Goal: Task Accomplishment & Management: Manage account settings

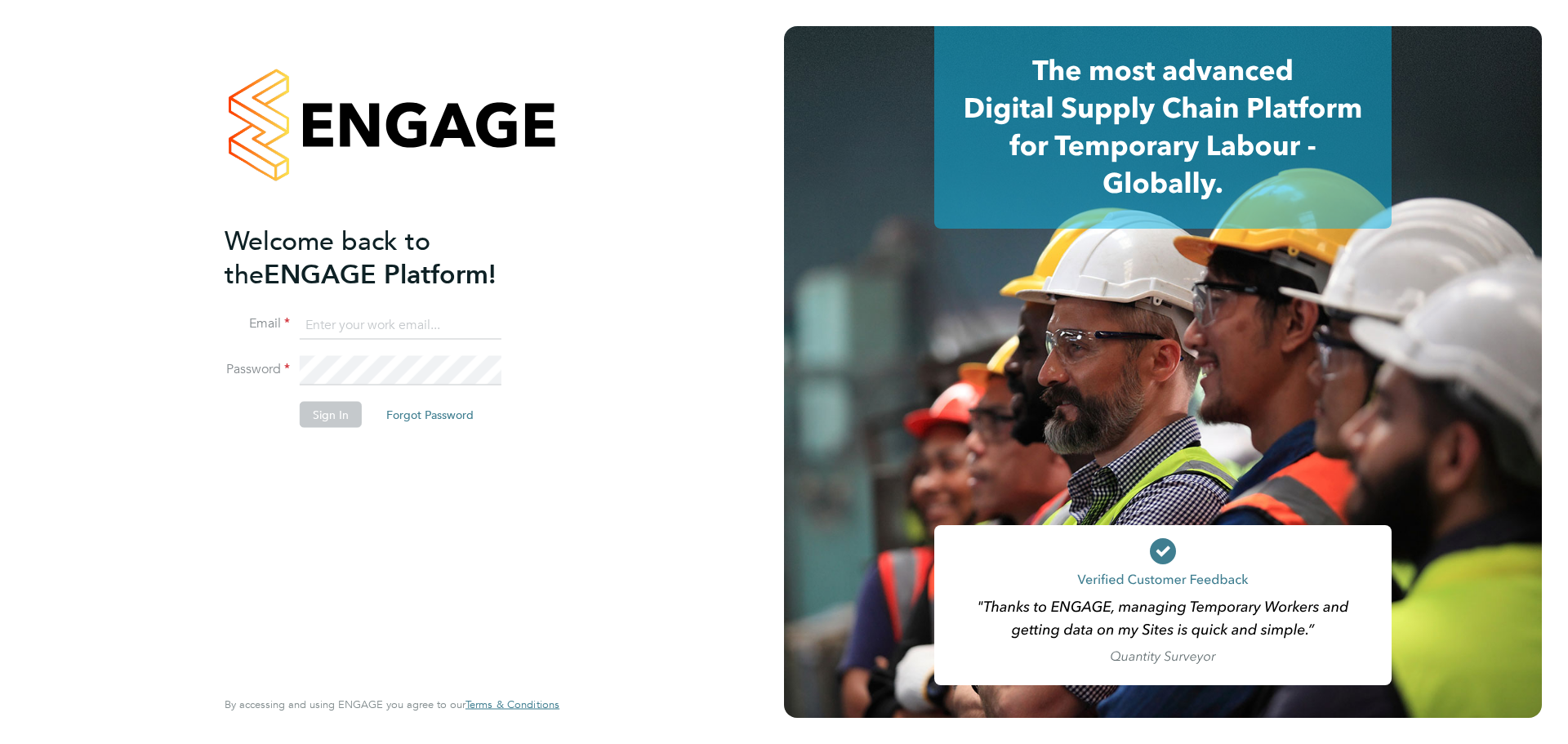
click at [381, 324] on input at bounding box center [400, 325] width 202 height 29
type input "mark.steadman@vistry.co.uk"
click at [324, 415] on button "Sign In" at bounding box center [331, 413] width 62 height 26
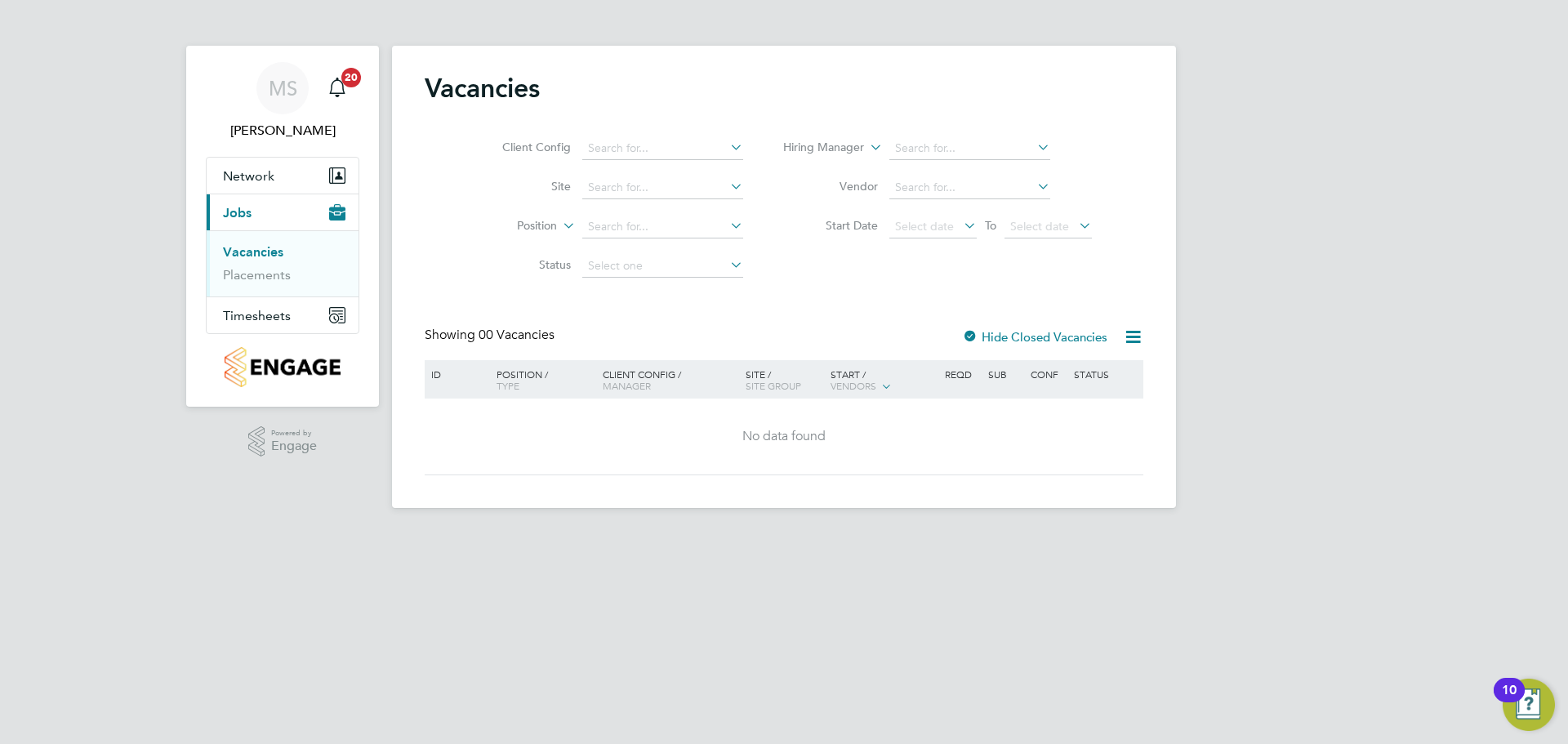
click at [263, 248] on link "Vacancies" at bounding box center [254, 252] width 60 height 16
click at [272, 323] on span "Timesheets" at bounding box center [257, 316] width 67 height 16
click at [268, 292] on link "Timesheets" at bounding box center [257, 289] width 67 height 16
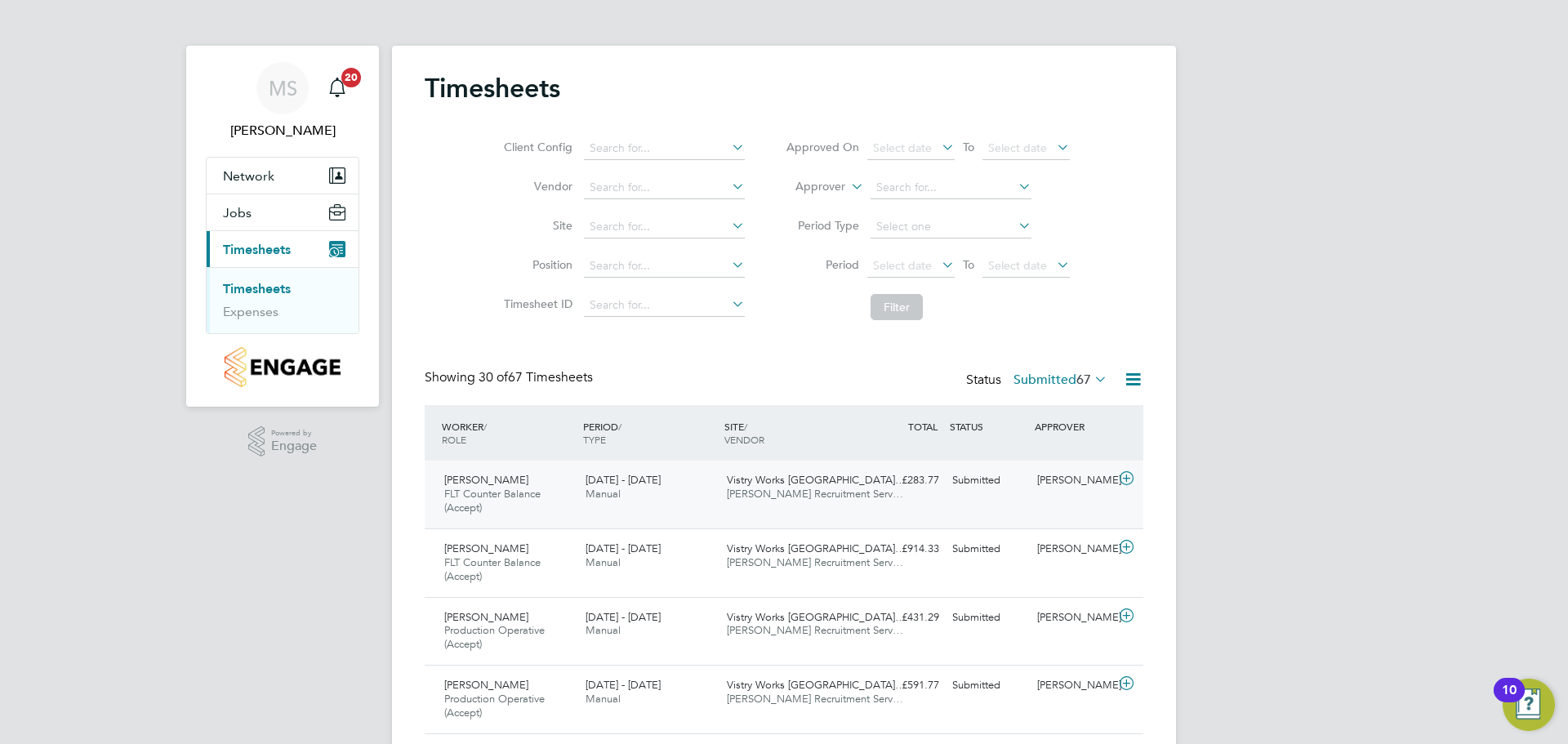
click at [1126, 481] on icon at bounding box center [1126, 478] width 20 height 13
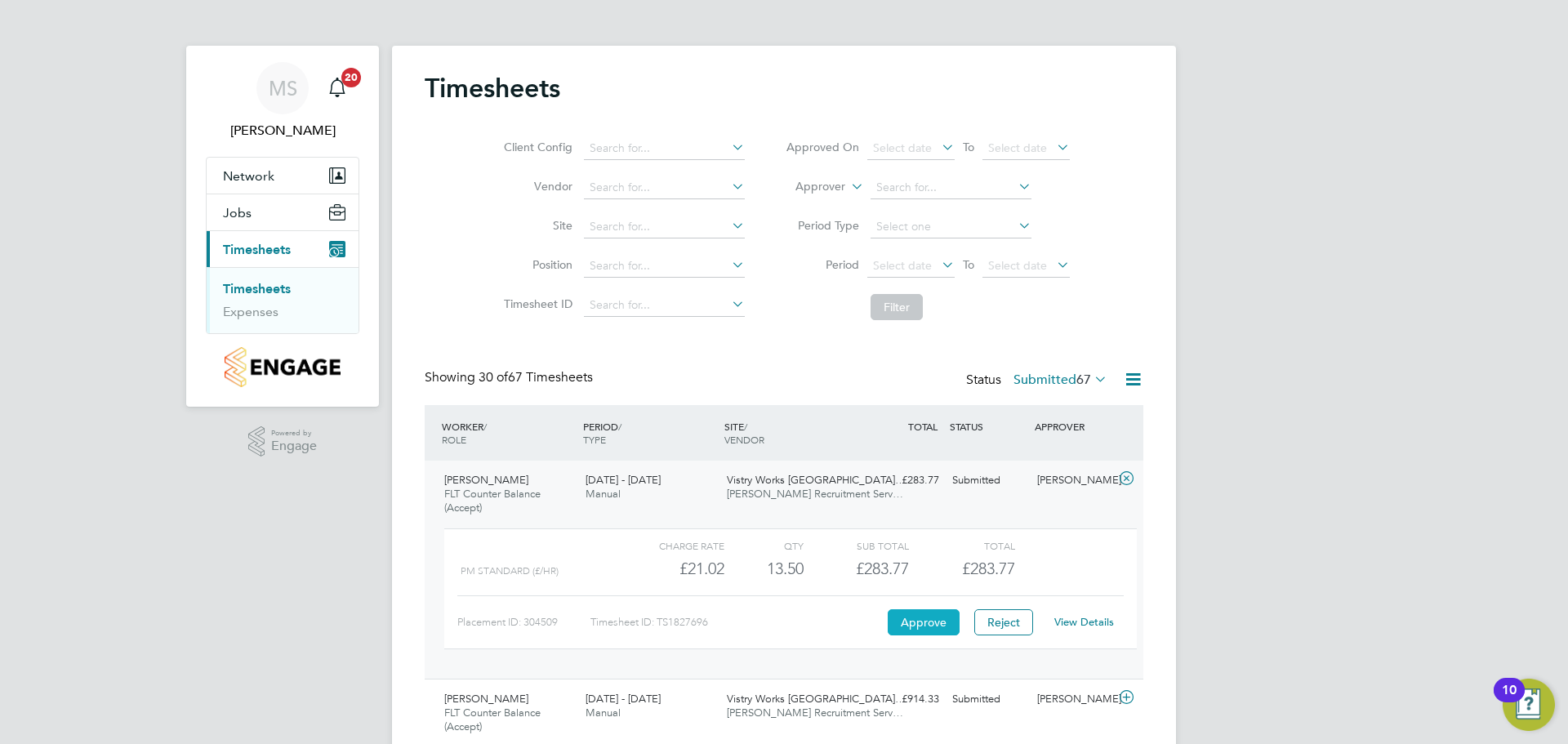
click at [935, 626] on button "Approve" at bounding box center [924, 622] width 72 height 26
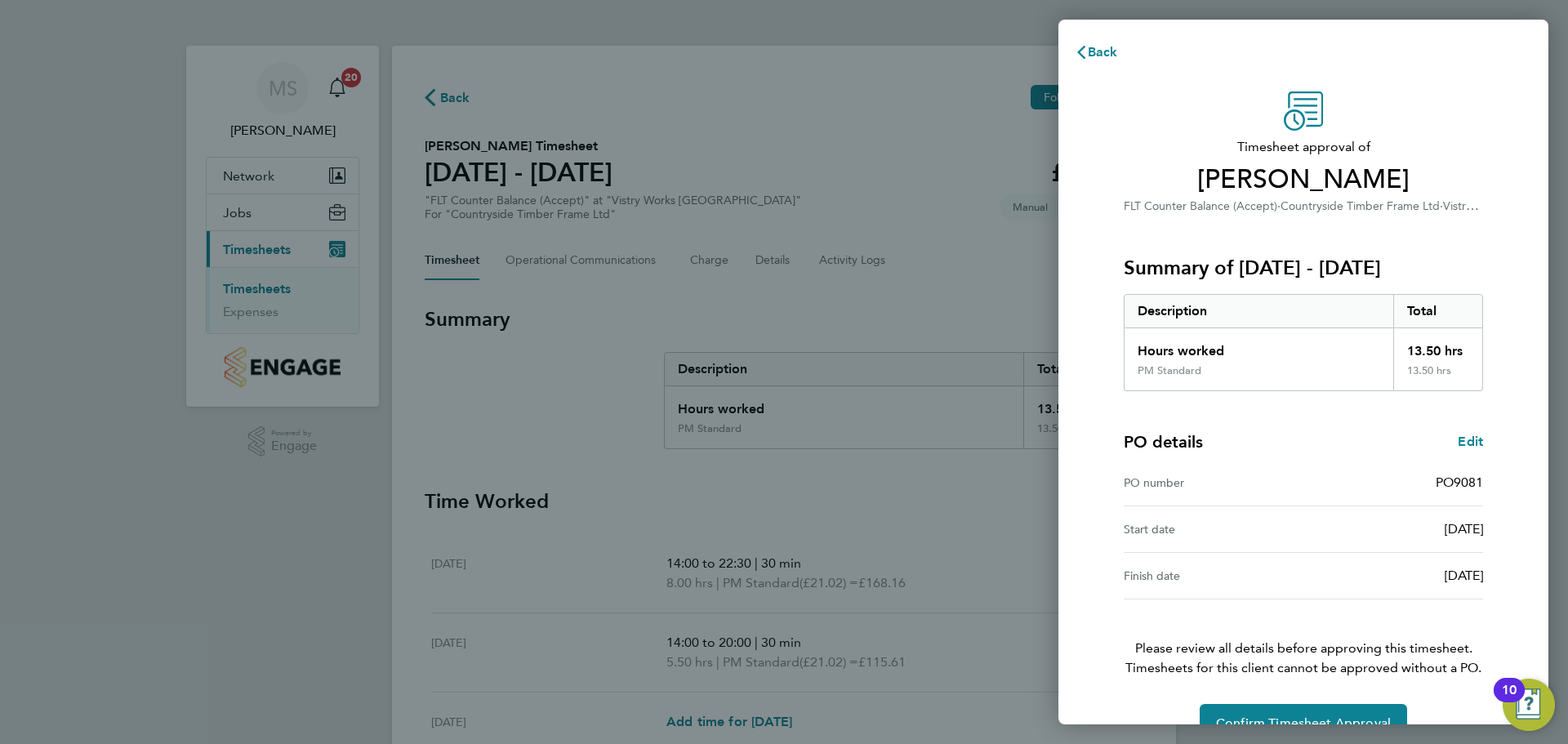
click at [207, 231] on button "Current page: Timesheets" at bounding box center [283, 249] width 152 height 36
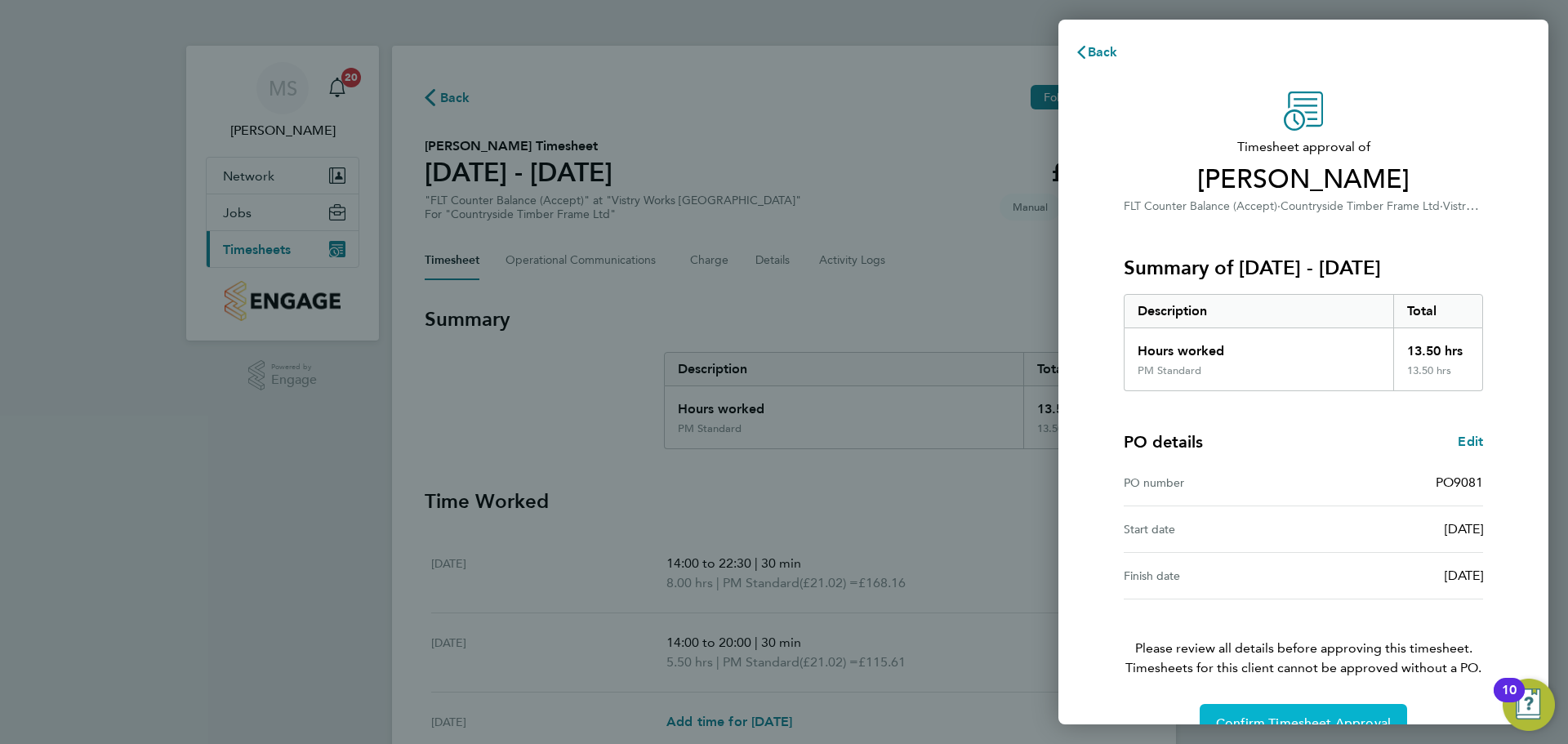
click at [1337, 710] on button "Confirm Timesheet Approval" at bounding box center [1304, 724] width 208 height 39
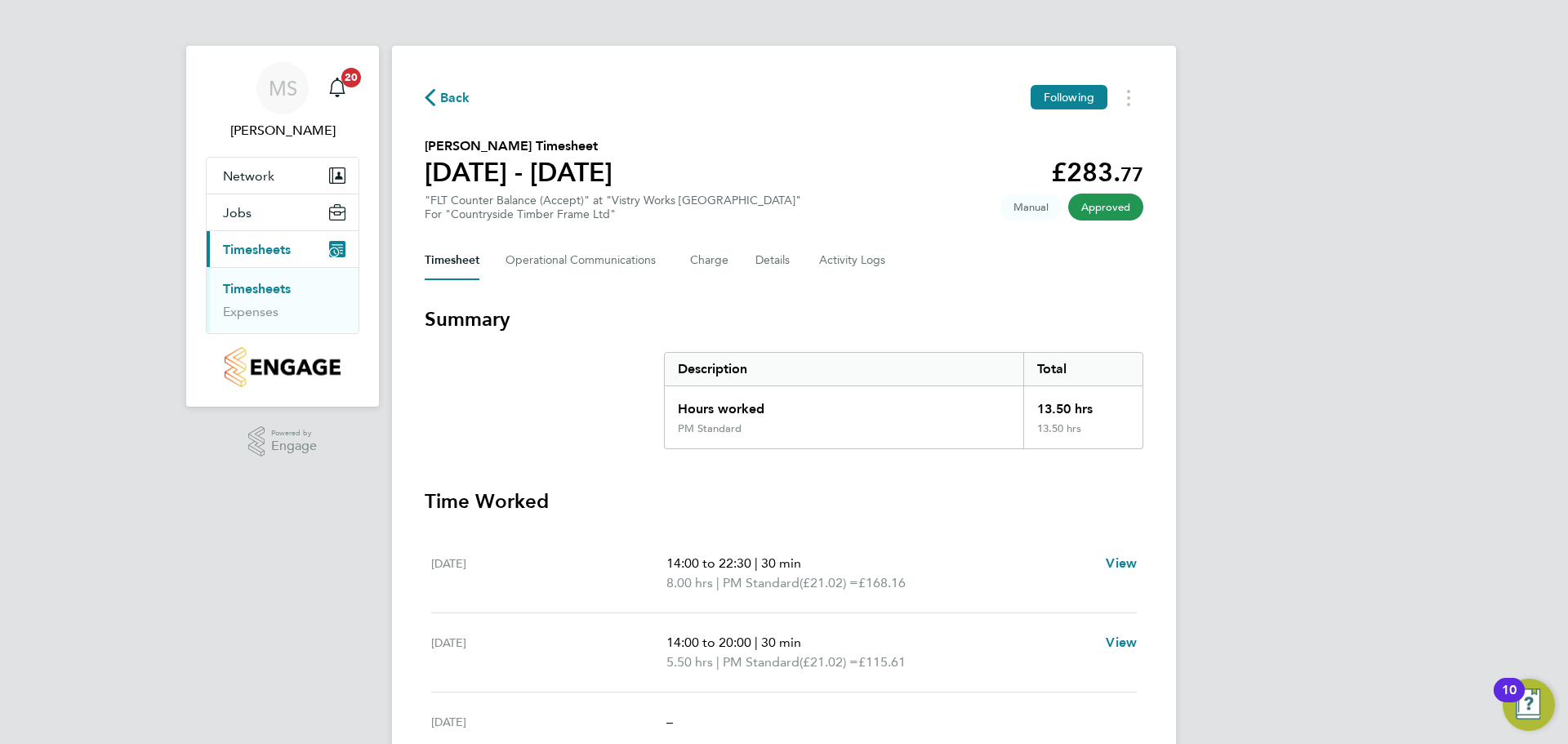
click at [441, 95] on span "Back" at bounding box center [455, 98] width 30 height 20
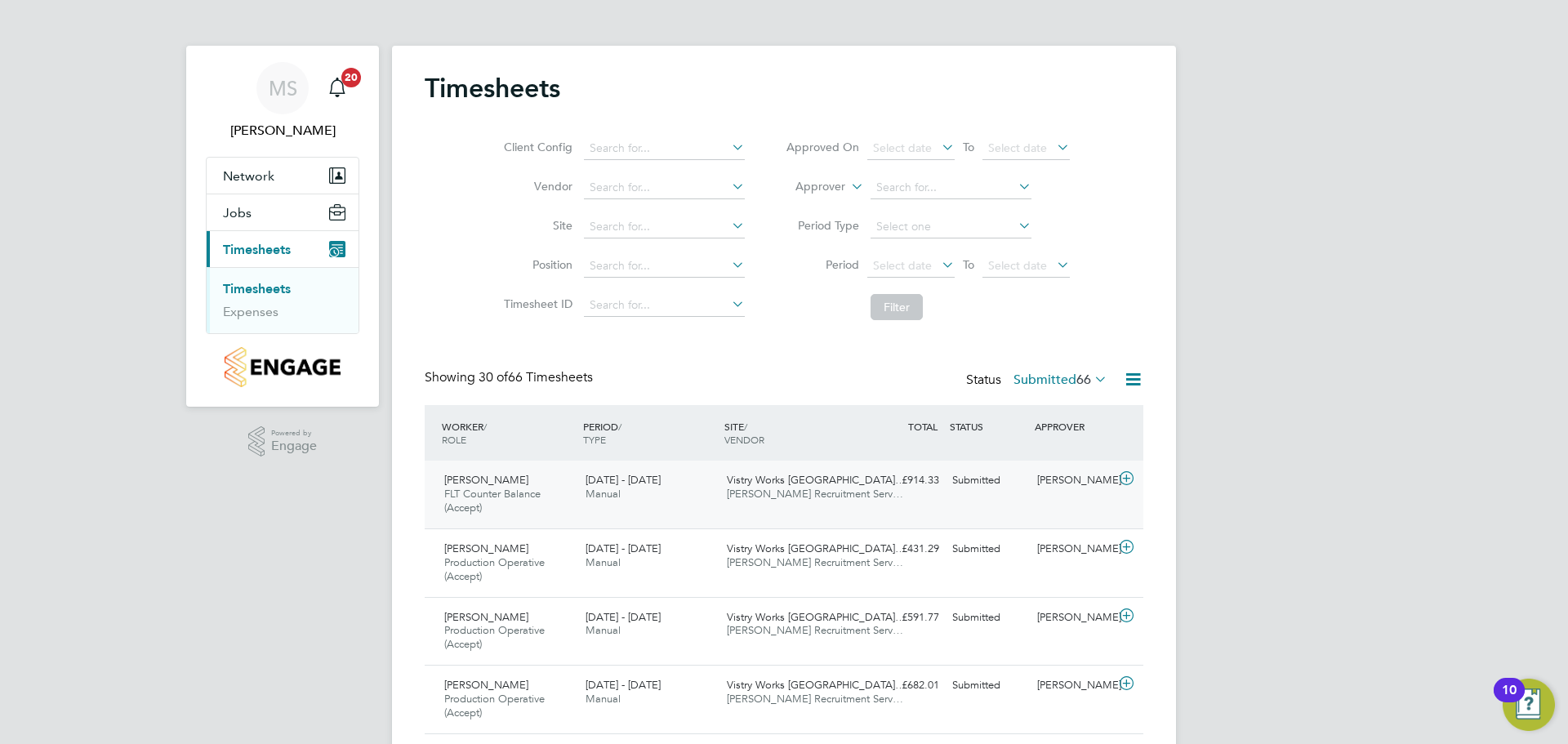
click at [1130, 480] on icon at bounding box center [1126, 478] width 20 height 13
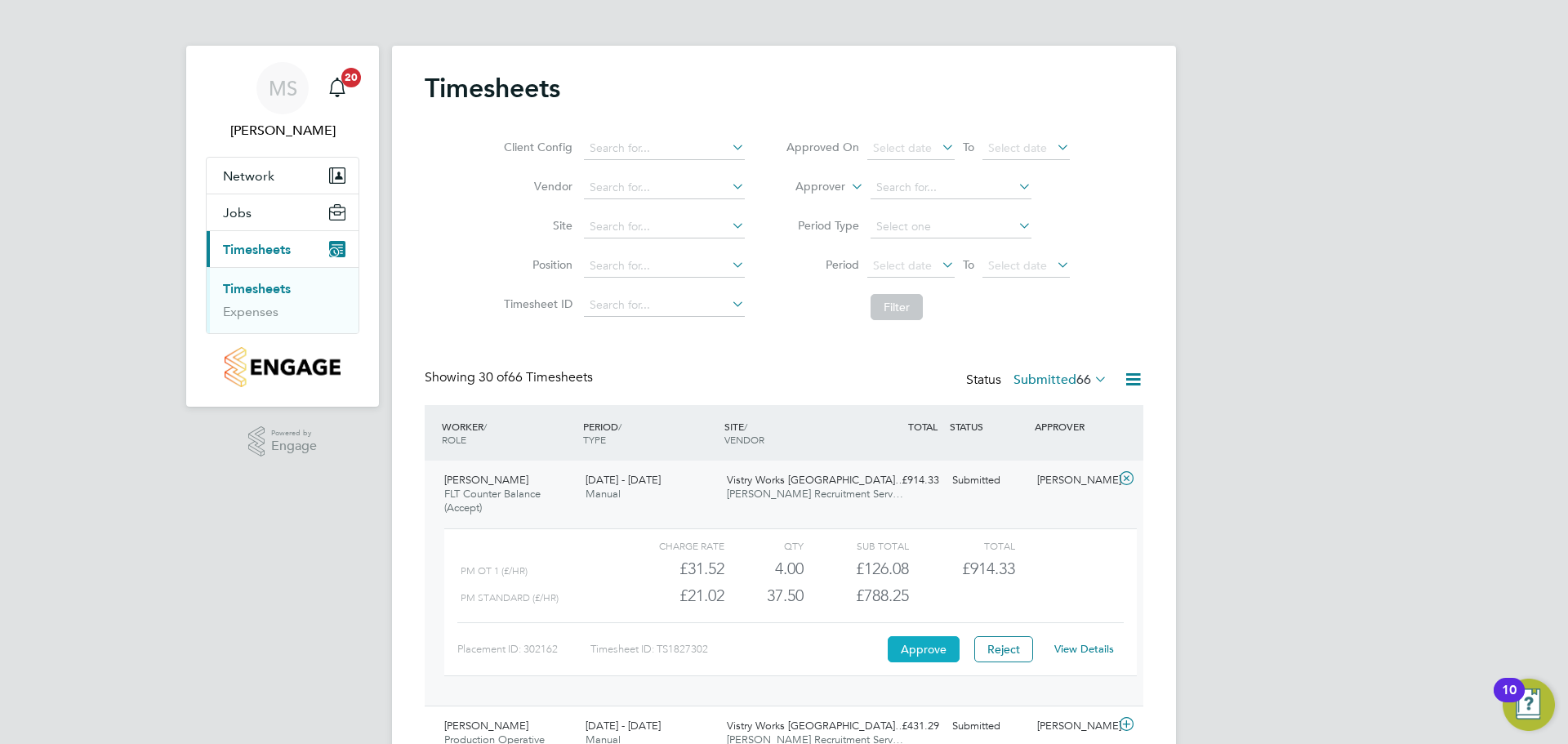
click at [929, 648] on button "Approve" at bounding box center [924, 648] width 72 height 26
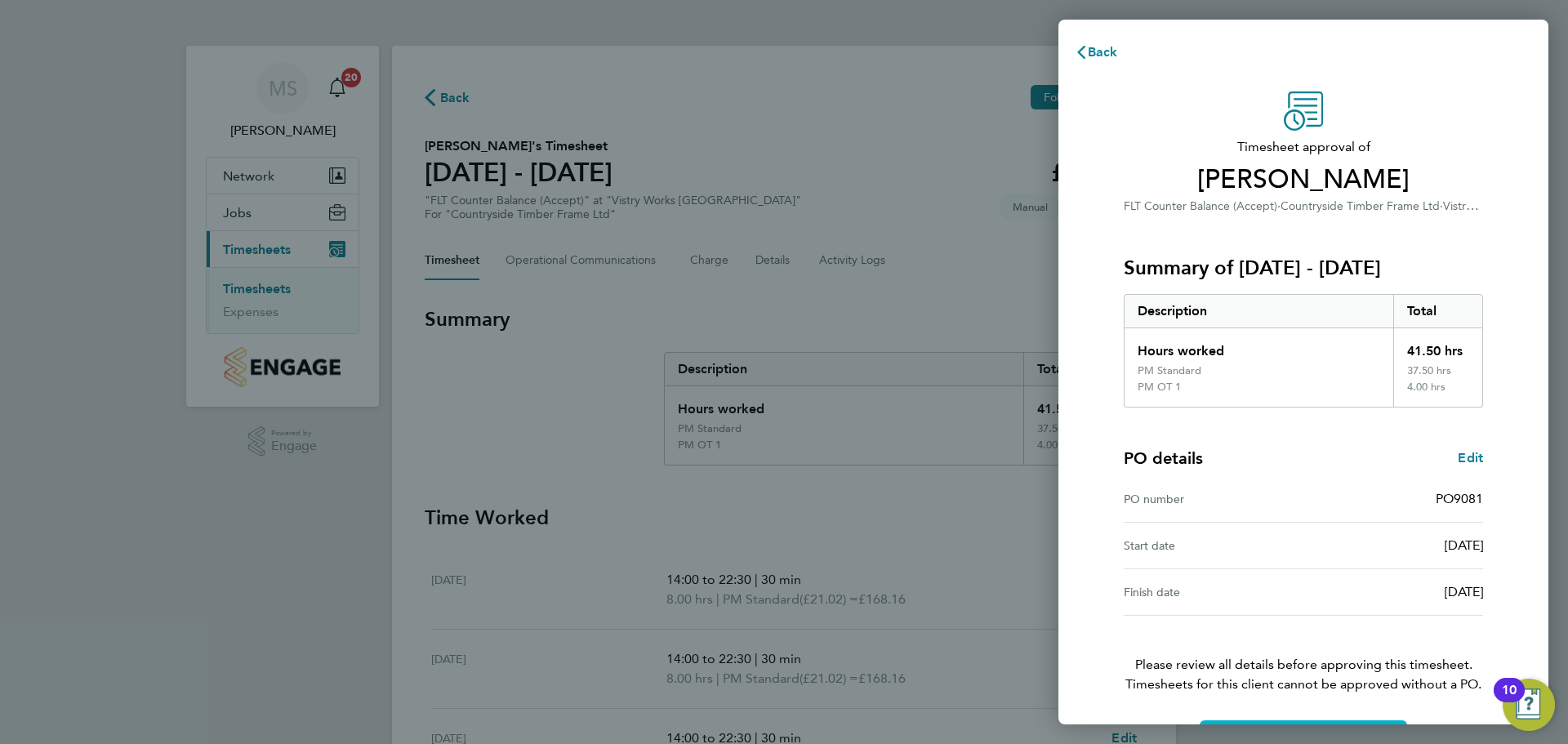
click at [1339, 720] on button "Confirm Timesheet Approval" at bounding box center [1304, 739] width 208 height 39
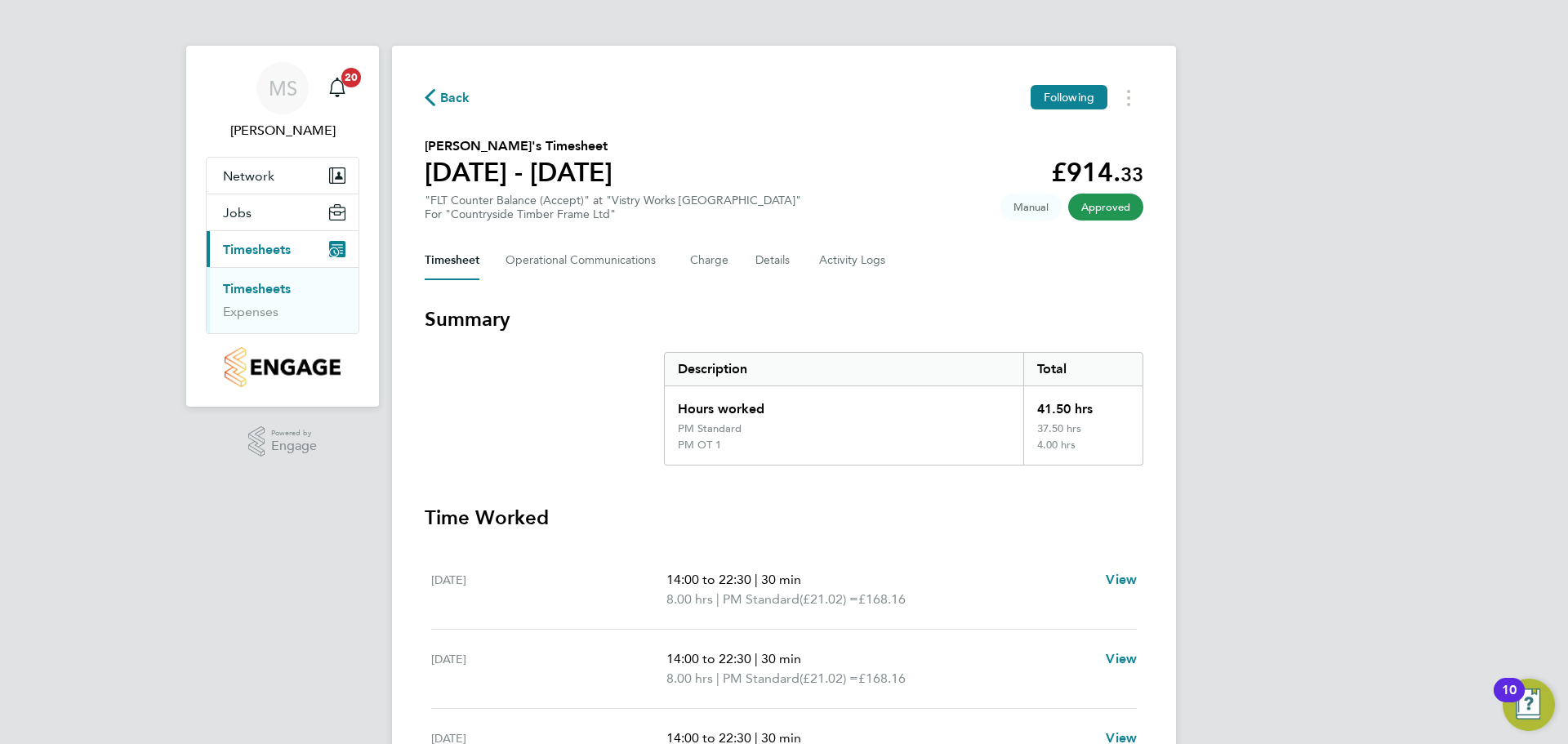
click at [436, 102] on span "Back" at bounding box center [447, 97] width 46 height 16
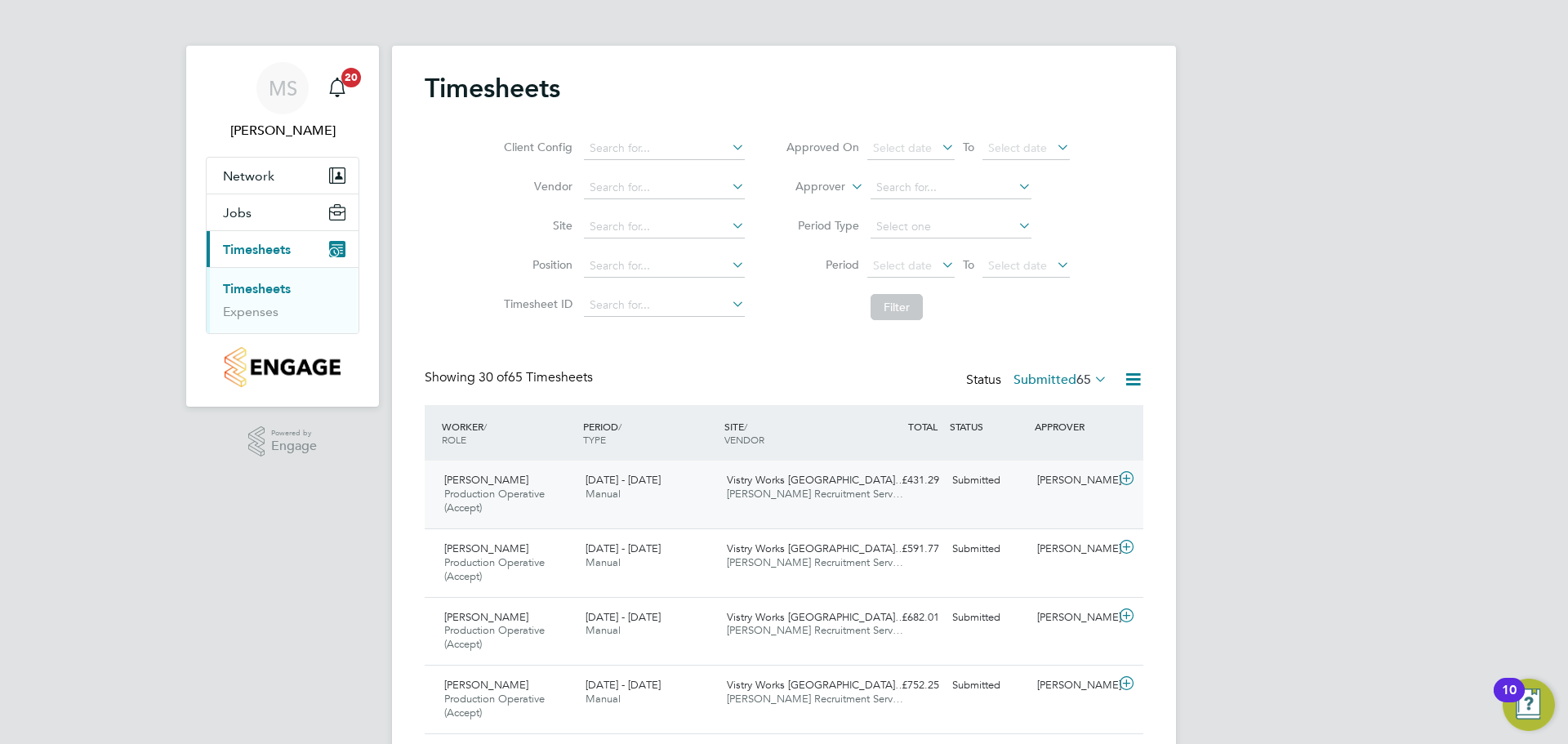
click at [1125, 479] on icon at bounding box center [1126, 478] width 20 height 13
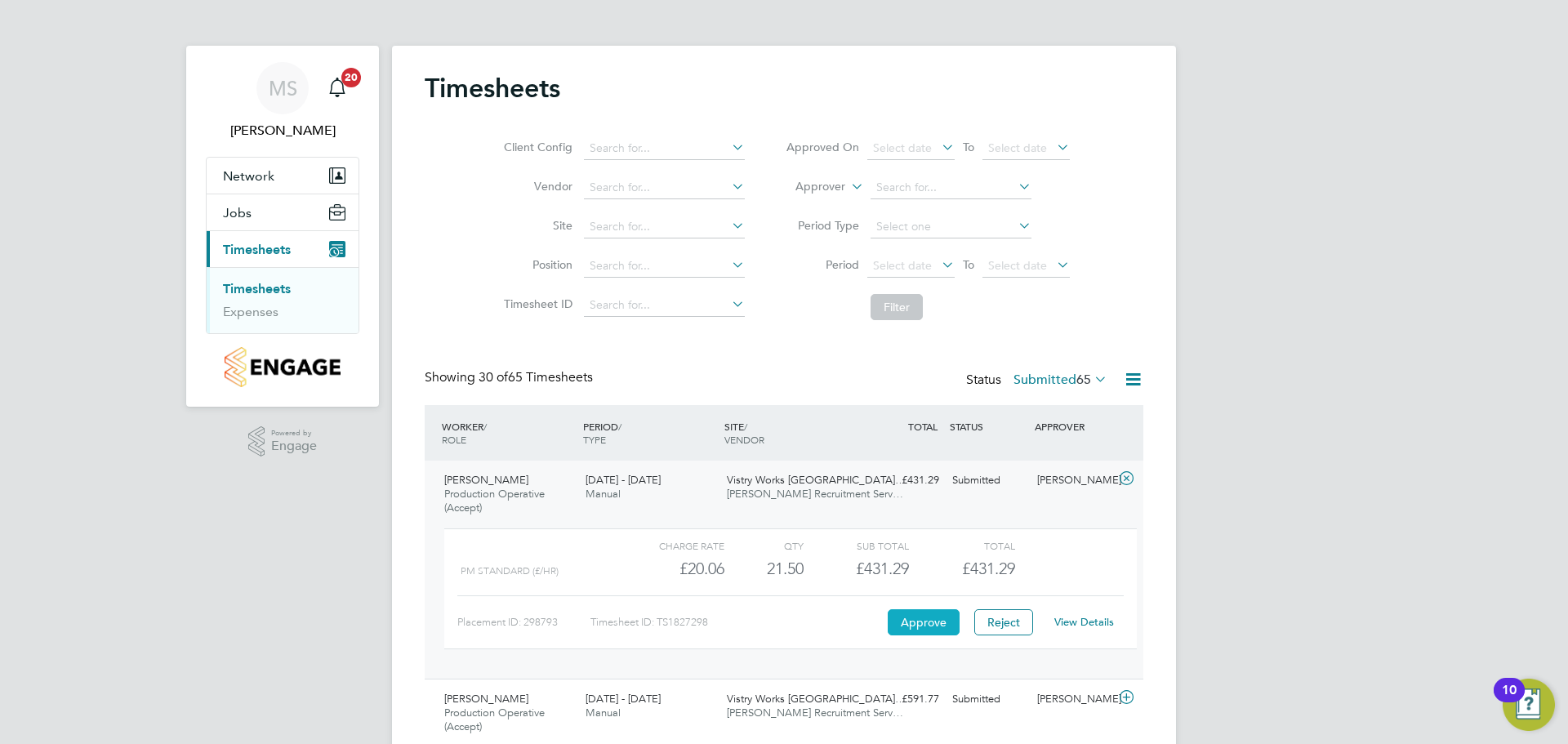
click at [929, 620] on button "Approve" at bounding box center [924, 622] width 72 height 26
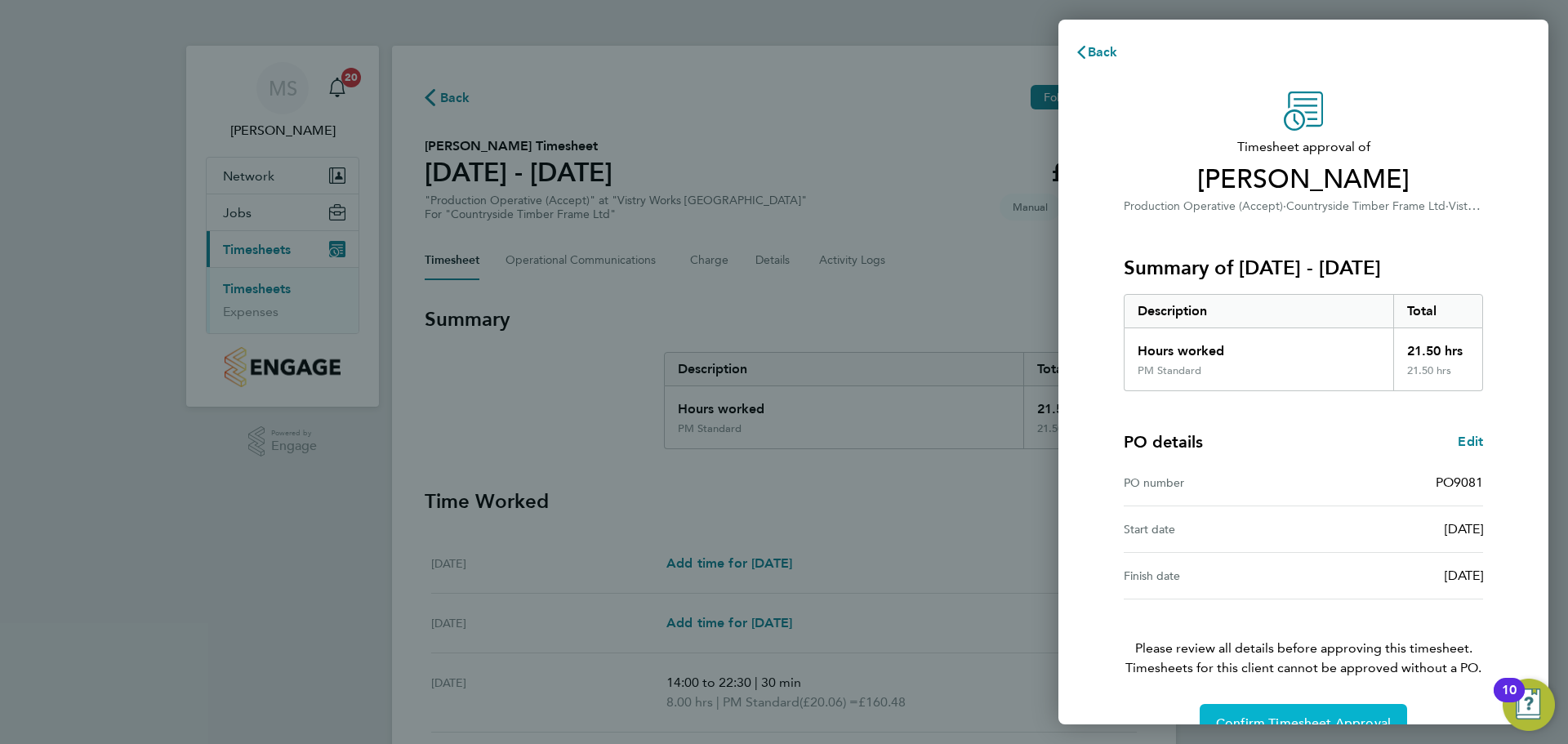
click at [1236, 716] on span "Confirm Timesheet Approval" at bounding box center [1304, 723] width 175 height 17
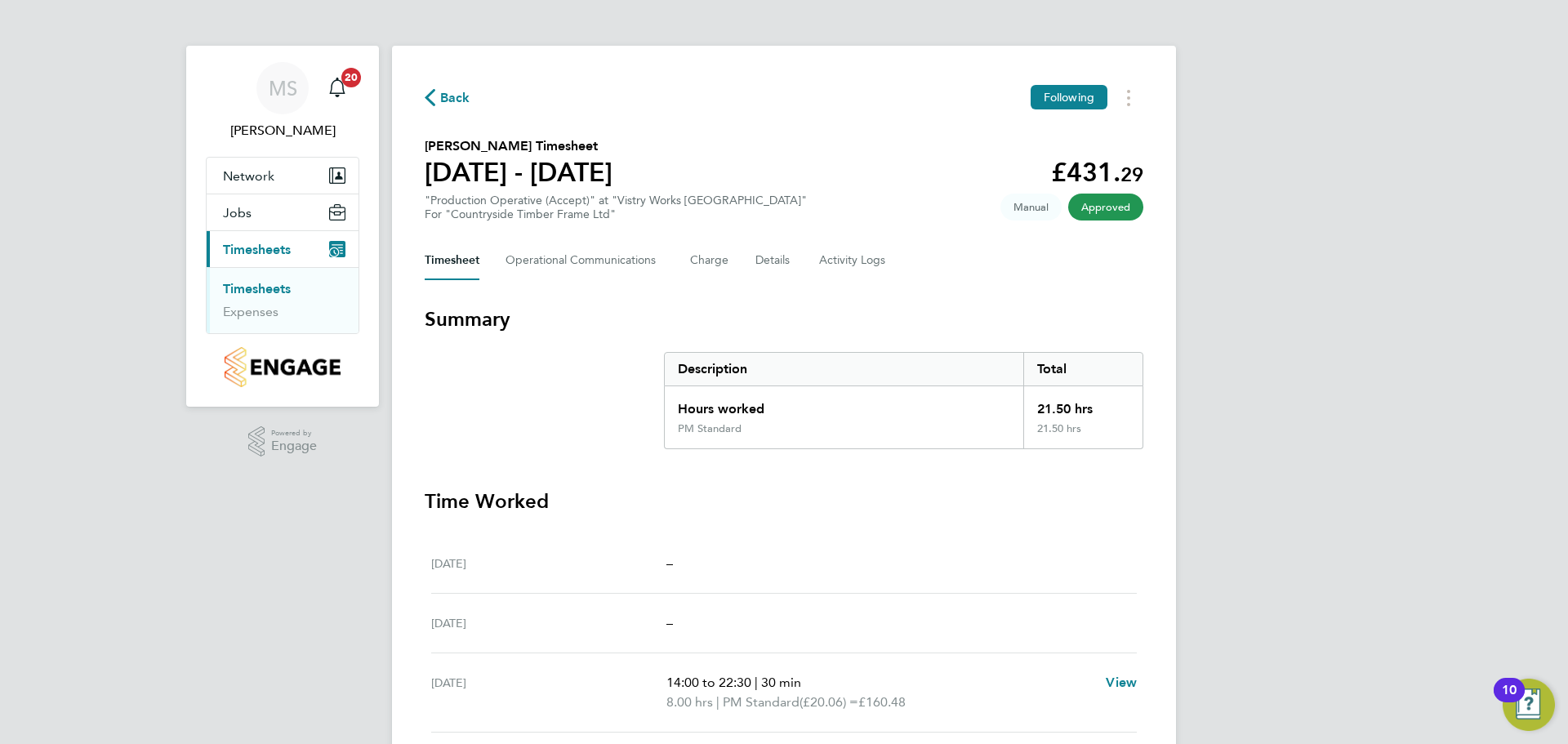
click at [457, 93] on span "Back" at bounding box center [455, 98] width 30 height 20
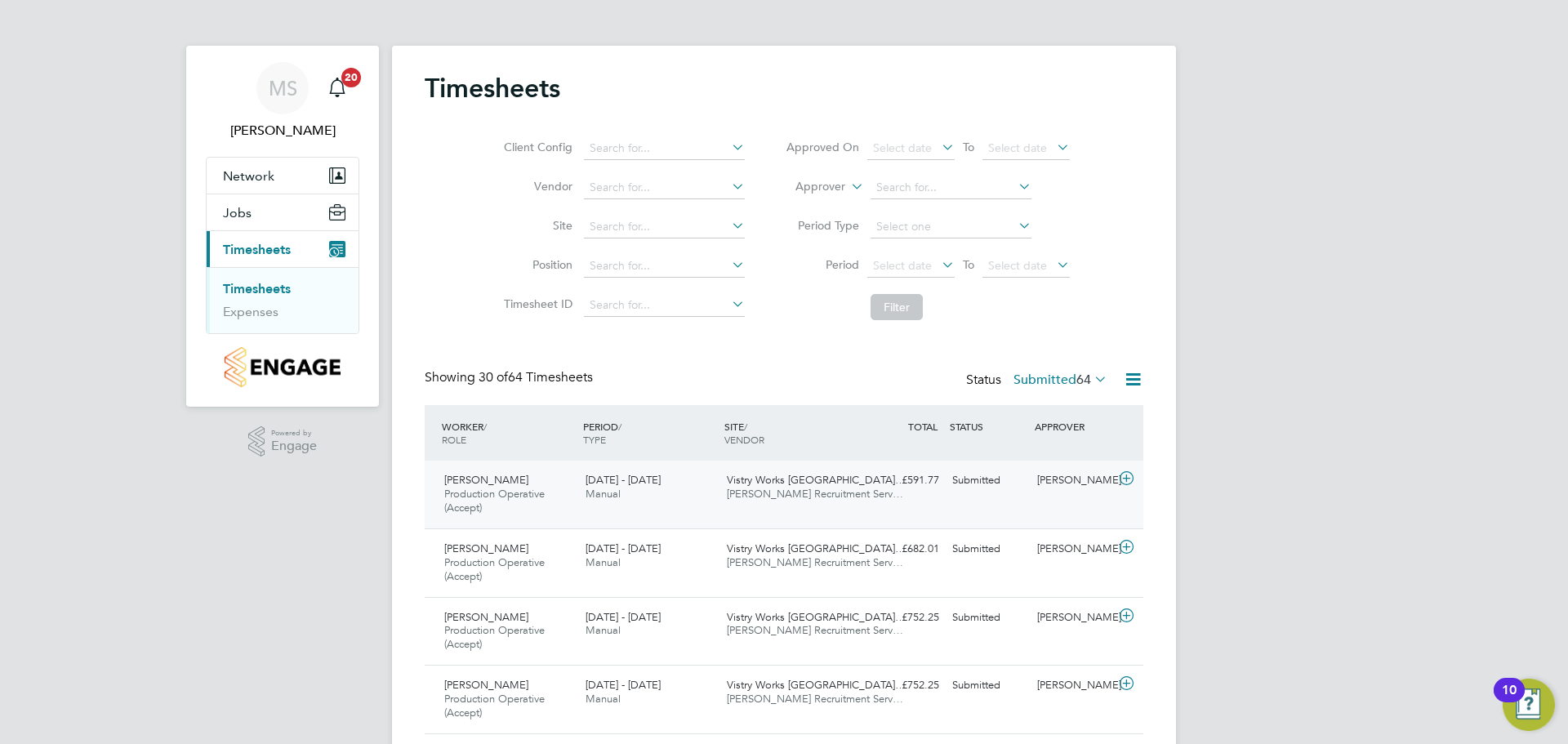
click at [1128, 479] on icon at bounding box center [1126, 478] width 20 height 13
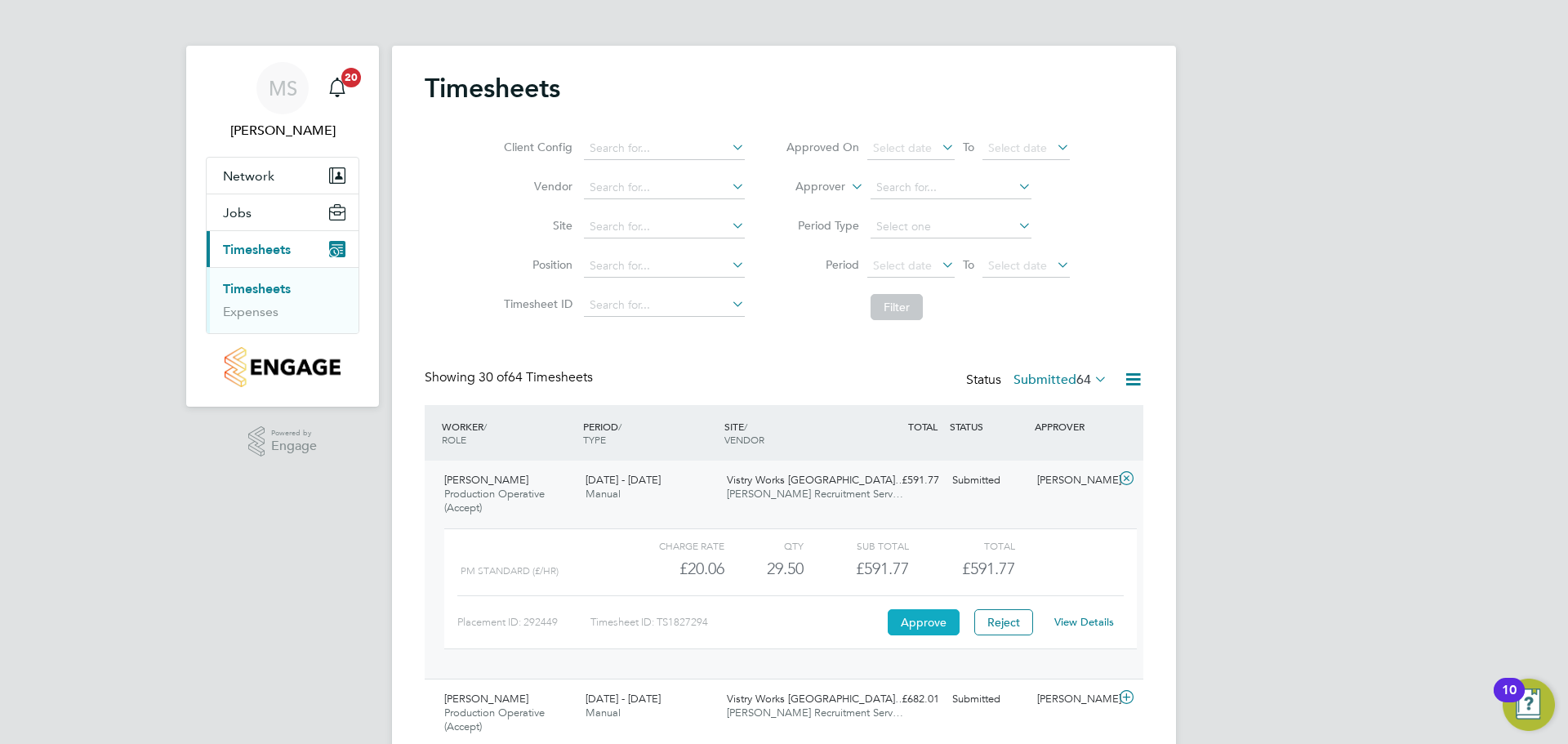
click at [924, 617] on button "Approve" at bounding box center [924, 622] width 72 height 26
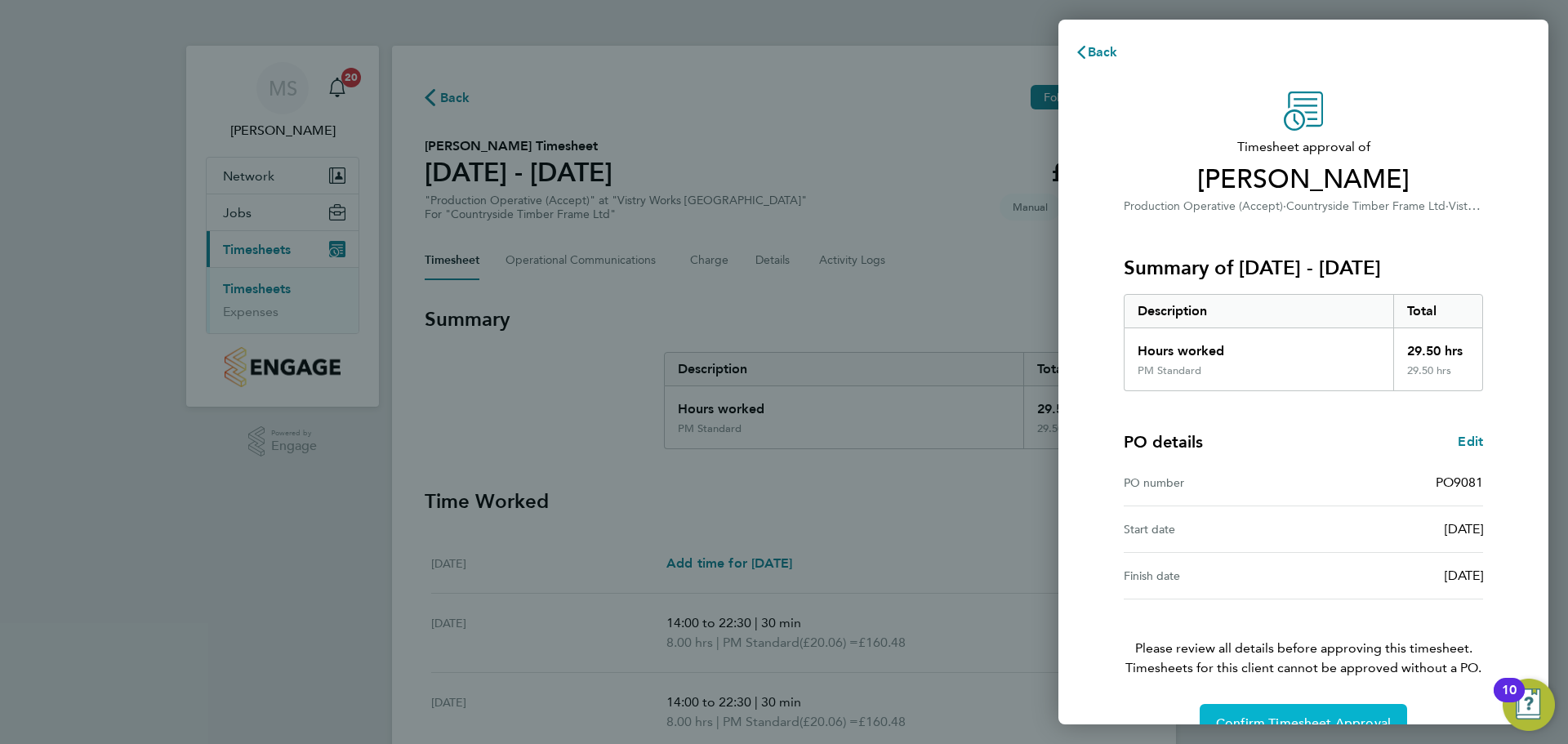
click at [1292, 720] on span "Confirm Timesheet Approval" at bounding box center [1304, 723] width 175 height 17
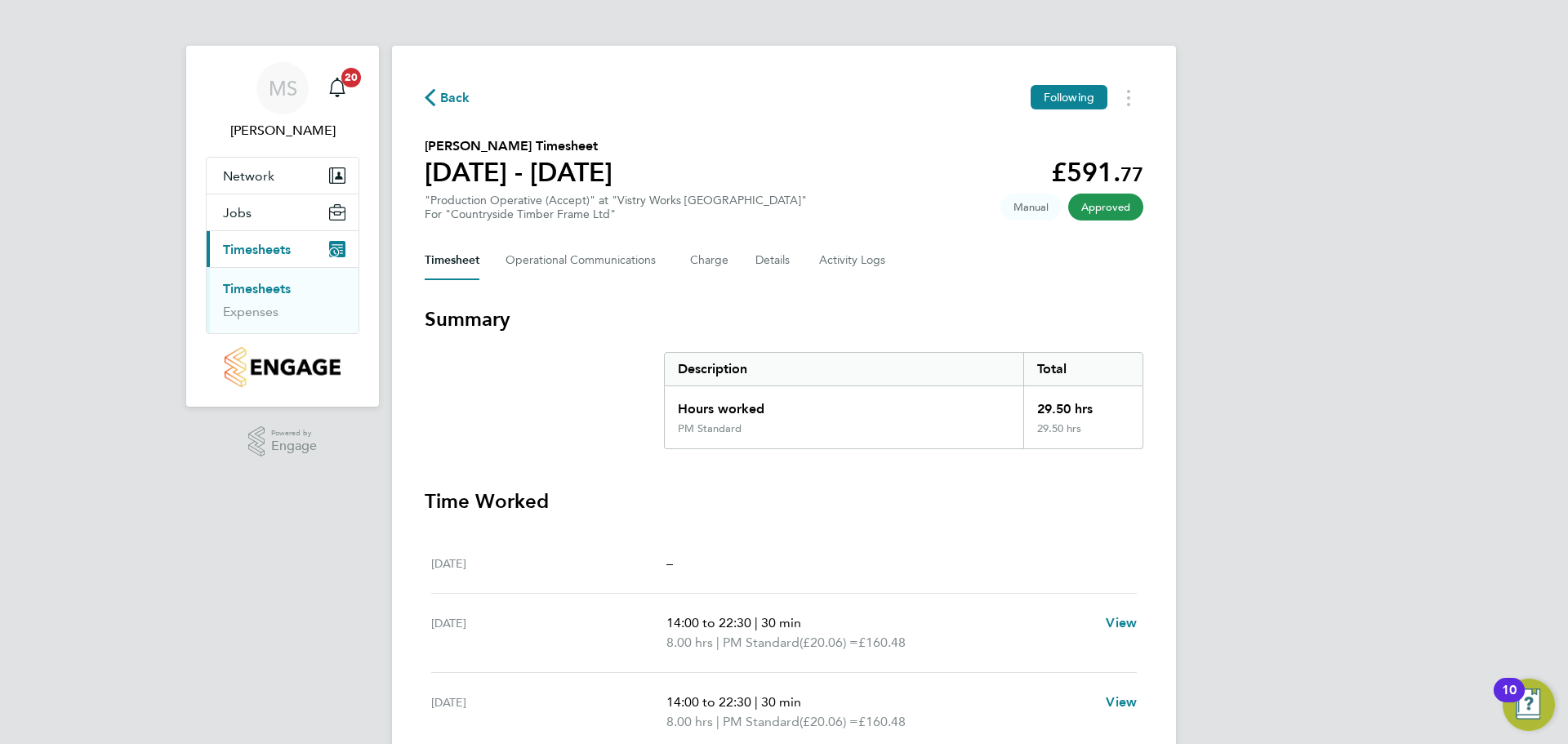
click at [442, 97] on span "Back" at bounding box center [455, 98] width 30 height 20
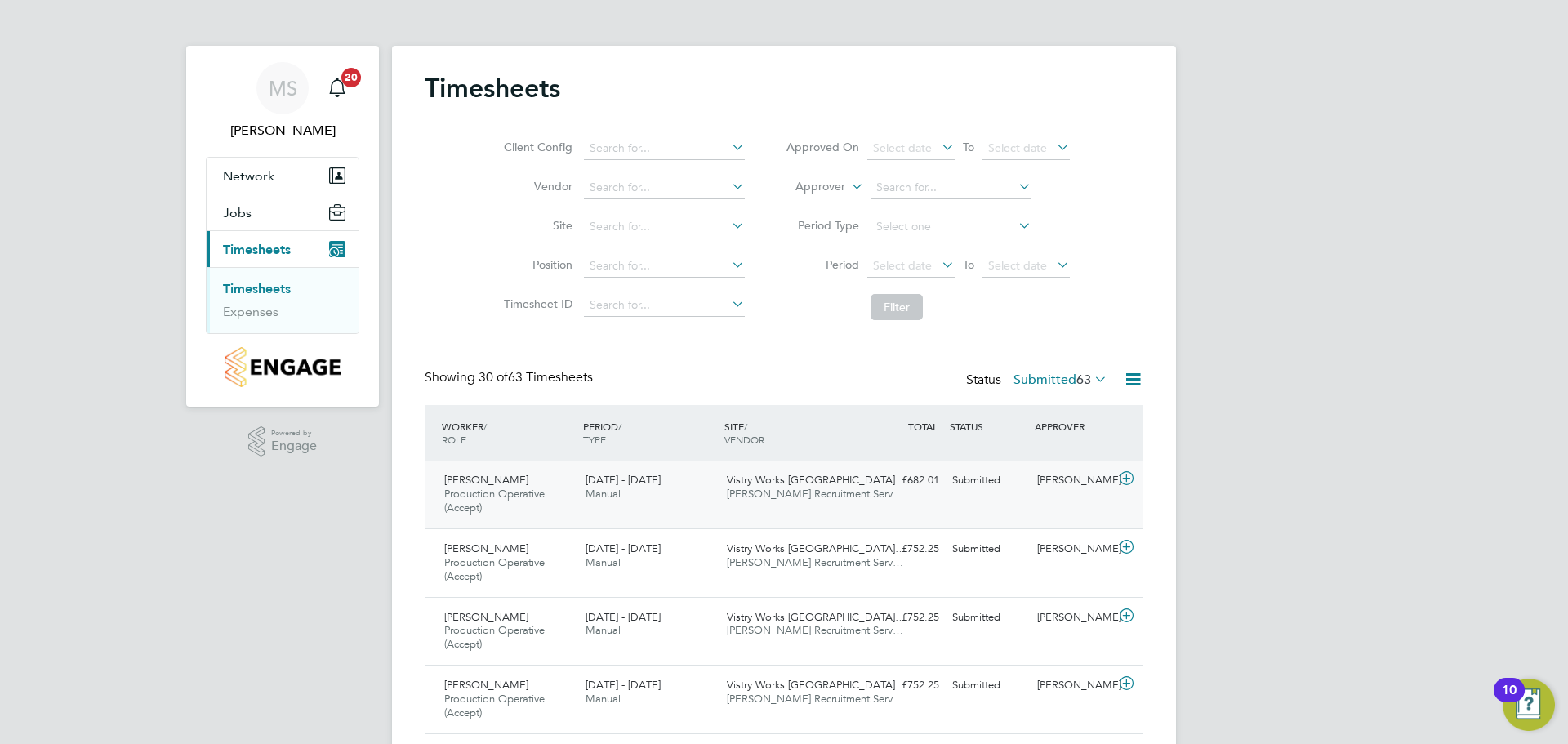
click at [1130, 475] on icon at bounding box center [1126, 478] width 20 height 13
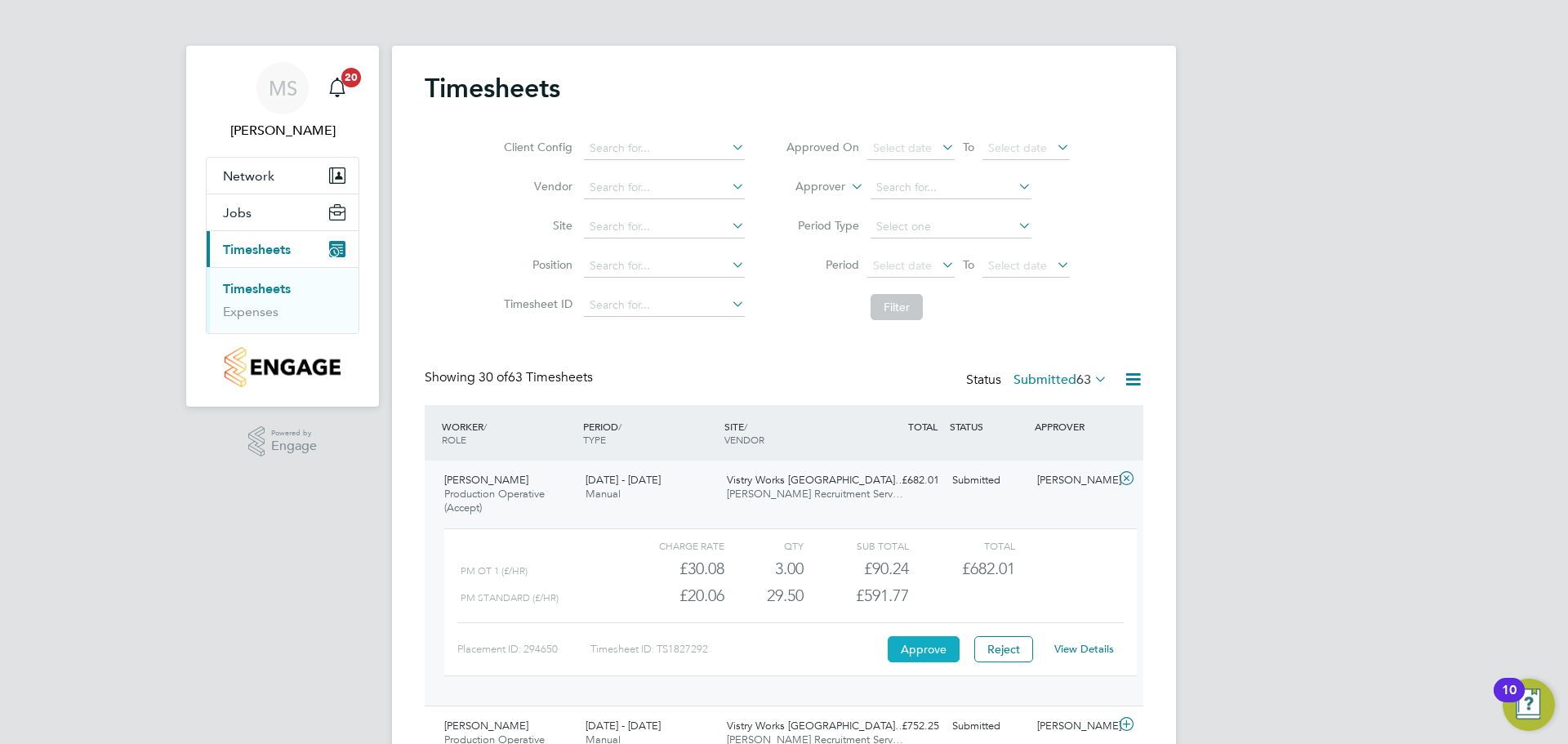
click at [910, 648] on button "Approve" at bounding box center [924, 648] width 72 height 26
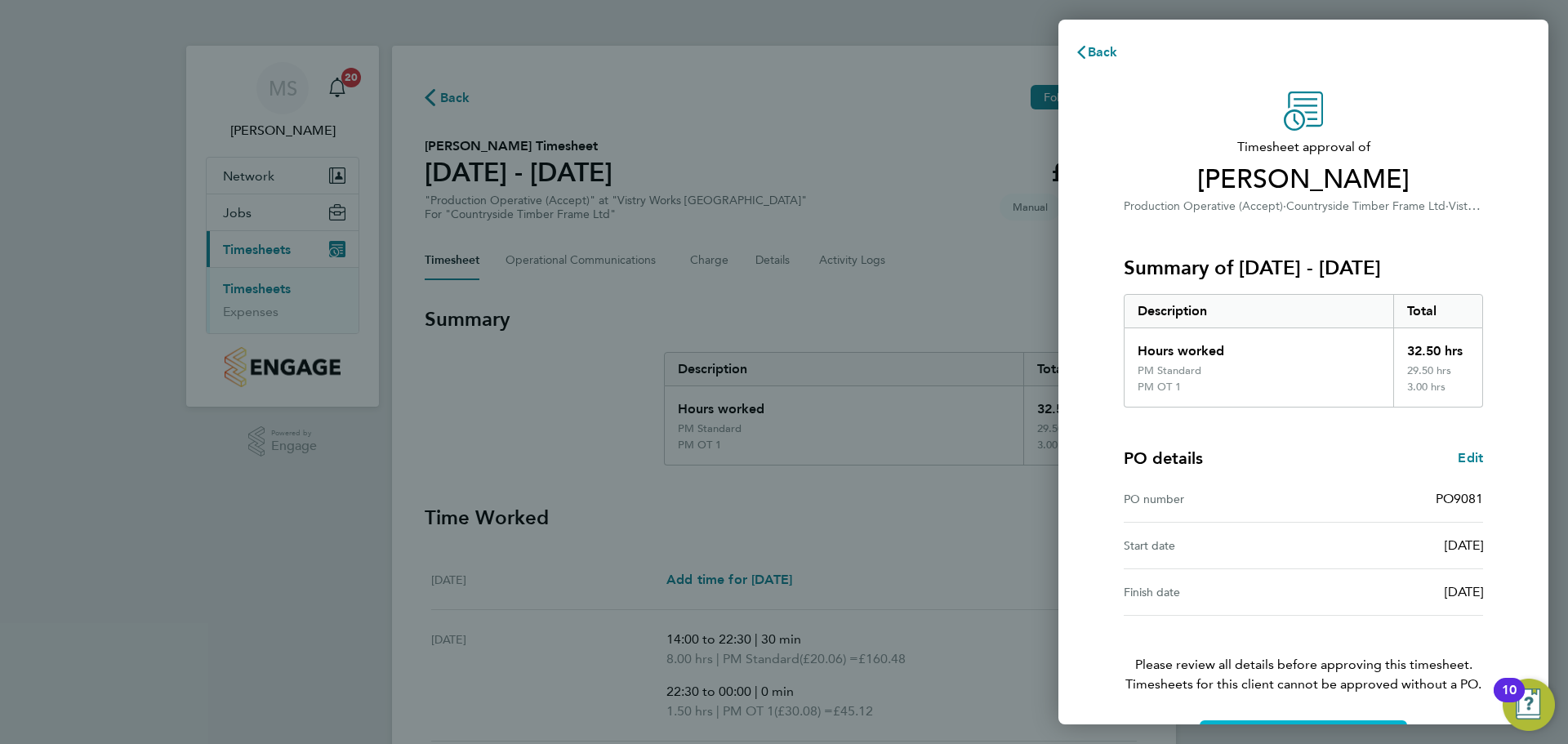
click at [1262, 723] on button "Confirm Timesheet Approval" at bounding box center [1304, 739] width 208 height 39
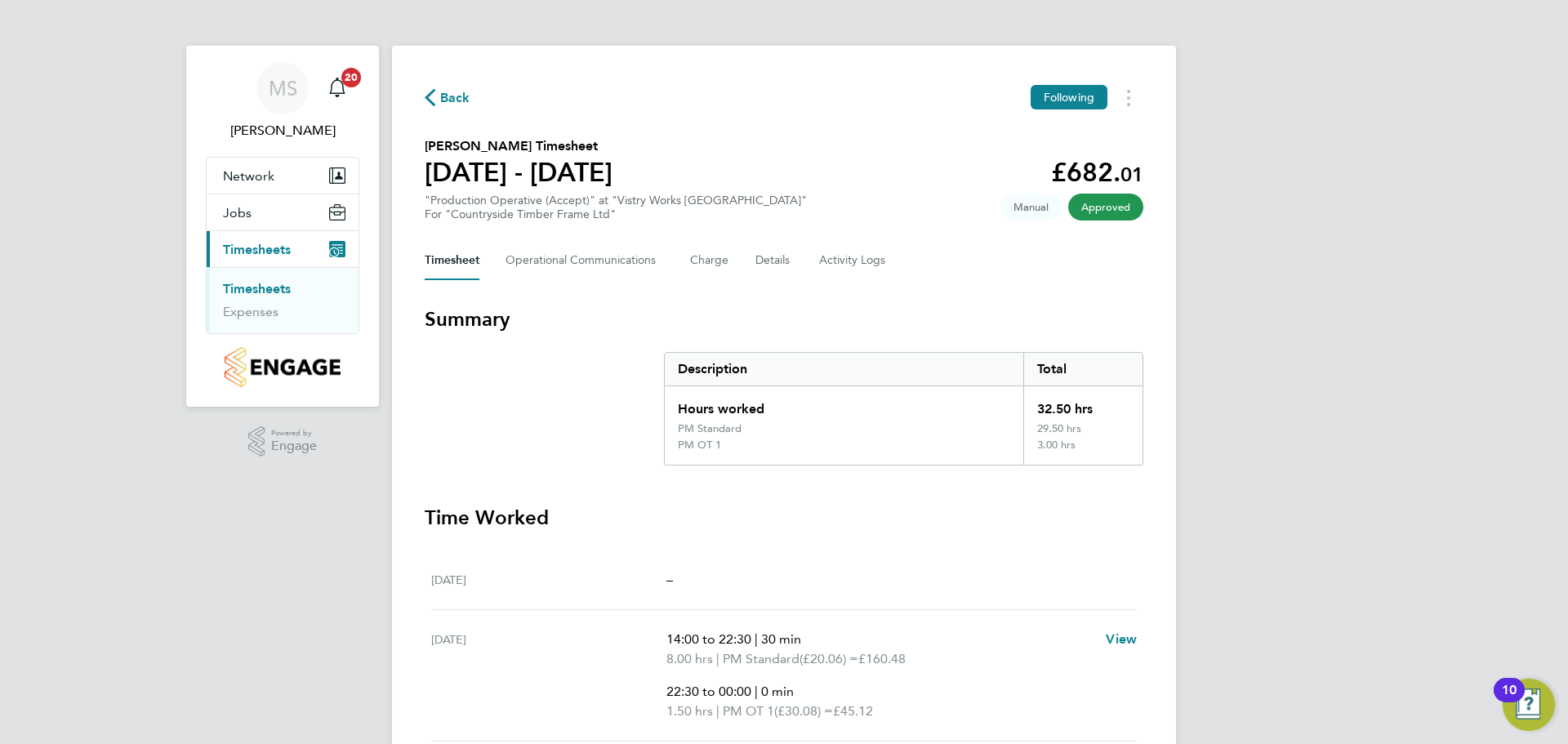
click at [432, 88] on button "Back" at bounding box center [447, 98] width 46 height 20
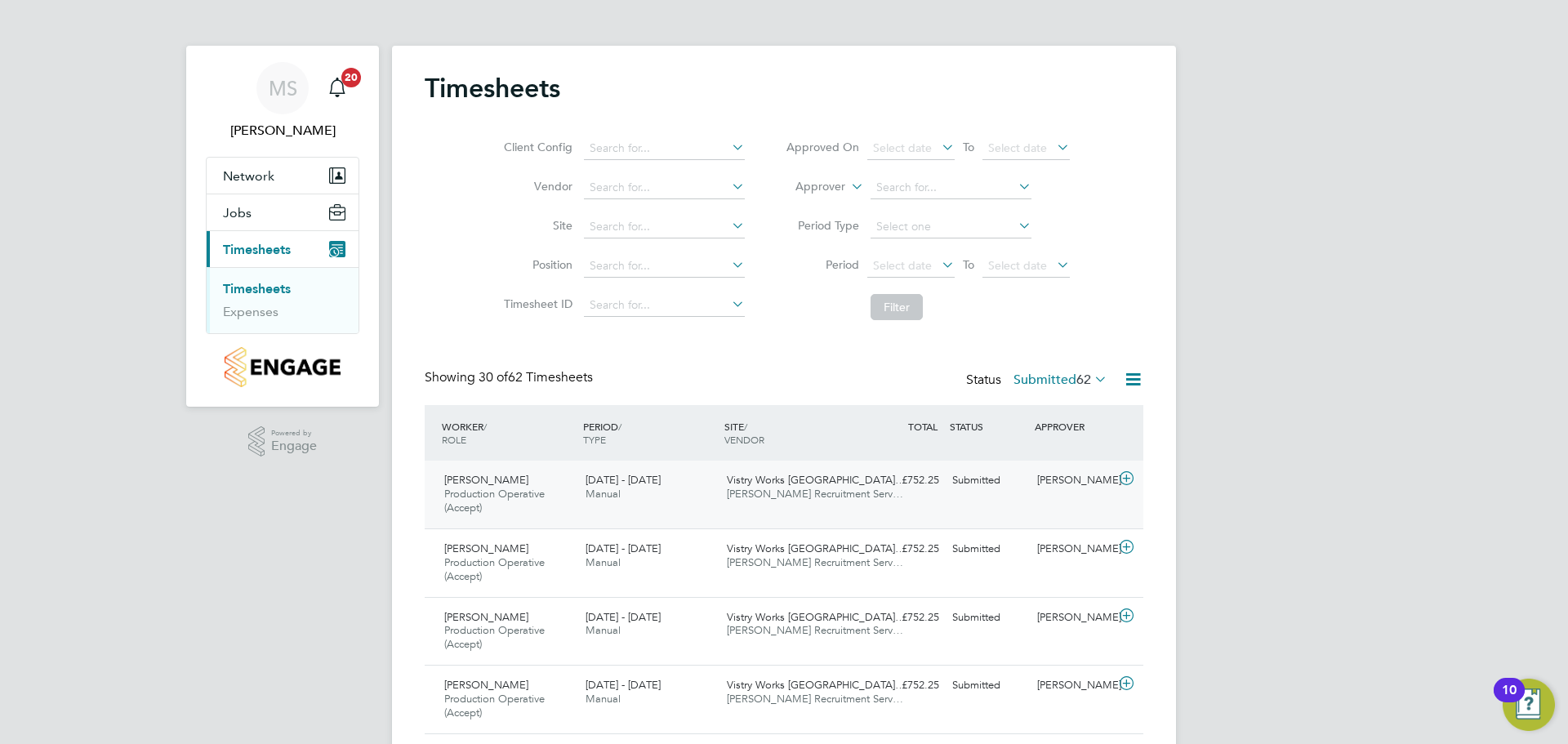
click at [1122, 478] on icon at bounding box center [1126, 478] width 20 height 13
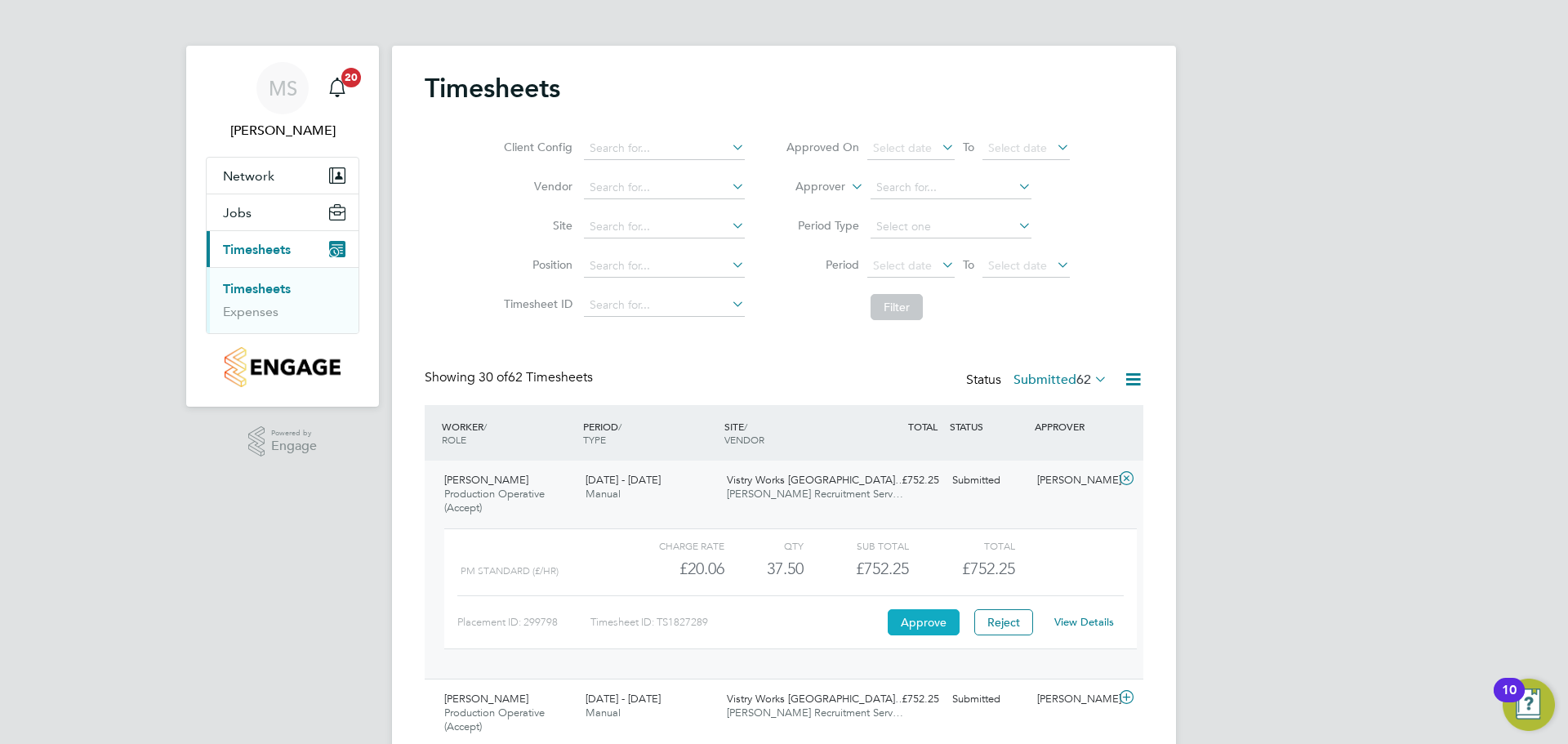
click at [937, 624] on button "Approve" at bounding box center [924, 622] width 72 height 26
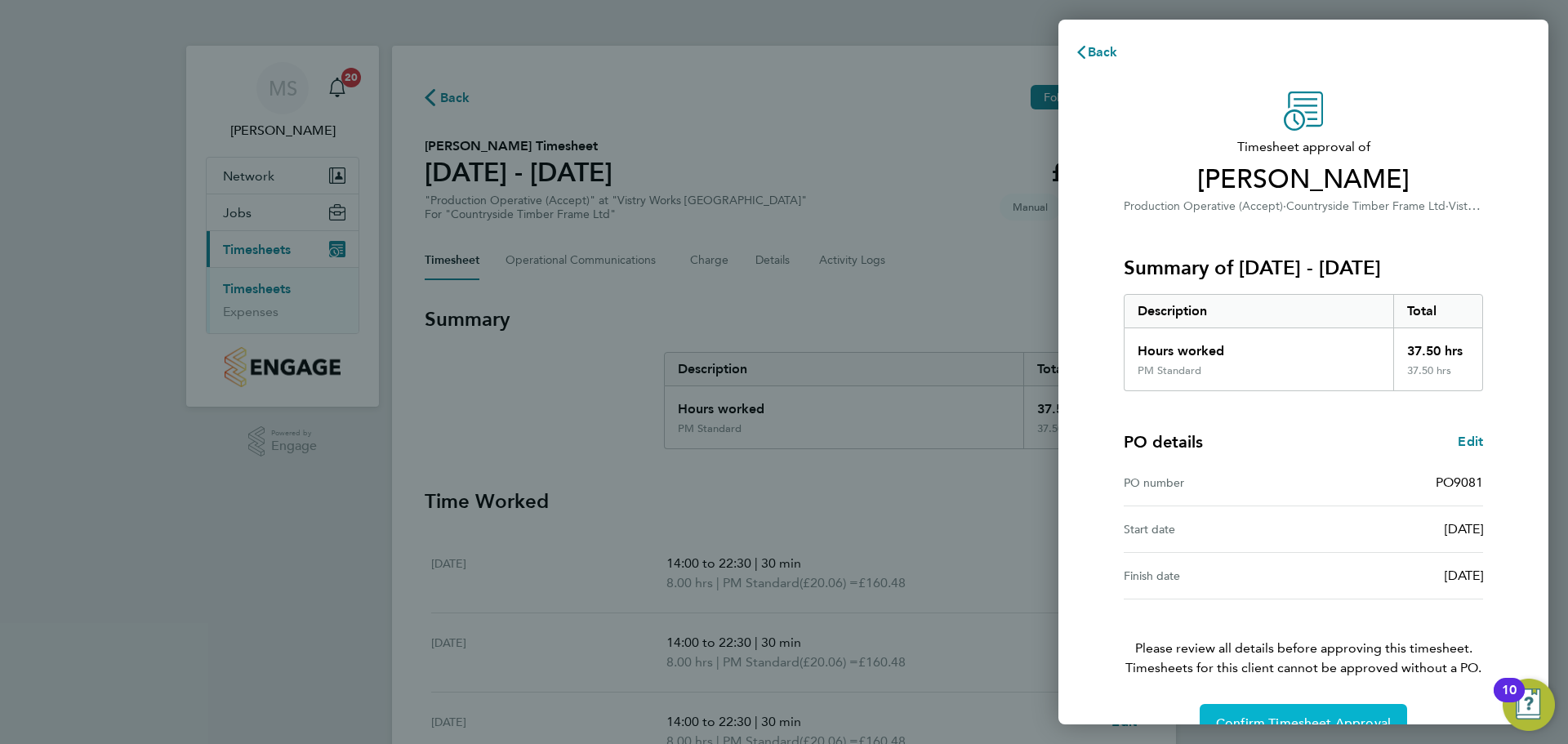
click at [1337, 715] on span "Confirm Timesheet Approval" at bounding box center [1304, 723] width 175 height 17
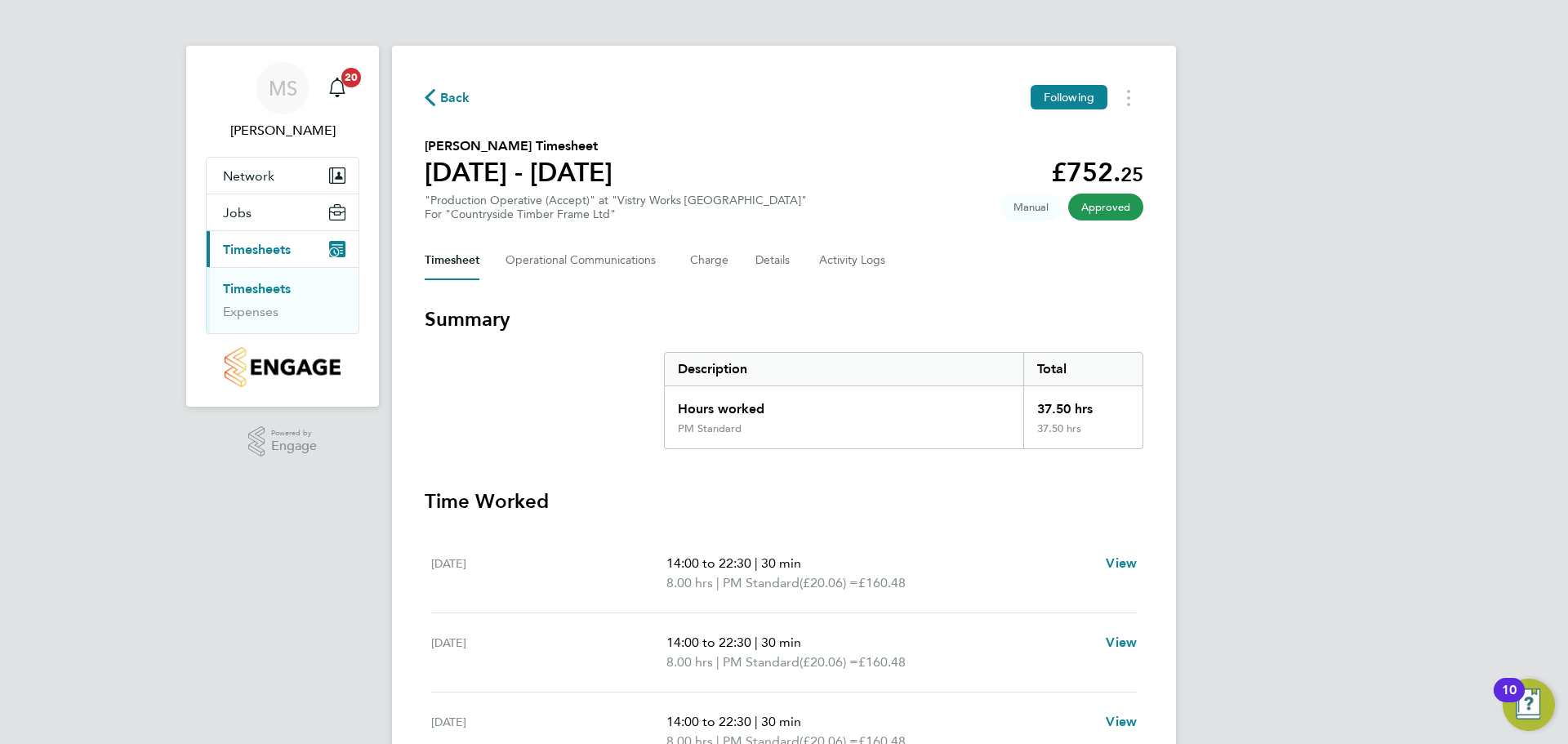
click at [435, 98] on span "Back" at bounding box center [447, 97] width 46 height 16
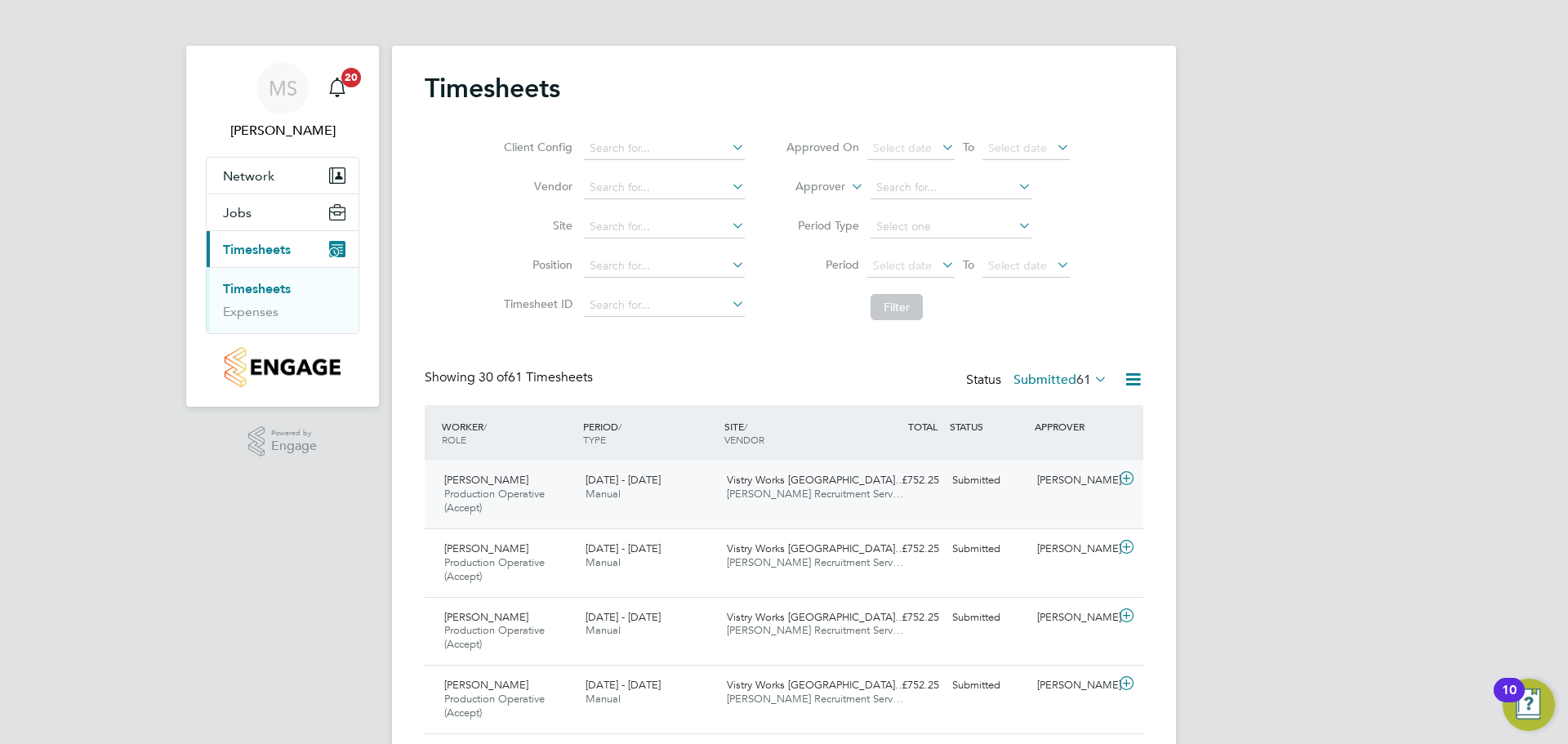
click at [1128, 481] on icon at bounding box center [1126, 478] width 20 height 13
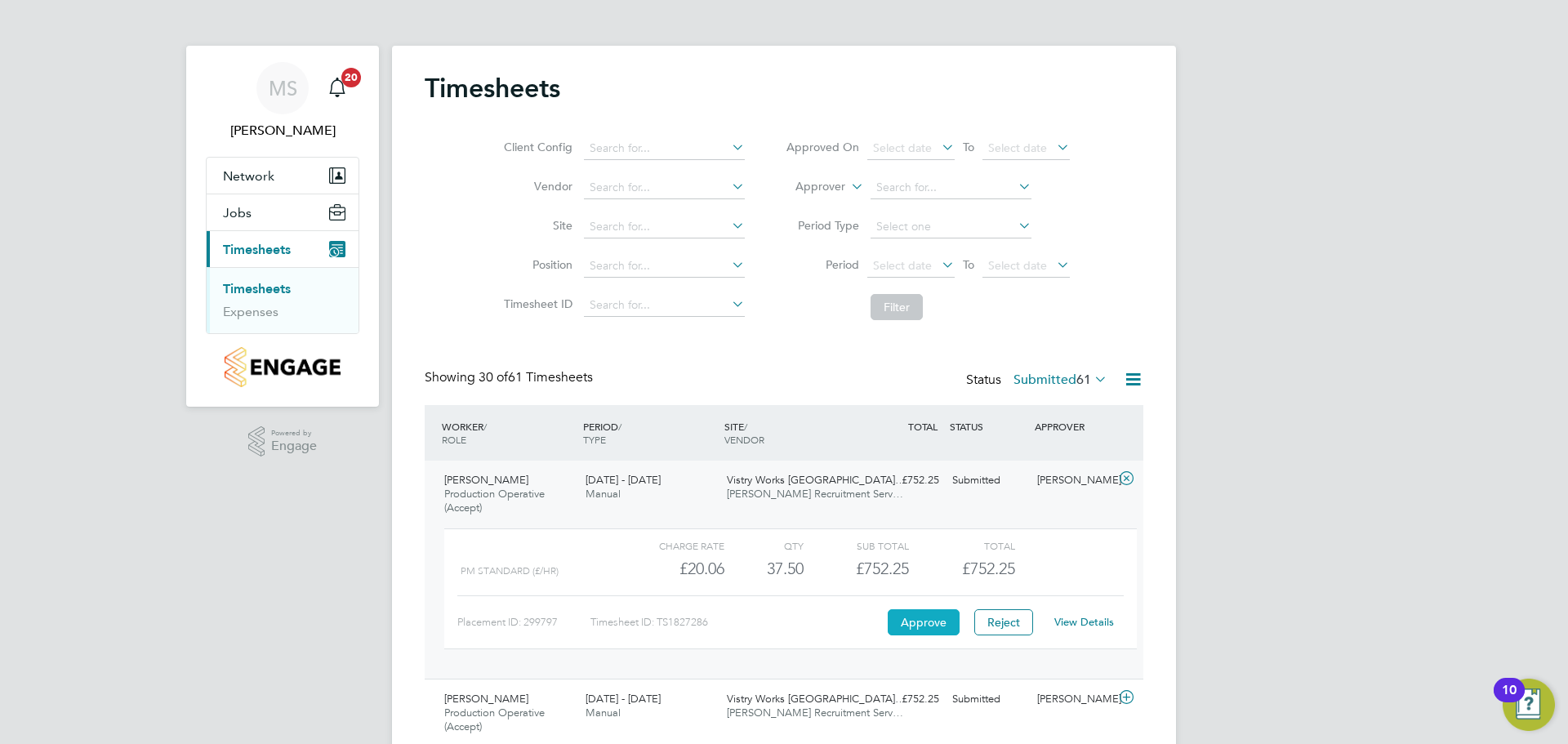
click at [945, 619] on button "Approve" at bounding box center [924, 622] width 72 height 26
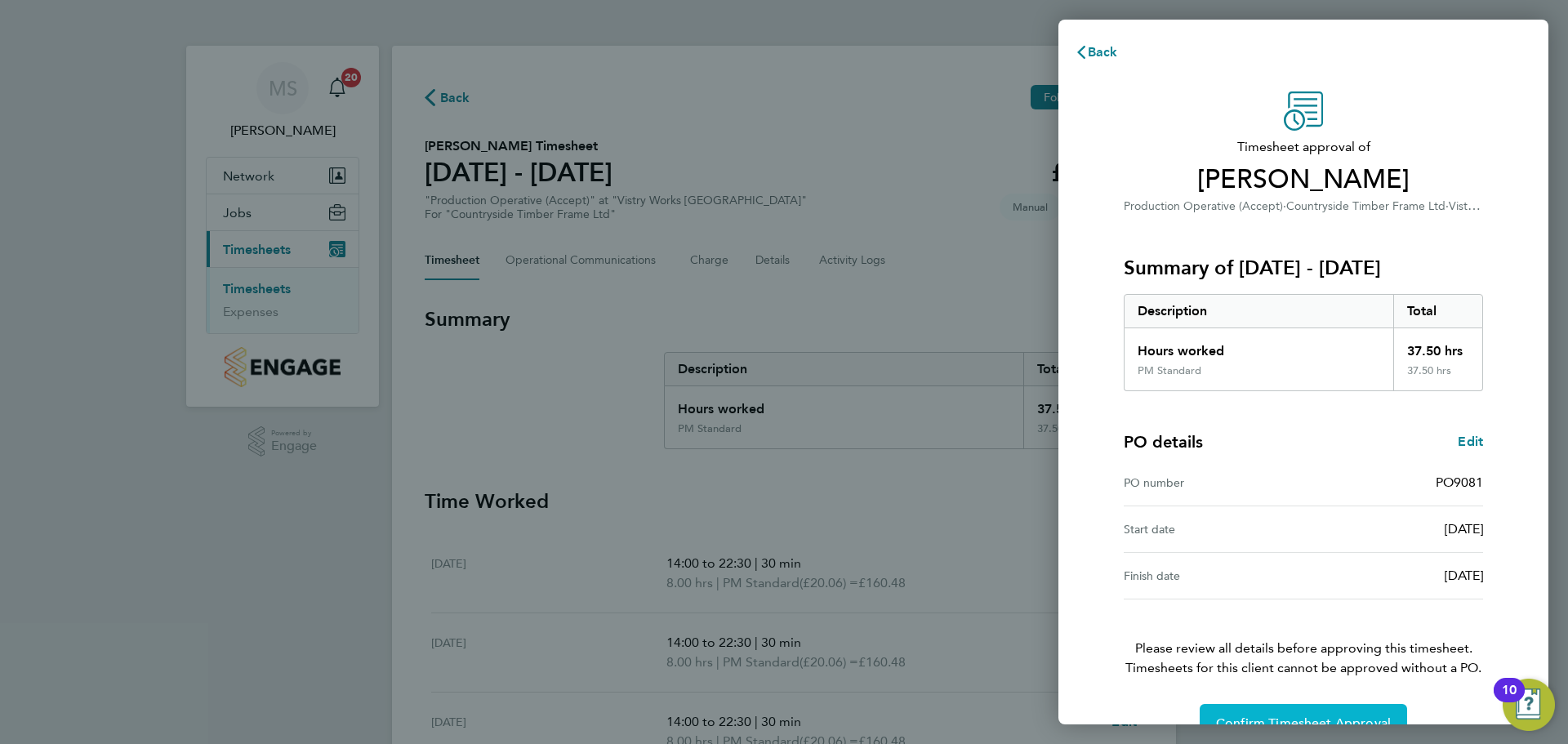
click at [1331, 713] on button "Confirm Timesheet Approval" at bounding box center [1304, 724] width 208 height 39
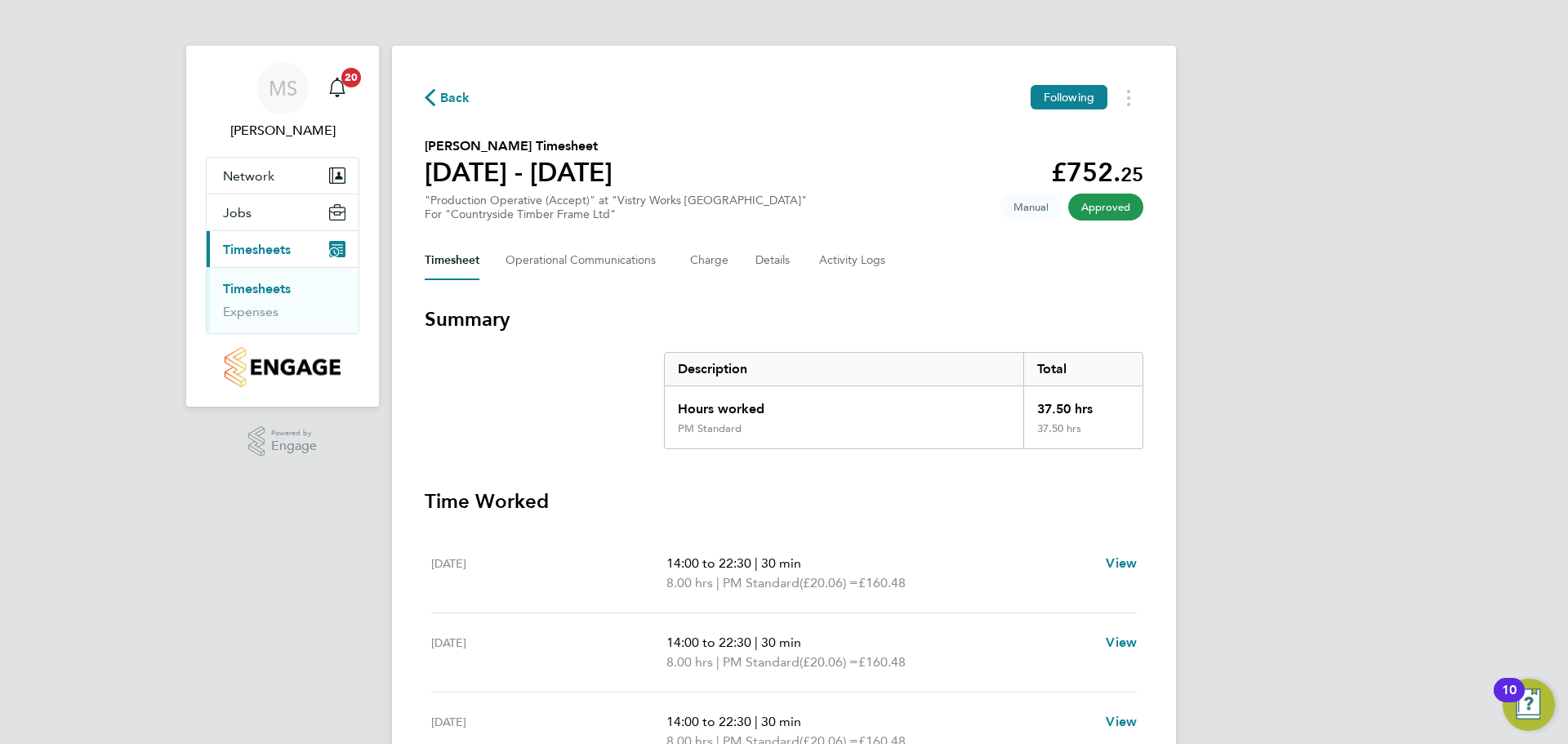
click at [452, 98] on span "Back" at bounding box center [455, 98] width 30 height 20
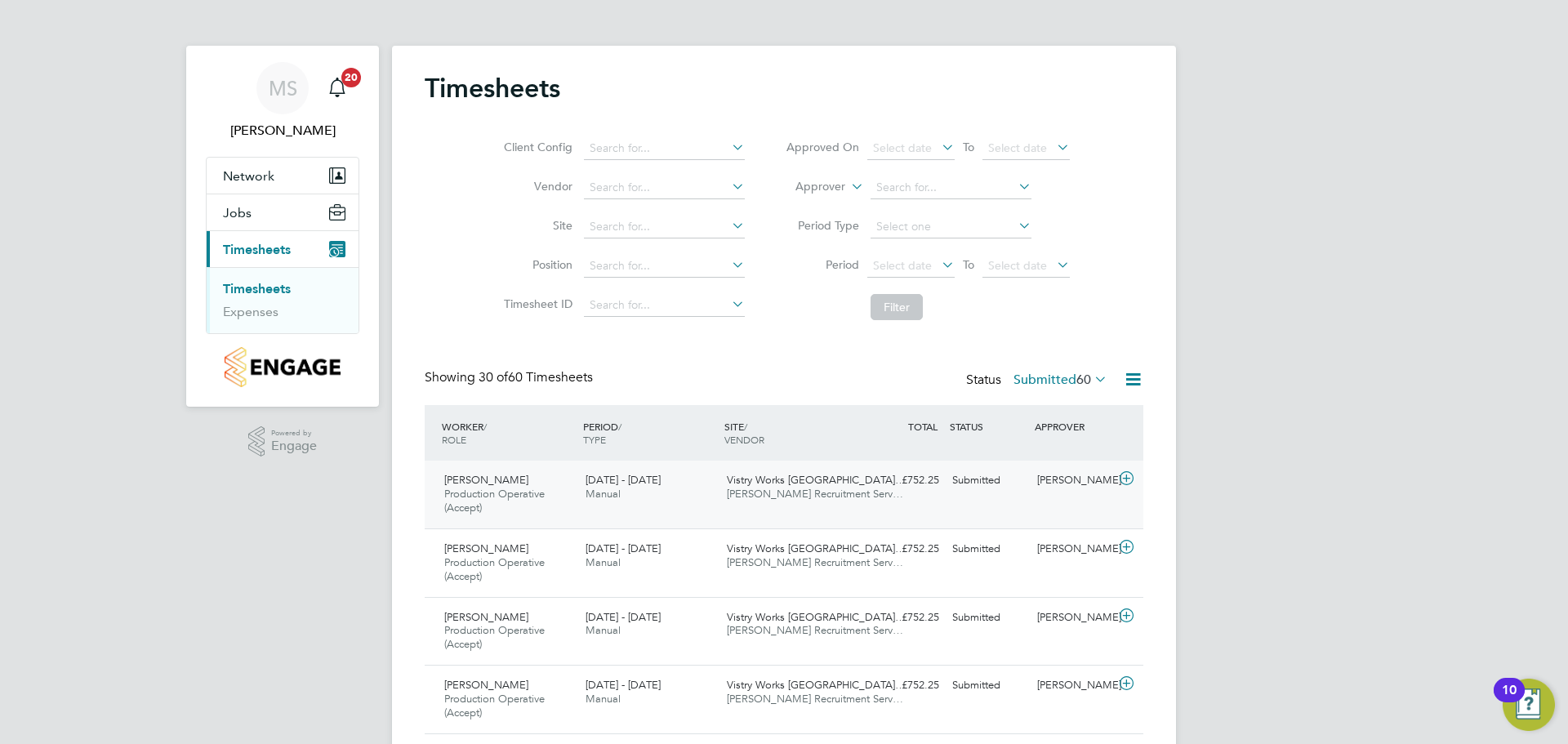
click at [1127, 479] on icon at bounding box center [1126, 478] width 20 height 13
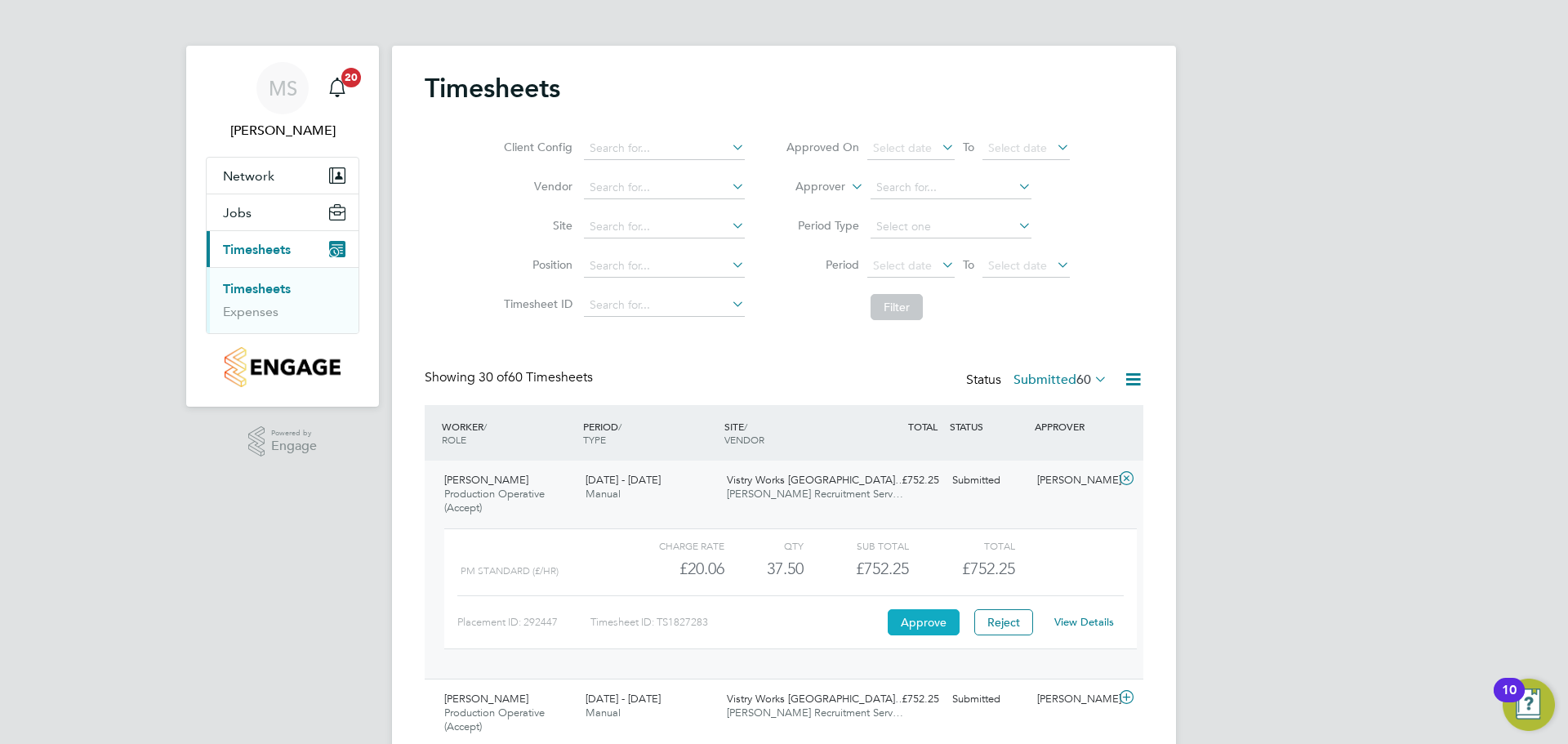
click at [936, 625] on button "Approve" at bounding box center [924, 622] width 72 height 26
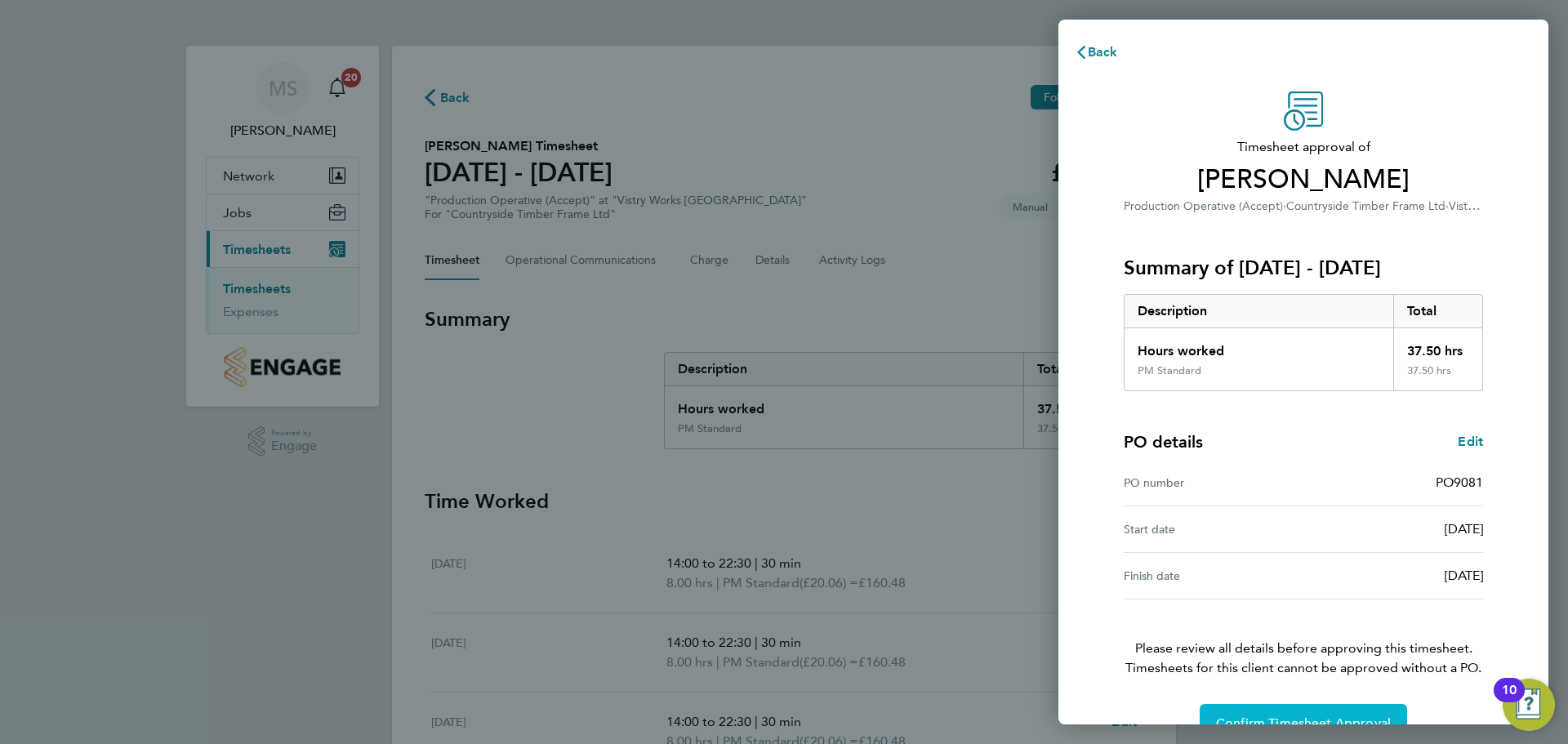
click at [1322, 714] on button "Confirm Timesheet Approval" at bounding box center [1304, 724] width 208 height 39
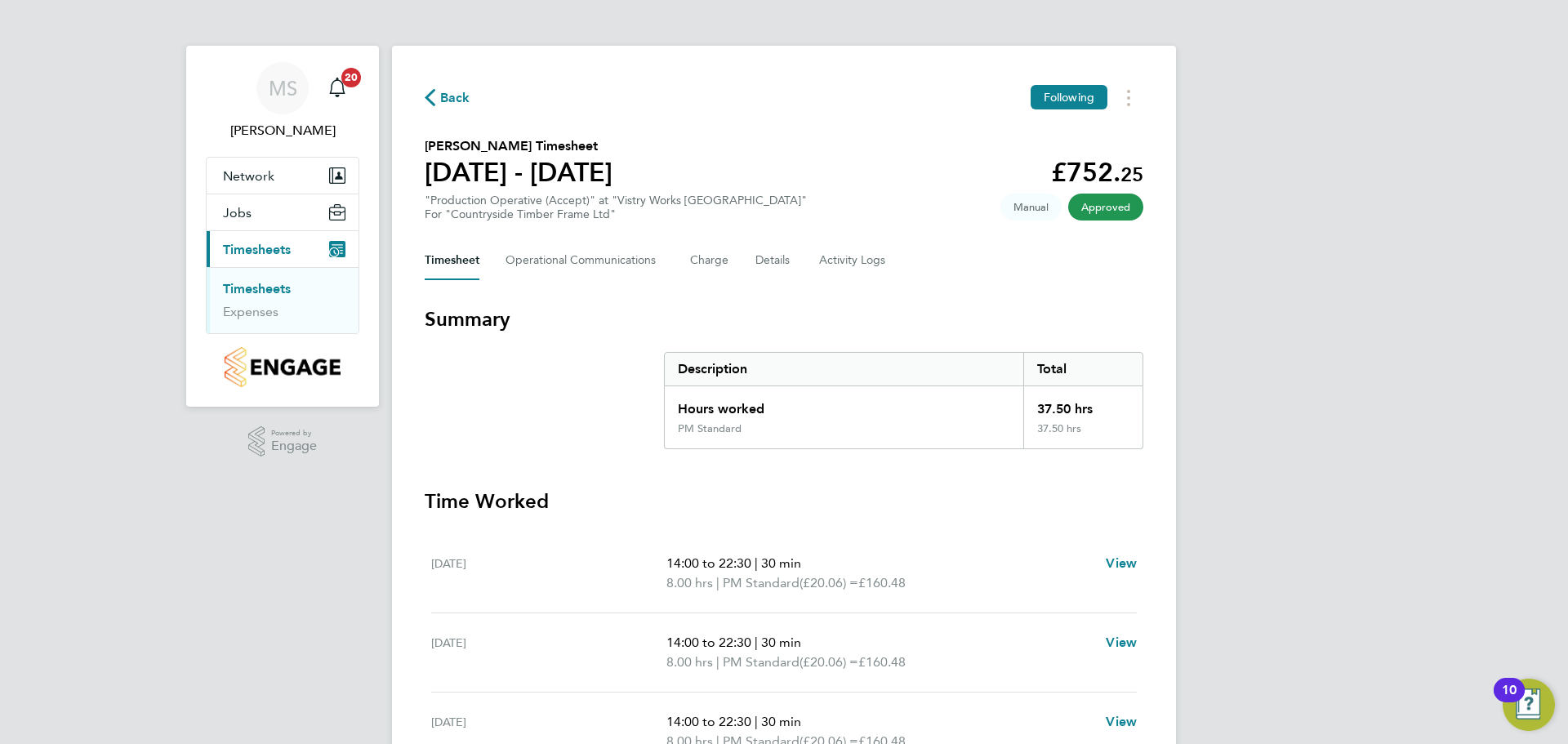
click at [445, 98] on span "Back" at bounding box center [455, 98] width 30 height 20
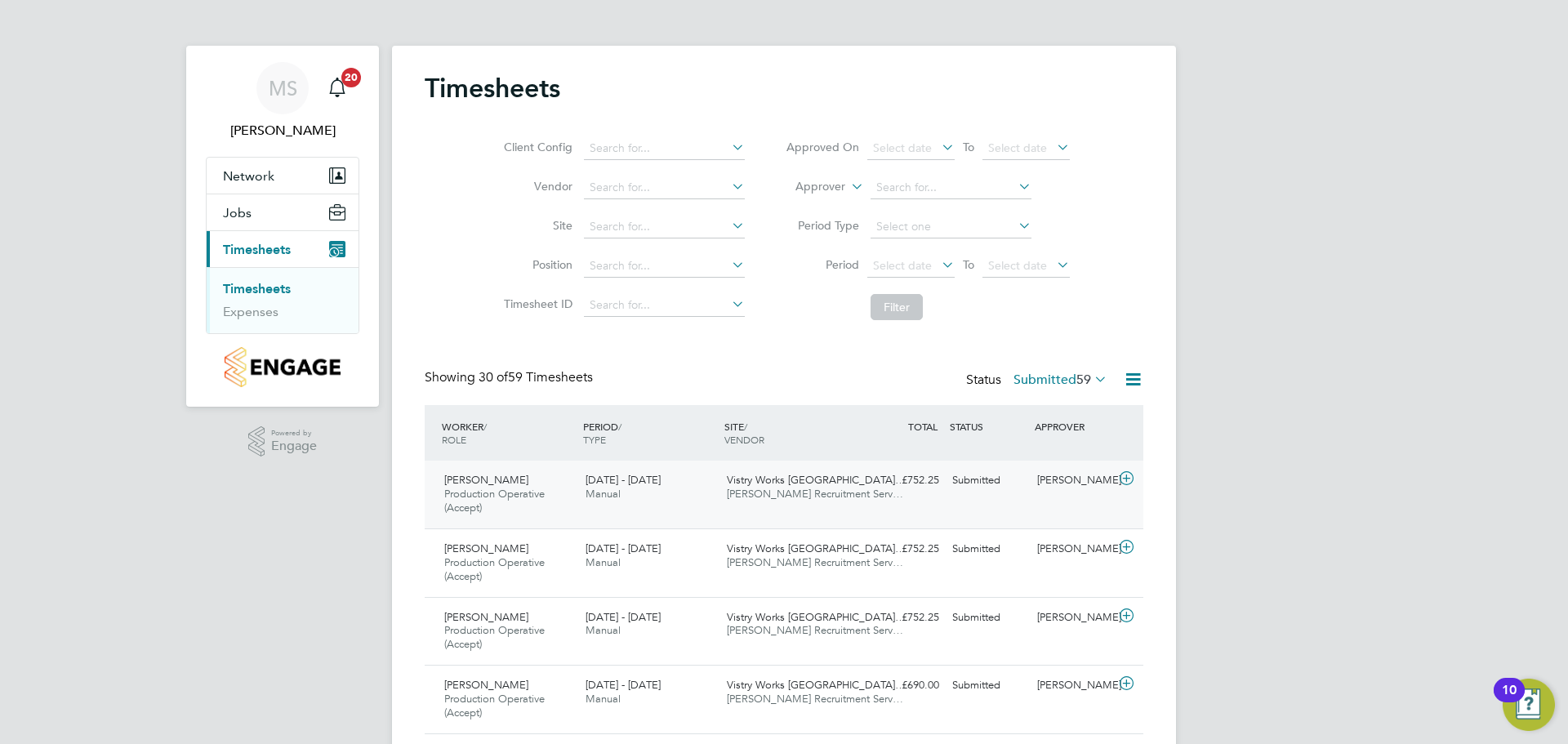
click at [1126, 476] on icon at bounding box center [1126, 478] width 20 height 13
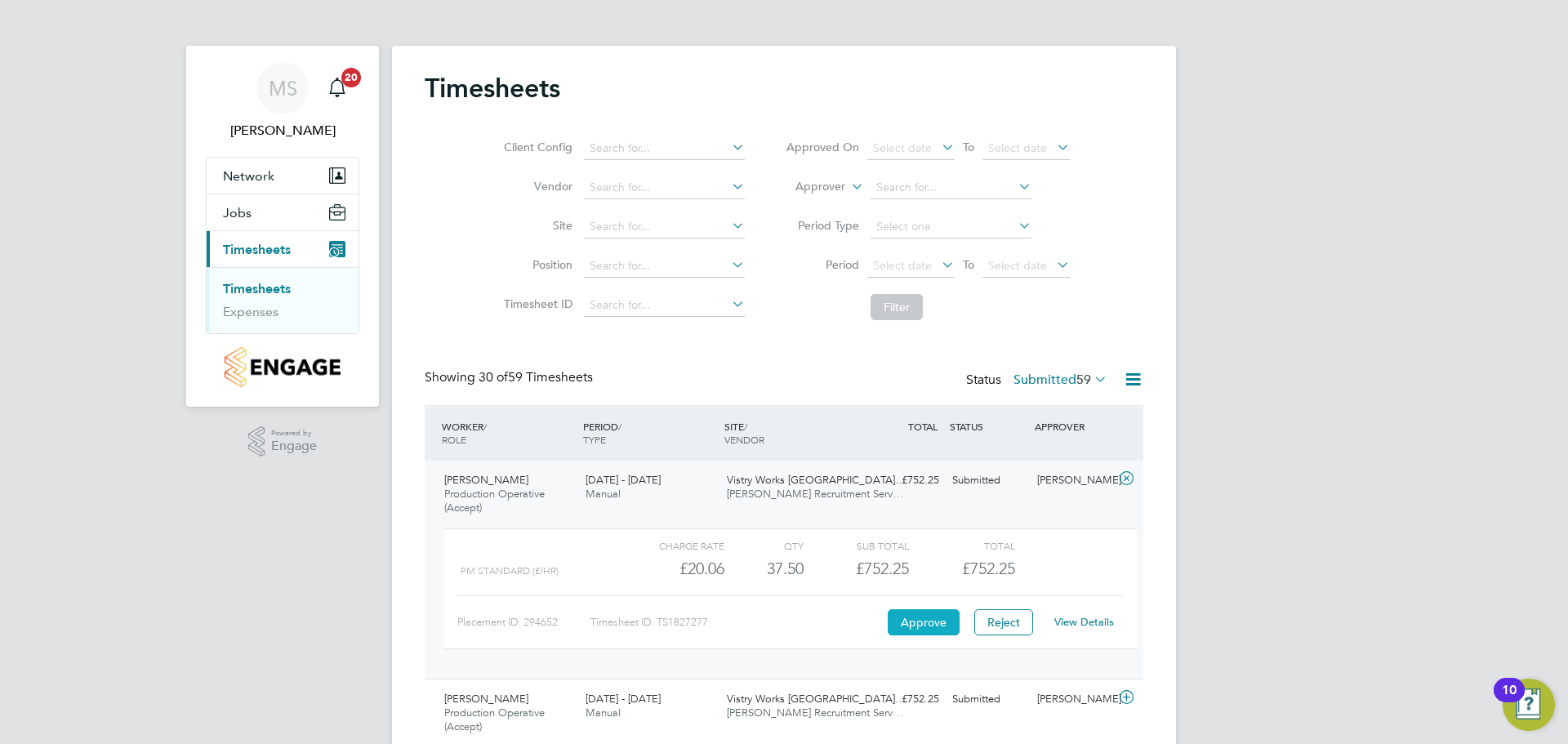
click at [936, 623] on button "Approve" at bounding box center [924, 622] width 72 height 26
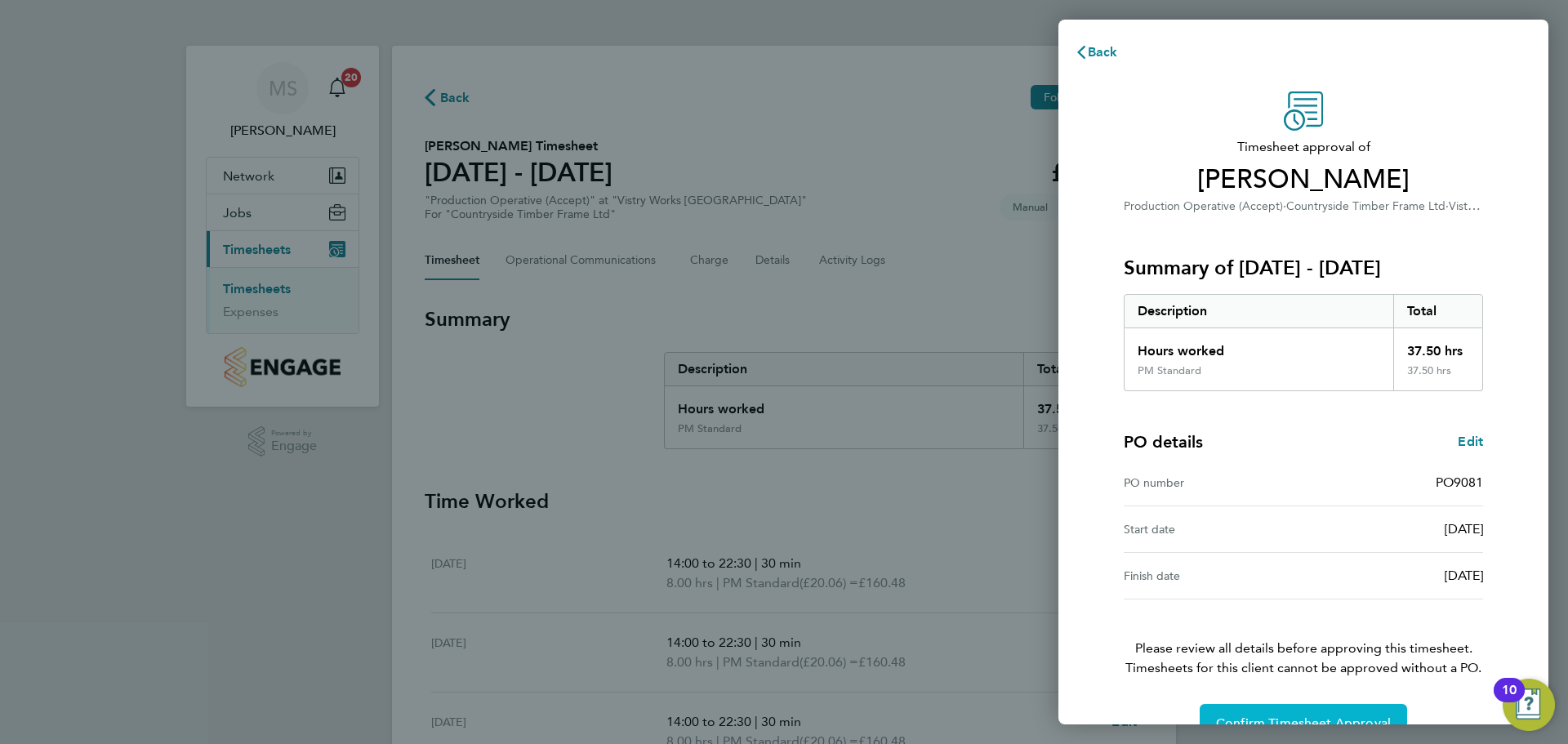
click at [1261, 718] on span "Confirm Timesheet Approval" at bounding box center [1304, 723] width 175 height 17
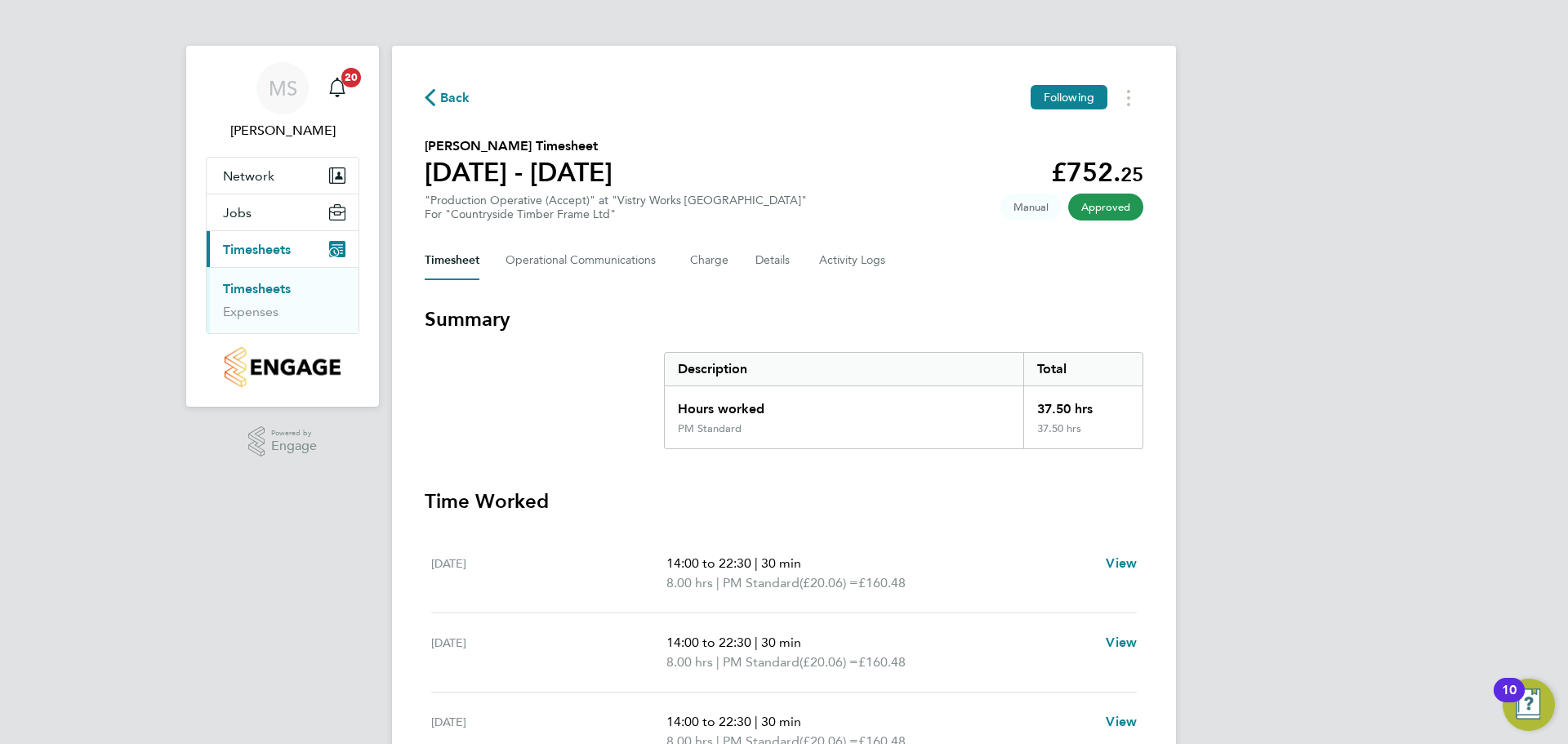
click at [444, 98] on span "Back" at bounding box center [455, 98] width 30 height 20
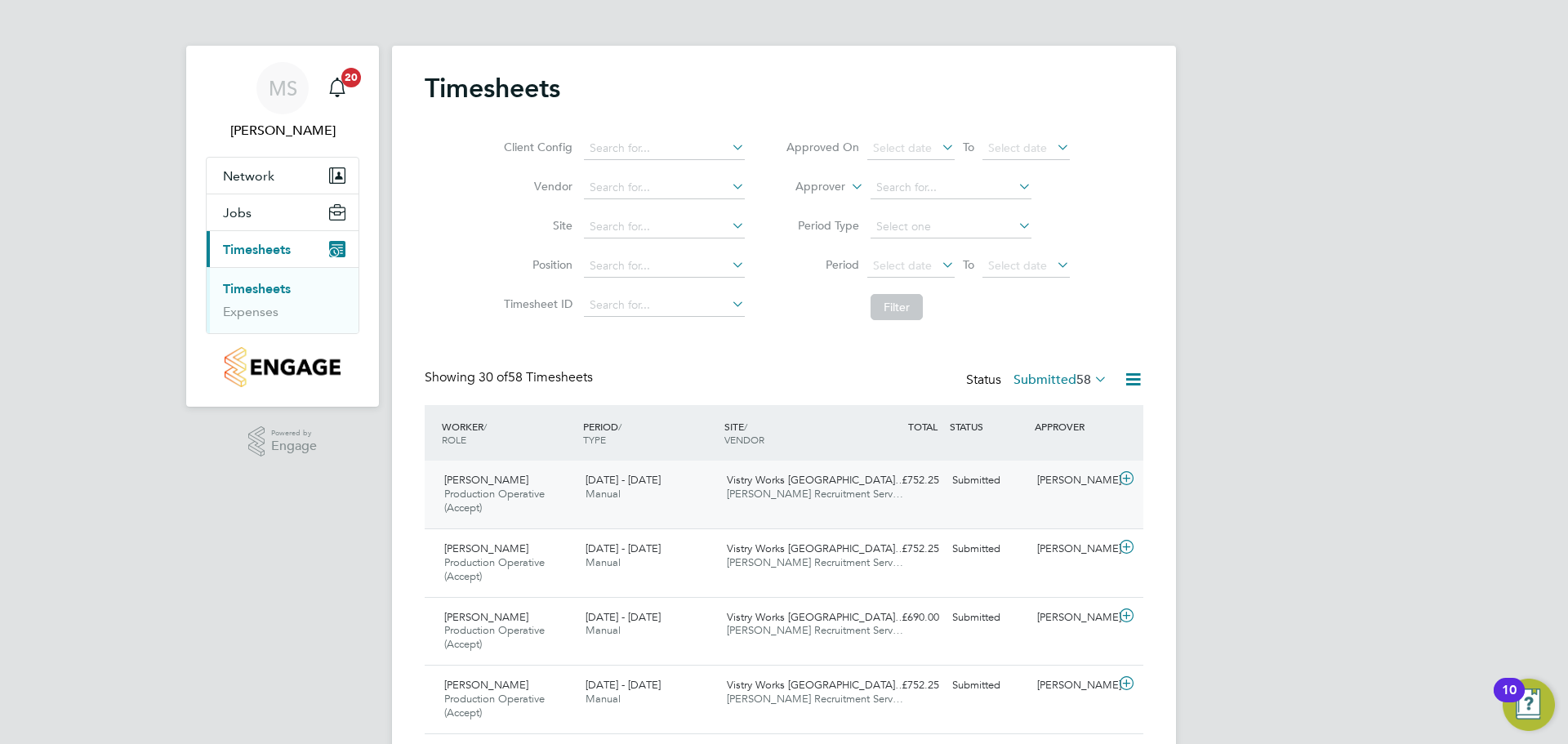
click at [1129, 480] on icon at bounding box center [1126, 478] width 20 height 13
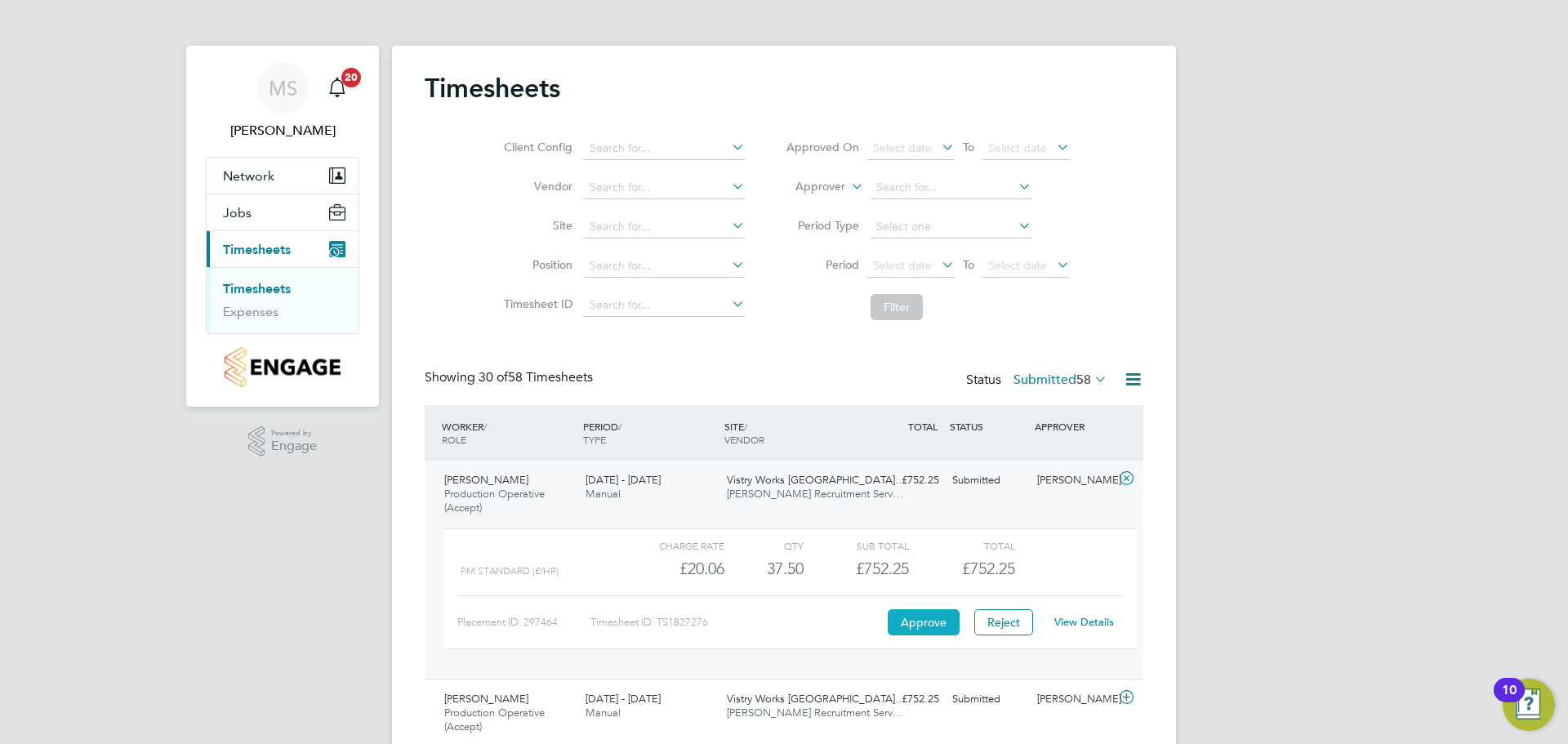
click at [920, 615] on button "Approve" at bounding box center [924, 622] width 72 height 26
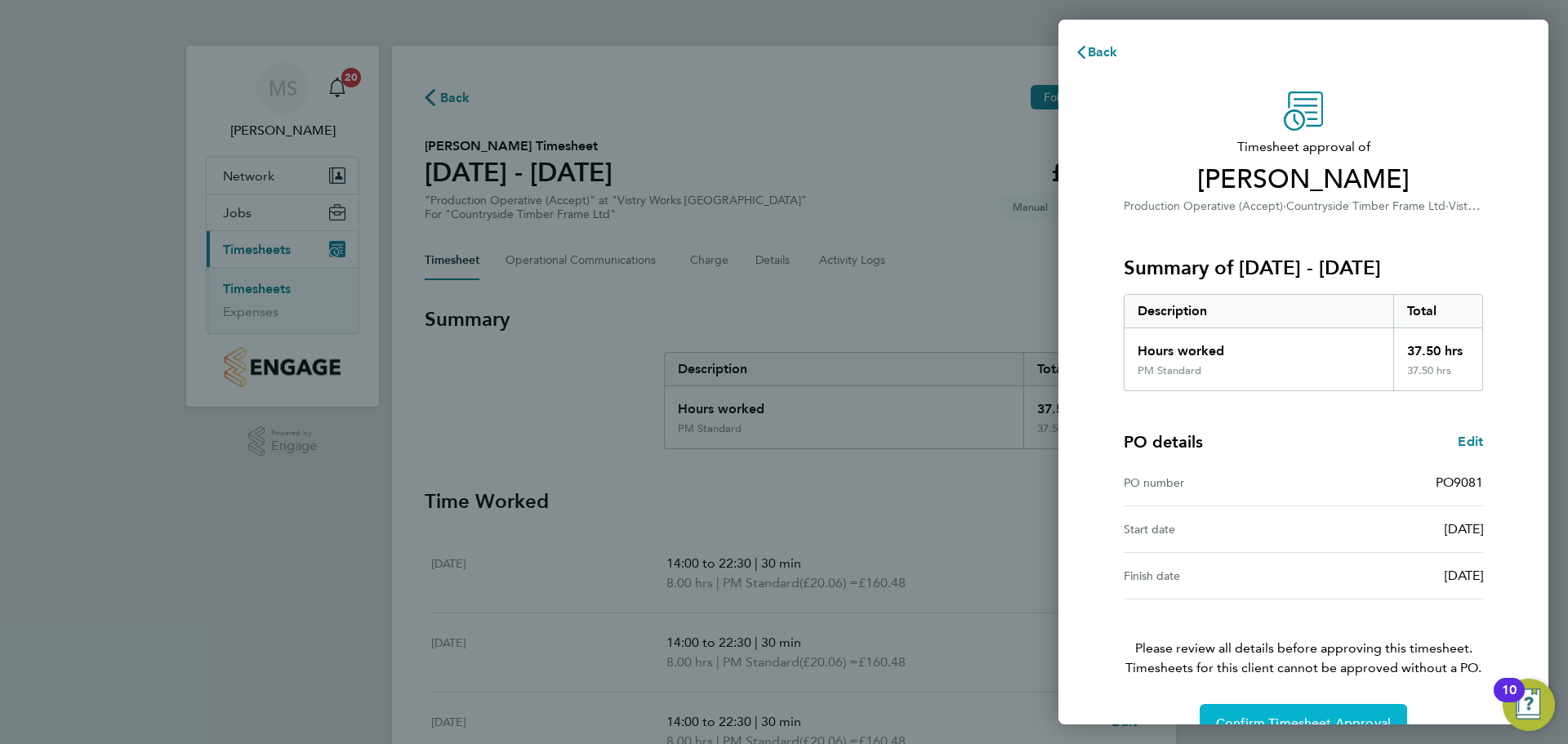
click at [1253, 715] on button "Confirm Timesheet Approval" at bounding box center [1304, 724] width 208 height 39
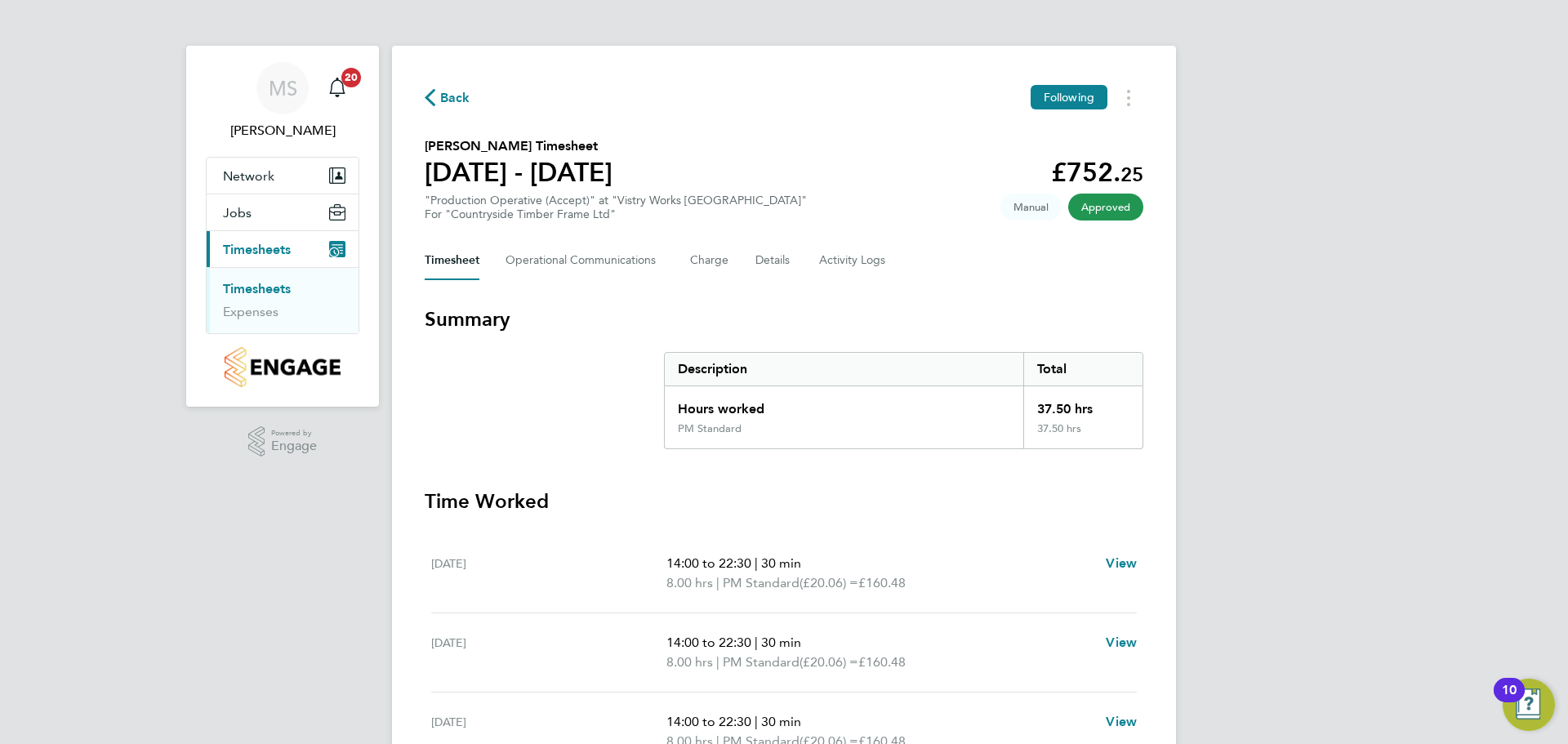
click at [437, 100] on span "Back" at bounding box center [447, 97] width 46 height 16
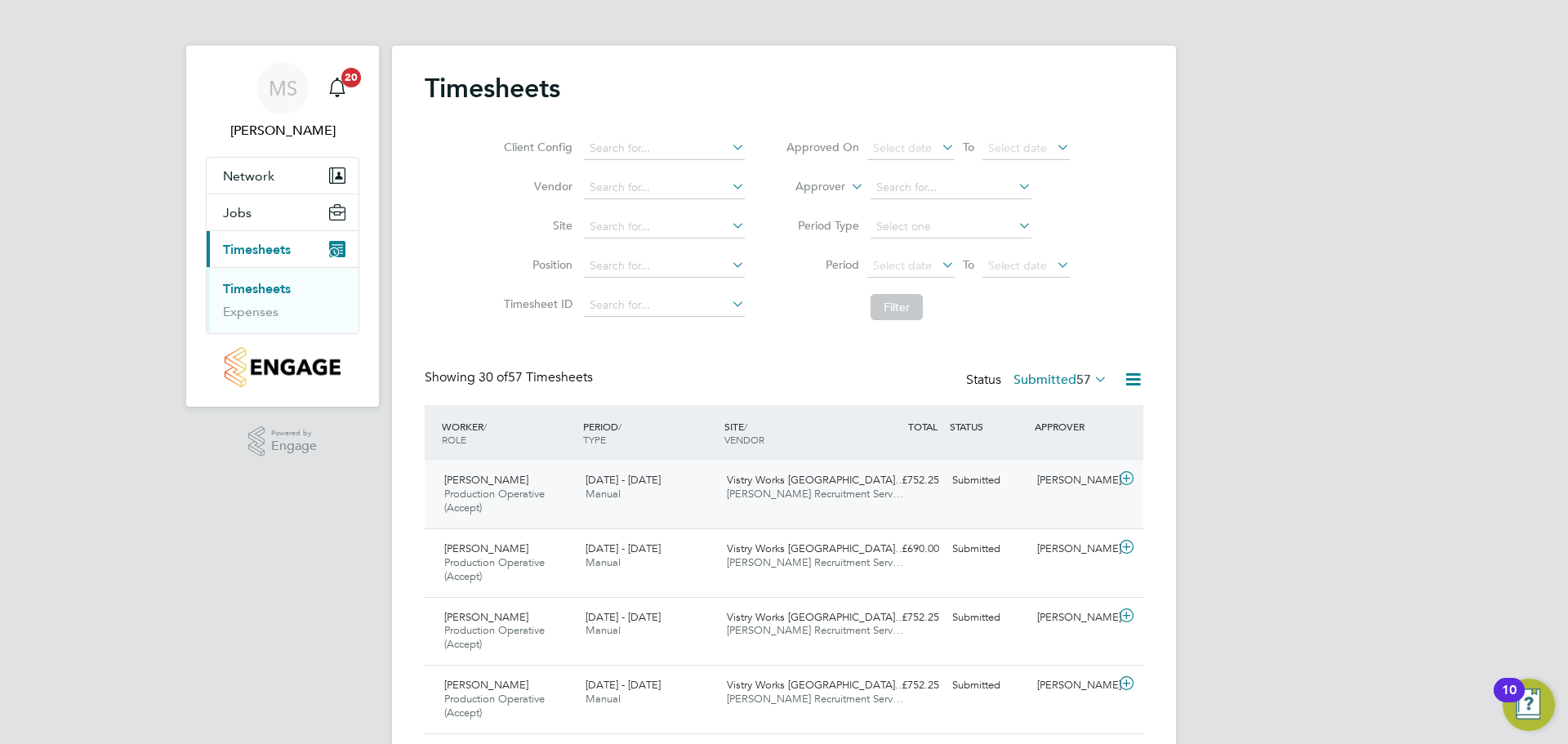
click at [1130, 479] on icon at bounding box center [1126, 478] width 20 height 13
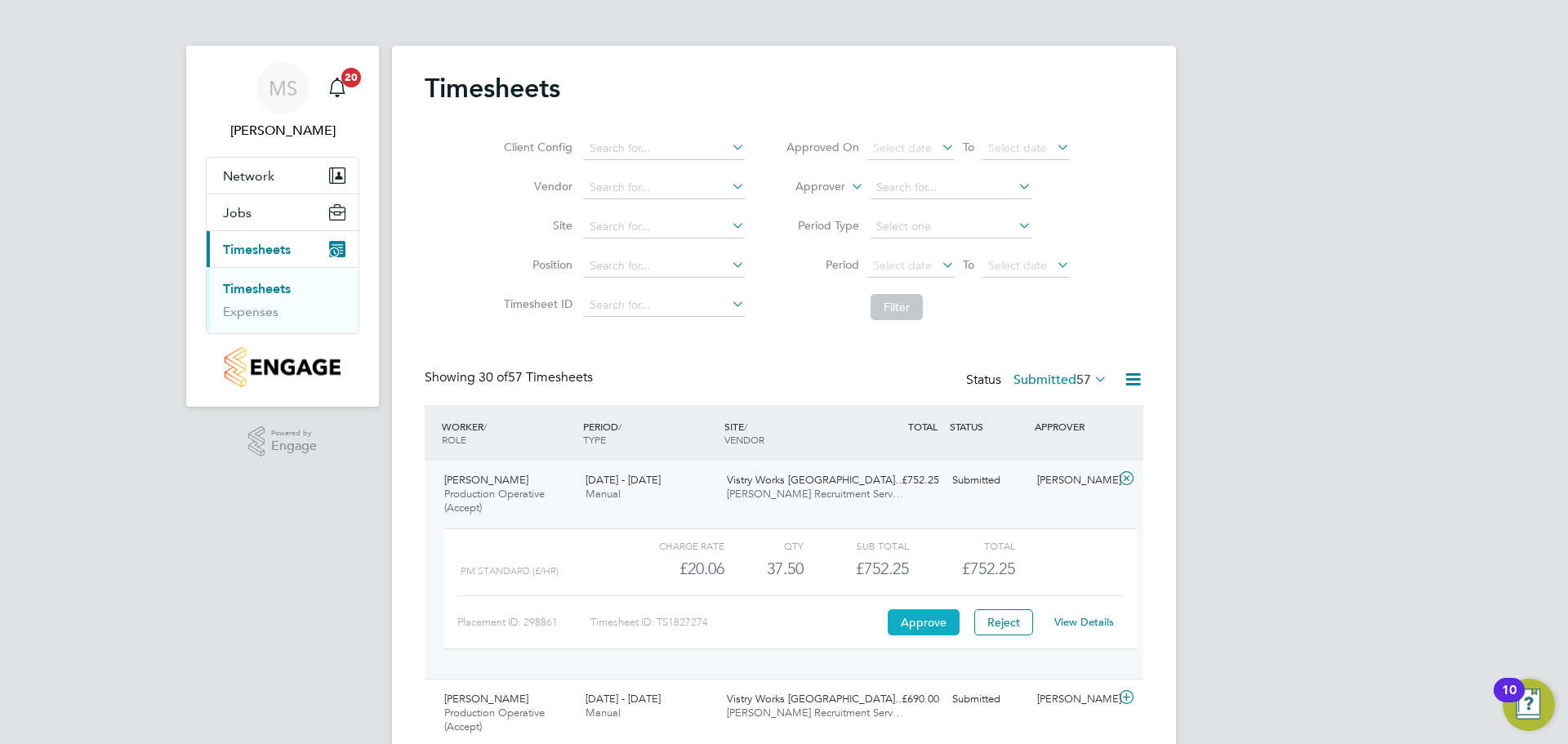
click at [938, 625] on button "Approve" at bounding box center [924, 622] width 72 height 26
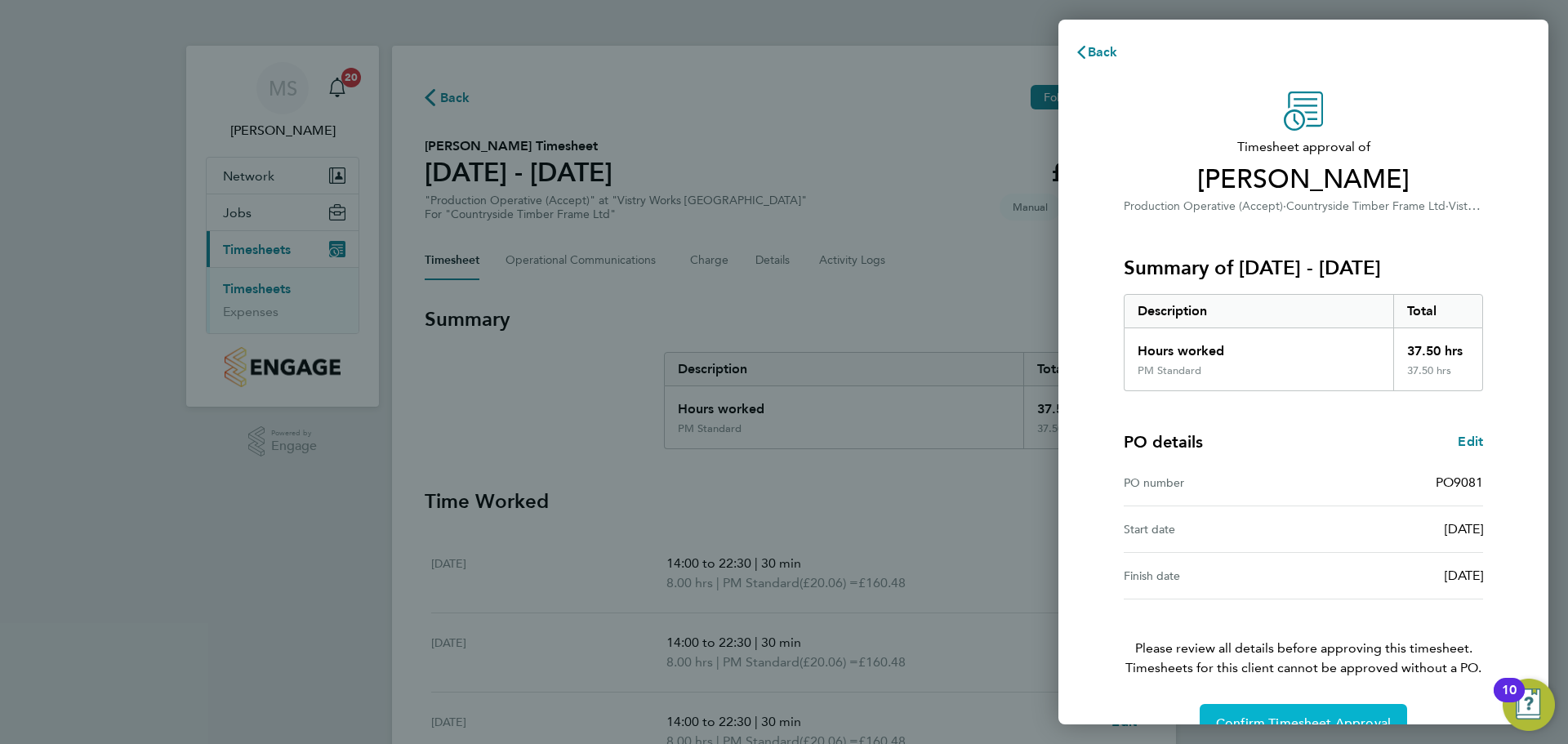
click at [1244, 709] on button "Confirm Timesheet Approval" at bounding box center [1304, 724] width 208 height 39
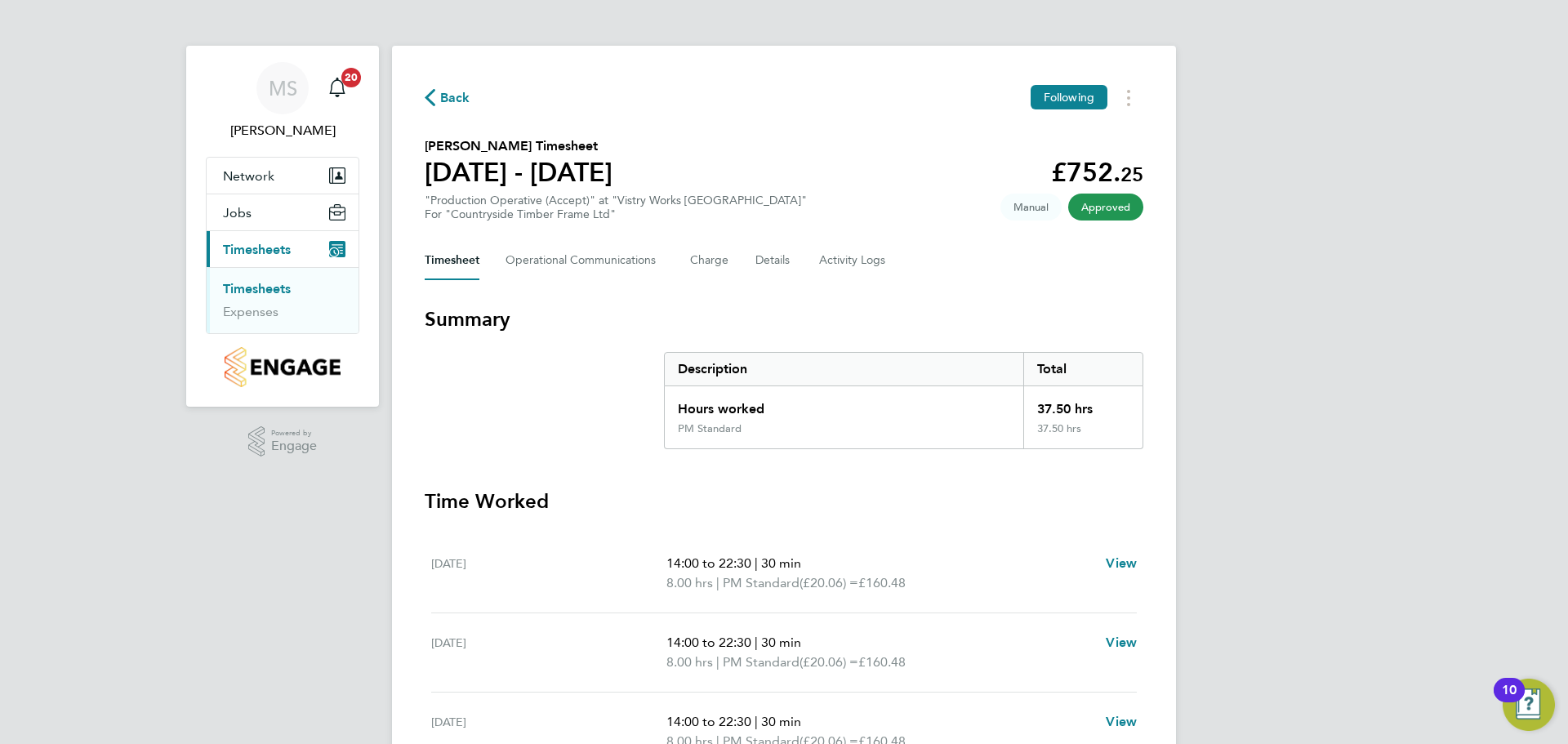
click at [436, 98] on span "Back" at bounding box center [447, 97] width 46 height 16
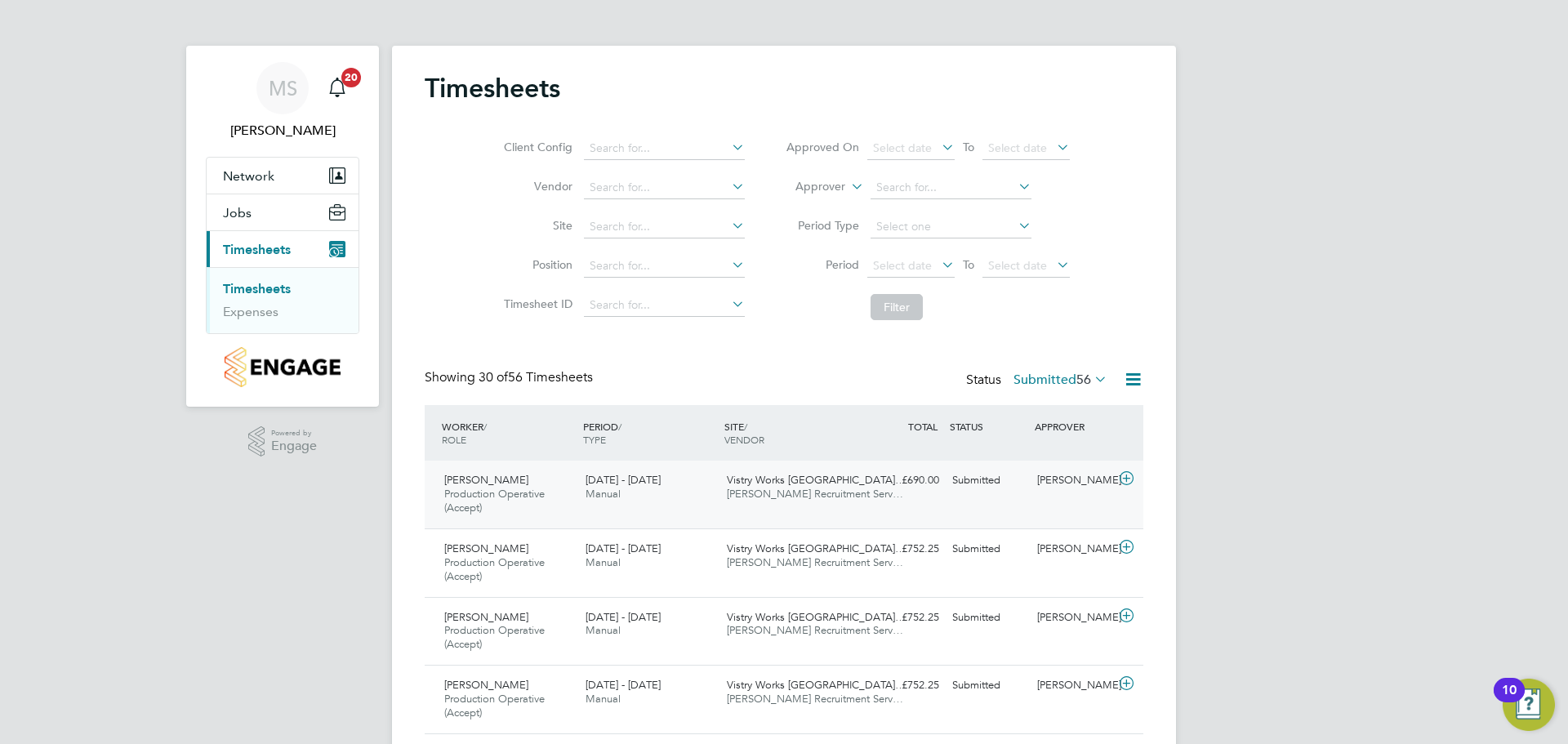
click at [1116, 477] on icon at bounding box center [1126, 478] width 20 height 13
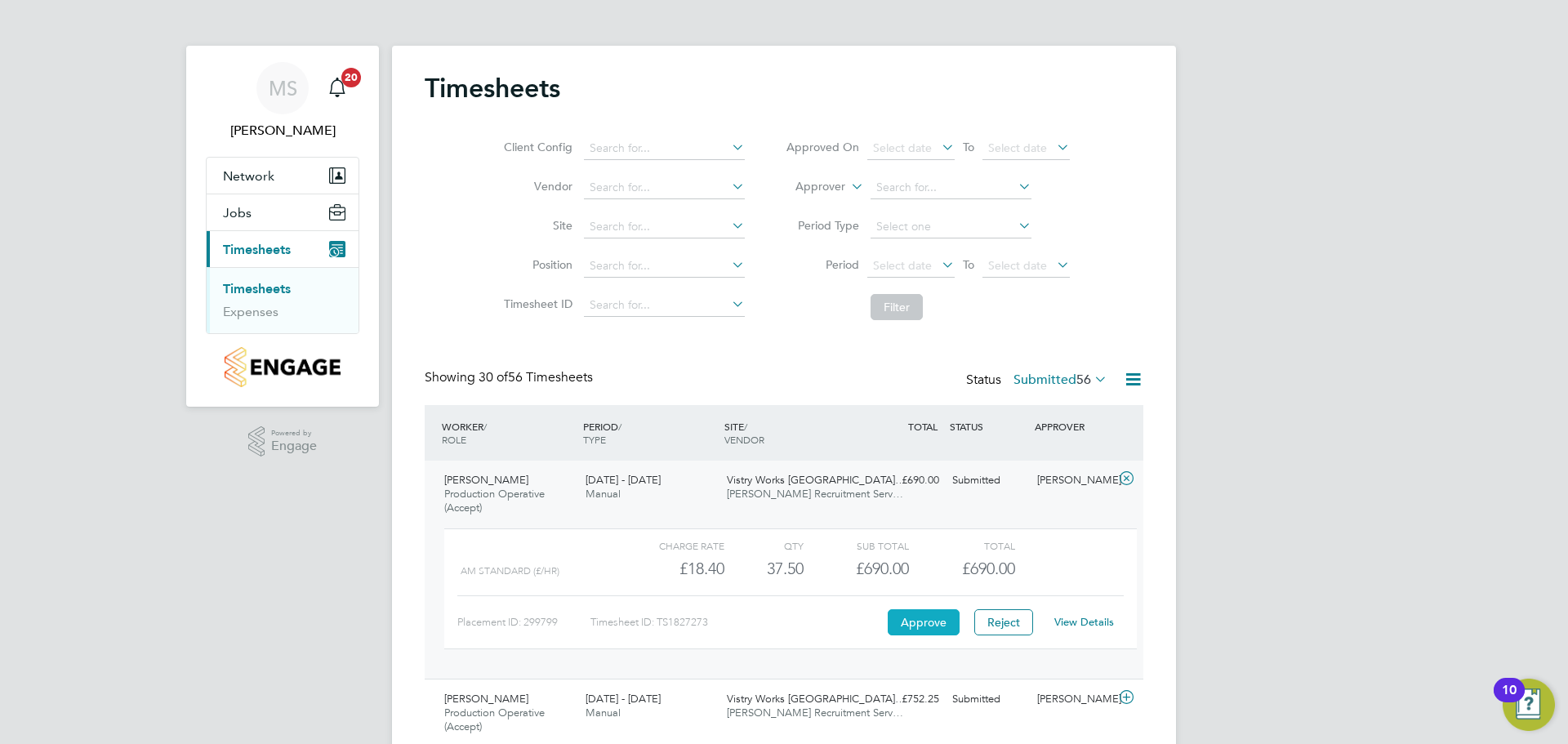
click at [925, 619] on button "Approve" at bounding box center [924, 622] width 72 height 26
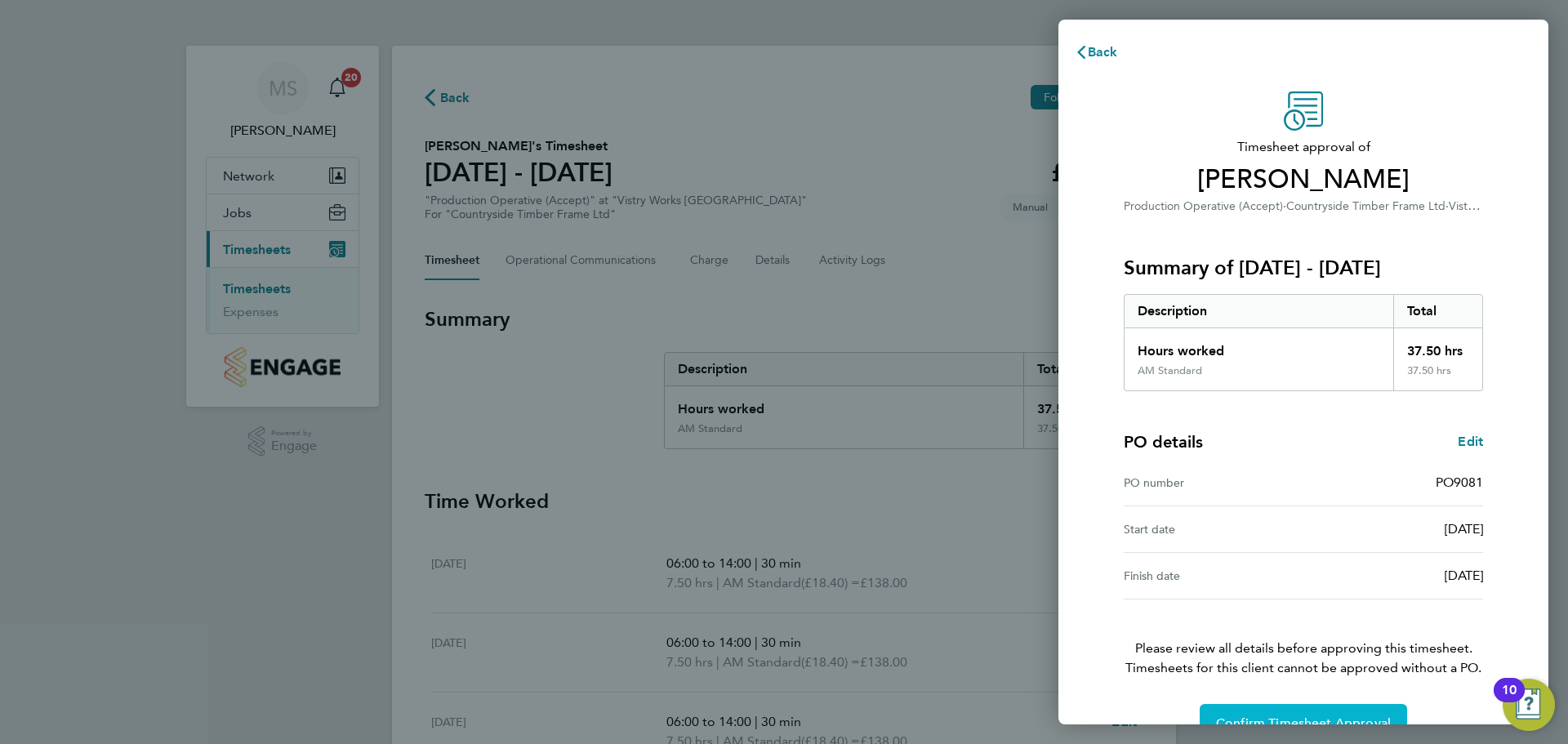
click at [1276, 712] on button "Confirm Timesheet Approval" at bounding box center [1304, 724] width 208 height 39
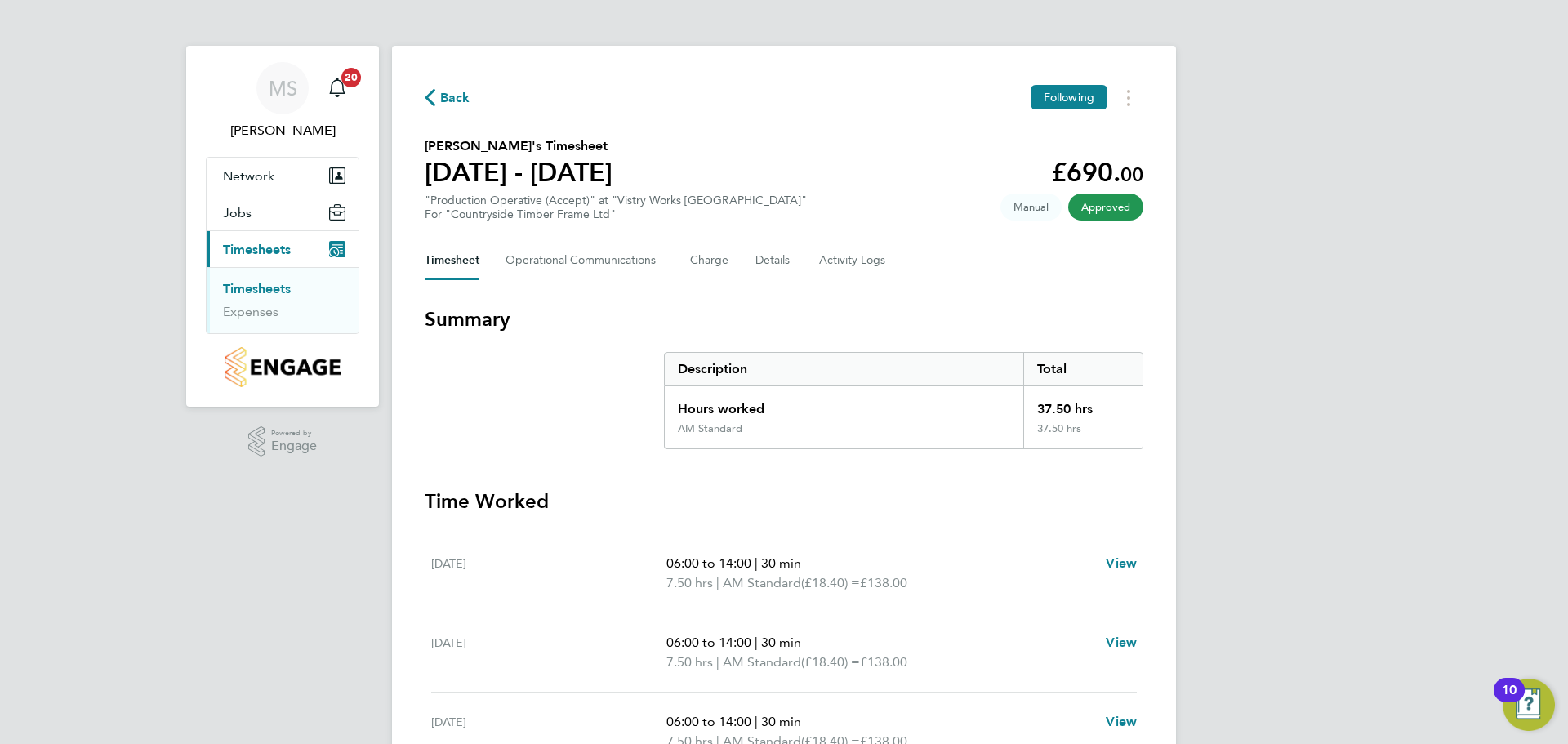
click at [453, 98] on span "Back" at bounding box center [455, 98] width 30 height 20
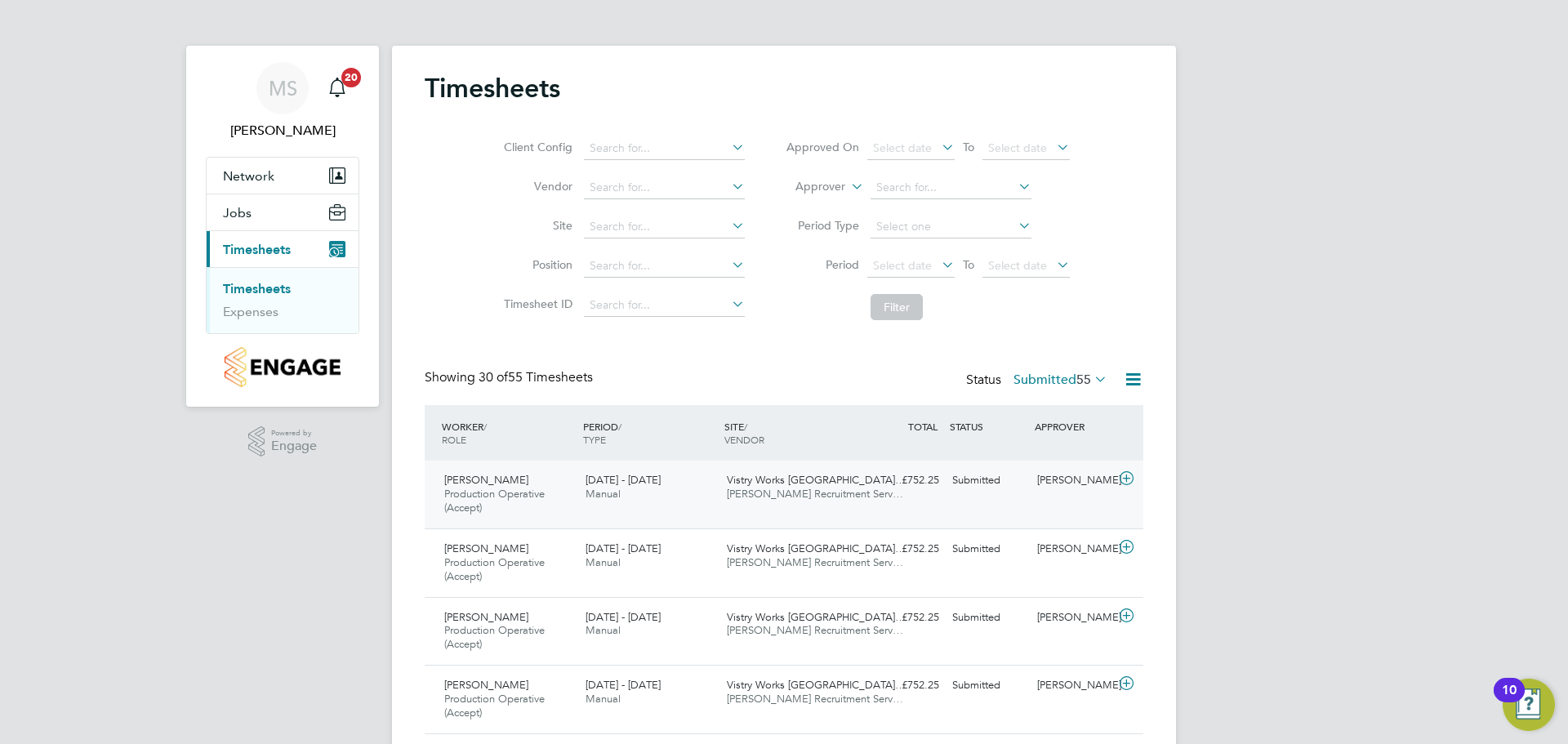
click at [1127, 475] on icon at bounding box center [1126, 478] width 20 height 13
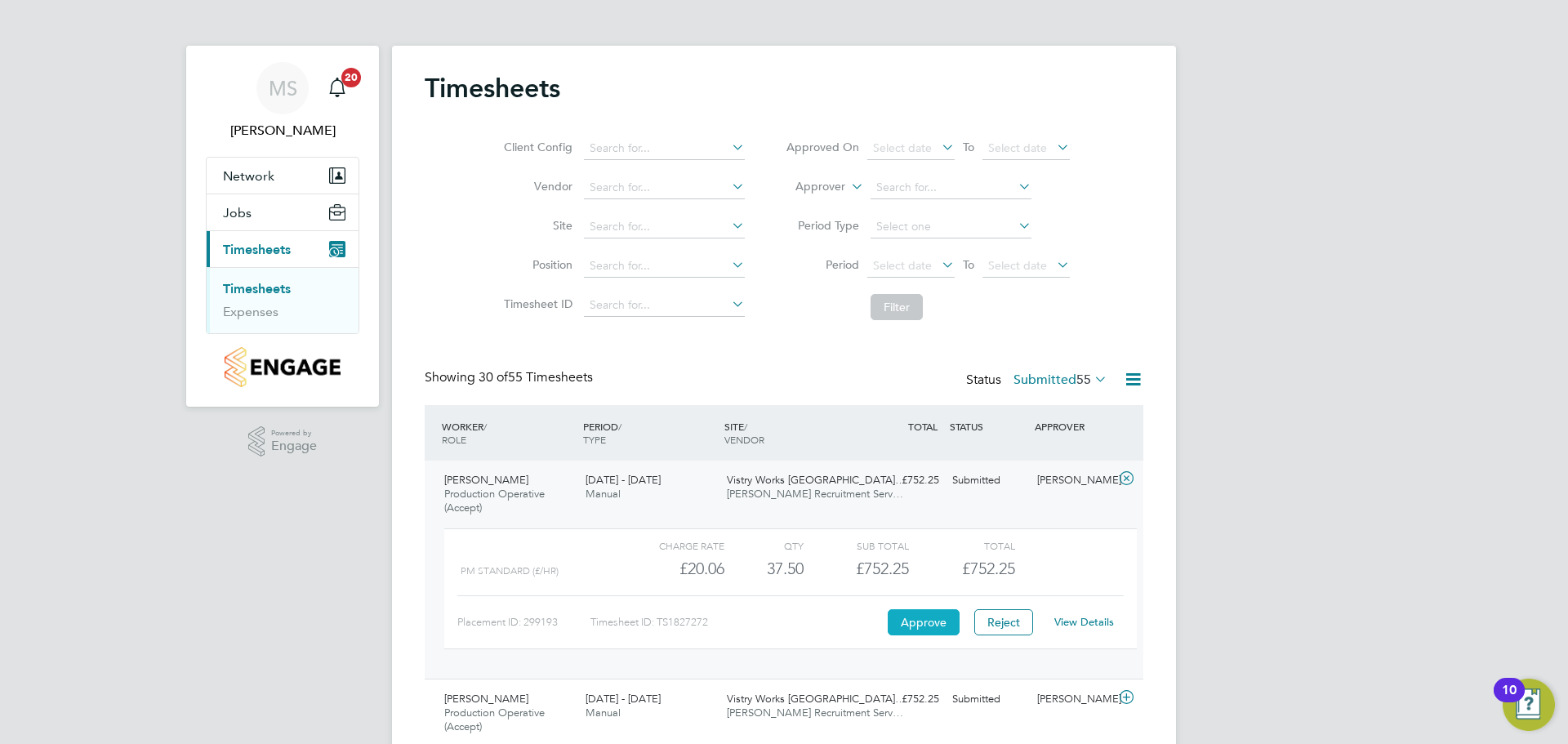
click at [931, 625] on button "Approve" at bounding box center [924, 622] width 72 height 26
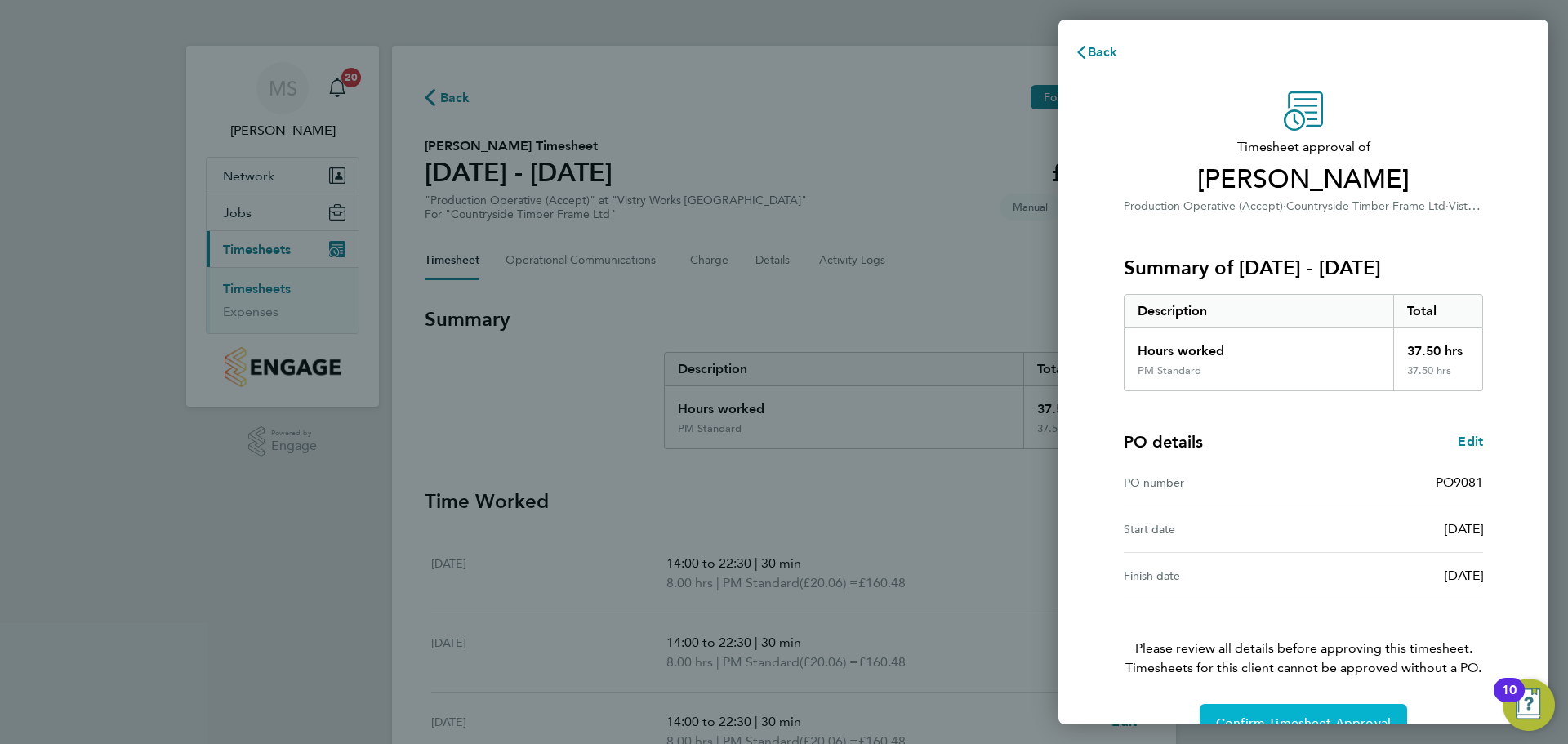
click at [1261, 720] on span "Confirm Timesheet Approval" at bounding box center [1304, 723] width 175 height 17
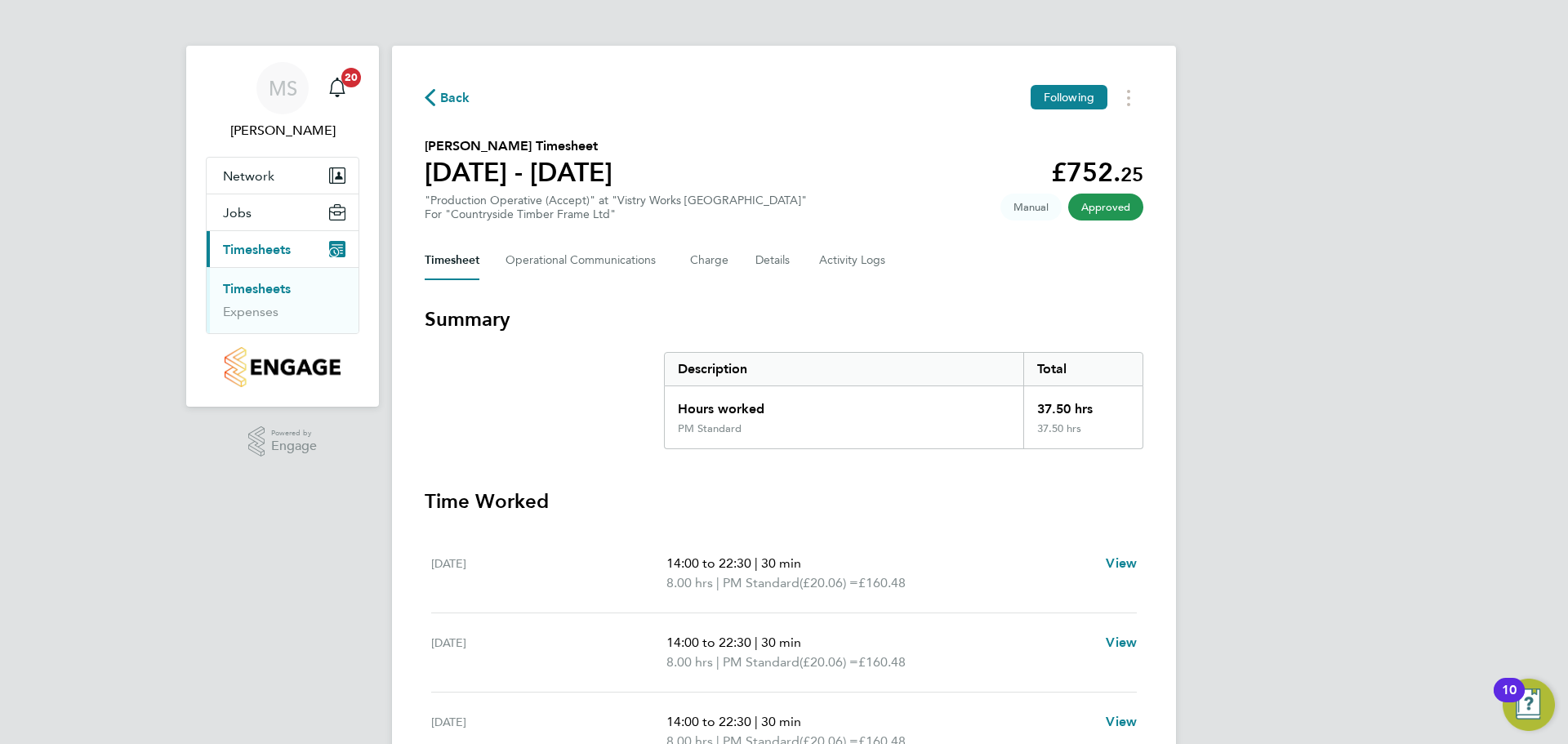
click at [439, 97] on span "Back" at bounding box center [447, 97] width 46 height 16
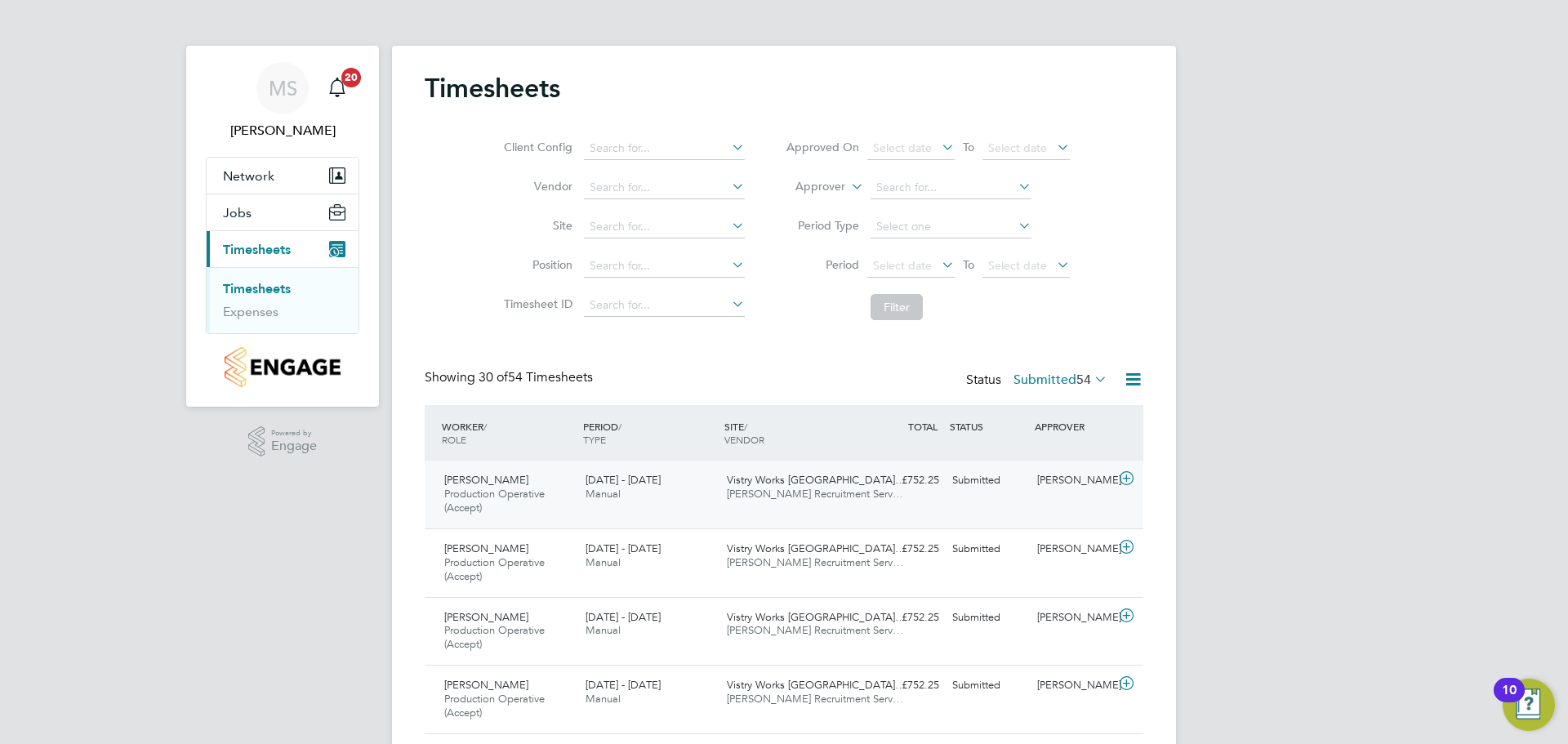
click at [1126, 479] on icon at bounding box center [1126, 478] width 20 height 13
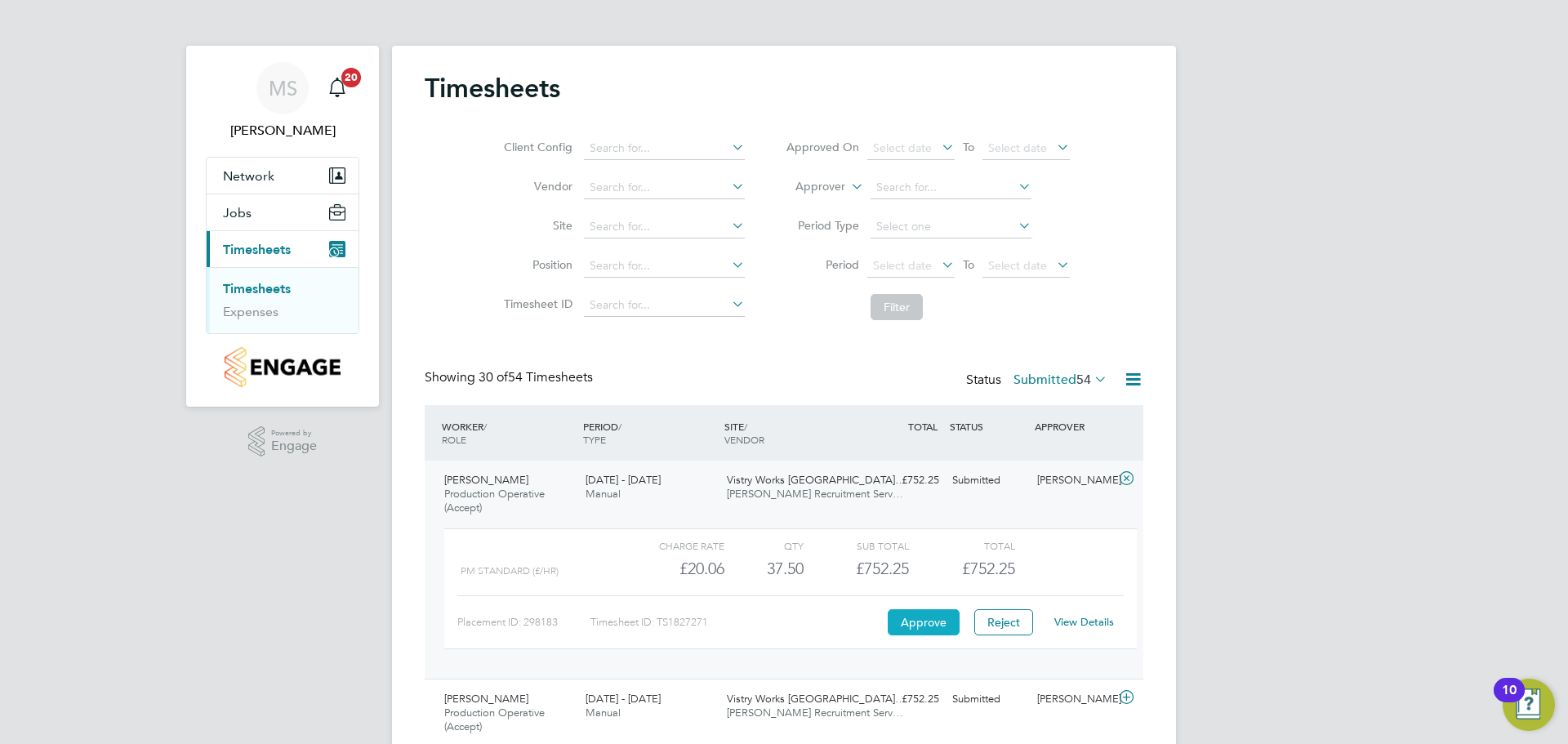
click at [945, 629] on button "Approve" at bounding box center [924, 622] width 72 height 26
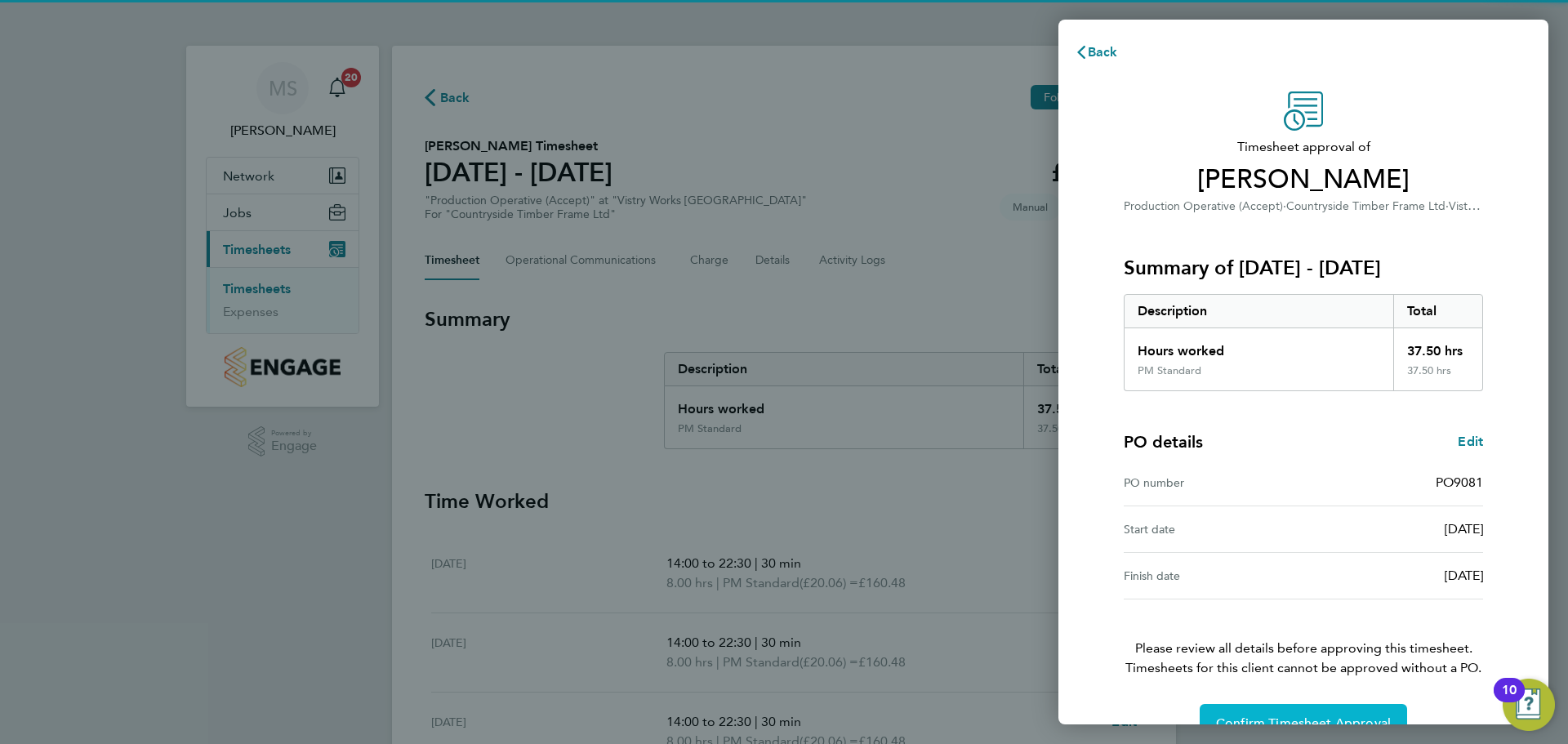
click at [1299, 716] on span "Confirm Timesheet Approval" at bounding box center [1304, 723] width 175 height 17
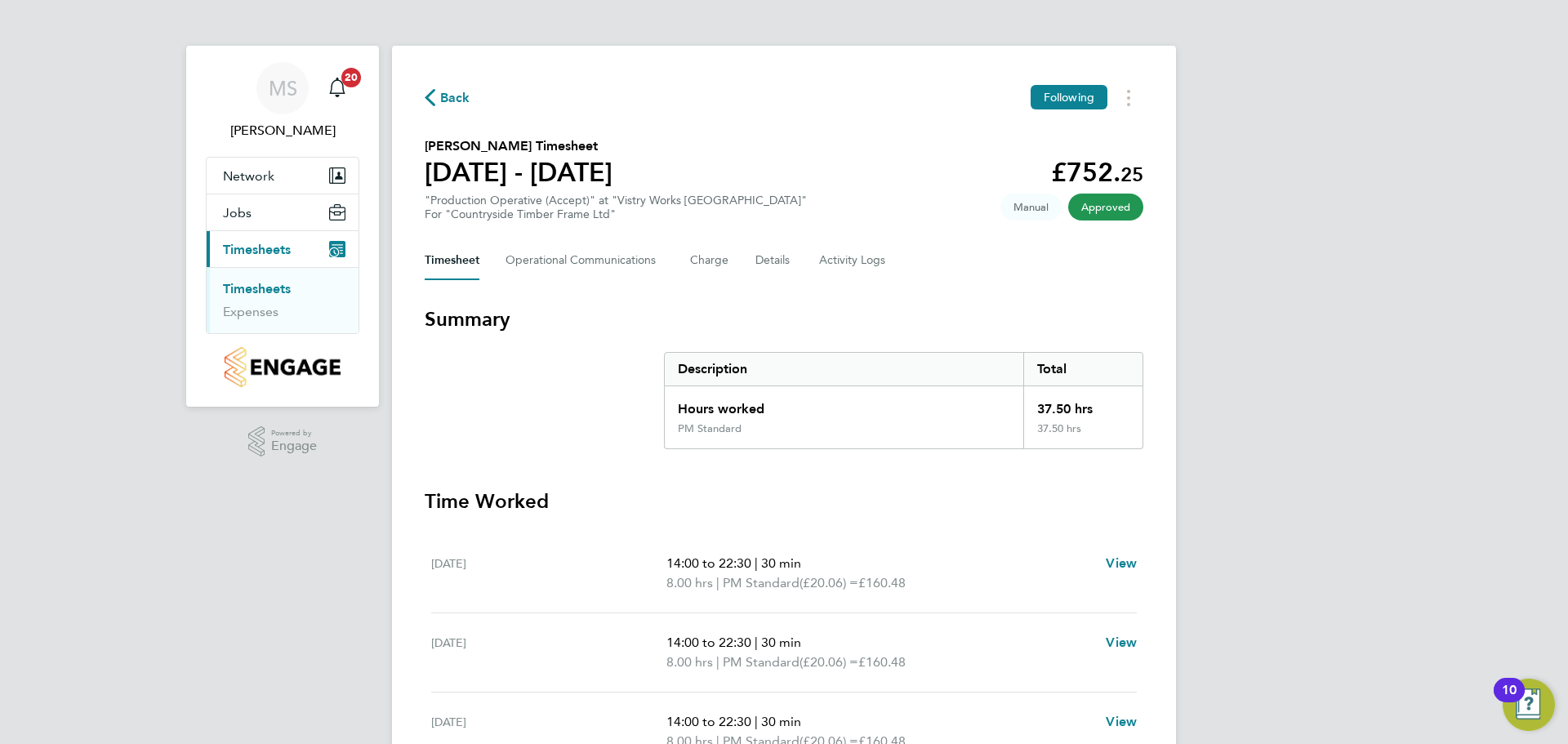
click at [444, 98] on span "Back" at bounding box center [455, 98] width 30 height 20
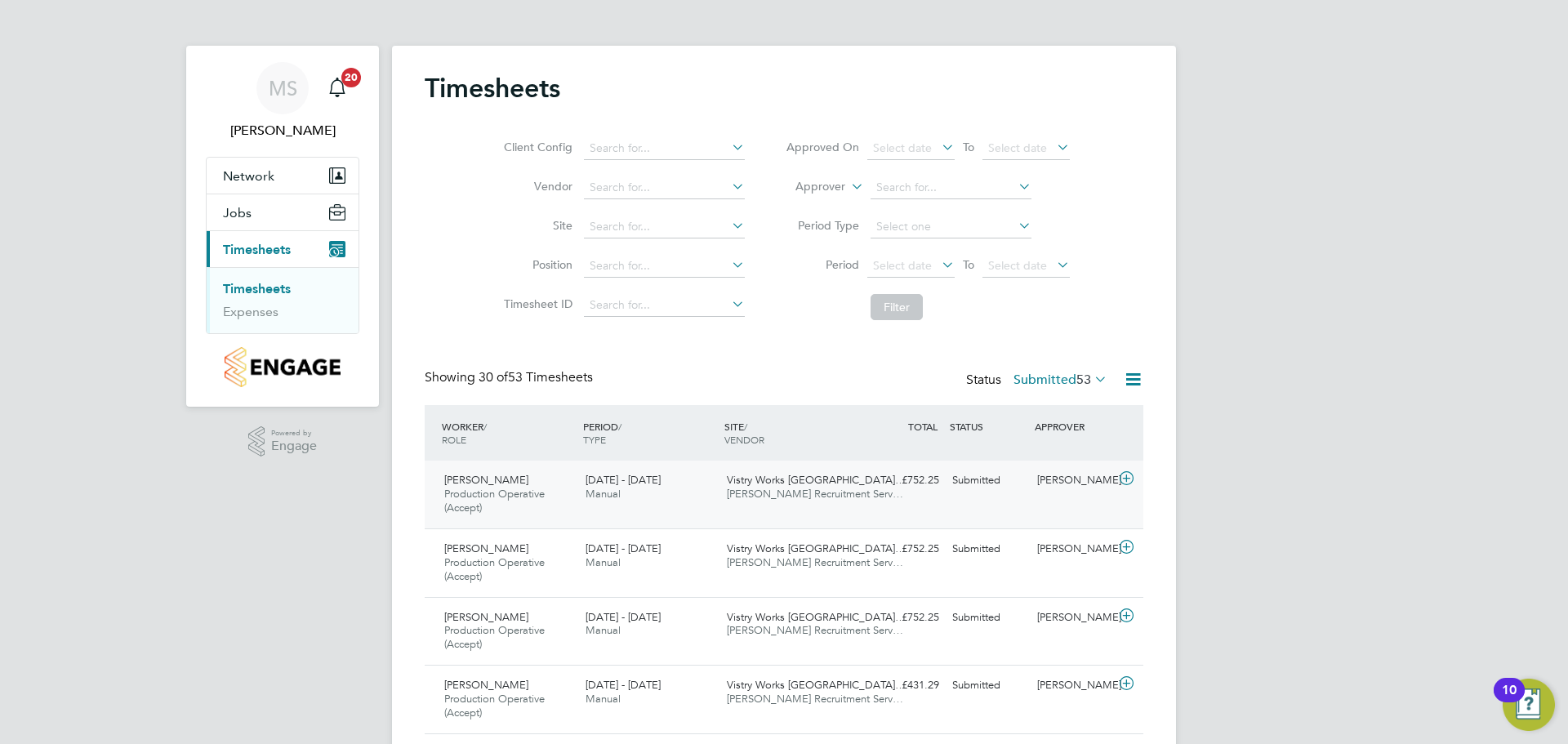
click at [1128, 481] on icon at bounding box center [1126, 478] width 20 height 13
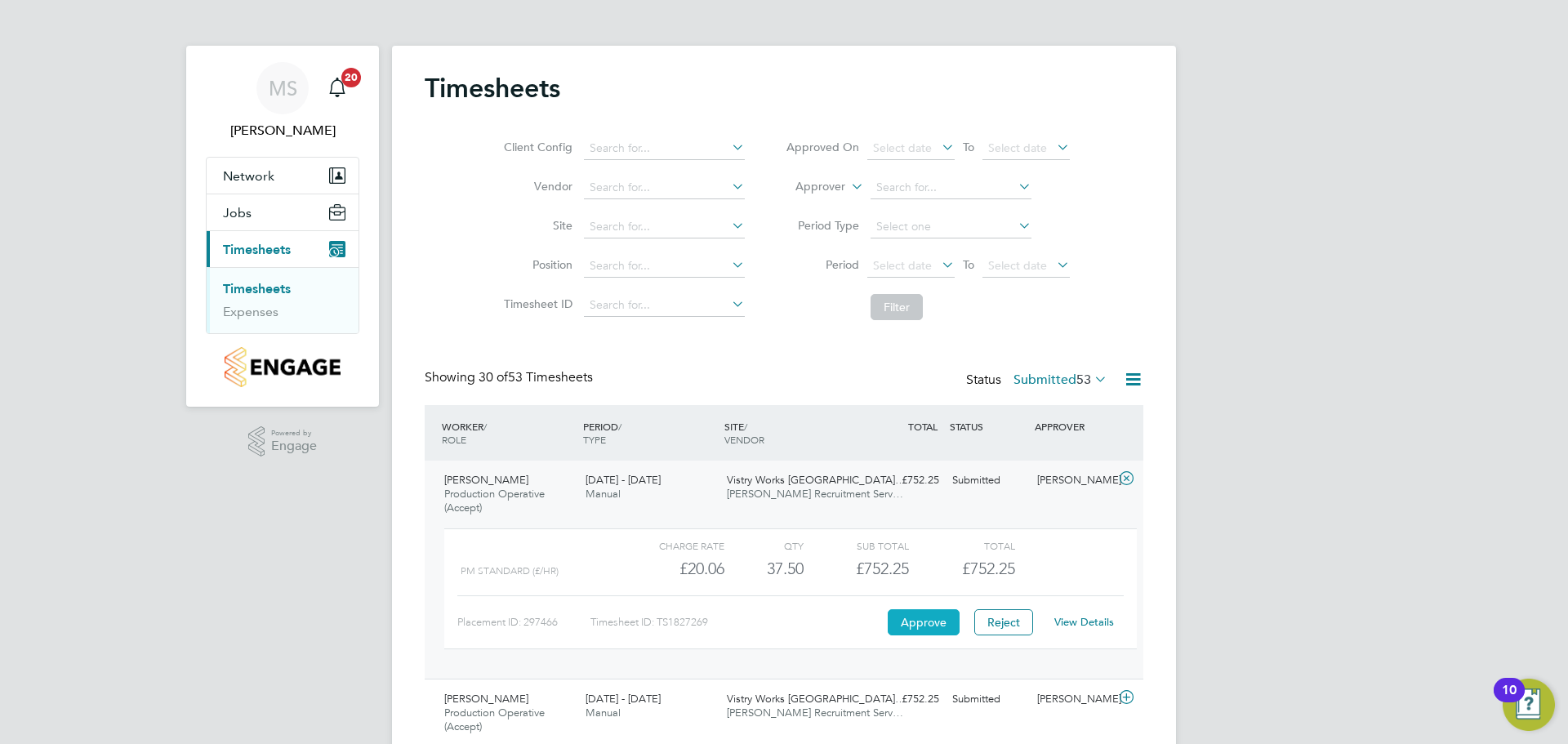
click at [930, 624] on button "Approve" at bounding box center [924, 622] width 72 height 26
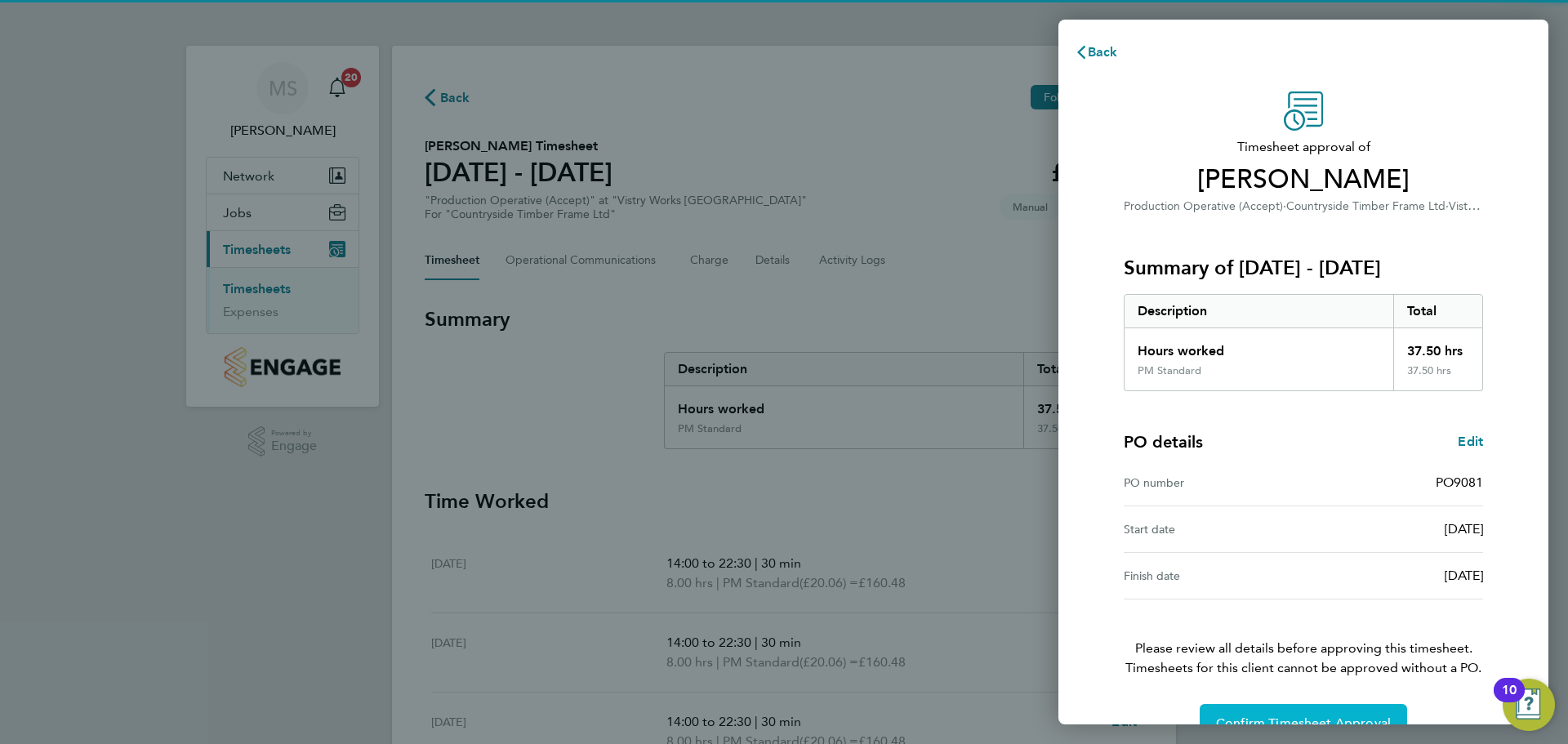
click at [1288, 716] on span "Confirm Timesheet Approval" at bounding box center [1304, 723] width 175 height 17
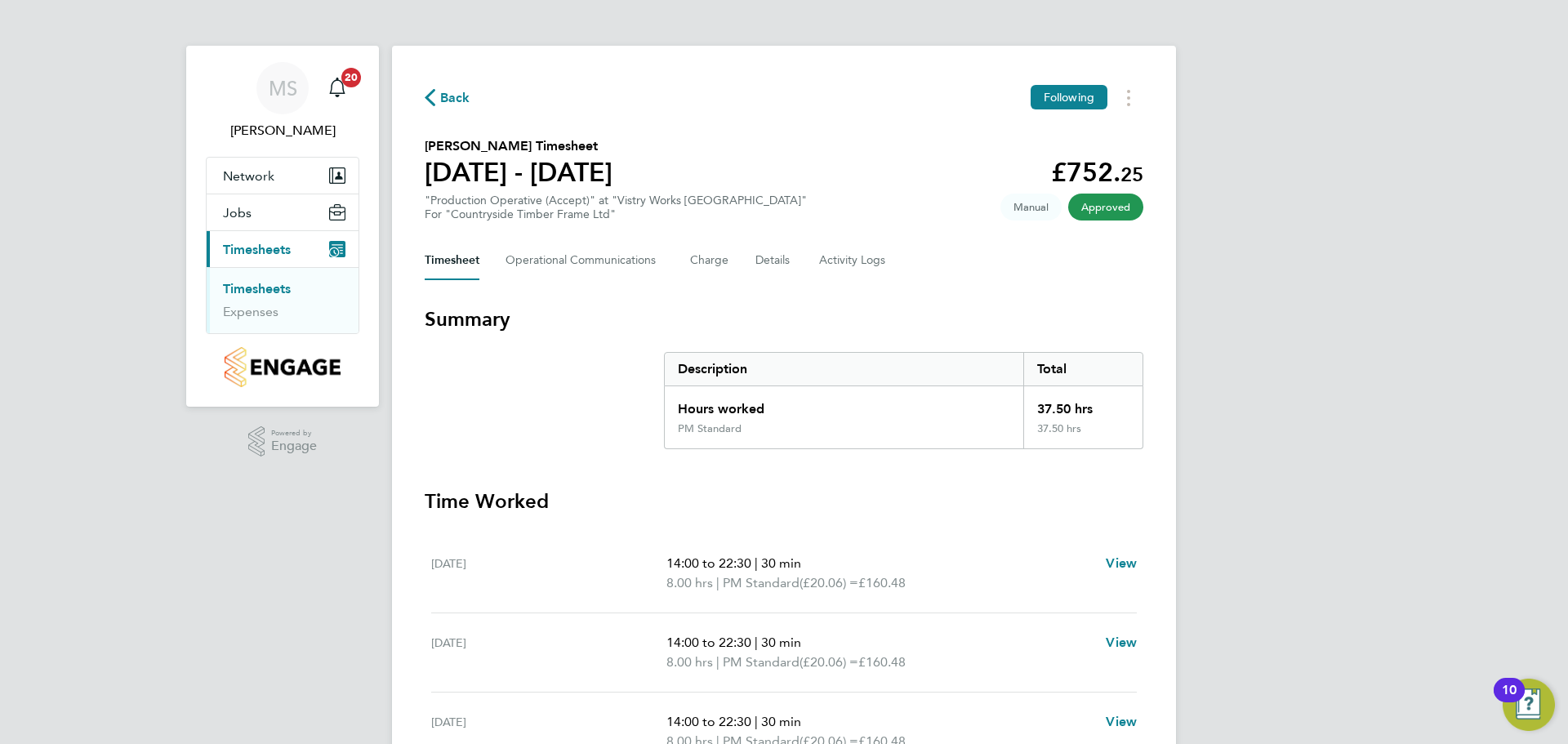
click at [452, 93] on span "Back" at bounding box center [455, 98] width 30 height 20
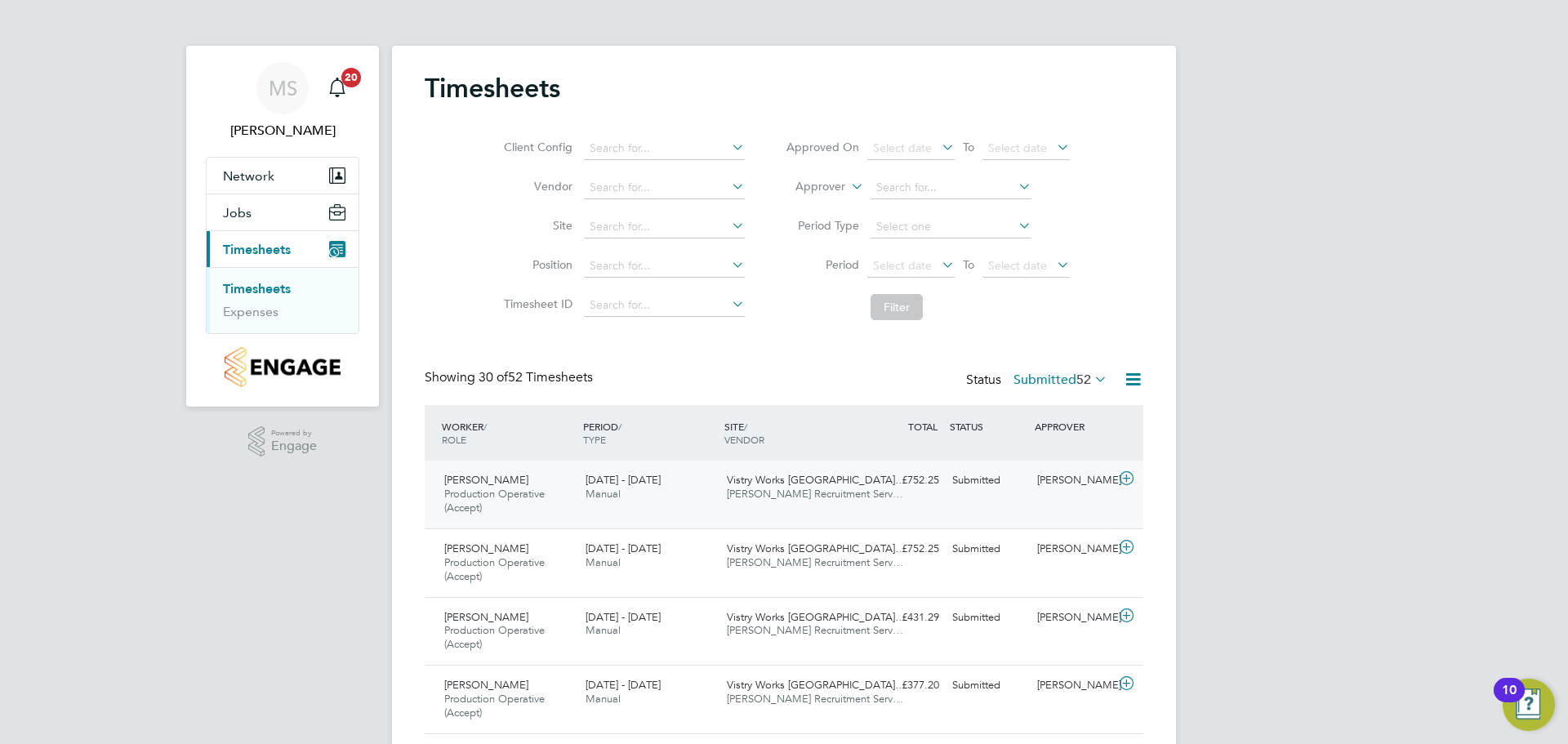
click at [1129, 475] on icon at bounding box center [1126, 478] width 20 height 13
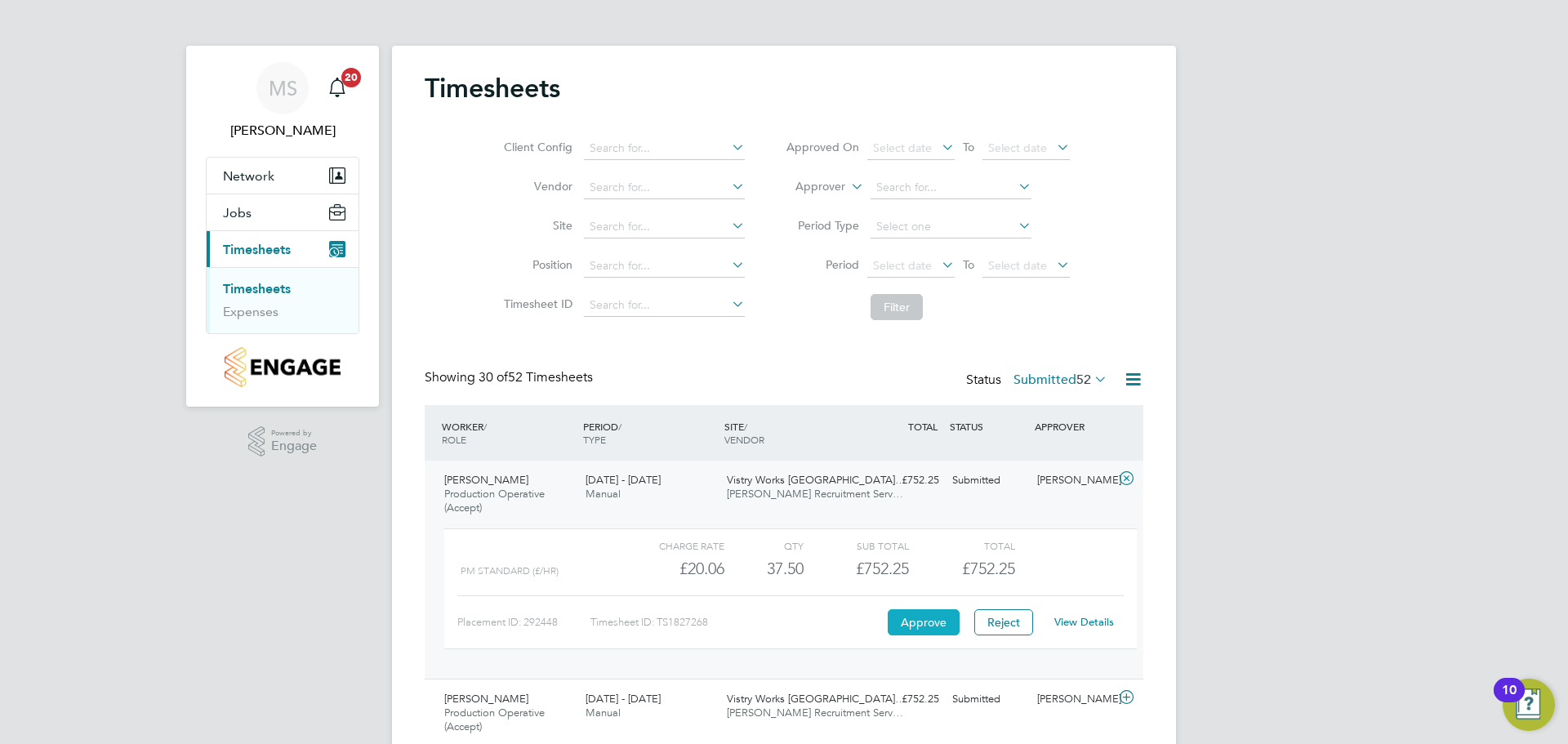
click at [939, 619] on button "Approve" at bounding box center [924, 622] width 72 height 26
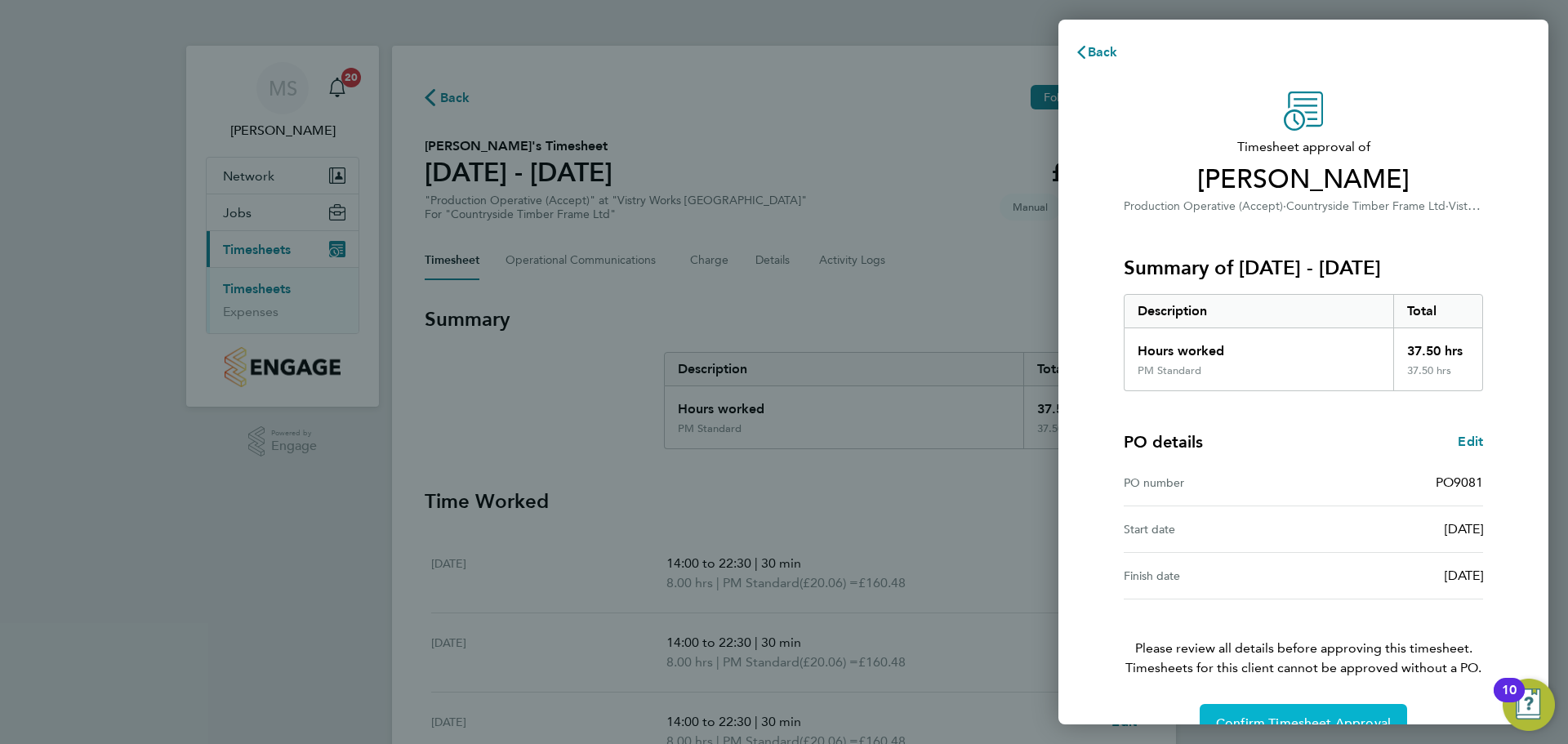
click at [1259, 714] on button "Confirm Timesheet Approval" at bounding box center [1304, 724] width 208 height 39
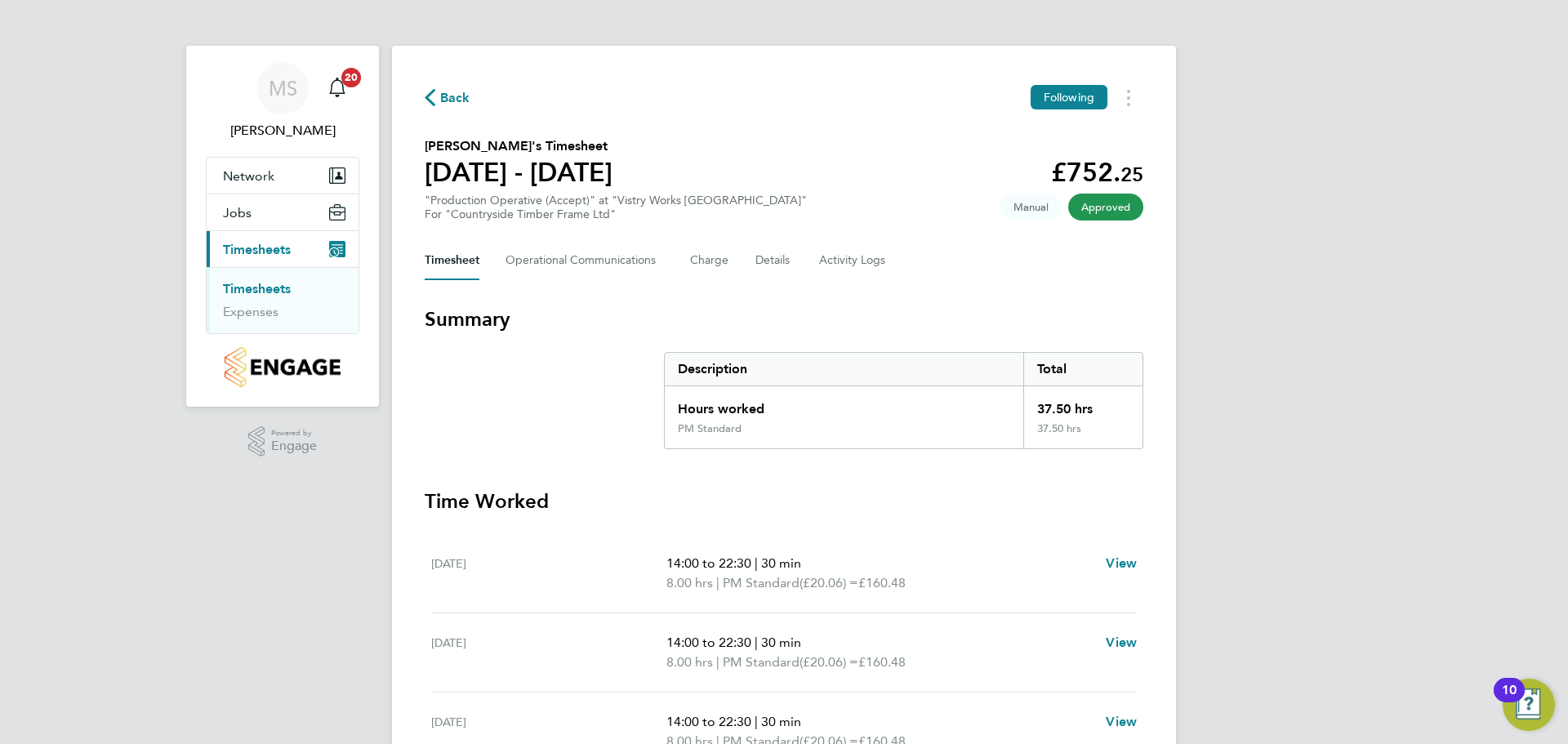
click at [435, 91] on span "Back" at bounding box center [447, 97] width 46 height 16
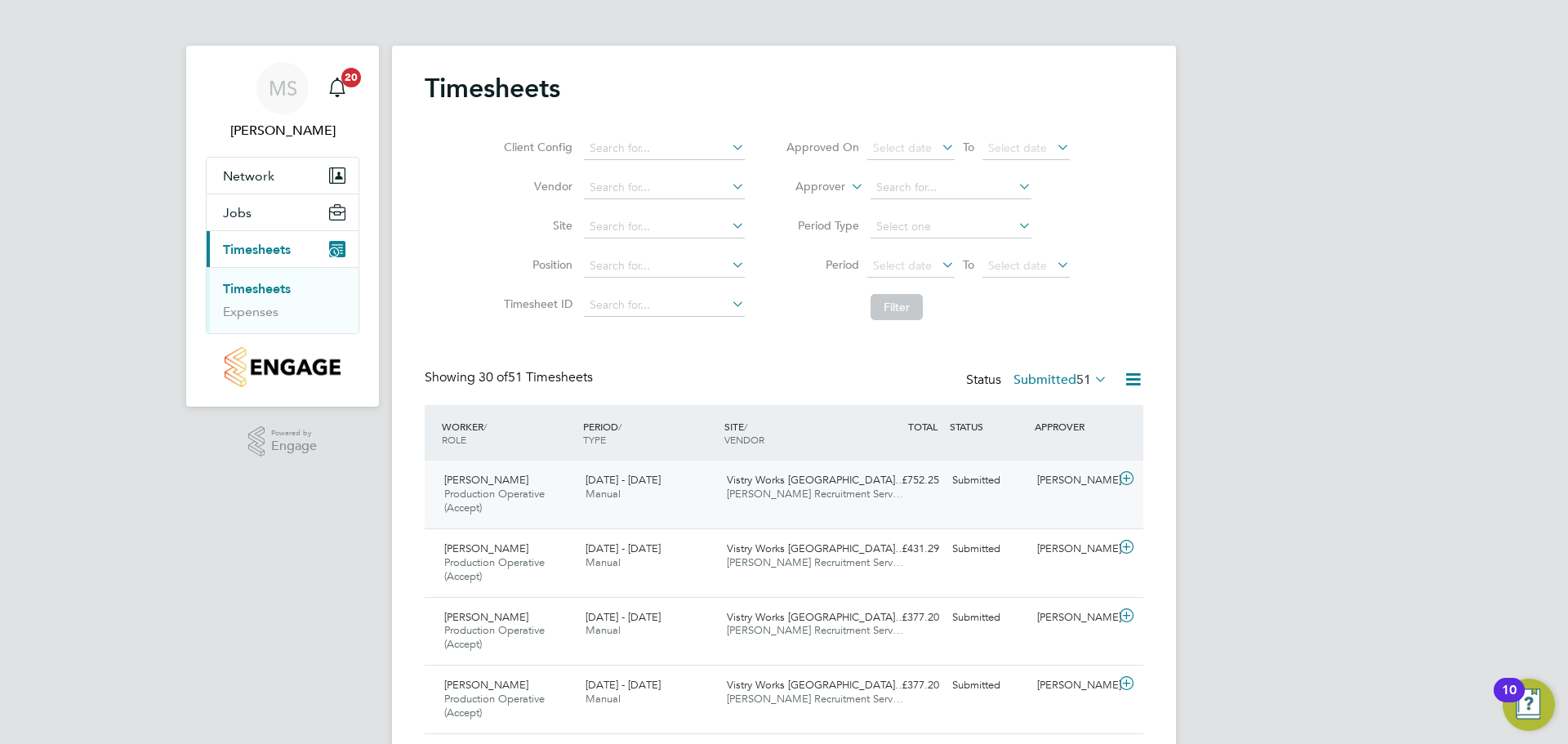
click at [1126, 478] on icon at bounding box center [1126, 478] width 20 height 13
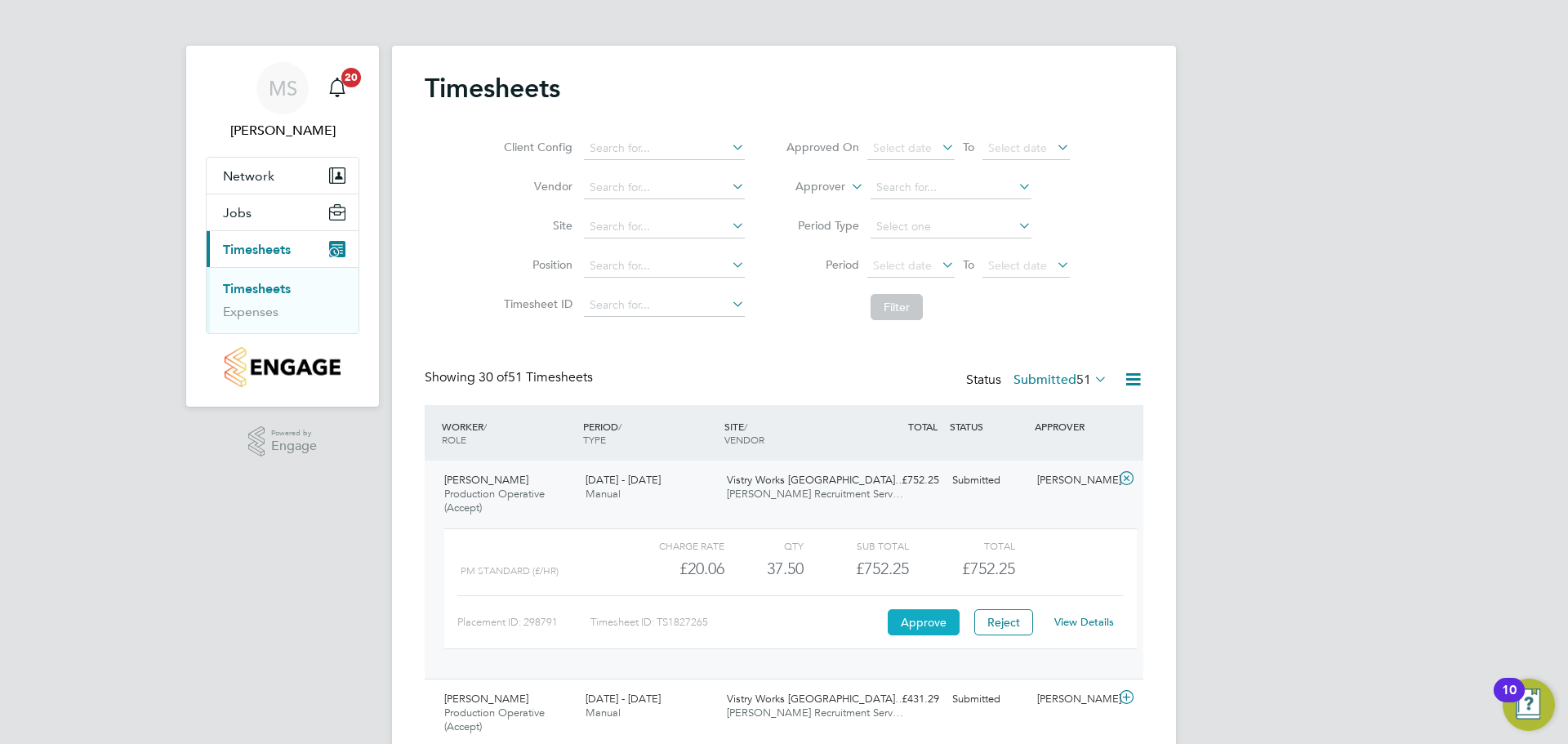
click at [941, 621] on button "Approve" at bounding box center [924, 622] width 72 height 26
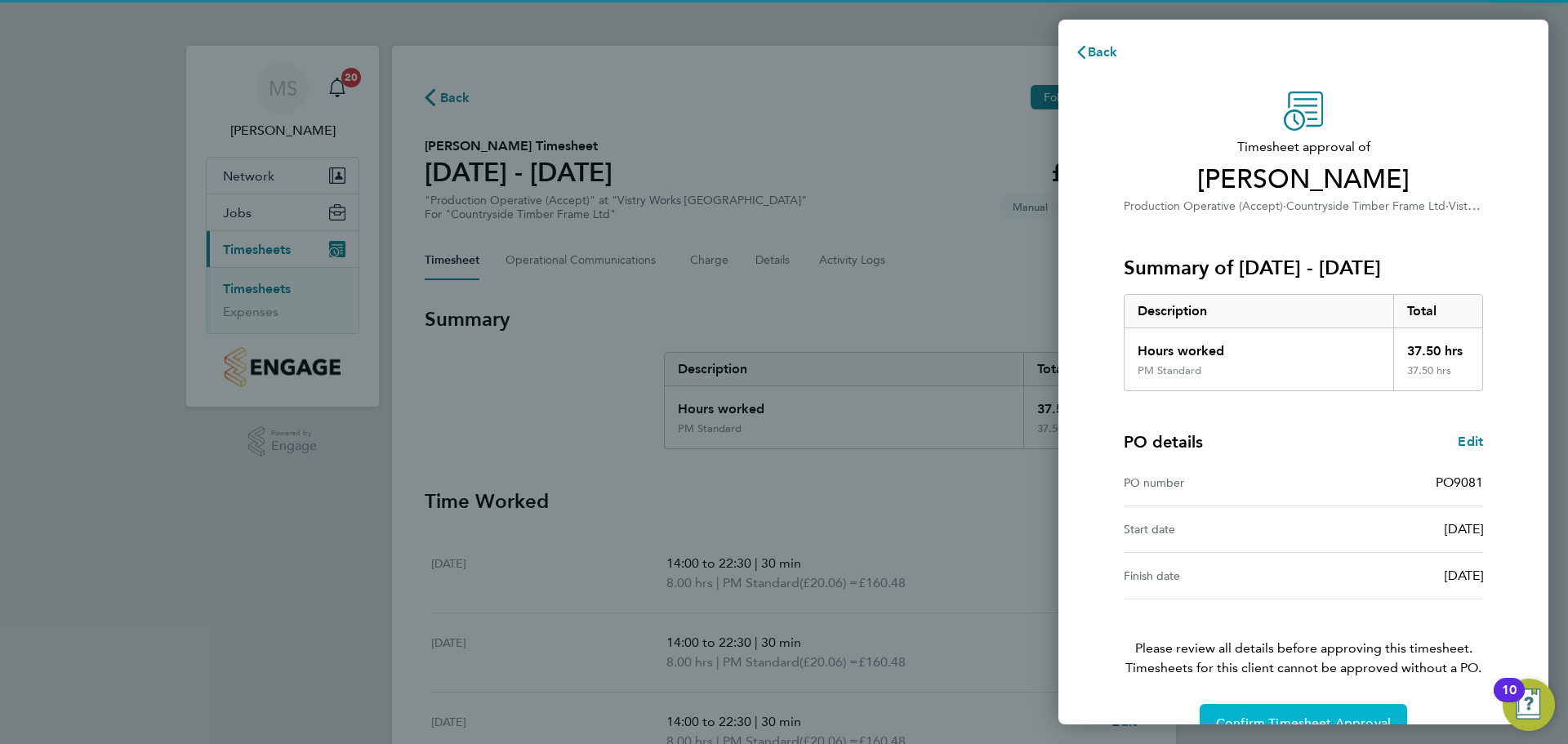
click at [1266, 715] on span "Confirm Timesheet Approval" at bounding box center [1304, 723] width 175 height 17
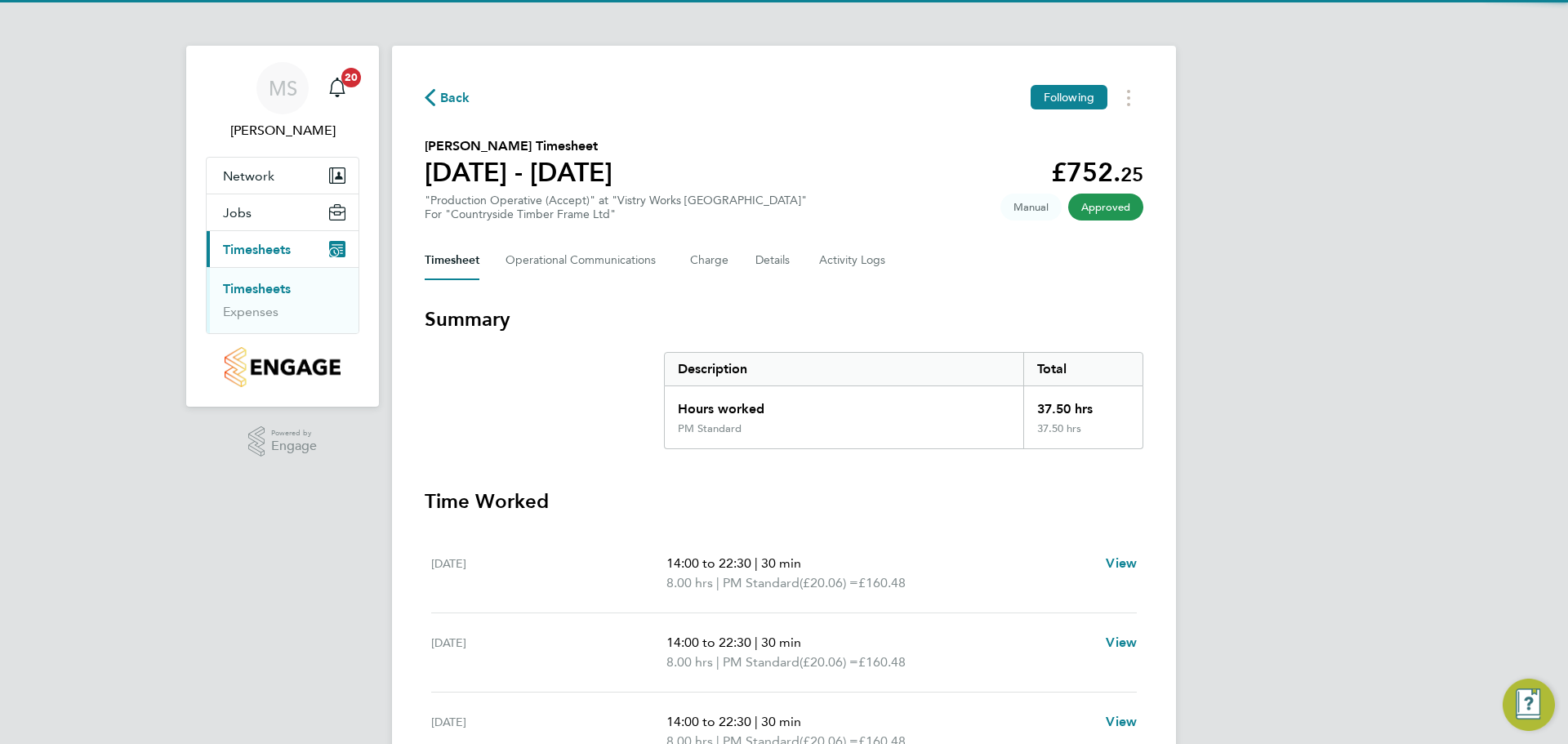
click at [458, 96] on span "Back" at bounding box center [455, 98] width 30 height 20
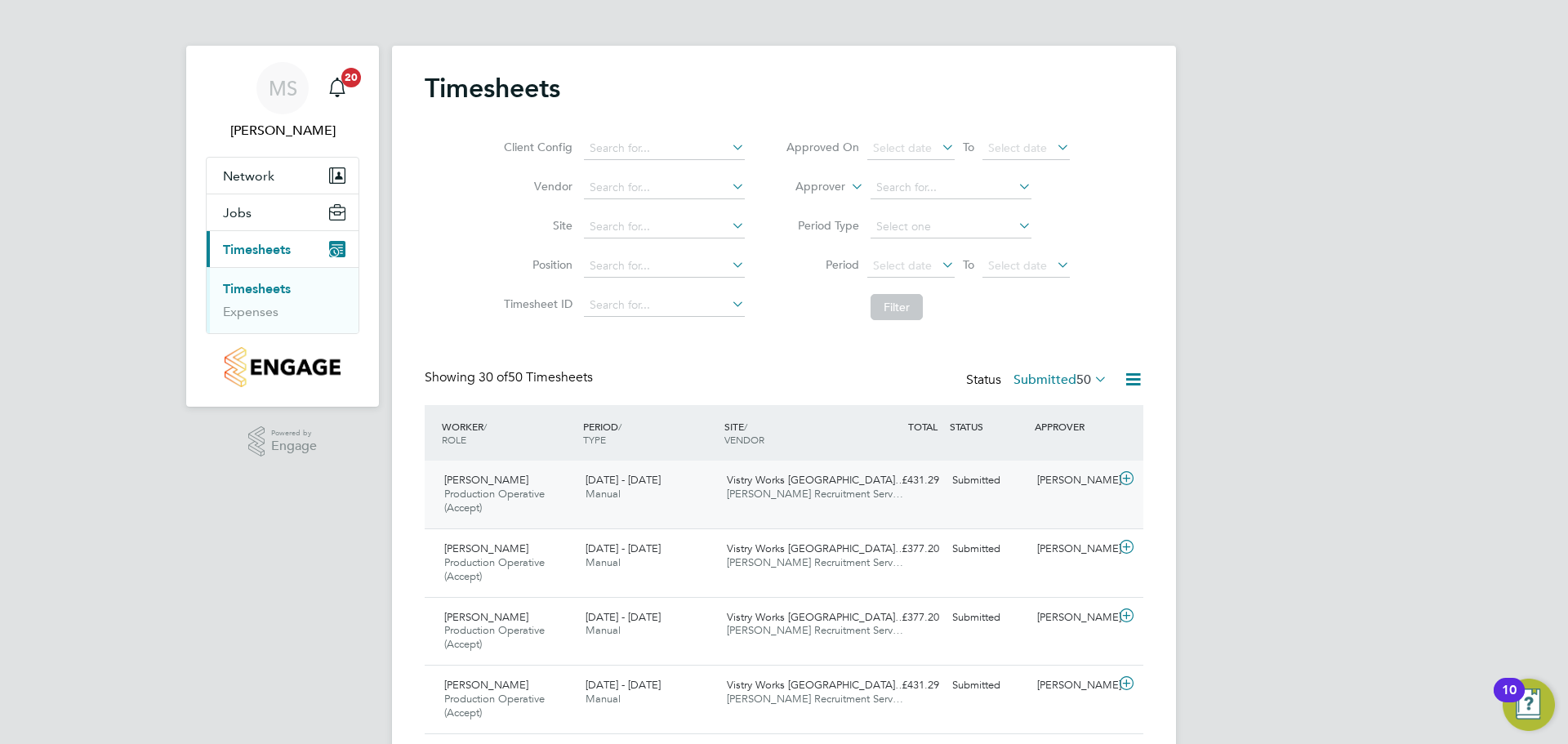
click at [1126, 475] on icon at bounding box center [1126, 478] width 20 height 13
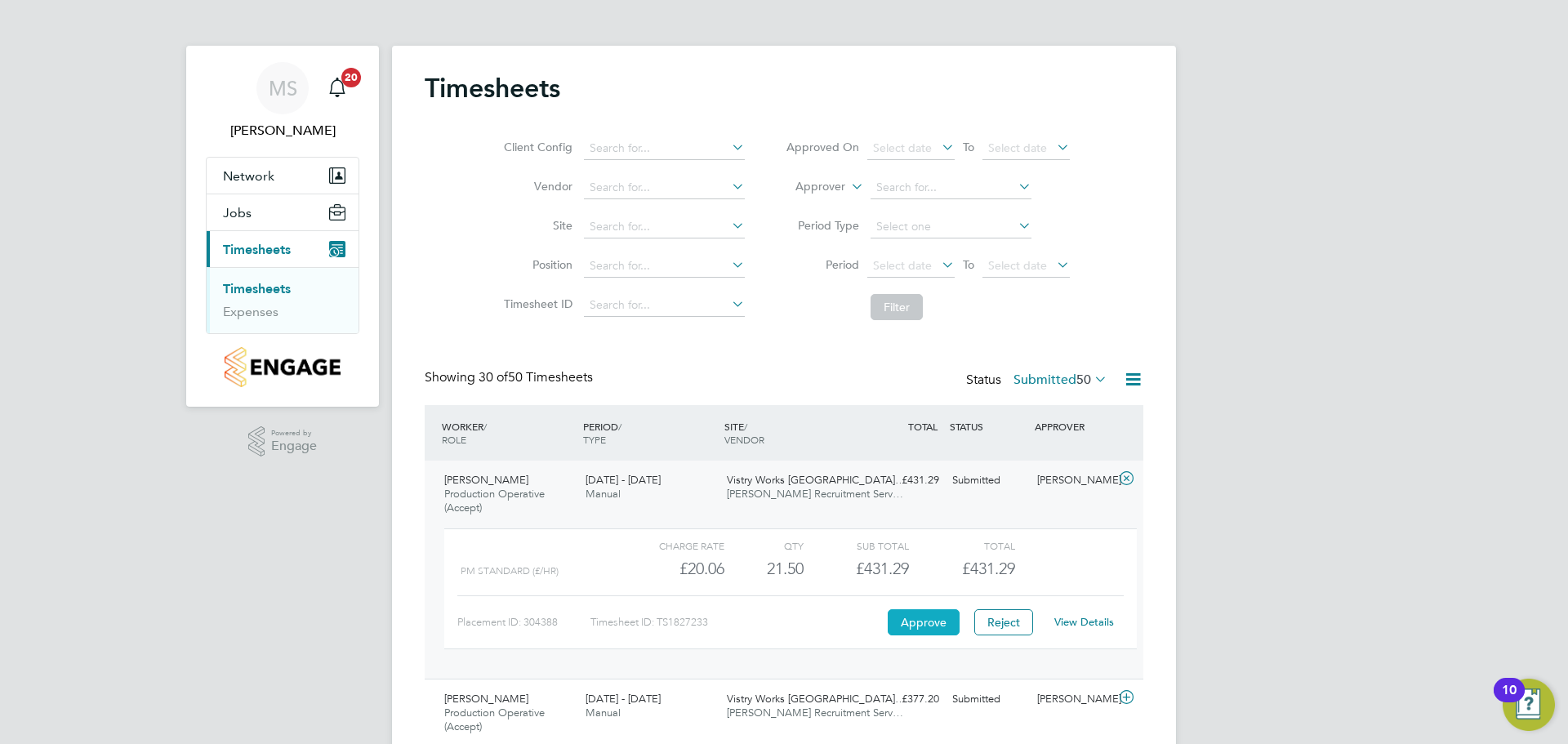
click at [936, 618] on button "Approve" at bounding box center [924, 622] width 72 height 26
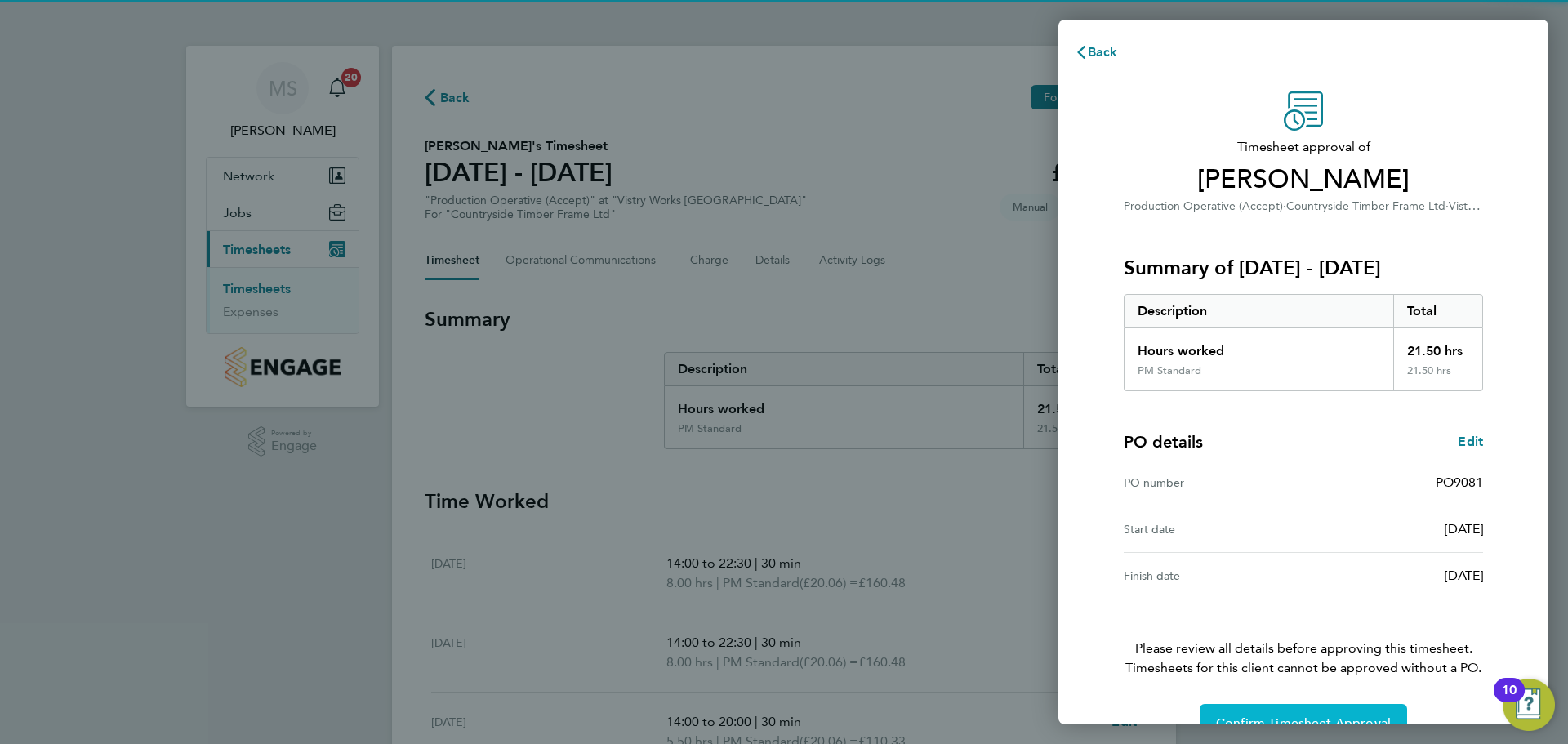
click at [1236, 718] on span "Confirm Timesheet Approval" at bounding box center [1304, 723] width 175 height 17
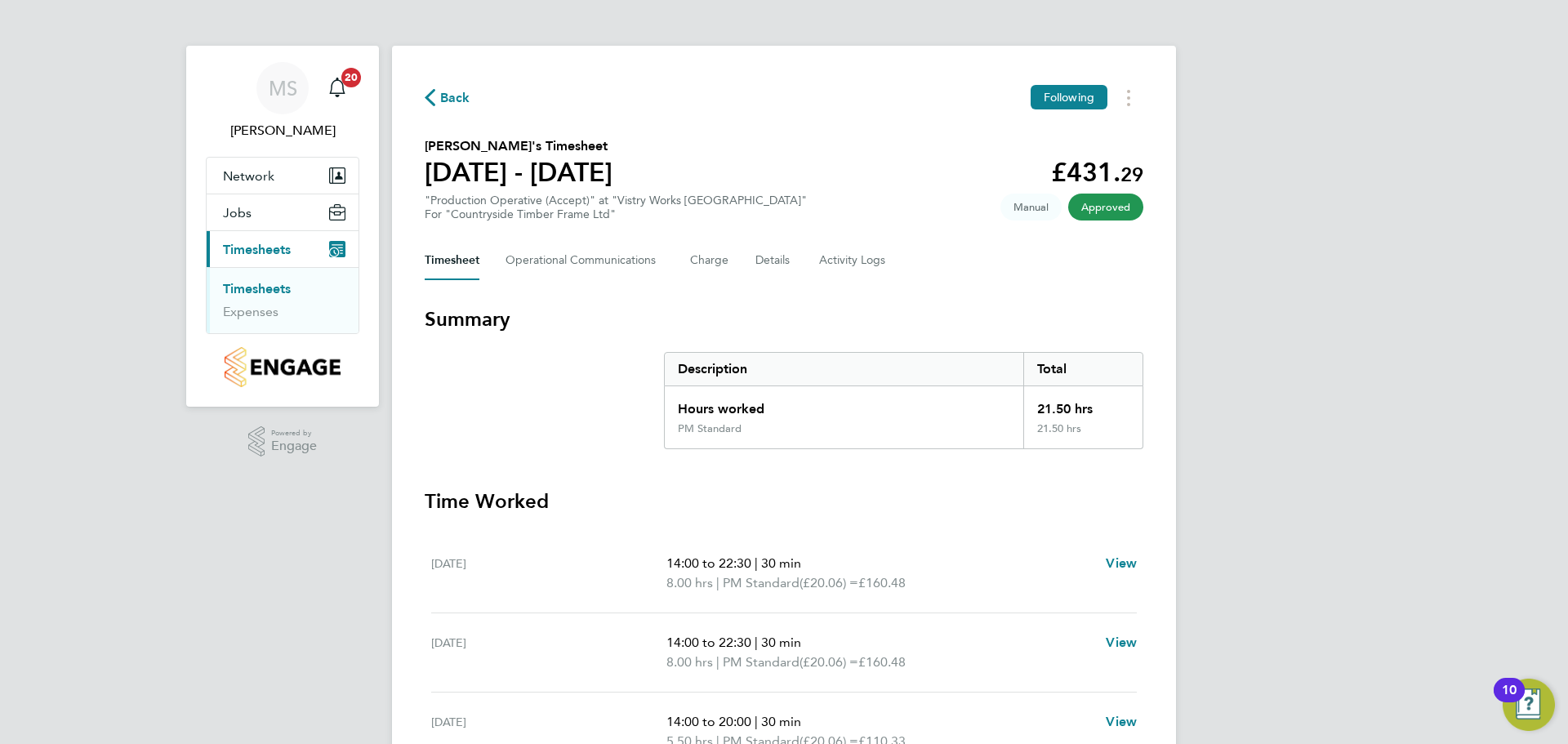
click at [459, 98] on span "Back" at bounding box center [455, 98] width 30 height 20
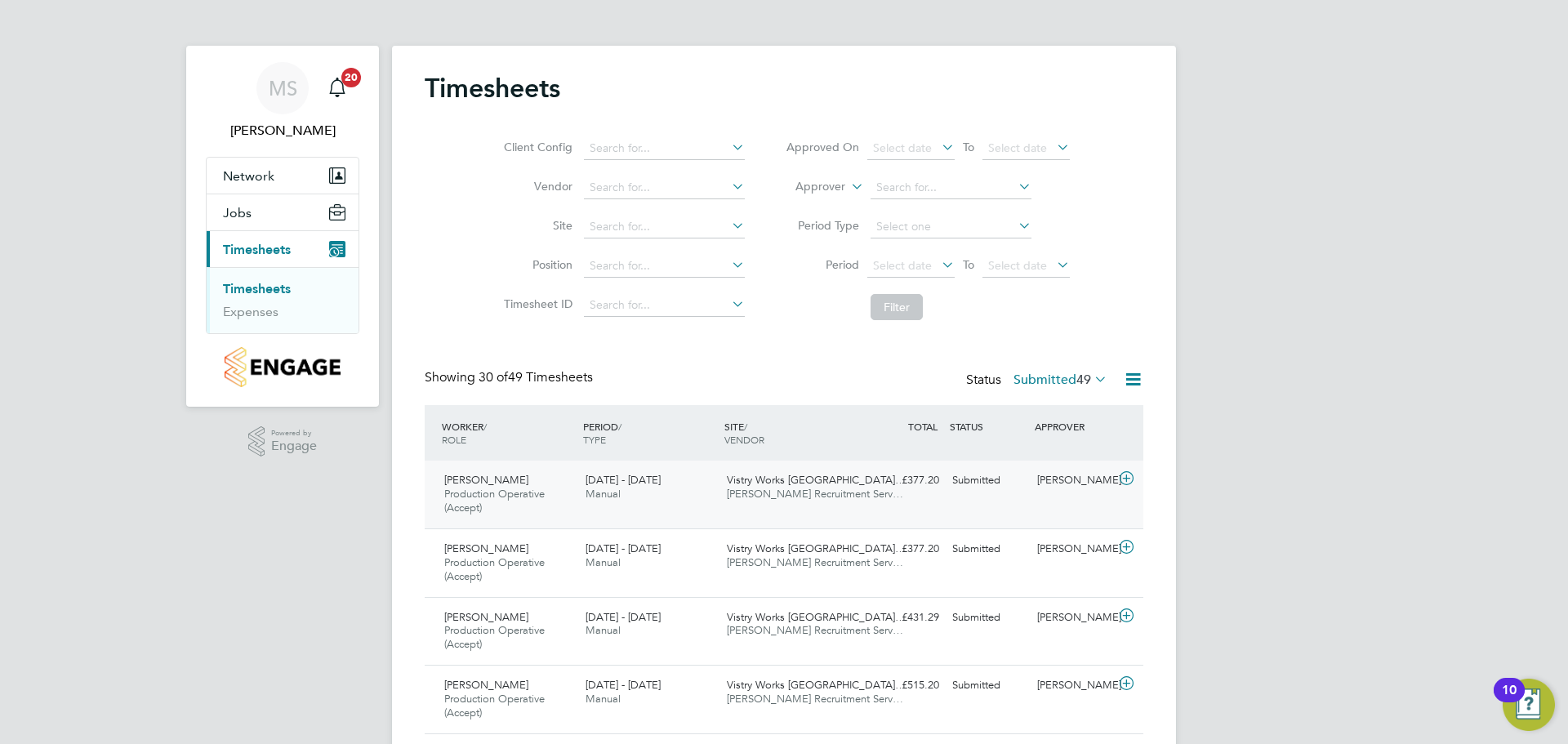
click at [1125, 479] on icon at bounding box center [1126, 478] width 20 height 13
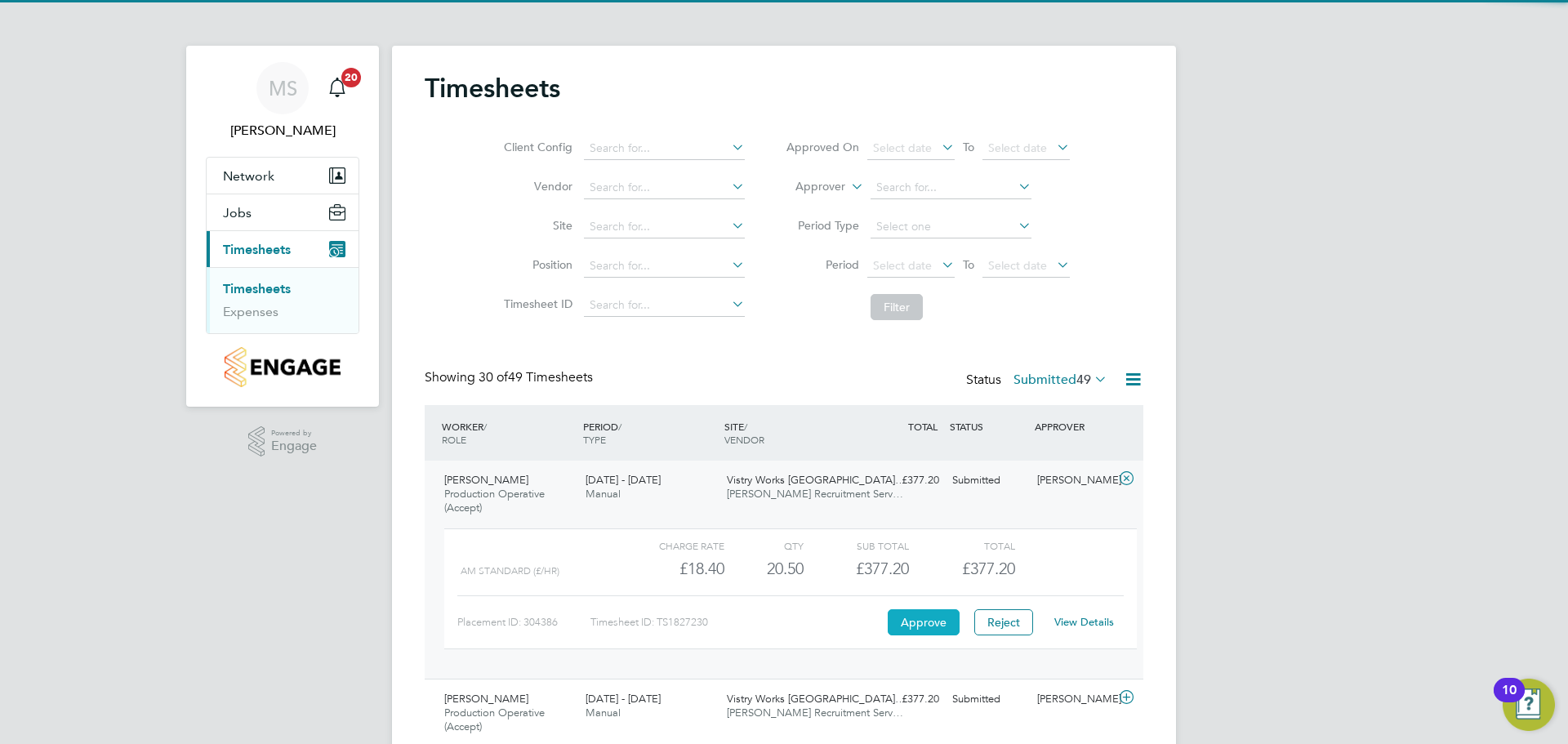
click at [938, 623] on button "Approve" at bounding box center [924, 622] width 72 height 26
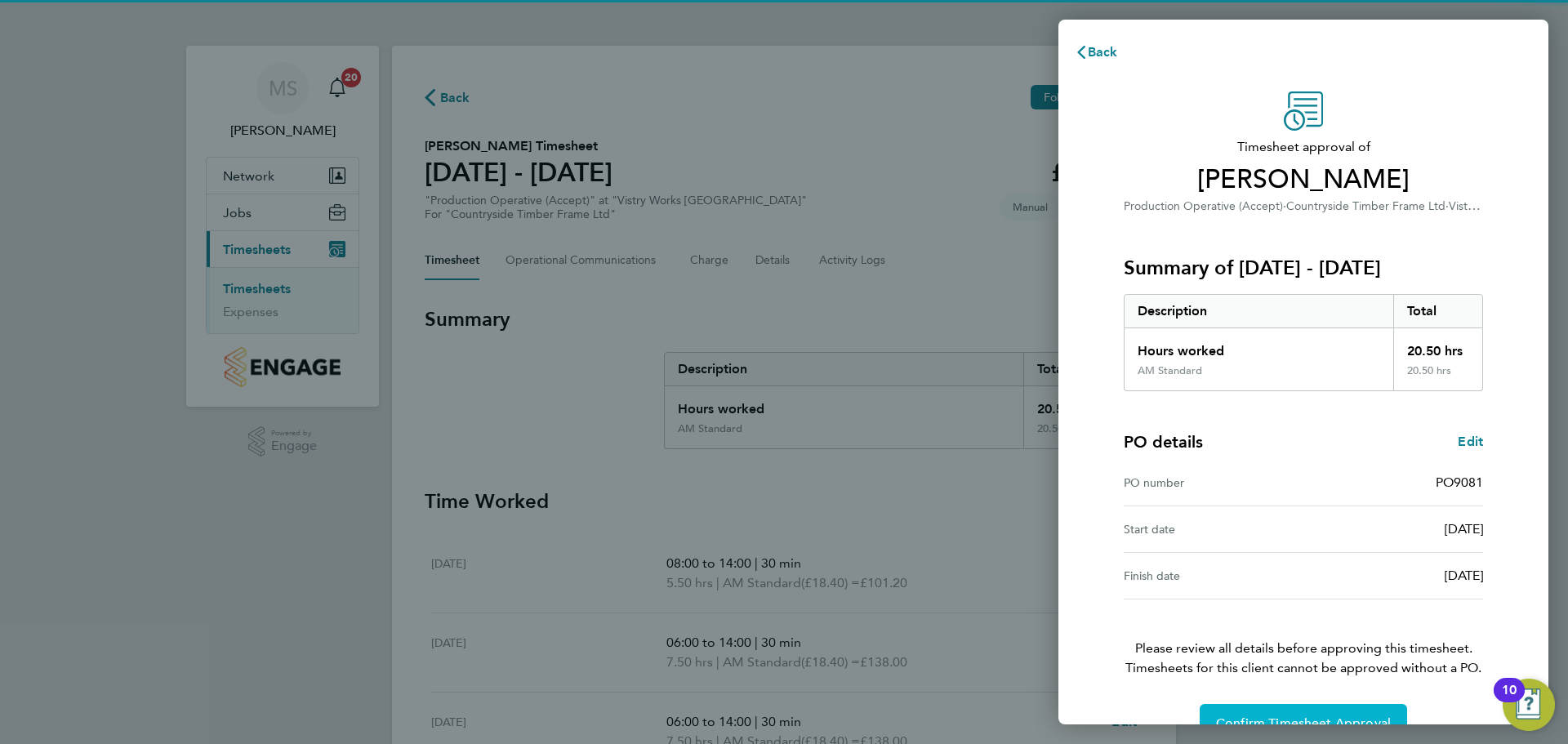
click at [1290, 715] on button "Confirm Timesheet Approval" at bounding box center [1304, 724] width 208 height 39
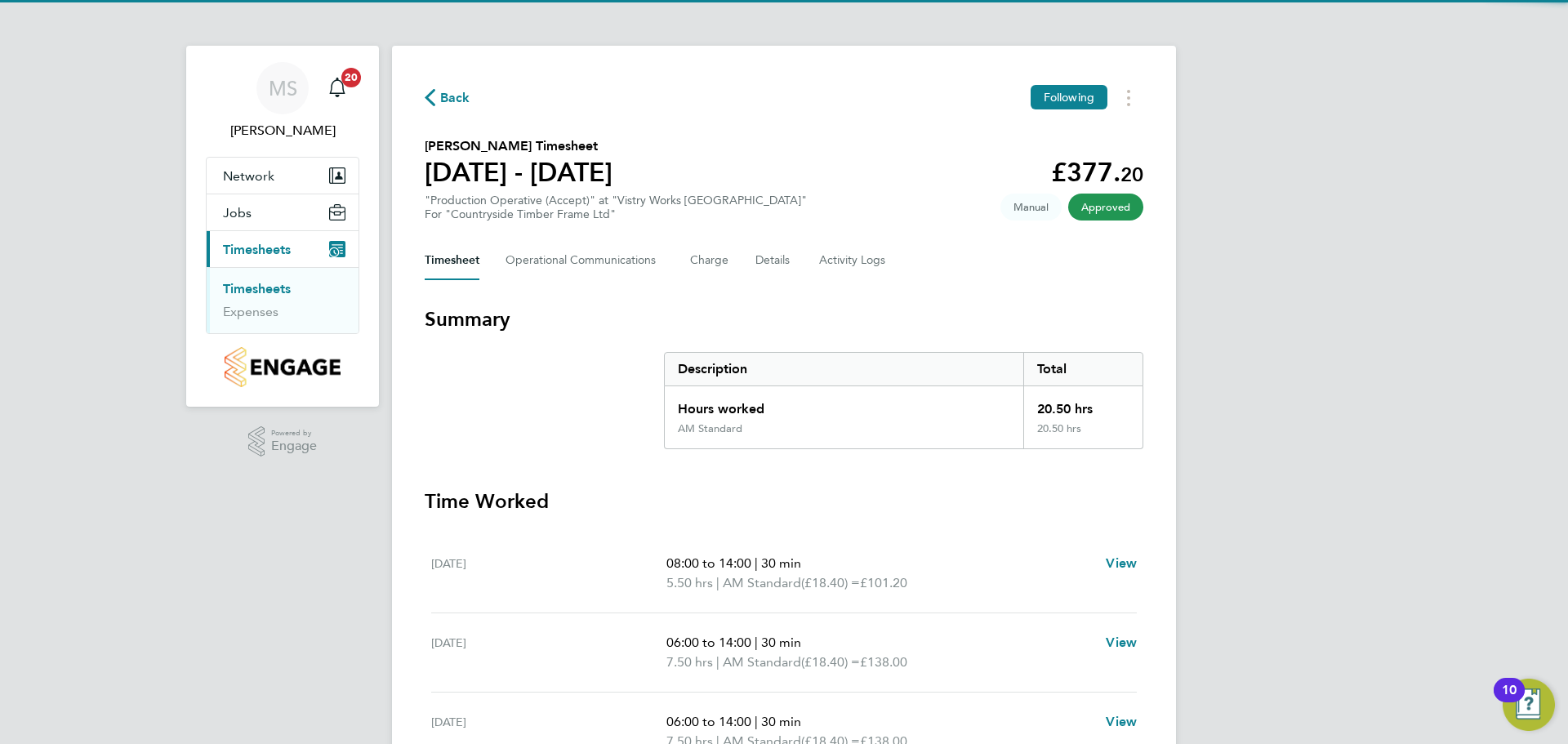
click at [442, 98] on span "Back" at bounding box center [455, 98] width 30 height 20
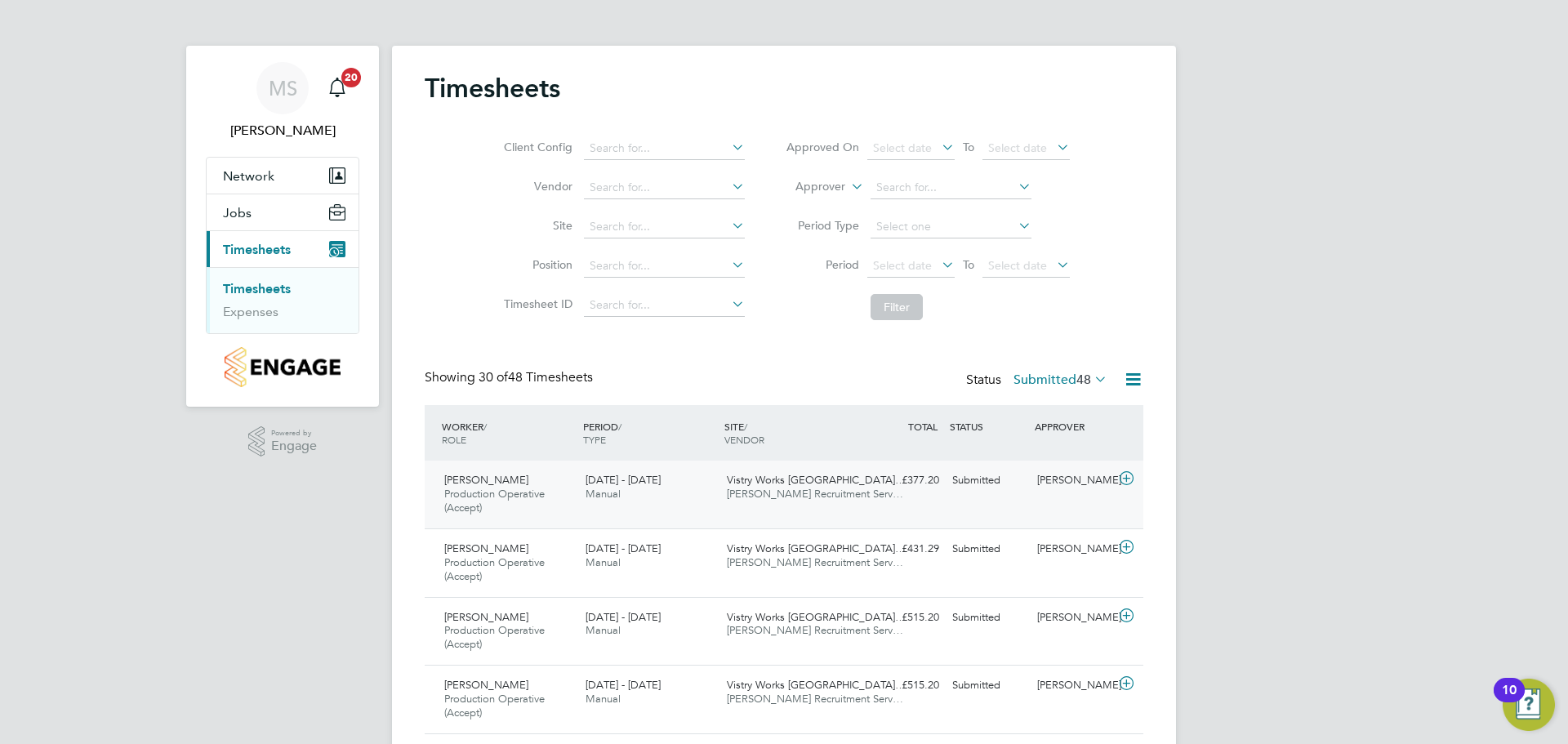
click at [1130, 481] on icon at bounding box center [1126, 478] width 20 height 13
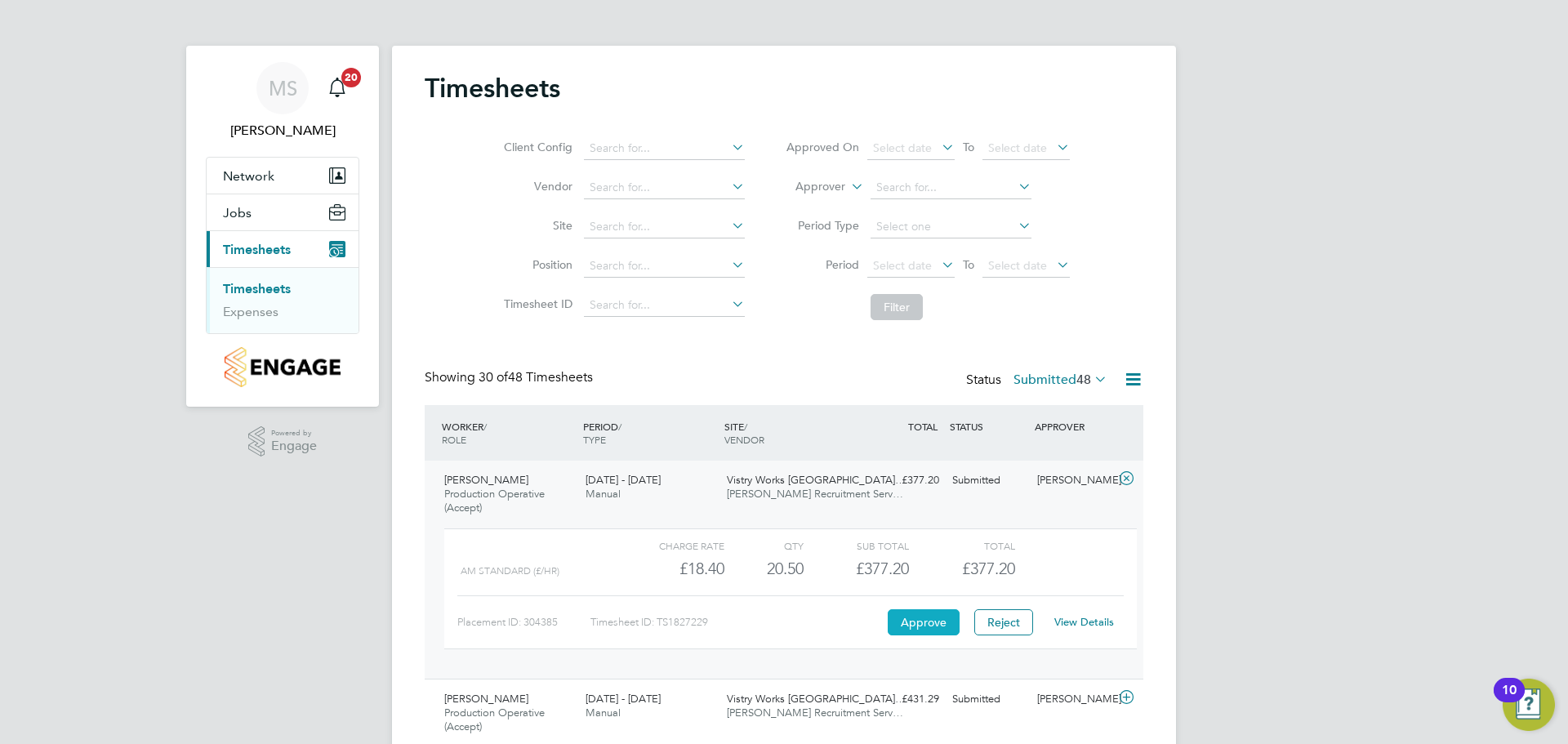
click at [933, 619] on button "Approve" at bounding box center [924, 622] width 72 height 26
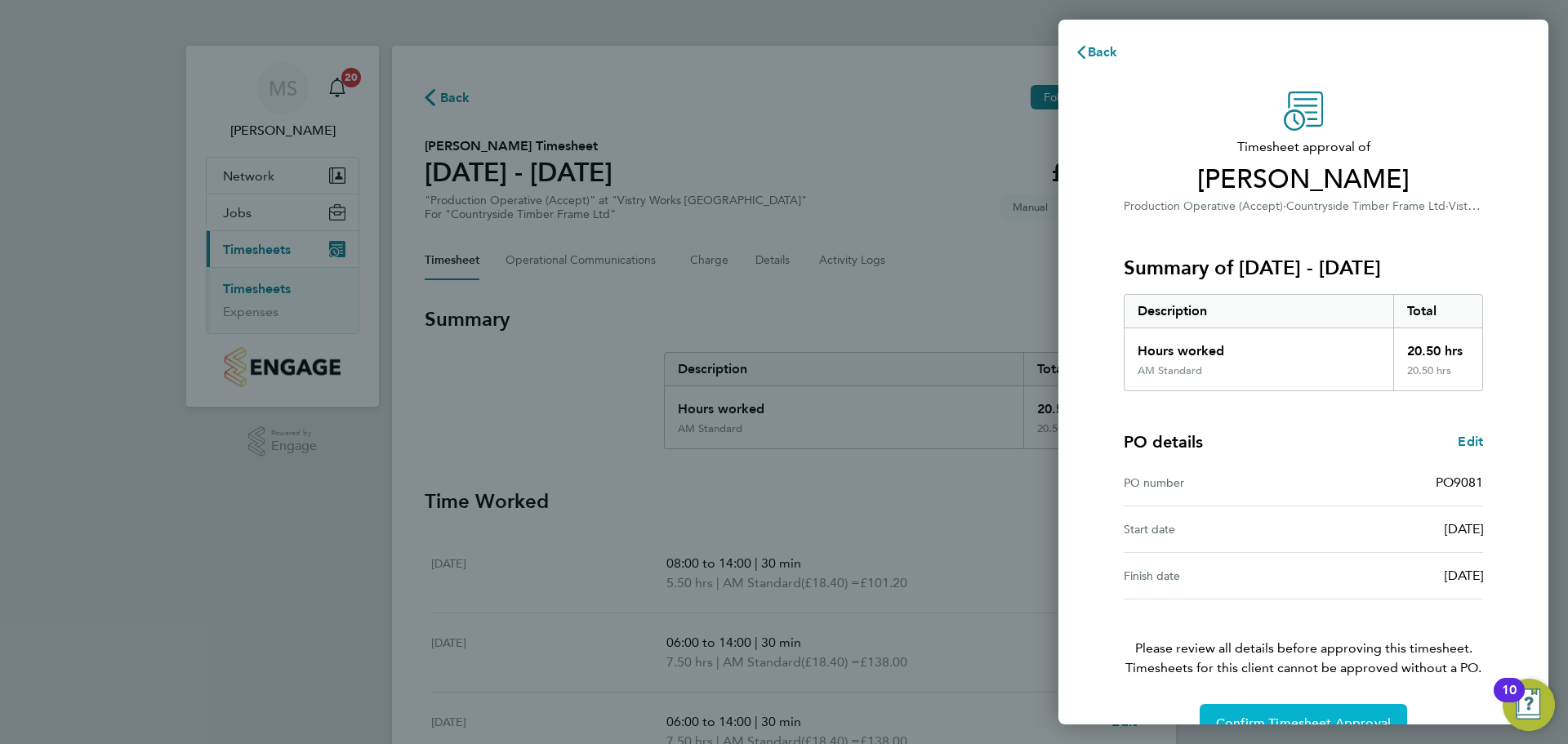
click at [1264, 715] on span "Confirm Timesheet Approval" at bounding box center [1304, 723] width 175 height 17
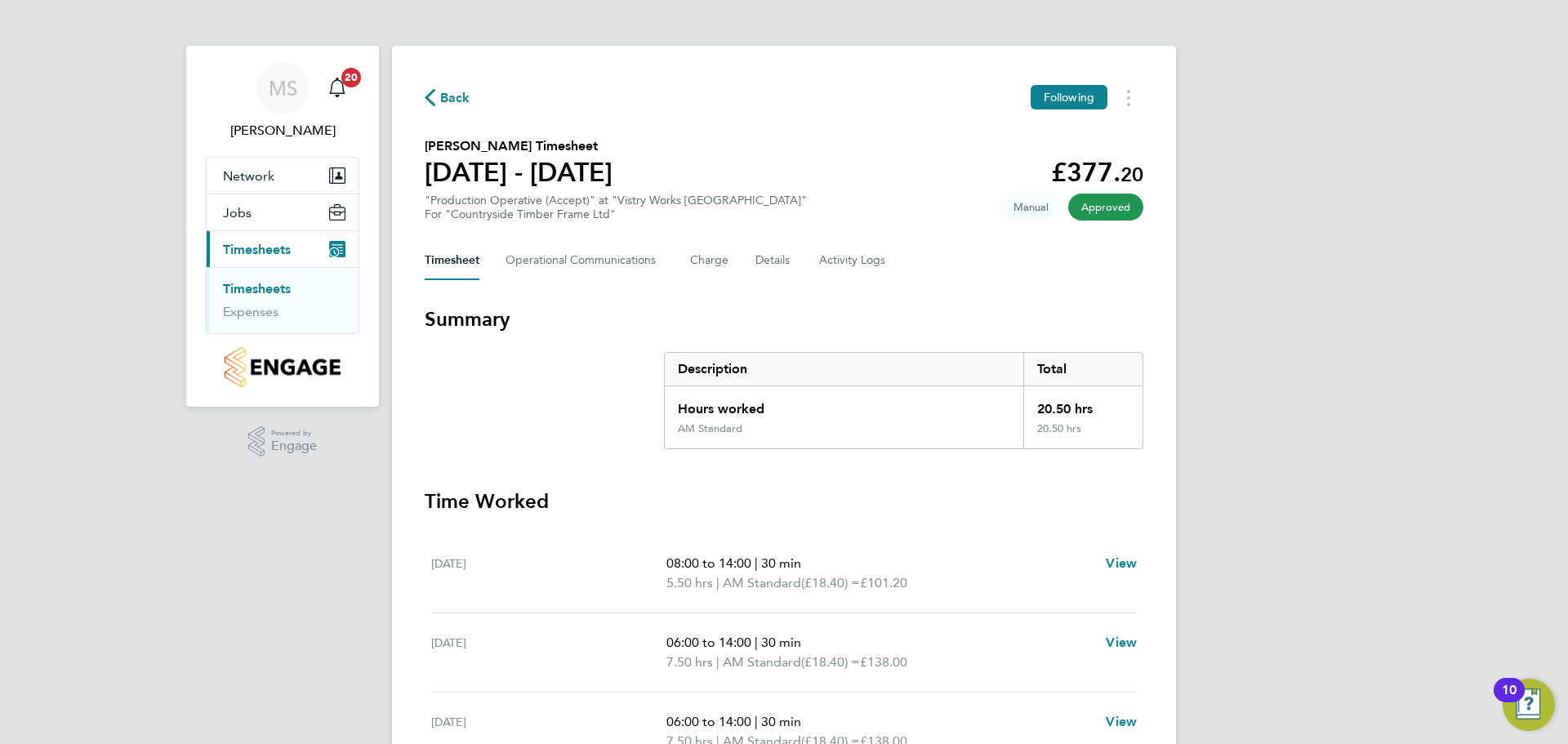
click at [455, 100] on span "Back" at bounding box center [455, 98] width 30 height 20
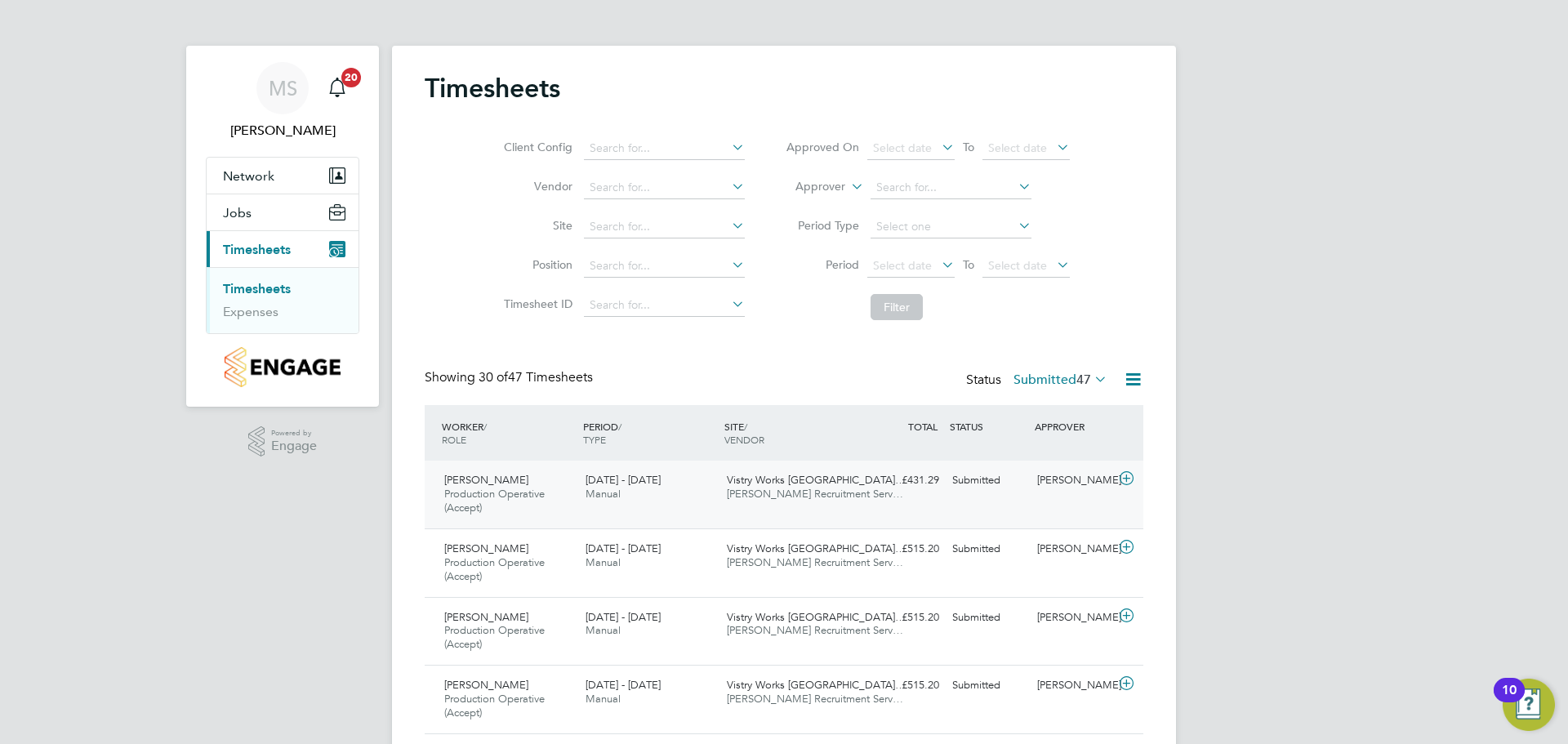
click at [1132, 483] on icon at bounding box center [1126, 478] width 20 height 13
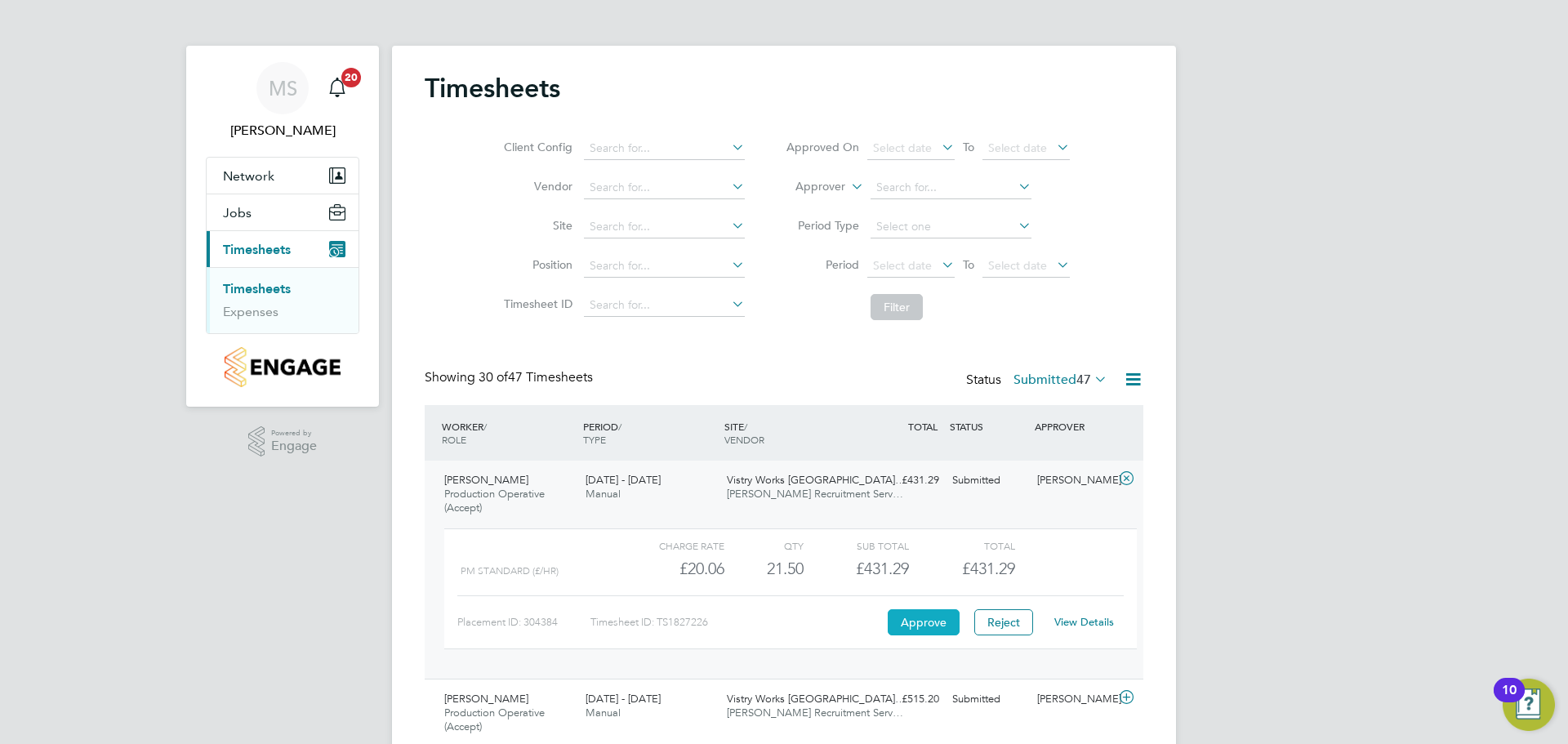
click at [938, 618] on button "Approve" at bounding box center [924, 622] width 72 height 26
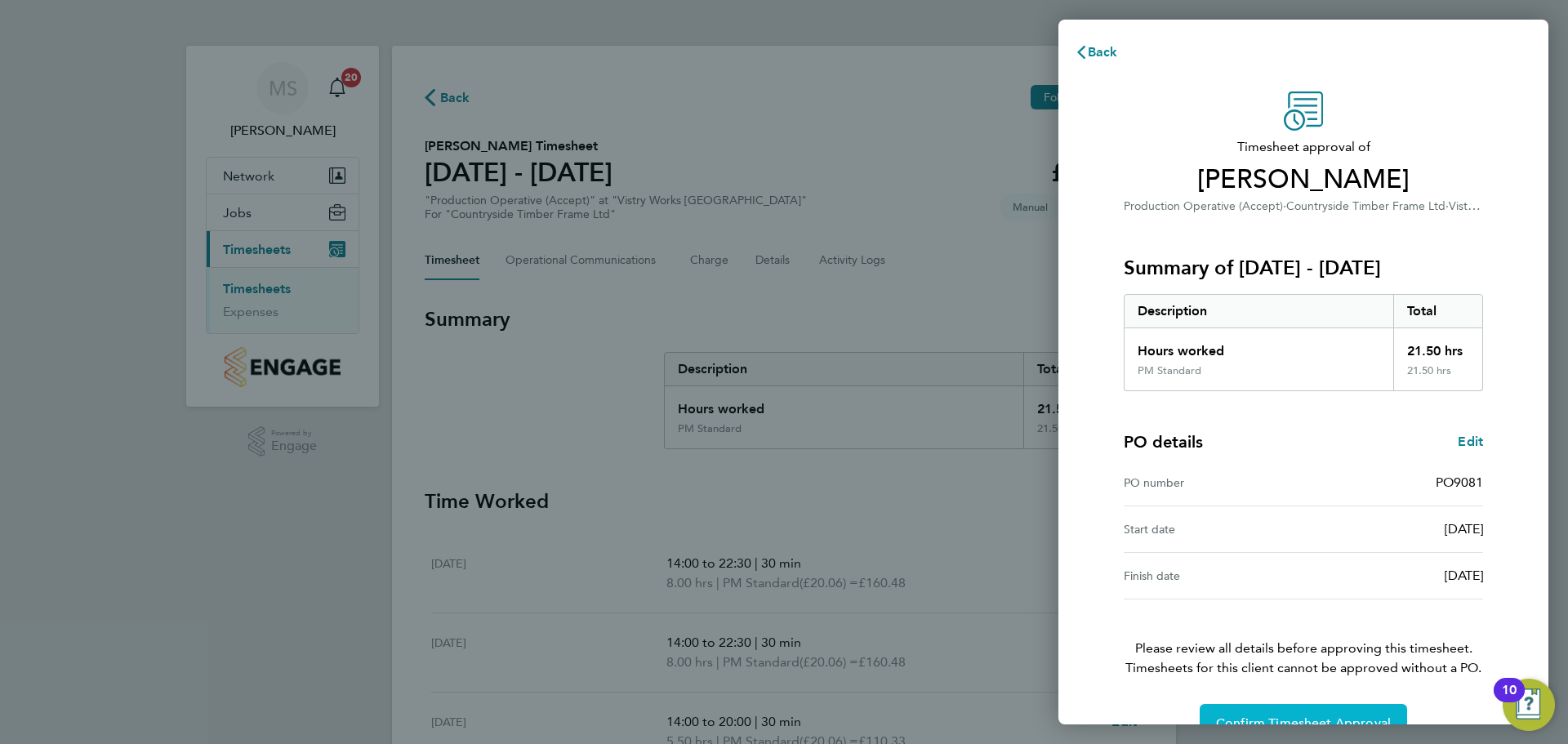
click at [1281, 713] on button "Confirm Timesheet Approval" at bounding box center [1304, 724] width 208 height 39
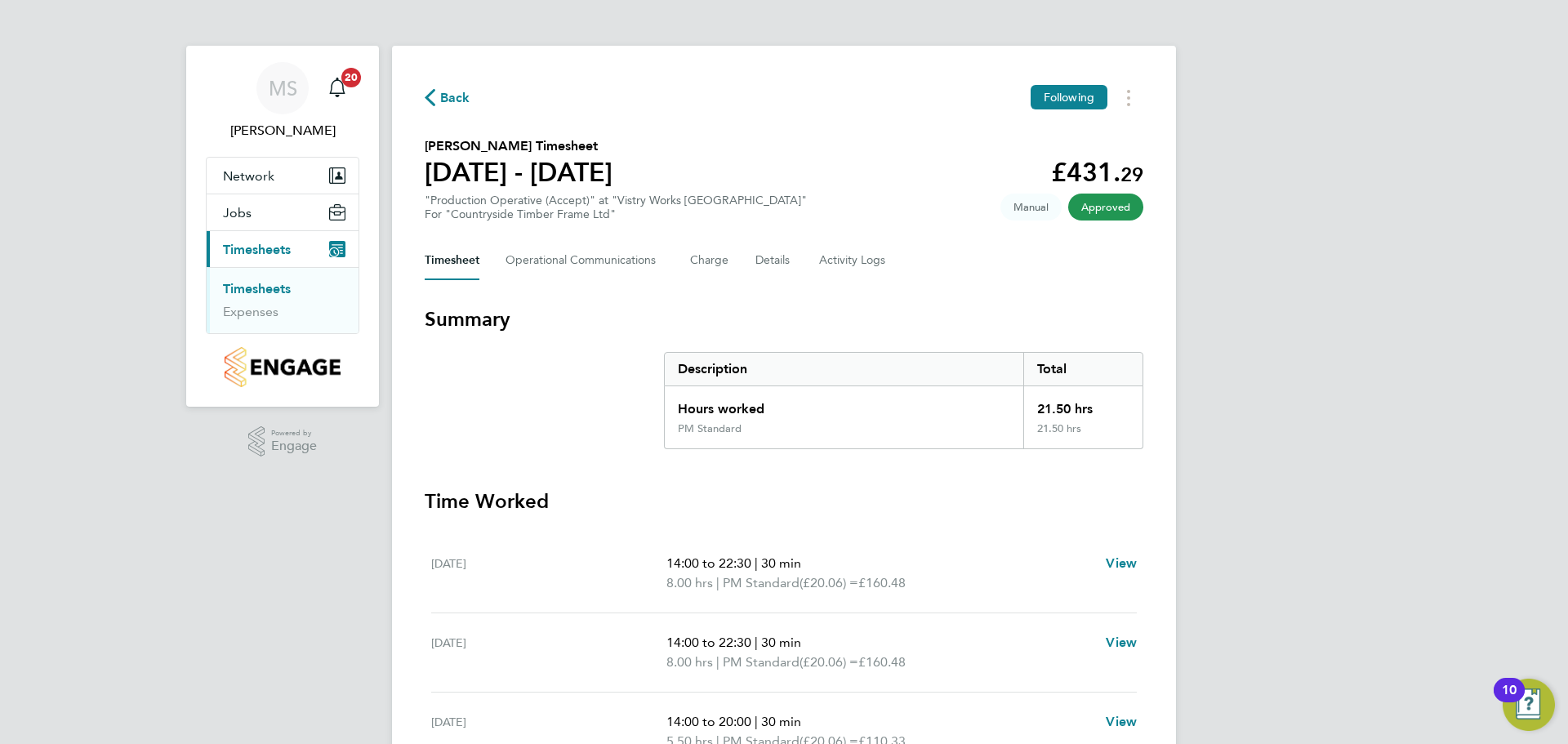
click at [448, 98] on span "Back" at bounding box center [455, 98] width 30 height 20
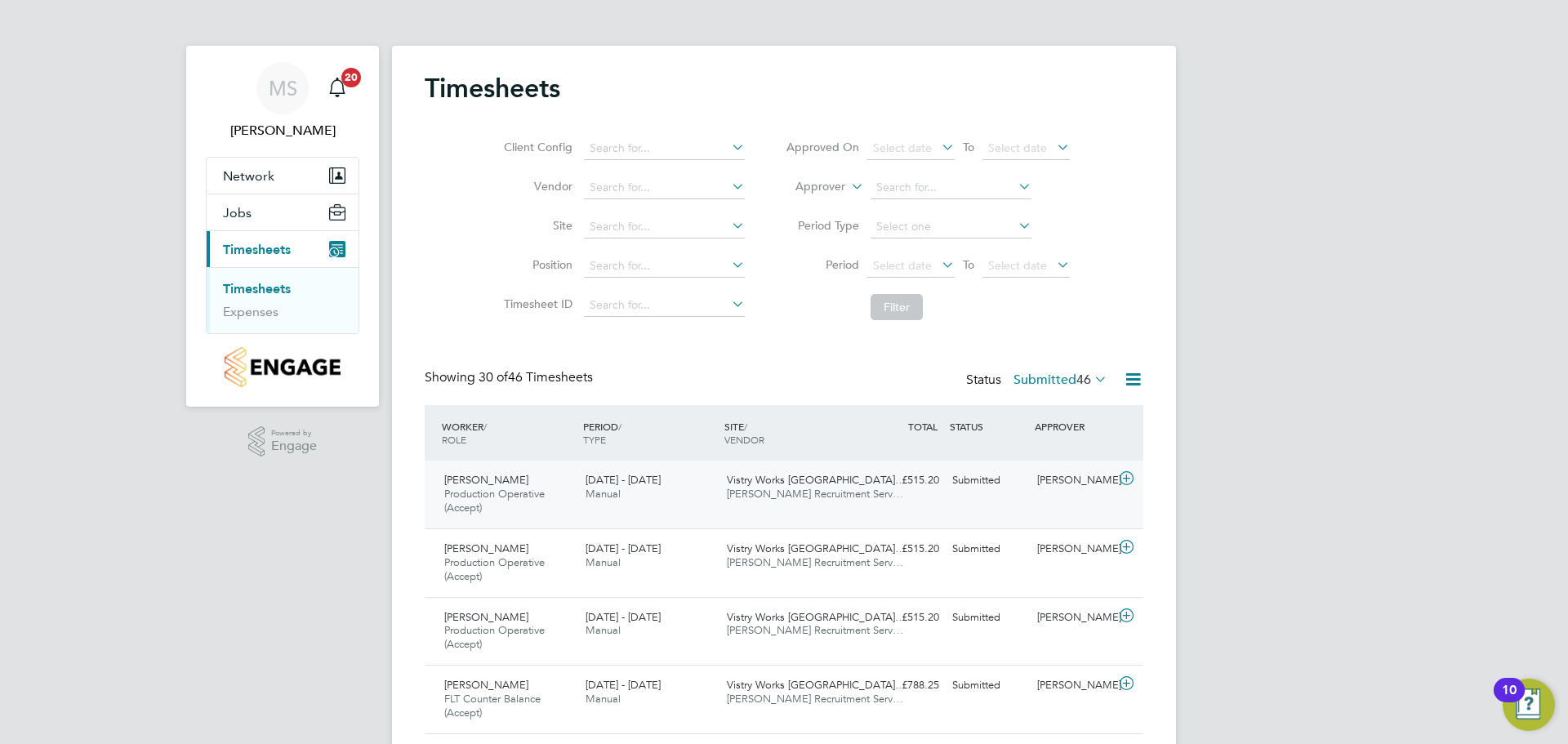
click at [1129, 479] on icon at bounding box center [1126, 478] width 20 height 13
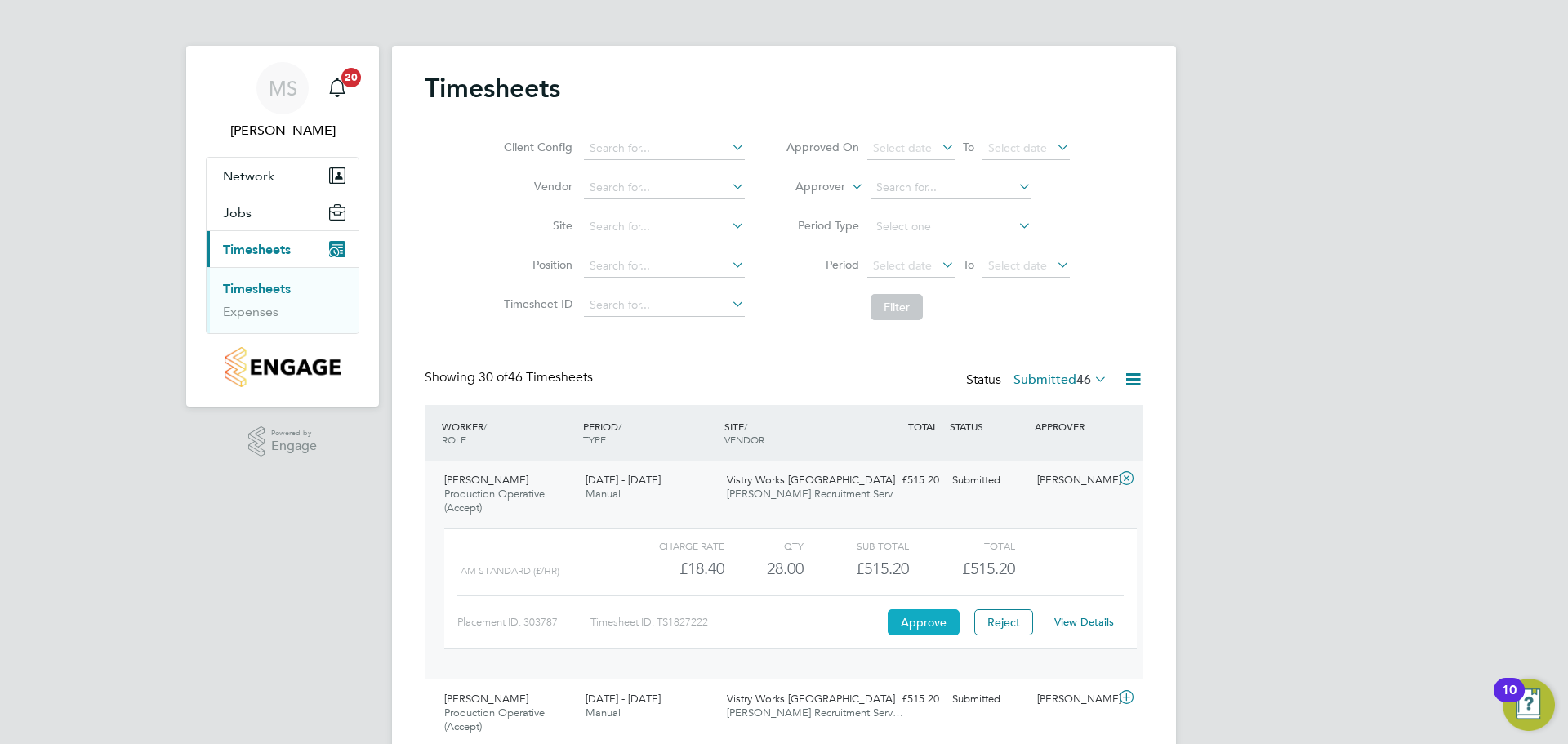
click at [906, 619] on button "Approve" at bounding box center [924, 622] width 72 height 26
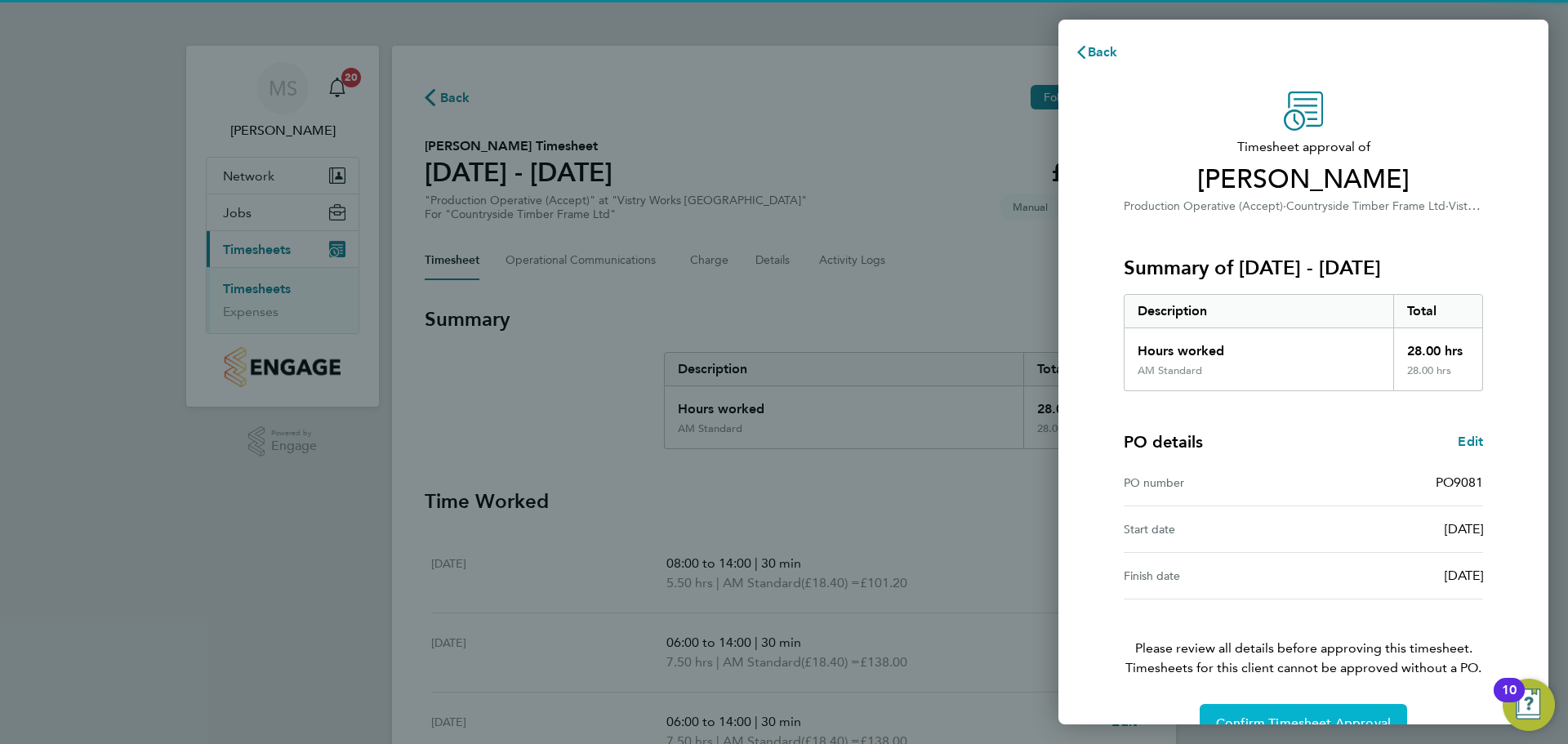
click at [1283, 714] on button "Confirm Timesheet Approval" at bounding box center [1304, 724] width 208 height 39
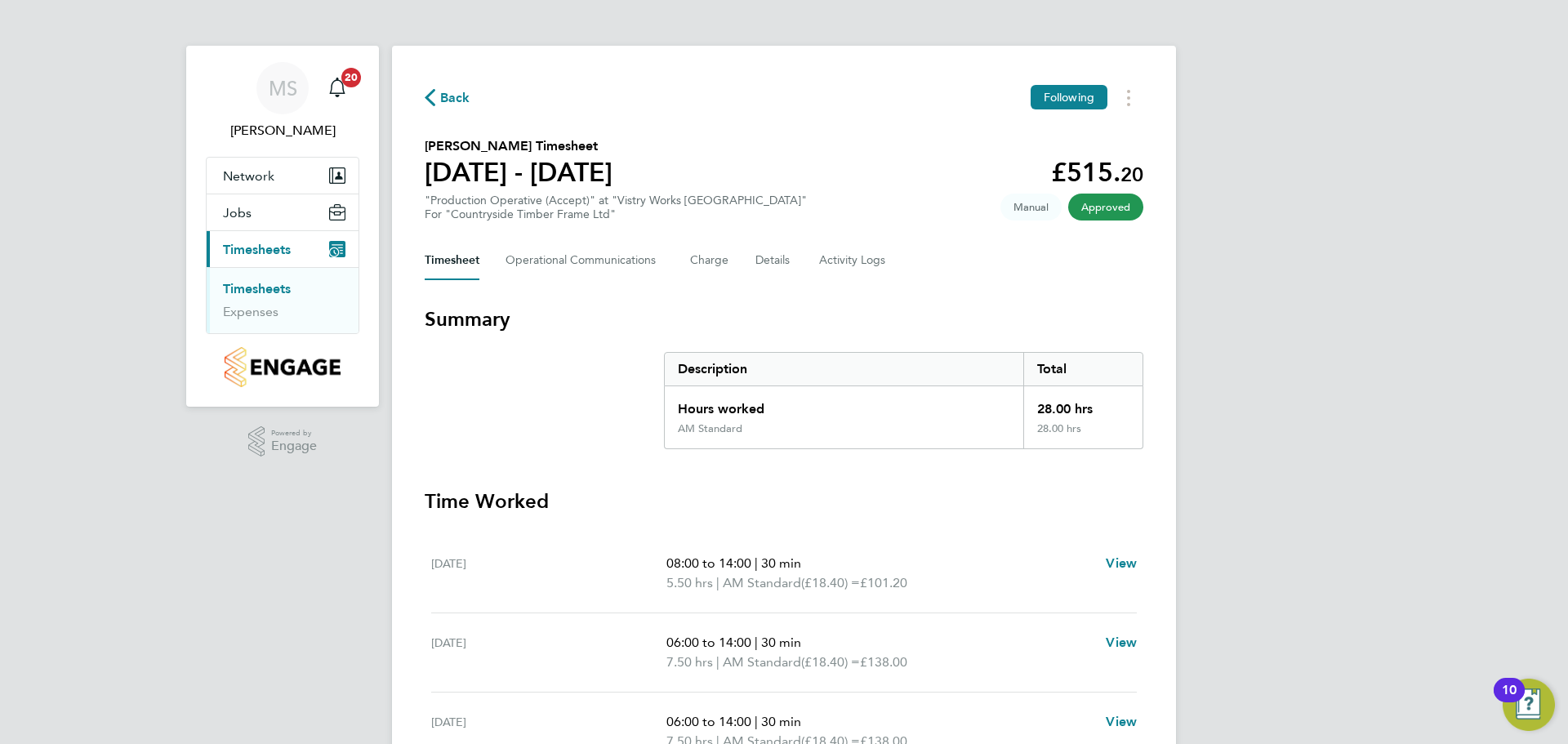
click at [437, 95] on span "Back" at bounding box center [447, 97] width 46 height 16
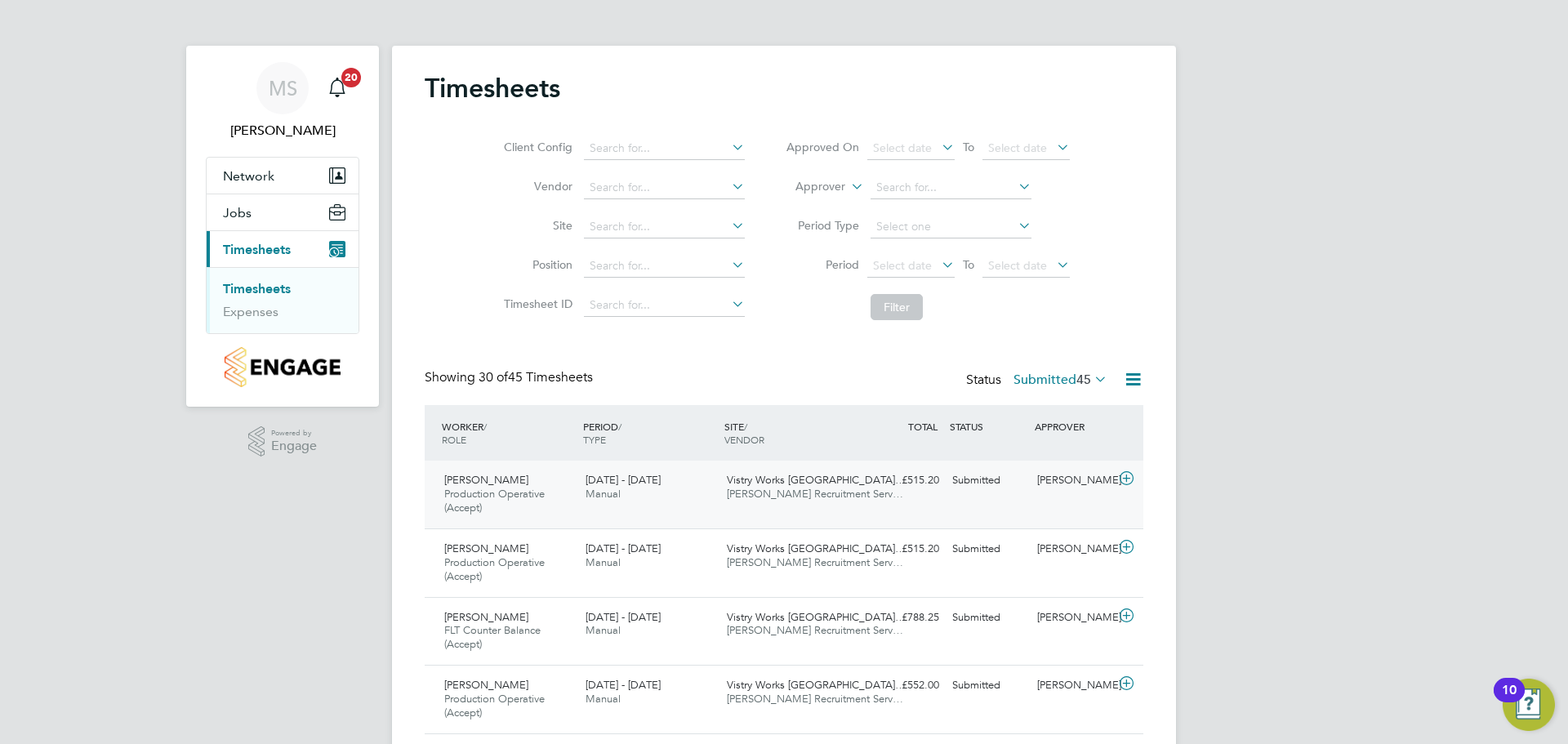
click at [1130, 476] on icon at bounding box center [1126, 478] width 20 height 13
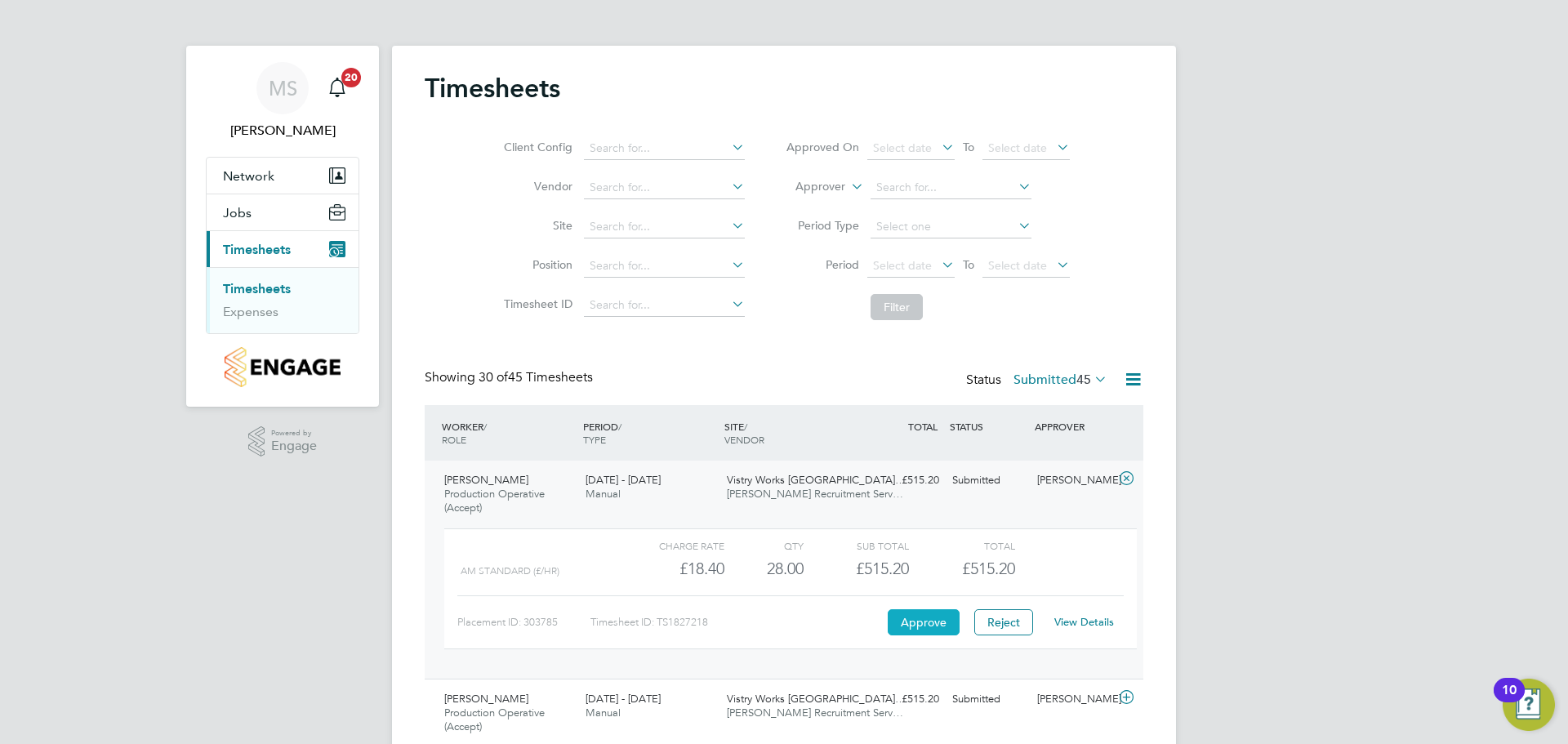
click at [937, 620] on button "Approve" at bounding box center [924, 622] width 72 height 26
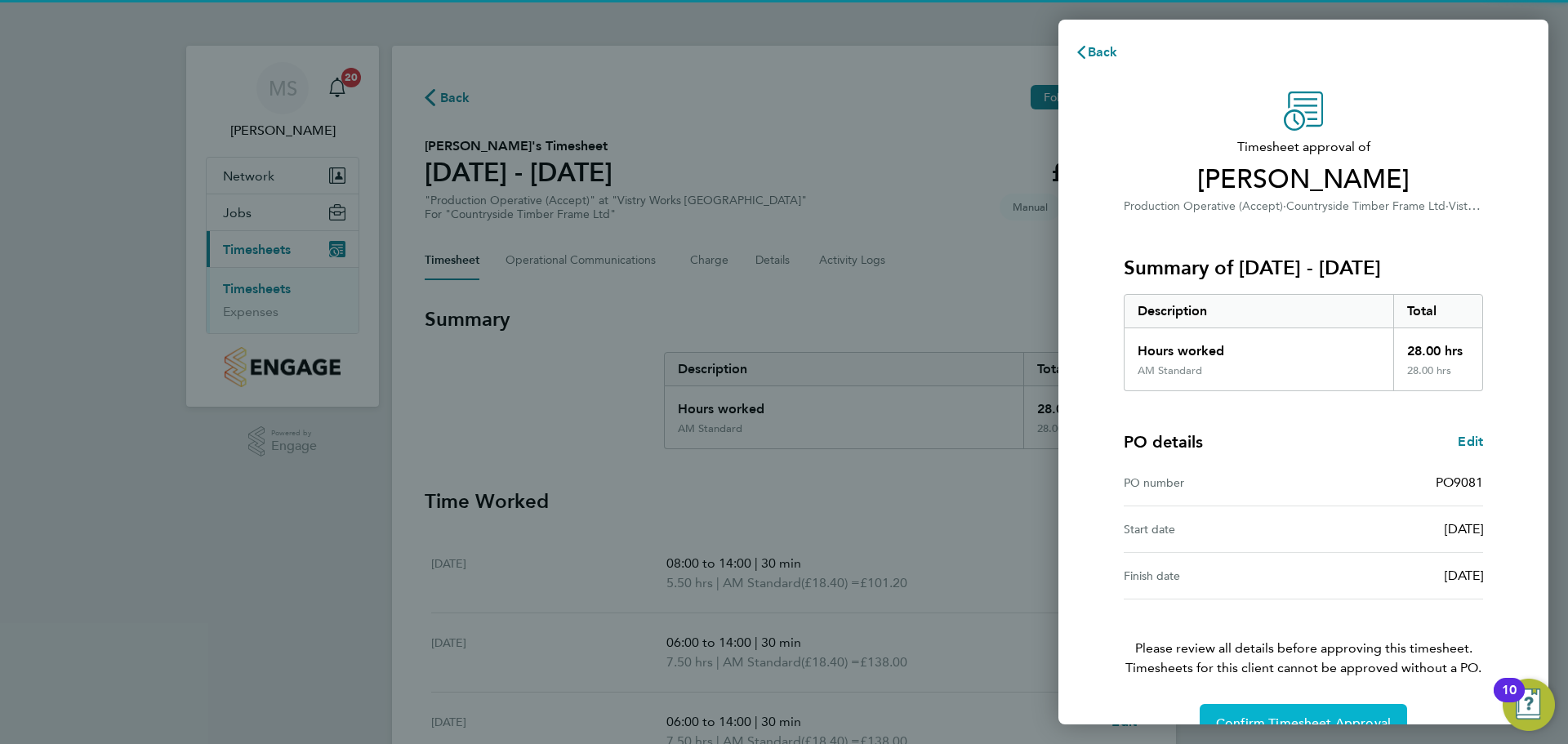
click at [1316, 720] on span "Confirm Timesheet Approval" at bounding box center [1304, 723] width 175 height 17
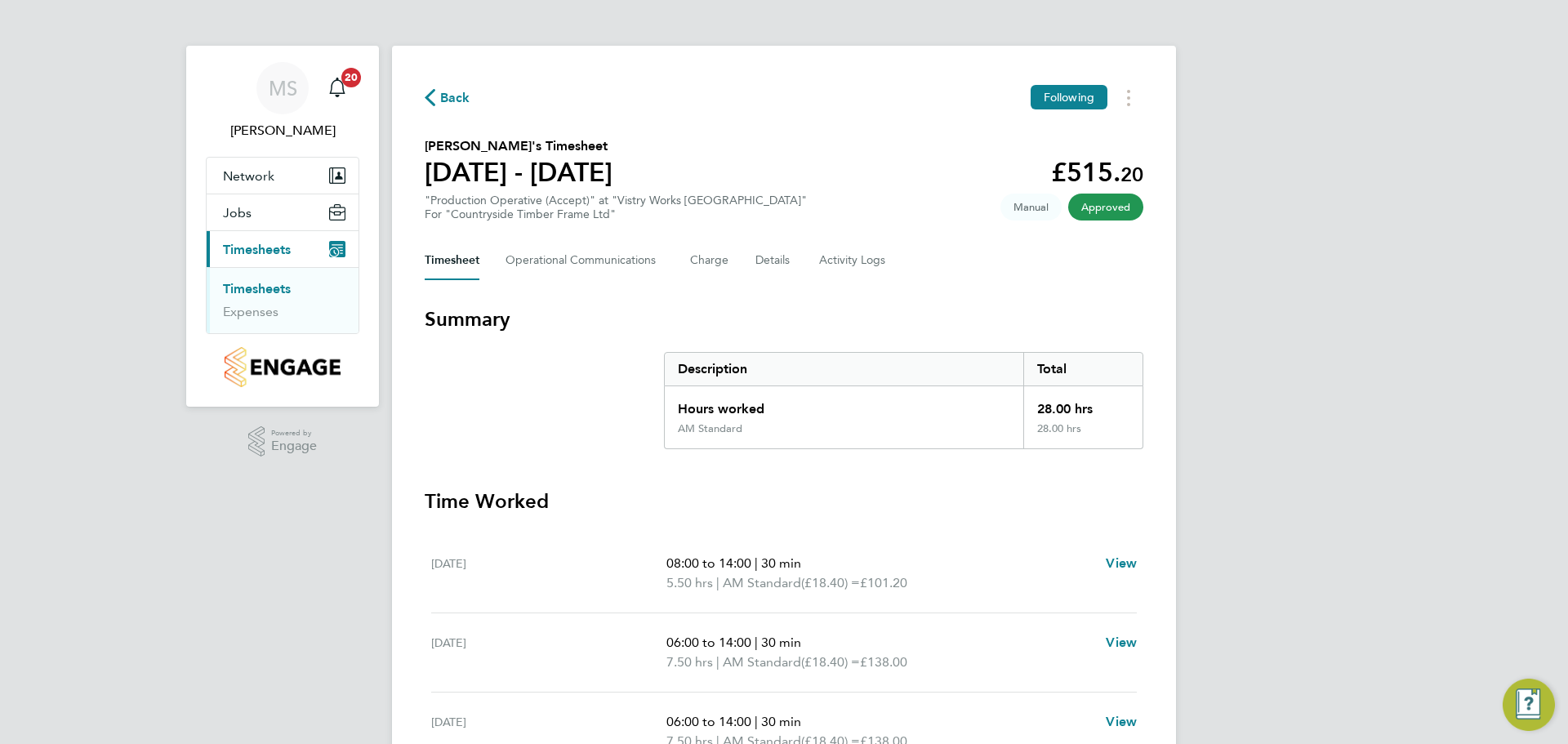
click at [436, 98] on span "Back" at bounding box center [447, 97] width 46 height 16
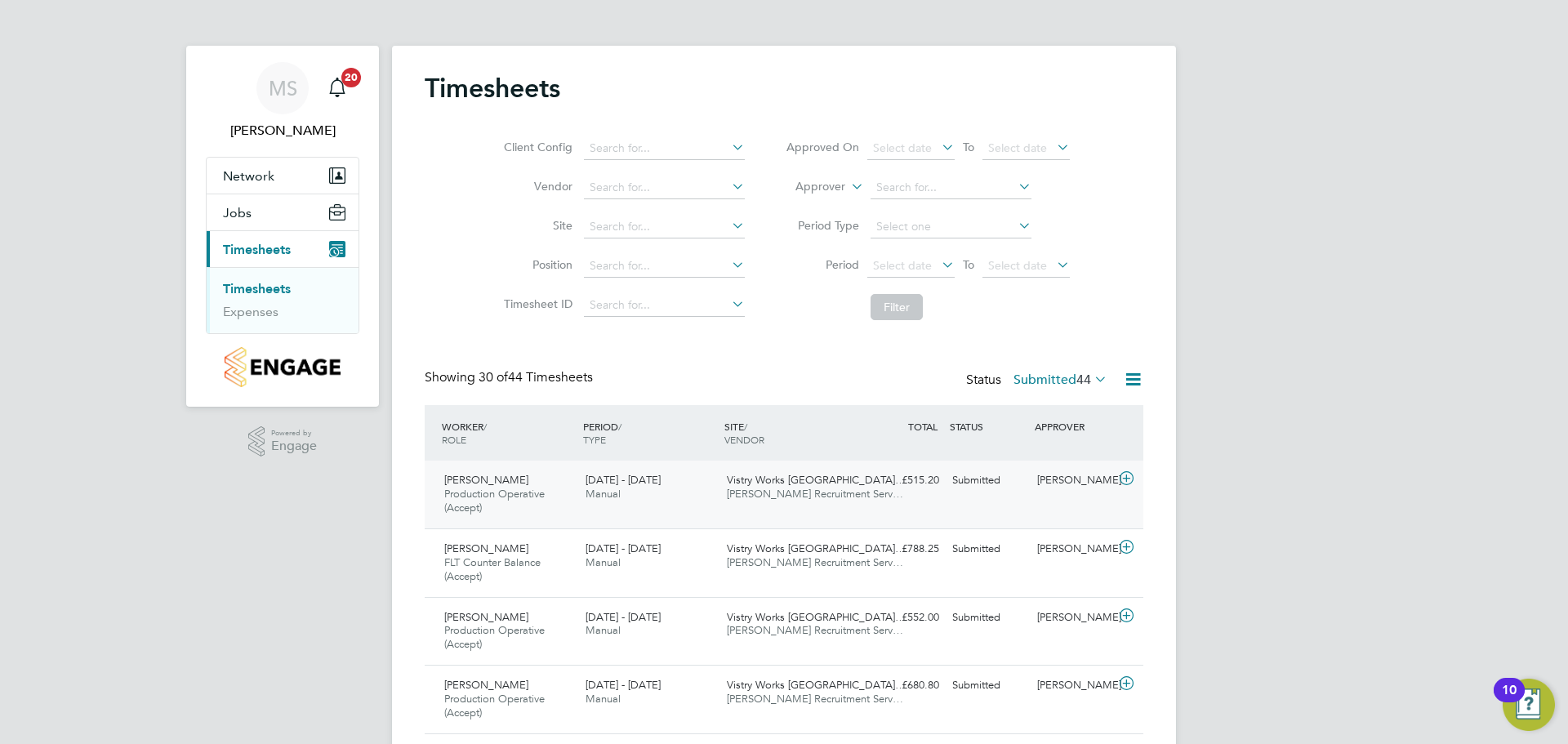
click at [1129, 480] on icon at bounding box center [1126, 478] width 20 height 13
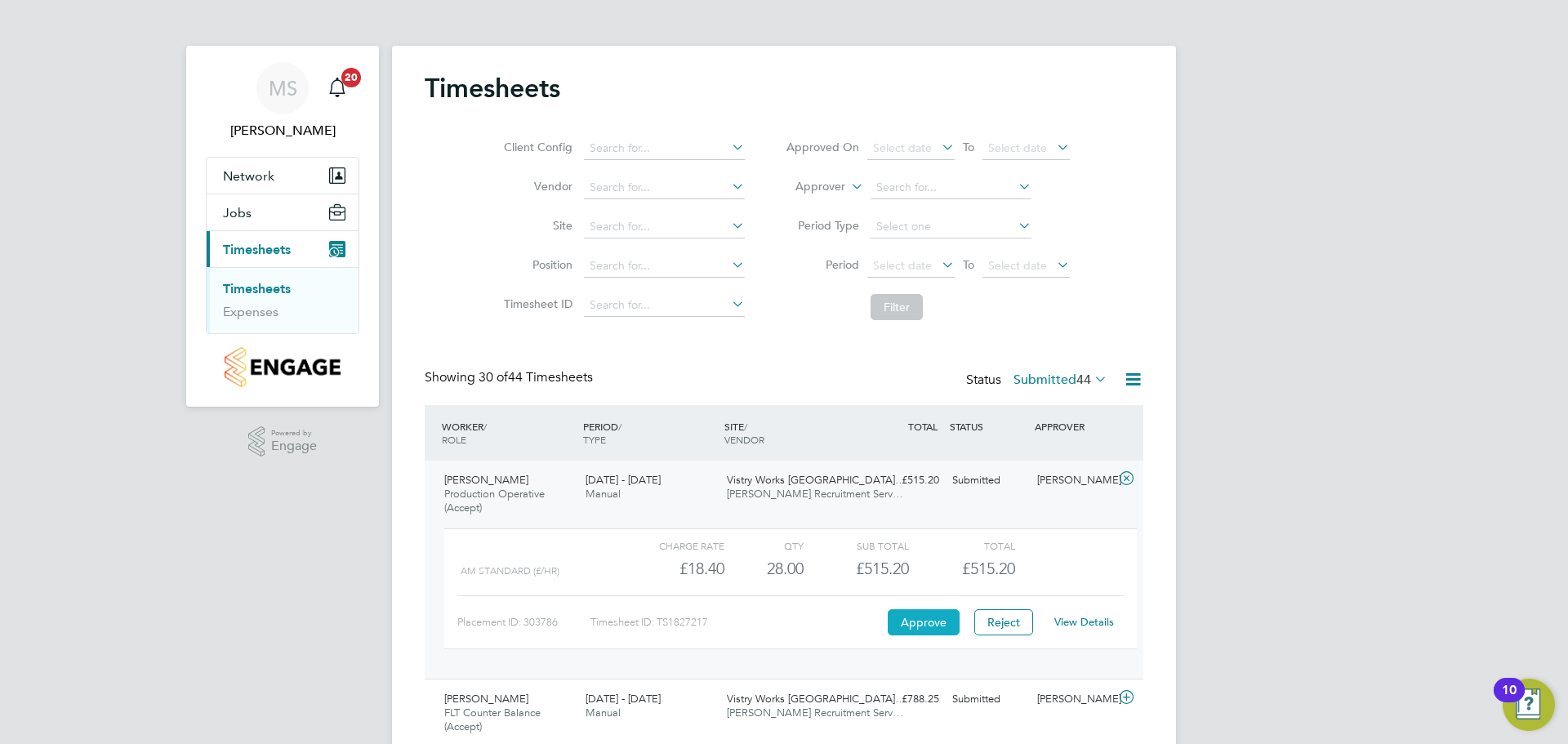
click at [936, 626] on button "Approve" at bounding box center [924, 622] width 72 height 26
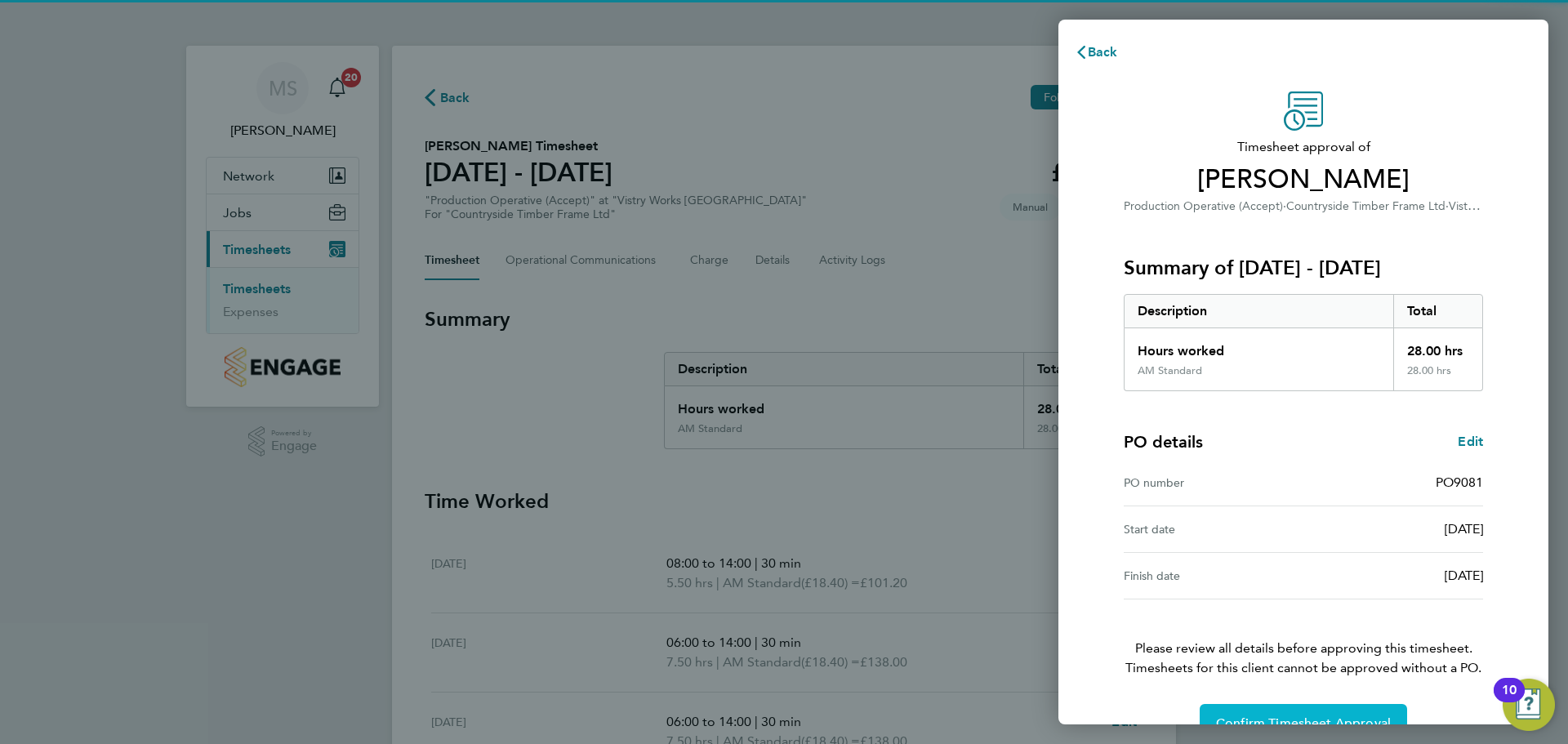
click at [1247, 709] on button "Confirm Timesheet Approval" at bounding box center [1304, 724] width 208 height 39
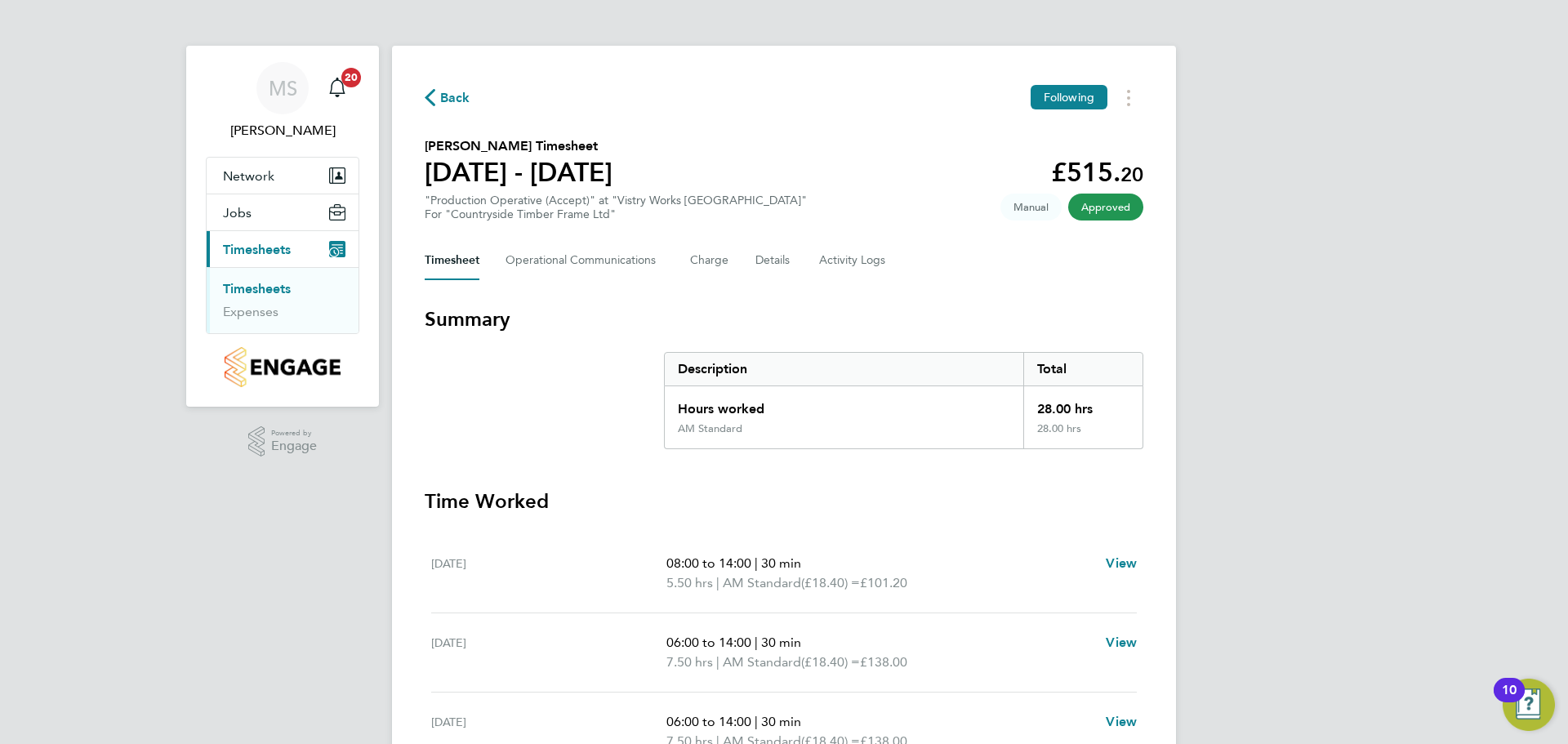
click at [447, 102] on span "Back" at bounding box center [455, 98] width 30 height 20
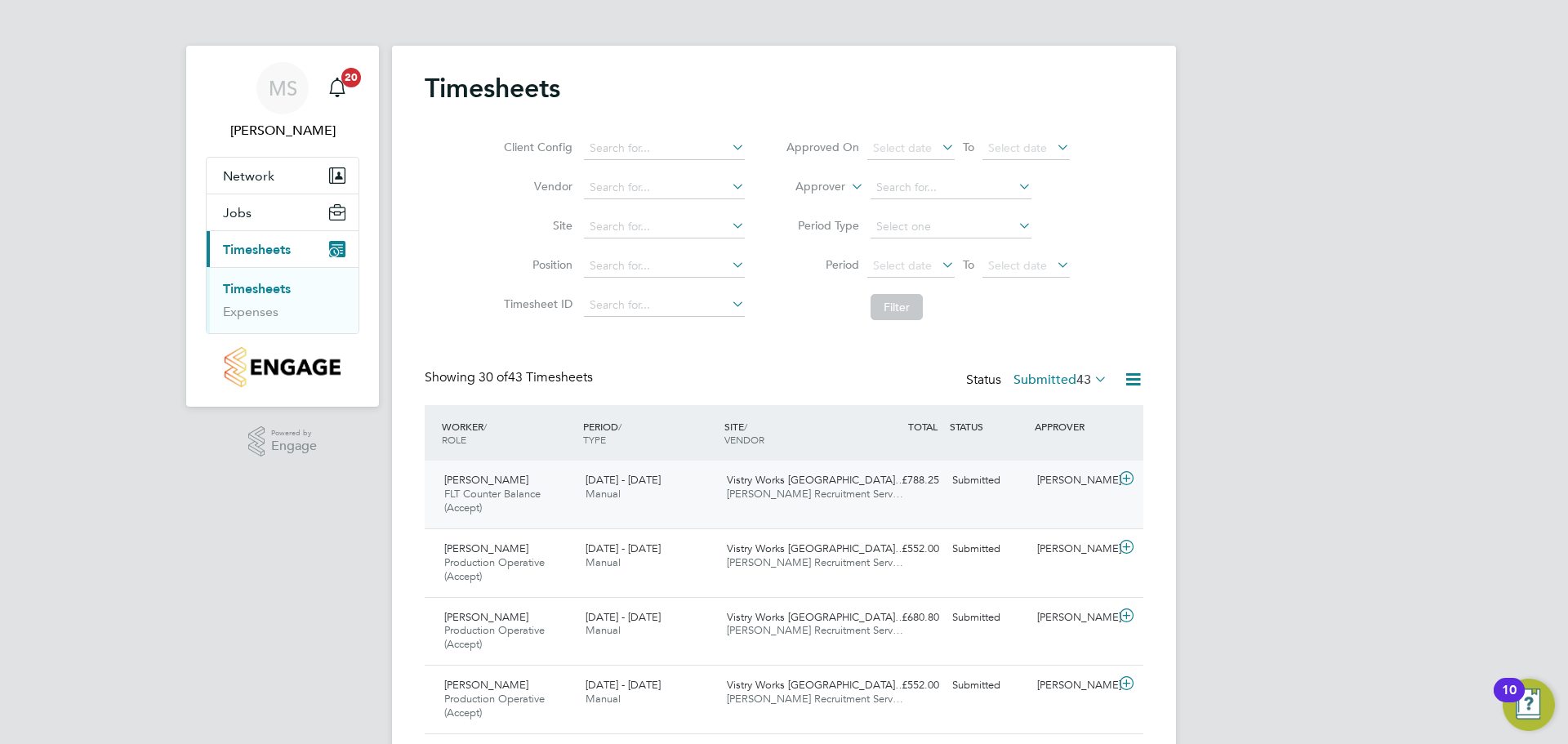
click at [1126, 479] on icon at bounding box center [1126, 478] width 20 height 13
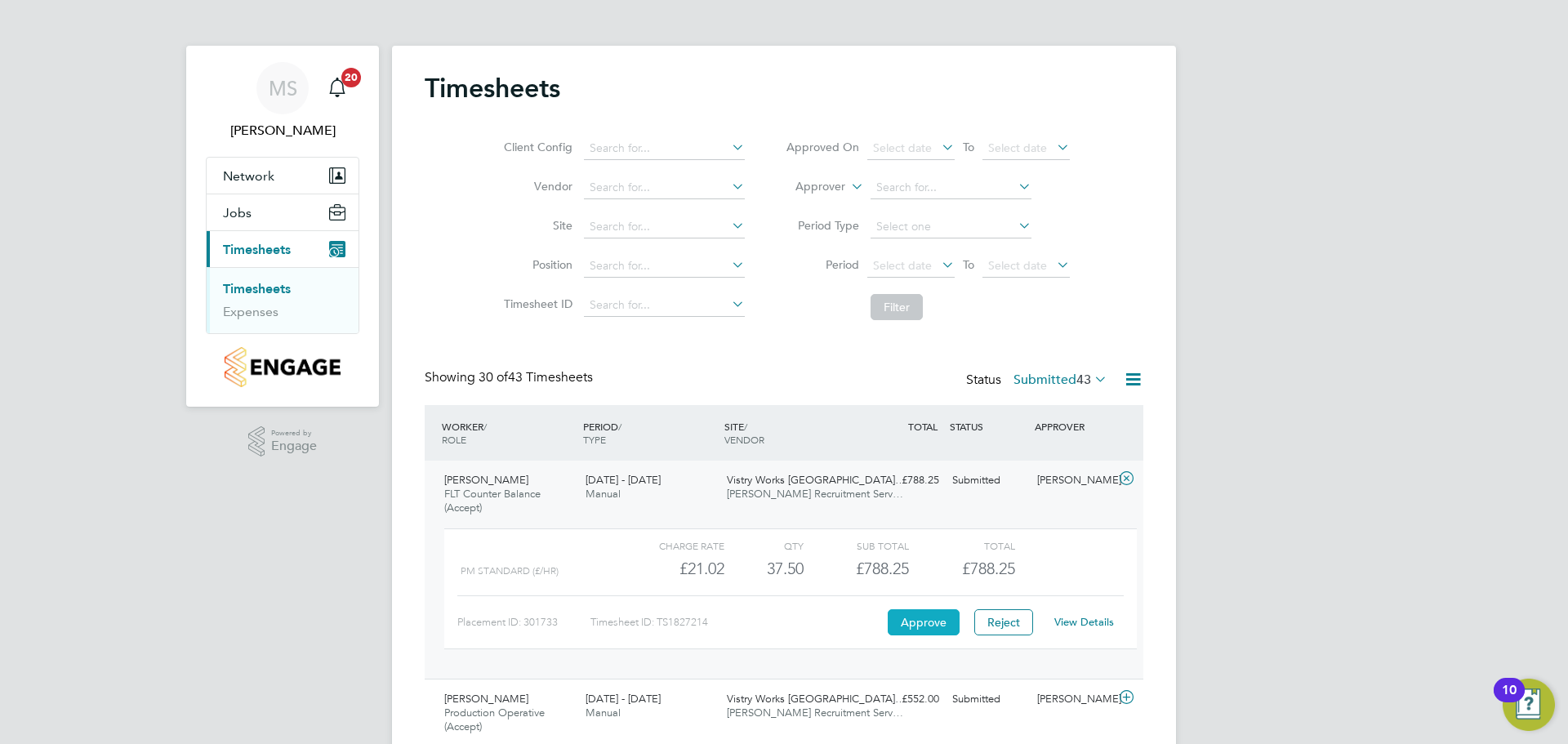
click at [931, 619] on button "Approve" at bounding box center [924, 622] width 72 height 26
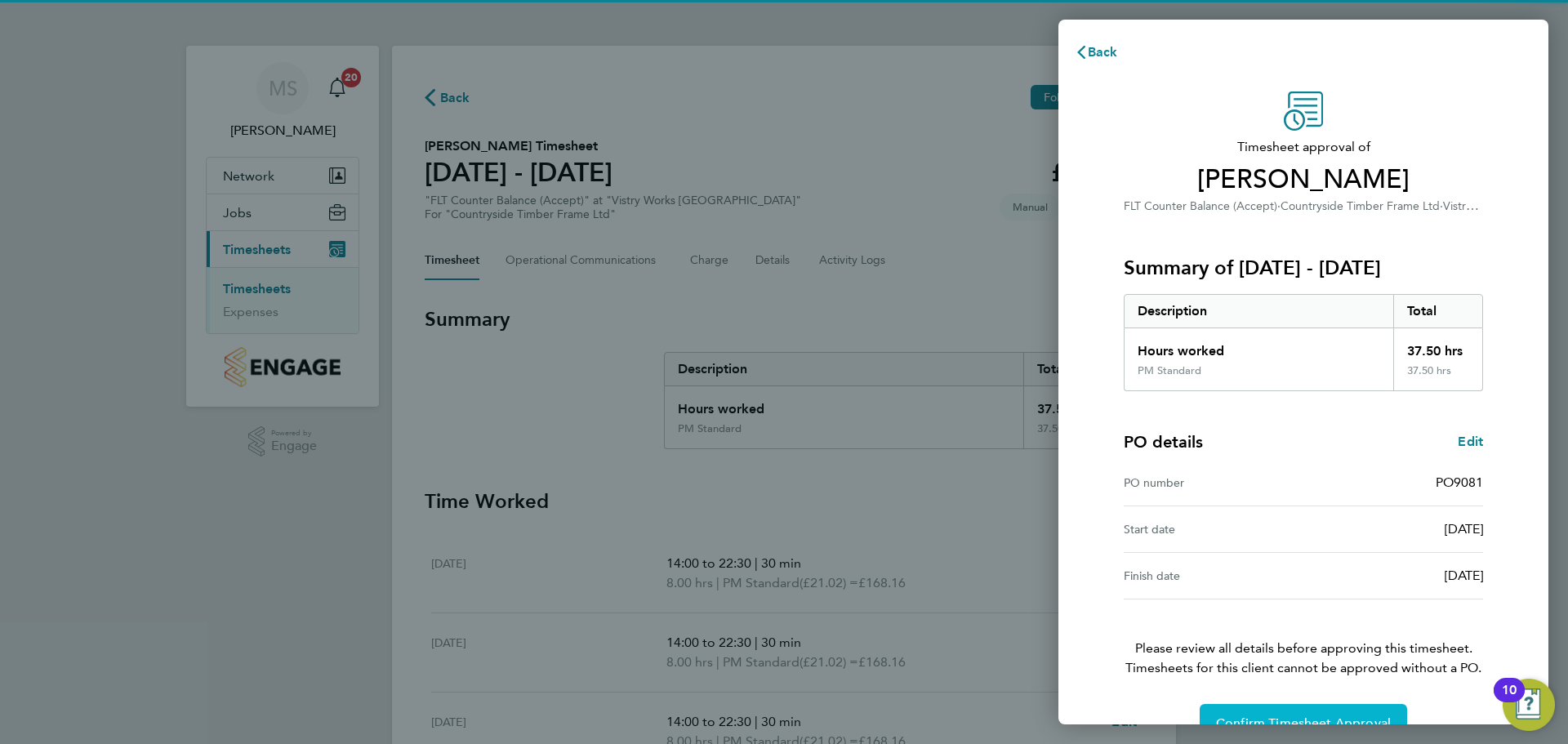
click at [1238, 714] on button "Confirm Timesheet Approval" at bounding box center [1304, 724] width 208 height 39
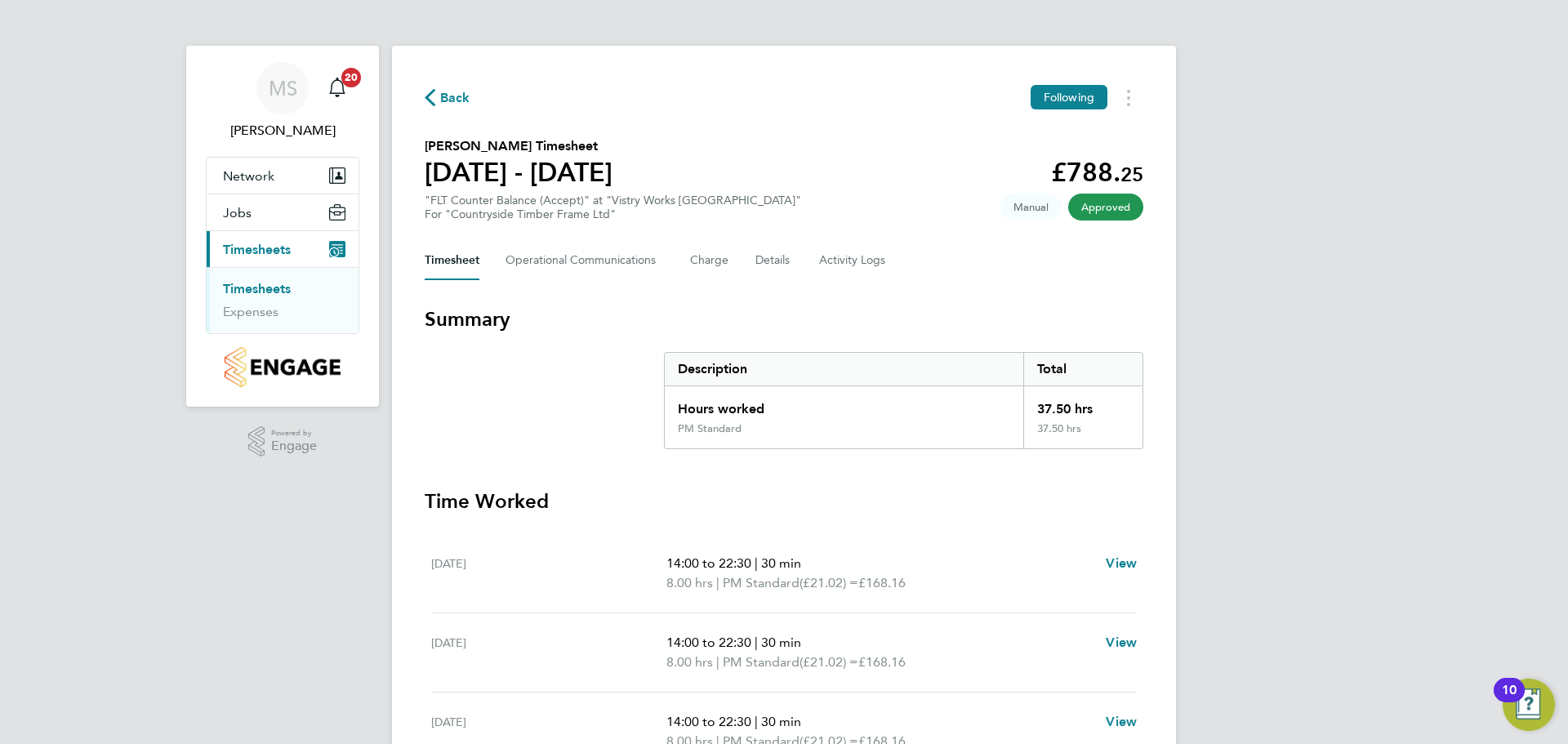
click at [450, 102] on span "Back" at bounding box center [455, 98] width 30 height 20
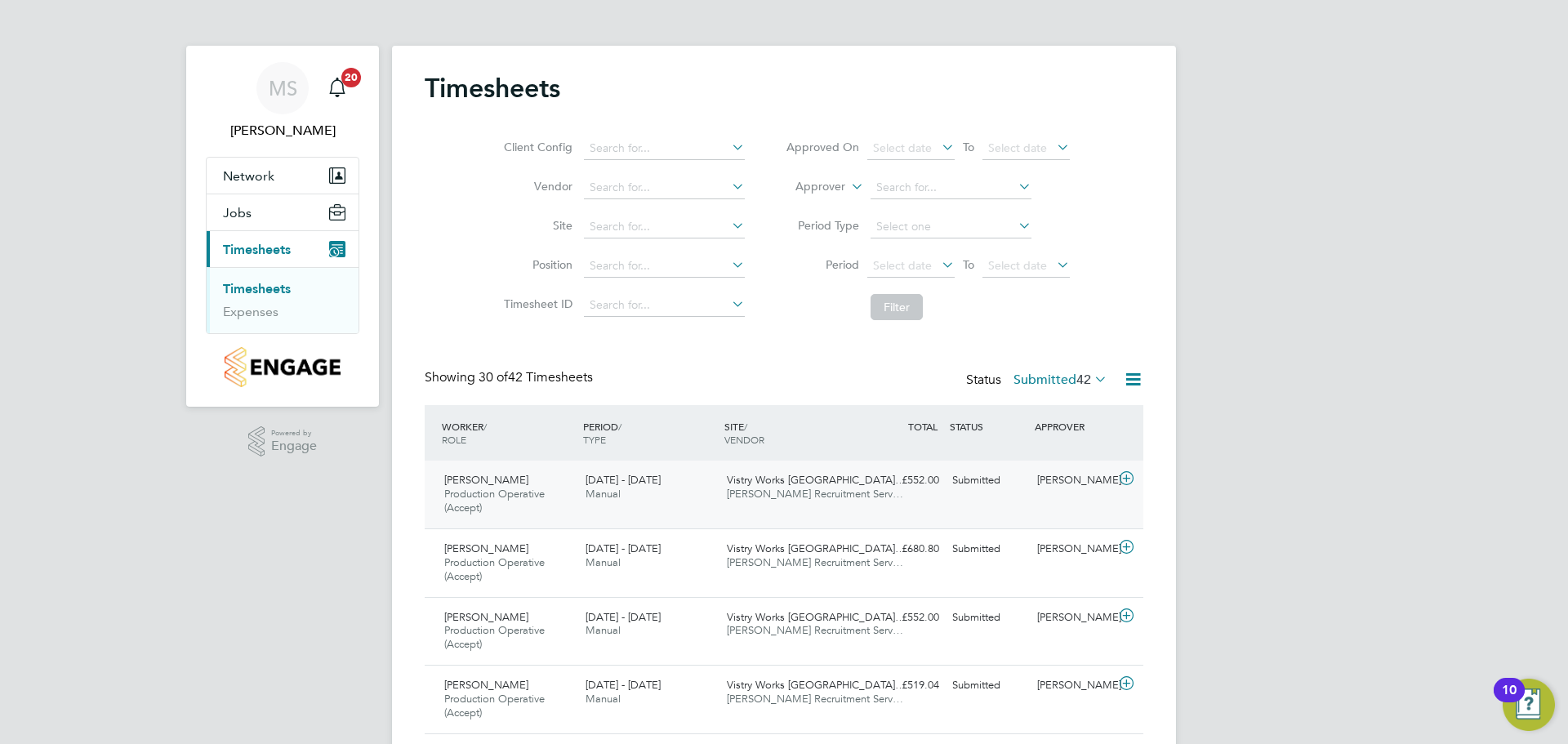
click at [1127, 481] on icon at bounding box center [1126, 478] width 20 height 13
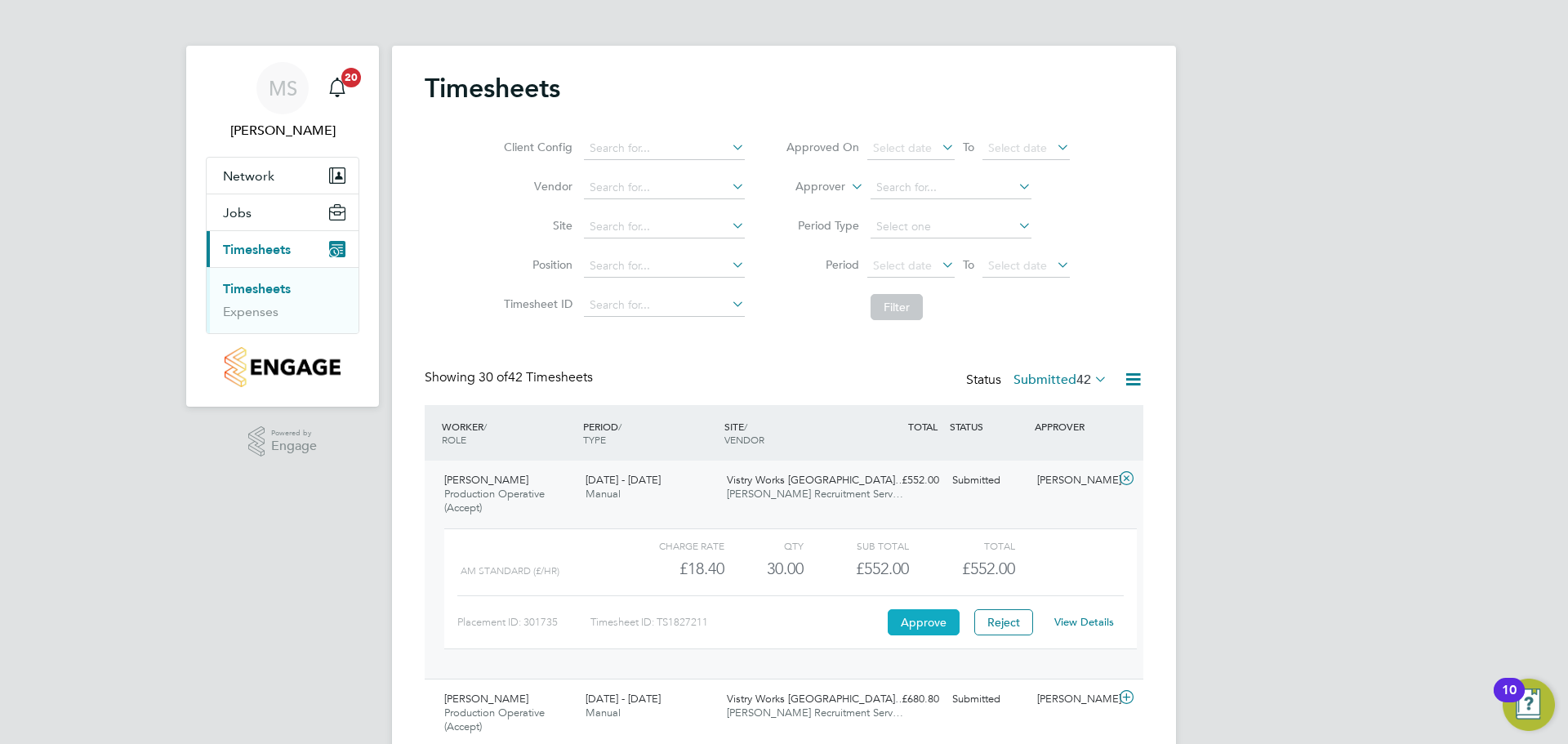
click at [922, 620] on button "Approve" at bounding box center [924, 622] width 72 height 26
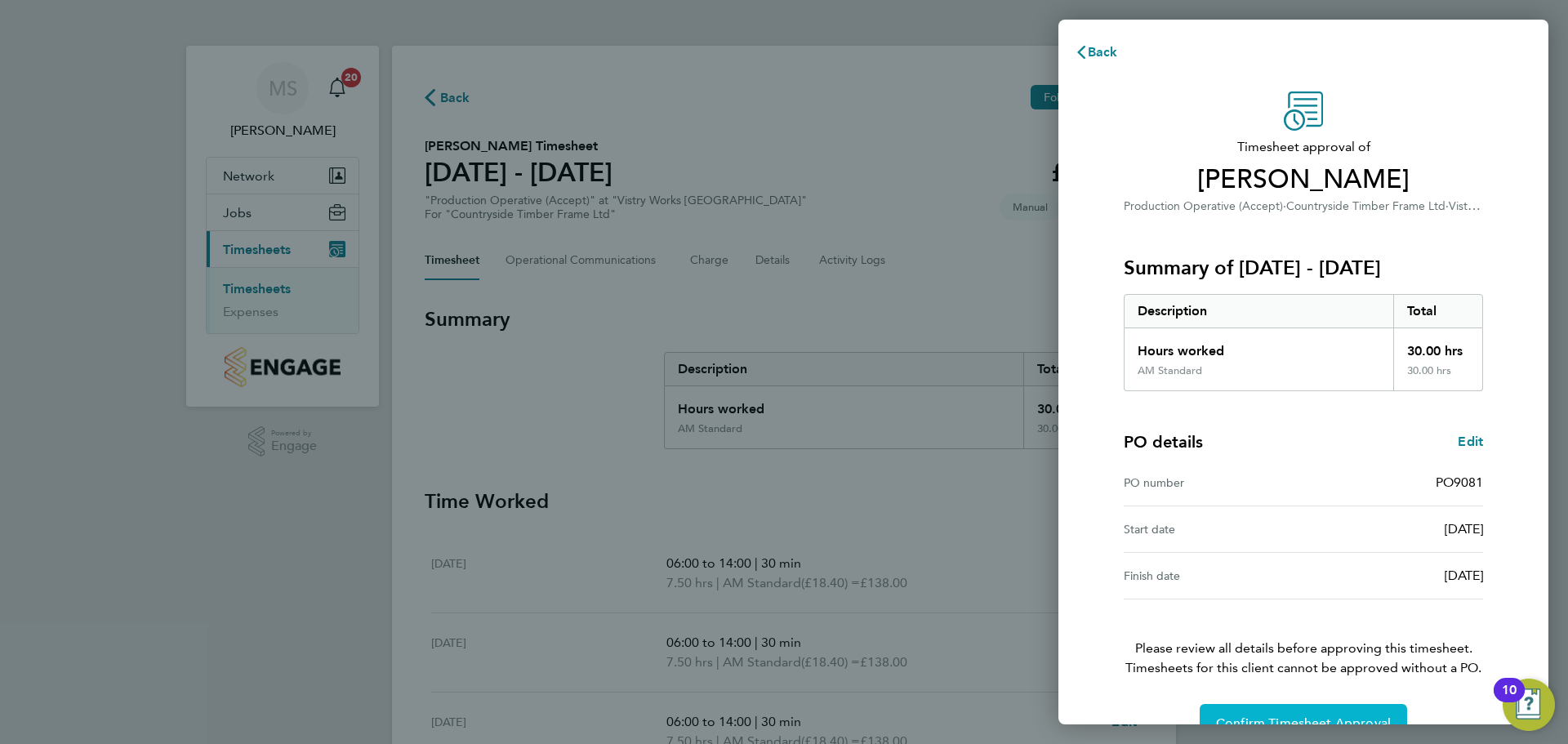
click at [1266, 716] on span "Confirm Timesheet Approval" at bounding box center [1304, 723] width 175 height 17
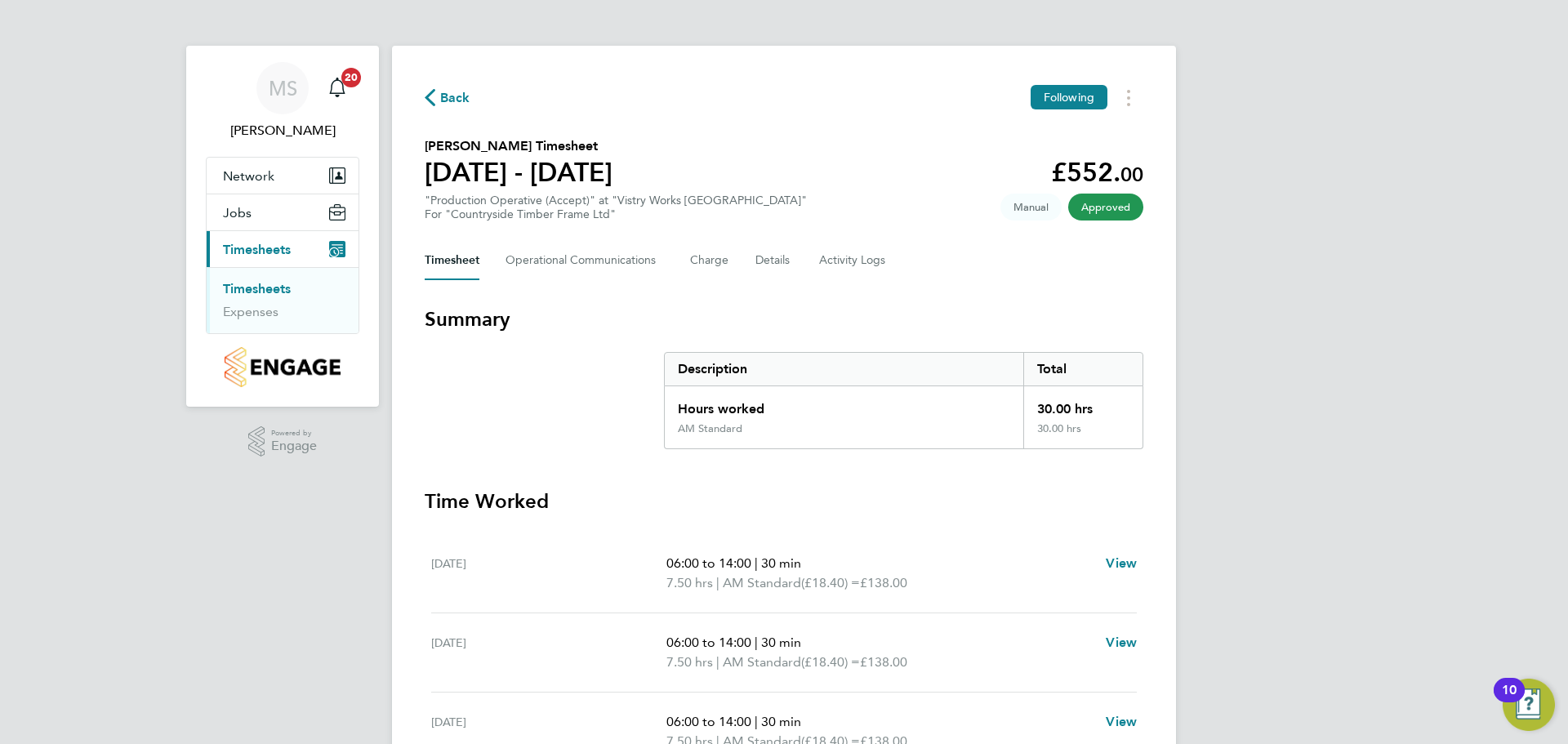
click at [454, 97] on span "Back" at bounding box center [455, 98] width 30 height 20
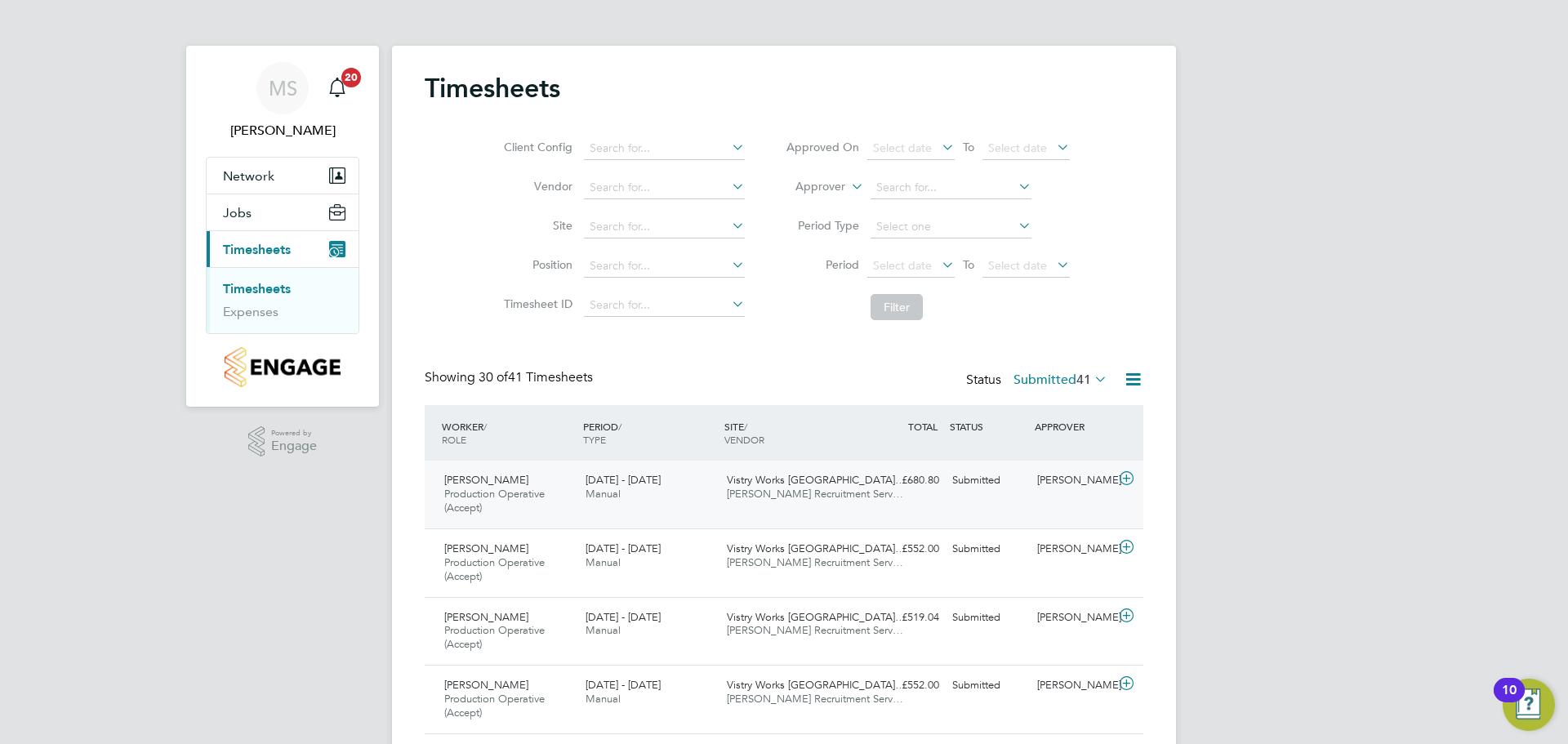
click at [1131, 482] on icon at bounding box center [1126, 478] width 20 height 13
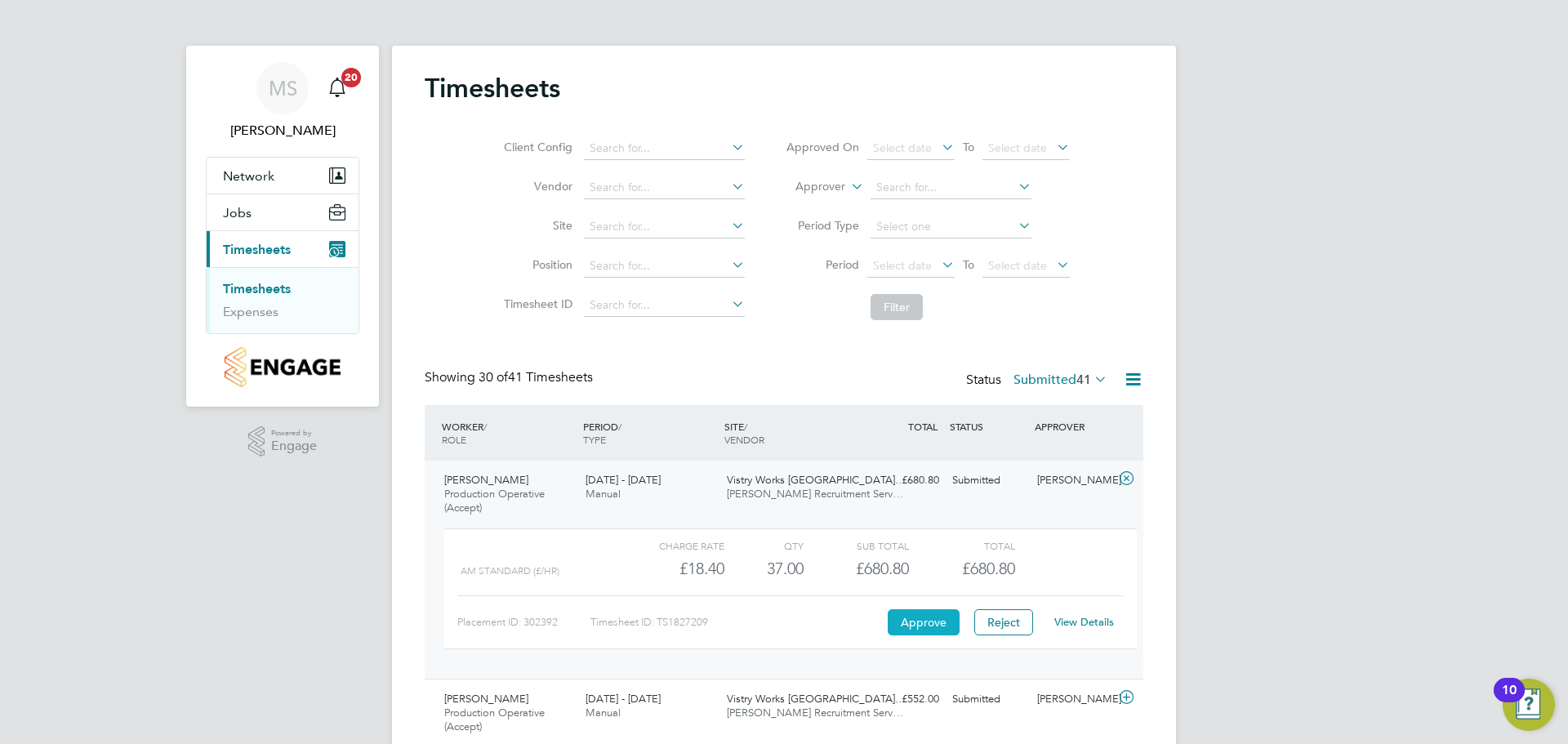
click at [926, 622] on button "Approve" at bounding box center [924, 622] width 72 height 26
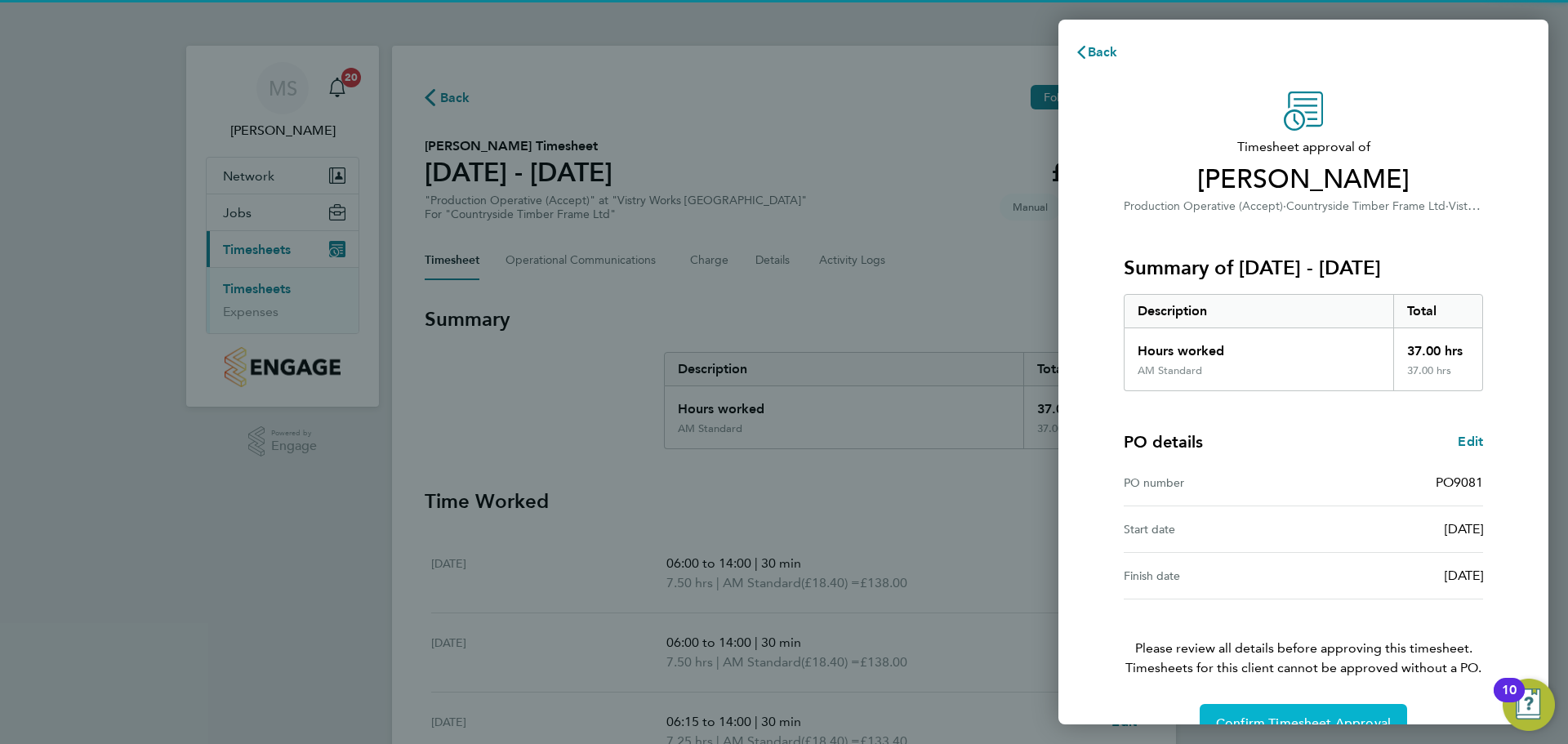
click at [1258, 709] on button "Confirm Timesheet Approval" at bounding box center [1304, 724] width 208 height 39
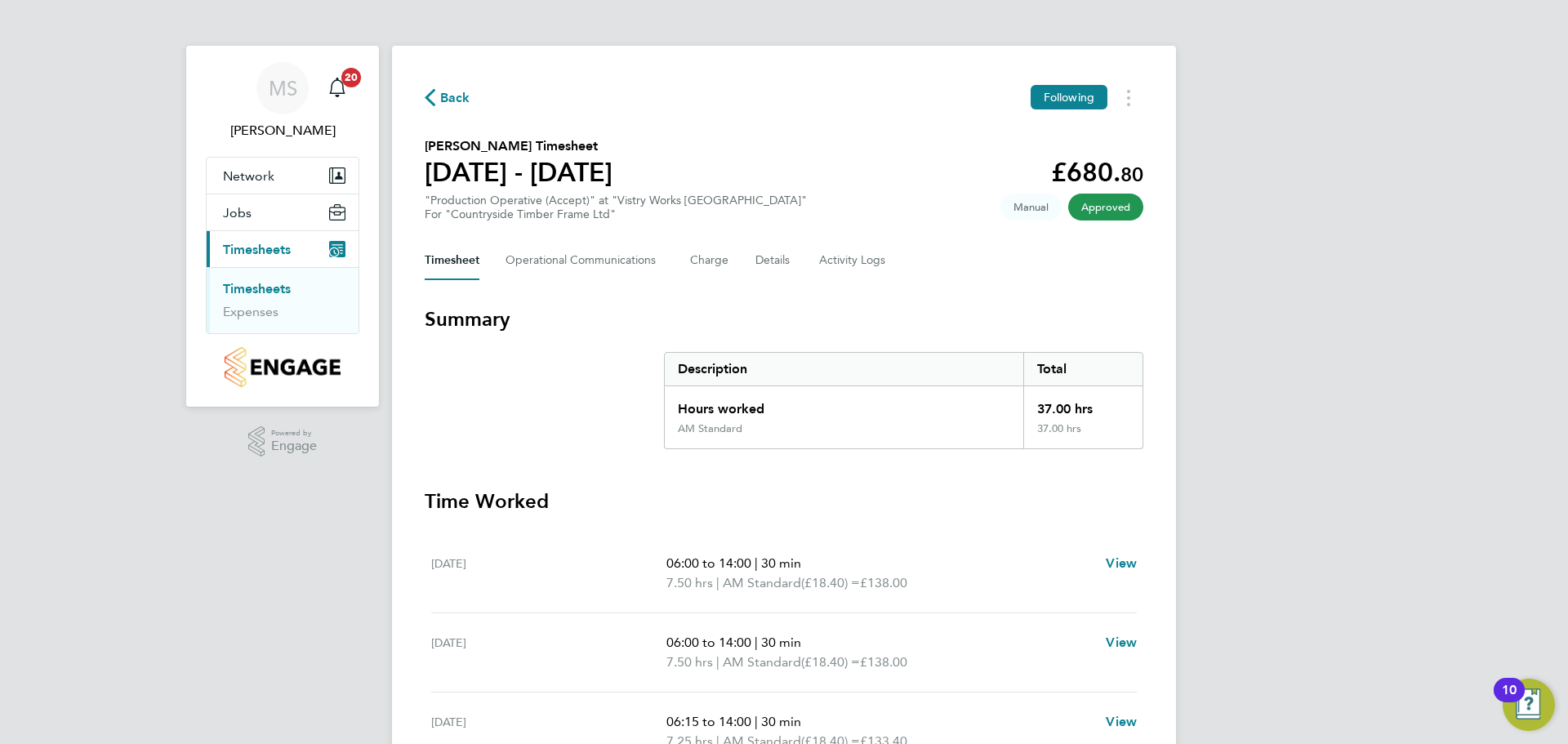
click at [454, 98] on span "Back" at bounding box center [455, 98] width 30 height 20
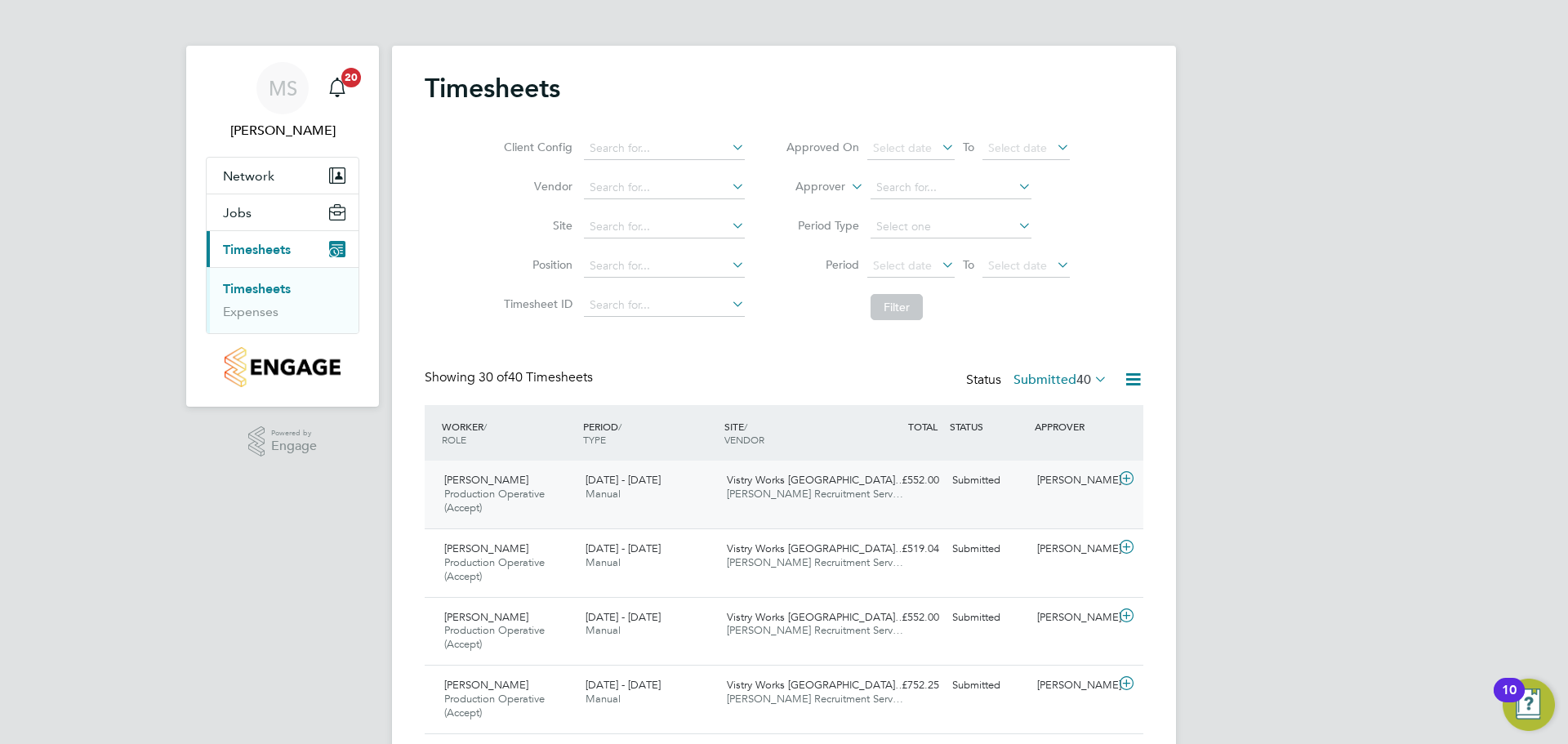
click at [1132, 484] on icon at bounding box center [1126, 478] width 20 height 13
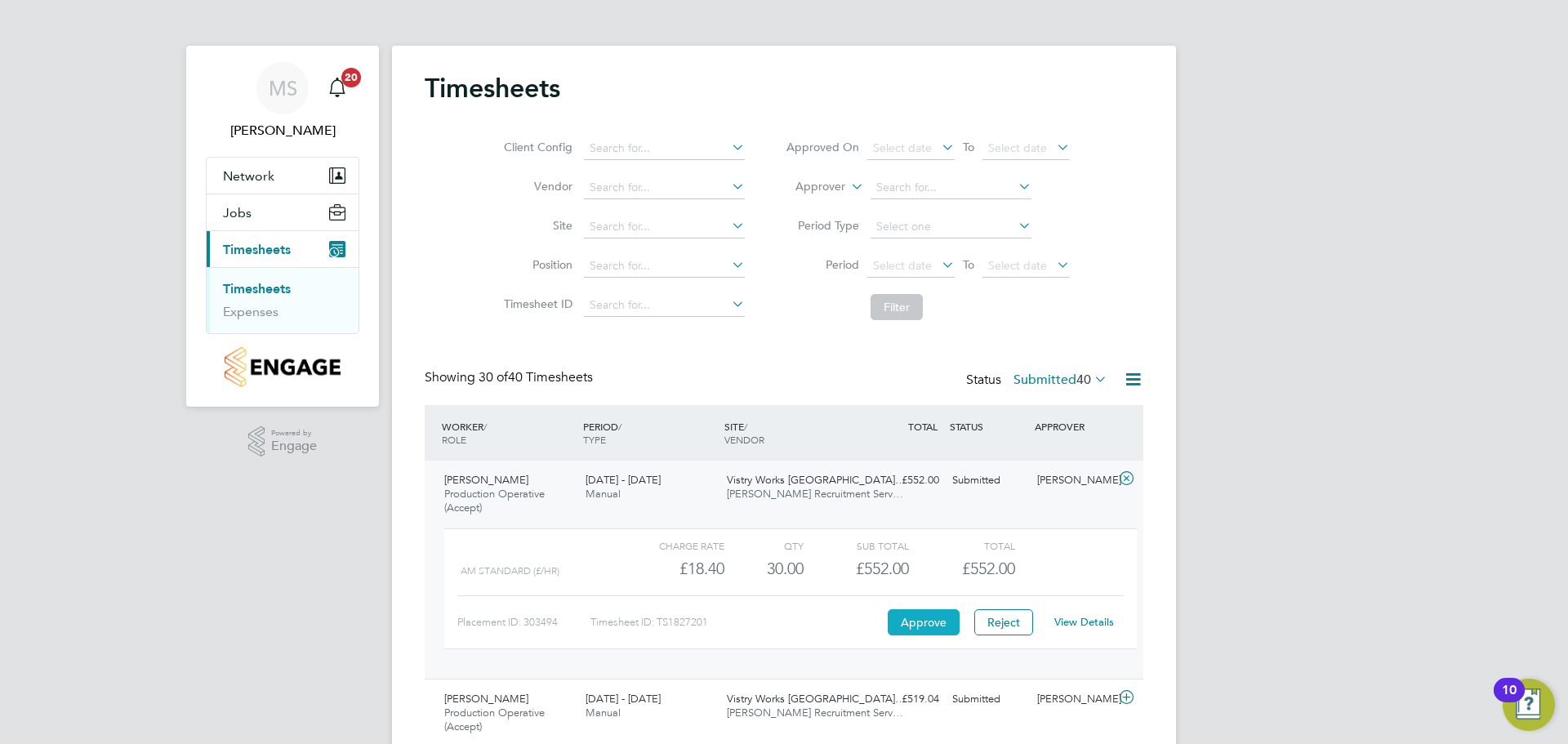
click at [941, 619] on button "Approve" at bounding box center [924, 622] width 72 height 26
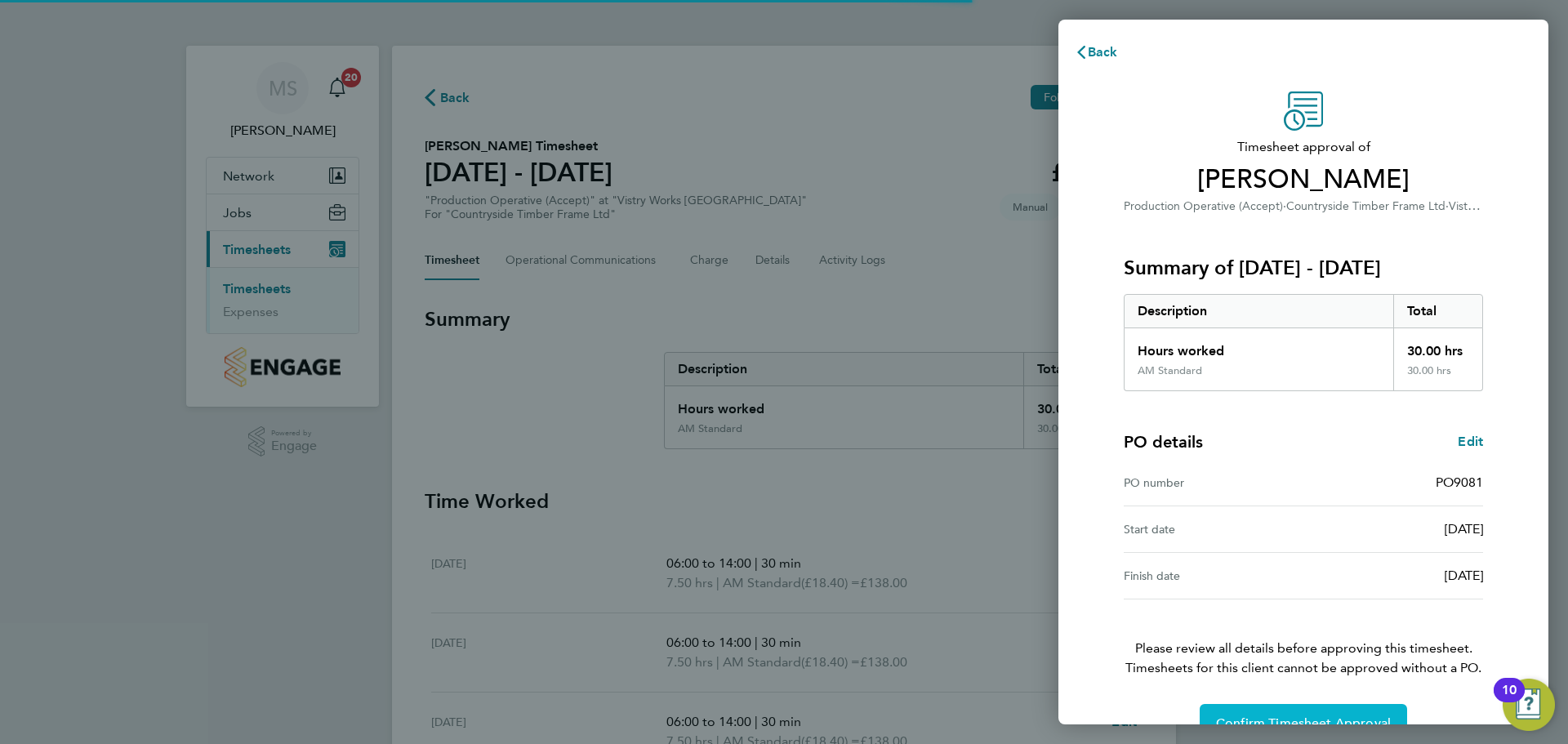
click at [1302, 719] on span "Confirm Timesheet Approval" at bounding box center [1304, 723] width 175 height 17
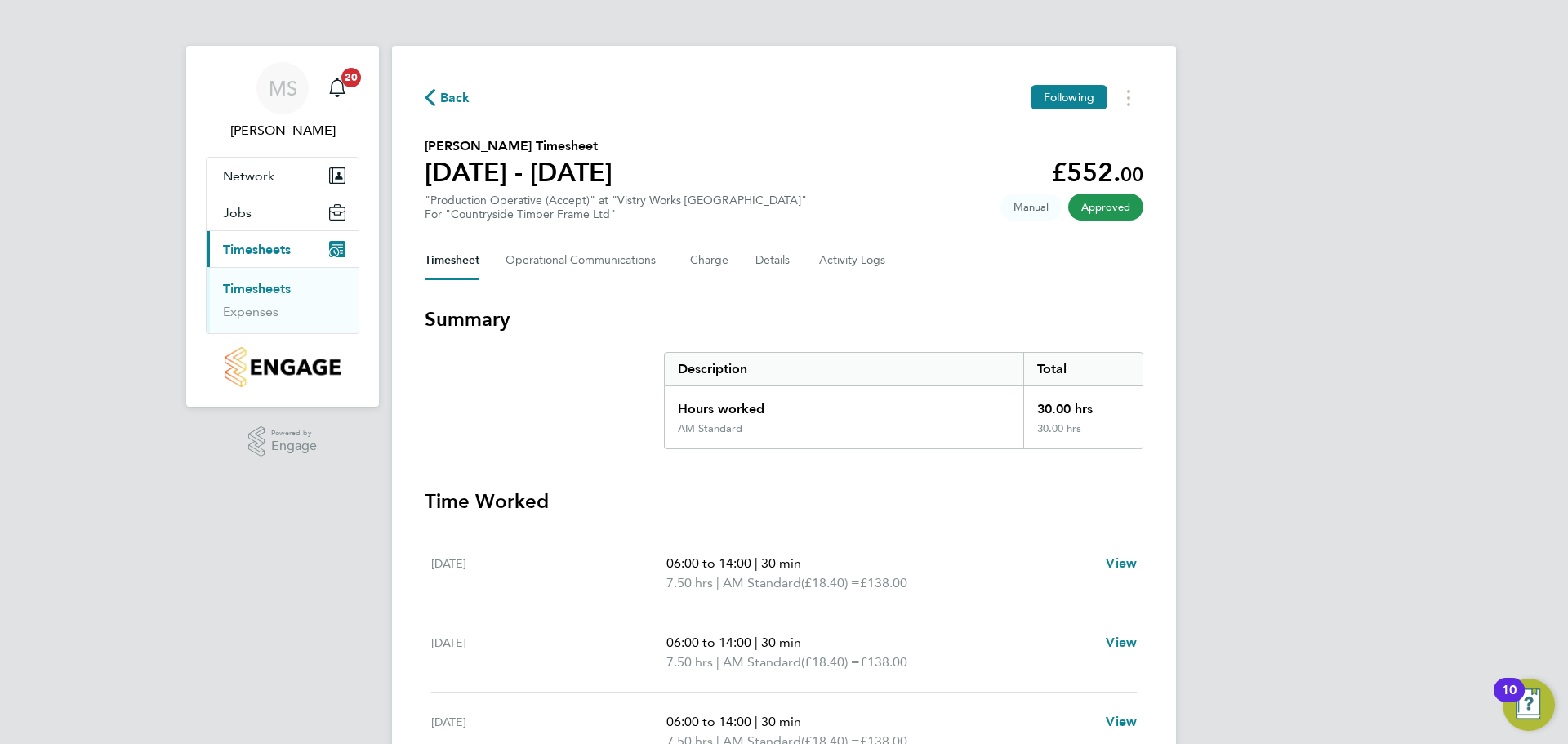
click at [444, 97] on span "Back" at bounding box center [455, 98] width 30 height 20
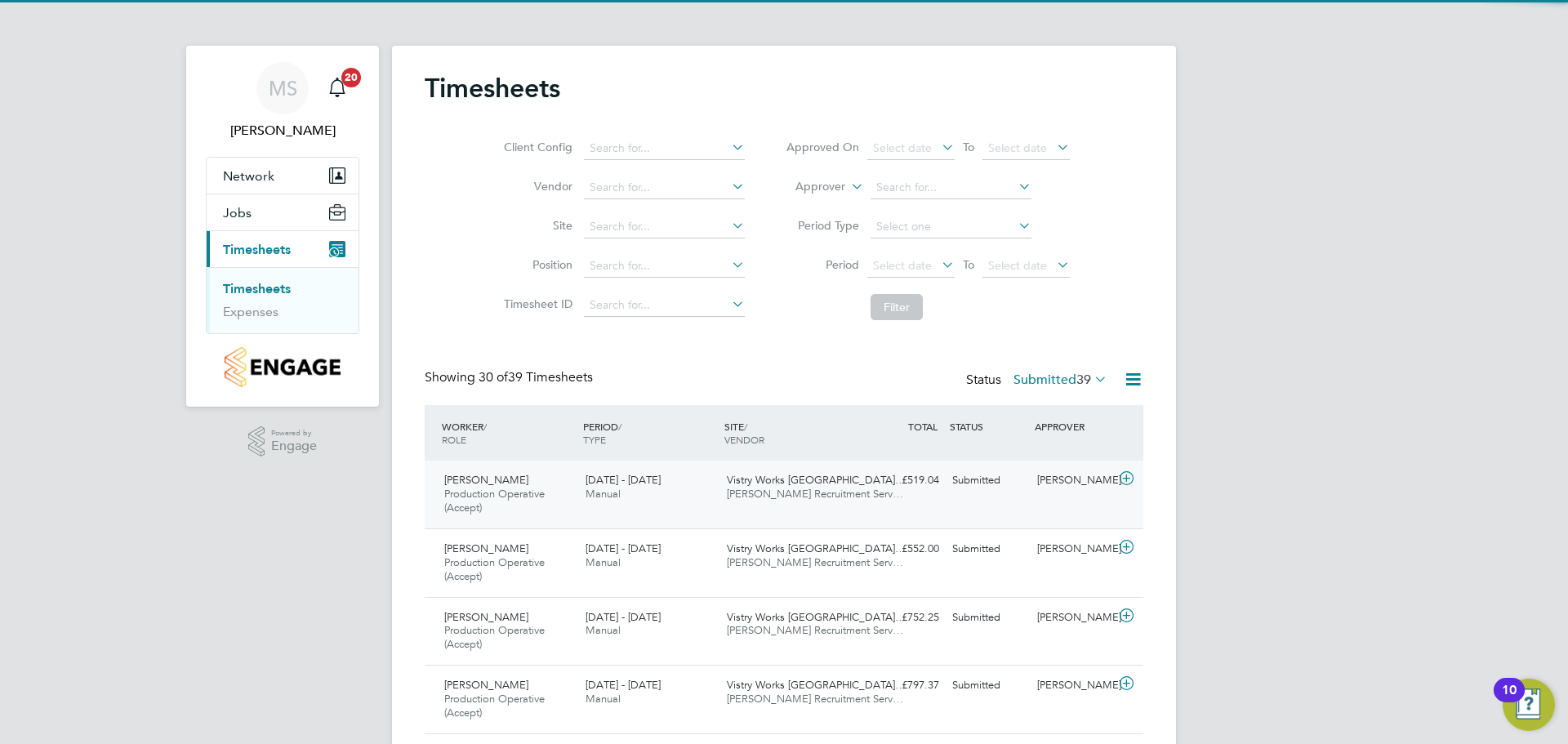
click at [1125, 477] on icon at bounding box center [1126, 478] width 20 height 13
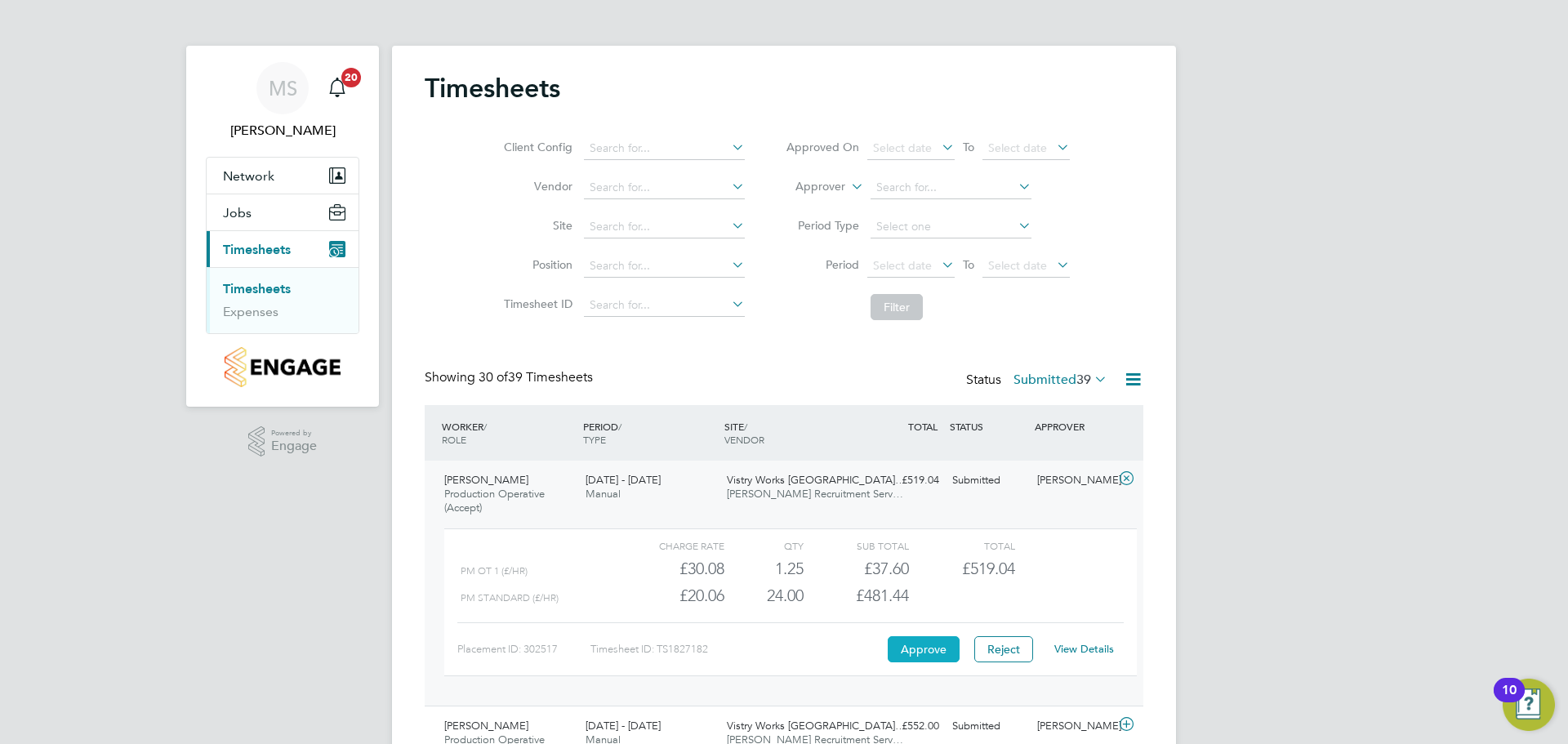
click at [918, 659] on button "Approve" at bounding box center [924, 648] width 72 height 26
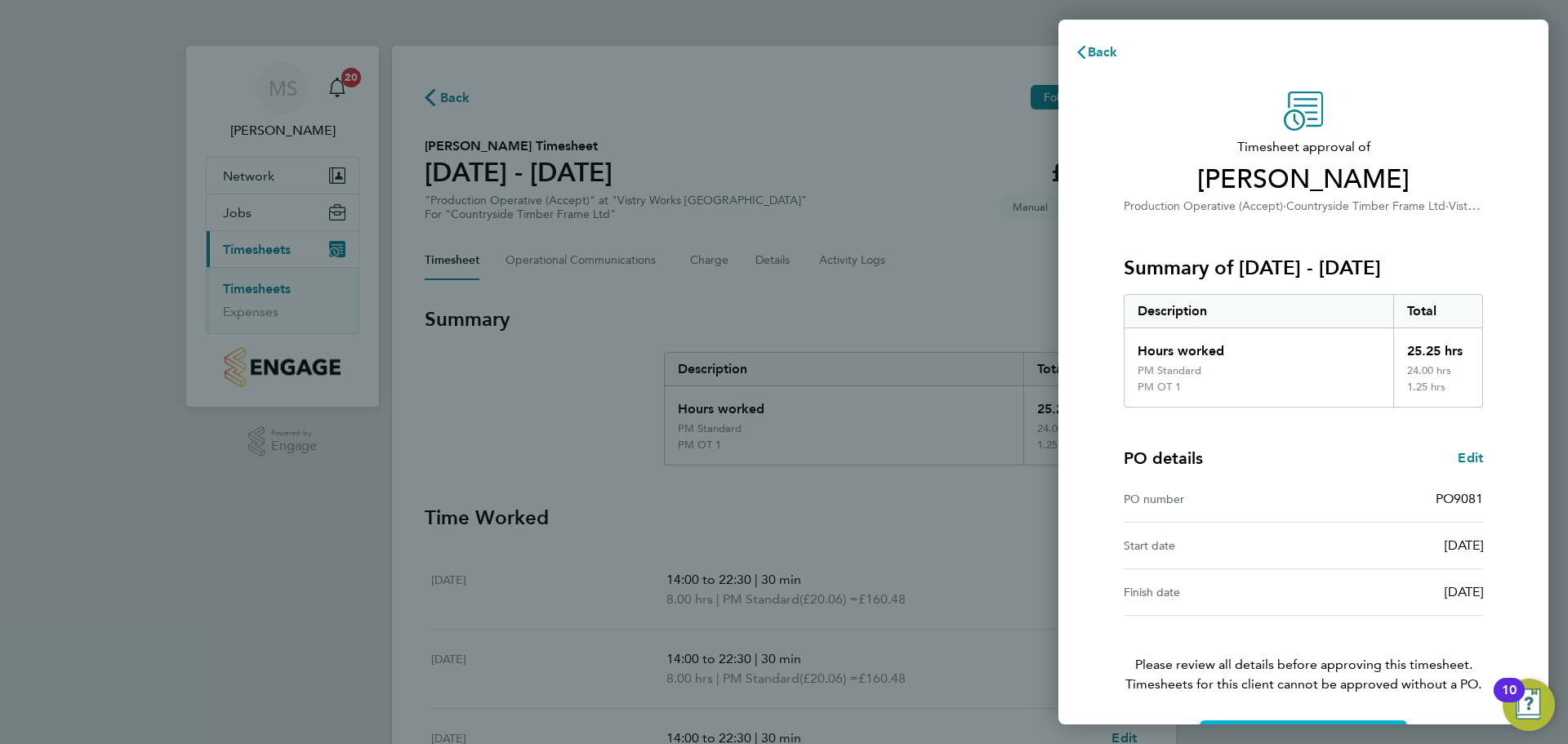
click at [1248, 721] on button "Confirm Timesheet Approval" at bounding box center [1304, 739] width 208 height 39
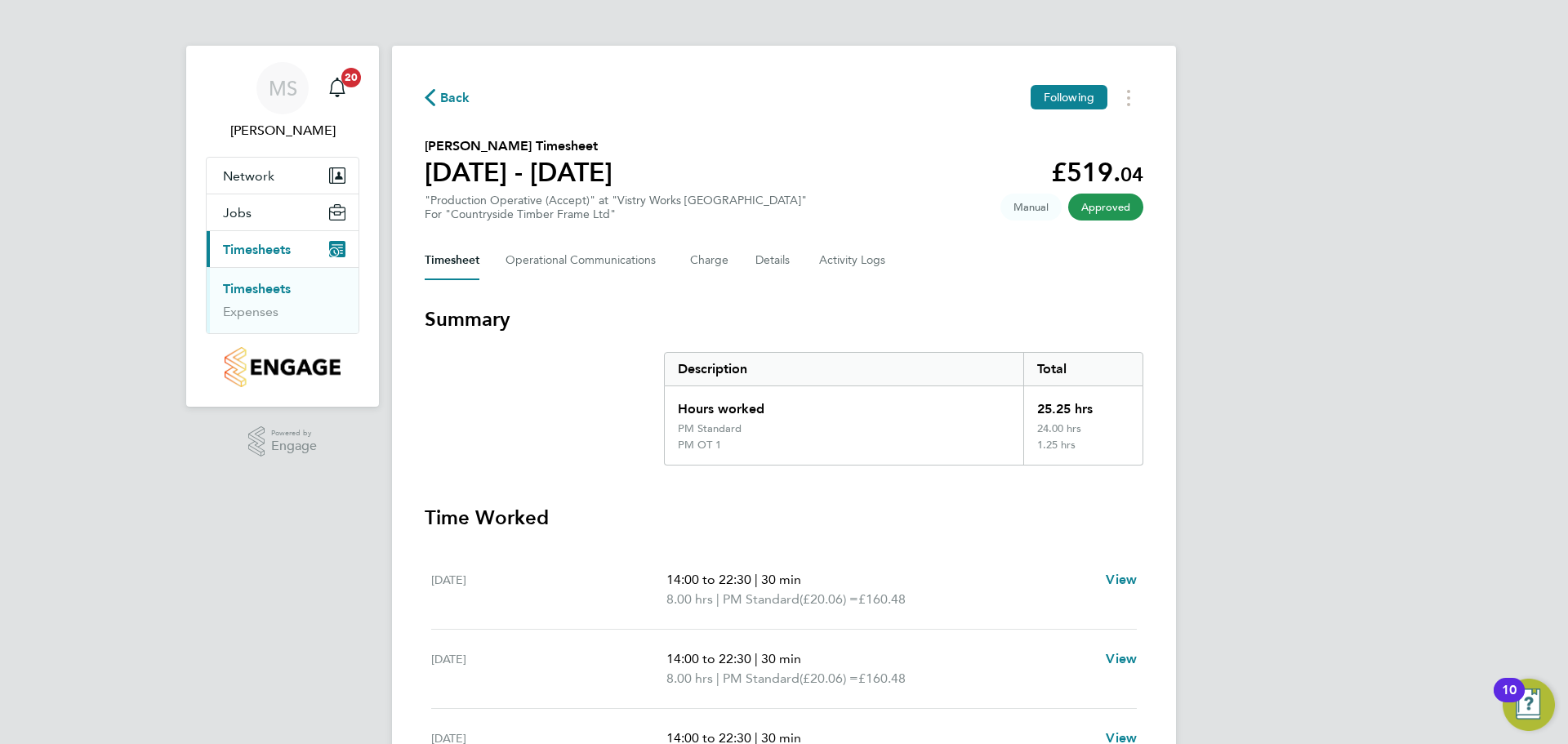
click at [454, 93] on span "Back" at bounding box center [455, 98] width 30 height 20
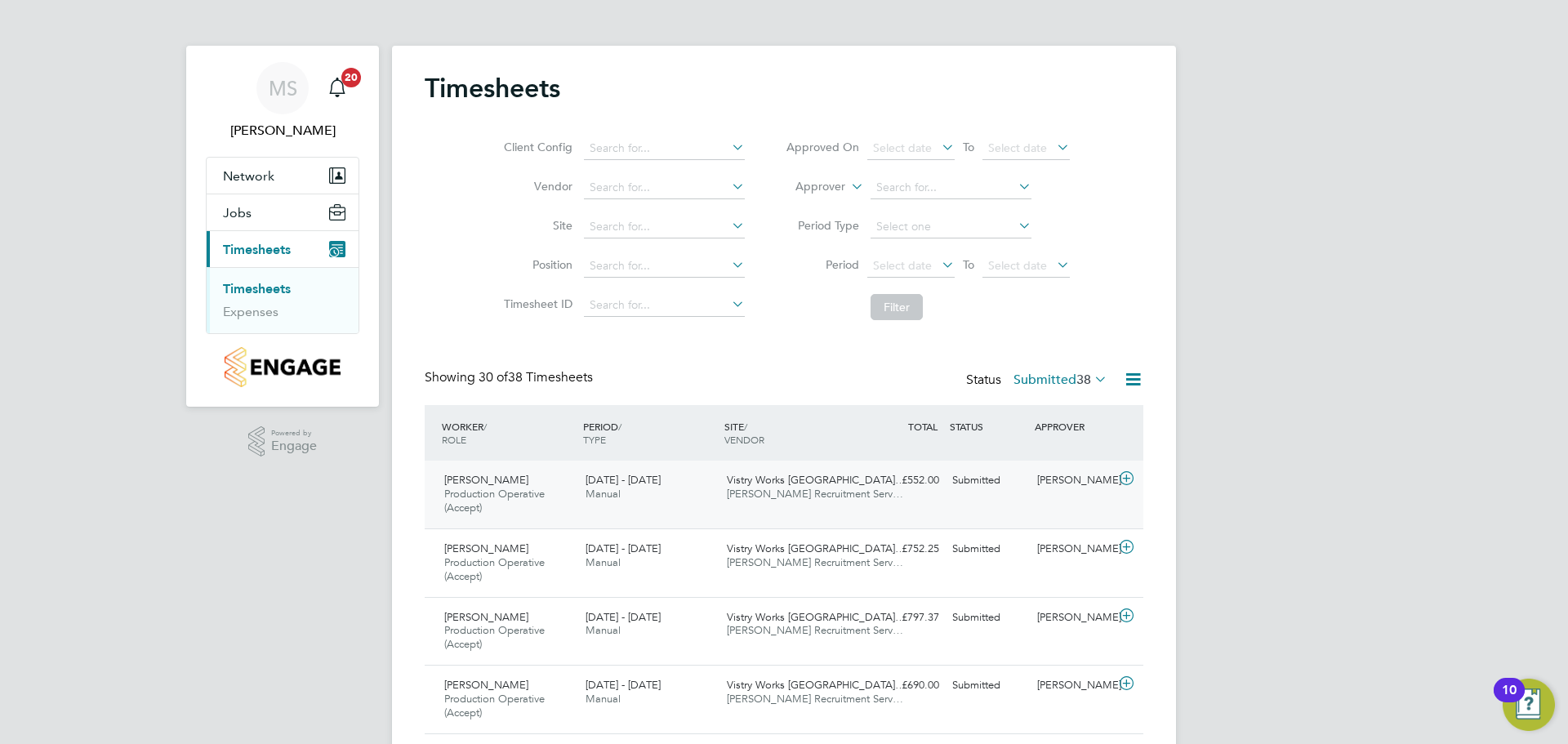
click at [1131, 479] on icon at bounding box center [1126, 478] width 20 height 13
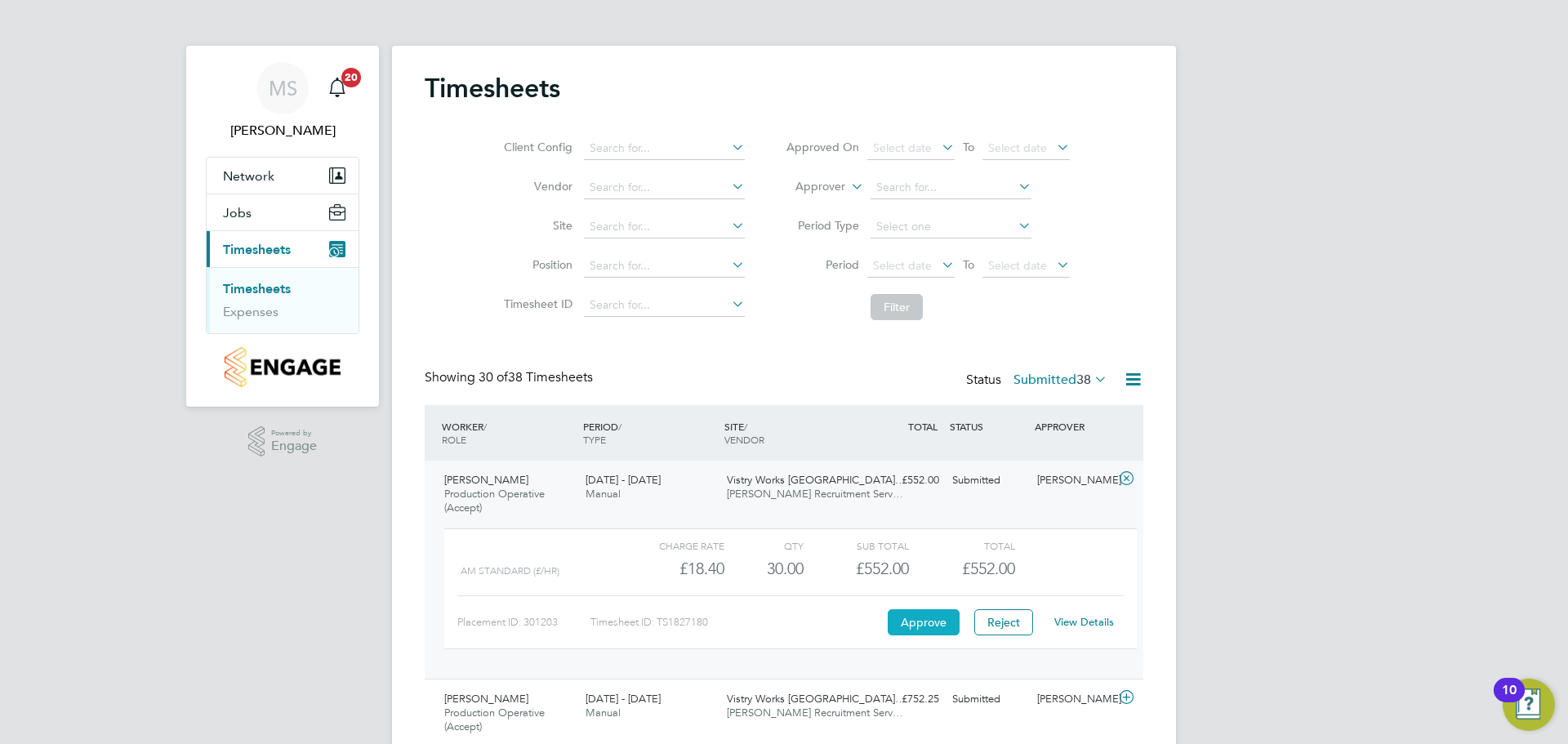
click at [932, 629] on button "Approve" at bounding box center [924, 622] width 72 height 26
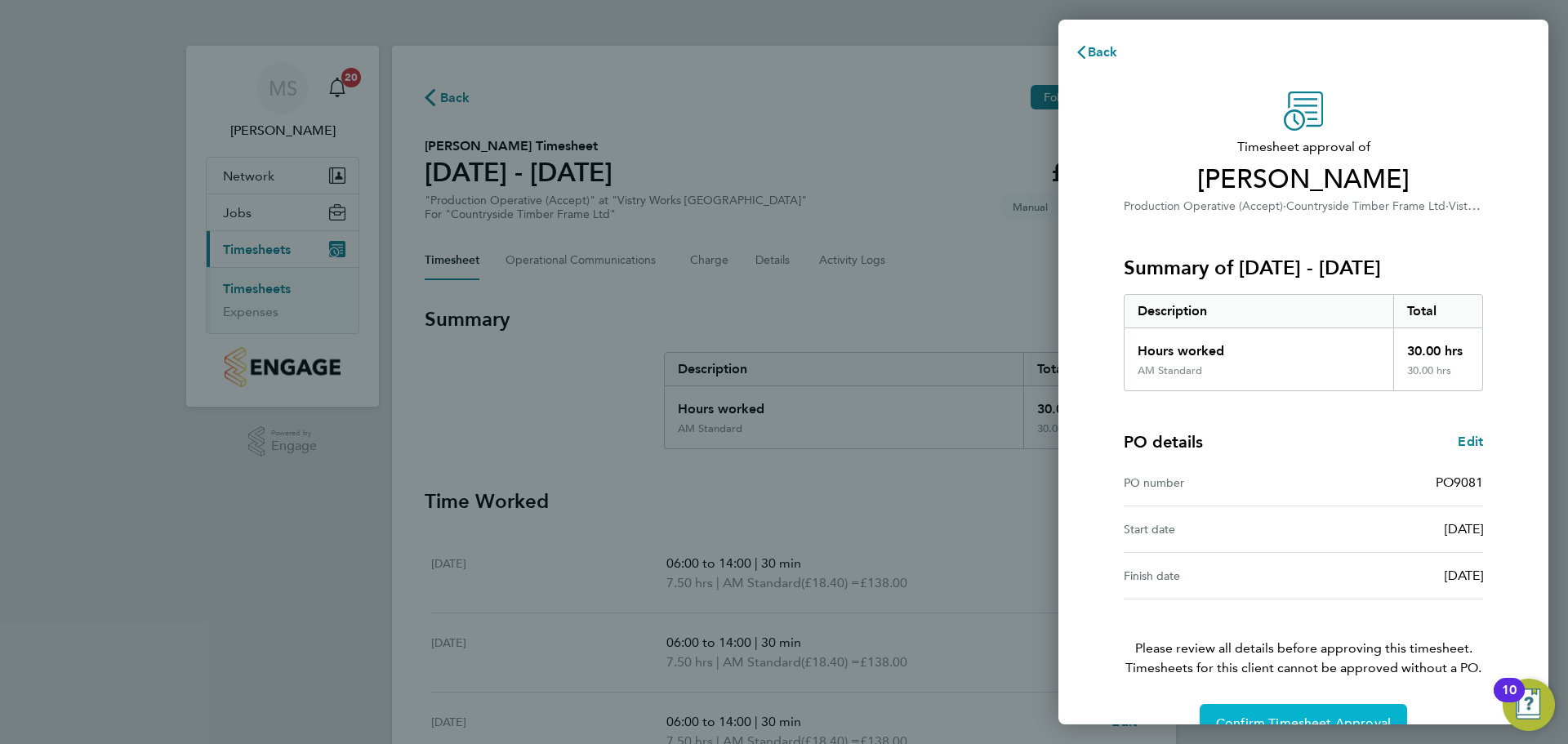
click at [1269, 719] on span "Confirm Timesheet Approval" at bounding box center [1304, 723] width 175 height 17
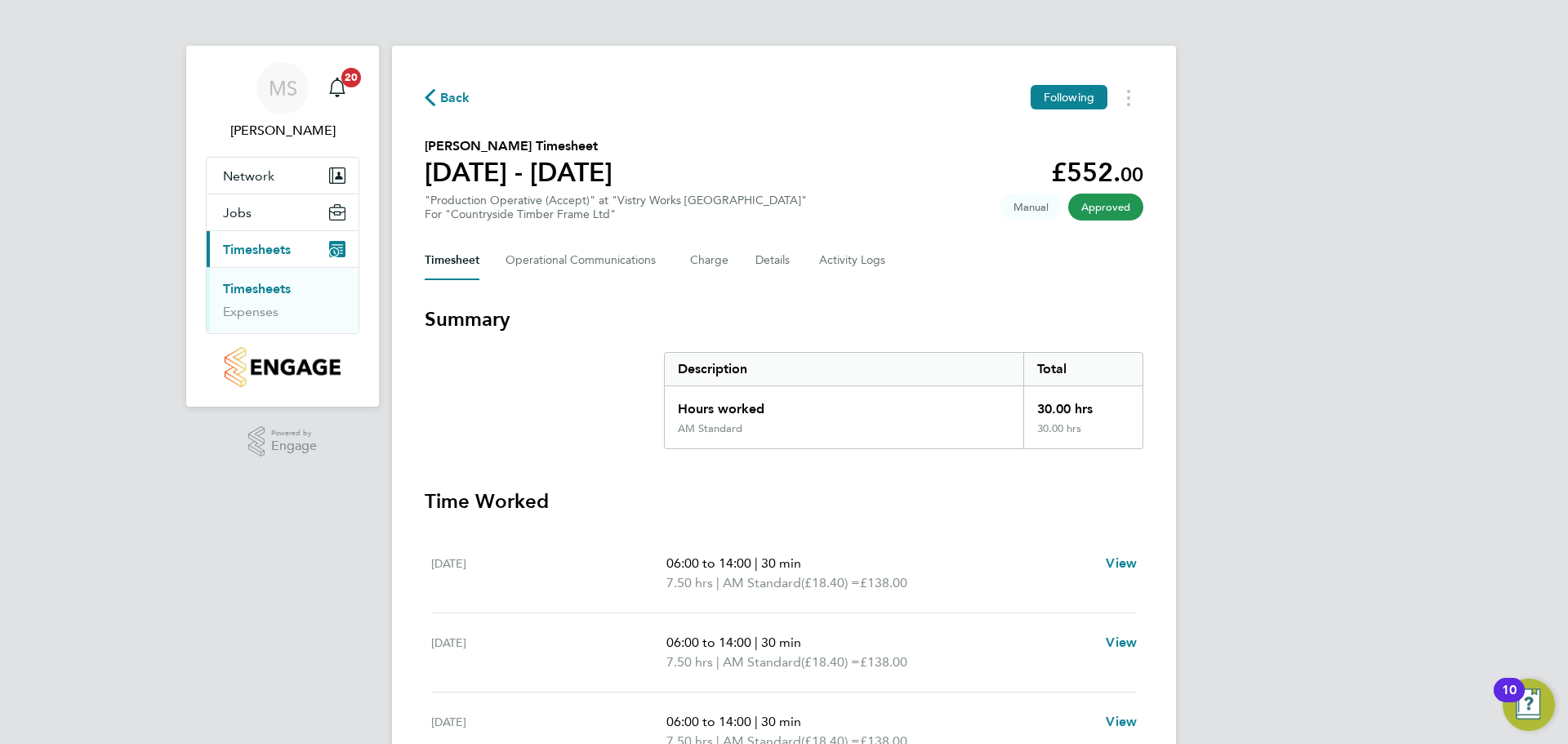
click at [429, 102] on icon "button" at bounding box center [429, 98] width 11 height 18
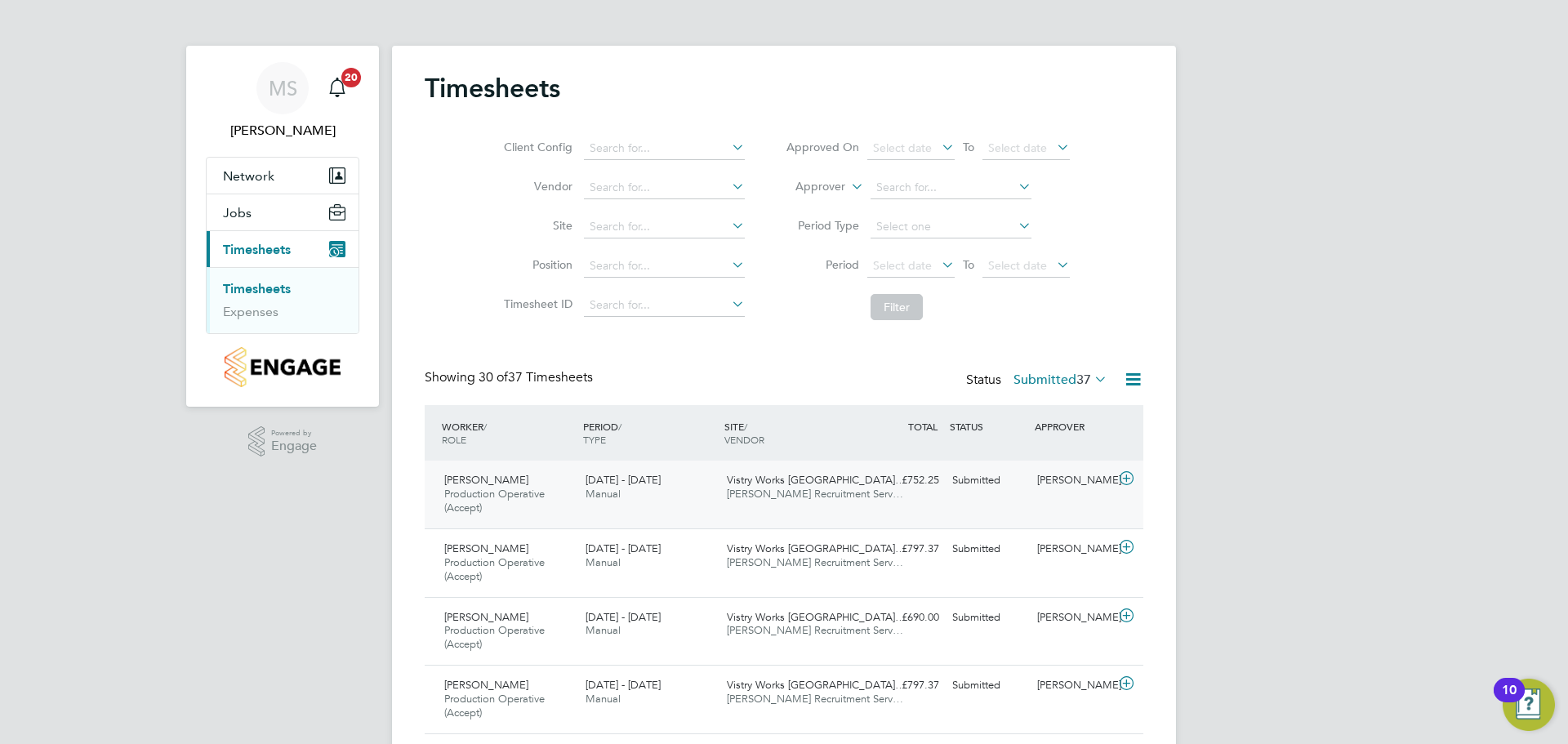
click at [1129, 477] on icon at bounding box center [1126, 478] width 20 height 13
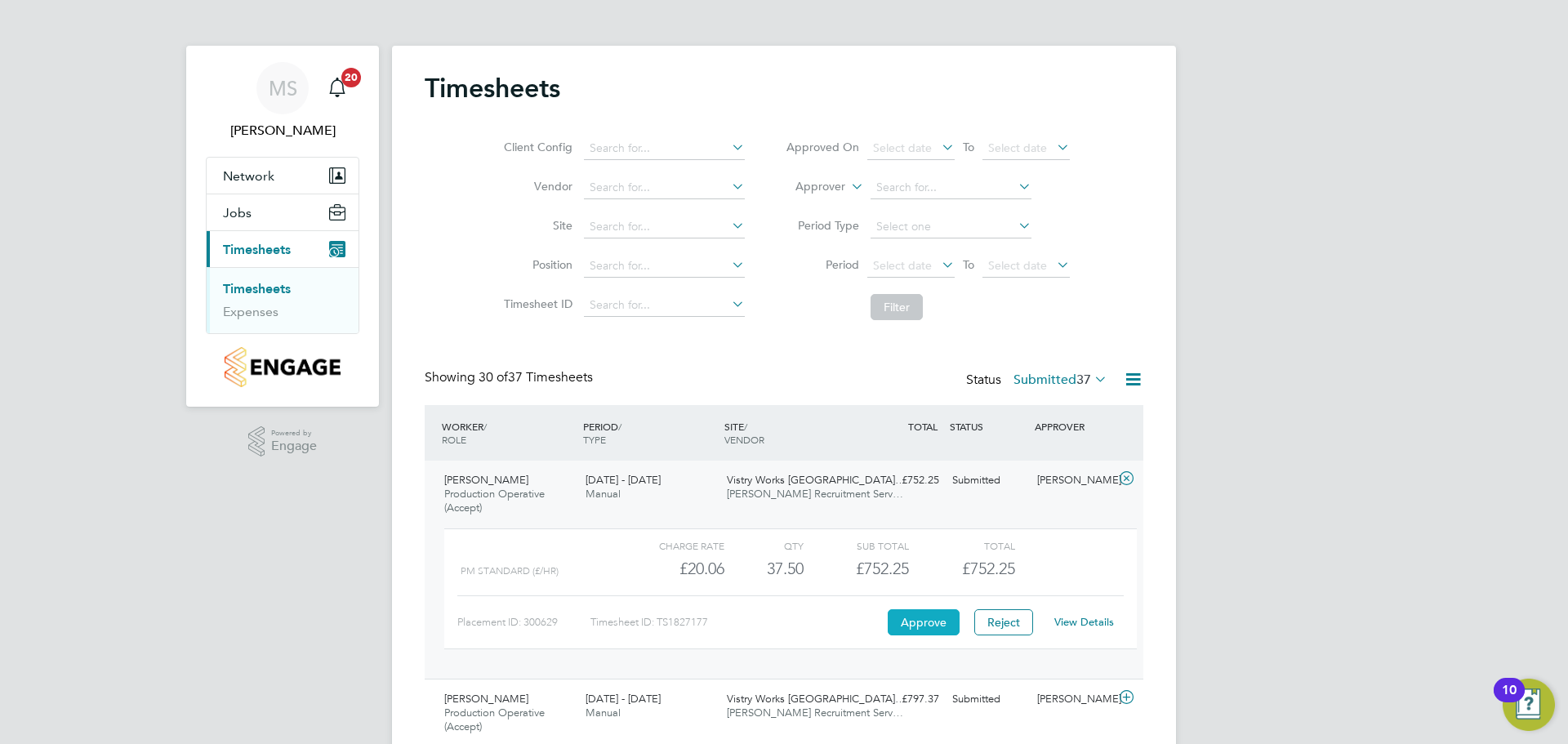
click at [915, 619] on button "Approve" at bounding box center [924, 622] width 72 height 26
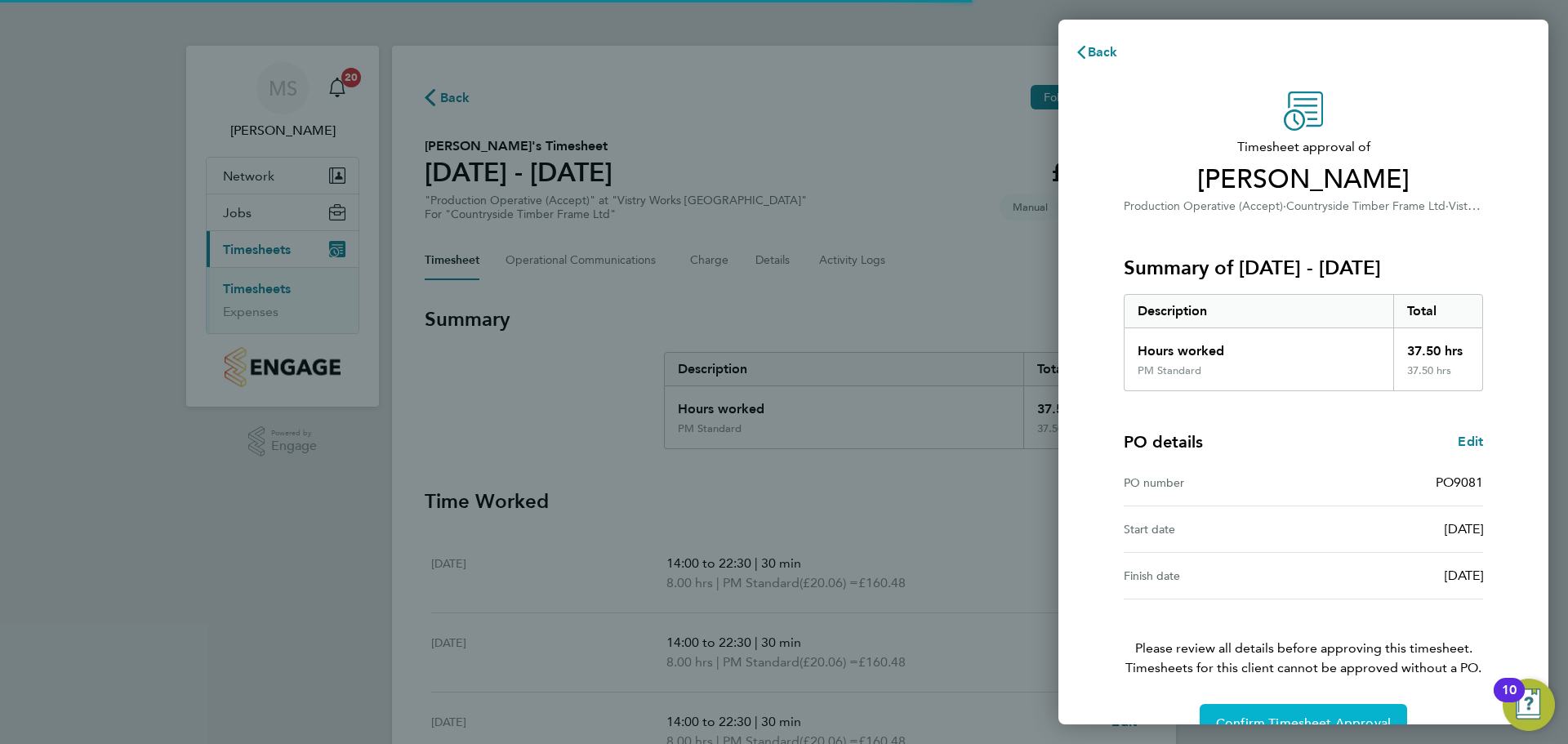
click at [1253, 709] on button "Confirm Timesheet Approval" at bounding box center [1304, 724] width 208 height 39
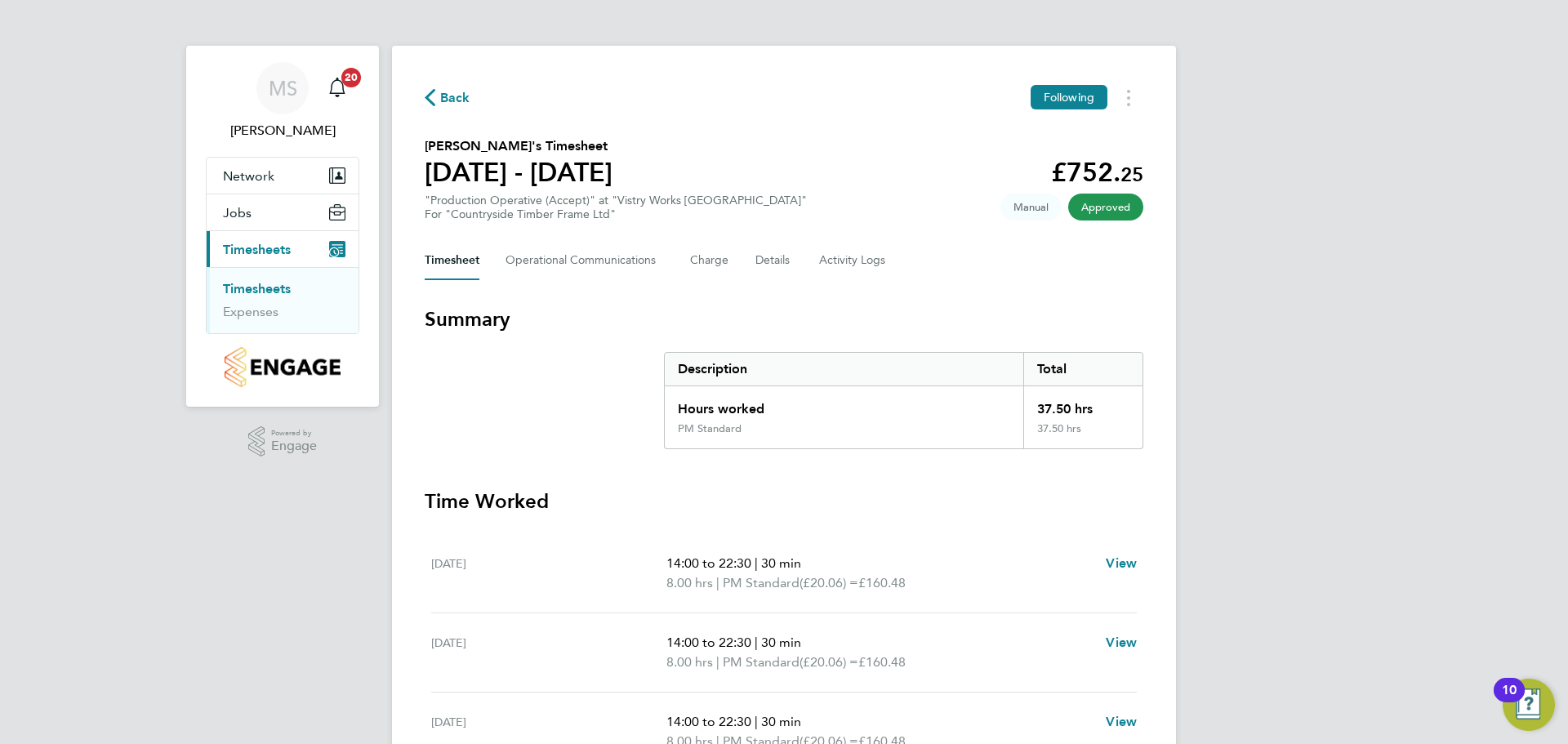
click at [454, 101] on span "Back" at bounding box center [455, 98] width 30 height 20
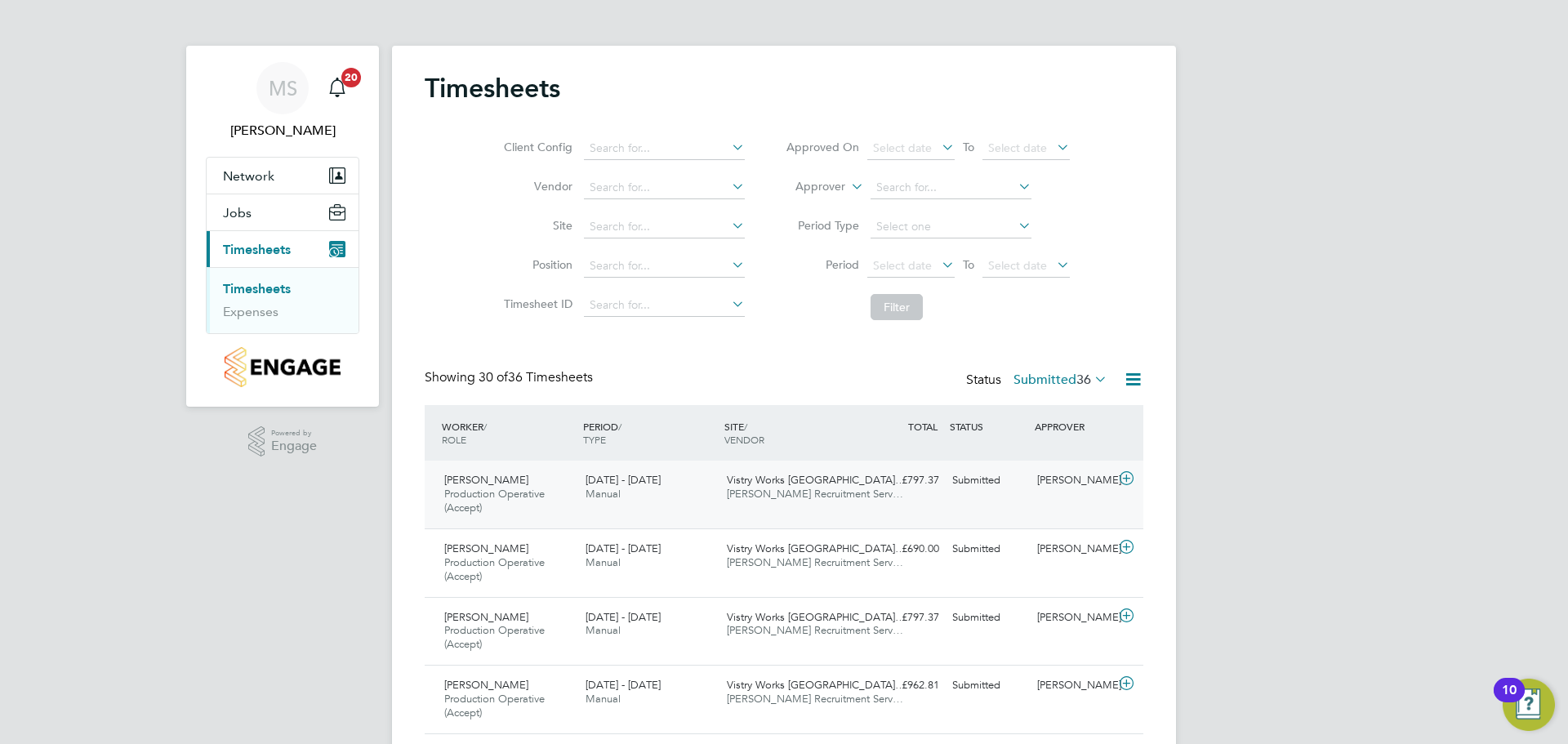
click at [1125, 476] on icon at bounding box center [1126, 478] width 20 height 13
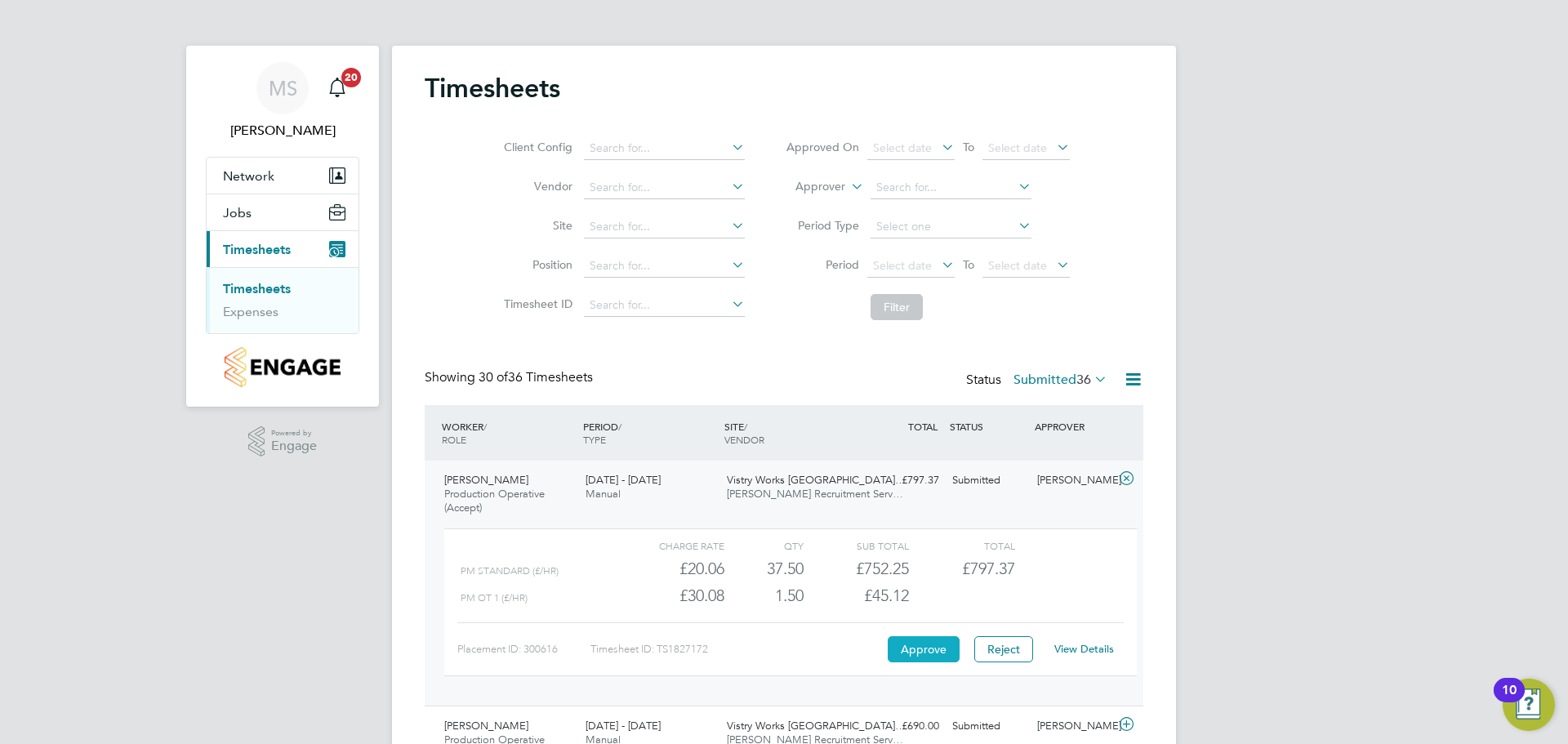
click at [943, 654] on button "Approve" at bounding box center [924, 648] width 72 height 26
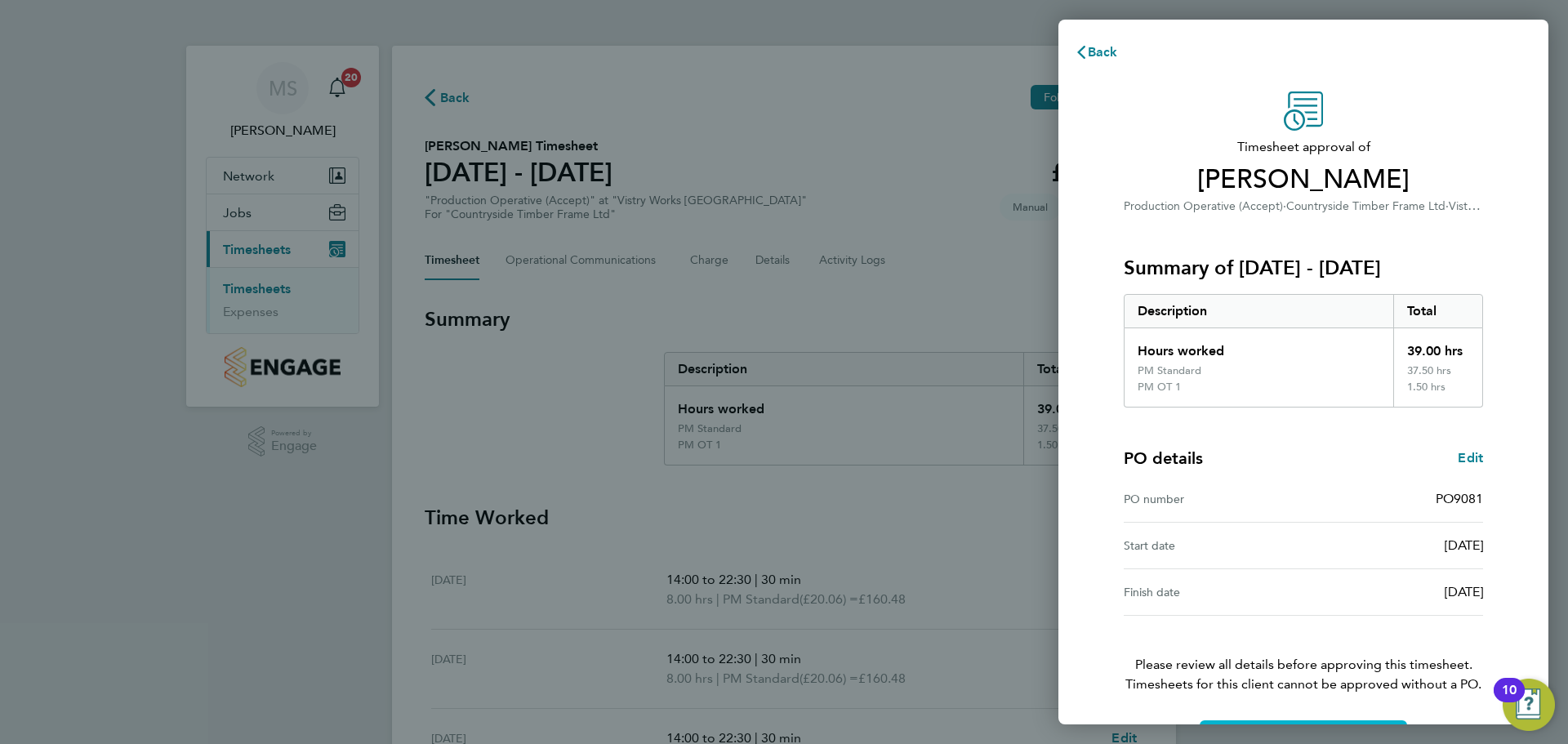
click at [1257, 722] on button "Confirm Timesheet Approval" at bounding box center [1304, 739] width 208 height 39
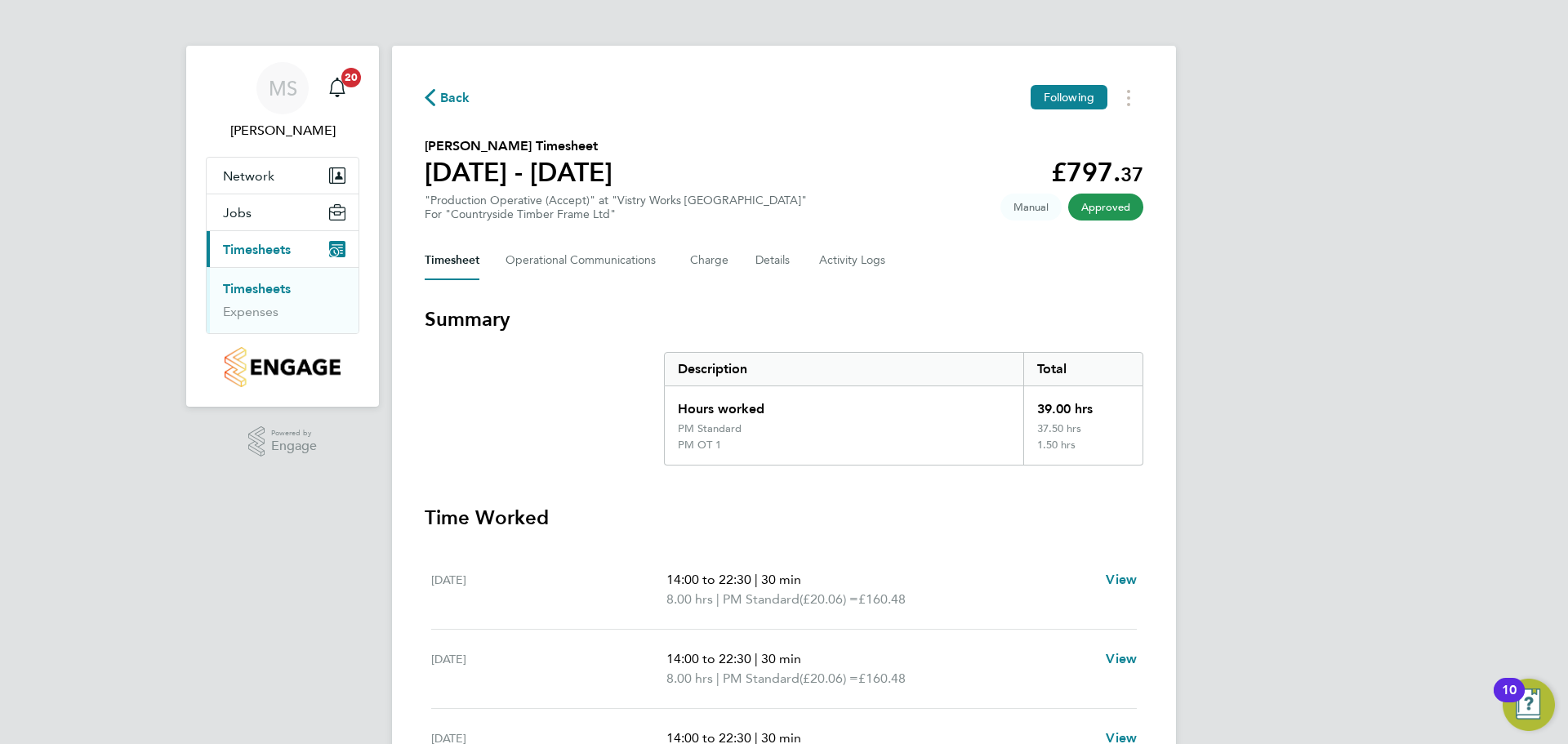
click at [445, 100] on span "Back" at bounding box center [455, 98] width 30 height 20
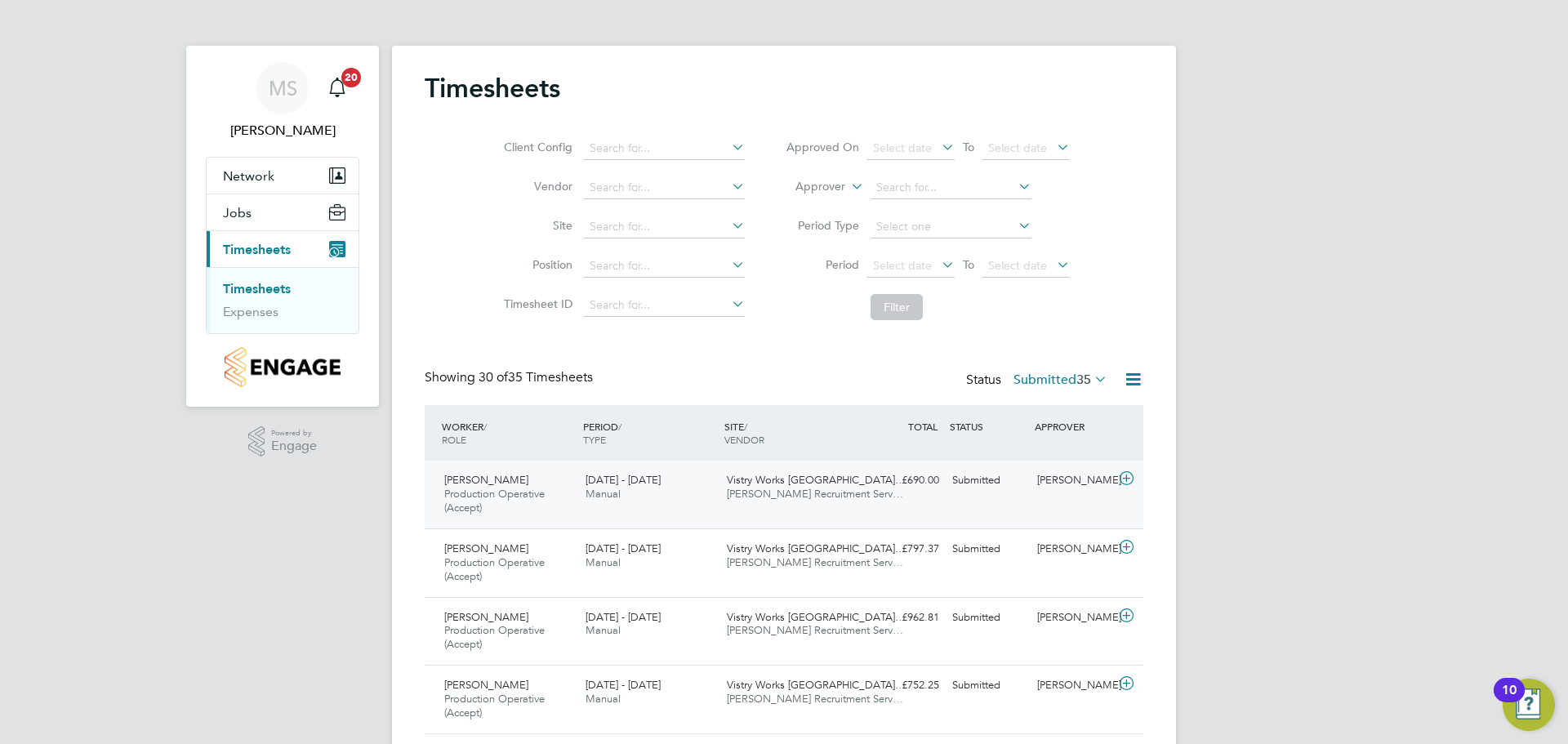
click at [1123, 479] on icon at bounding box center [1126, 478] width 20 height 13
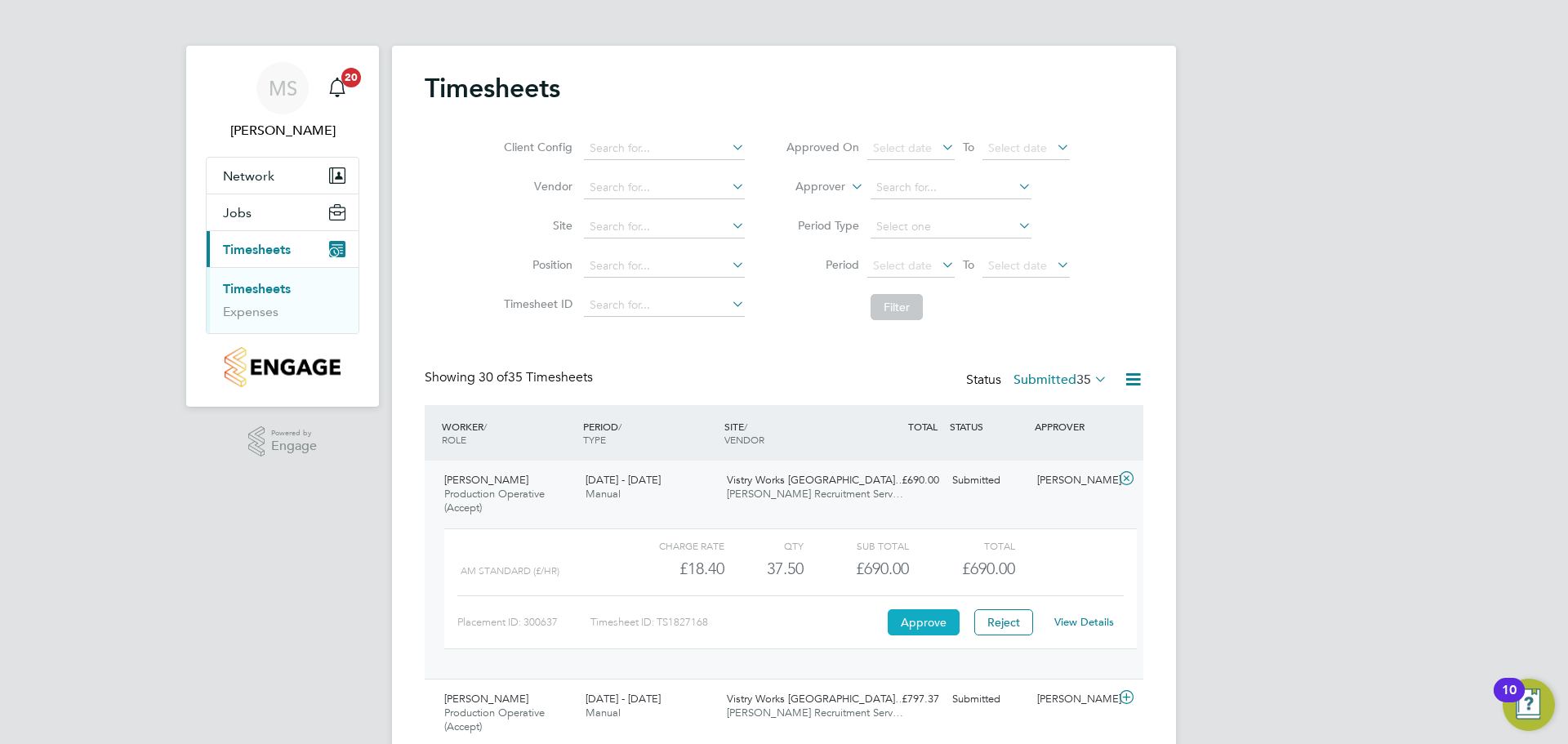
click at [938, 616] on button "Approve" at bounding box center [924, 622] width 72 height 26
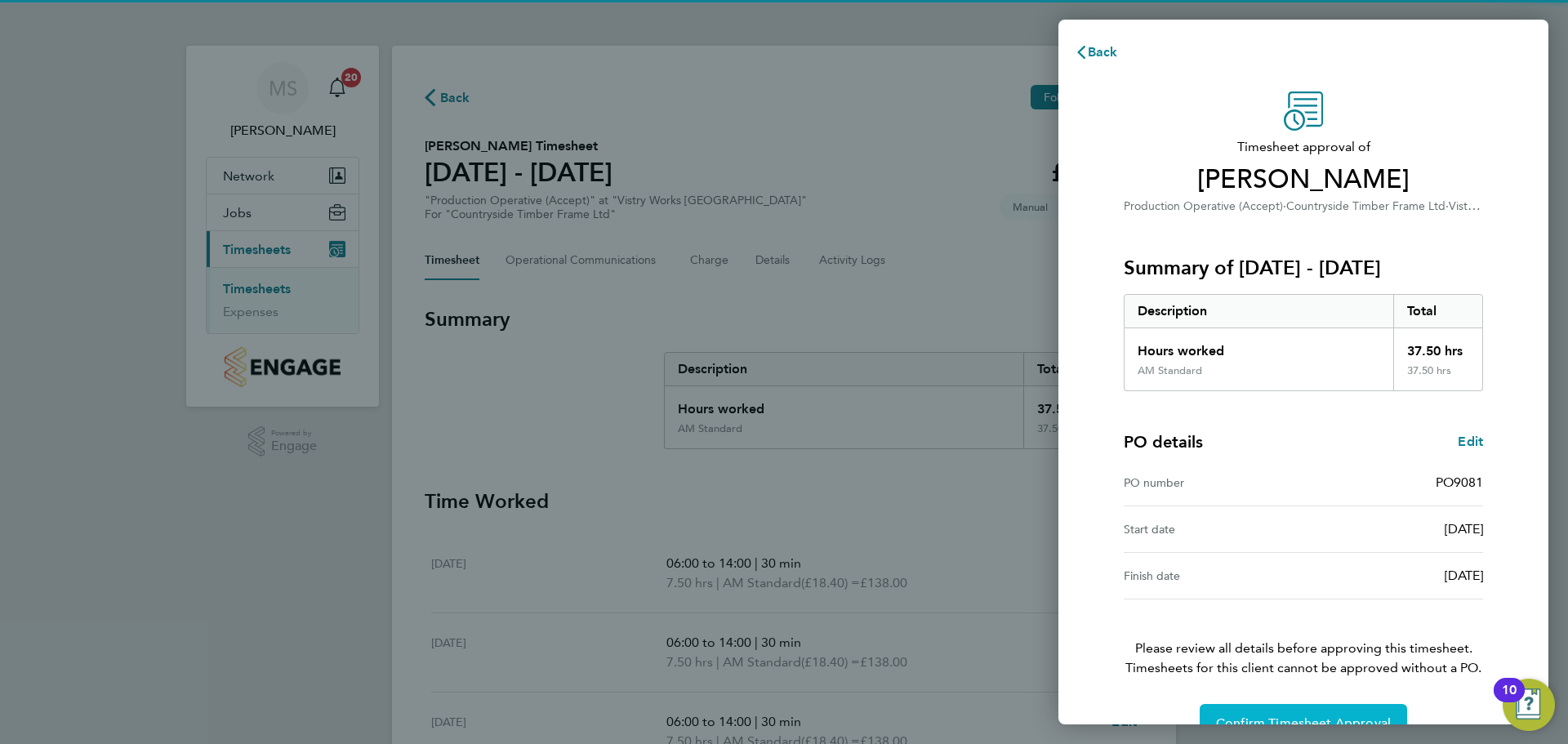
click at [1264, 717] on span "Confirm Timesheet Approval" at bounding box center [1304, 723] width 175 height 17
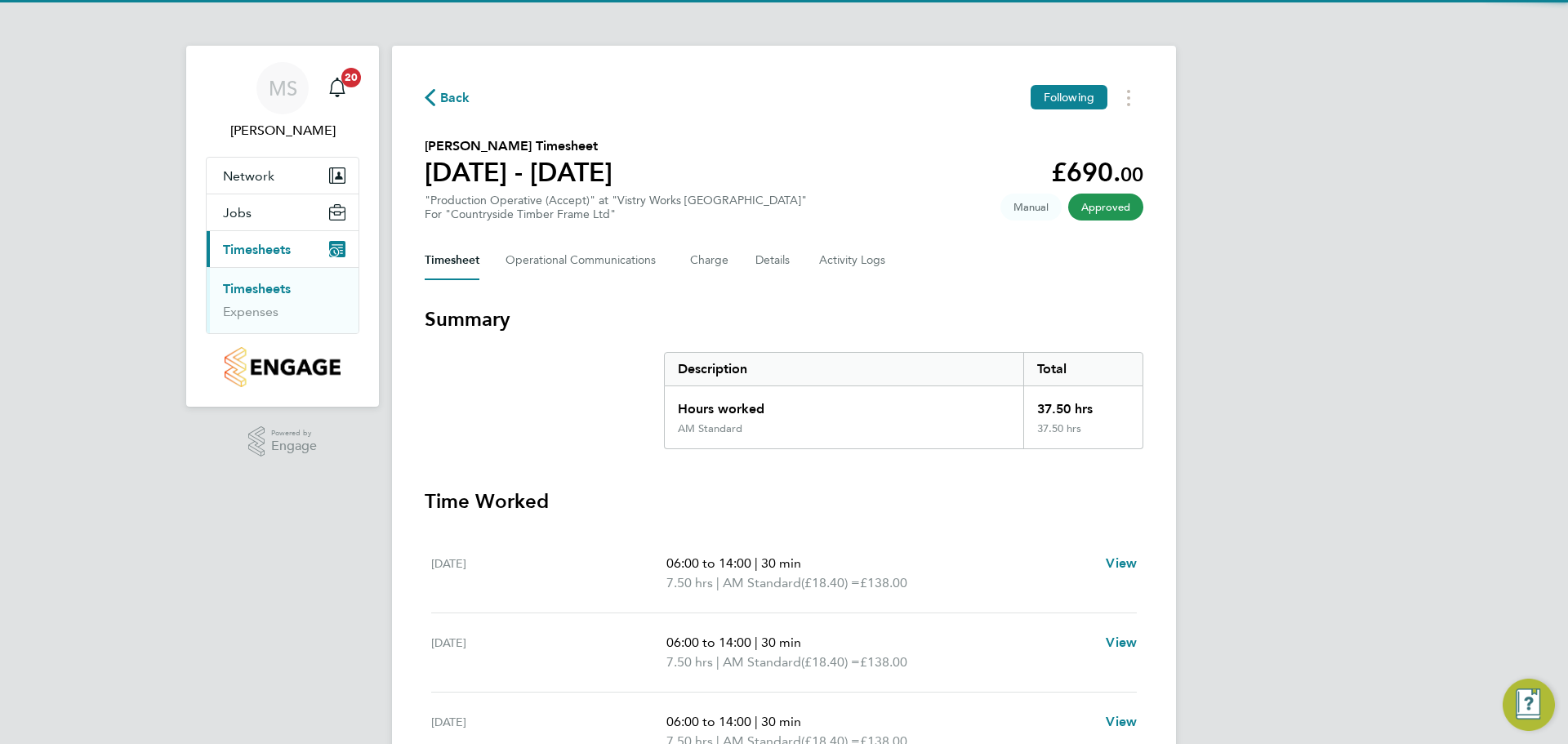
click at [440, 93] on span "Back" at bounding box center [455, 98] width 30 height 20
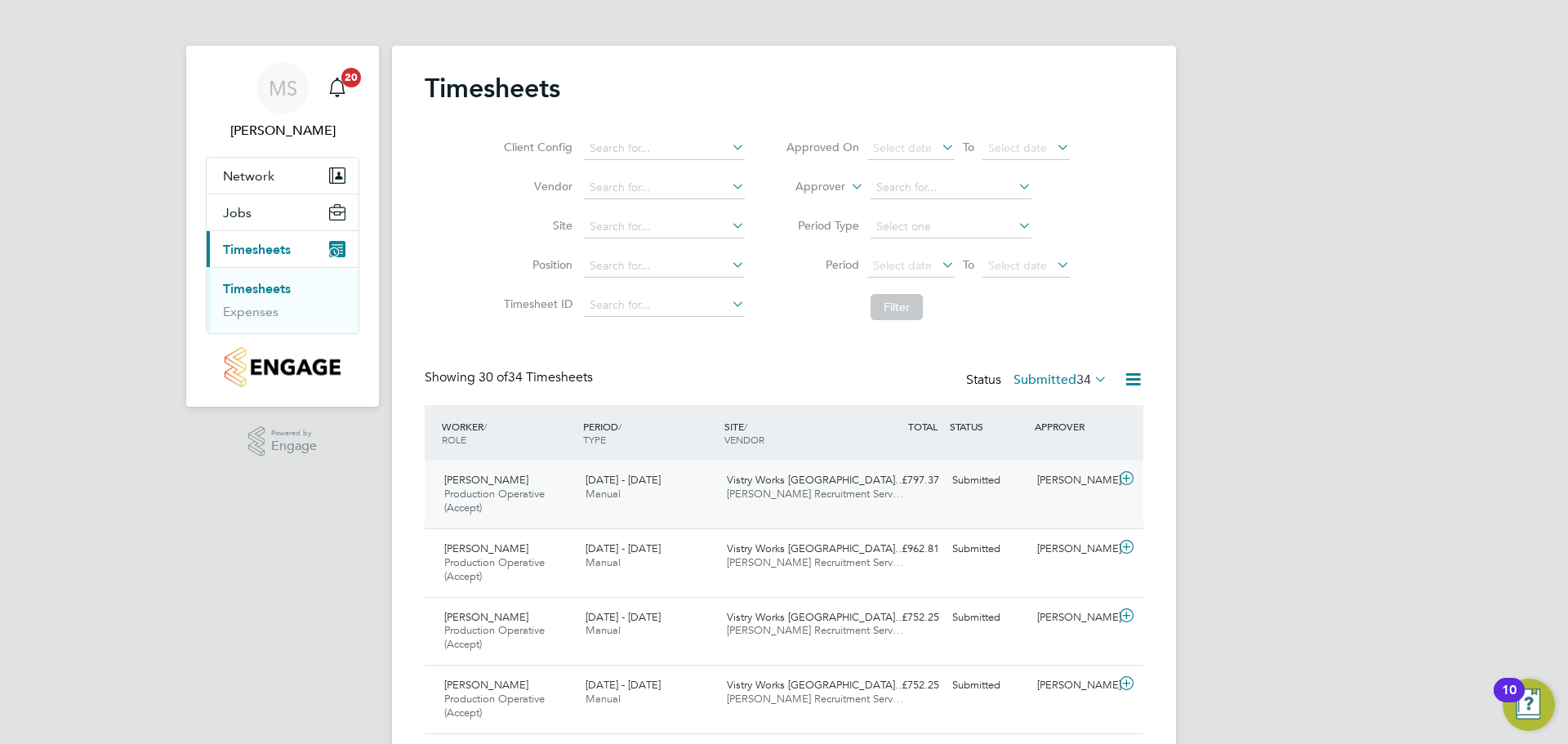
click at [1119, 476] on icon at bounding box center [1126, 478] width 20 height 13
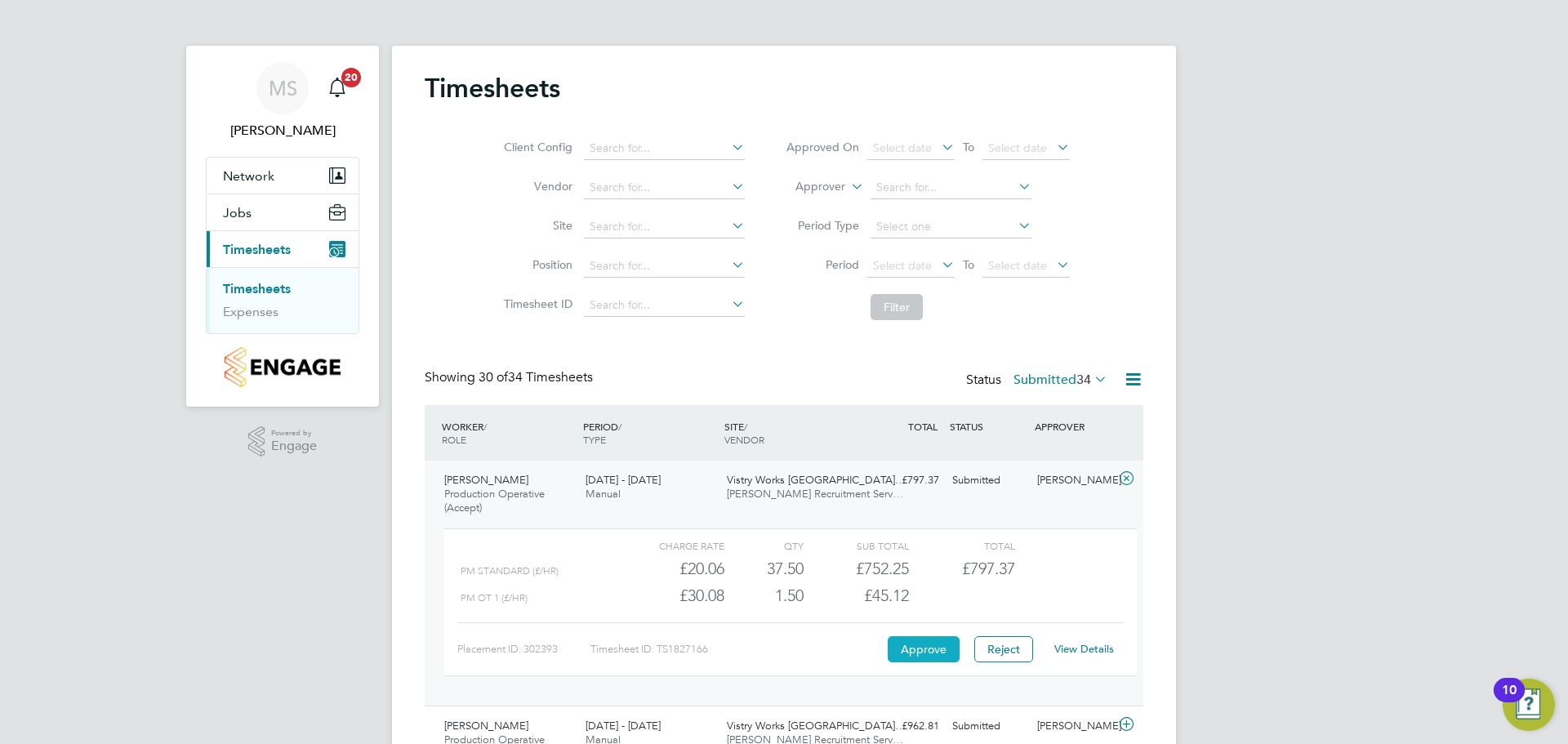
click at [951, 654] on button "Approve" at bounding box center [924, 648] width 72 height 26
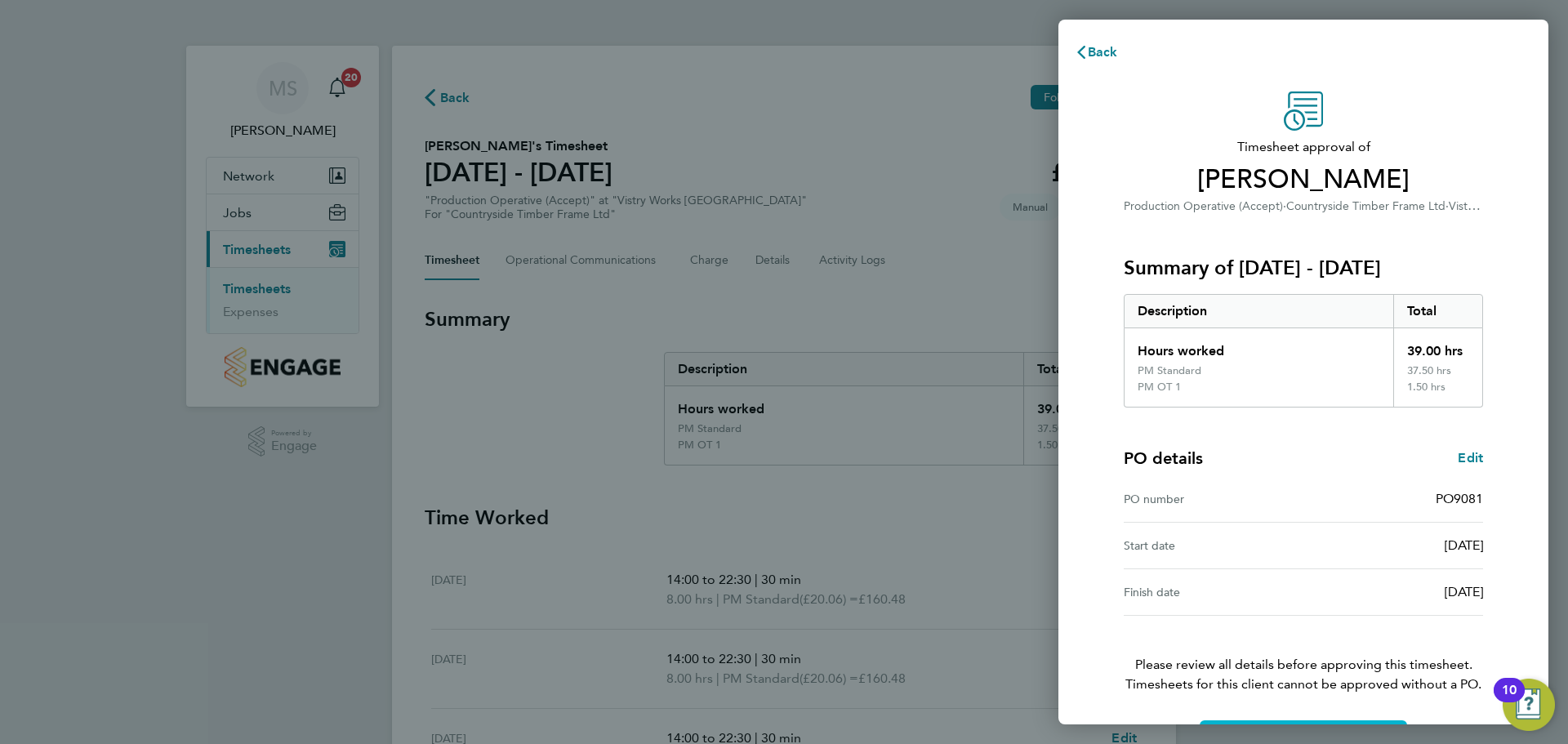
click at [1274, 723] on button "Confirm Timesheet Approval" at bounding box center [1304, 739] width 208 height 39
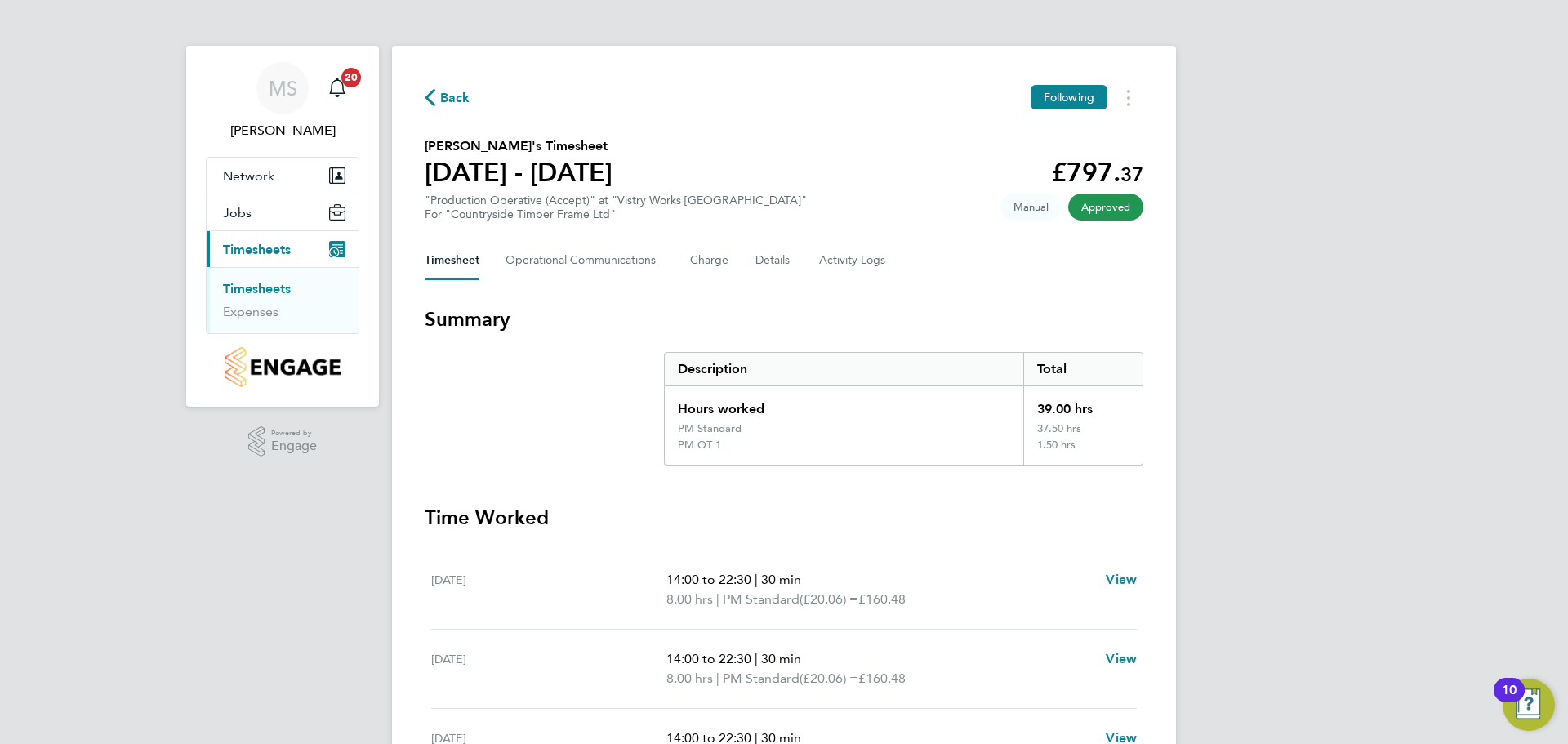
click at [441, 98] on span "Back" at bounding box center [455, 98] width 30 height 20
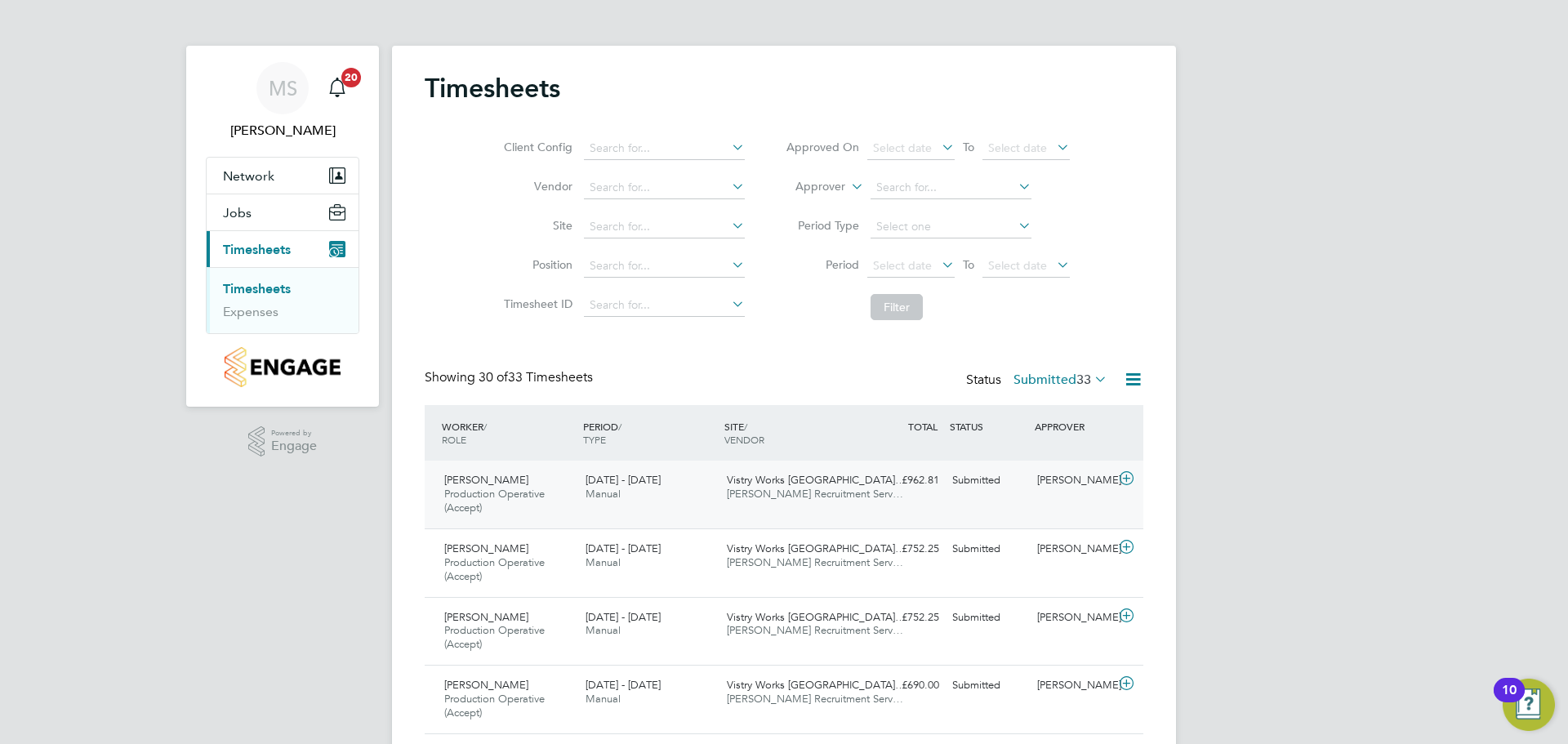
click at [1125, 478] on icon at bounding box center [1126, 478] width 20 height 13
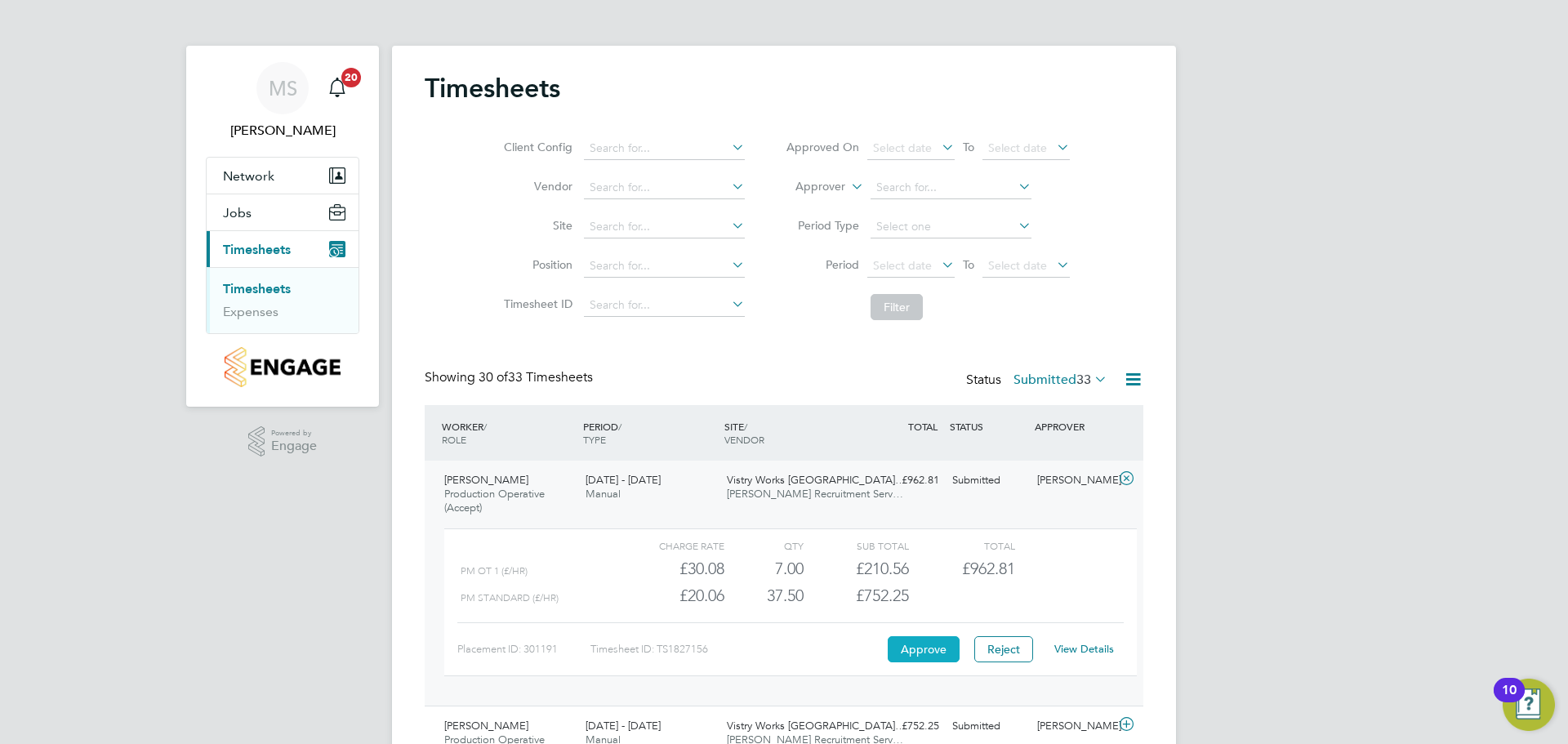
drag, startPoint x: 942, startPoint y: 642, endPoint x: 958, endPoint y: 640, distance: 16.1
click at [952, 642] on button "Approve" at bounding box center [924, 648] width 72 height 26
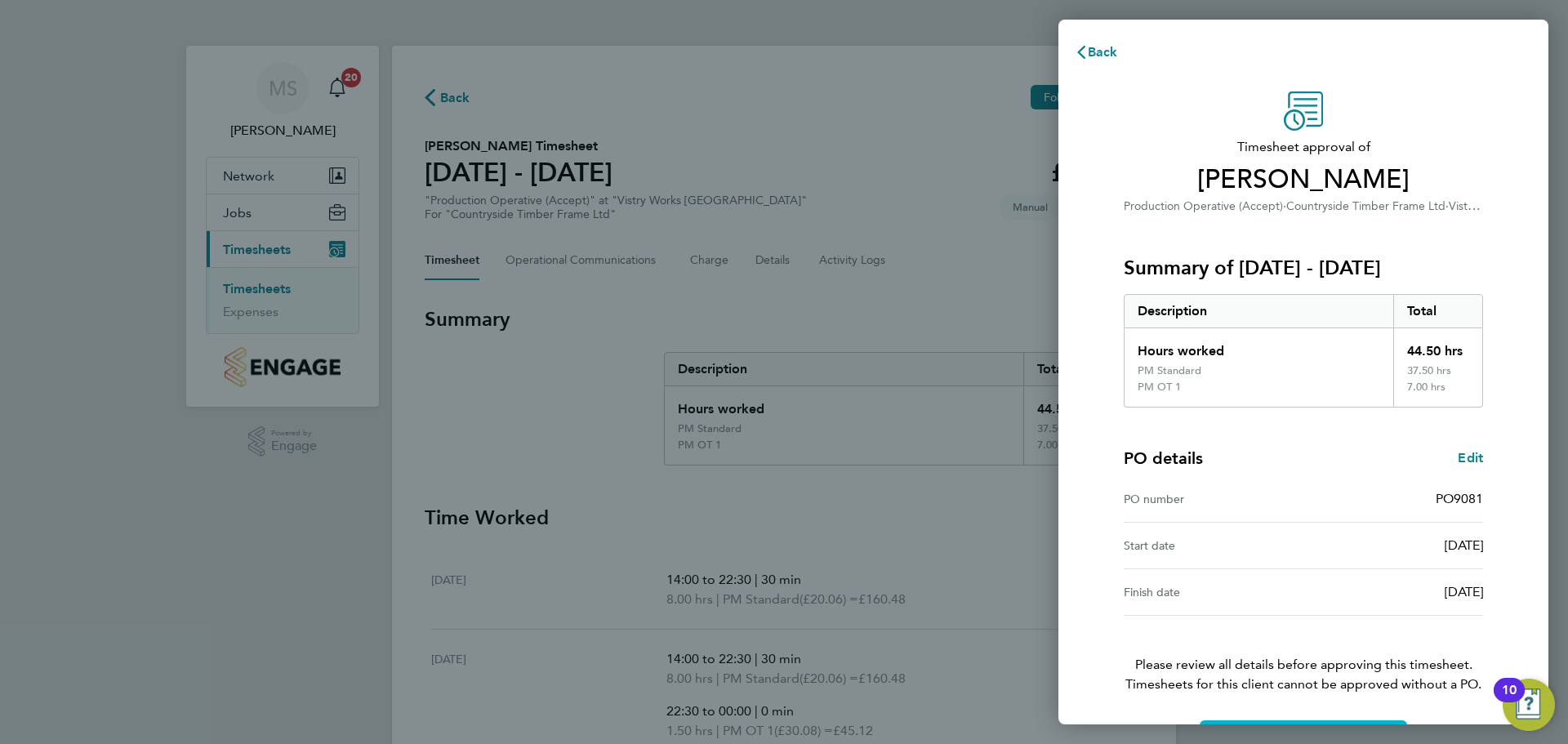
click at [1258, 720] on button "Confirm Timesheet Approval" at bounding box center [1304, 739] width 208 height 39
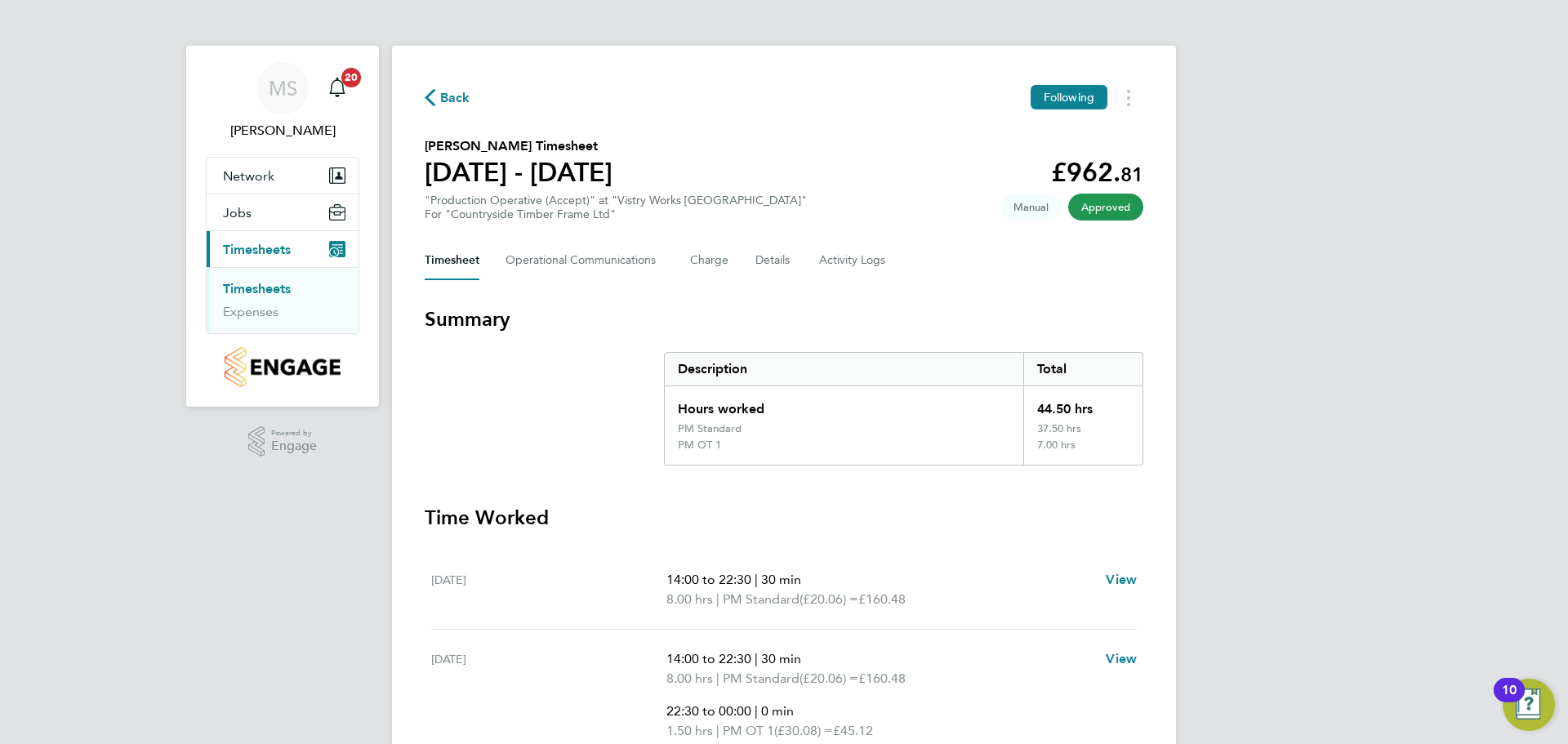
click at [439, 88] on button "Back" at bounding box center [447, 98] width 46 height 20
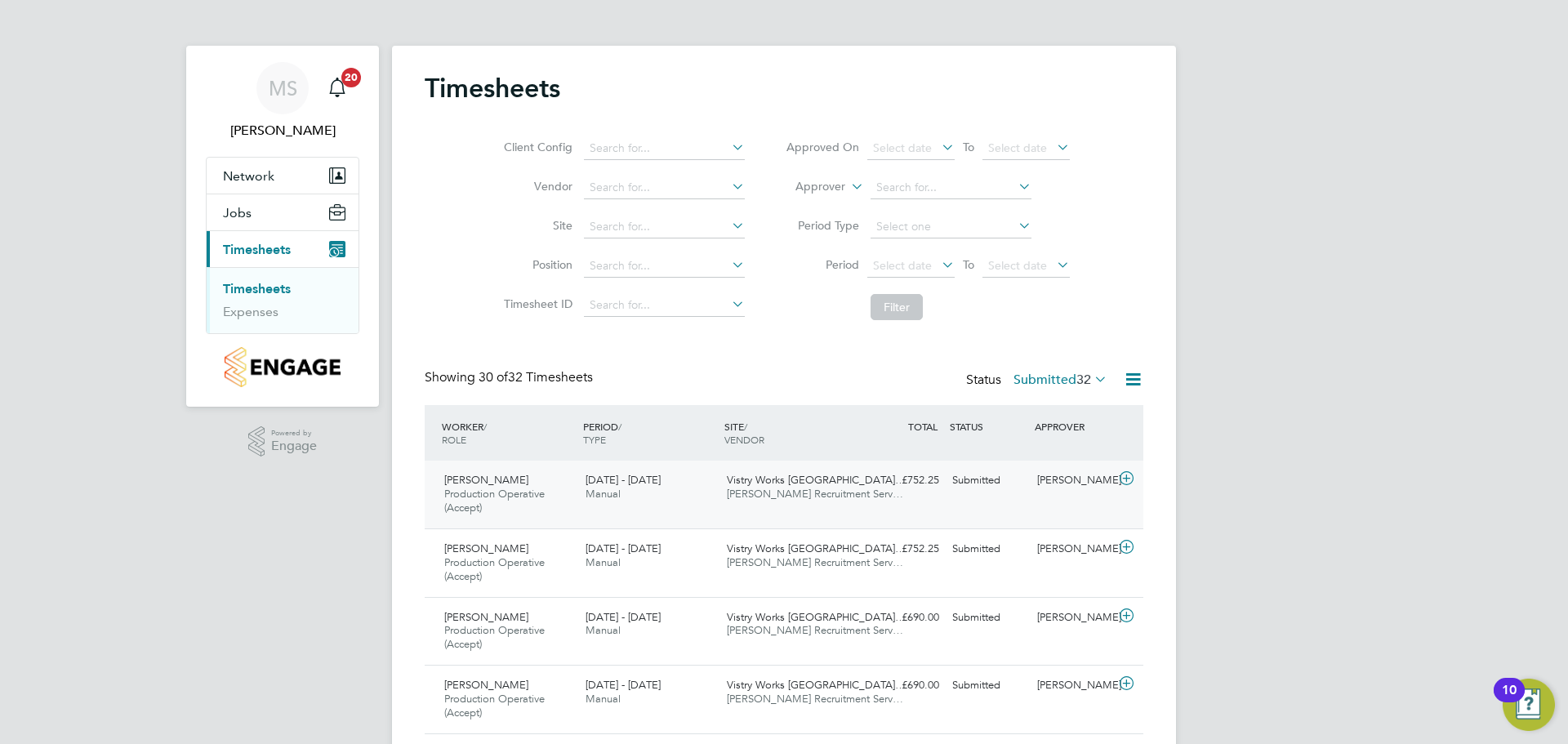
click at [1126, 479] on icon at bounding box center [1126, 478] width 20 height 13
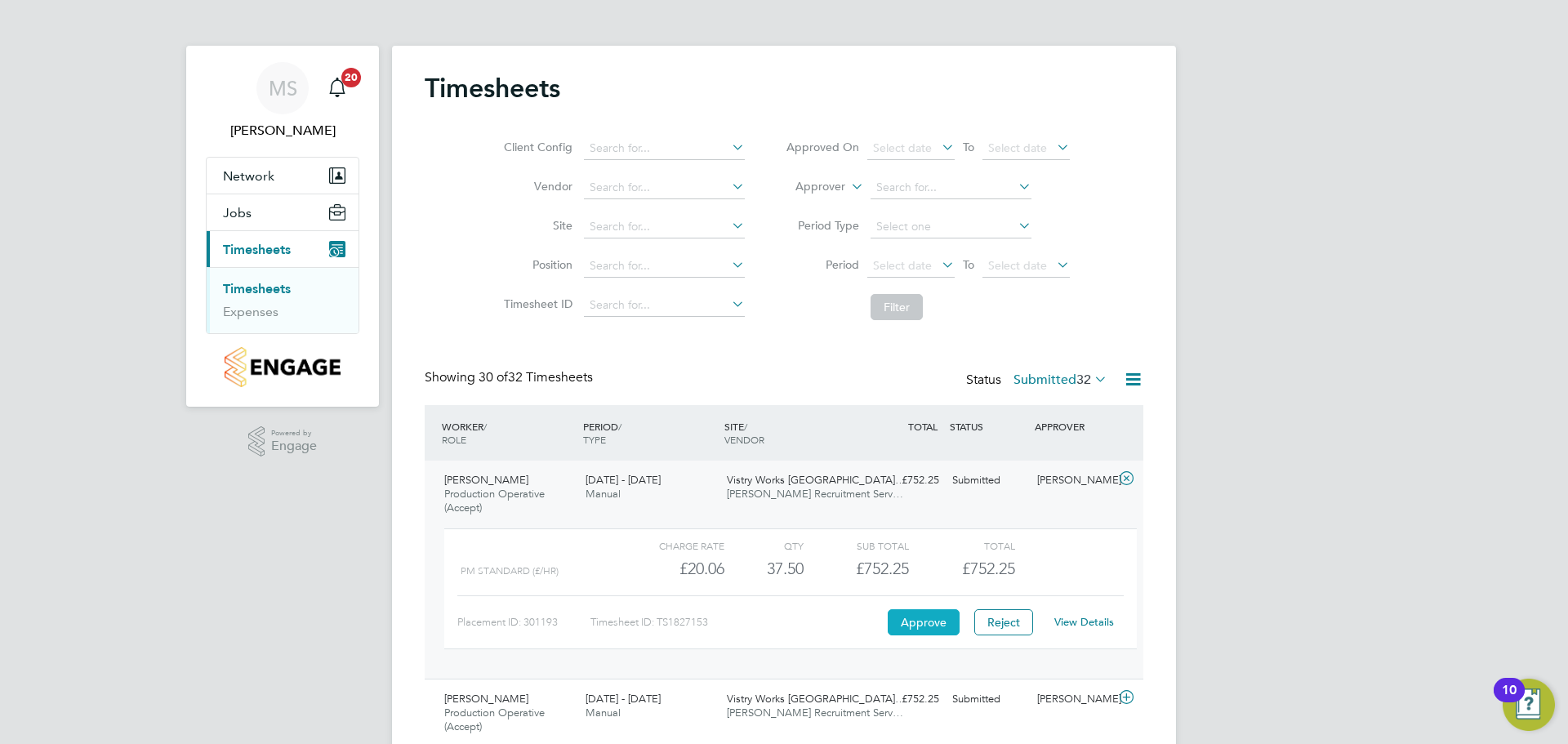
click at [920, 619] on button "Approve" at bounding box center [924, 622] width 72 height 26
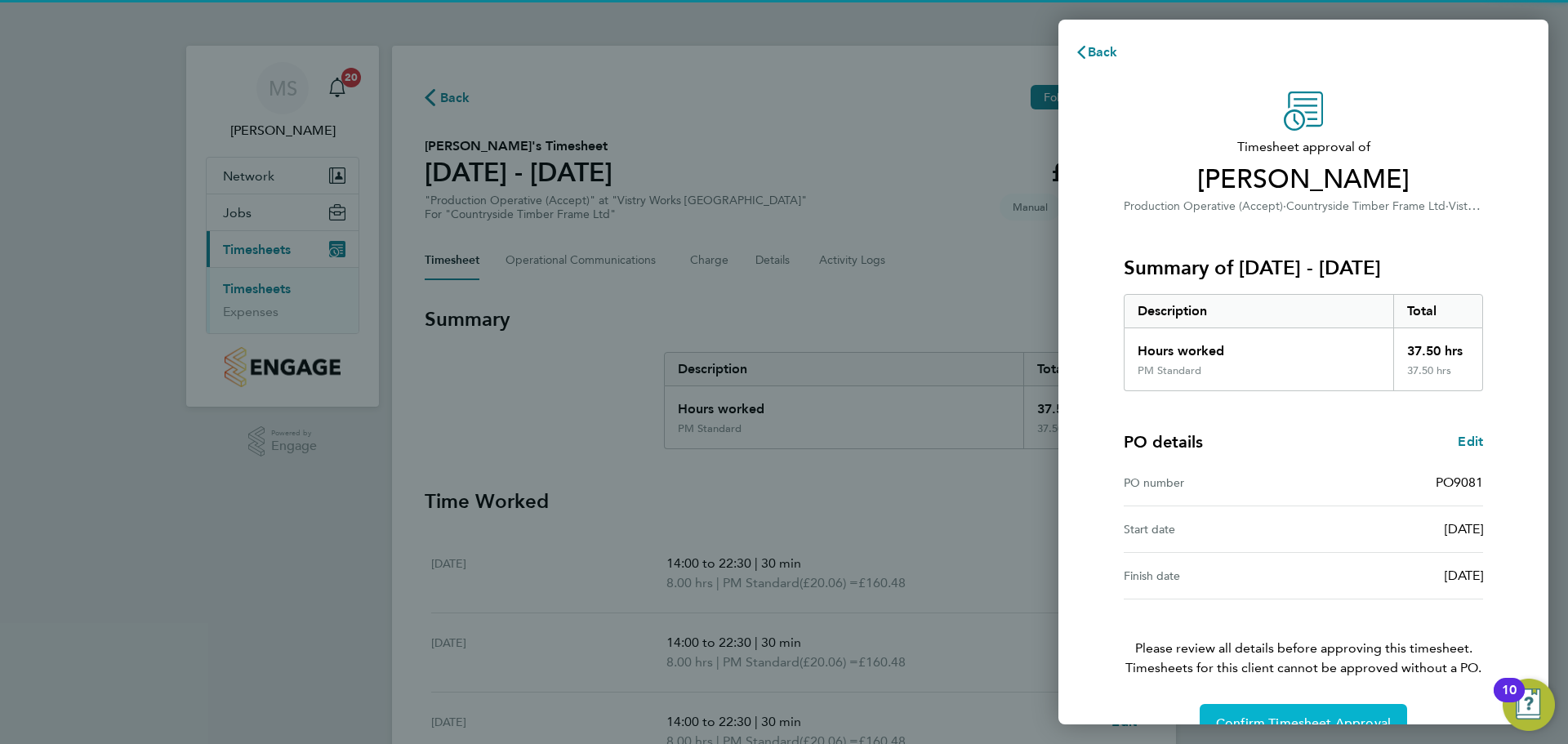
click at [1279, 712] on button "Confirm Timesheet Approval" at bounding box center [1304, 724] width 208 height 39
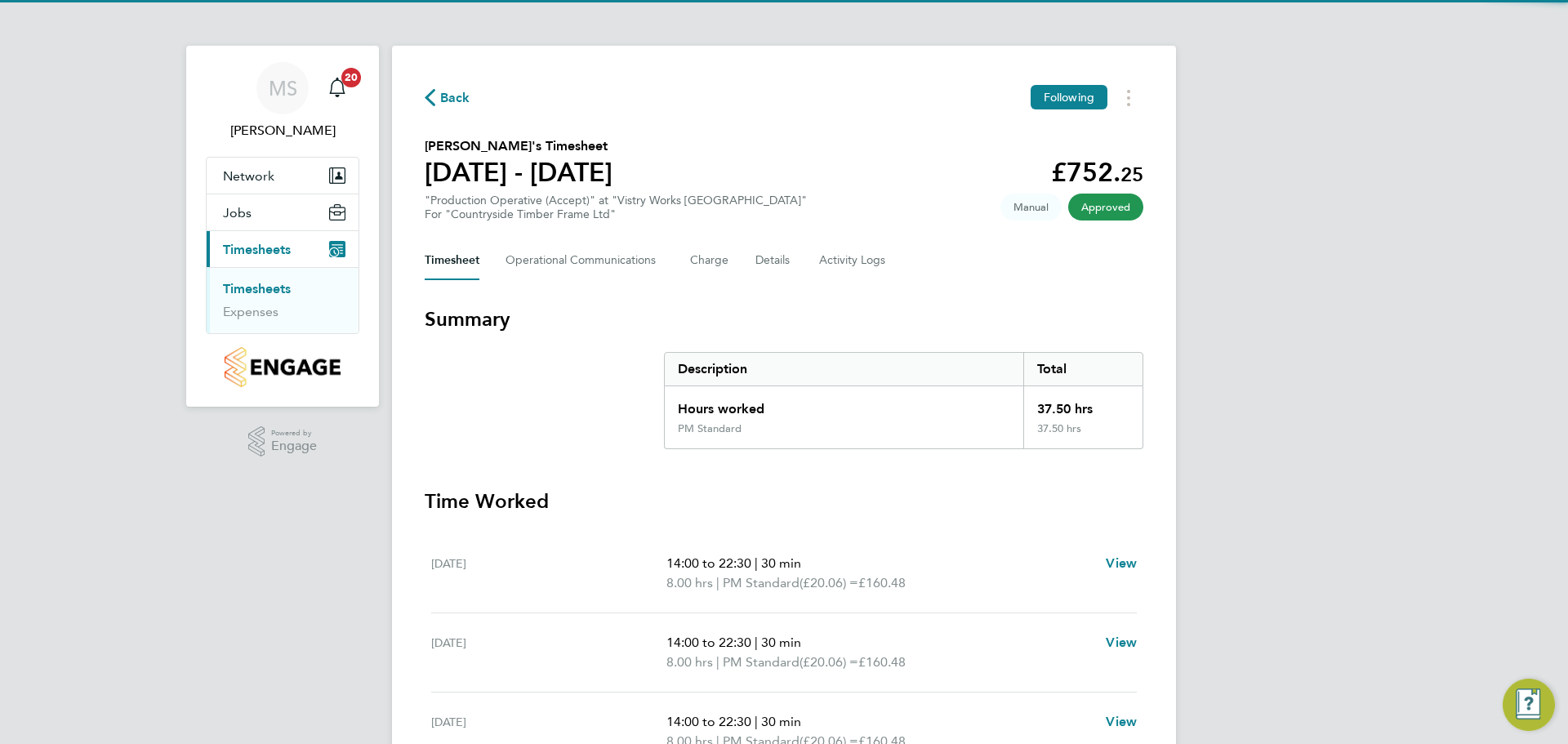
click at [454, 97] on span "Back" at bounding box center [455, 98] width 30 height 20
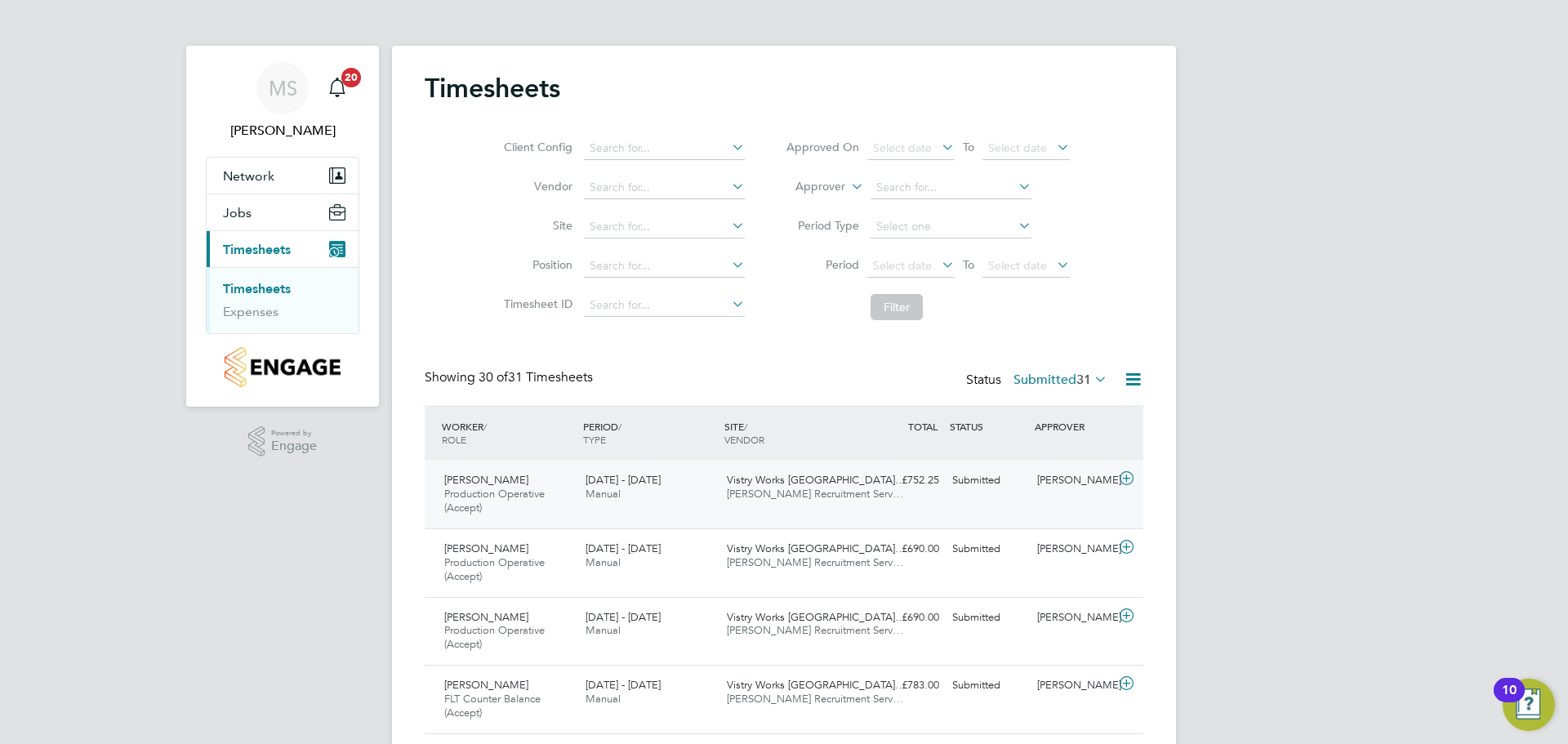
click at [1126, 479] on icon at bounding box center [1126, 478] width 20 height 13
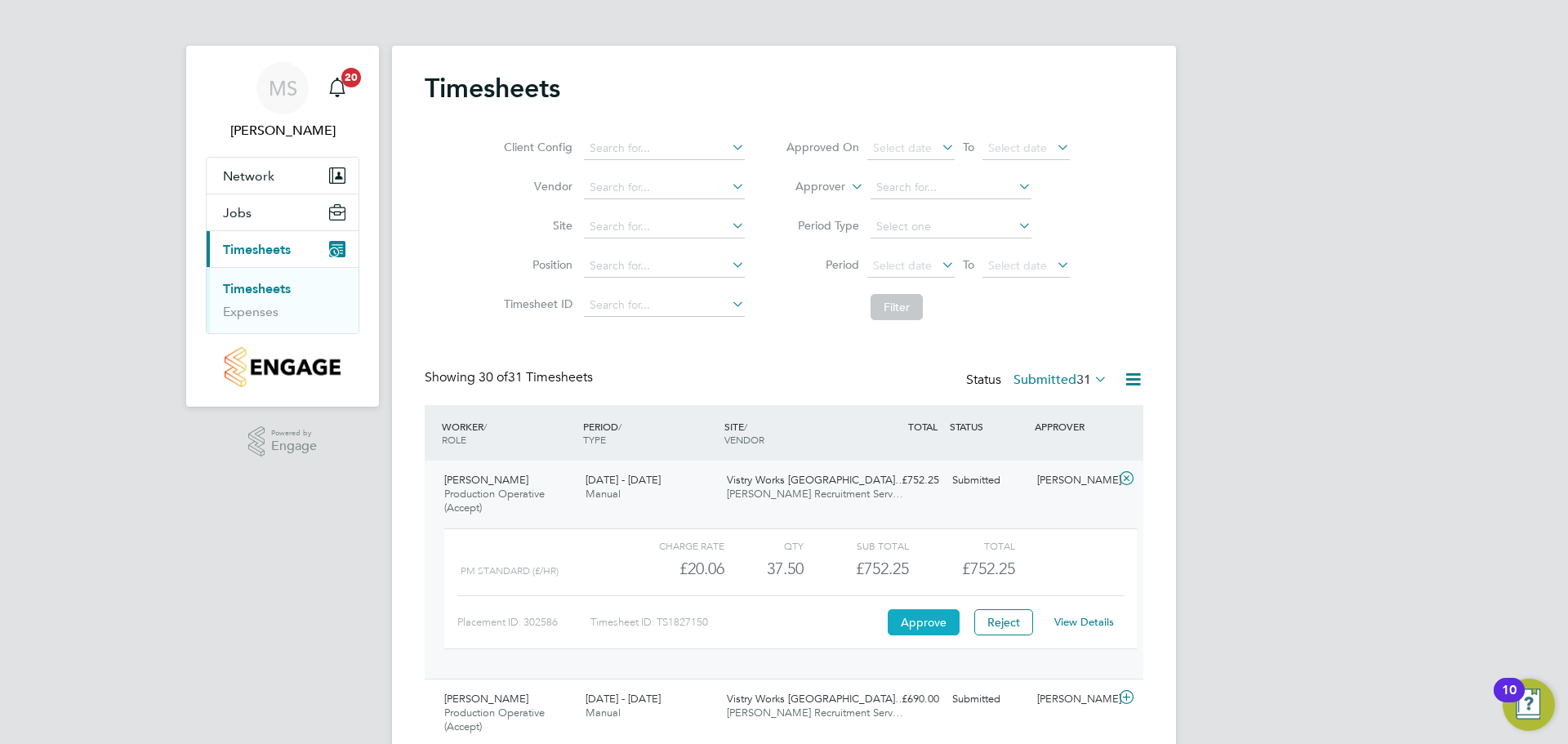
click at [936, 629] on button "Approve" at bounding box center [924, 622] width 72 height 26
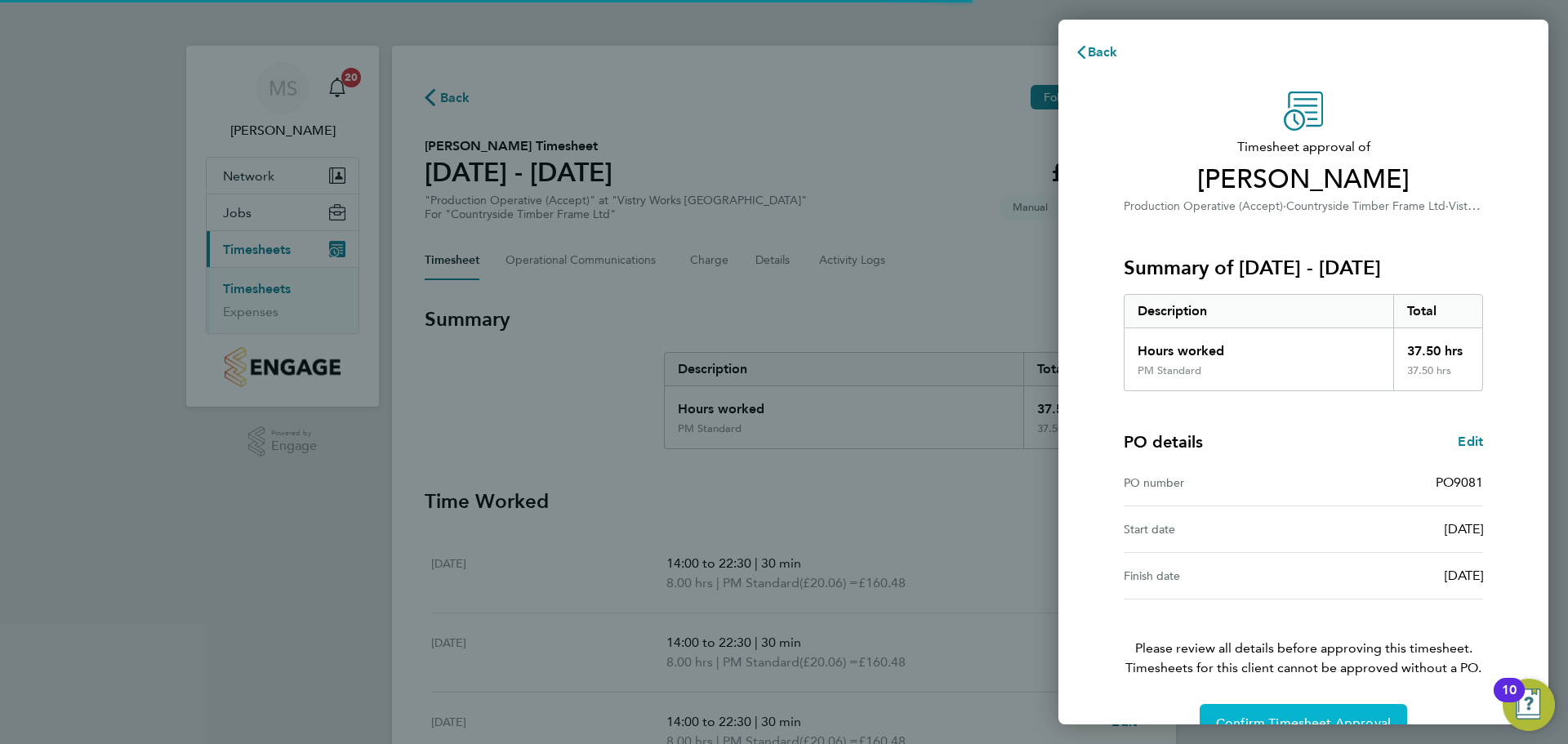
click at [1310, 719] on span "Confirm Timesheet Approval" at bounding box center [1304, 723] width 175 height 17
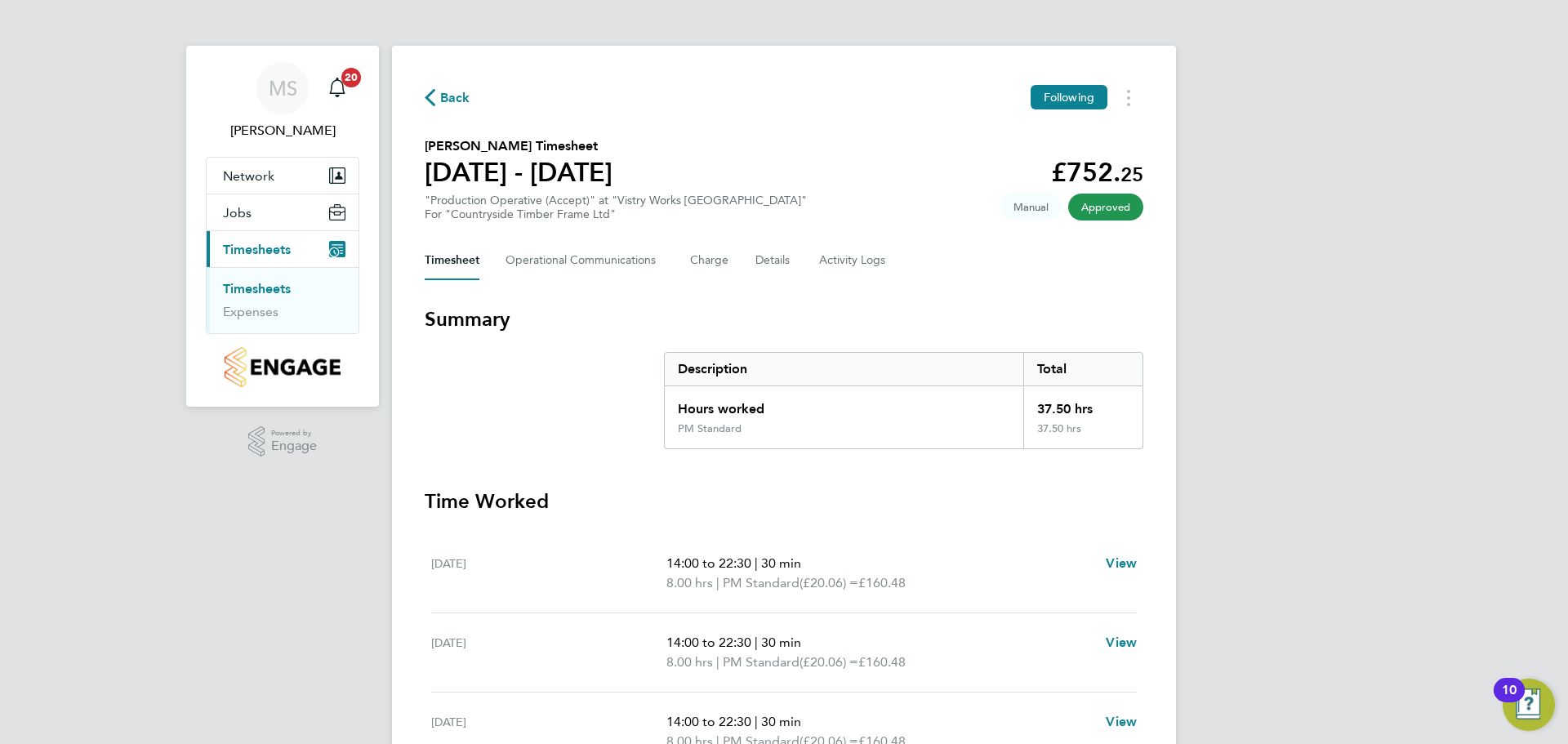
click at [464, 98] on span "Back" at bounding box center [455, 98] width 30 height 20
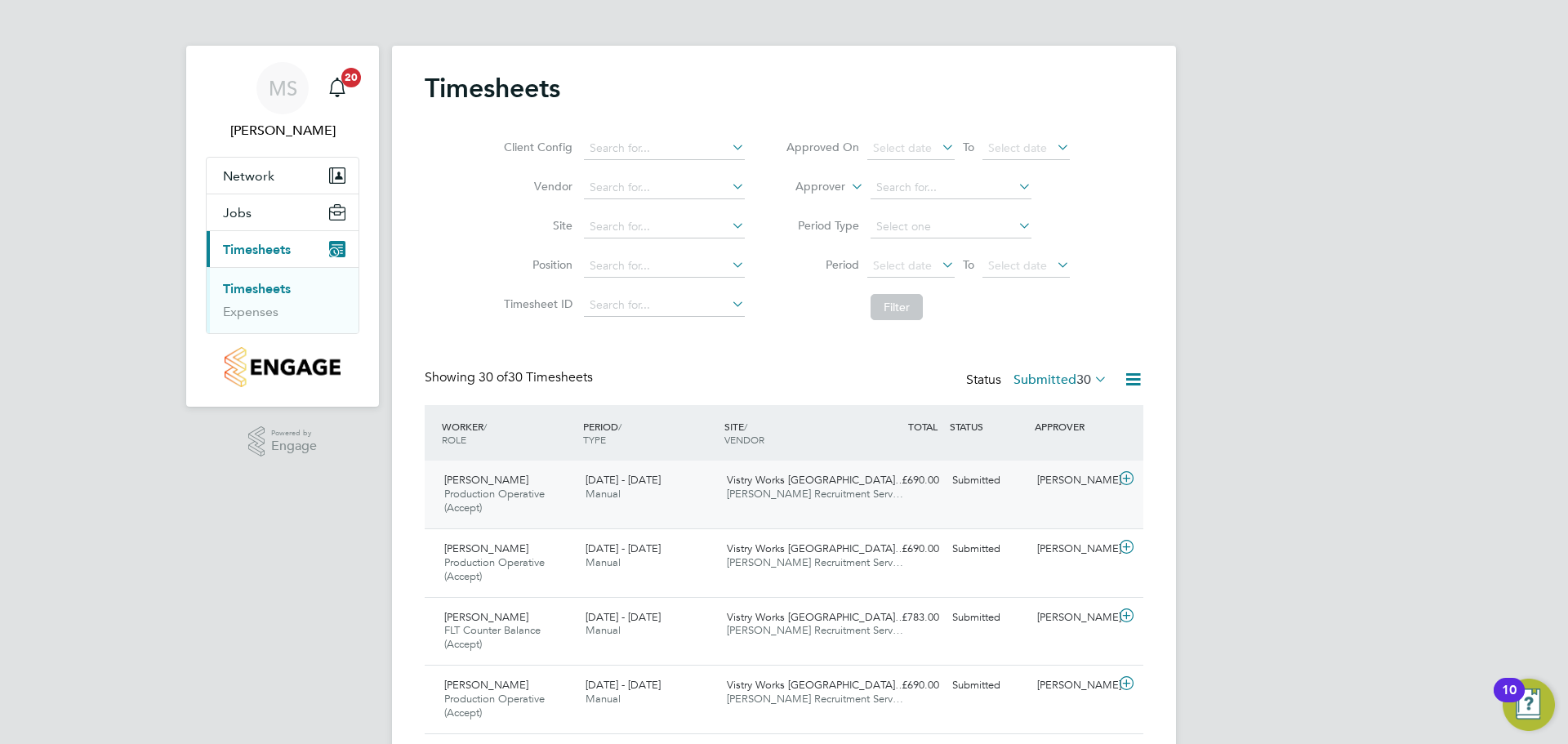
click at [1127, 476] on icon at bounding box center [1126, 478] width 20 height 13
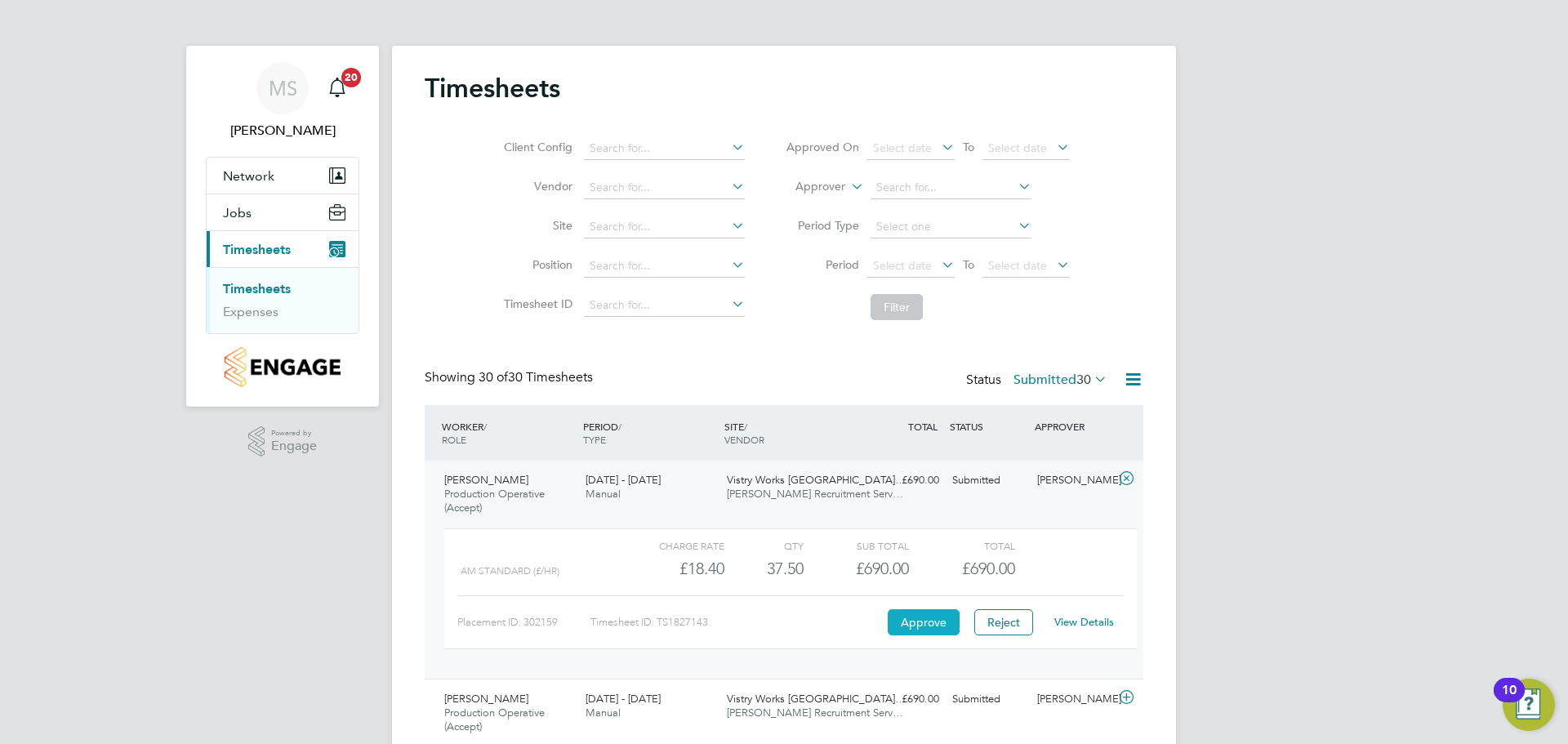
click at [938, 623] on button "Approve" at bounding box center [924, 622] width 72 height 26
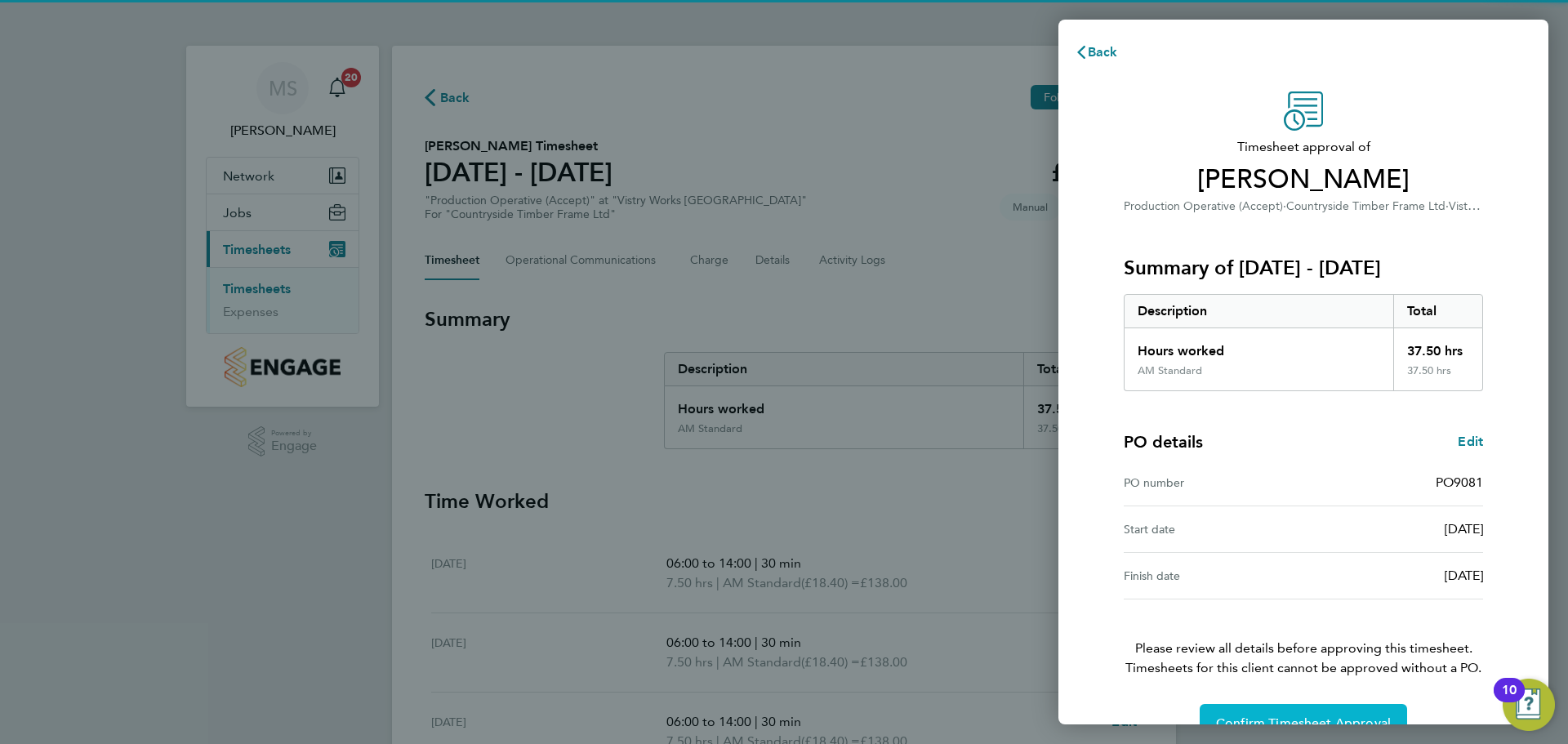
click at [1287, 717] on span "Confirm Timesheet Approval" at bounding box center [1304, 723] width 175 height 17
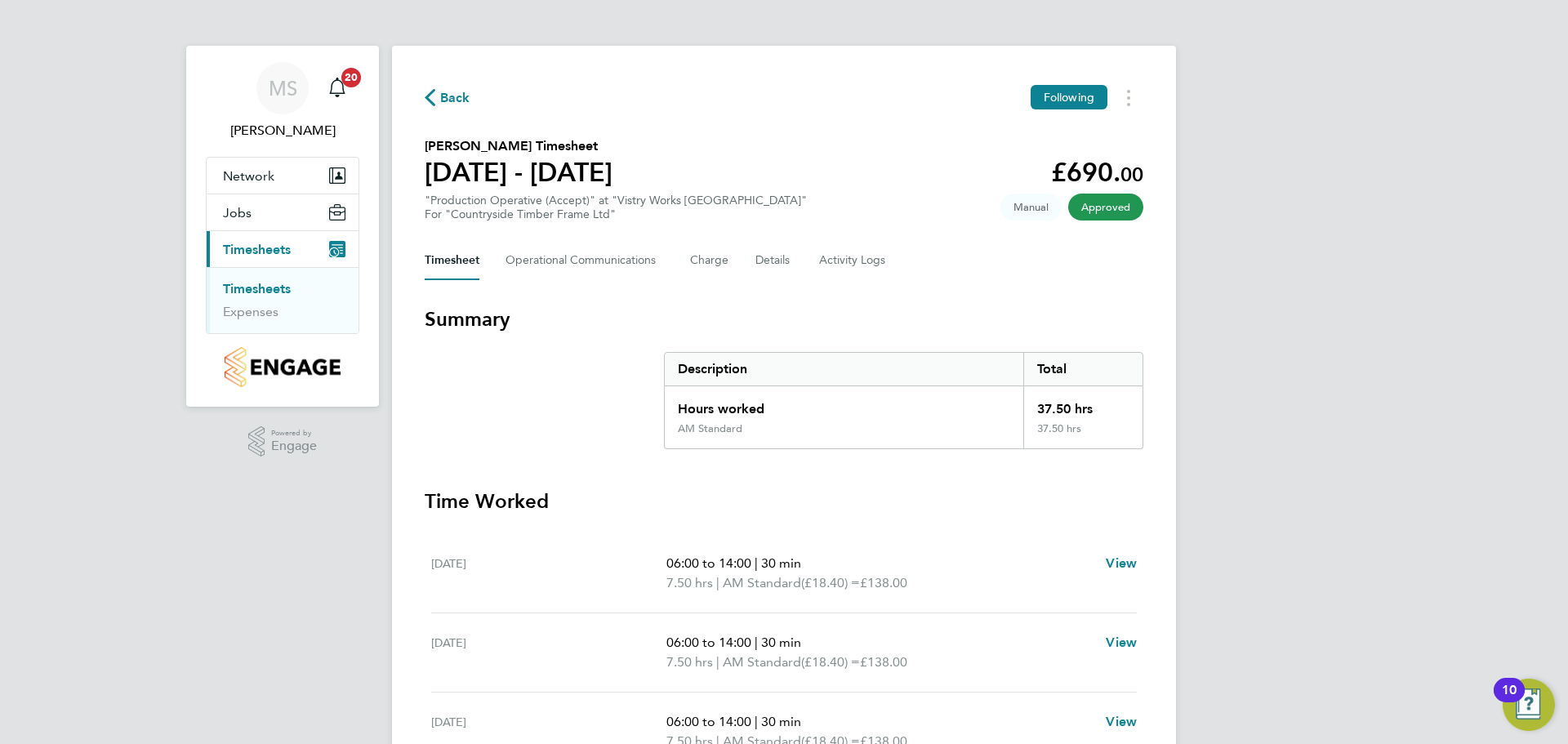
click at [446, 93] on span "Back" at bounding box center [455, 98] width 30 height 20
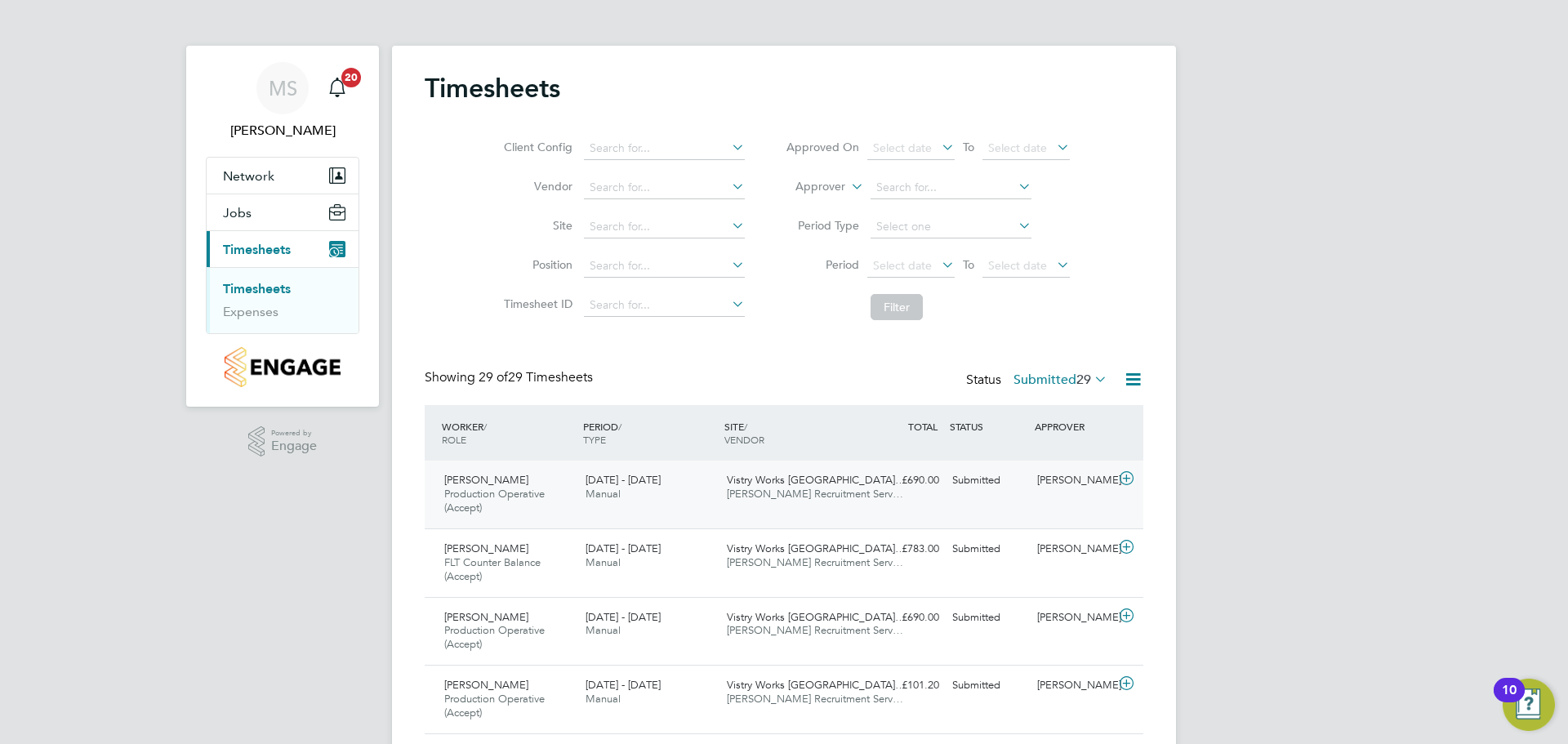
click at [1134, 478] on icon at bounding box center [1126, 478] width 20 height 13
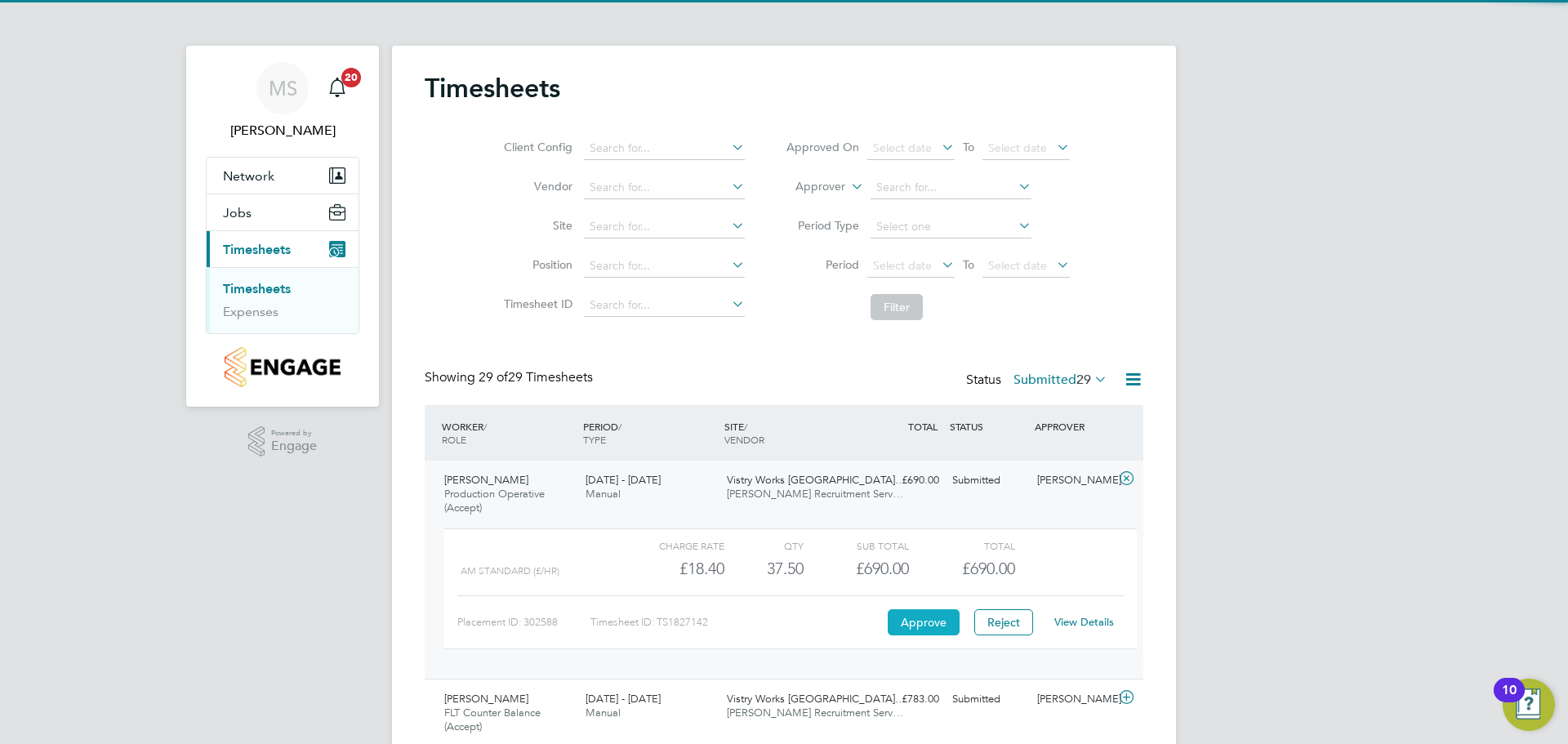
click at [912, 617] on button "Approve" at bounding box center [924, 622] width 72 height 26
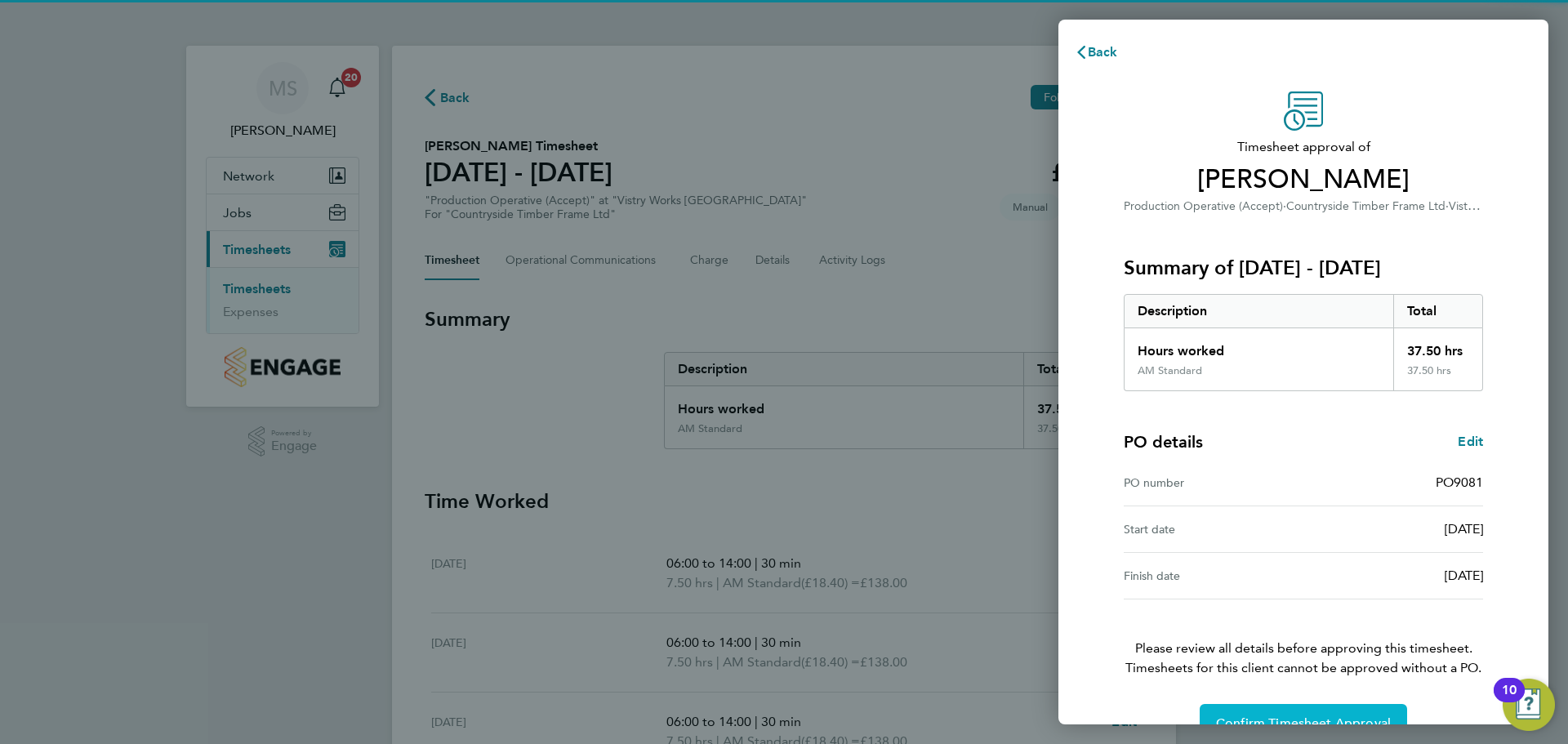
click at [1249, 715] on span "Confirm Timesheet Approval" at bounding box center [1304, 723] width 175 height 17
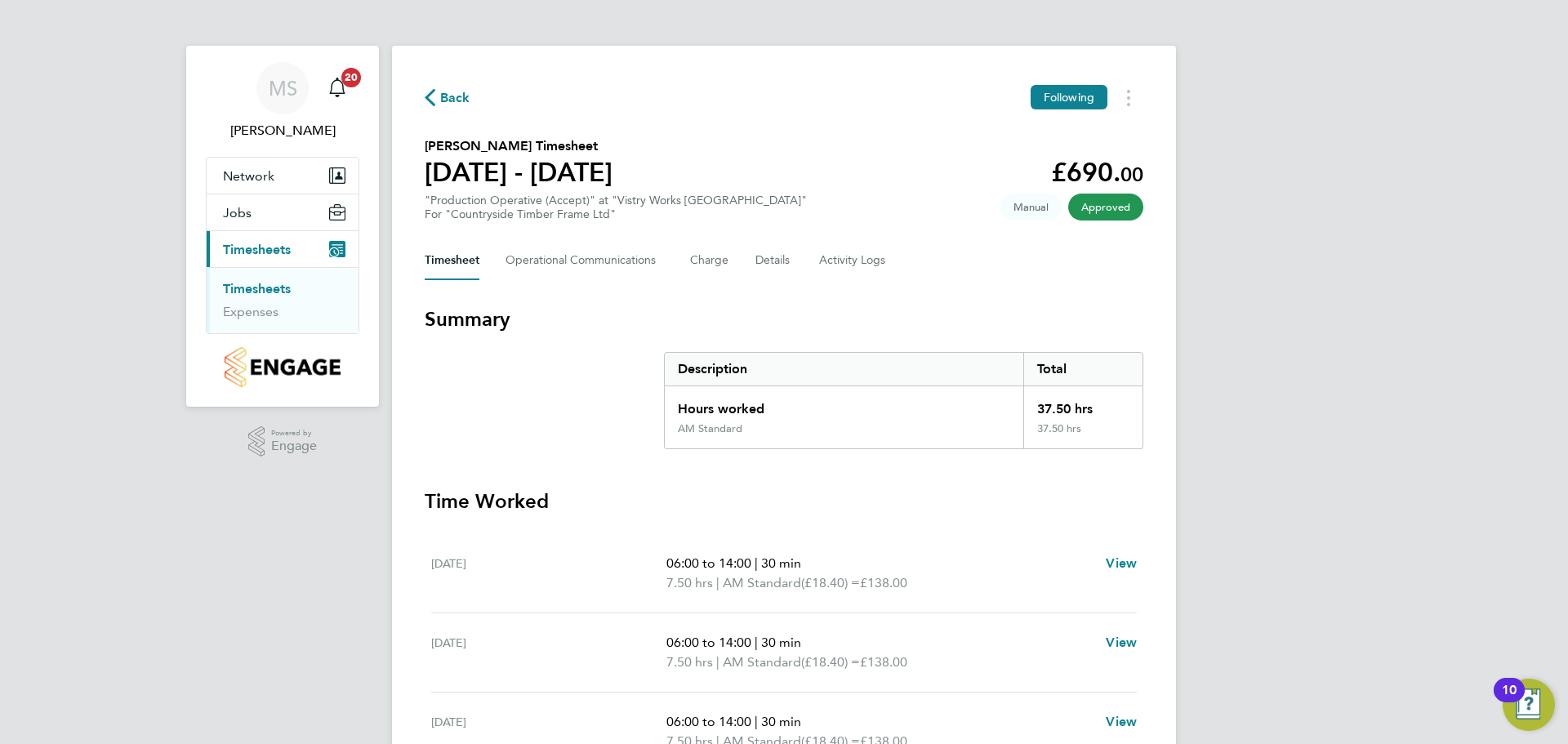
click at [439, 98] on span "Back" at bounding box center [447, 97] width 46 height 16
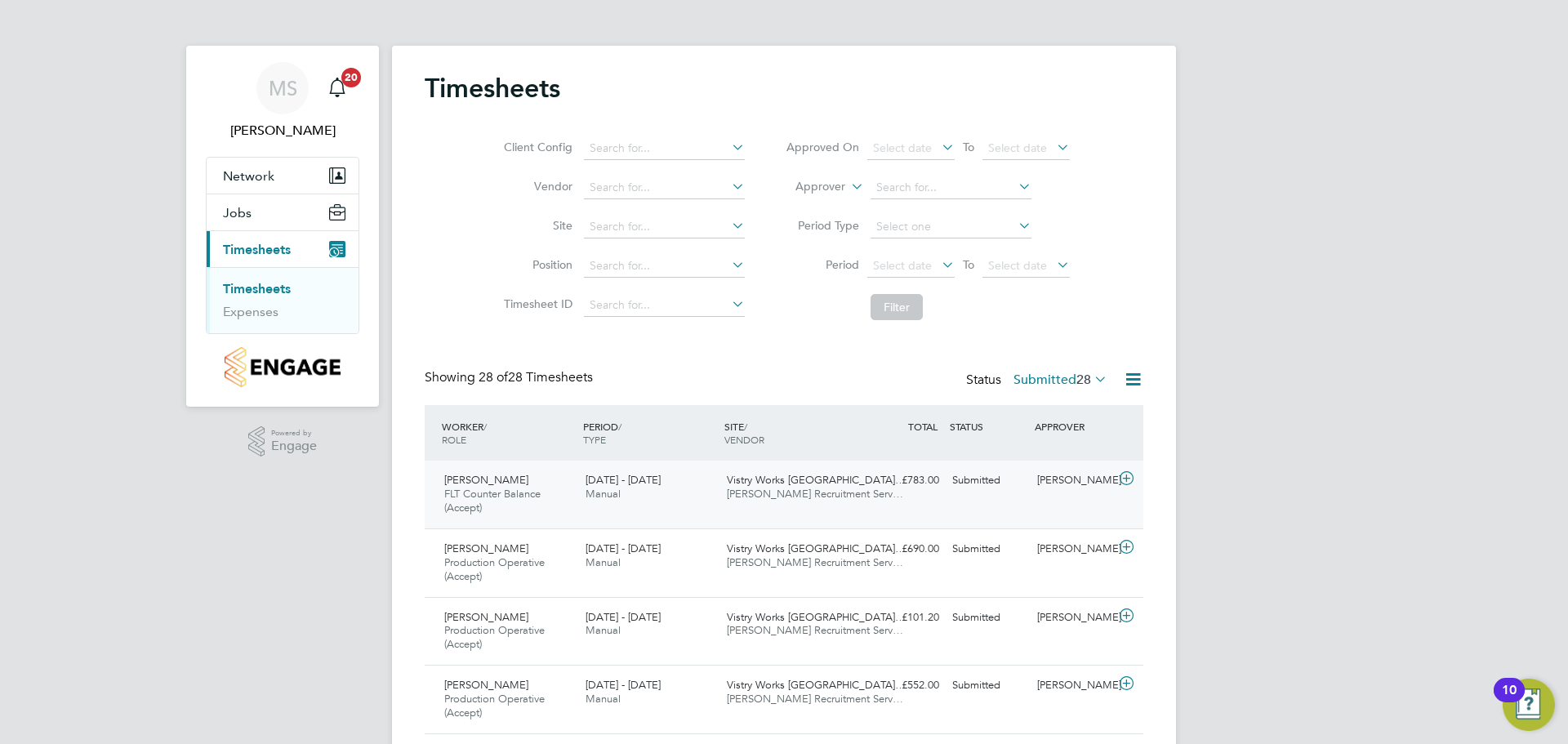
click at [1123, 474] on icon at bounding box center [1126, 478] width 20 height 13
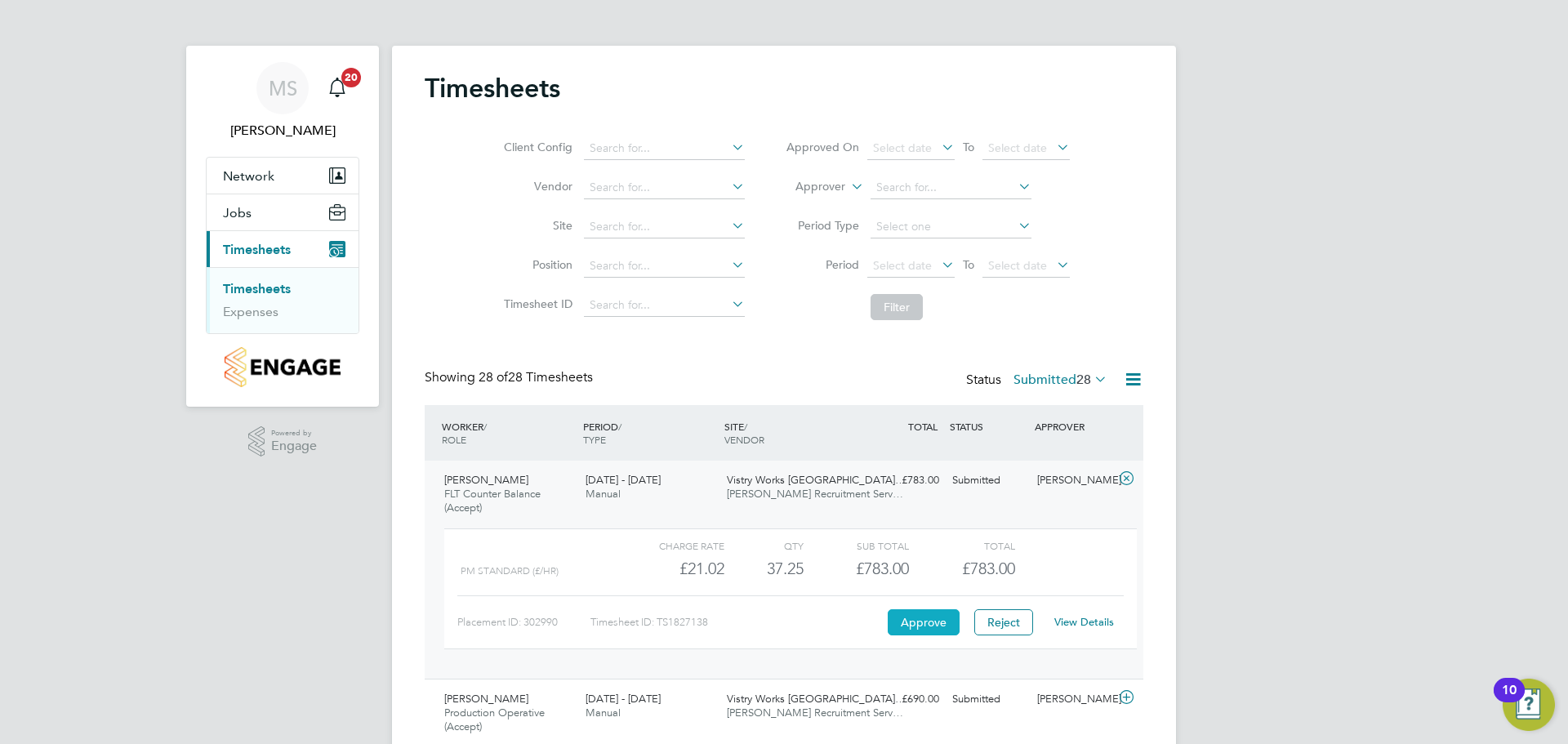
click at [931, 626] on button "Approve" at bounding box center [924, 622] width 72 height 26
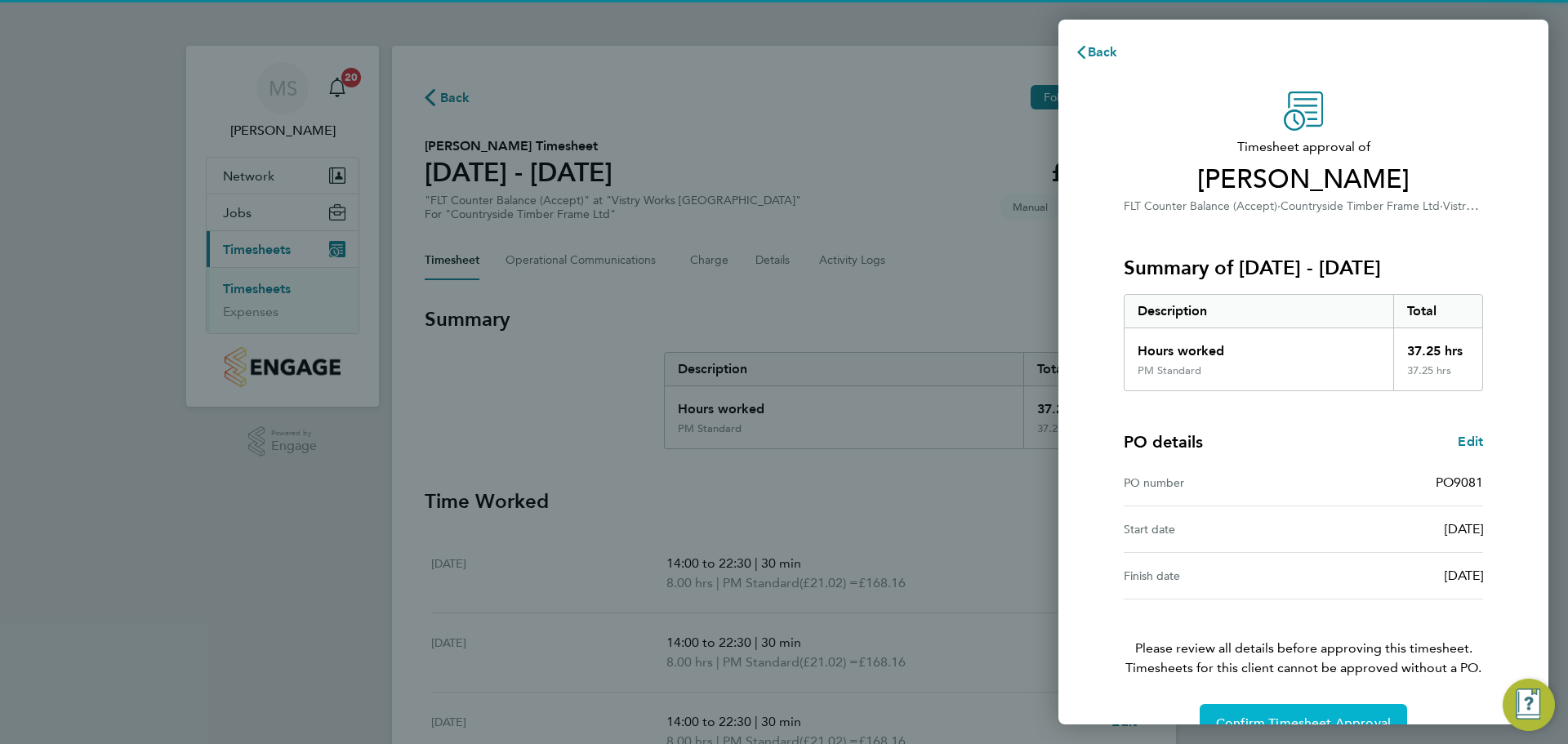
click at [1262, 719] on span "Confirm Timesheet Approval" at bounding box center [1304, 723] width 175 height 17
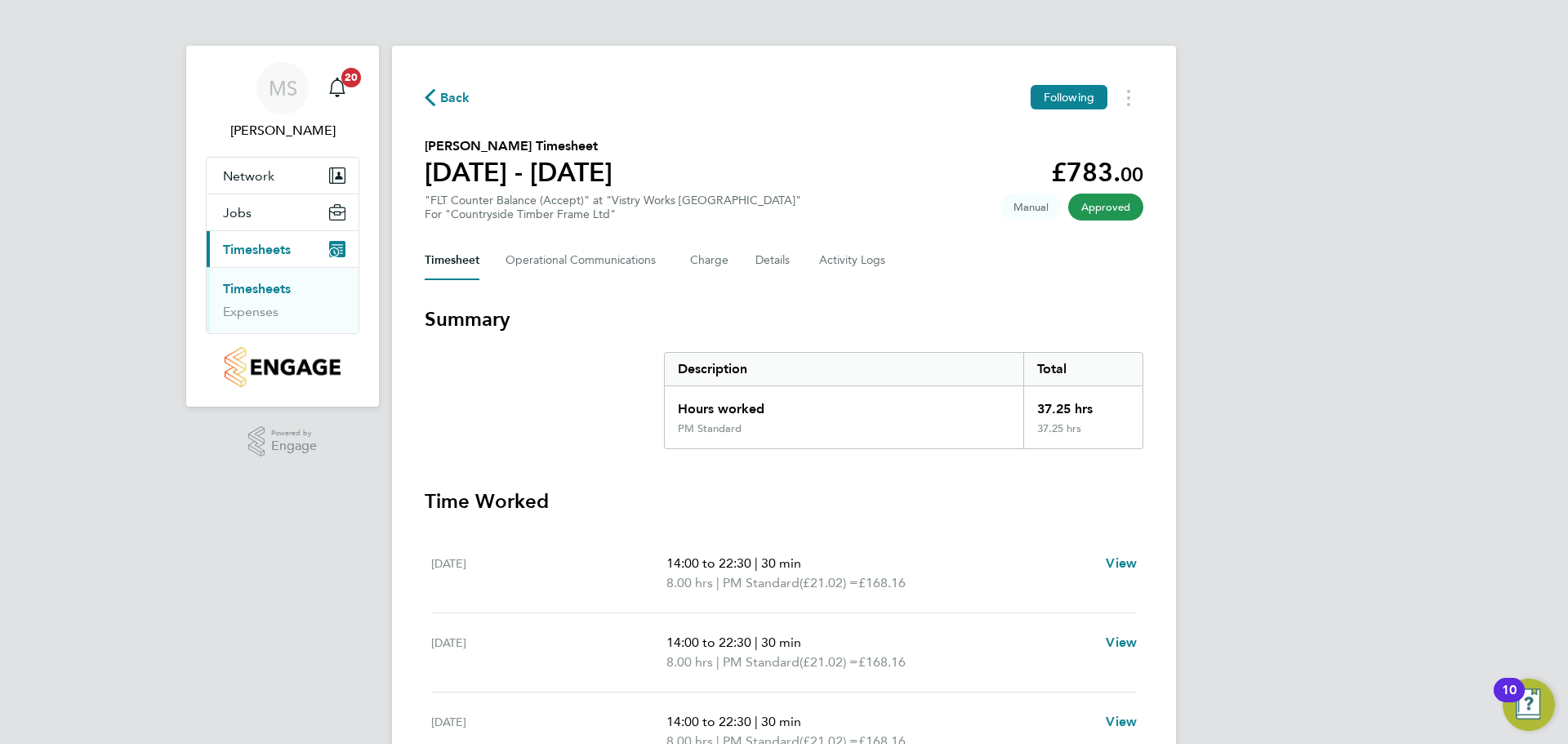
click at [456, 96] on span "Back" at bounding box center [455, 98] width 30 height 20
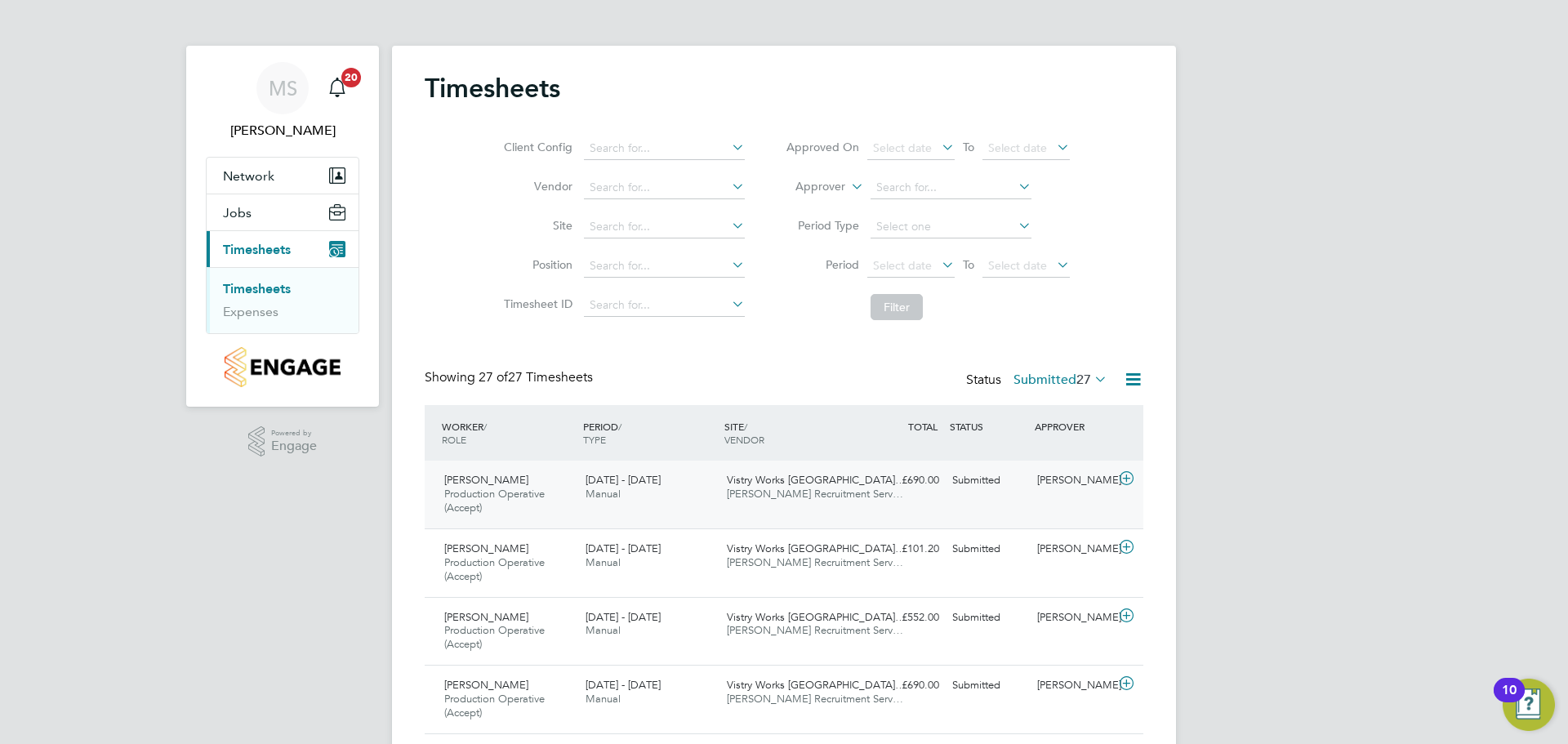
click at [1128, 478] on icon at bounding box center [1126, 478] width 20 height 13
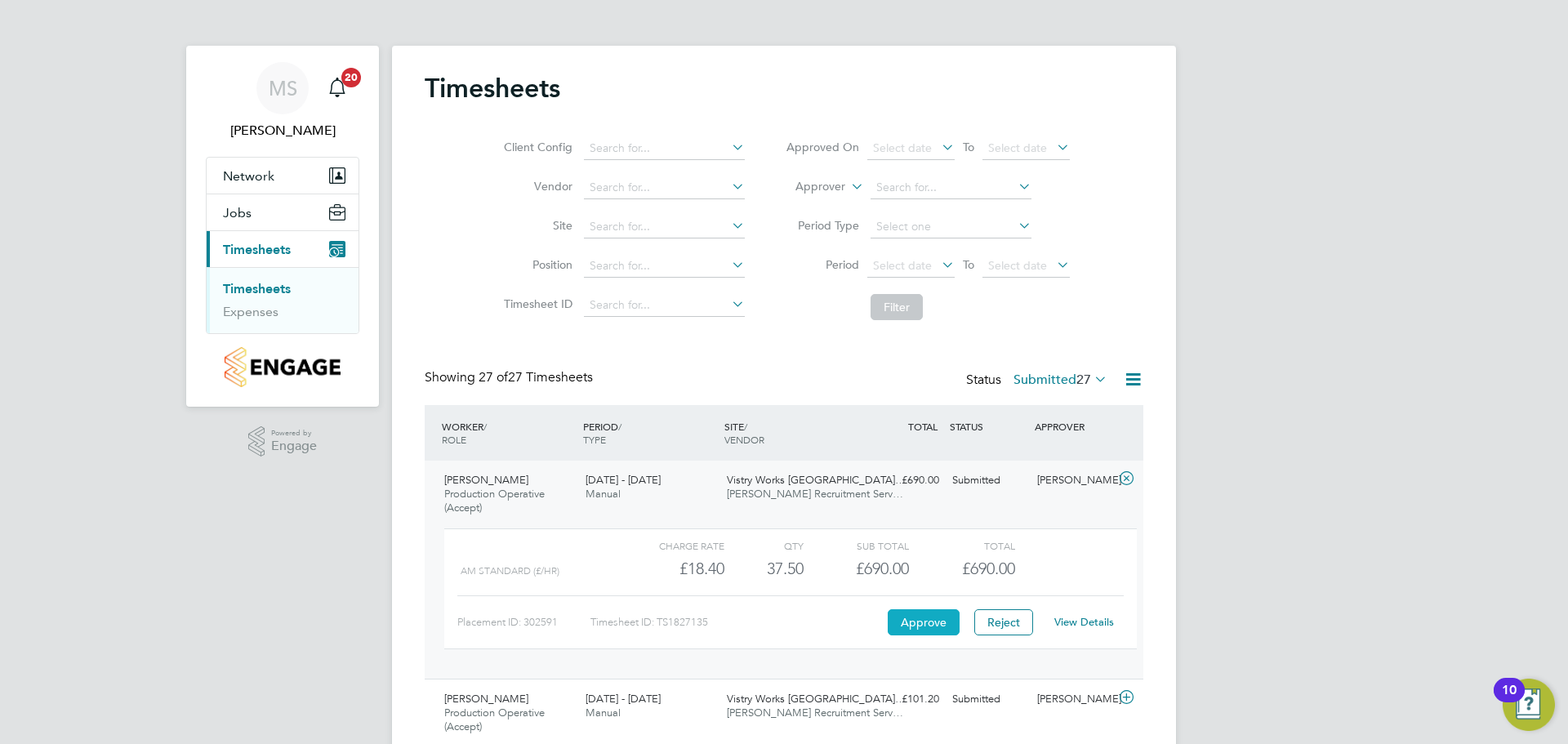
click at [927, 624] on button "Approve" at bounding box center [924, 622] width 72 height 26
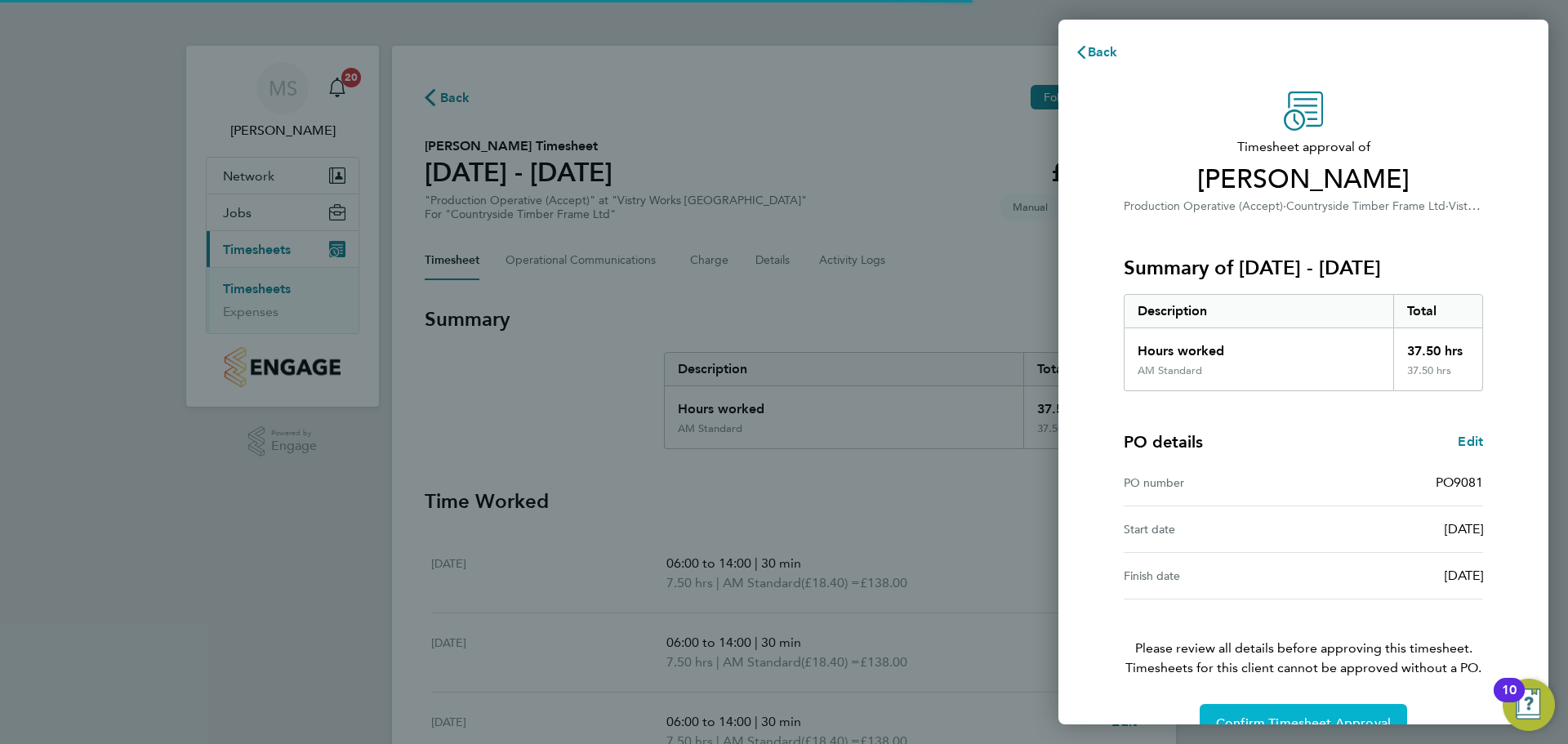
click at [1270, 720] on span "Confirm Timesheet Approval" at bounding box center [1304, 723] width 175 height 17
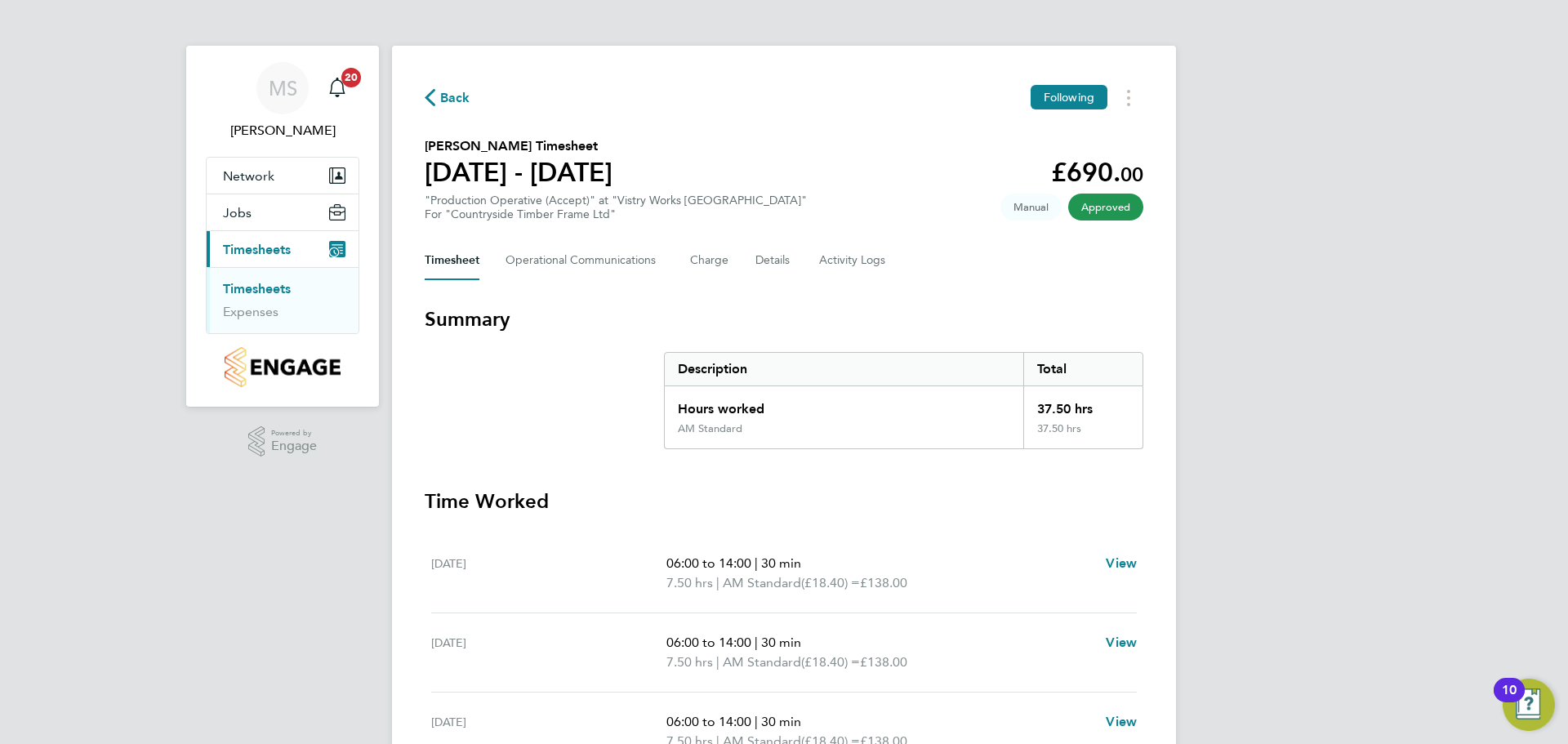
click at [431, 100] on icon "button" at bounding box center [429, 98] width 11 height 18
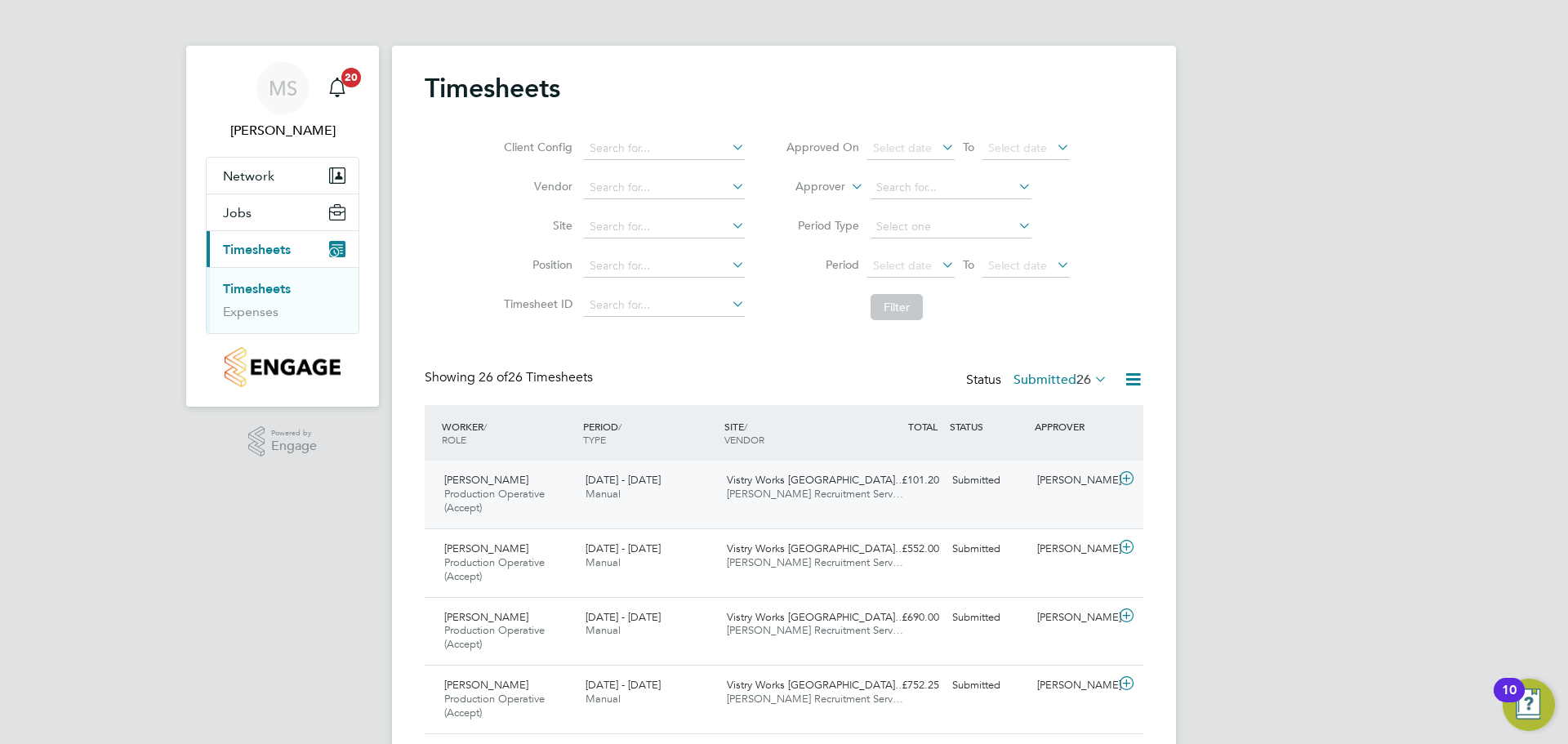
click at [1127, 477] on icon at bounding box center [1126, 478] width 20 height 13
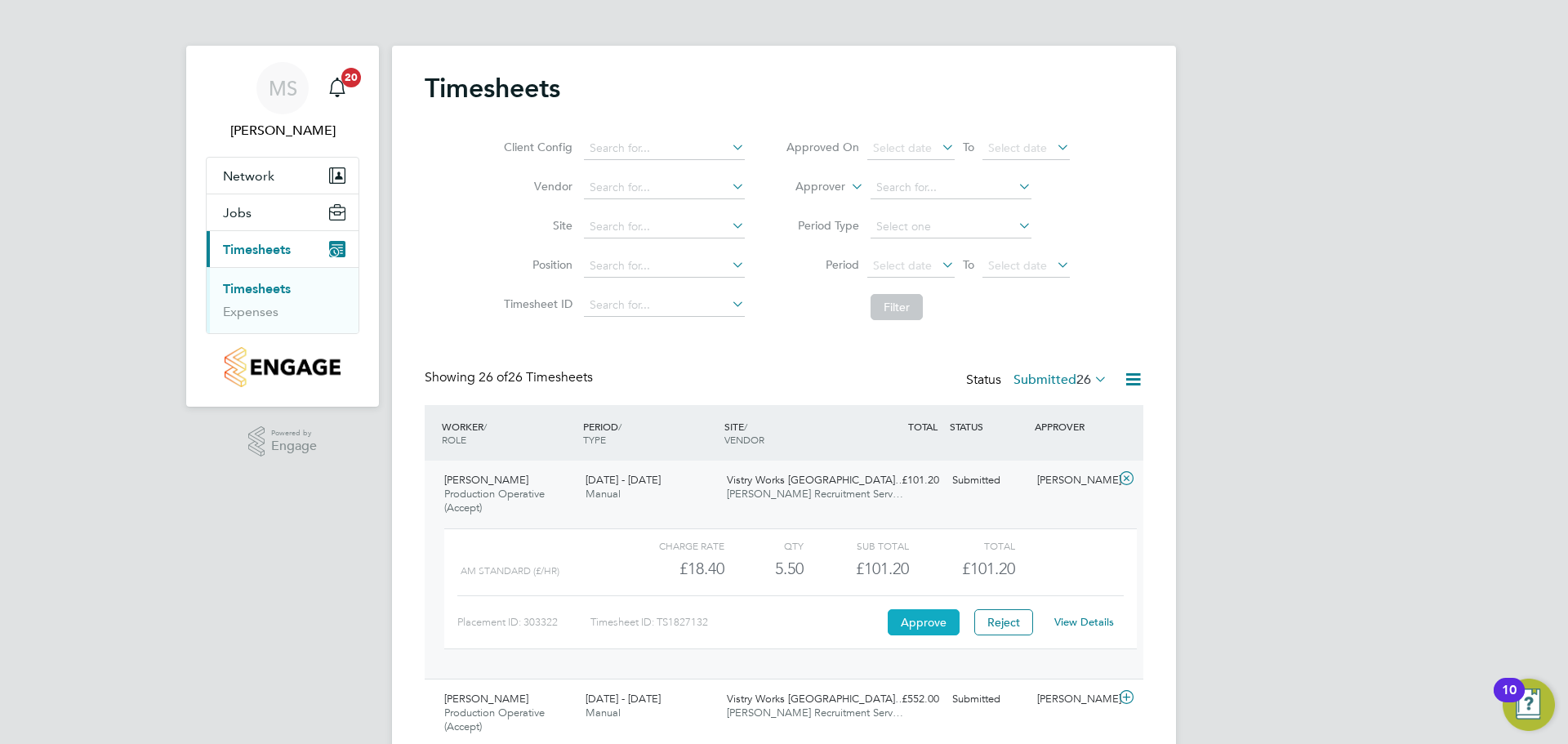
click at [928, 619] on button "Approve" at bounding box center [924, 622] width 72 height 26
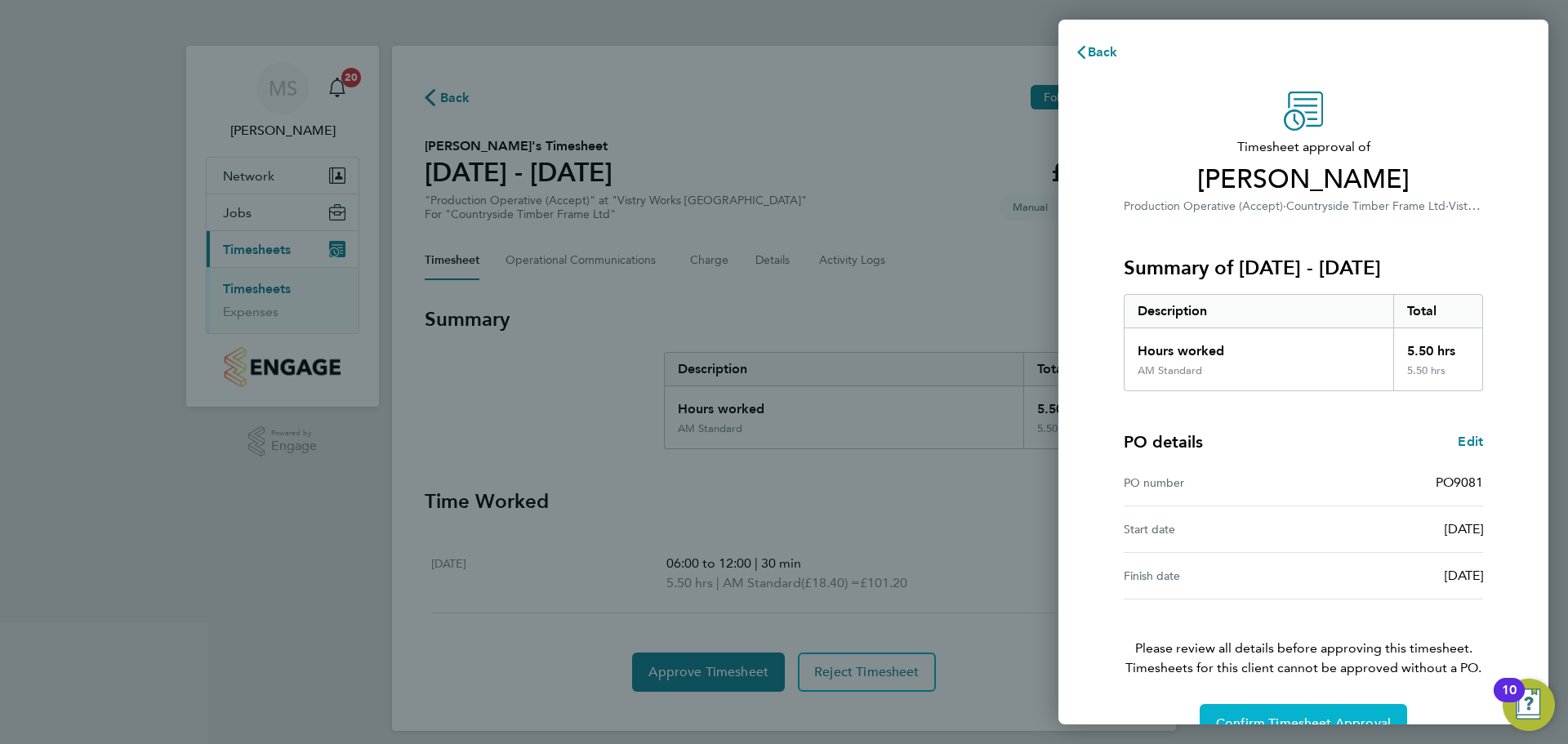
click at [1272, 717] on span "Confirm Timesheet Approval" at bounding box center [1304, 723] width 175 height 17
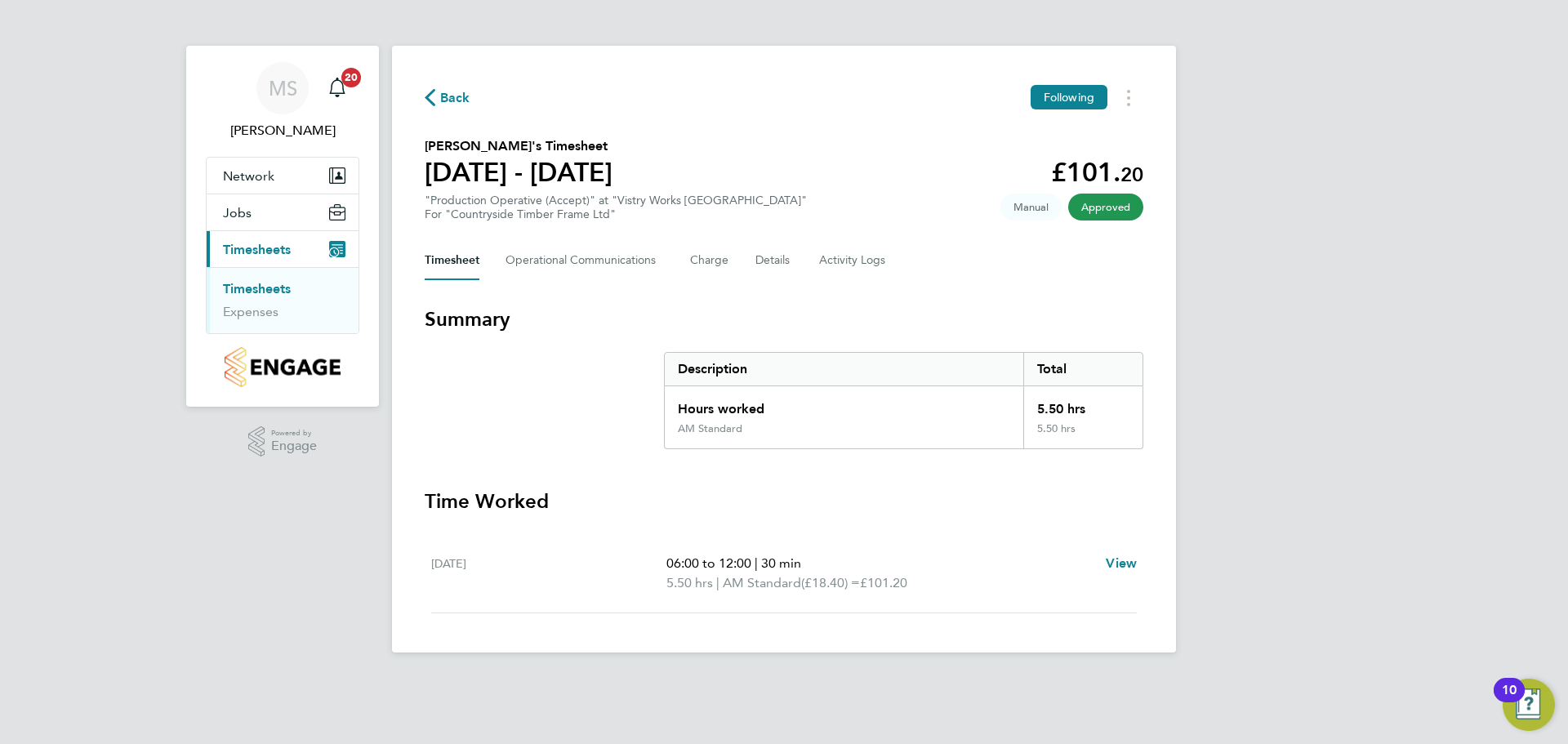
click at [444, 97] on span "Back" at bounding box center [455, 98] width 30 height 20
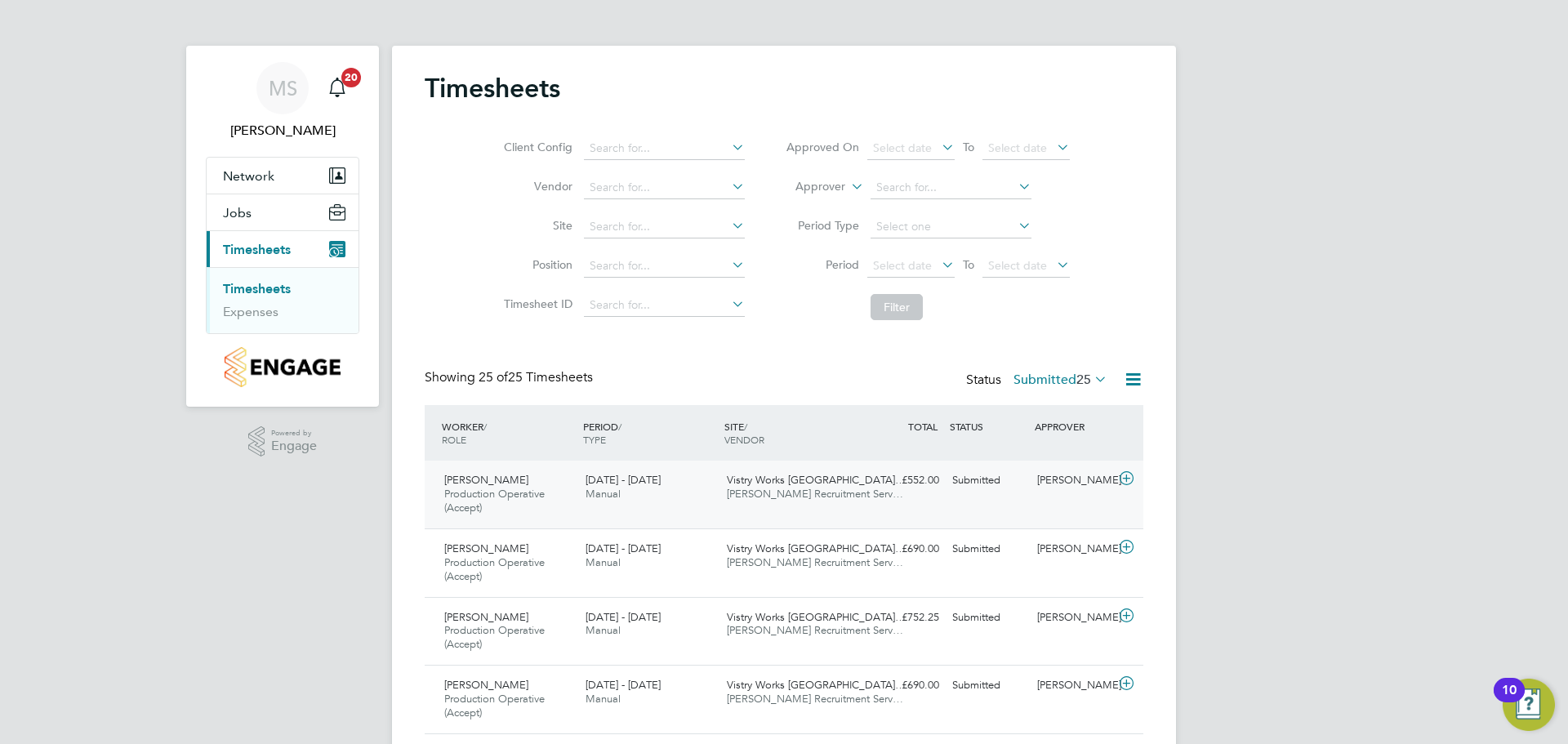
click at [1126, 484] on icon at bounding box center [1126, 478] width 20 height 13
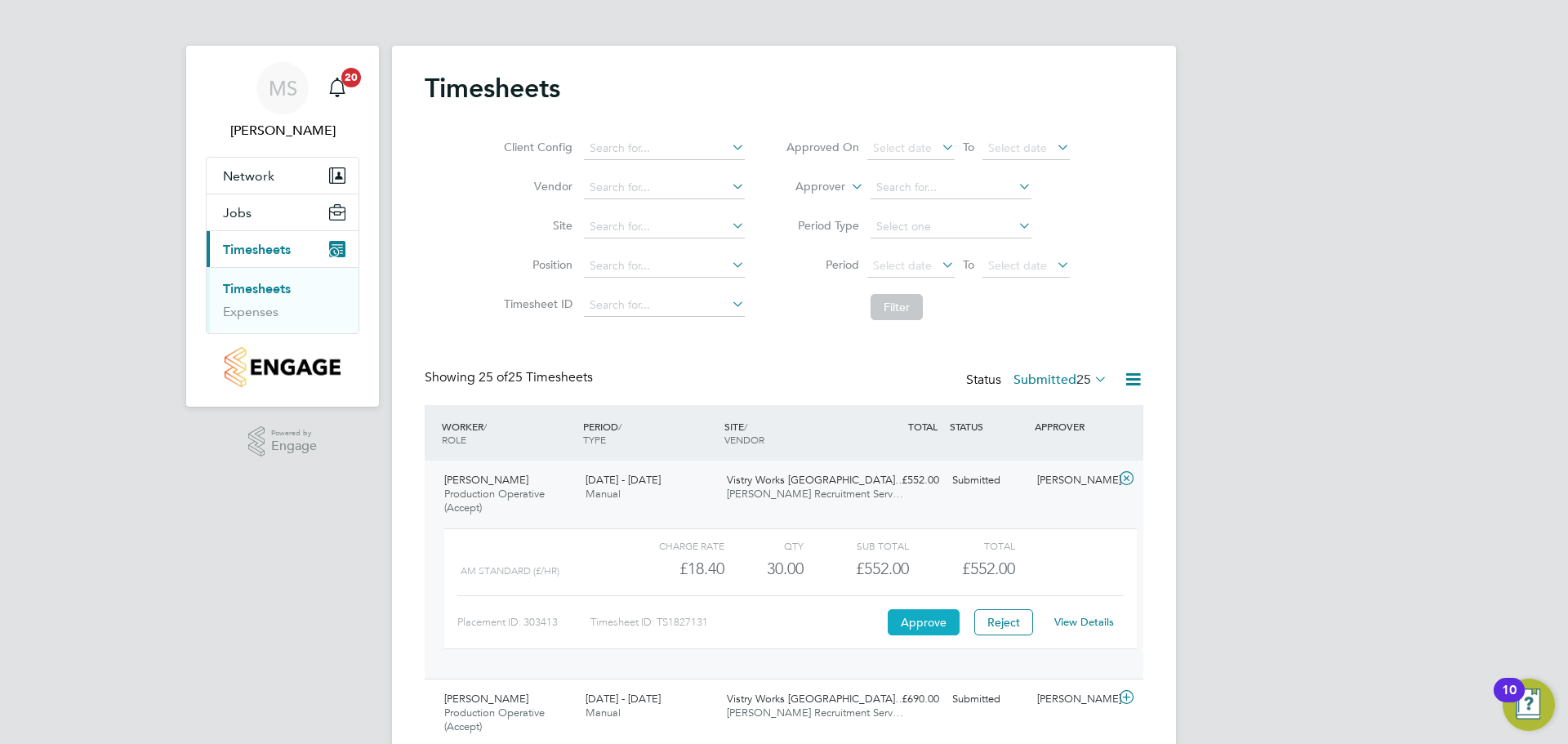
click at [924, 620] on button "Approve" at bounding box center [924, 622] width 72 height 26
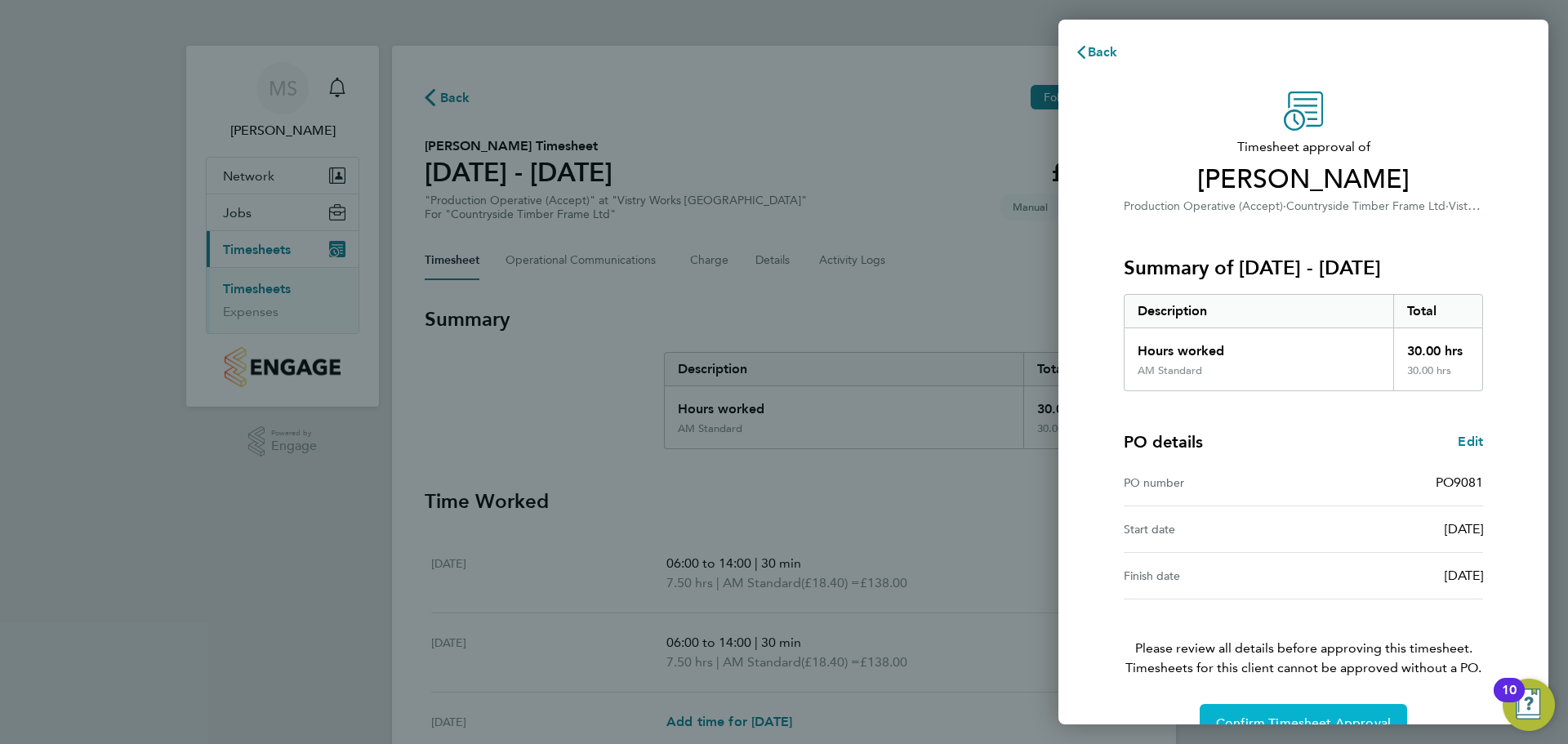
click at [1365, 717] on span "Confirm Timesheet Approval" at bounding box center [1304, 723] width 175 height 17
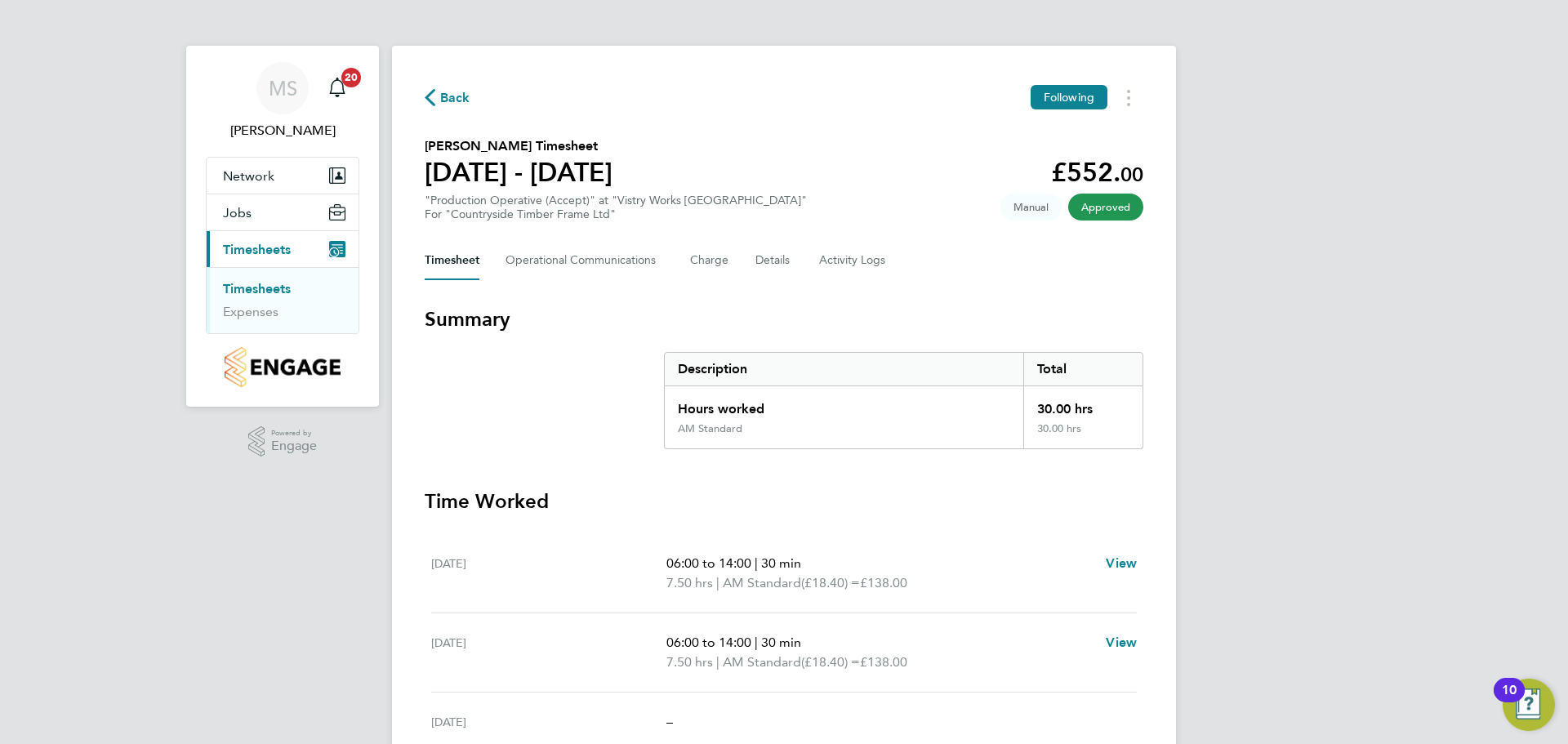
click at [446, 97] on span "Back" at bounding box center [455, 98] width 30 height 20
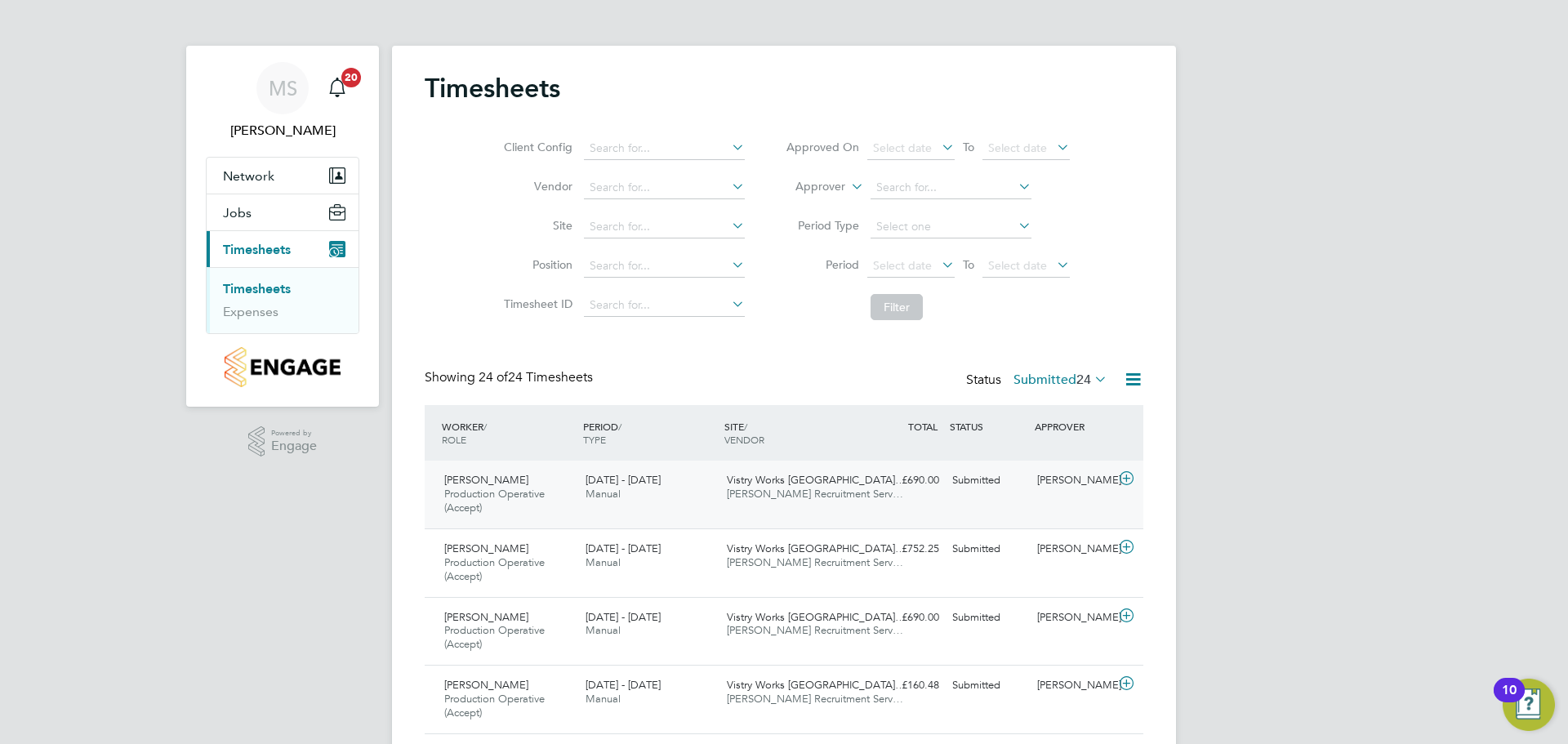
click at [1131, 483] on icon at bounding box center [1126, 478] width 20 height 13
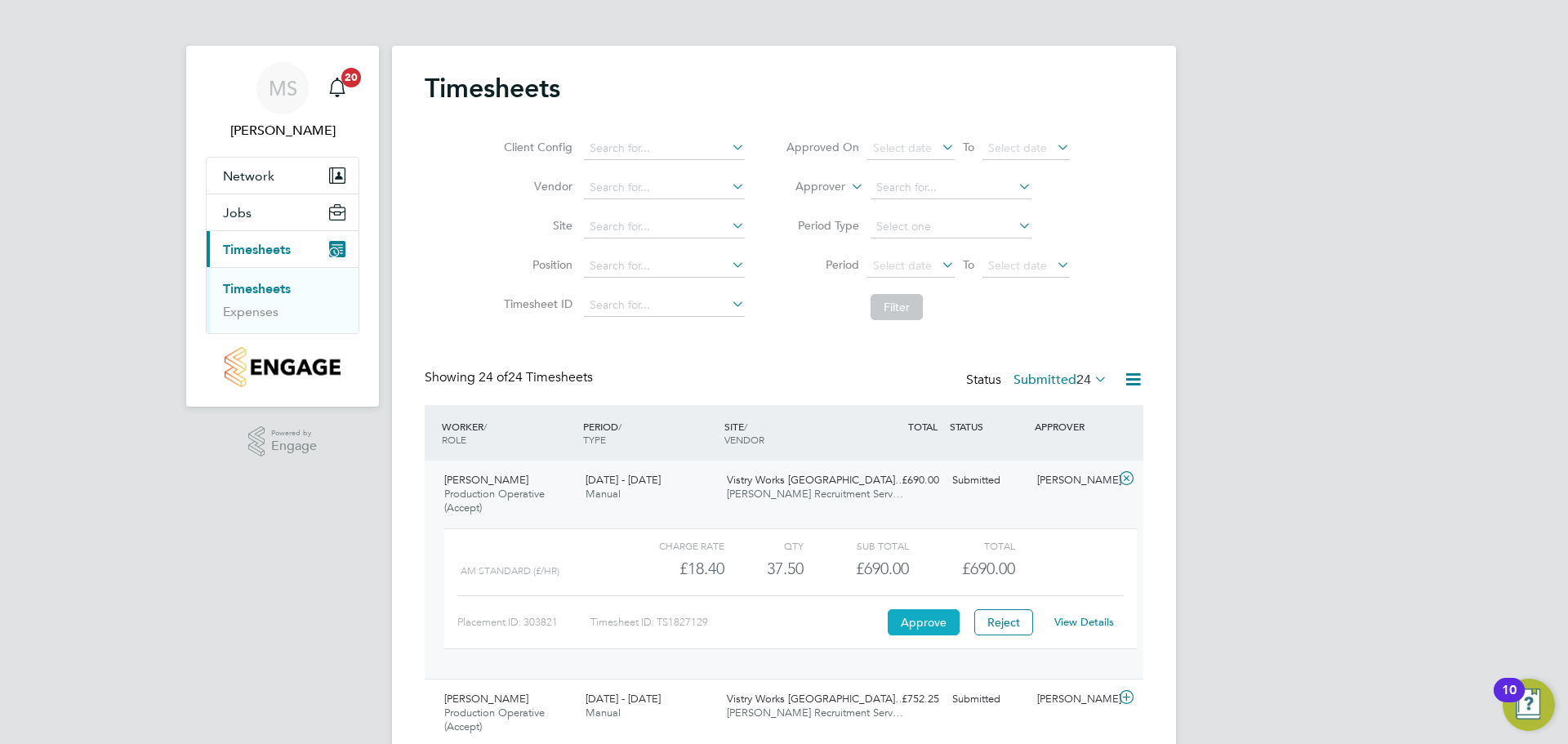
click at [928, 629] on button "Approve" at bounding box center [924, 622] width 72 height 26
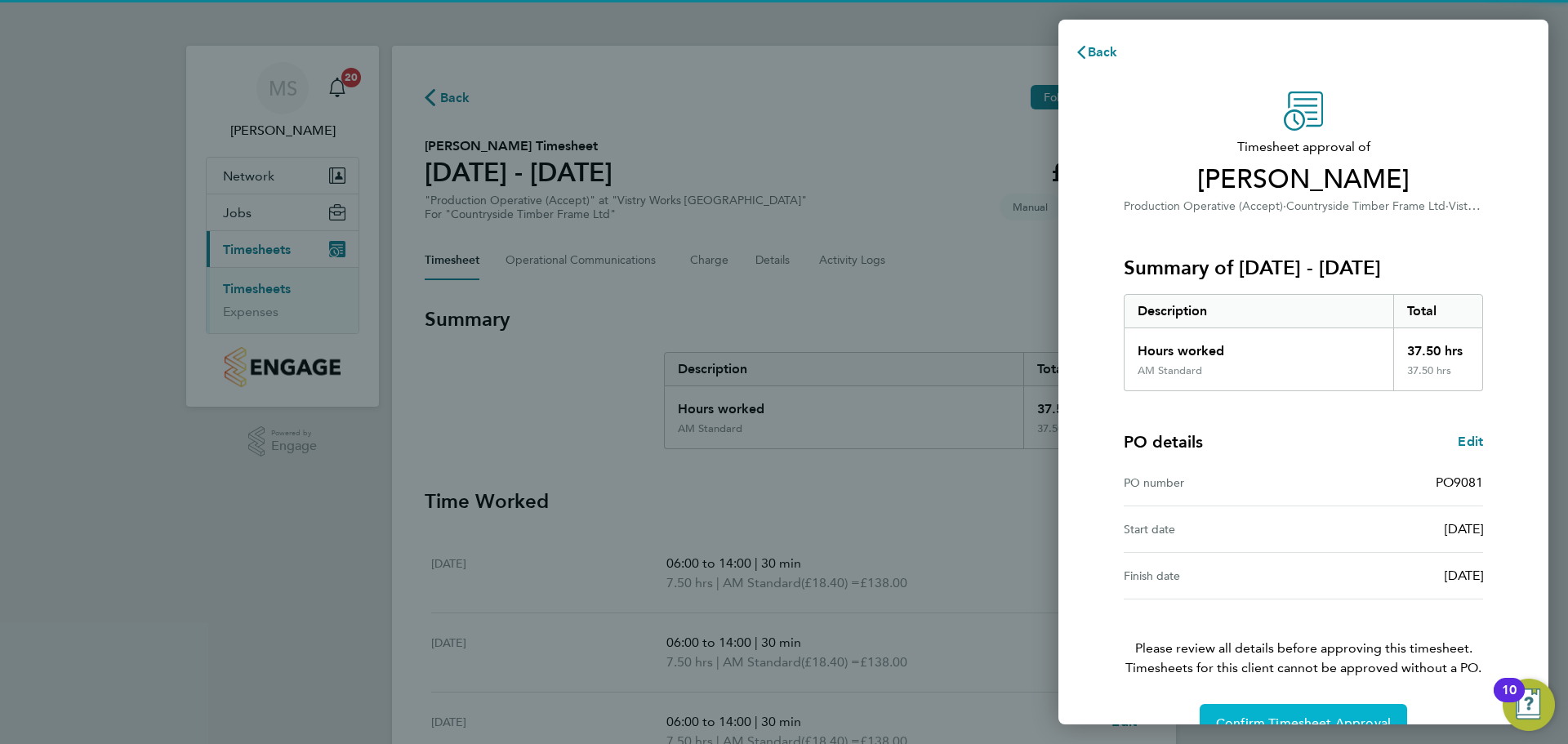
click at [1321, 718] on span "Confirm Timesheet Approval" at bounding box center [1304, 723] width 175 height 17
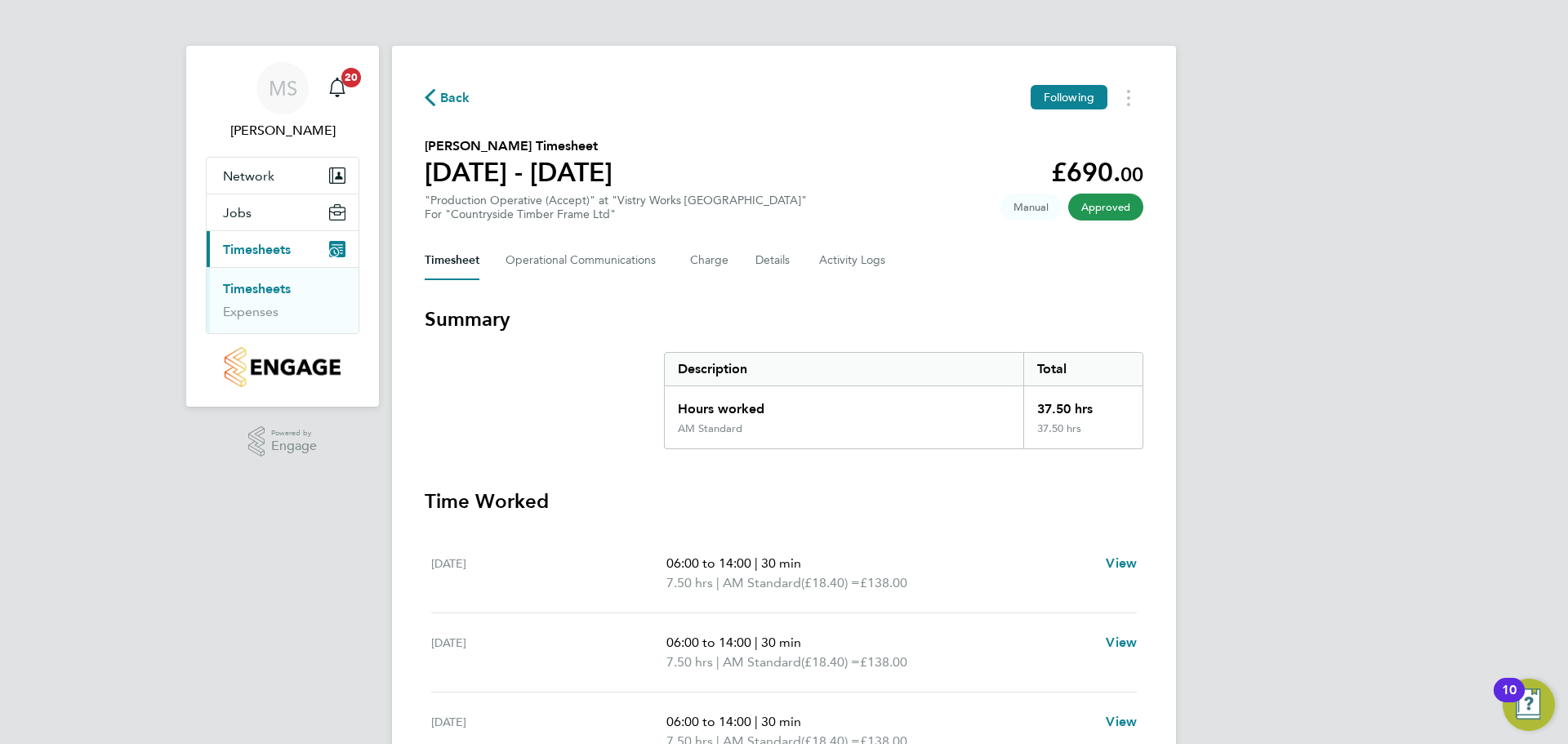
click at [446, 99] on span "Back" at bounding box center [455, 98] width 30 height 20
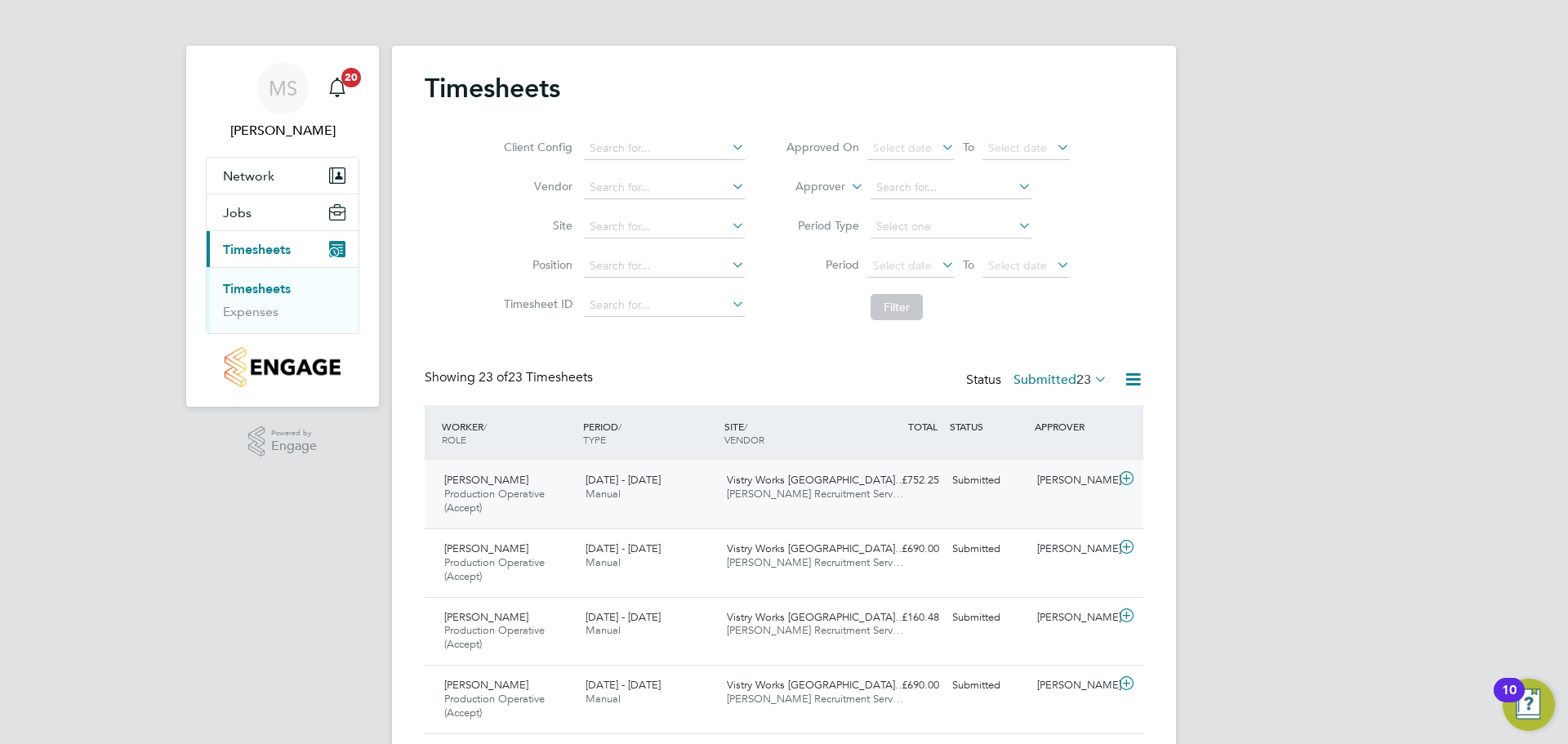
click at [1124, 477] on icon at bounding box center [1126, 478] width 20 height 13
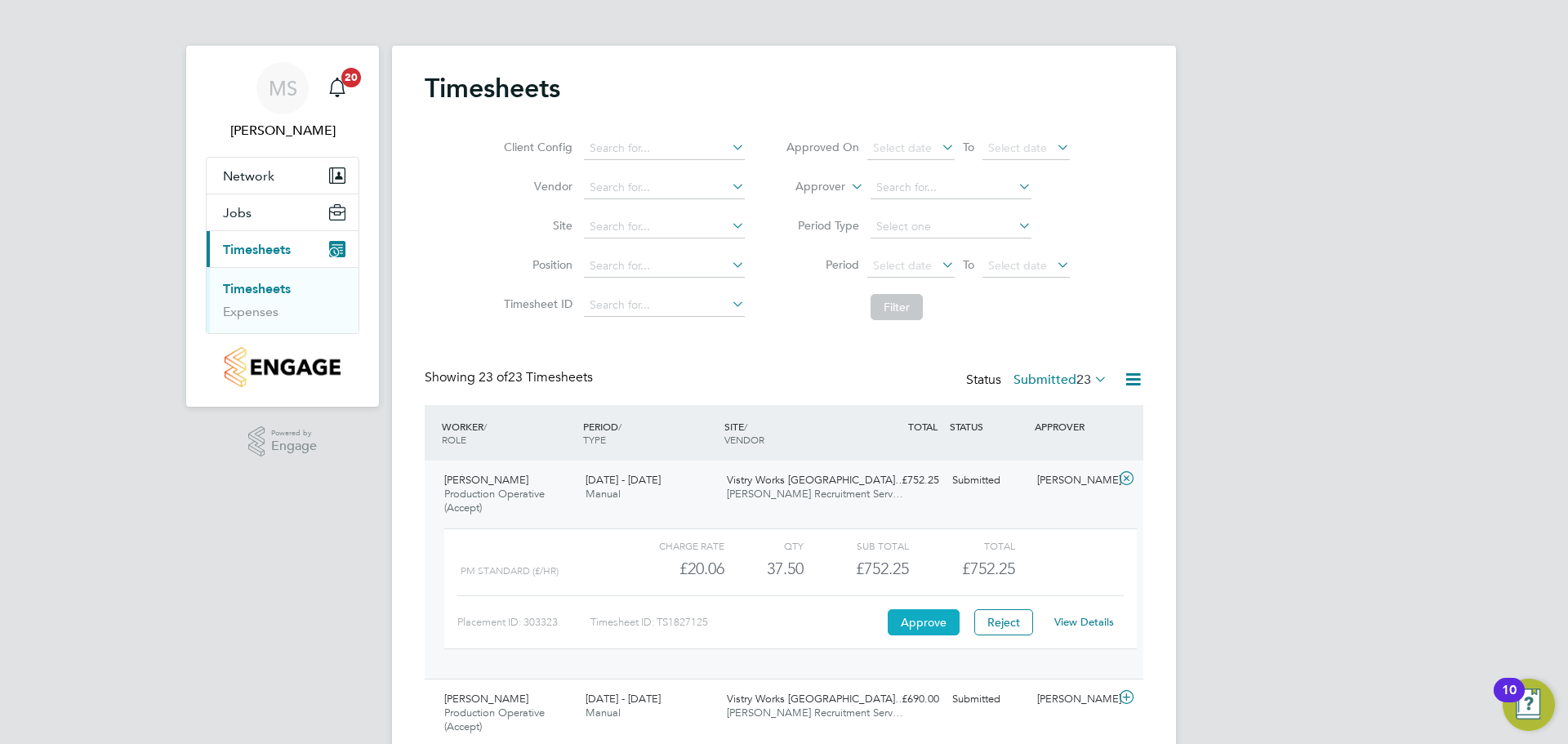
click at [936, 621] on button "Approve" at bounding box center [924, 622] width 72 height 26
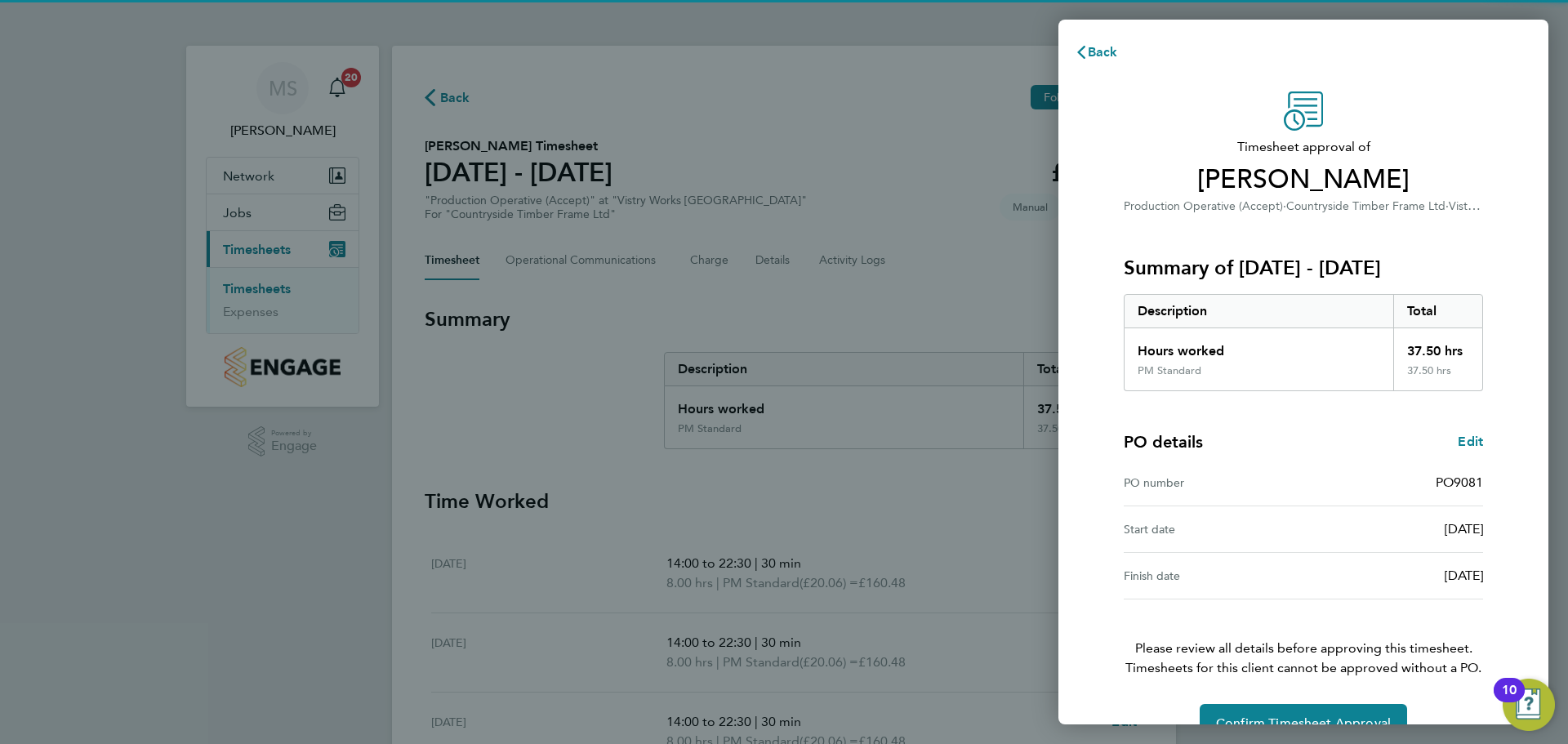
click at [1332, 724] on div "Back Timesheet approval of [PERSON_NAME] Production Operative (Accept) · Countr…" at bounding box center [784, 372] width 1568 height 744
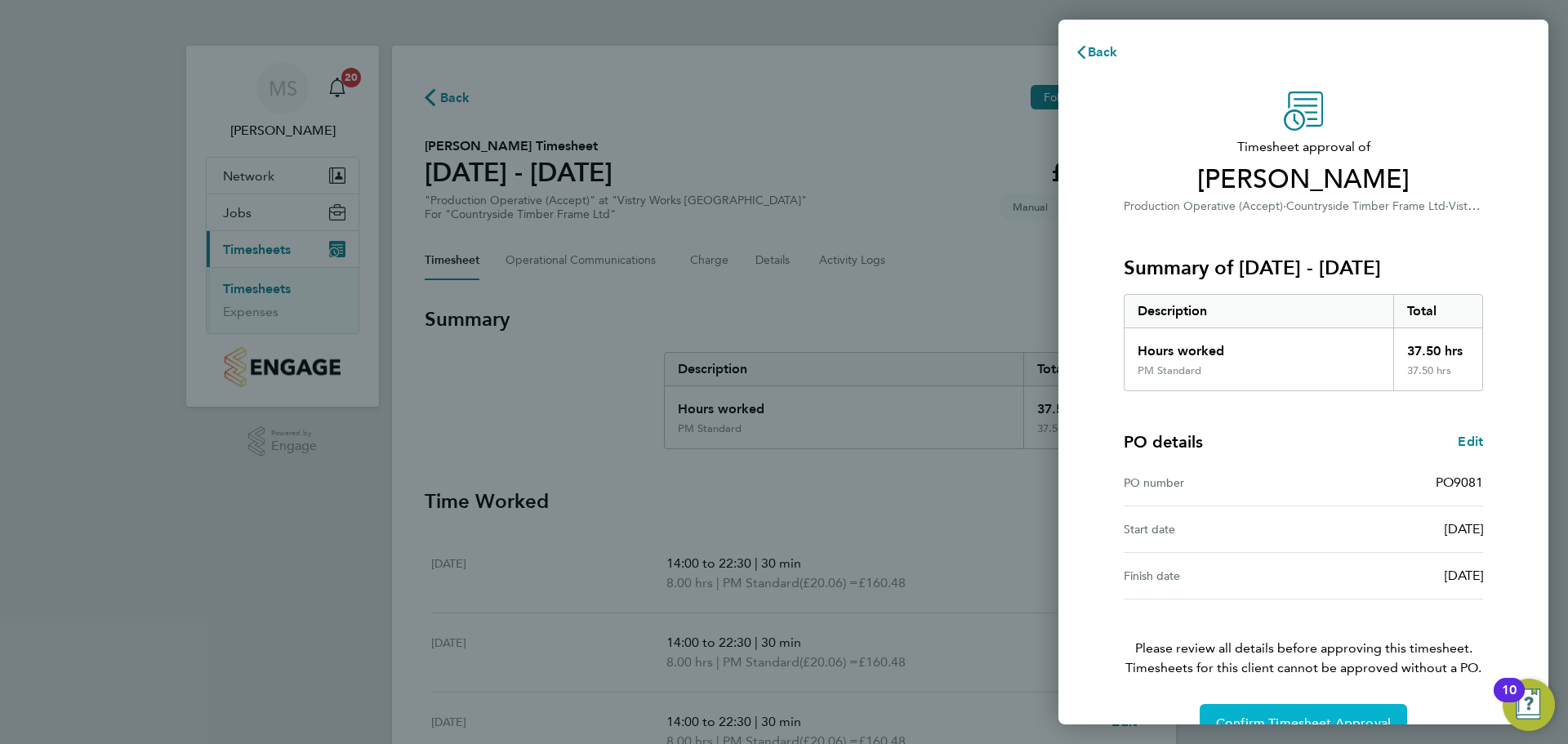
click at [1367, 710] on button "Confirm Timesheet Approval" at bounding box center [1304, 724] width 208 height 39
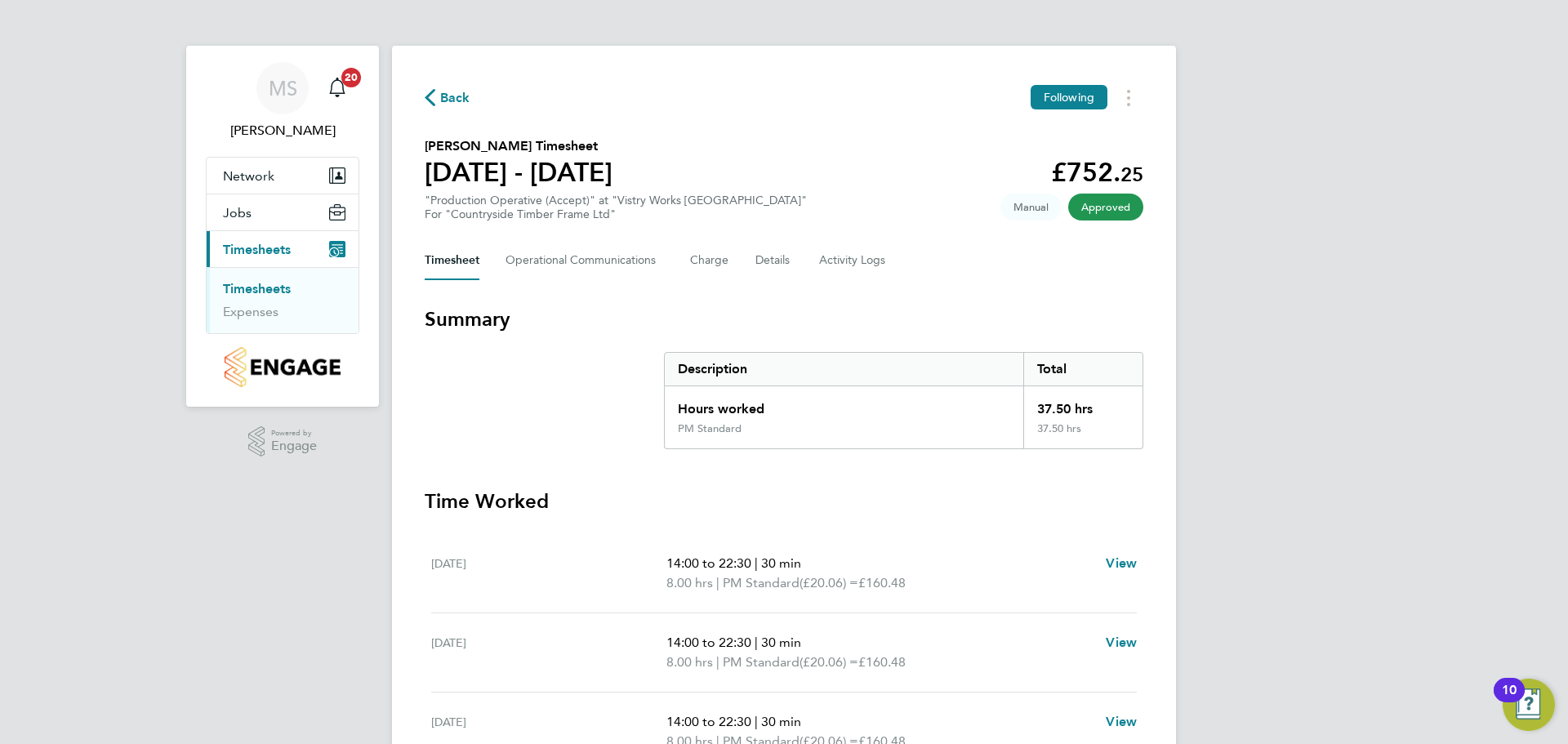
click at [439, 95] on span "Back" at bounding box center [447, 97] width 46 height 16
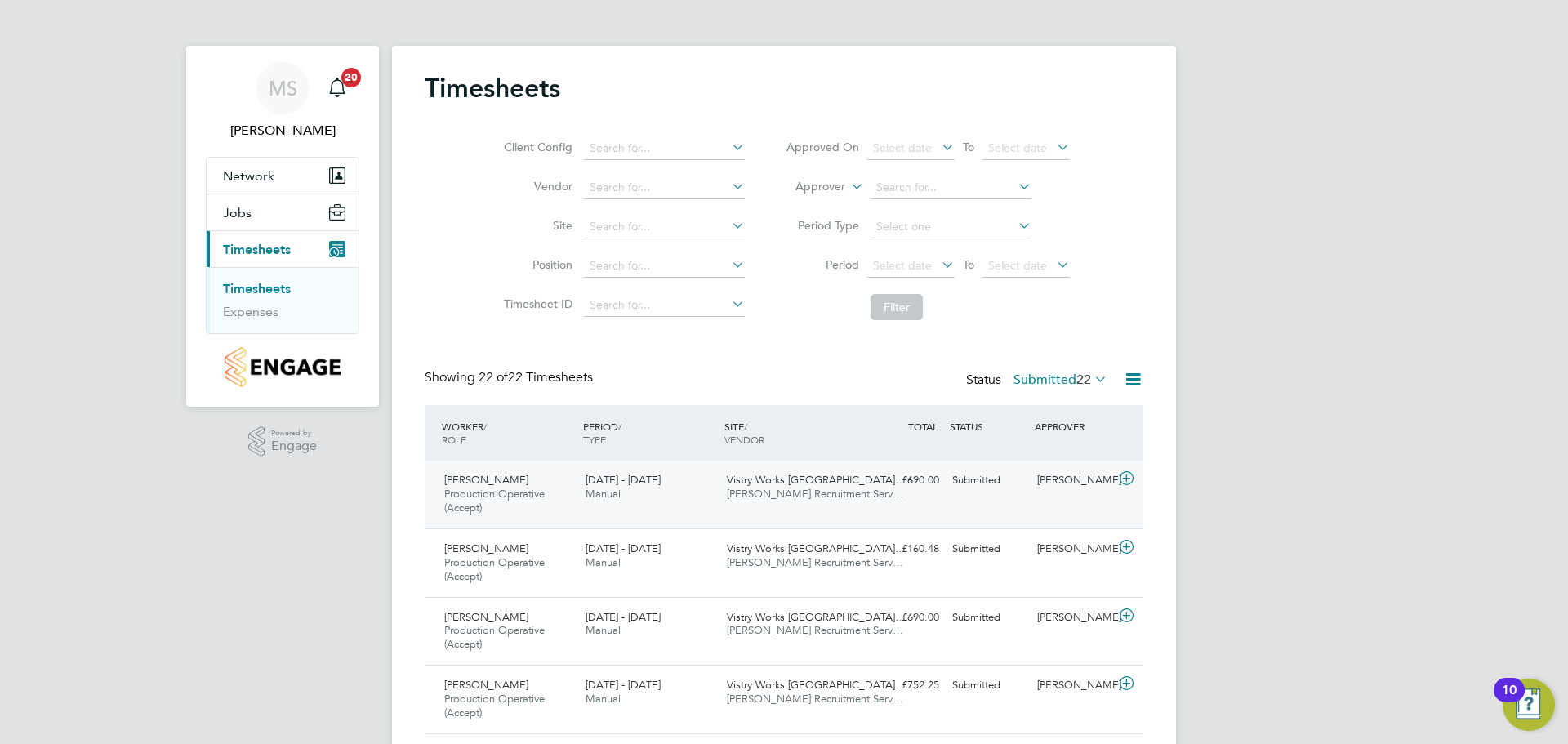
click at [1127, 482] on icon at bounding box center [1126, 478] width 20 height 13
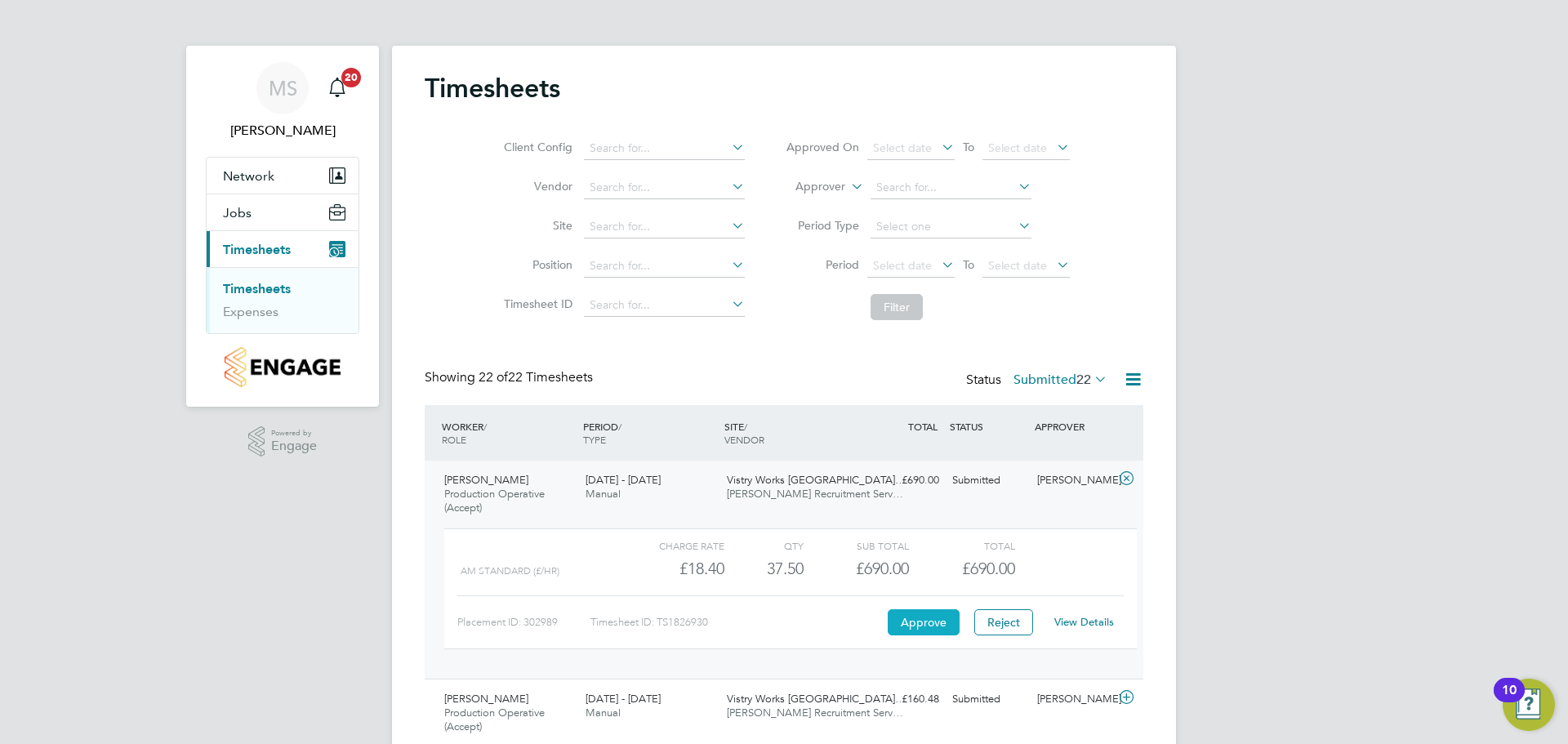
click at [896, 615] on button "Approve" at bounding box center [924, 622] width 72 height 26
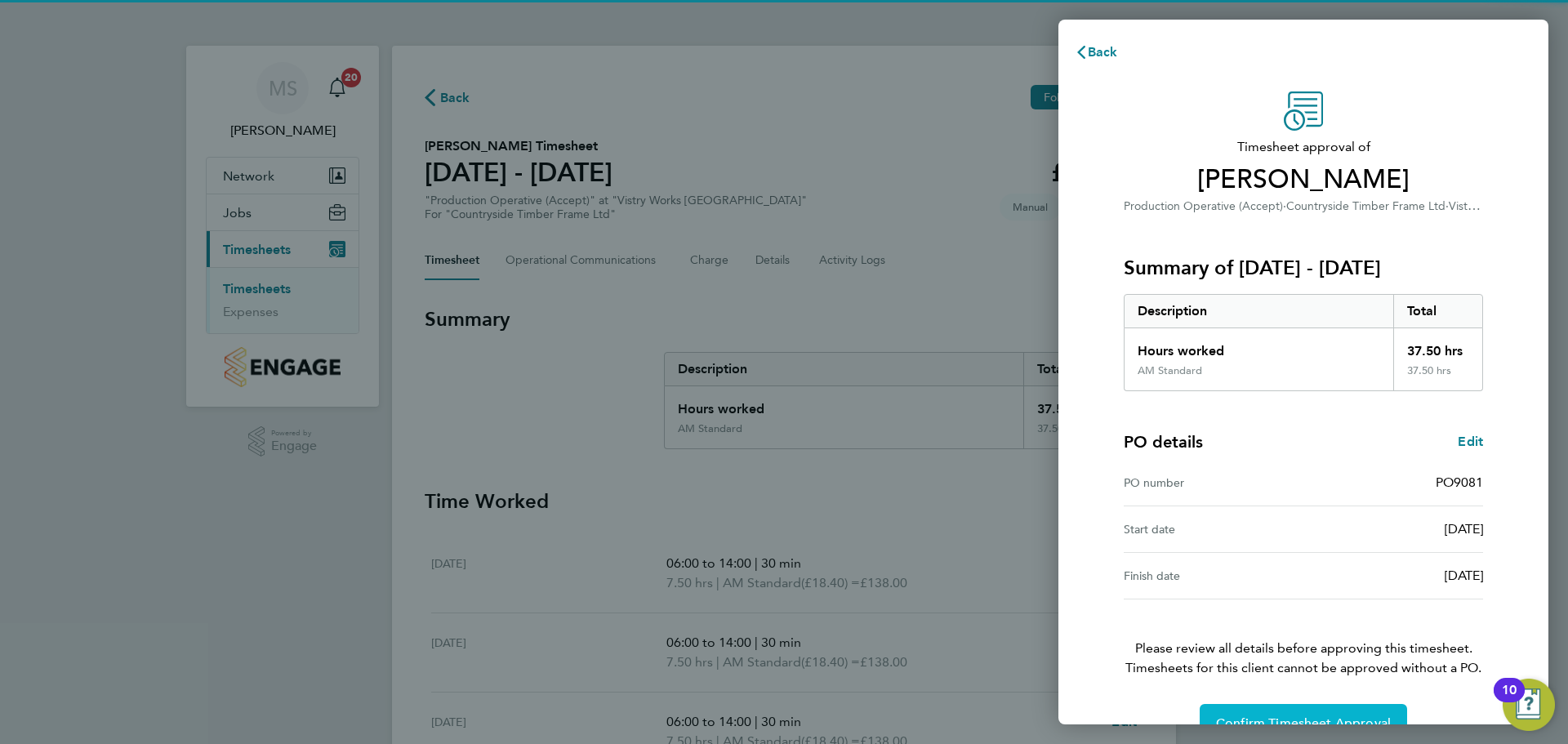
click at [1286, 721] on span "Confirm Timesheet Approval" at bounding box center [1304, 723] width 175 height 17
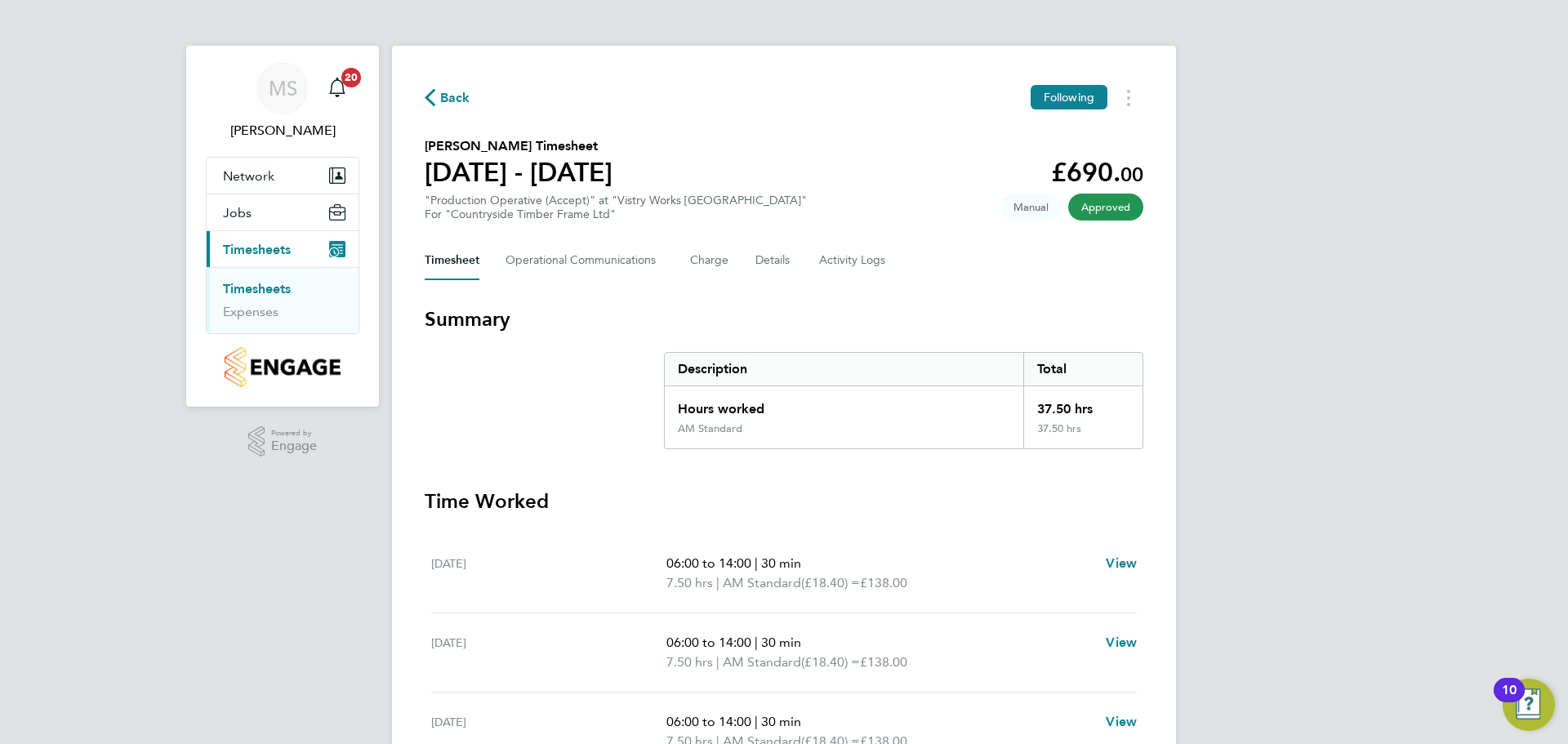
click at [451, 99] on span "Back" at bounding box center [455, 98] width 30 height 20
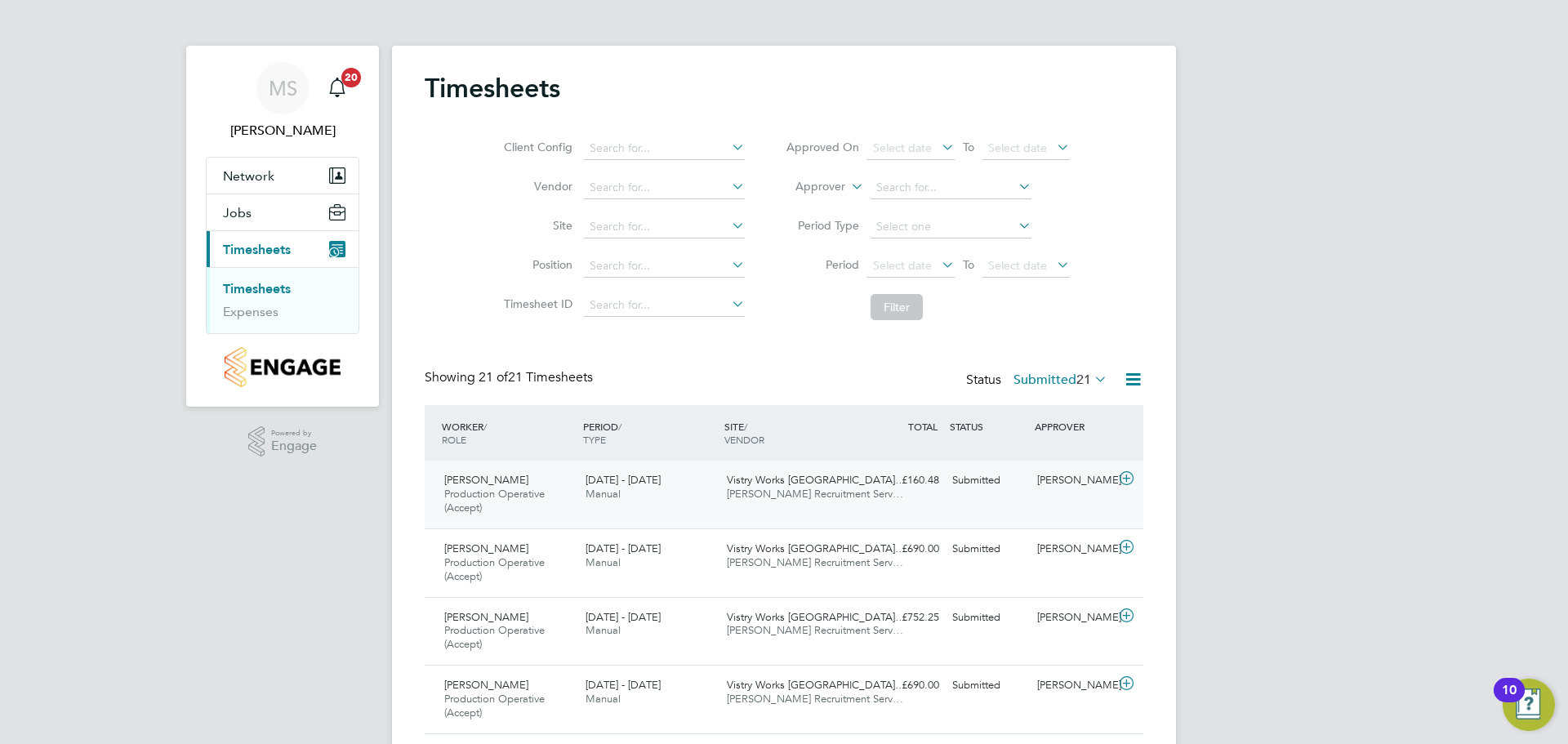
click at [1122, 481] on icon at bounding box center [1126, 478] width 20 height 13
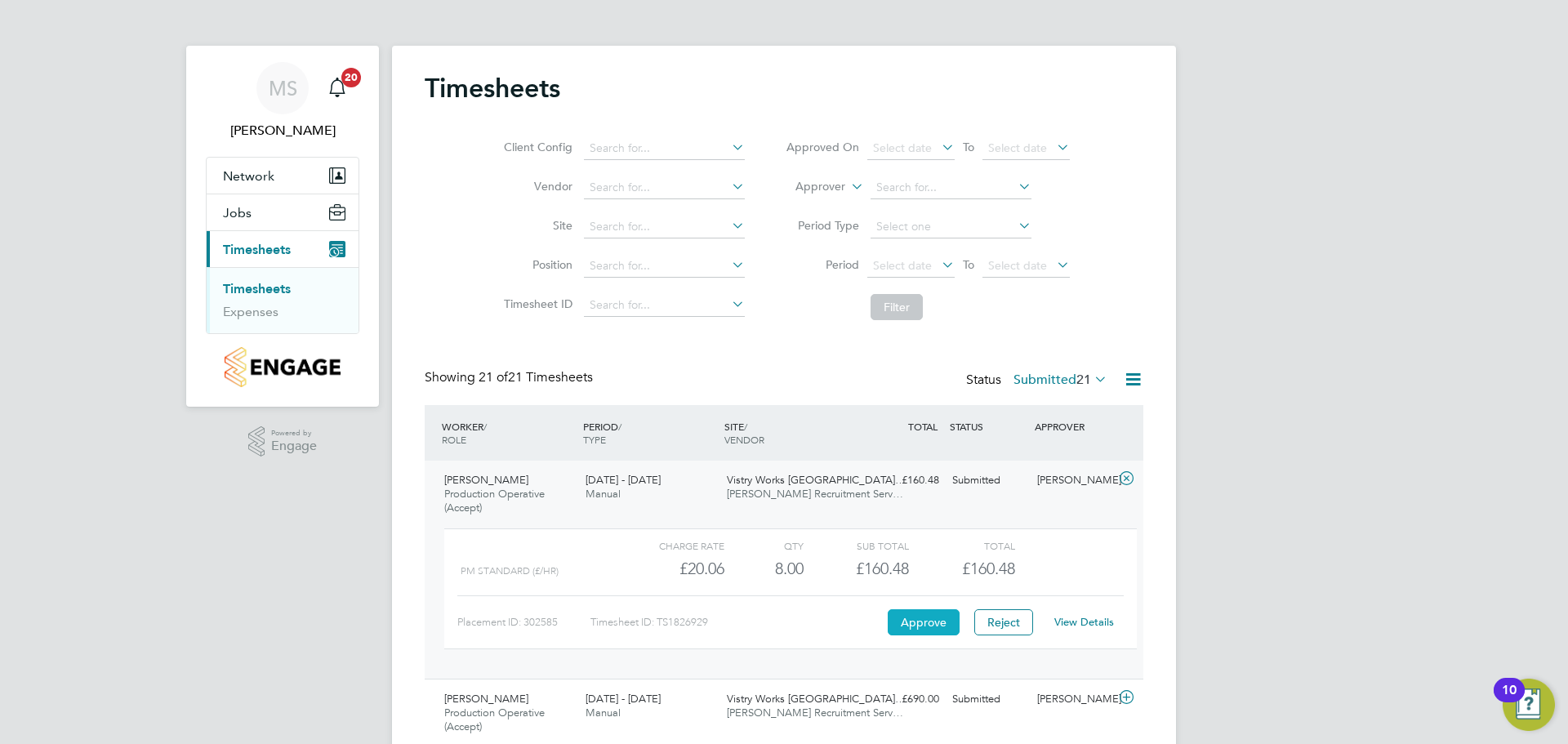
click at [931, 622] on button "Approve" at bounding box center [924, 622] width 72 height 26
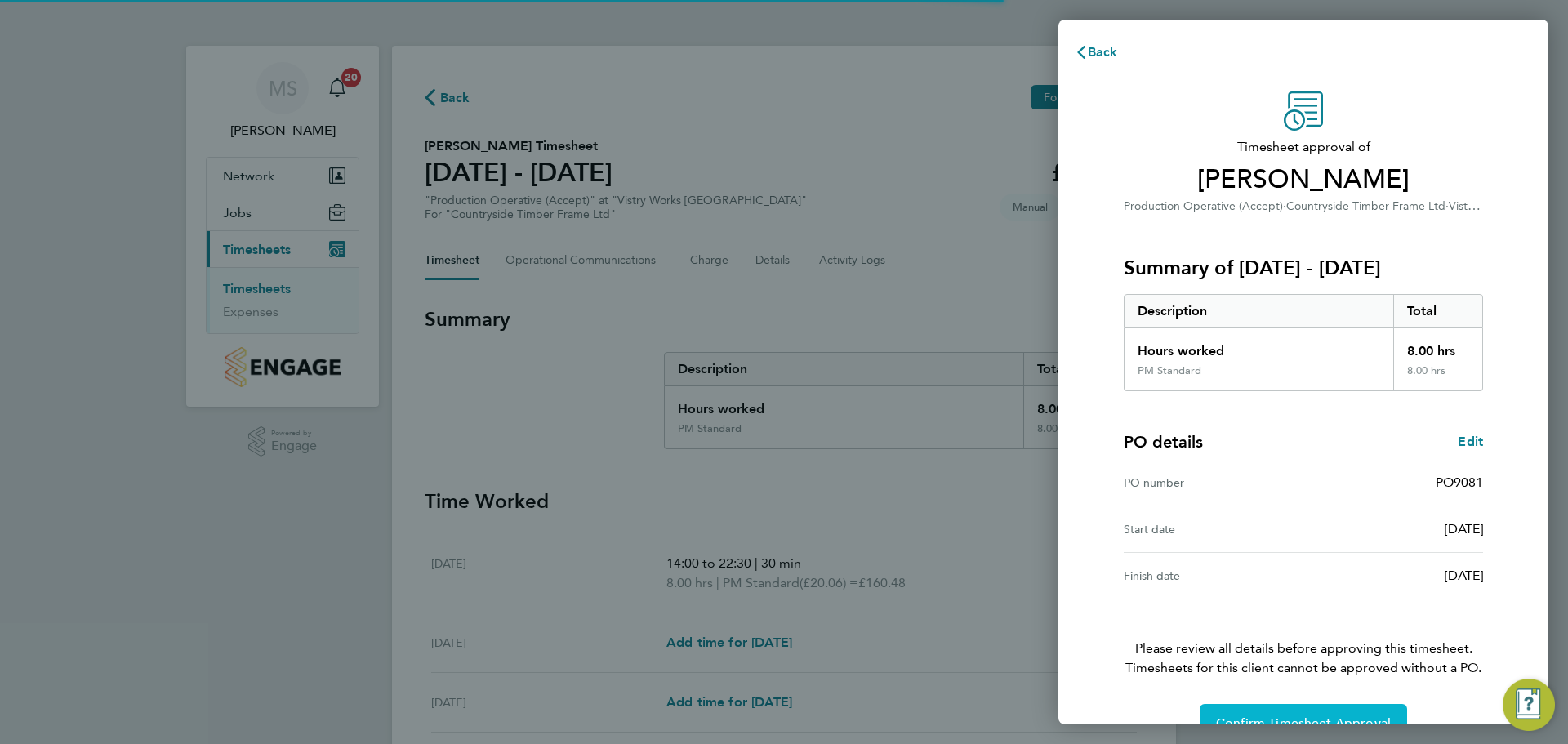
click at [1318, 716] on span "Confirm Timesheet Approval" at bounding box center [1304, 723] width 175 height 17
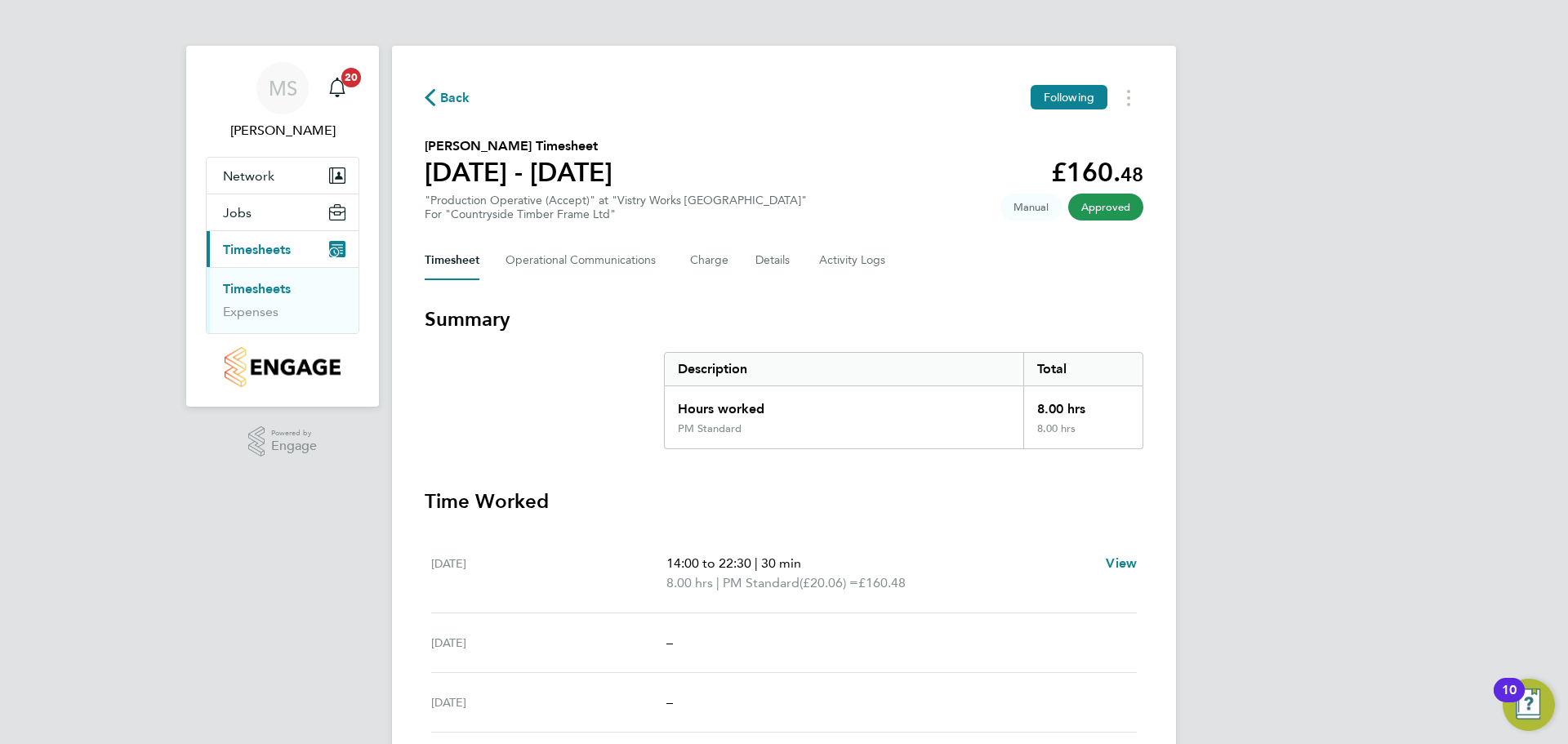
click at [463, 102] on span "Back" at bounding box center [455, 98] width 30 height 20
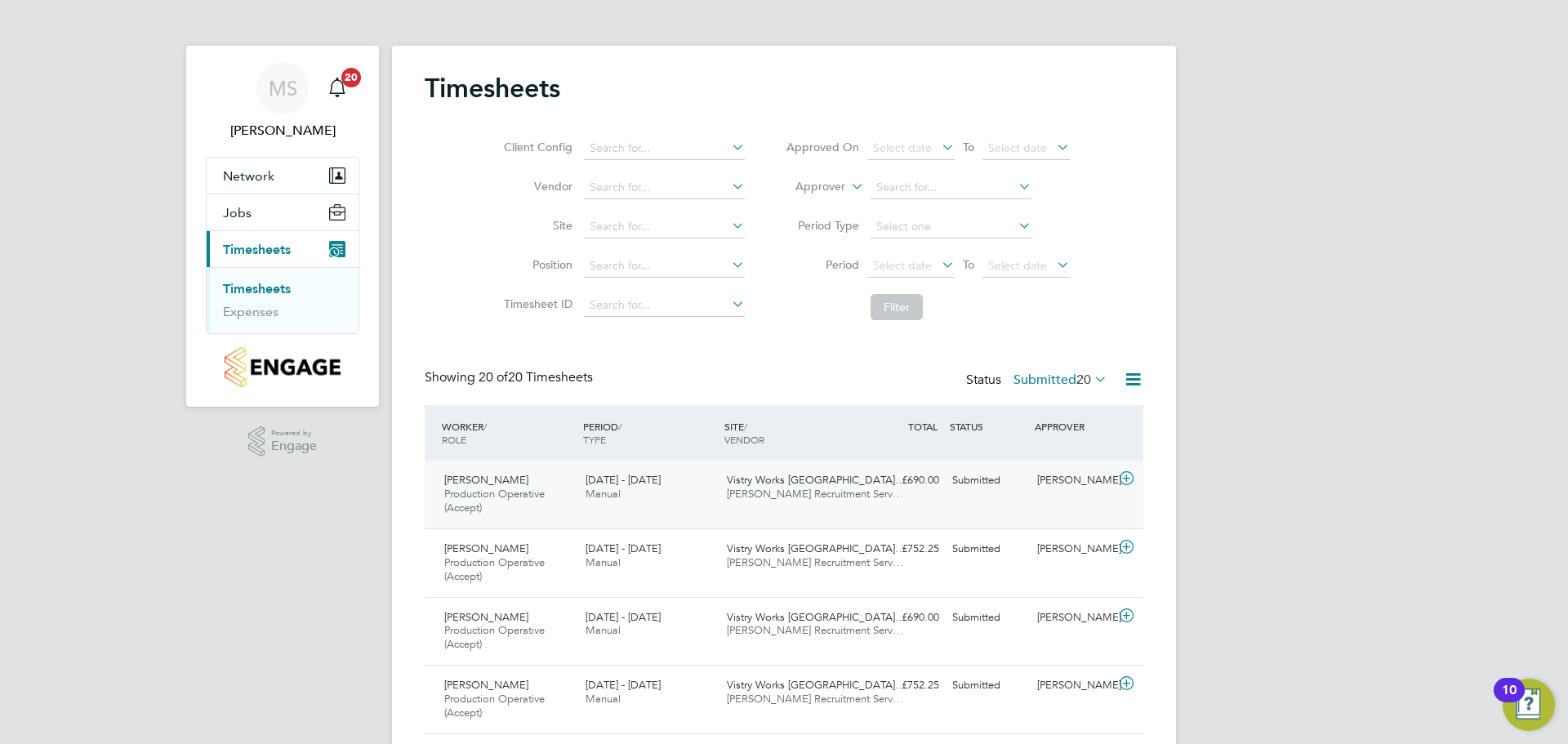
click at [1131, 478] on icon at bounding box center [1126, 478] width 20 height 13
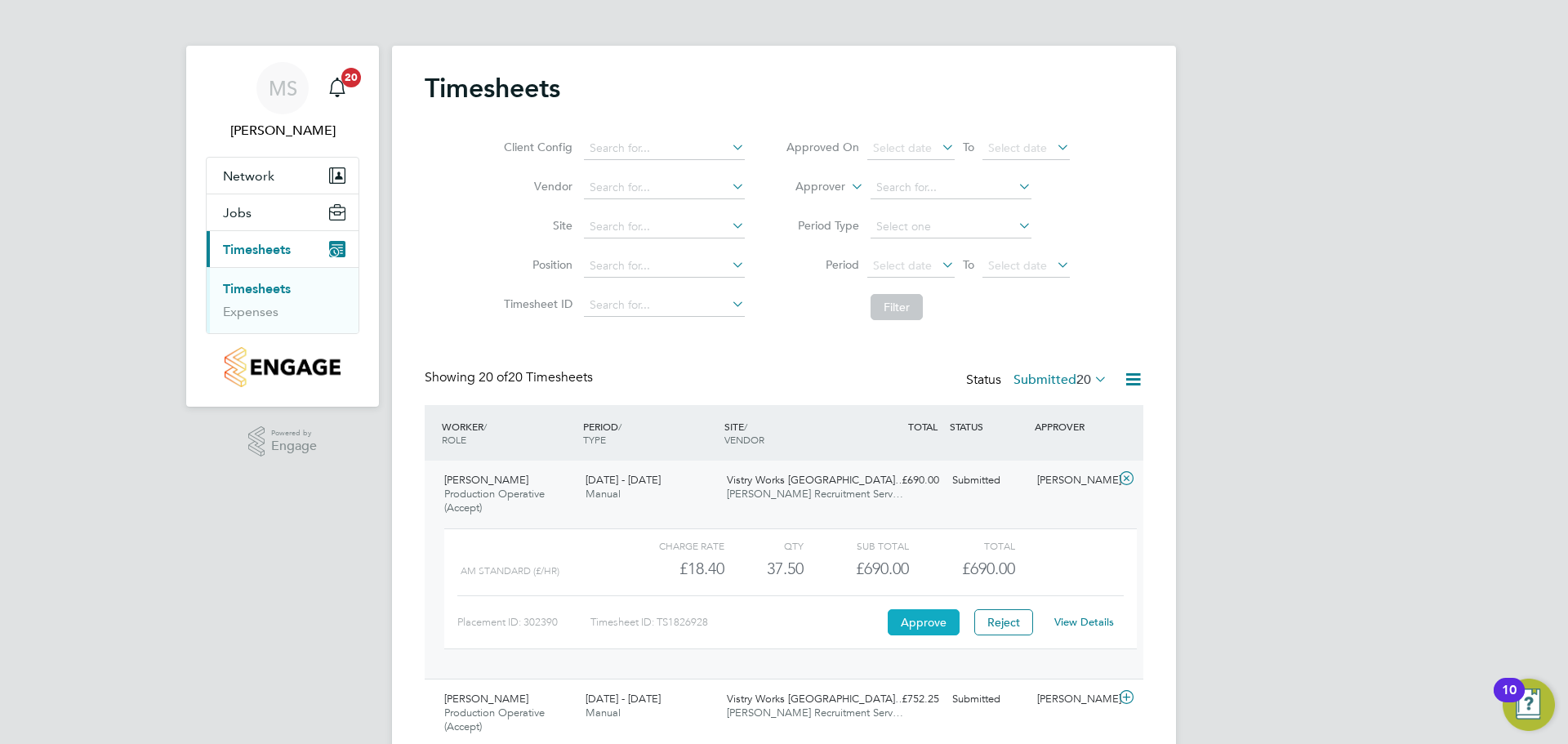
click at [923, 625] on button "Approve" at bounding box center [924, 622] width 72 height 26
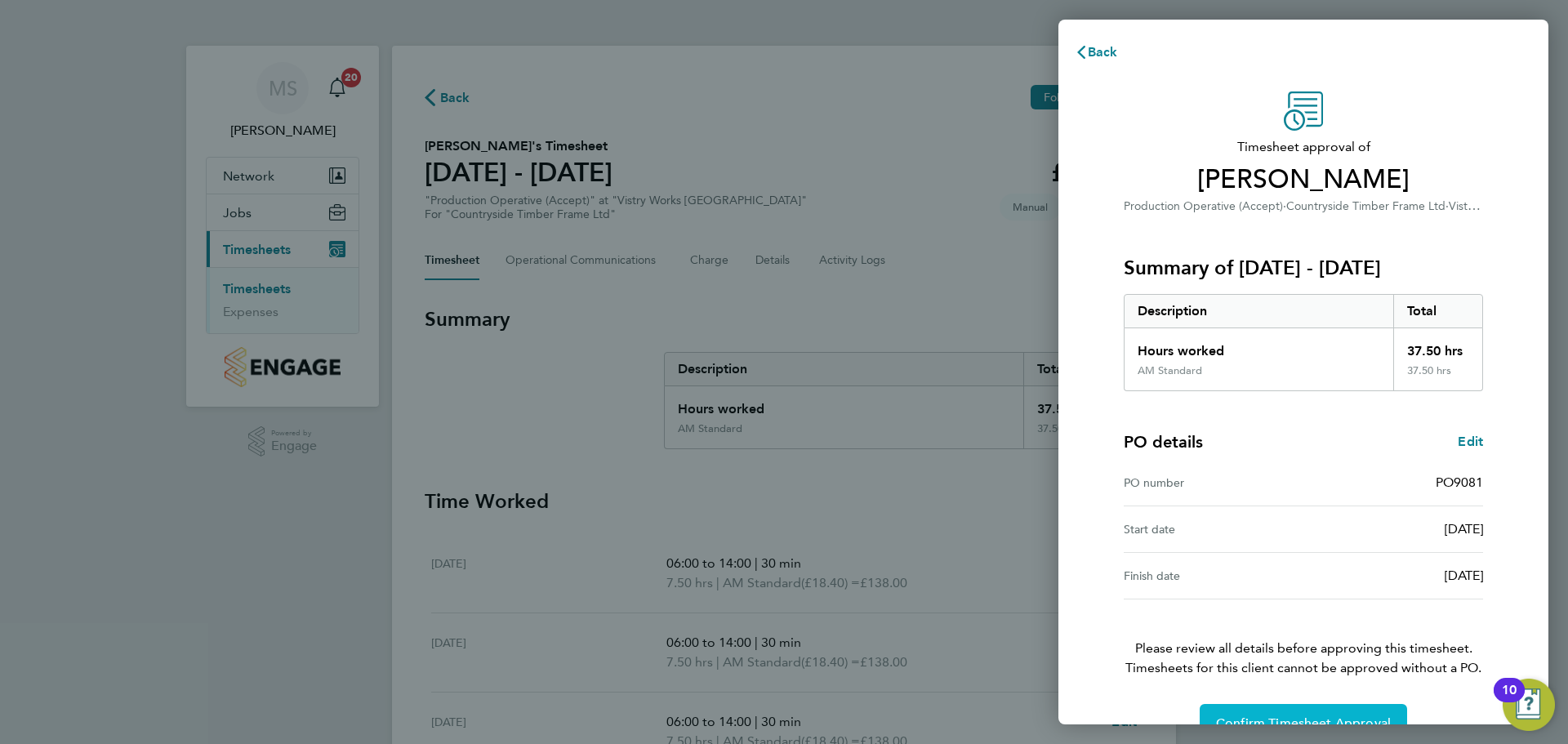
click at [1254, 720] on span "Confirm Timesheet Approval" at bounding box center [1304, 723] width 175 height 17
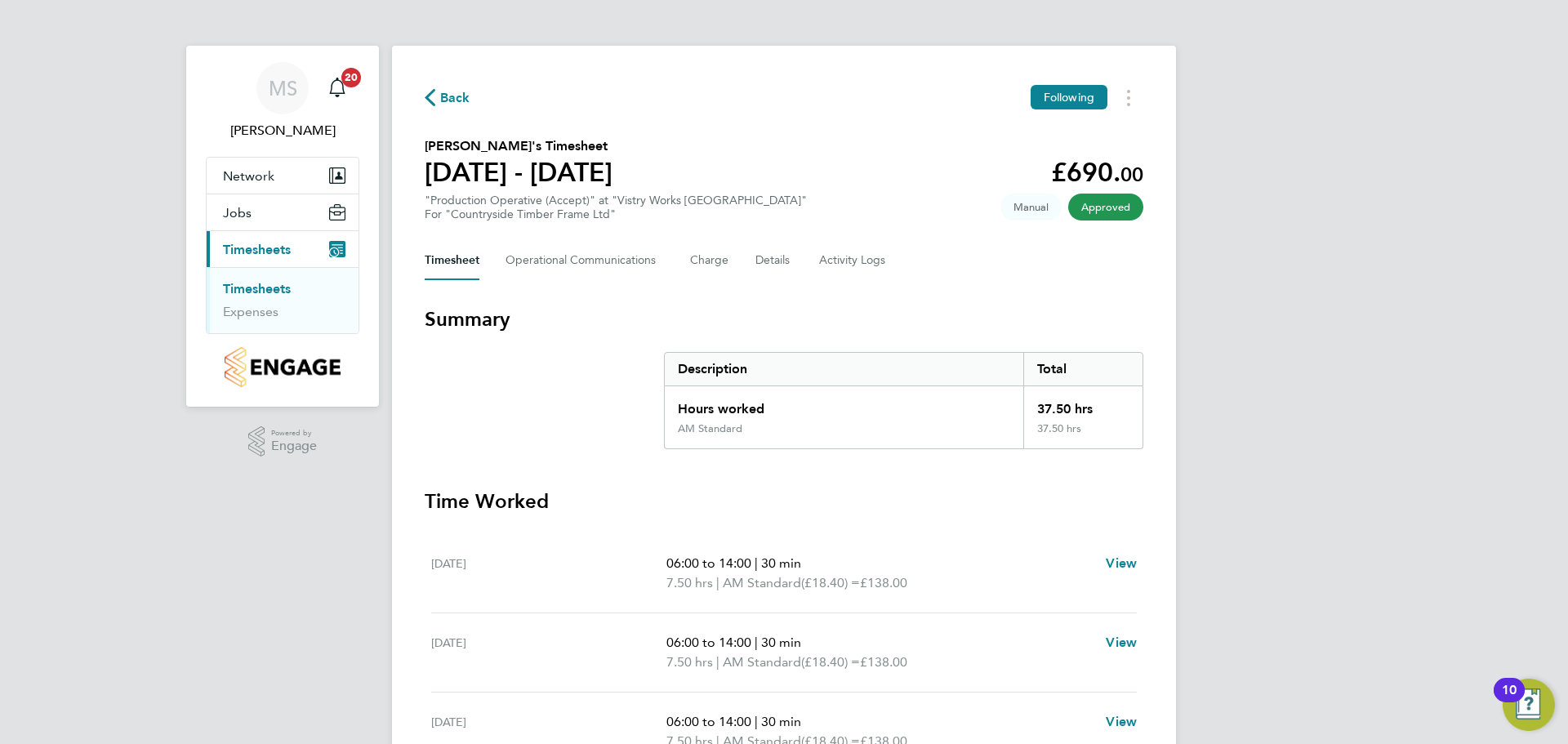
click at [439, 94] on span "Back" at bounding box center [447, 97] width 46 height 16
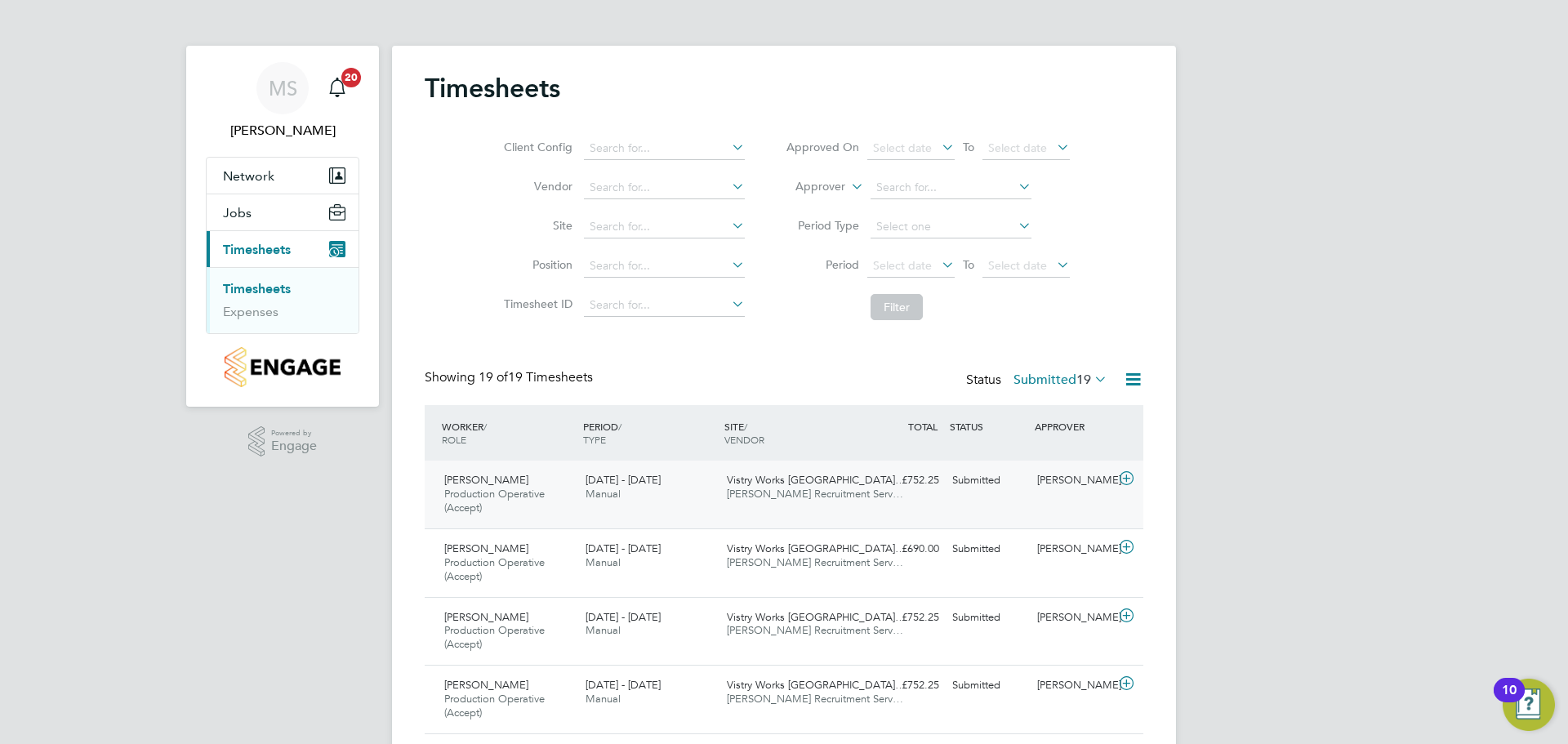
drag, startPoint x: 1124, startPoint y: 474, endPoint x: 1030, endPoint y: 478, distance: 94.1
click at [1123, 474] on icon at bounding box center [1126, 478] width 20 height 13
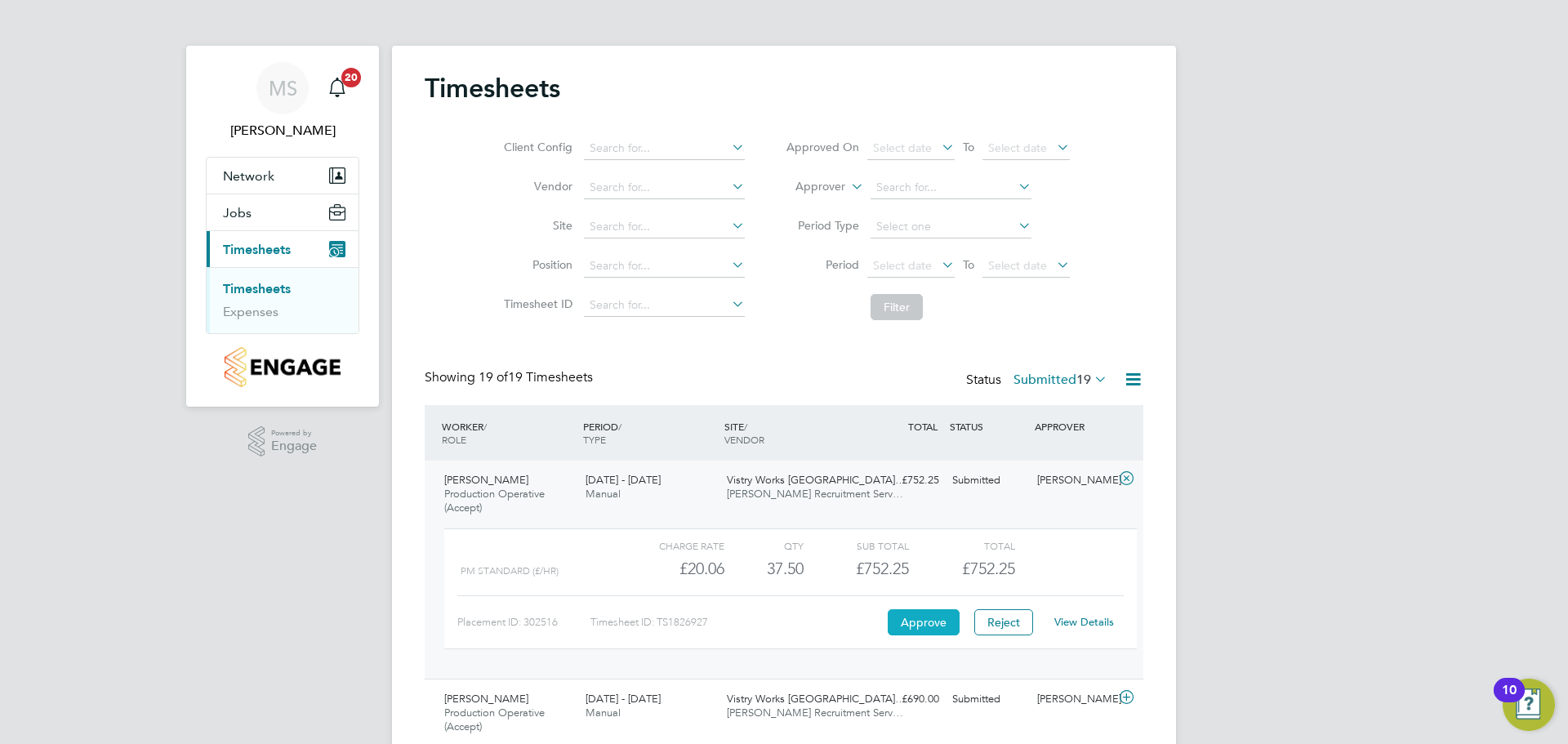
click at [909, 622] on button "Approve" at bounding box center [924, 622] width 72 height 26
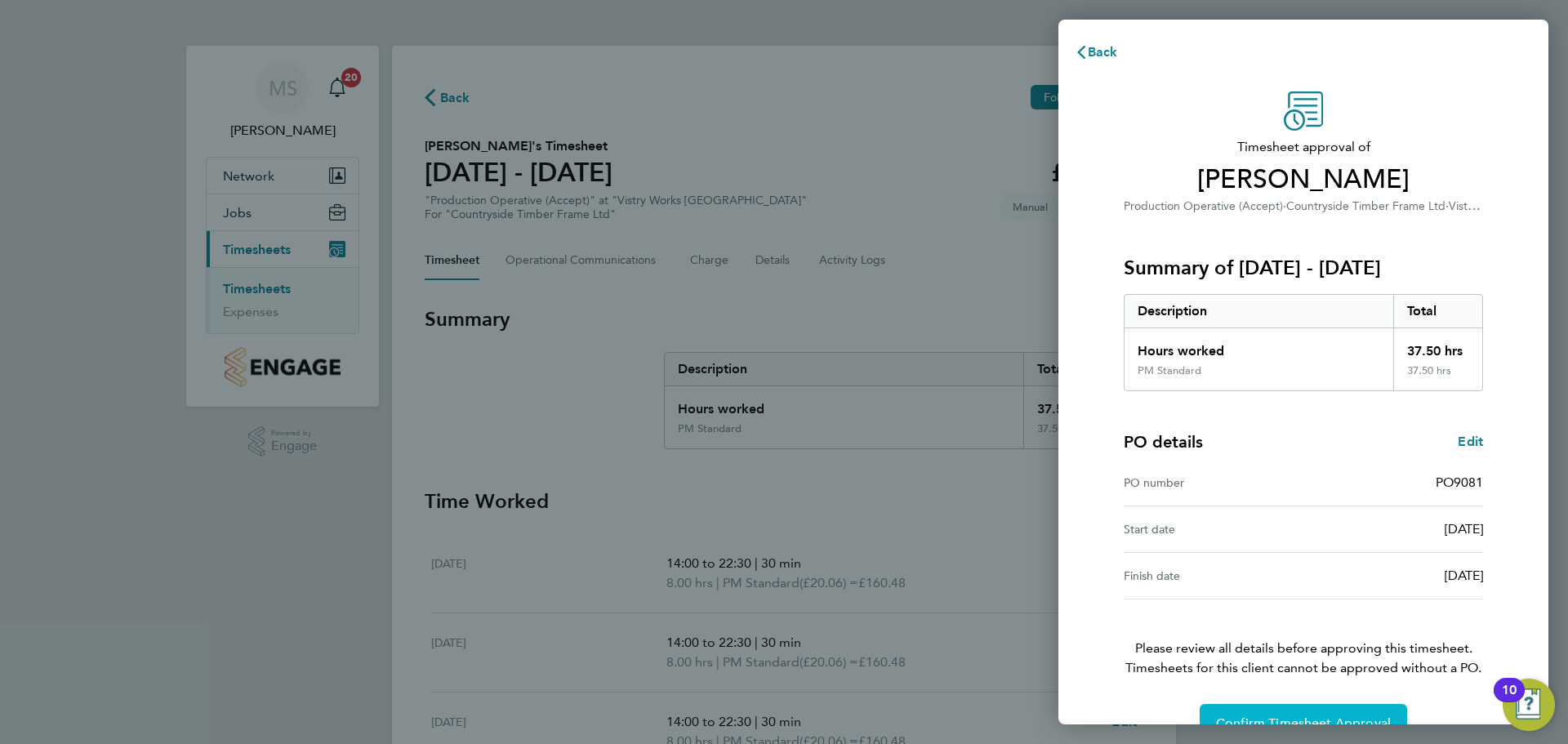
click at [1257, 720] on span "Confirm Timesheet Approval" at bounding box center [1304, 723] width 175 height 17
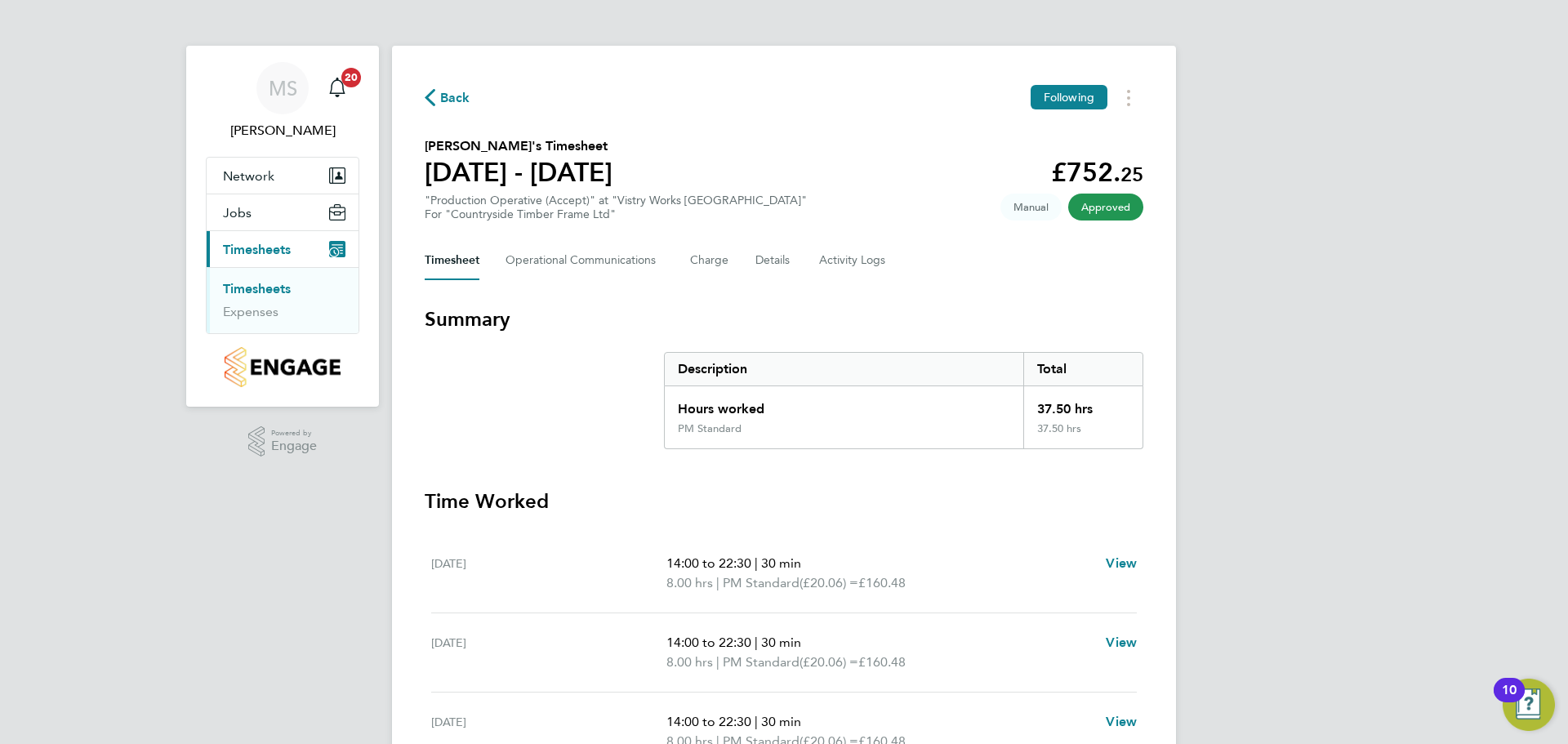
click at [428, 88] on button "Back" at bounding box center [447, 98] width 46 height 20
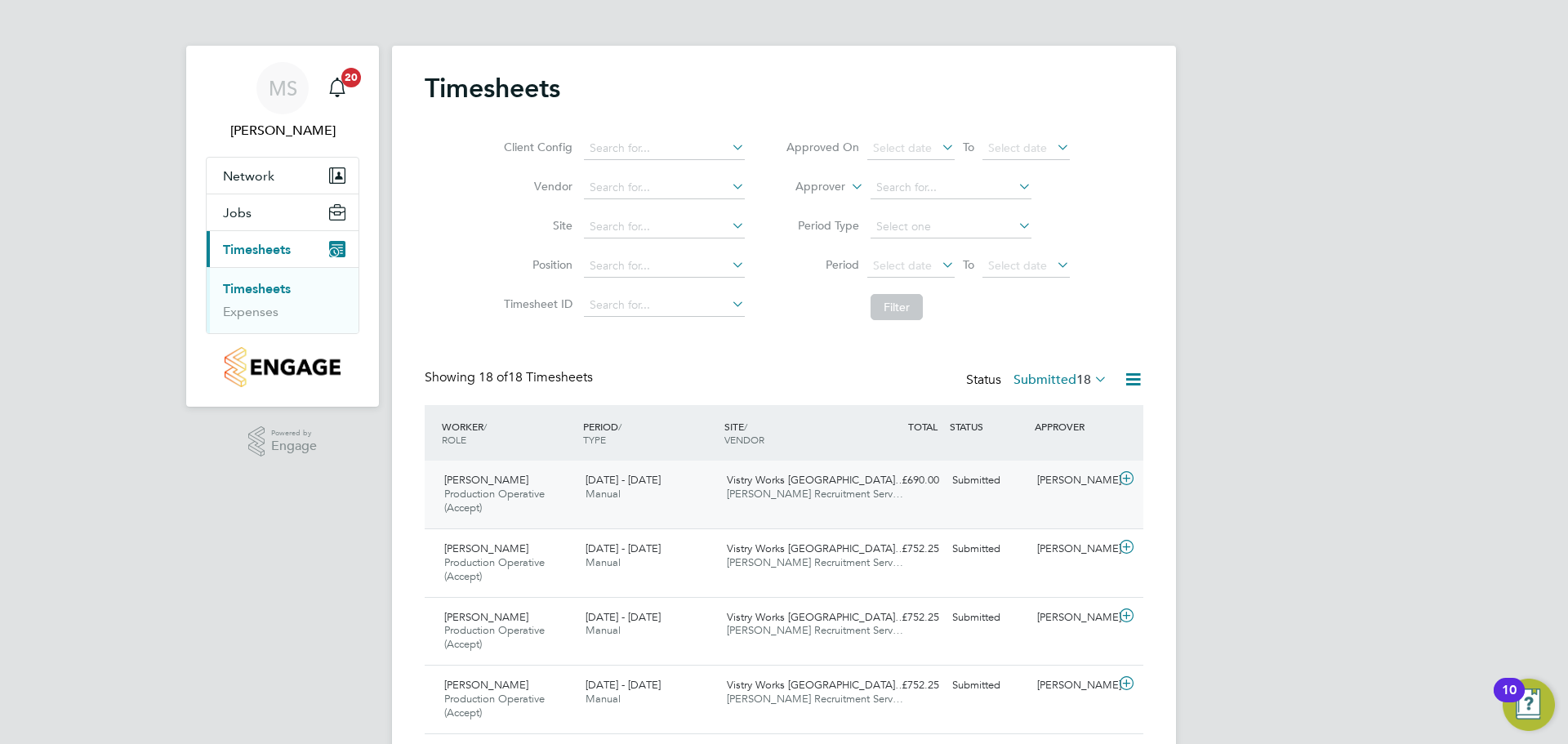
click at [1127, 479] on icon at bounding box center [1126, 478] width 20 height 13
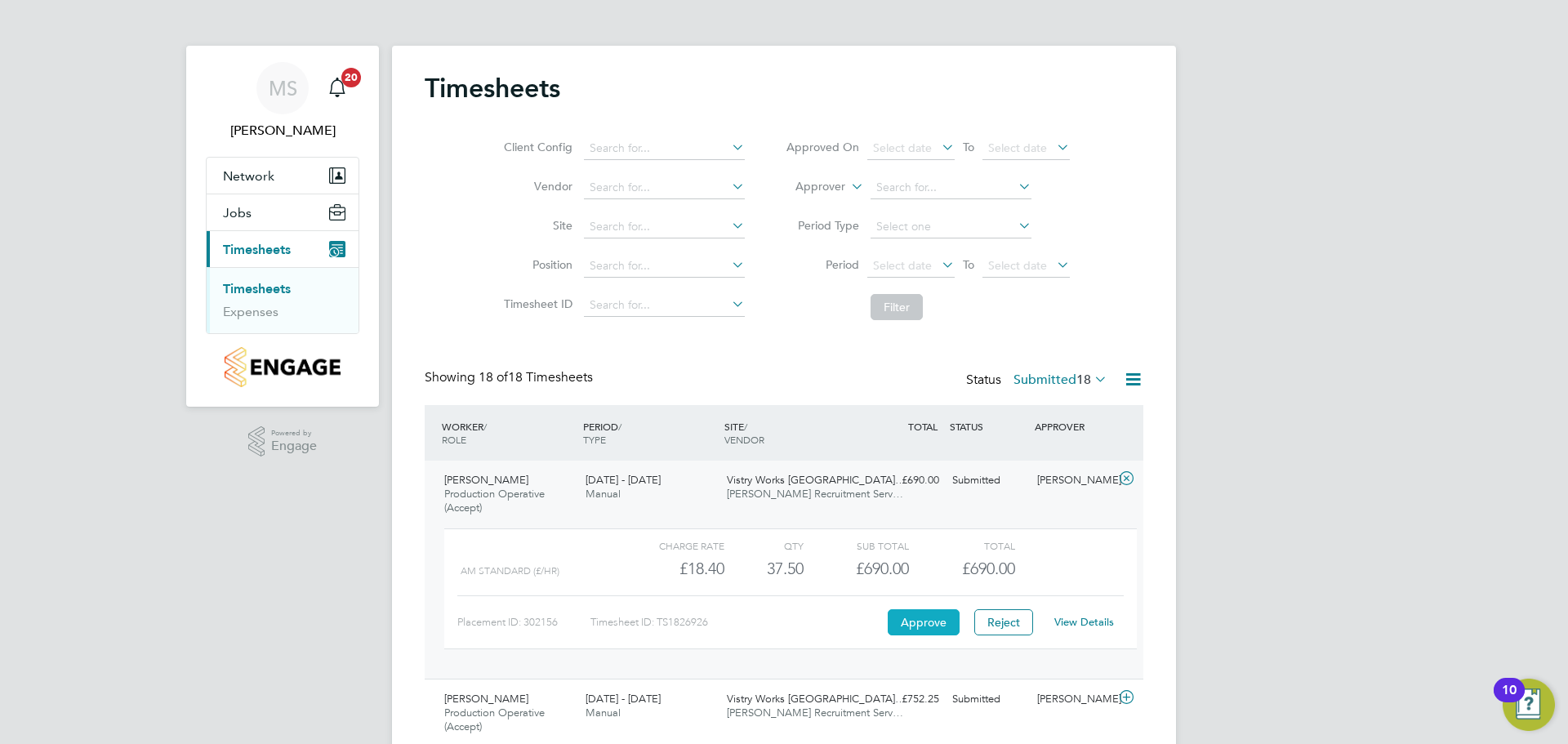
click at [910, 619] on button "Approve" at bounding box center [924, 622] width 72 height 26
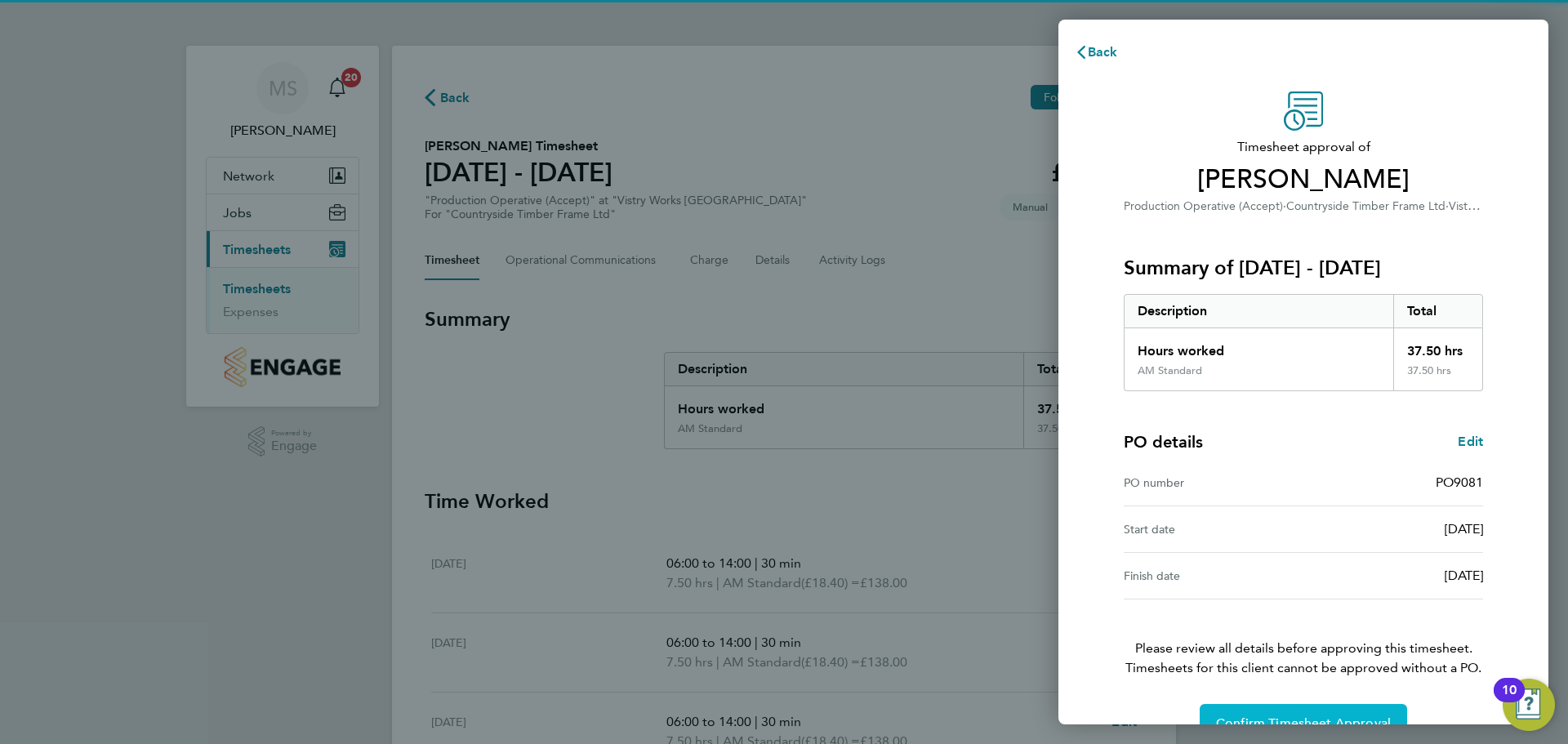
click at [1264, 718] on span "Confirm Timesheet Approval" at bounding box center [1304, 723] width 175 height 17
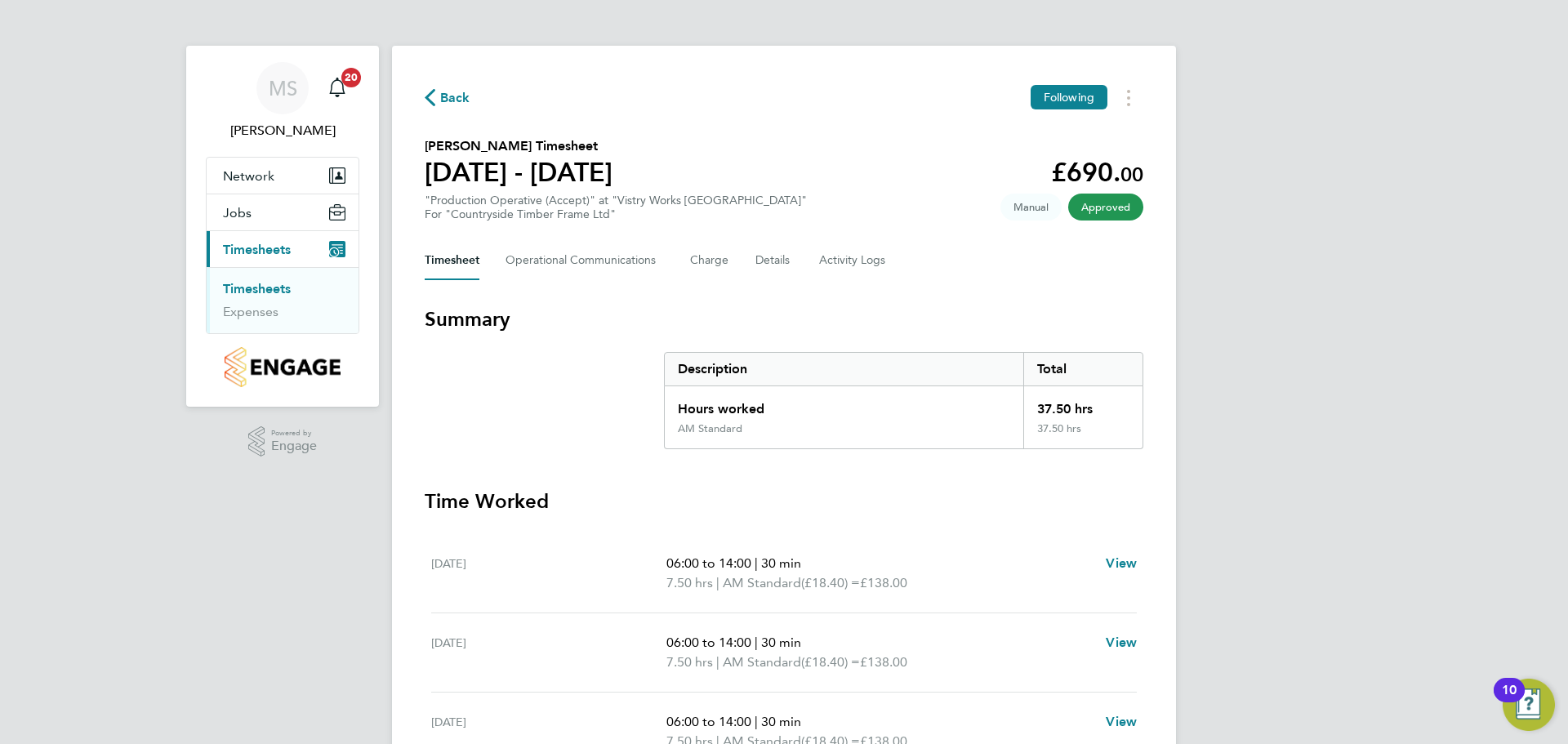
click at [450, 97] on span "Back" at bounding box center [455, 98] width 30 height 20
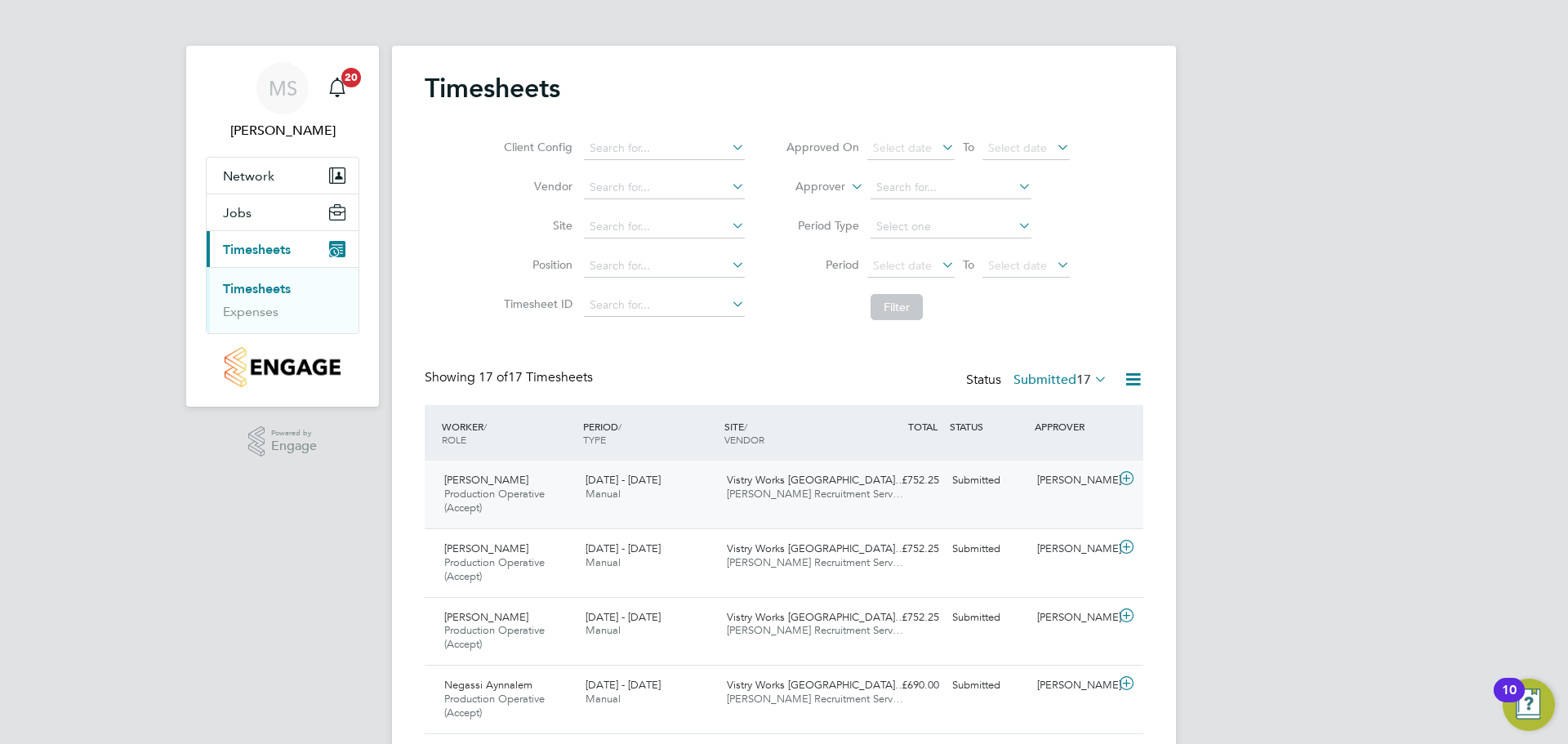
click at [1119, 477] on icon at bounding box center [1126, 478] width 20 height 13
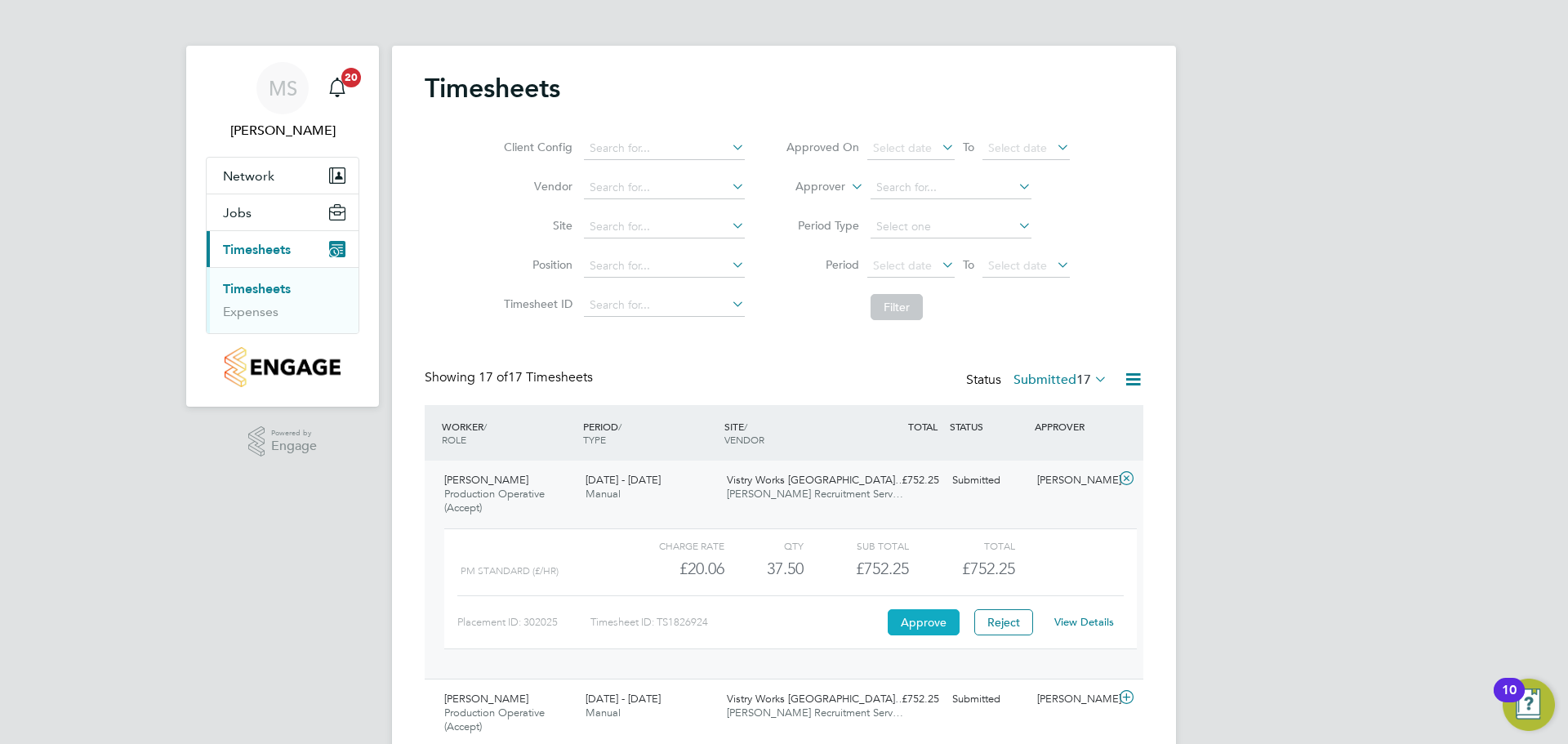
click at [931, 623] on button "Approve" at bounding box center [924, 622] width 72 height 26
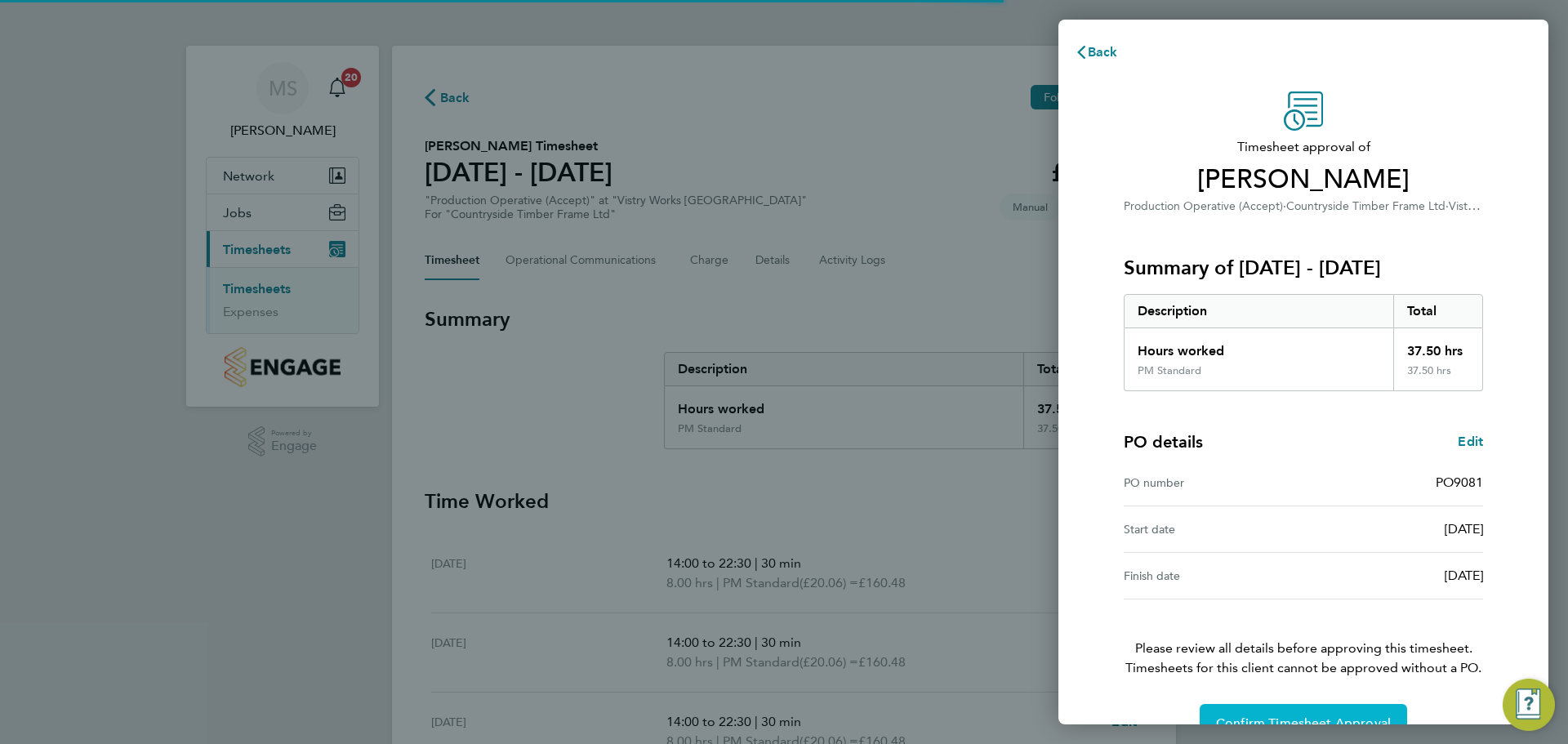
click at [1231, 719] on span "Confirm Timesheet Approval" at bounding box center [1304, 723] width 175 height 17
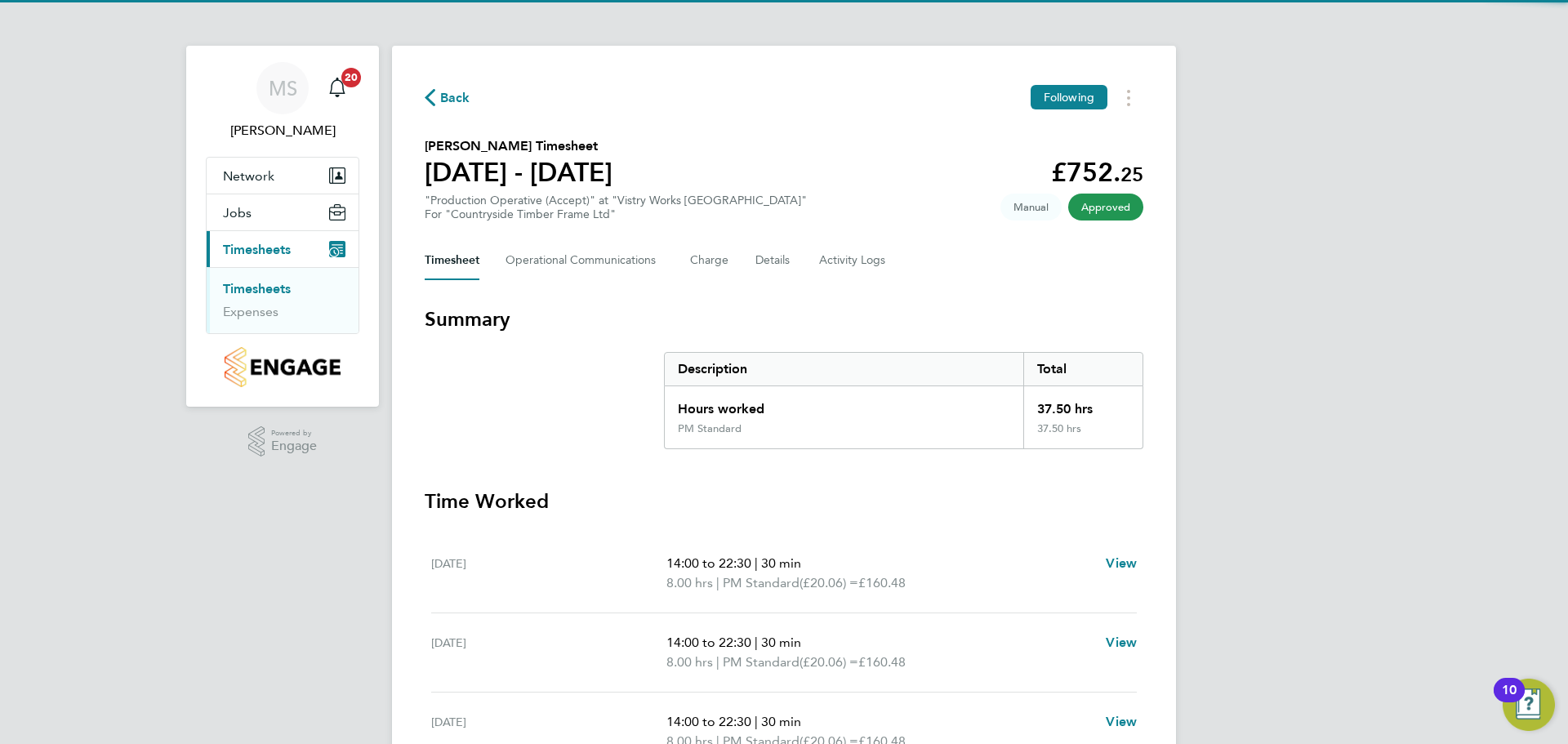
click at [453, 98] on span "Back" at bounding box center [455, 98] width 30 height 20
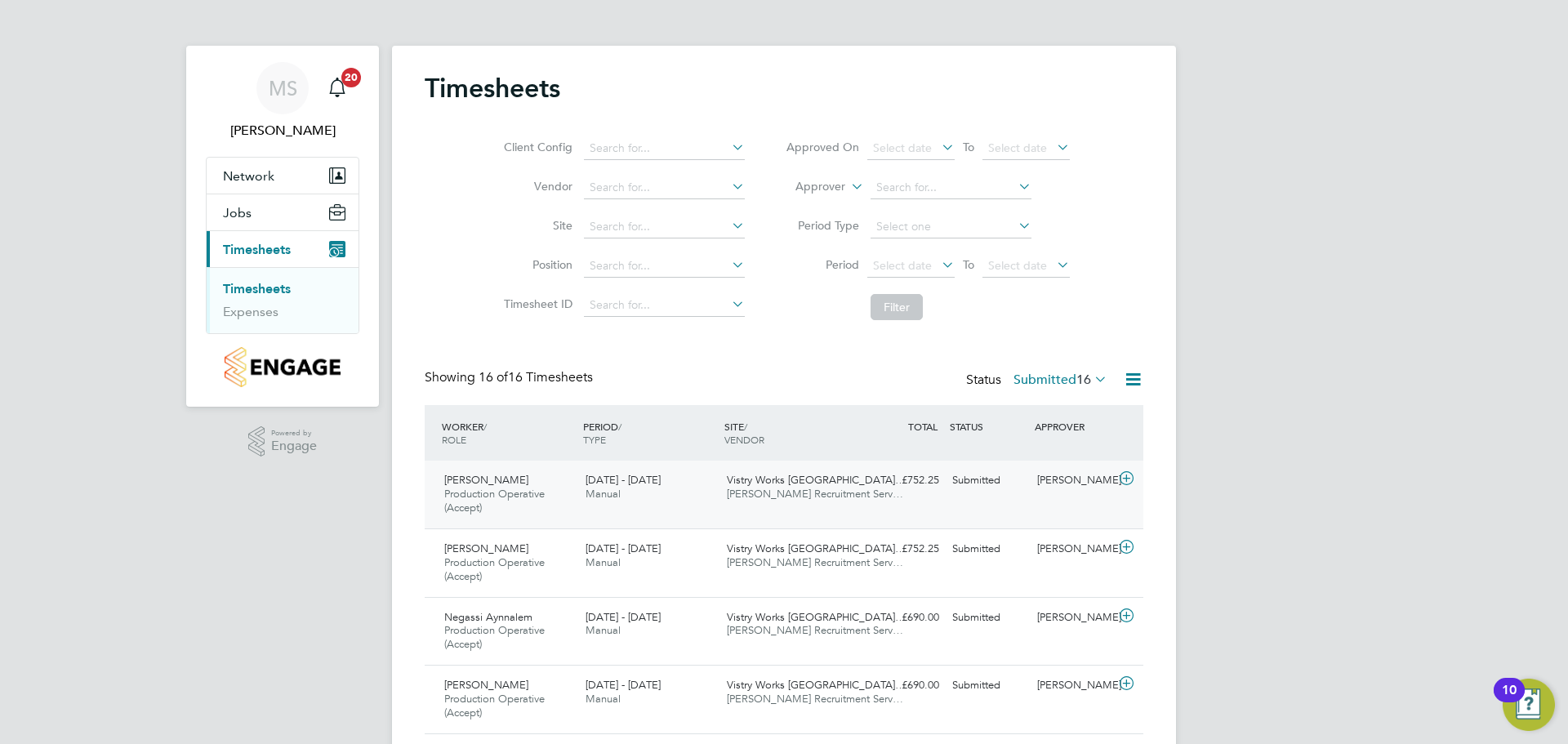
click at [1118, 479] on icon at bounding box center [1126, 478] width 20 height 13
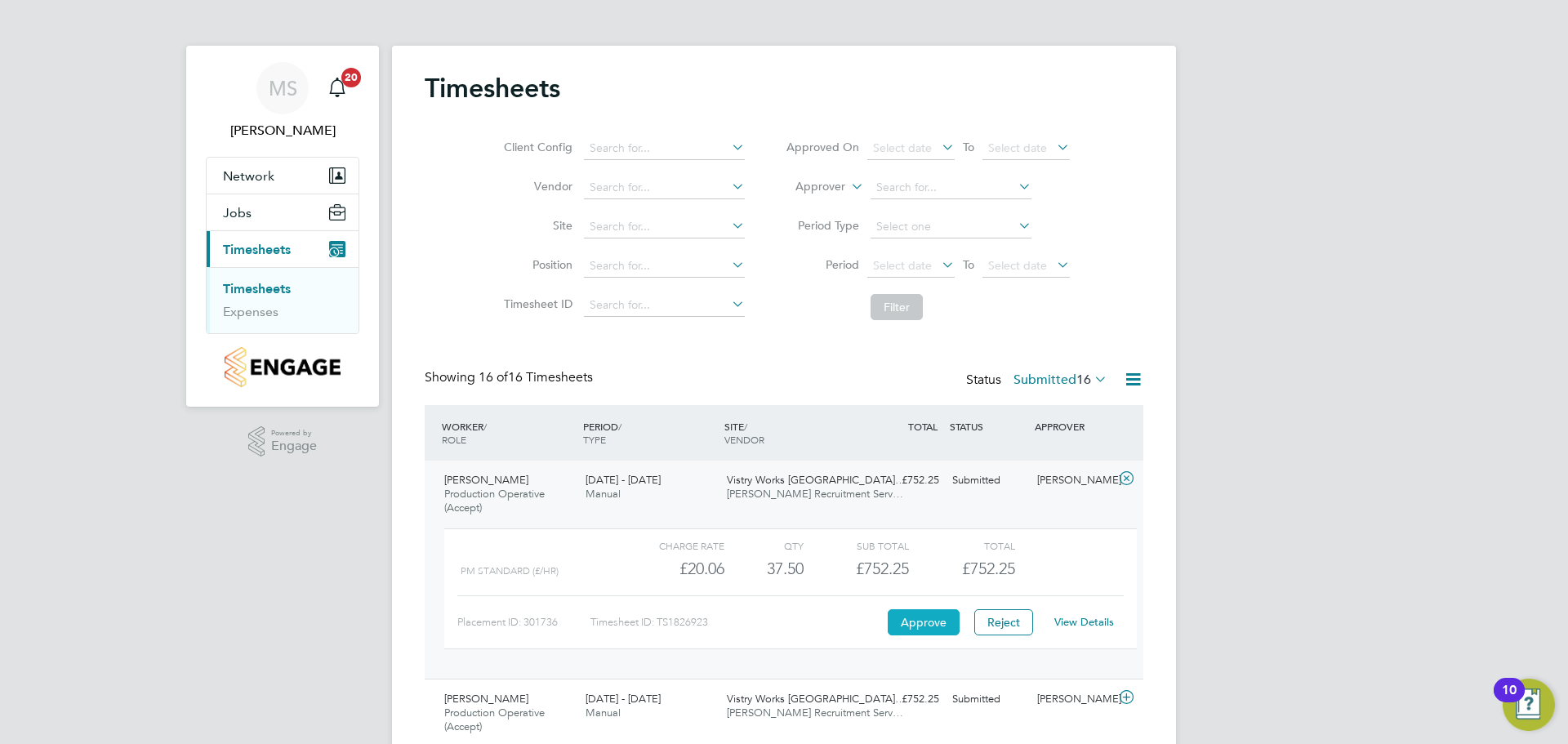
click at [940, 624] on button "Approve" at bounding box center [924, 622] width 72 height 26
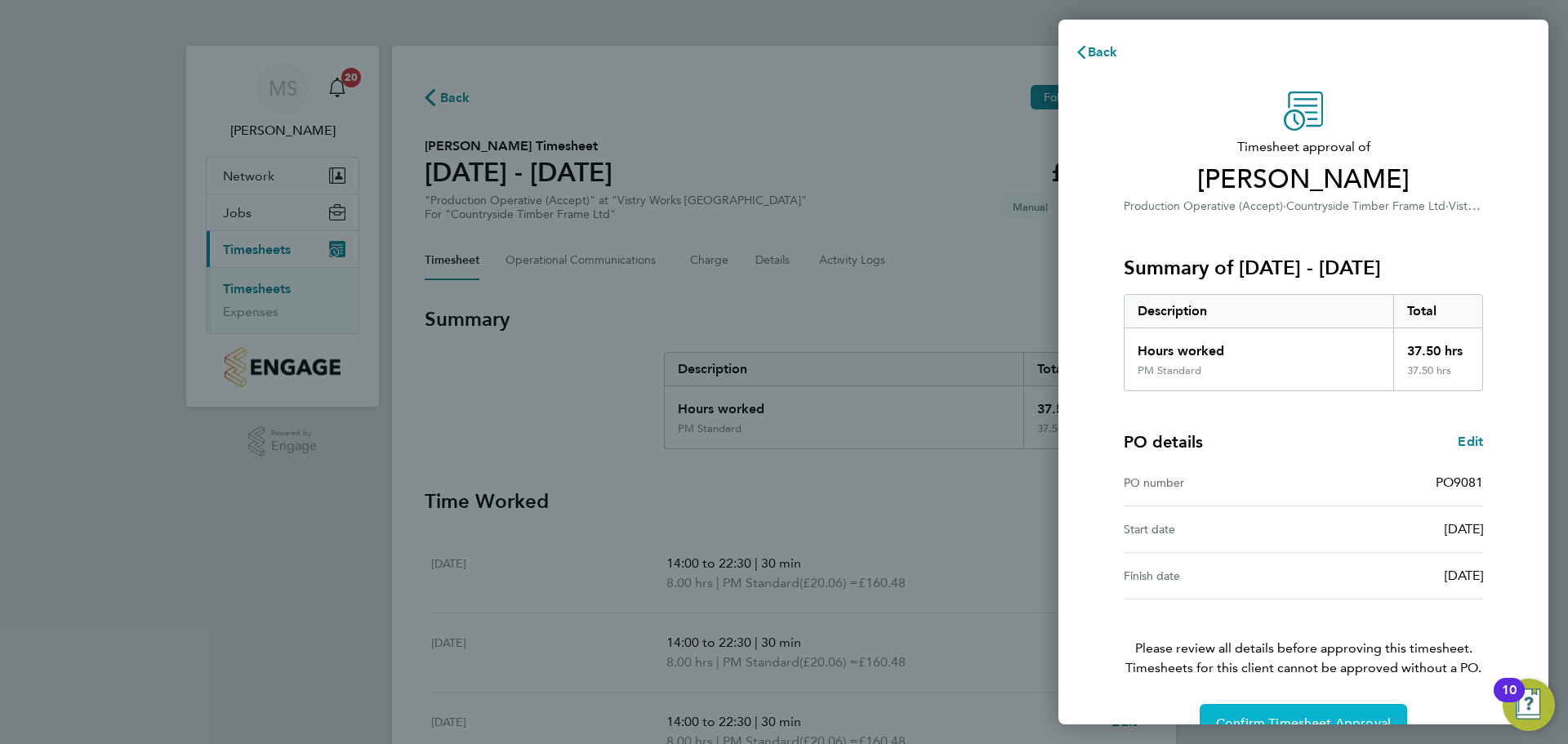
click at [1251, 718] on span "Confirm Timesheet Approval" at bounding box center [1304, 723] width 175 height 17
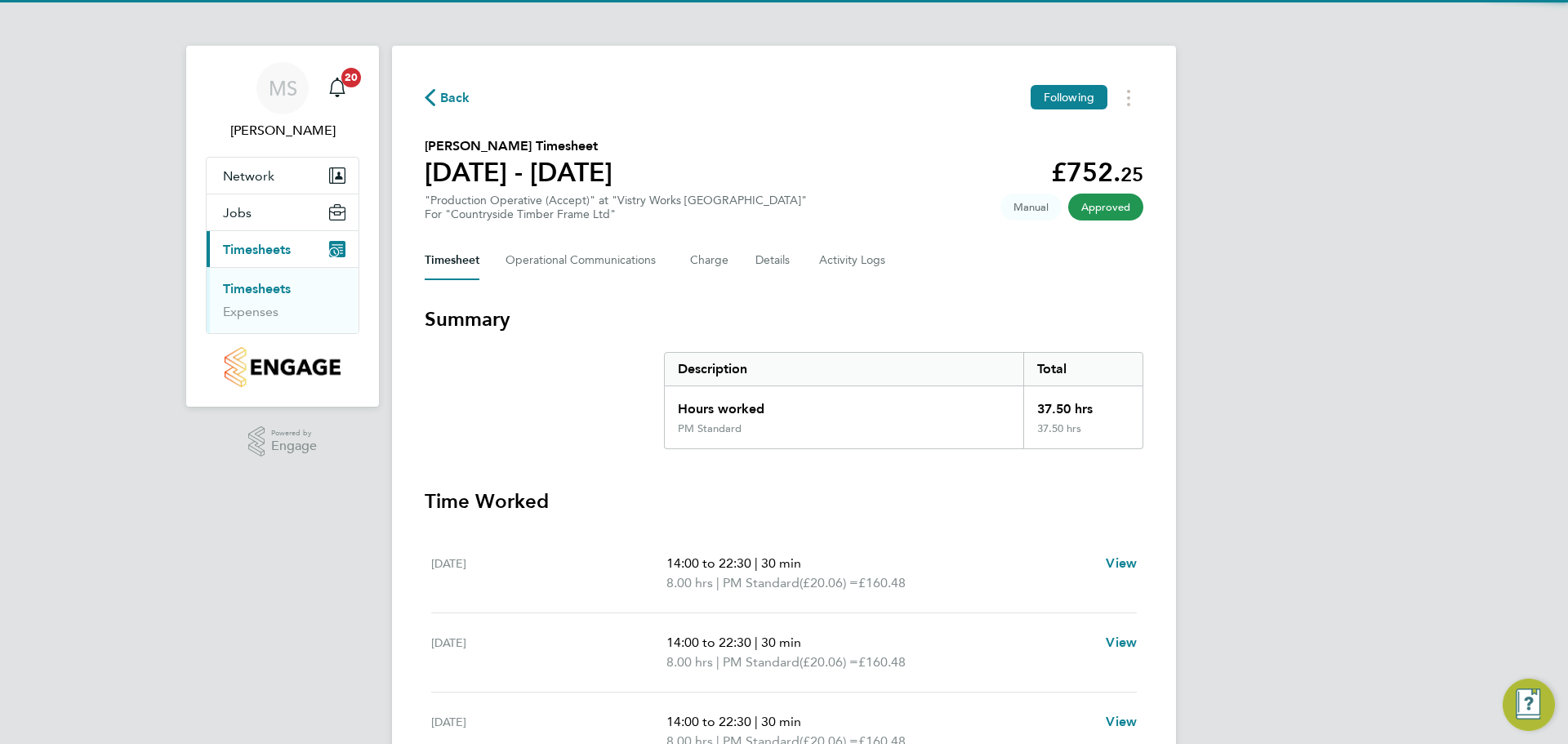
click at [454, 88] on span "Back" at bounding box center [455, 98] width 30 height 20
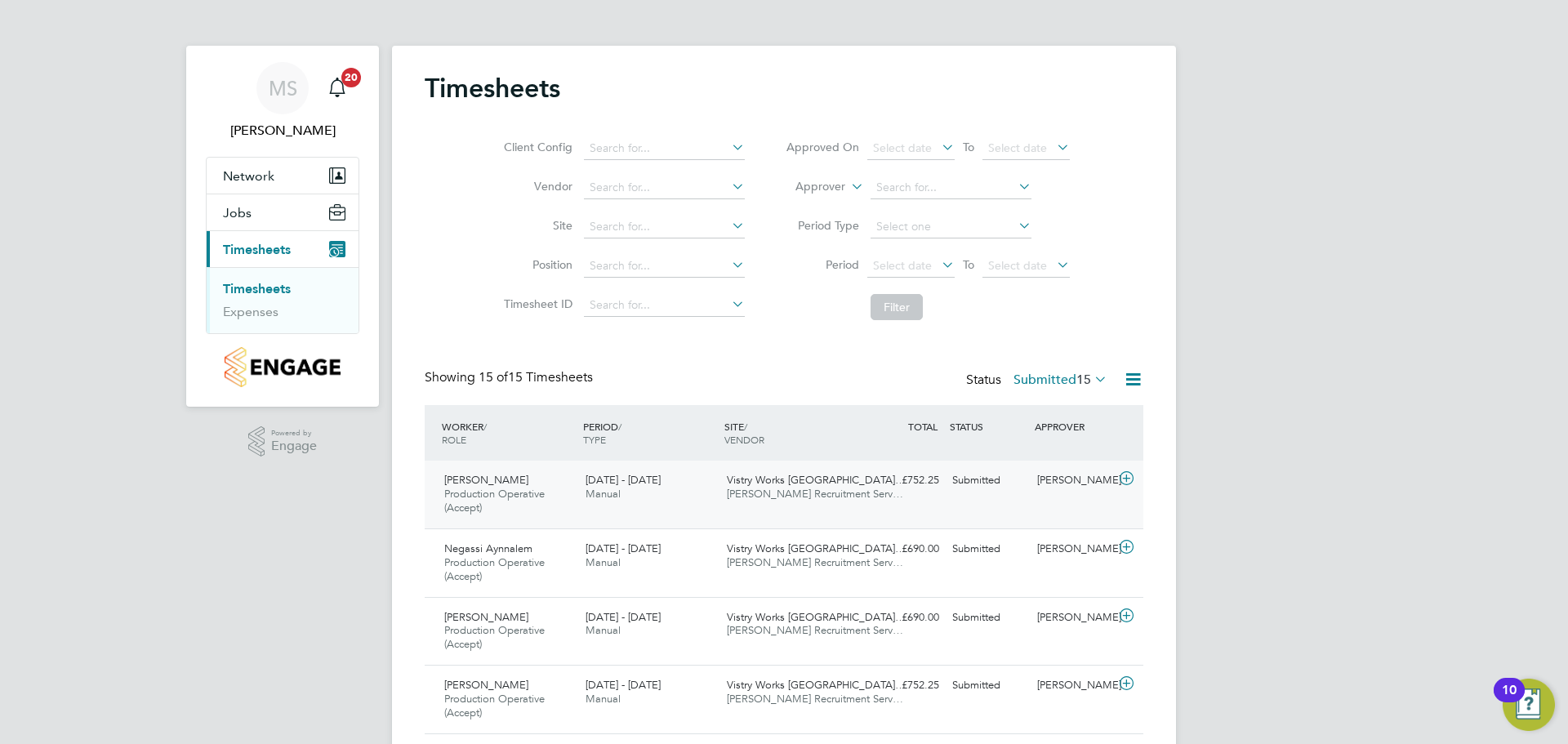
click at [1121, 482] on icon at bounding box center [1126, 478] width 20 height 13
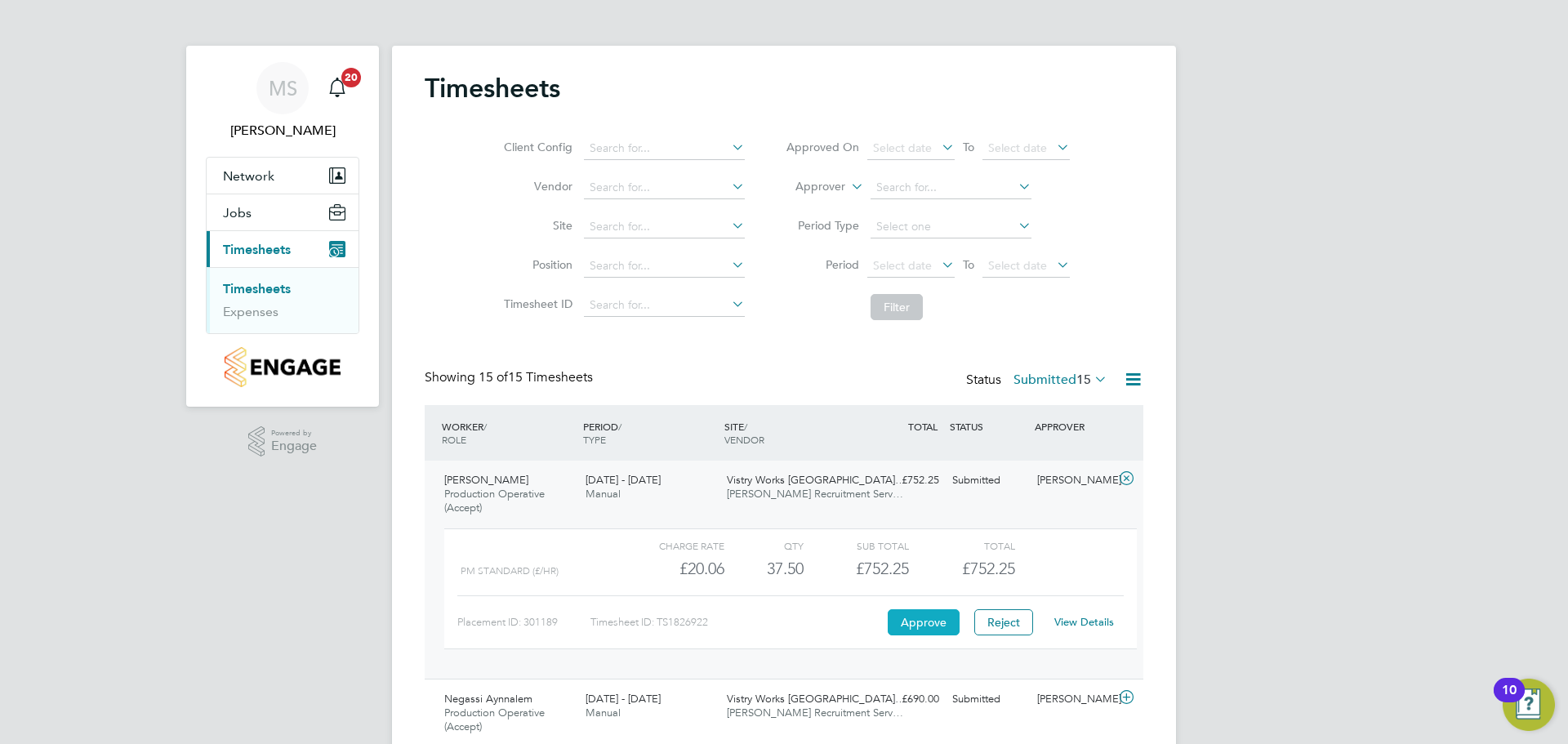
click at [924, 617] on button "Approve" at bounding box center [924, 622] width 72 height 26
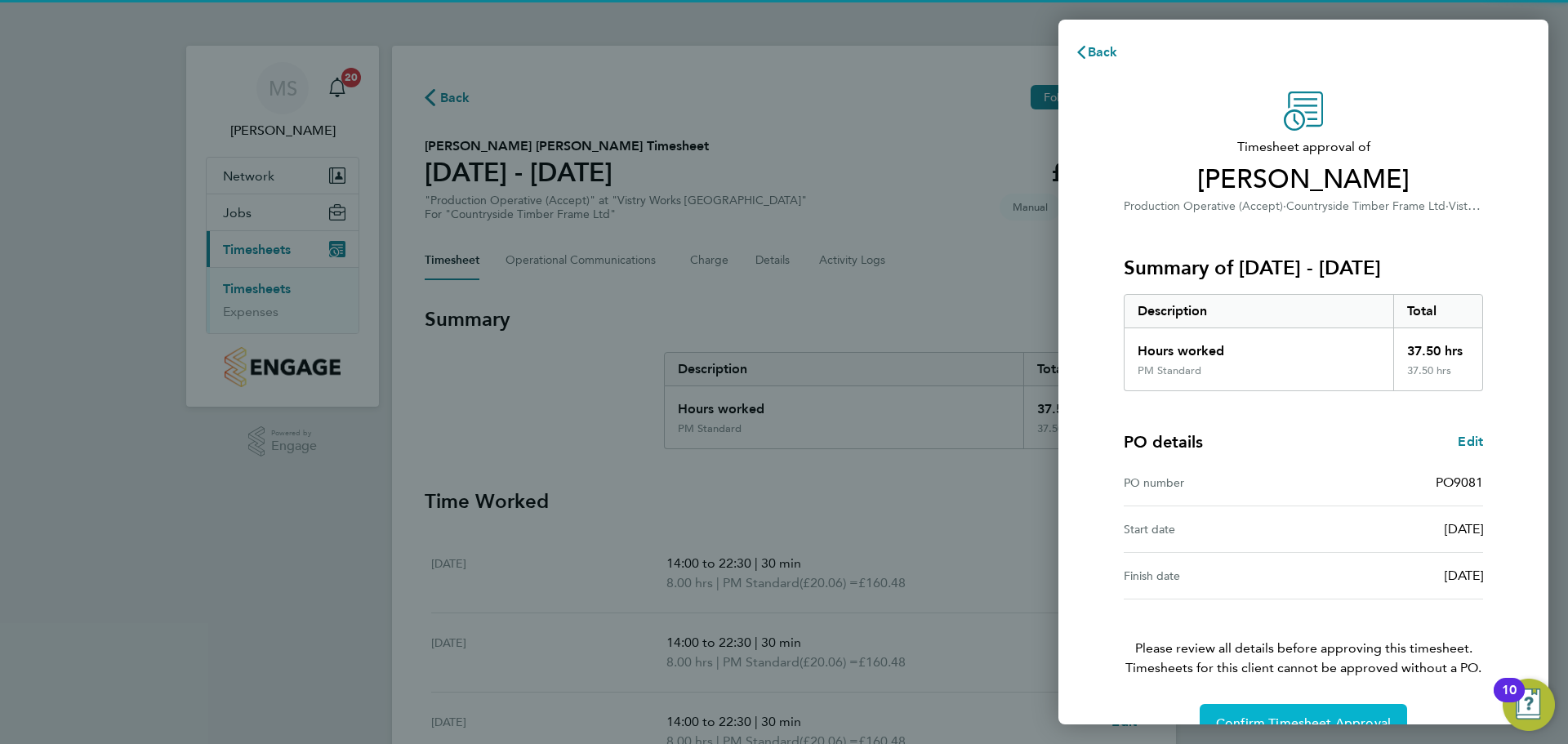
click at [1282, 717] on span "Confirm Timesheet Approval" at bounding box center [1304, 723] width 175 height 17
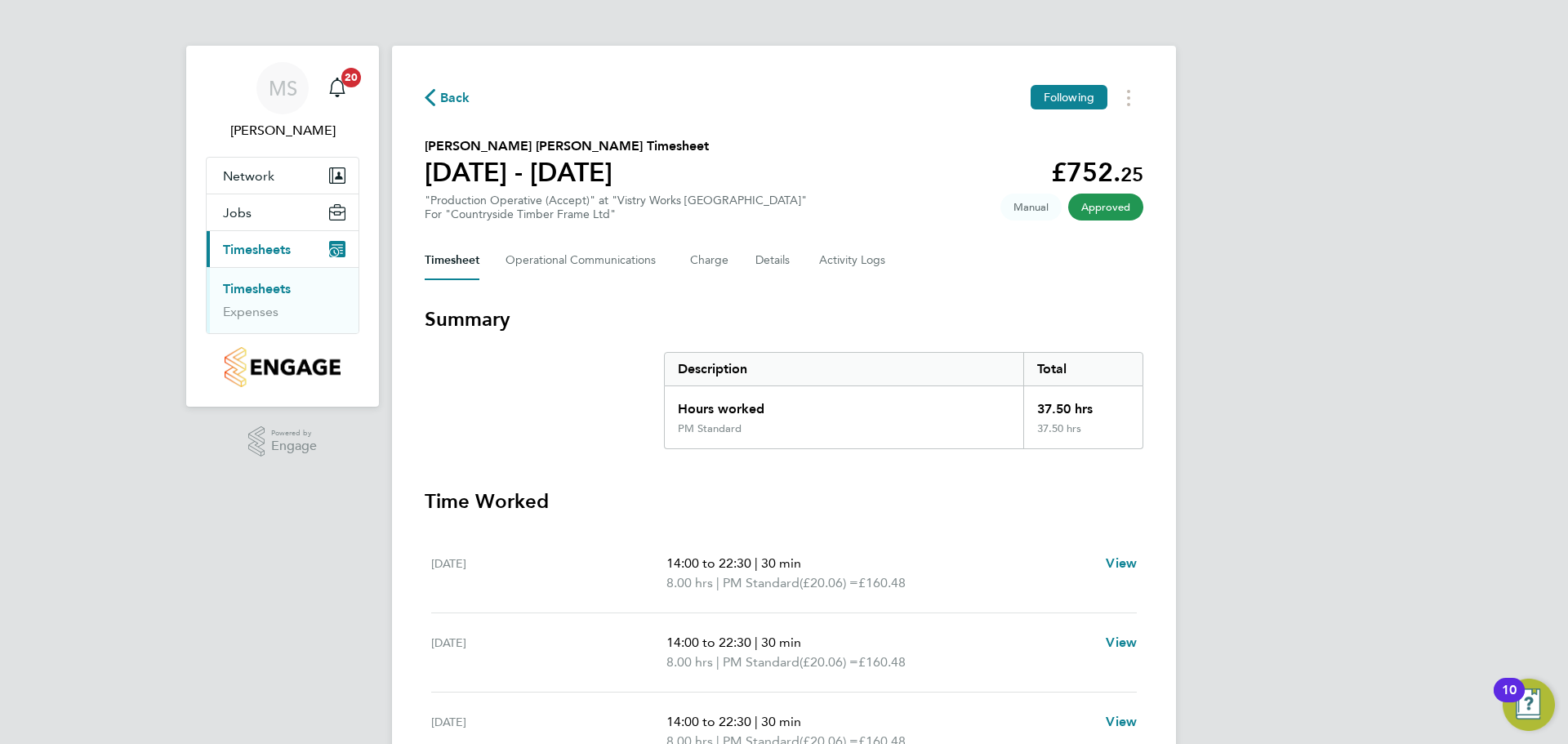
click at [439, 93] on span "Back" at bounding box center [447, 97] width 46 height 16
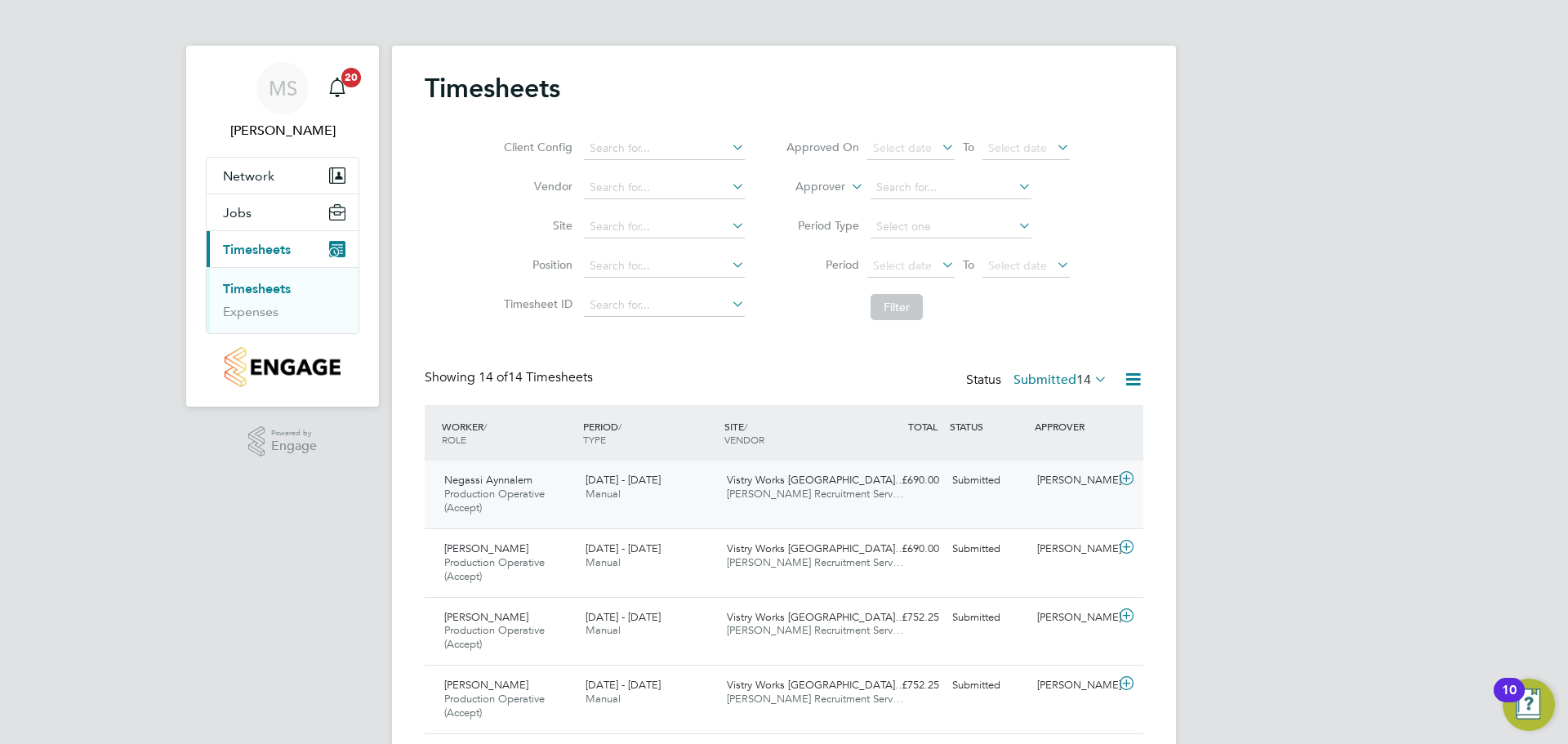
click at [1128, 479] on icon at bounding box center [1126, 478] width 20 height 13
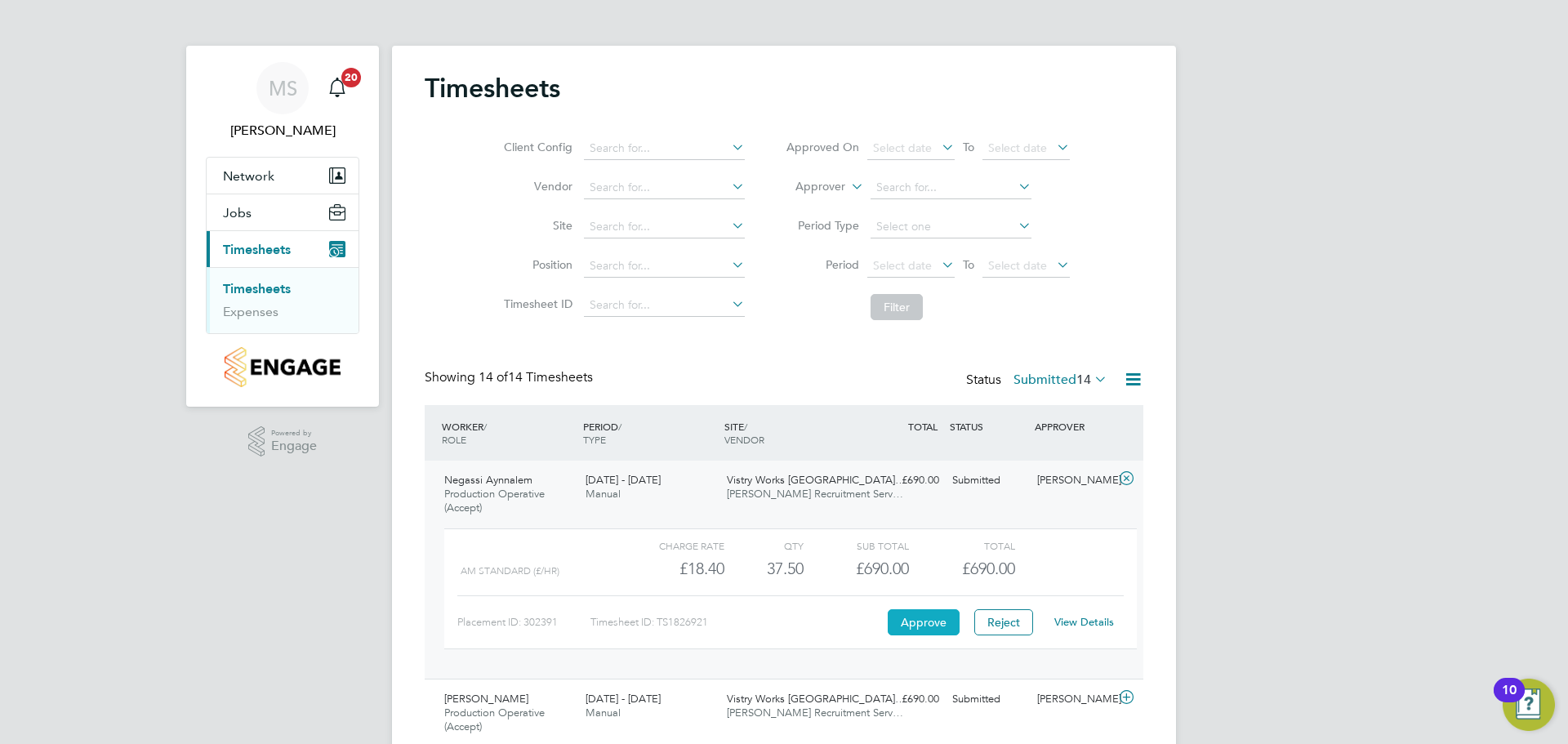
click at [927, 617] on button "Approve" at bounding box center [924, 622] width 72 height 26
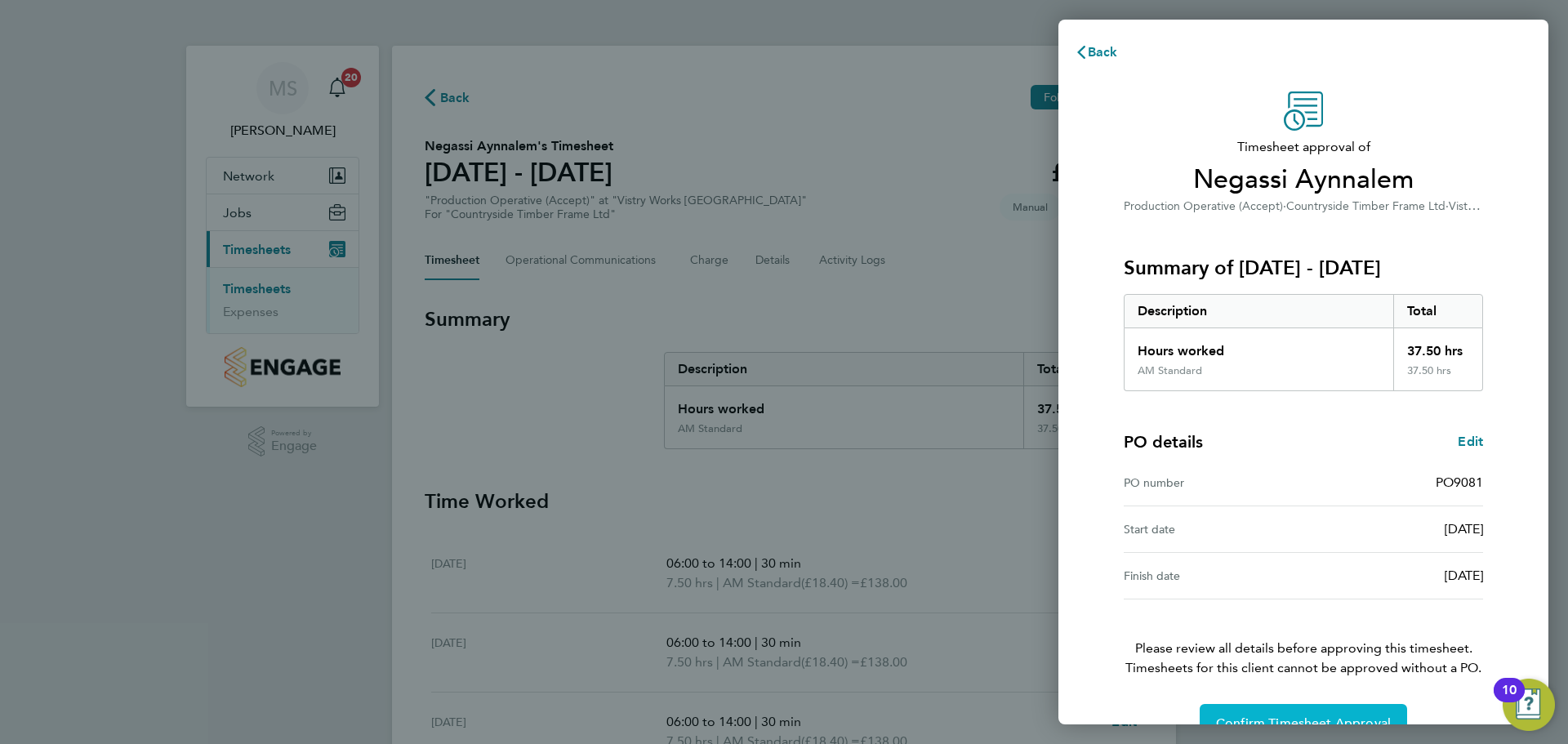
click at [1237, 715] on span "Confirm Timesheet Approval" at bounding box center [1304, 723] width 175 height 17
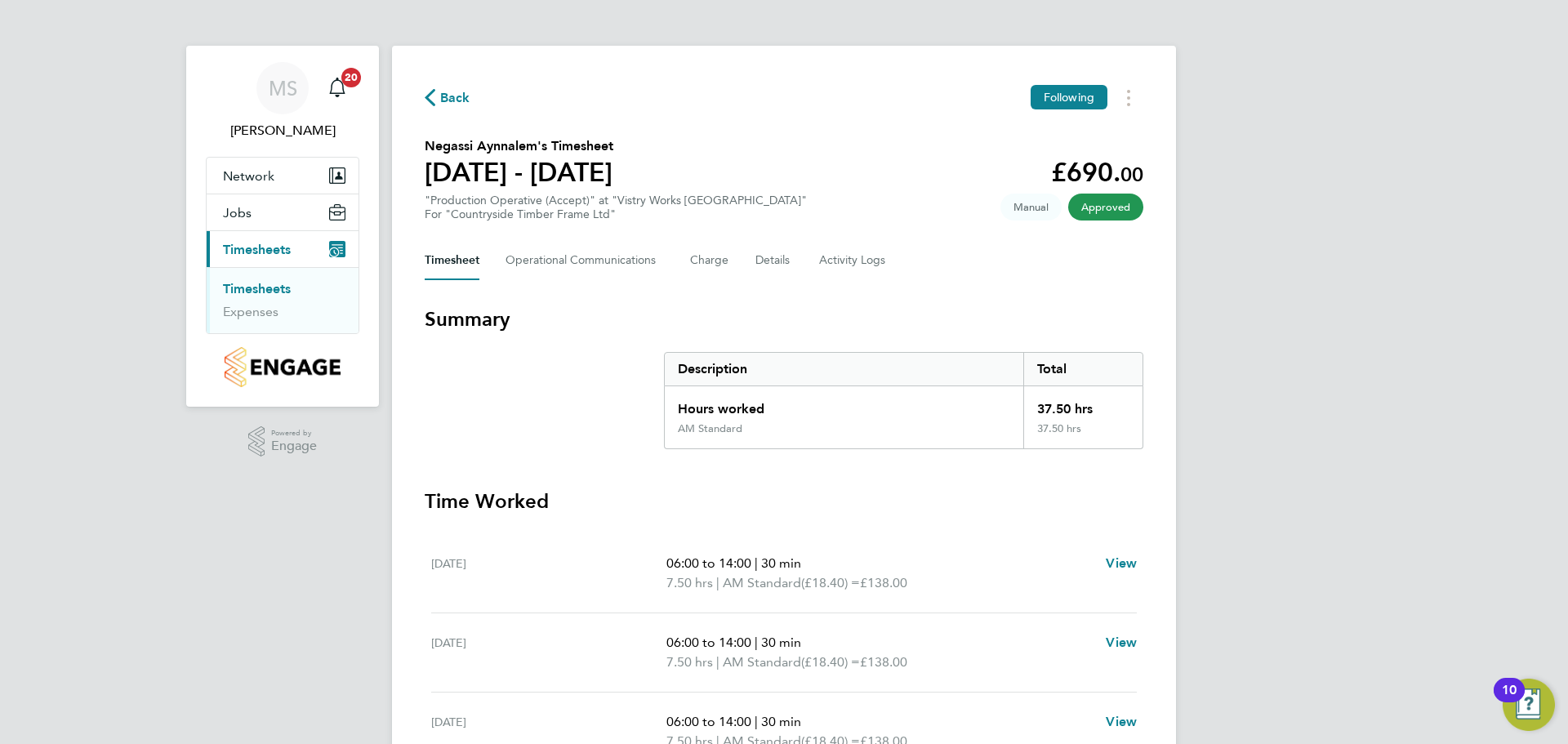
click at [429, 93] on icon "button" at bounding box center [429, 98] width 11 height 18
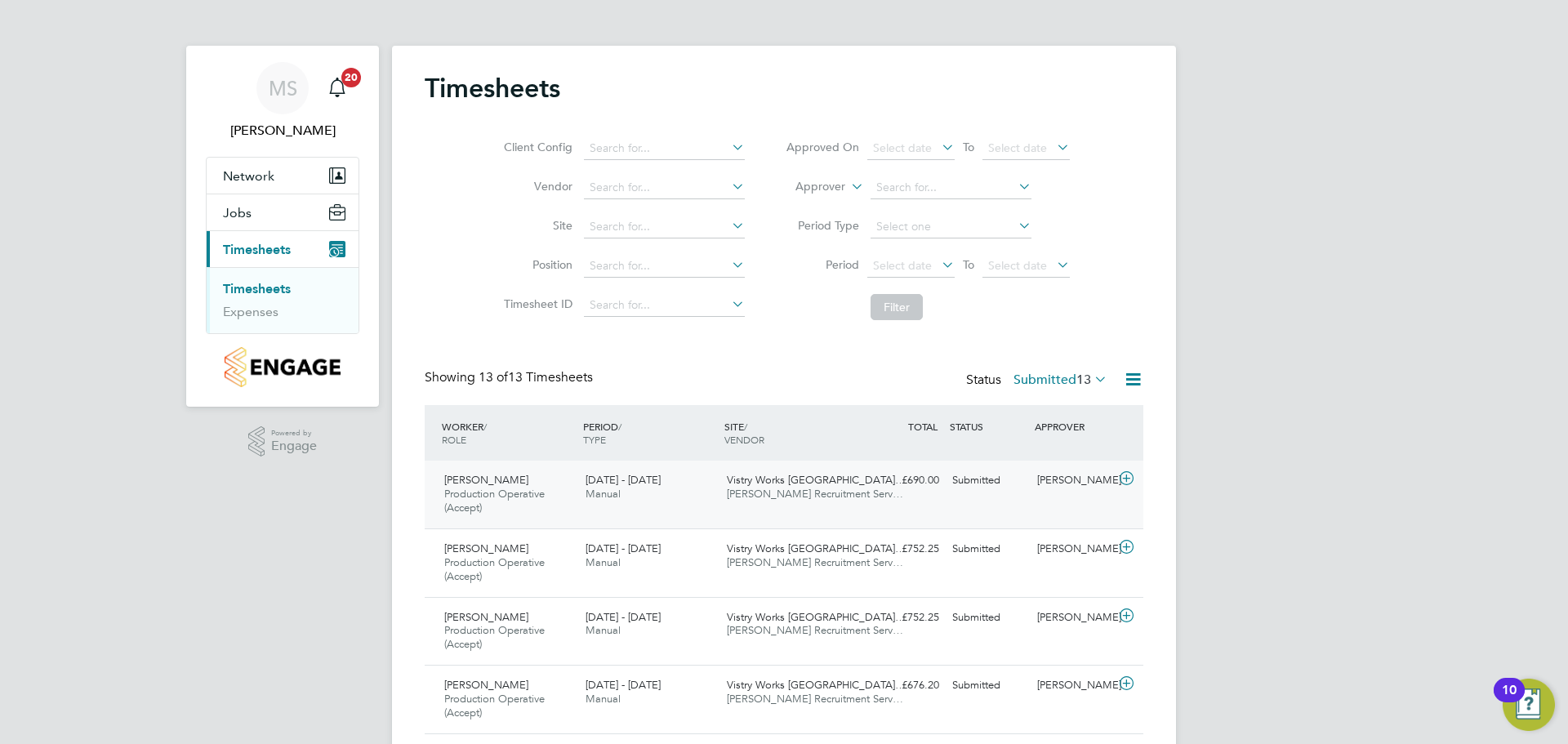
click at [1127, 482] on icon at bounding box center [1126, 478] width 20 height 13
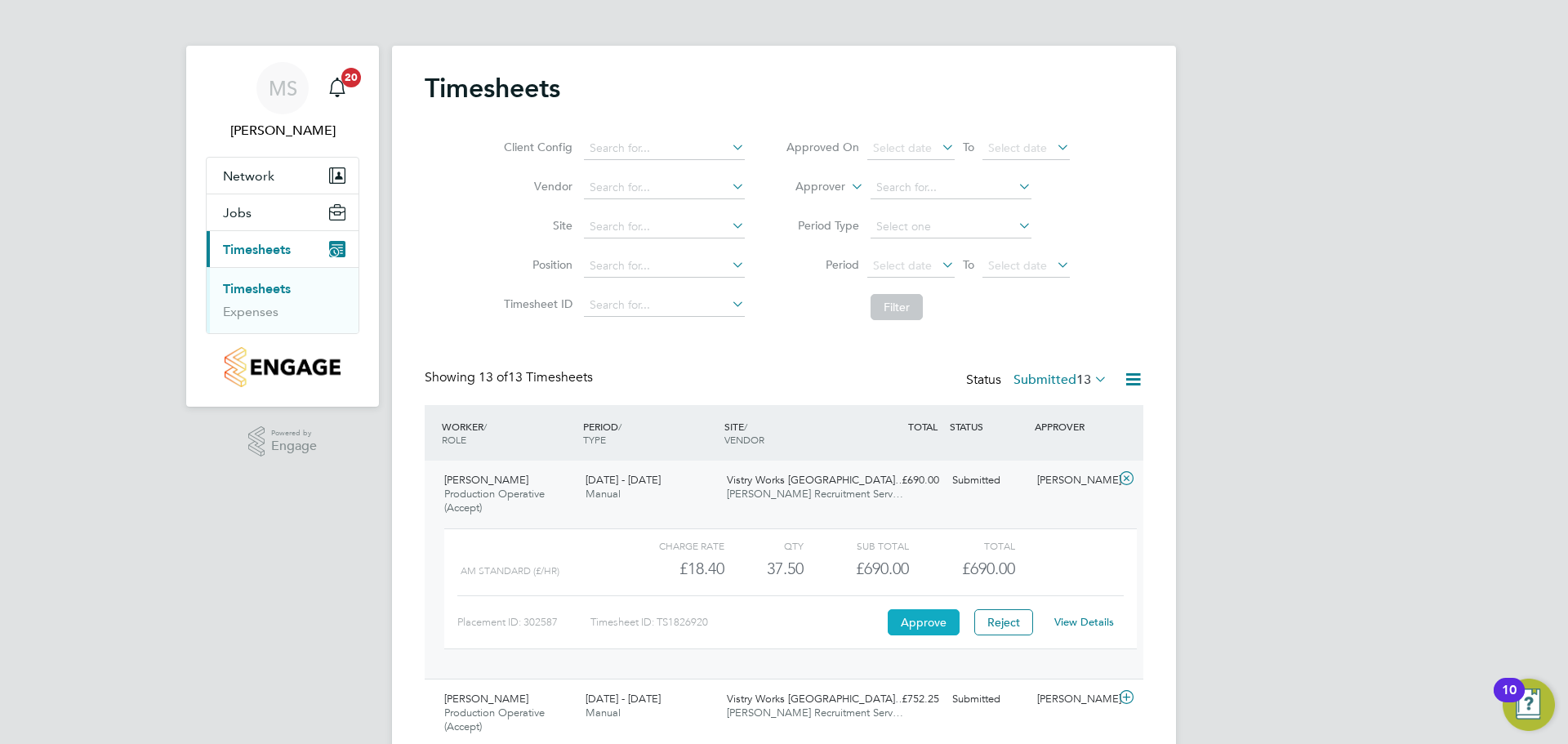
click at [909, 621] on button "Approve" at bounding box center [924, 622] width 72 height 26
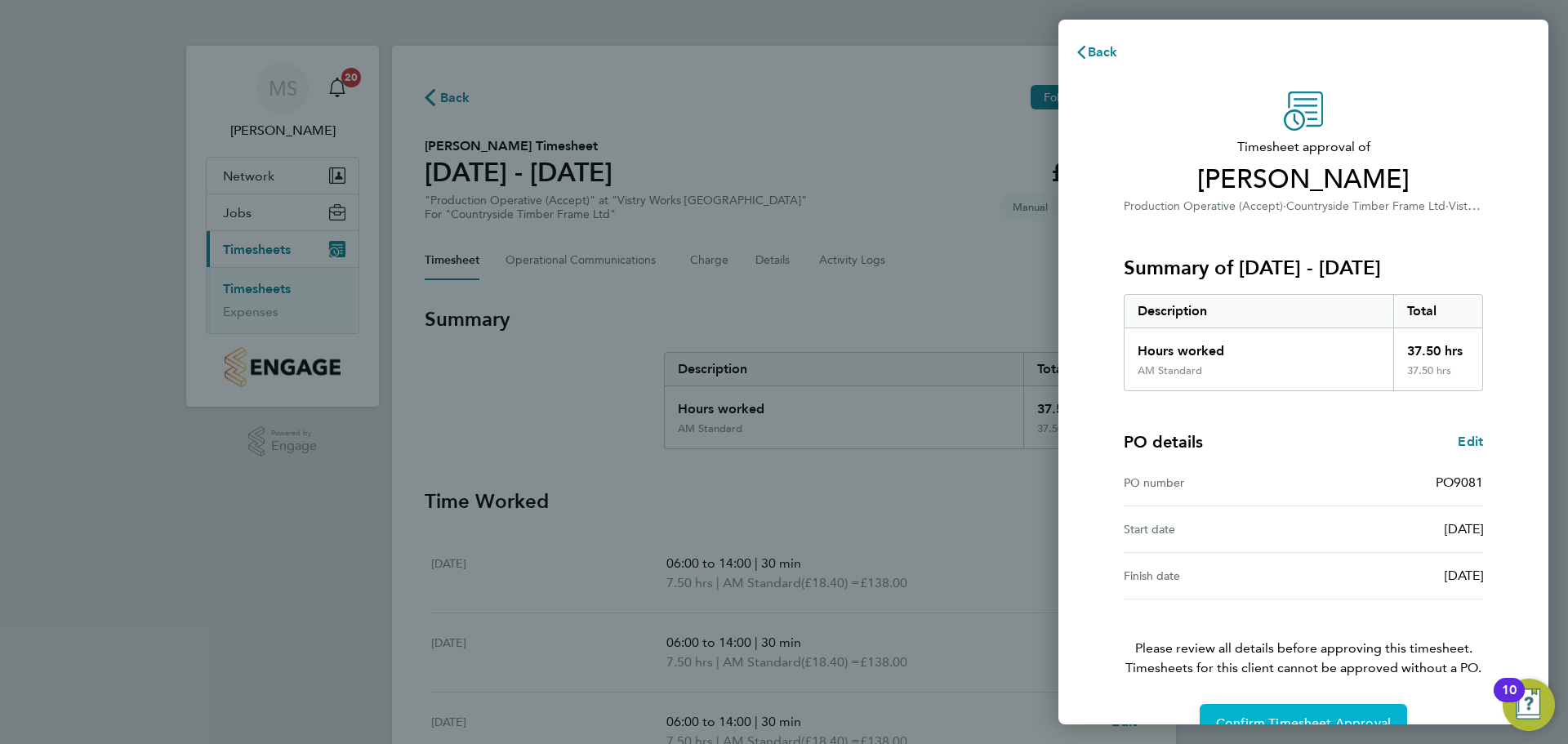
click at [1285, 715] on span "Confirm Timesheet Approval" at bounding box center [1304, 723] width 175 height 17
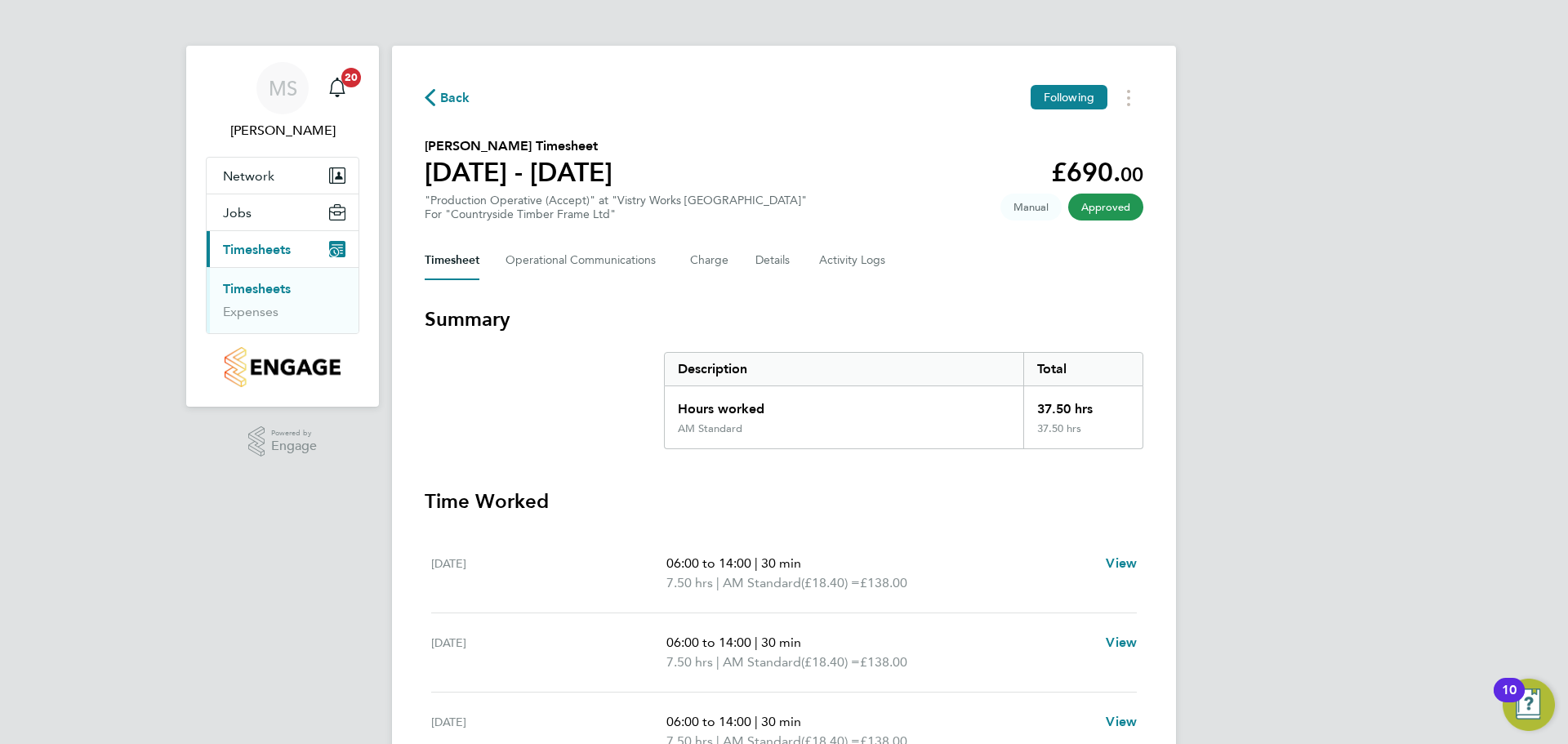
click at [454, 95] on span "Back" at bounding box center [455, 98] width 30 height 20
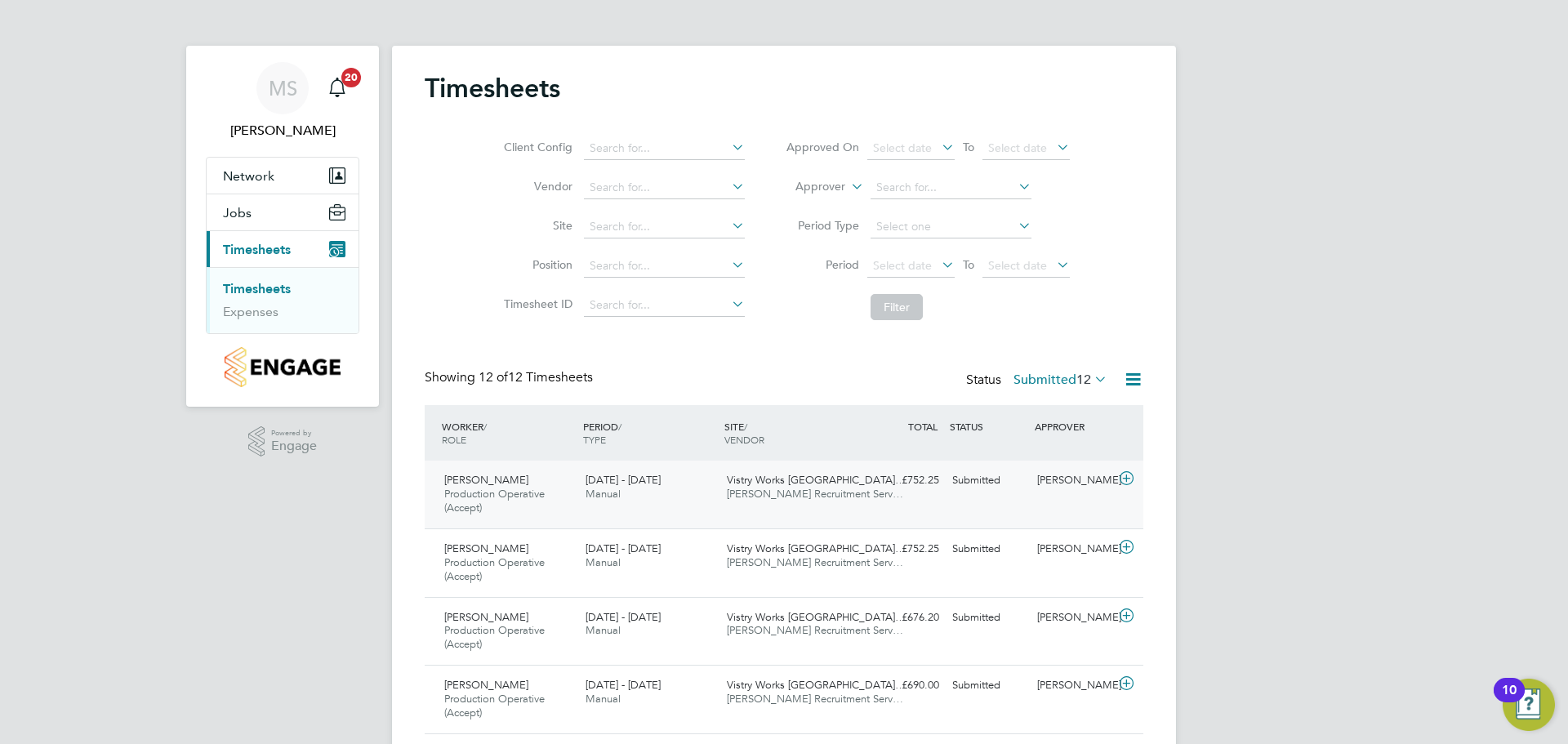
click at [1121, 479] on icon at bounding box center [1126, 478] width 20 height 13
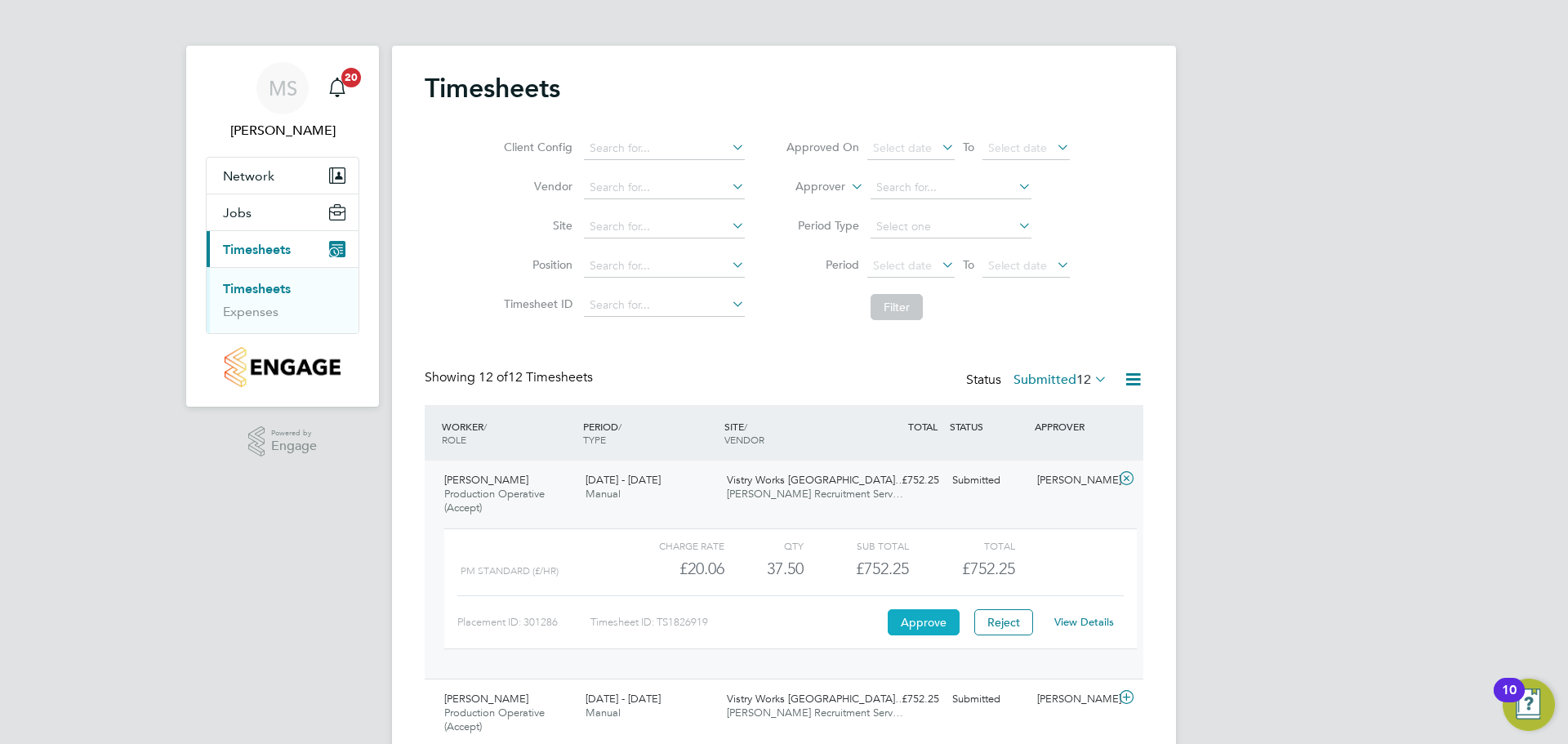
click at [932, 624] on button "Approve" at bounding box center [924, 622] width 72 height 26
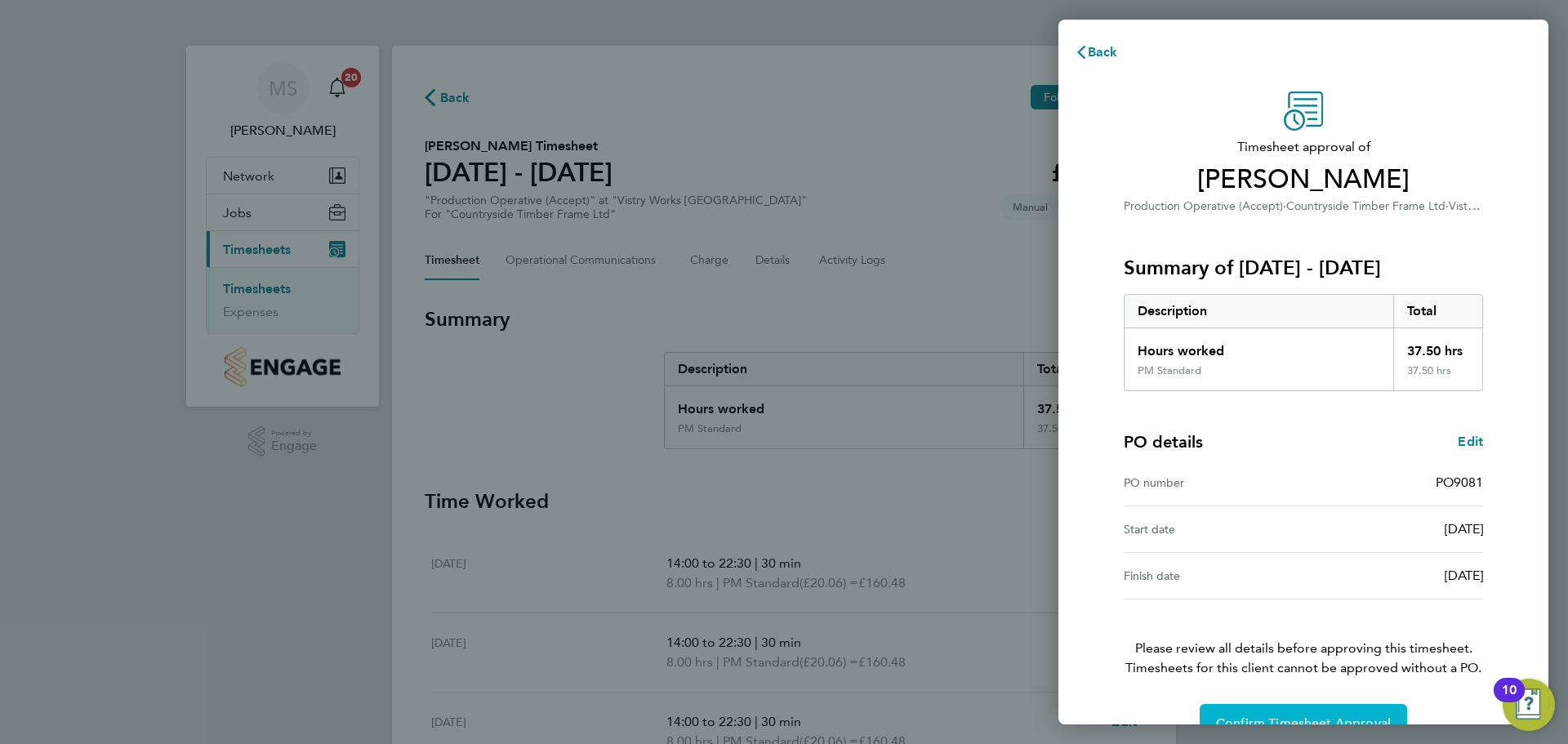
click at [1310, 713] on button "Confirm Timesheet Approval" at bounding box center [1304, 724] width 208 height 39
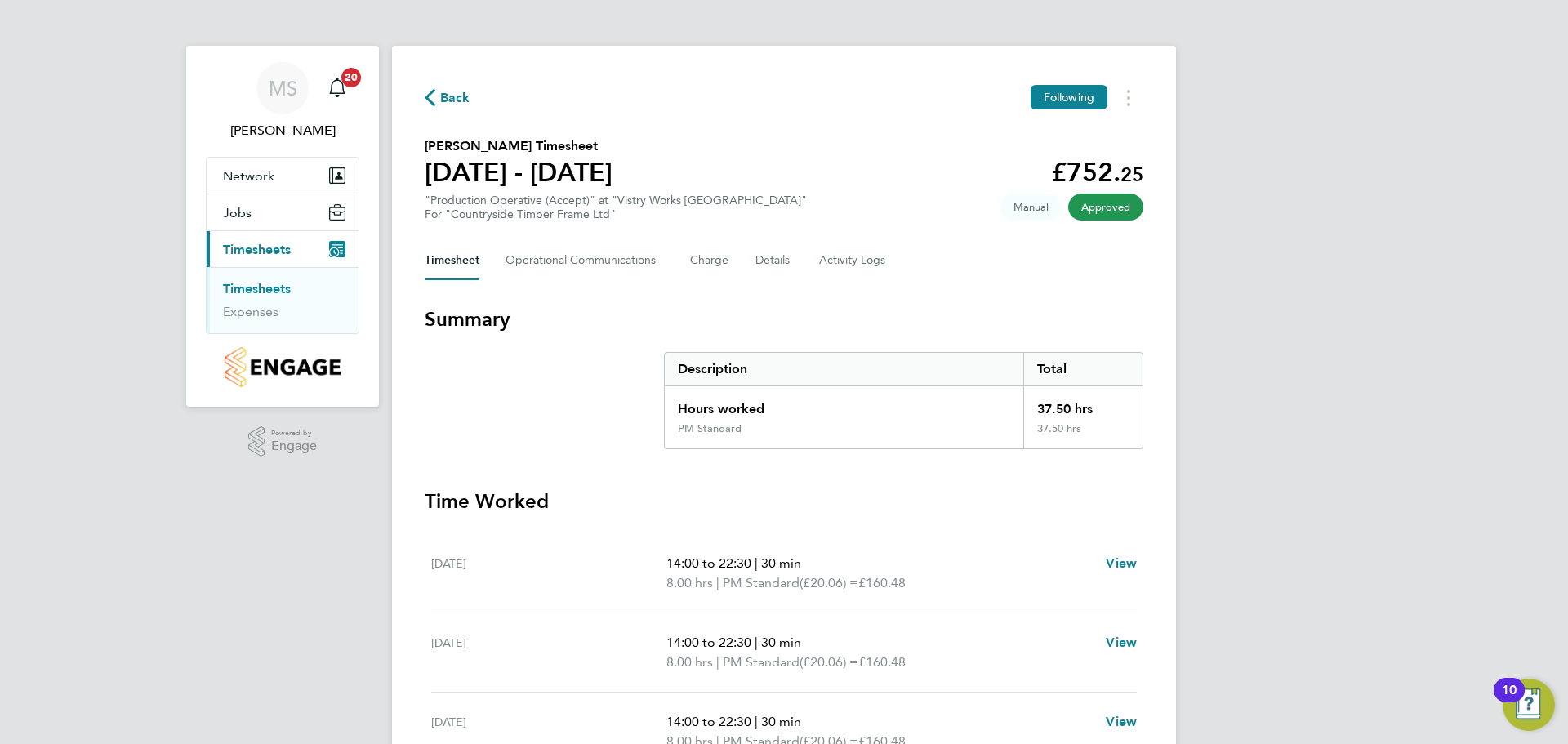
click at [445, 93] on span "Back" at bounding box center [455, 98] width 30 height 20
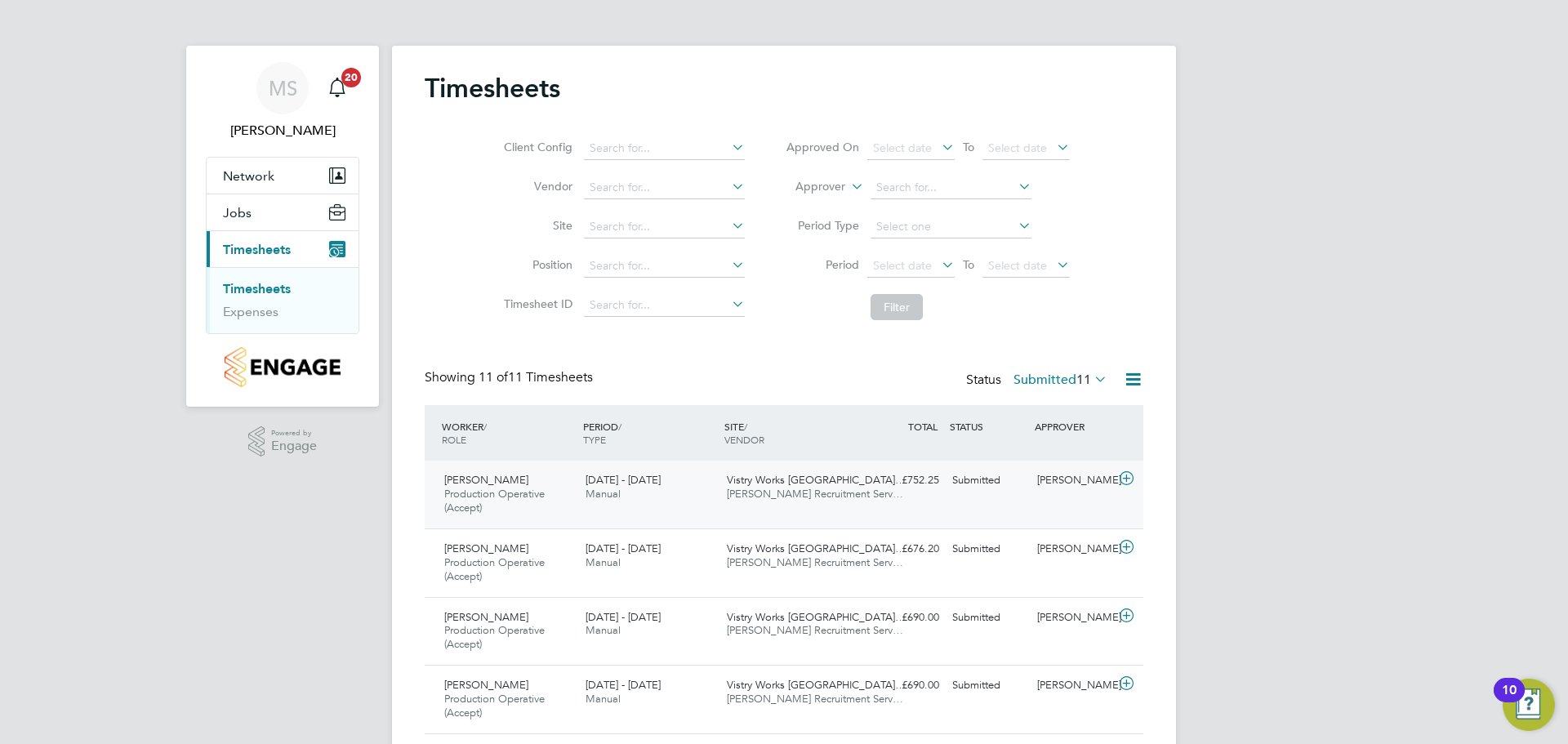
click at [1129, 480] on icon at bounding box center [1126, 478] width 20 height 13
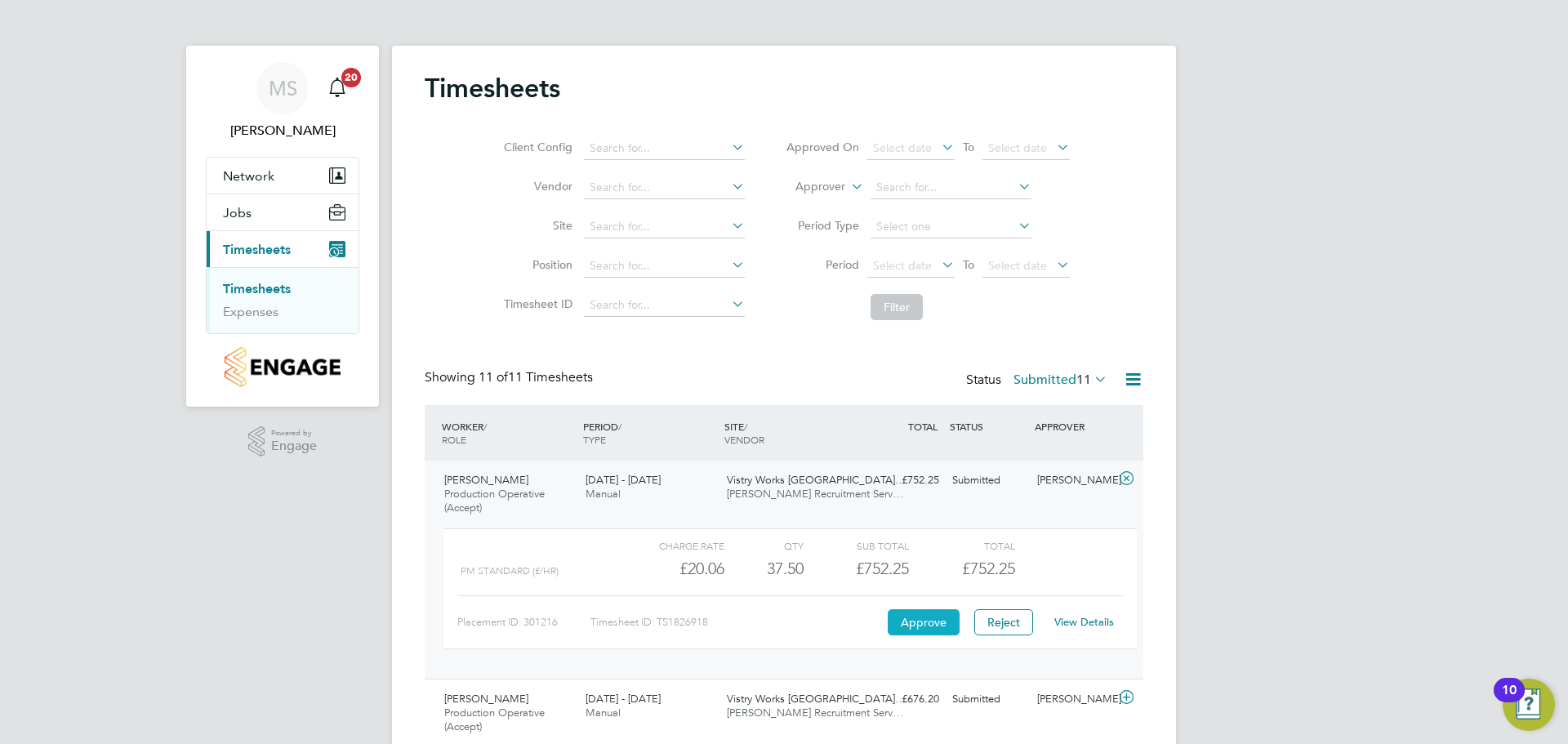
click at [920, 624] on button "Approve" at bounding box center [924, 622] width 72 height 26
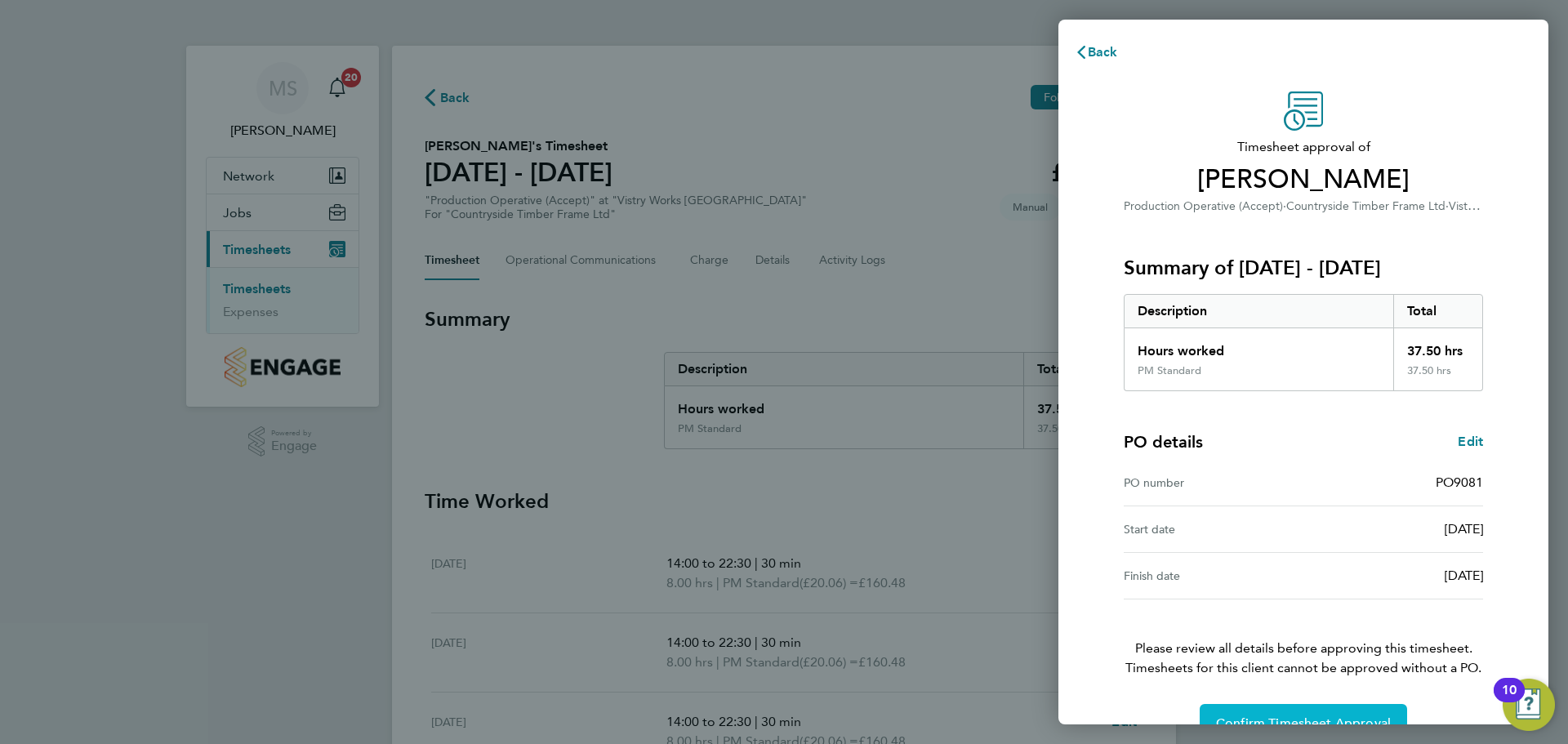
click at [1236, 710] on button "Confirm Timesheet Approval" at bounding box center [1304, 724] width 208 height 39
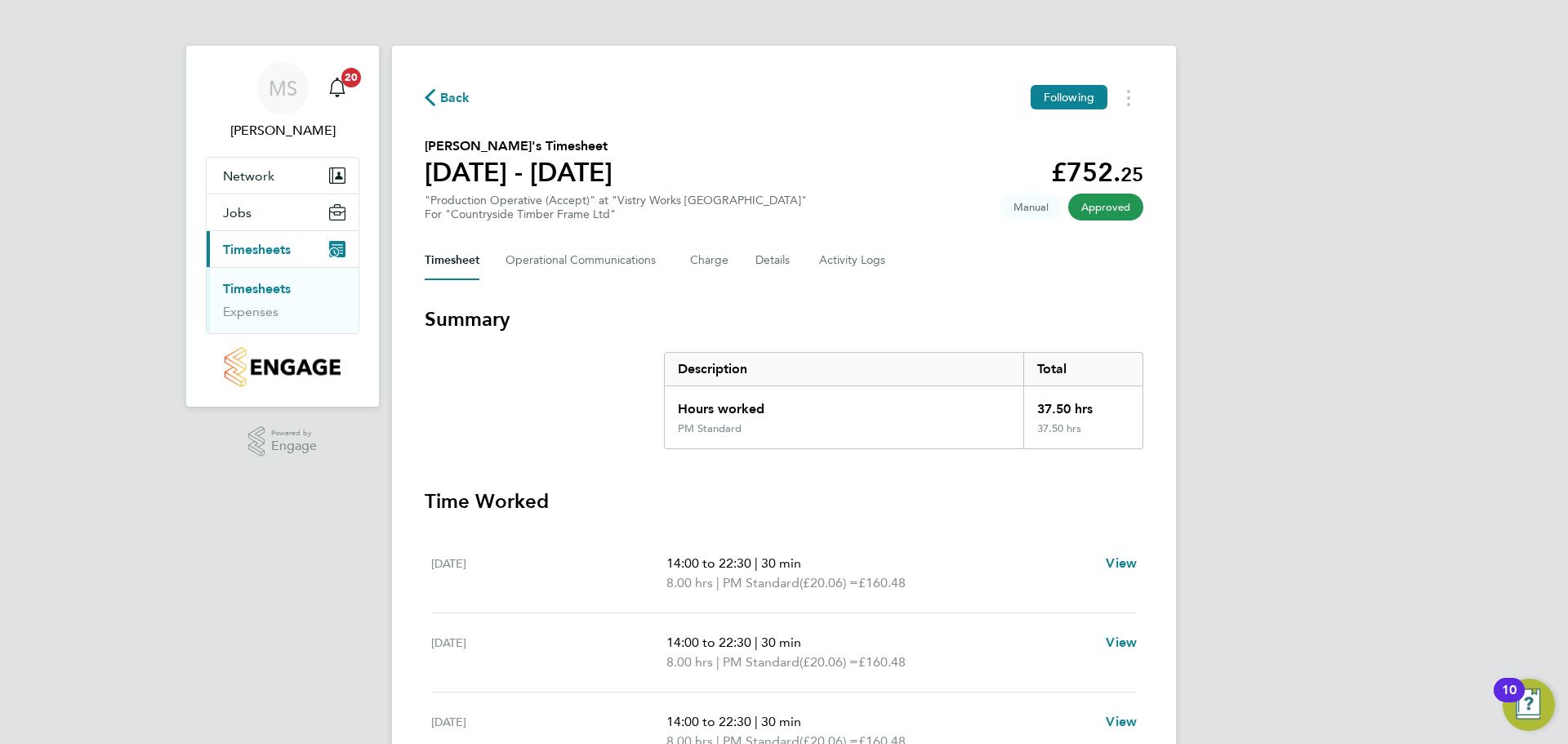
click at [430, 97] on icon "button" at bounding box center [429, 98] width 11 height 18
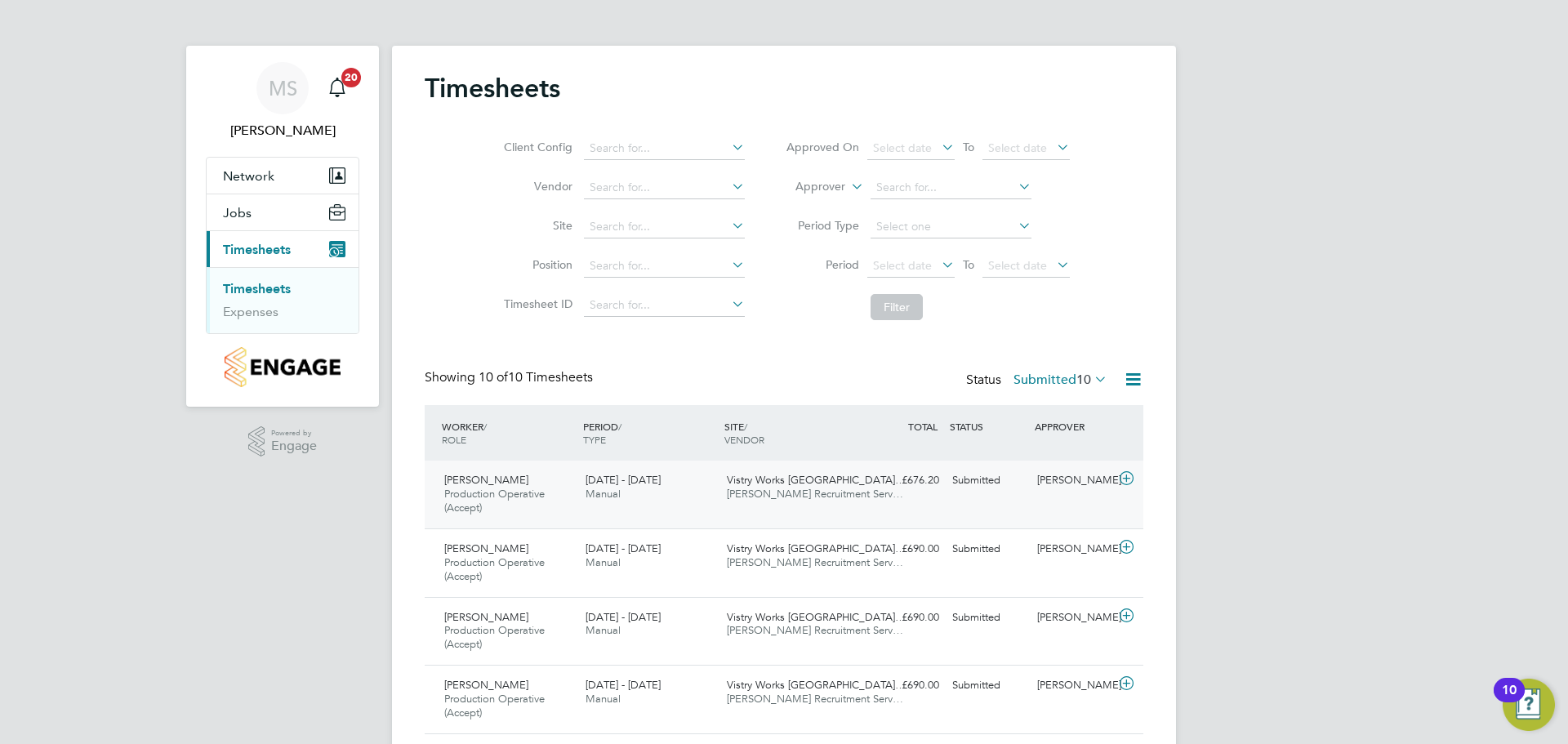
click at [1127, 478] on icon at bounding box center [1126, 478] width 20 height 13
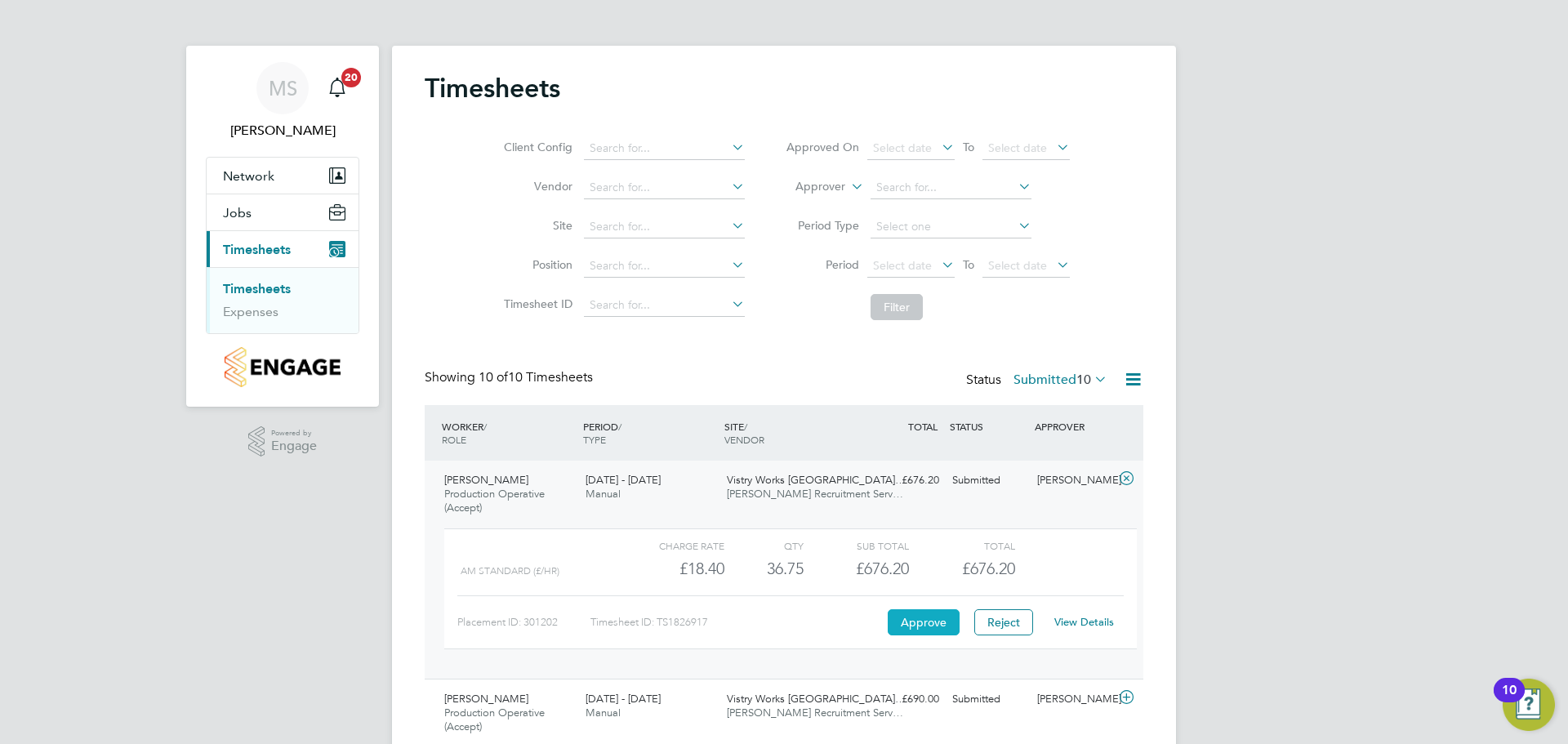
click at [911, 617] on button "Approve" at bounding box center [924, 622] width 72 height 26
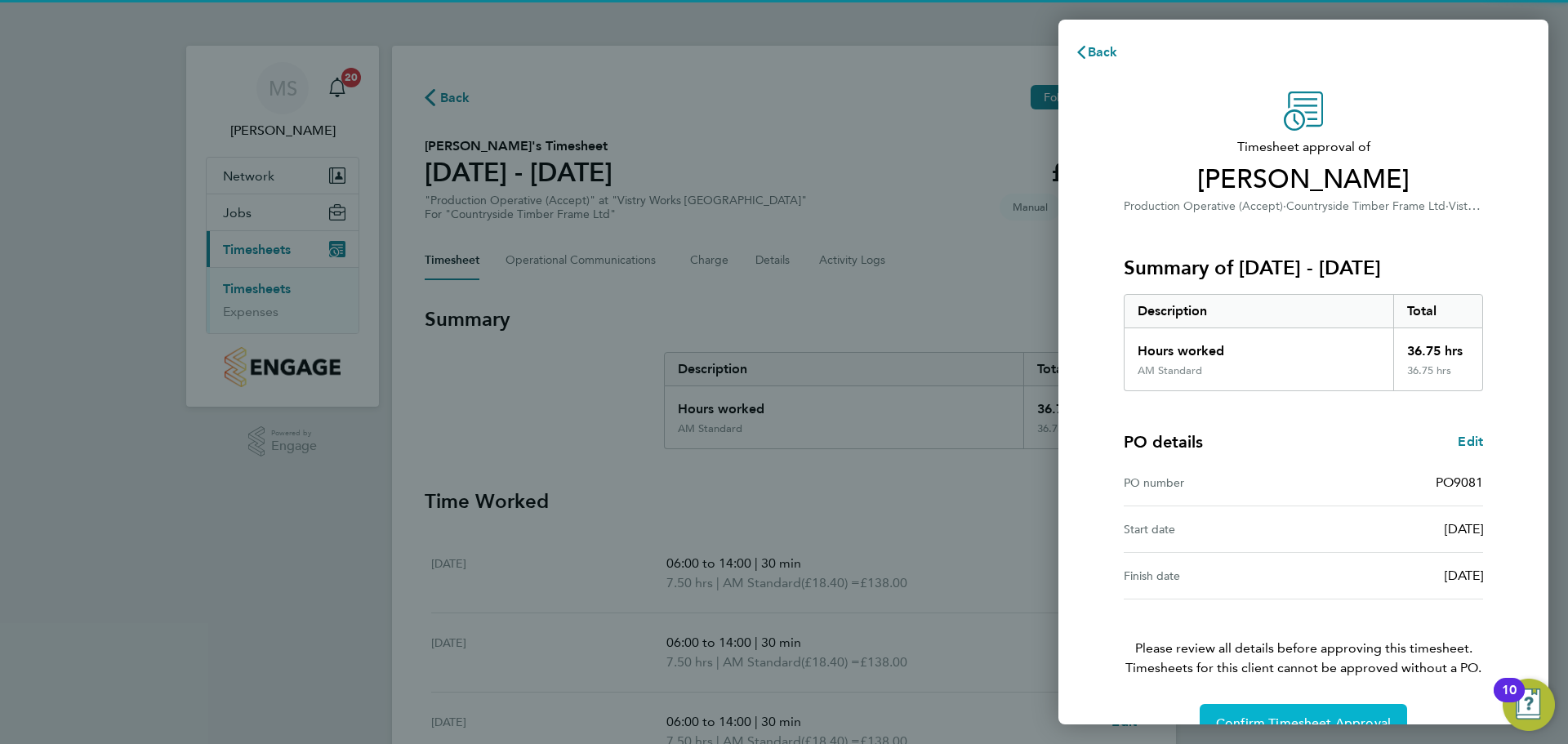
click at [1259, 715] on span "Confirm Timesheet Approval" at bounding box center [1304, 723] width 175 height 17
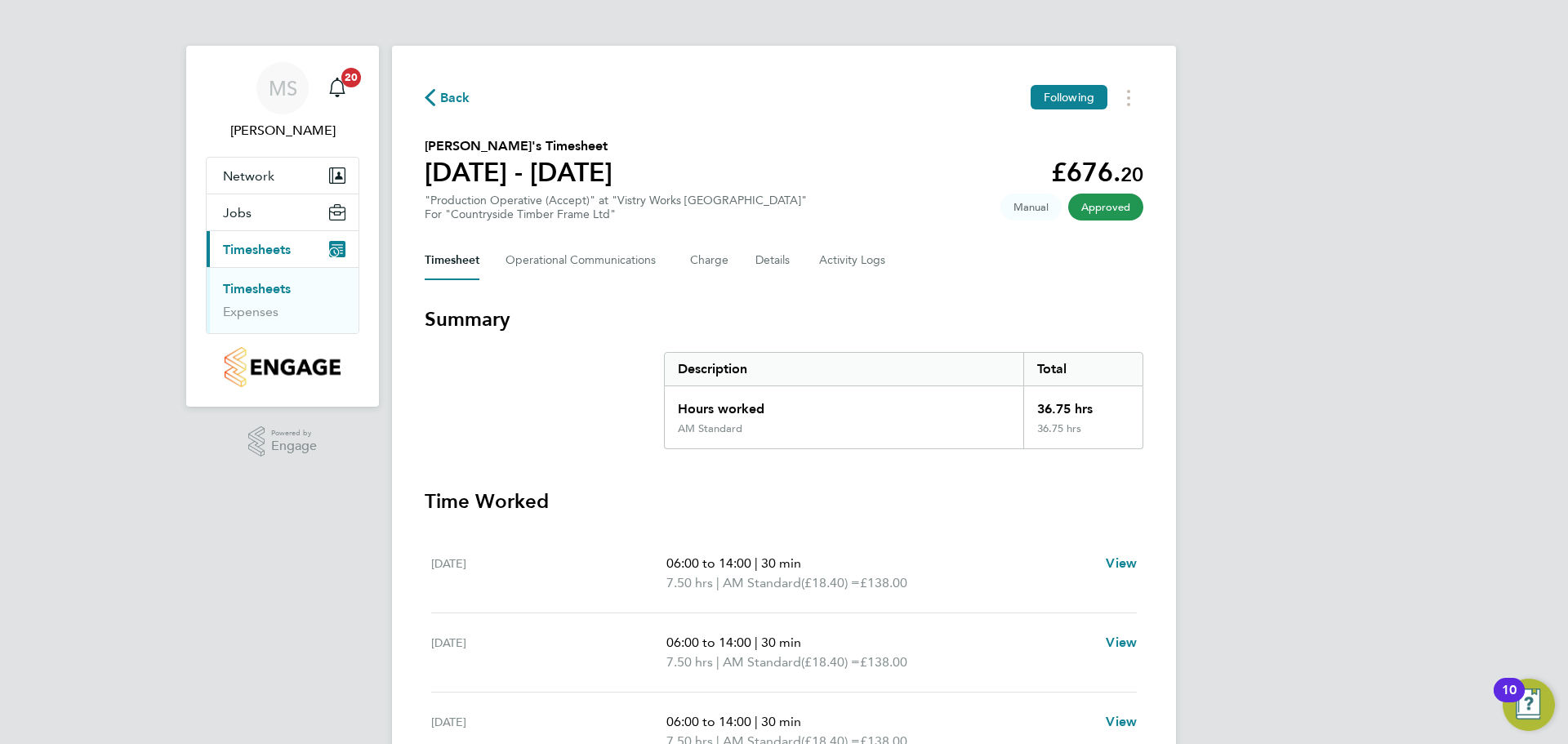
click at [423, 93] on div "Back Following [PERSON_NAME]'s Timesheet [DATE] - [DATE] £676. 20 "Production O…" at bounding box center [784, 567] width 784 height 1042
click at [451, 96] on span "Back" at bounding box center [455, 98] width 30 height 20
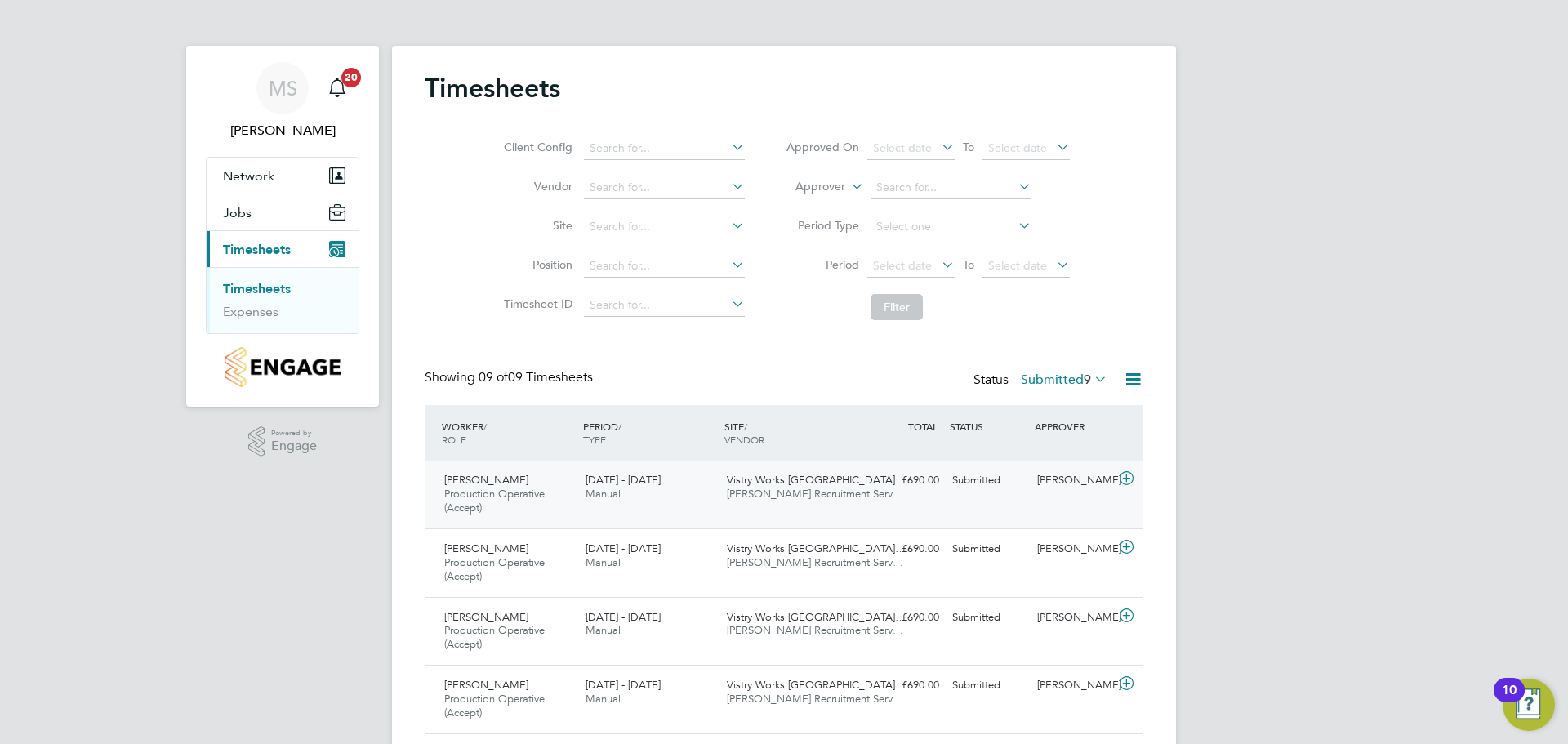
click at [1127, 479] on icon at bounding box center [1126, 478] width 20 height 13
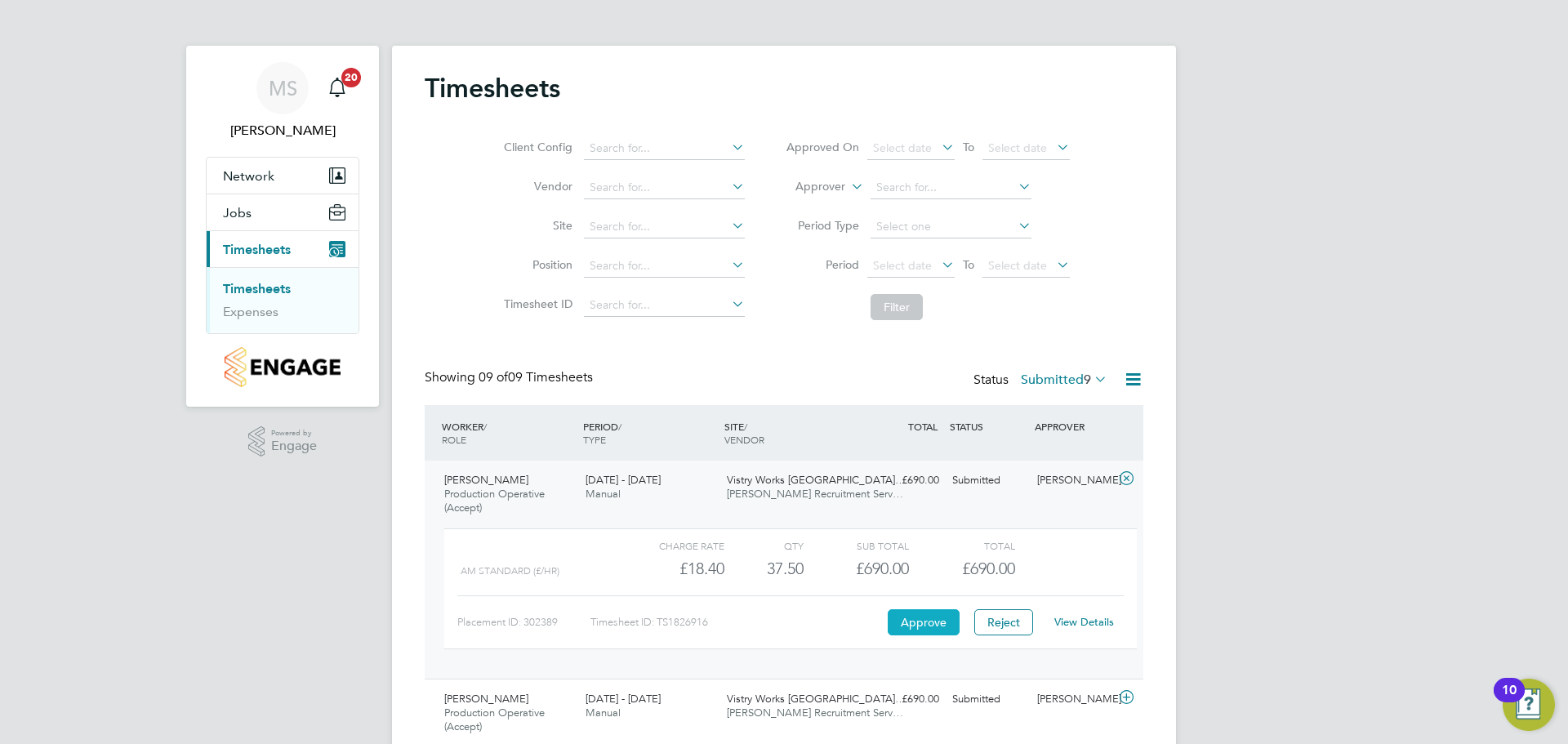
click at [920, 623] on button "Approve" at bounding box center [924, 622] width 72 height 26
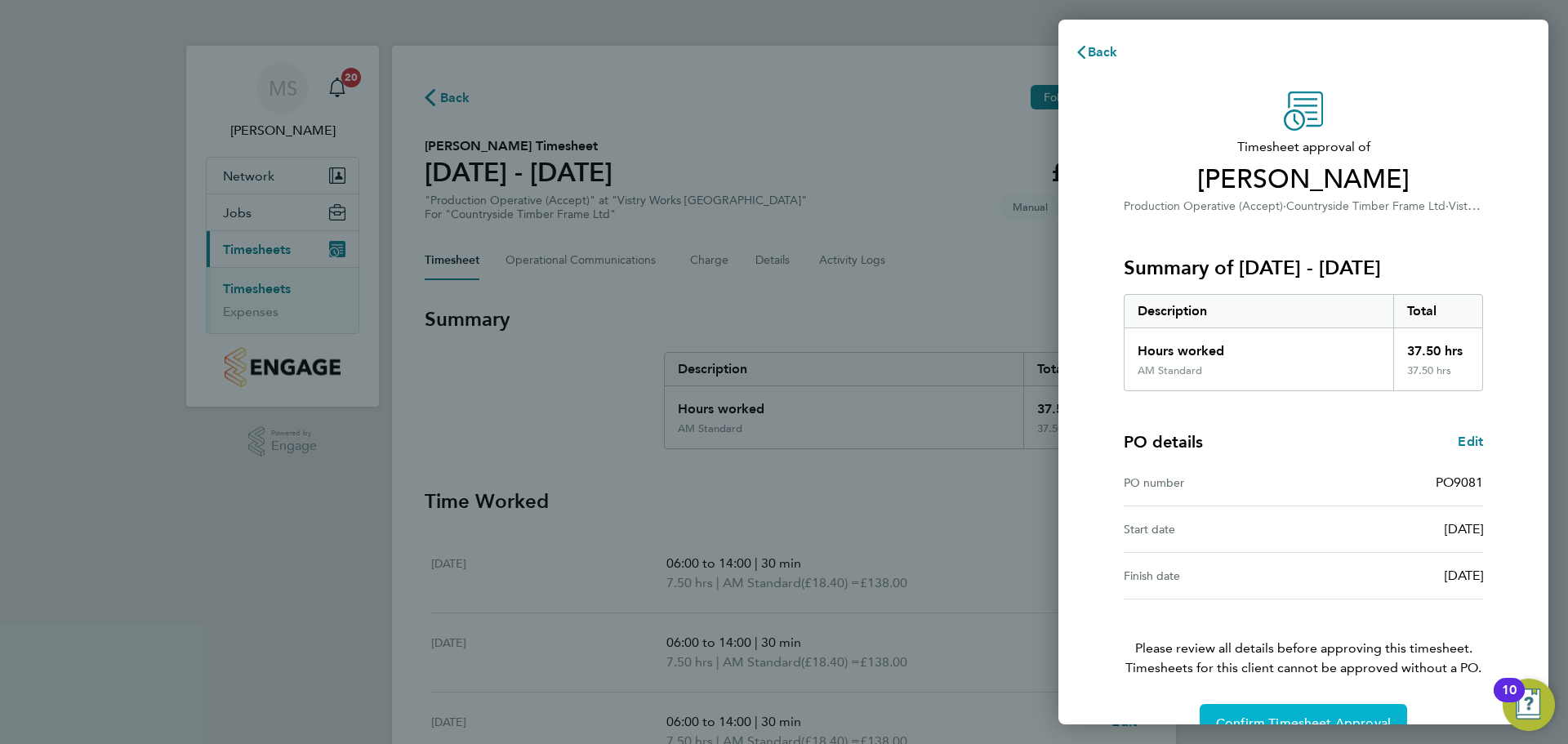
click at [1262, 719] on span "Confirm Timesheet Approval" at bounding box center [1304, 723] width 175 height 17
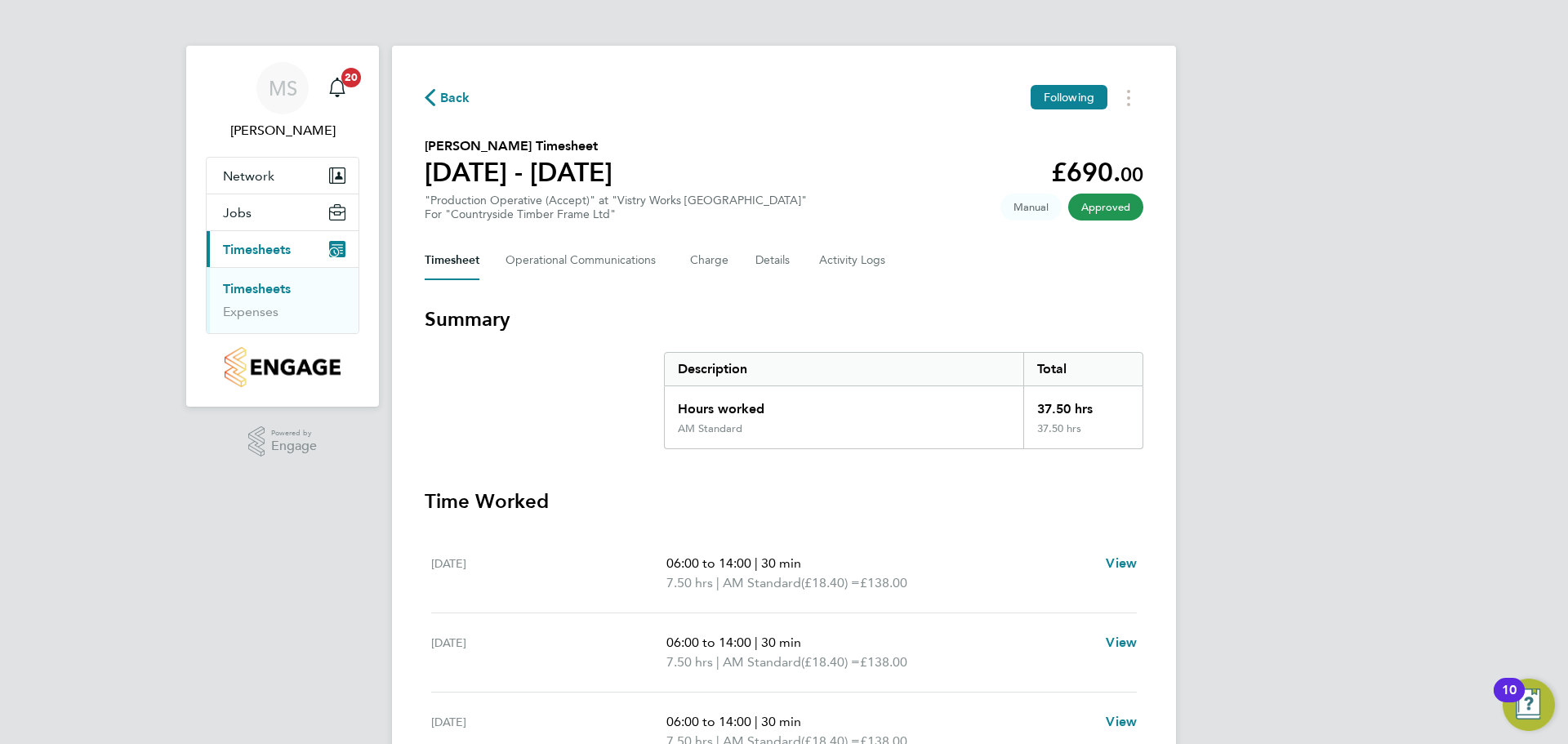
click at [442, 101] on span "Back" at bounding box center [455, 98] width 30 height 20
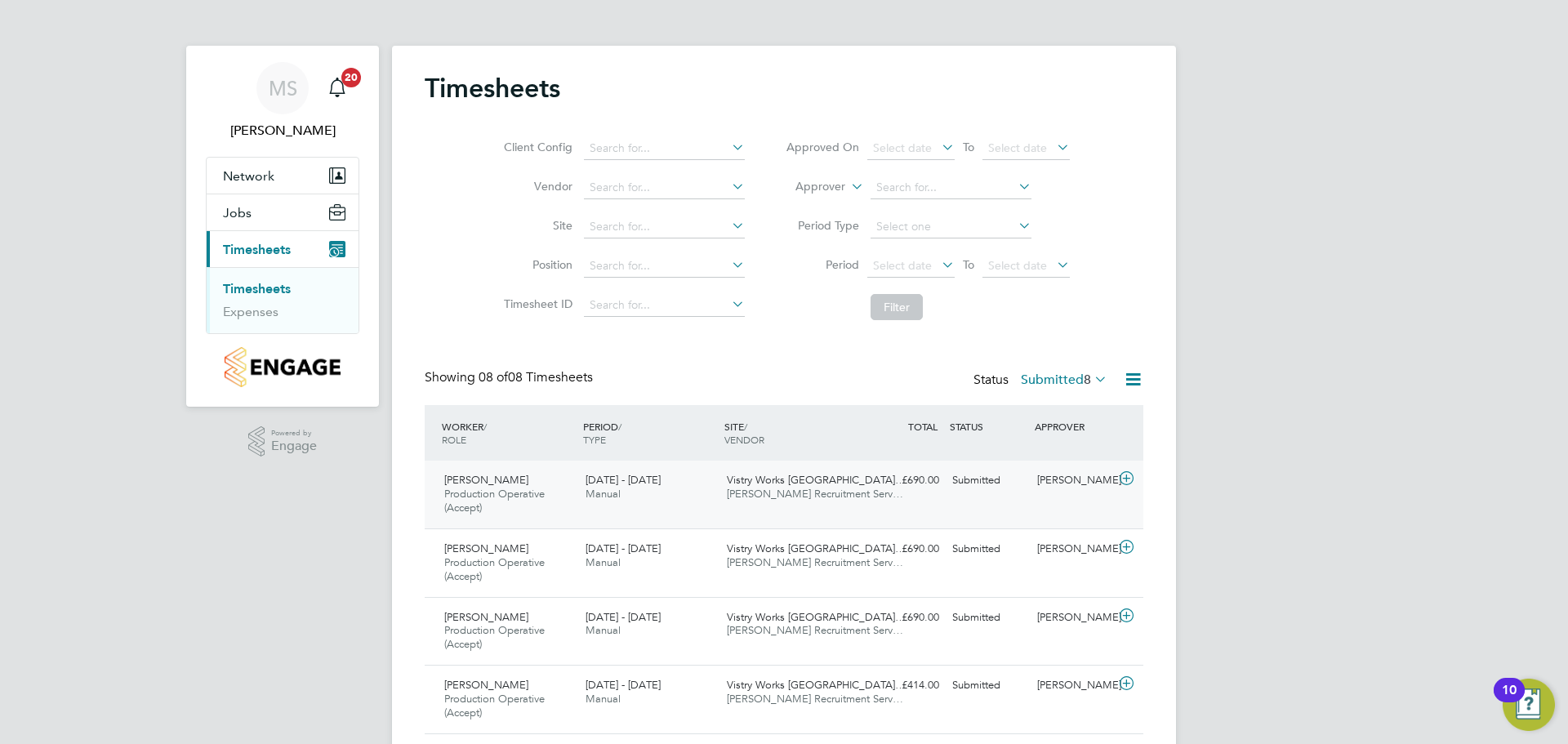
click at [1129, 475] on icon at bounding box center [1126, 478] width 20 height 13
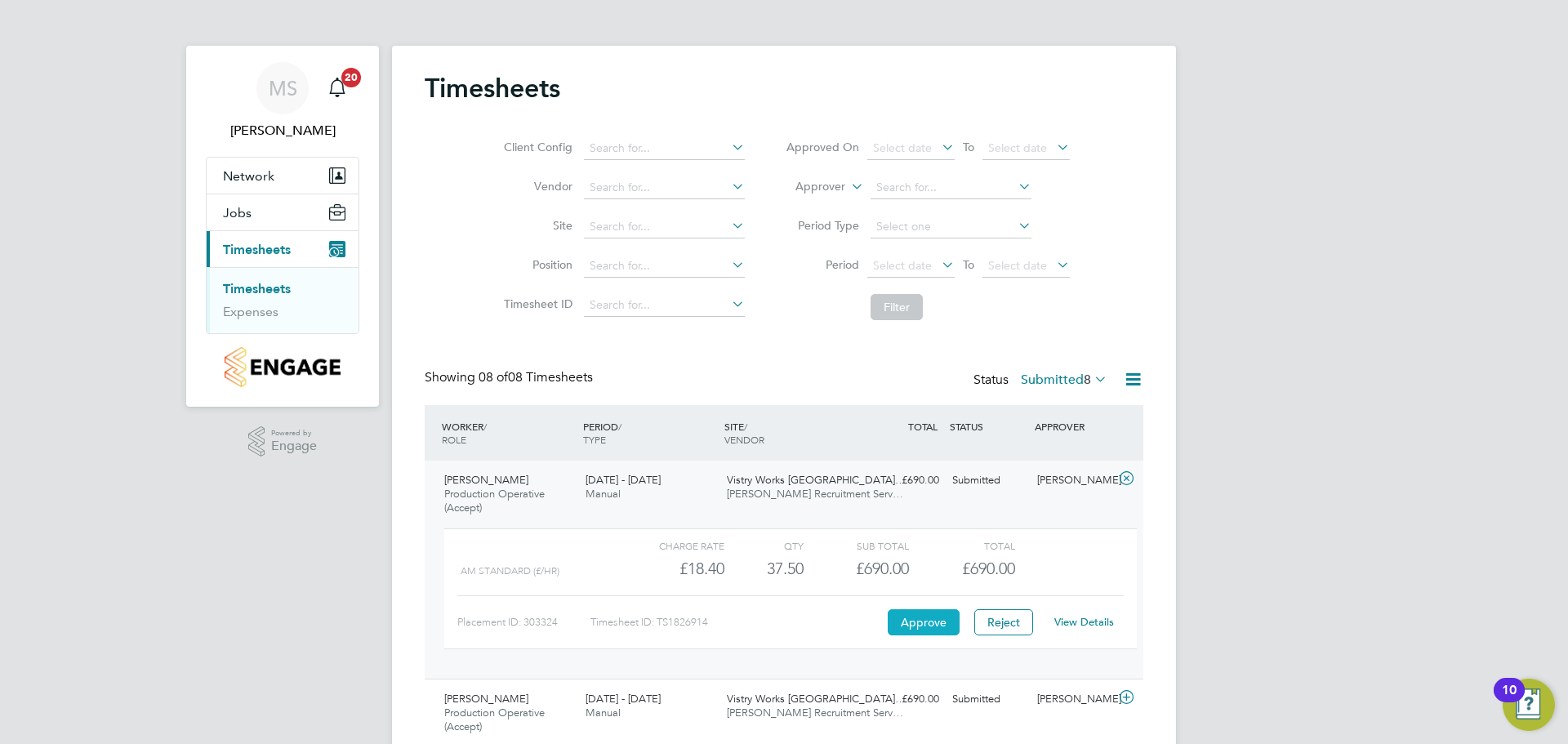
click at [914, 632] on button "Approve" at bounding box center [924, 622] width 72 height 26
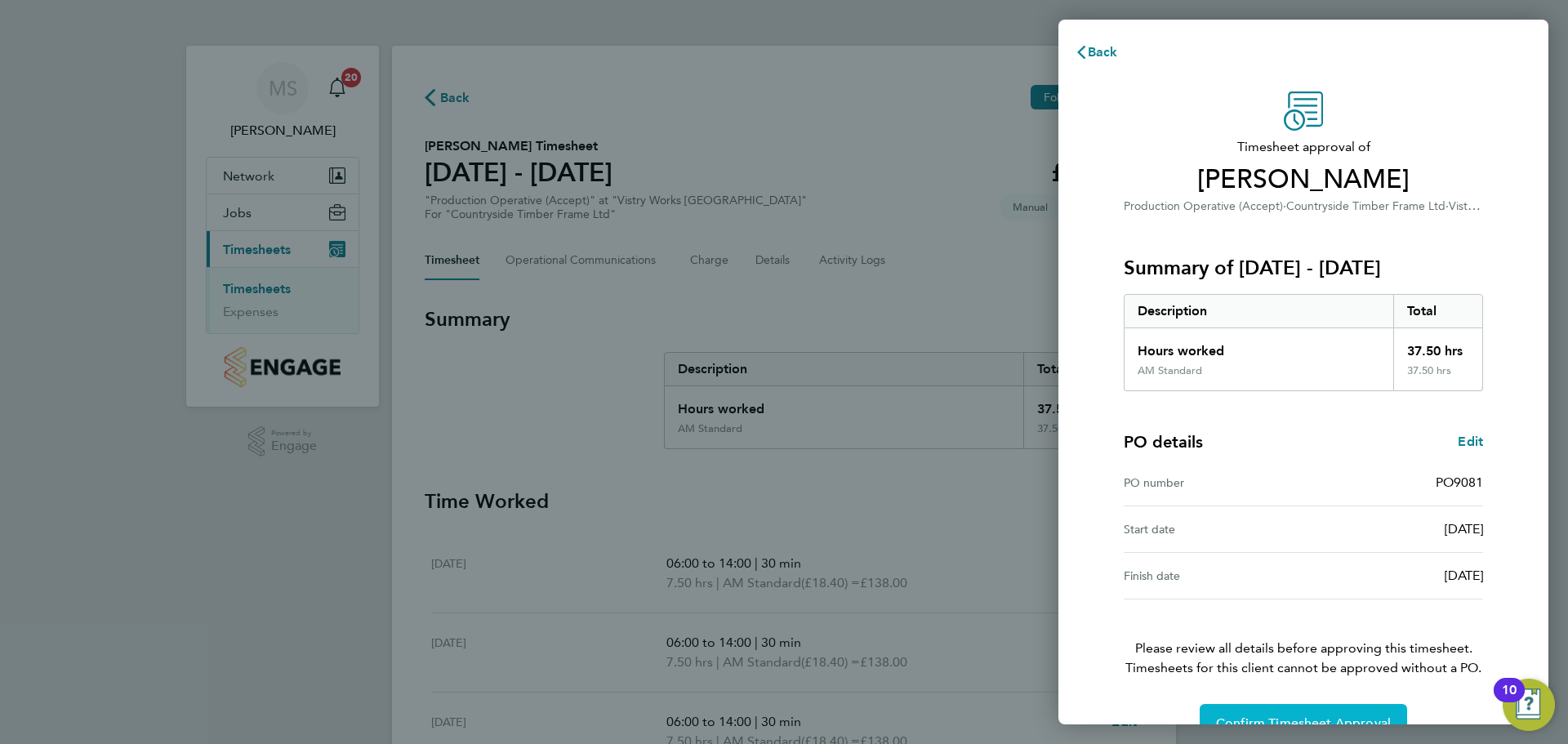
click at [1282, 713] on button "Confirm Timesheet Approval" at bounding box center [1304, 724] width 208 height 39
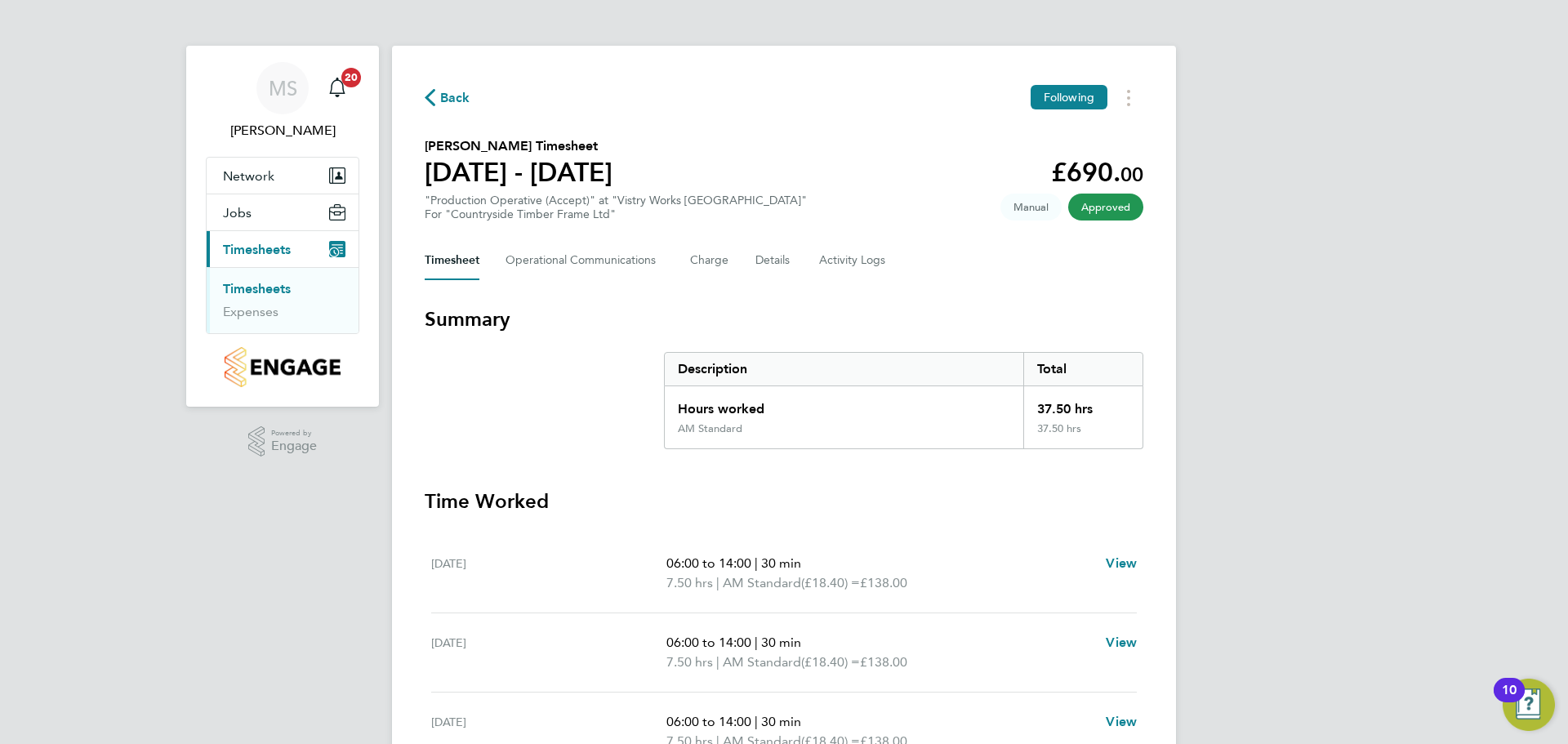
click at [436, 93] on span "Back" at bounding box center [447, 97] width 46 height 16
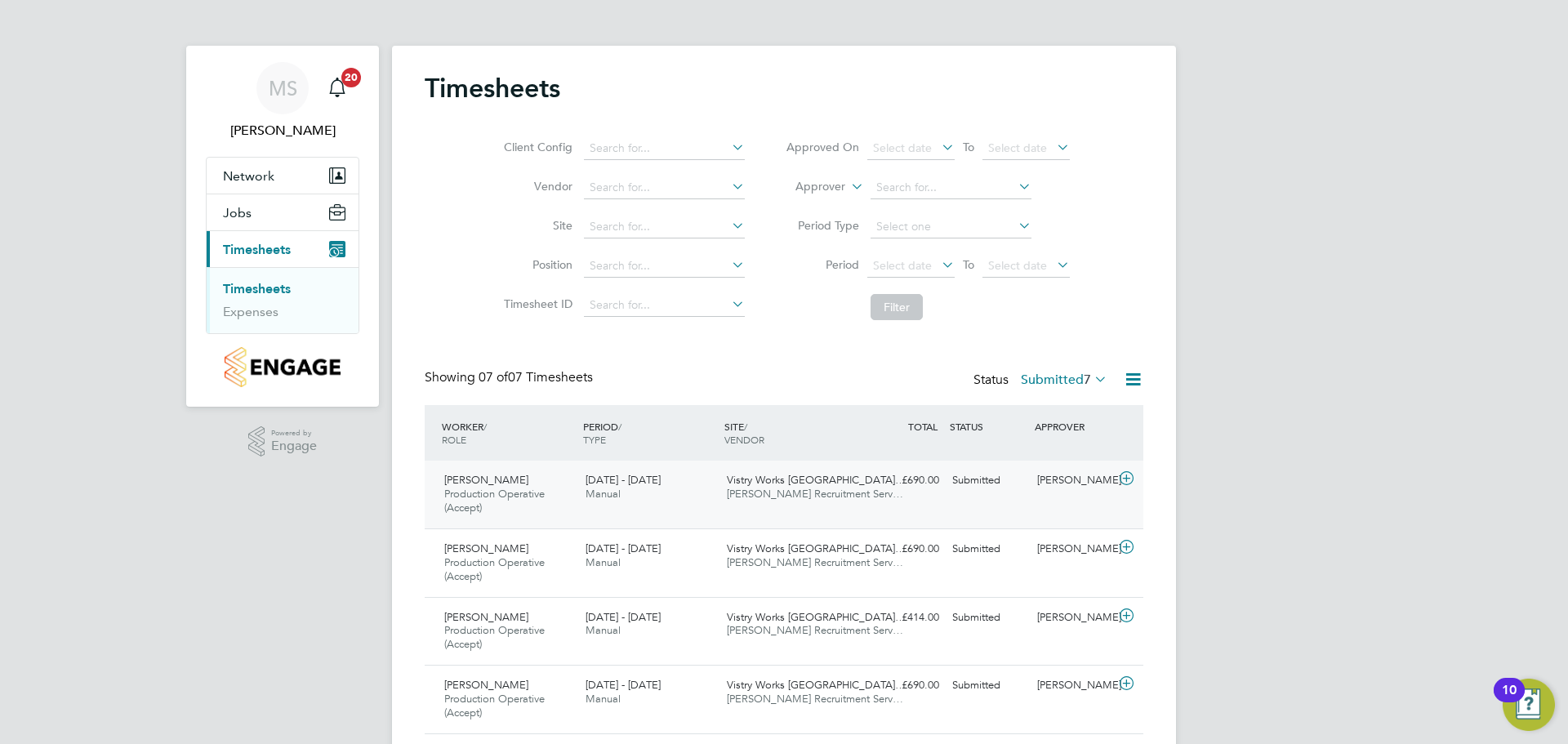
click at [1125, 479] on icon at bounding box center [1126, 478] width 20 height 13
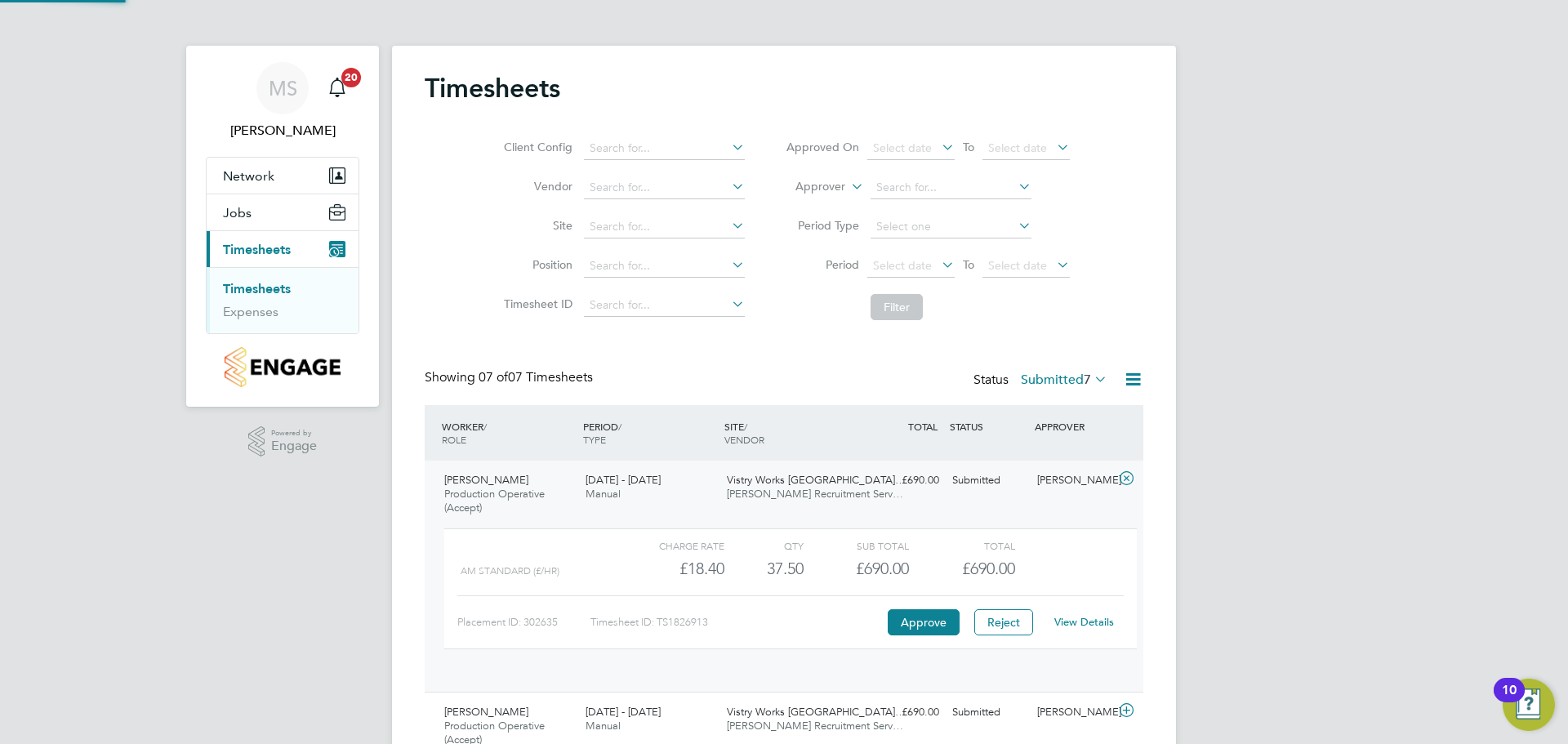
scroll to position [8, 8]
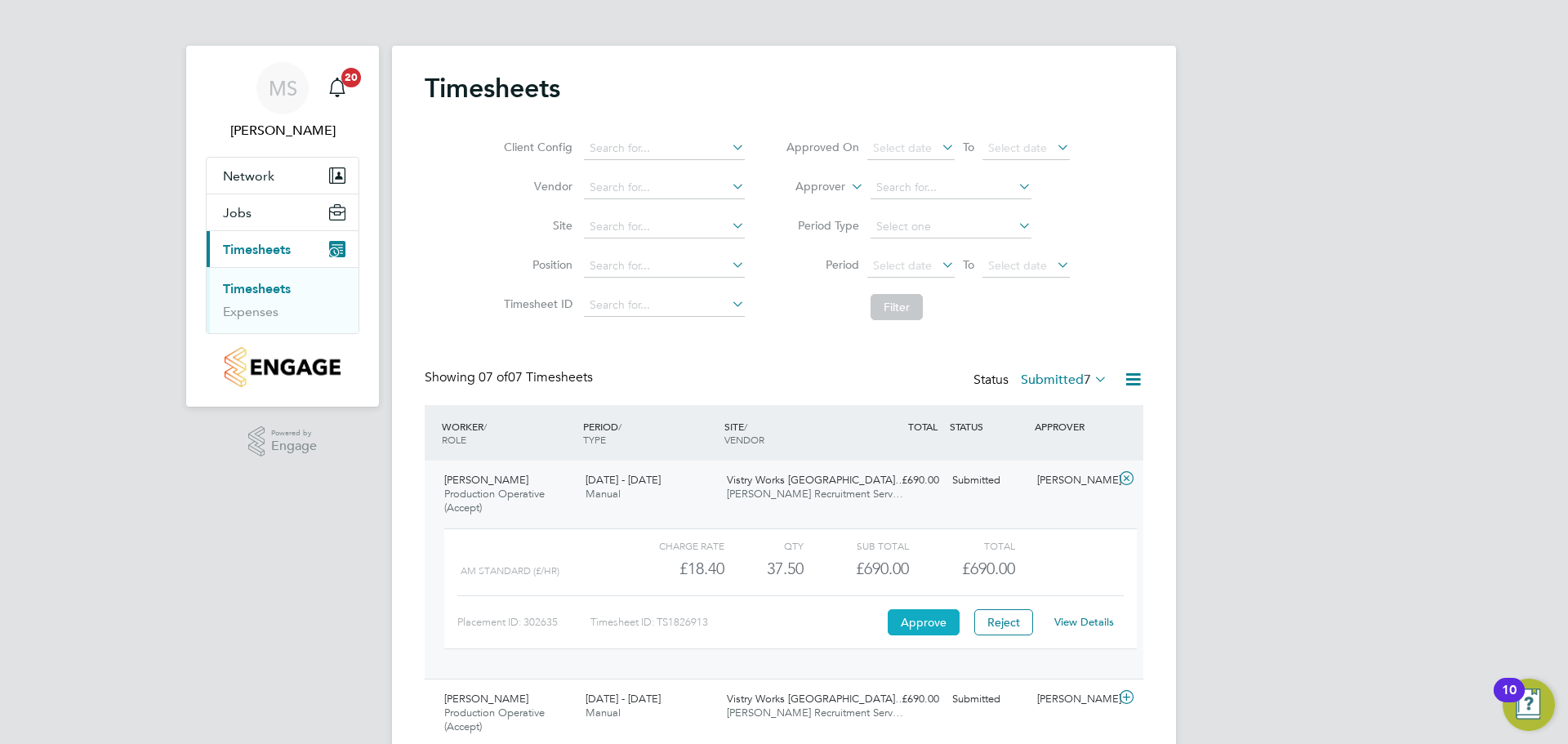
click at [909, 625] on button "Approve" at bounding box center [924, 622] width 72 height 26
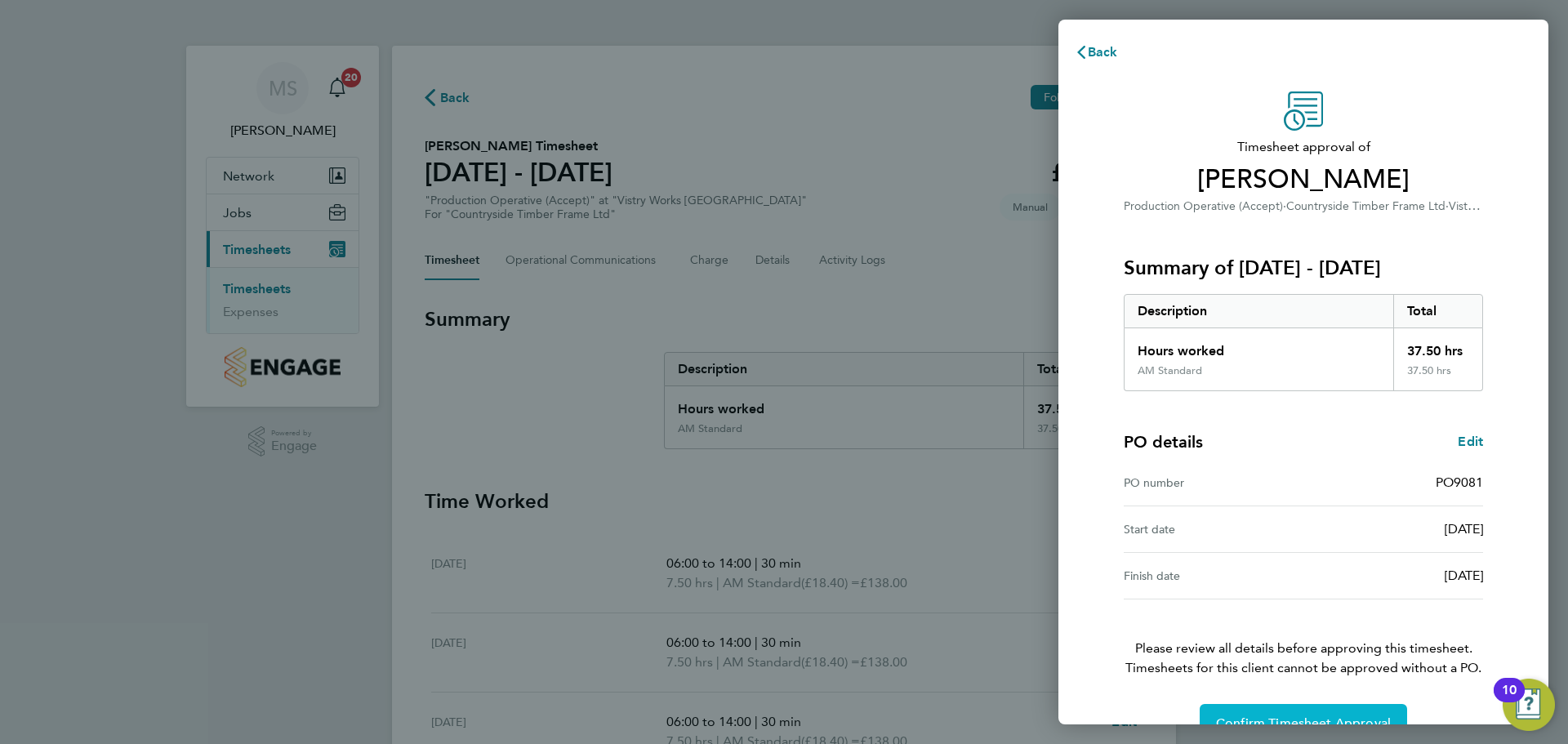
click at [1282, 720] on span "Confirm Timesheet Approval" at bounding box center [1304, 723] width 175 height 17
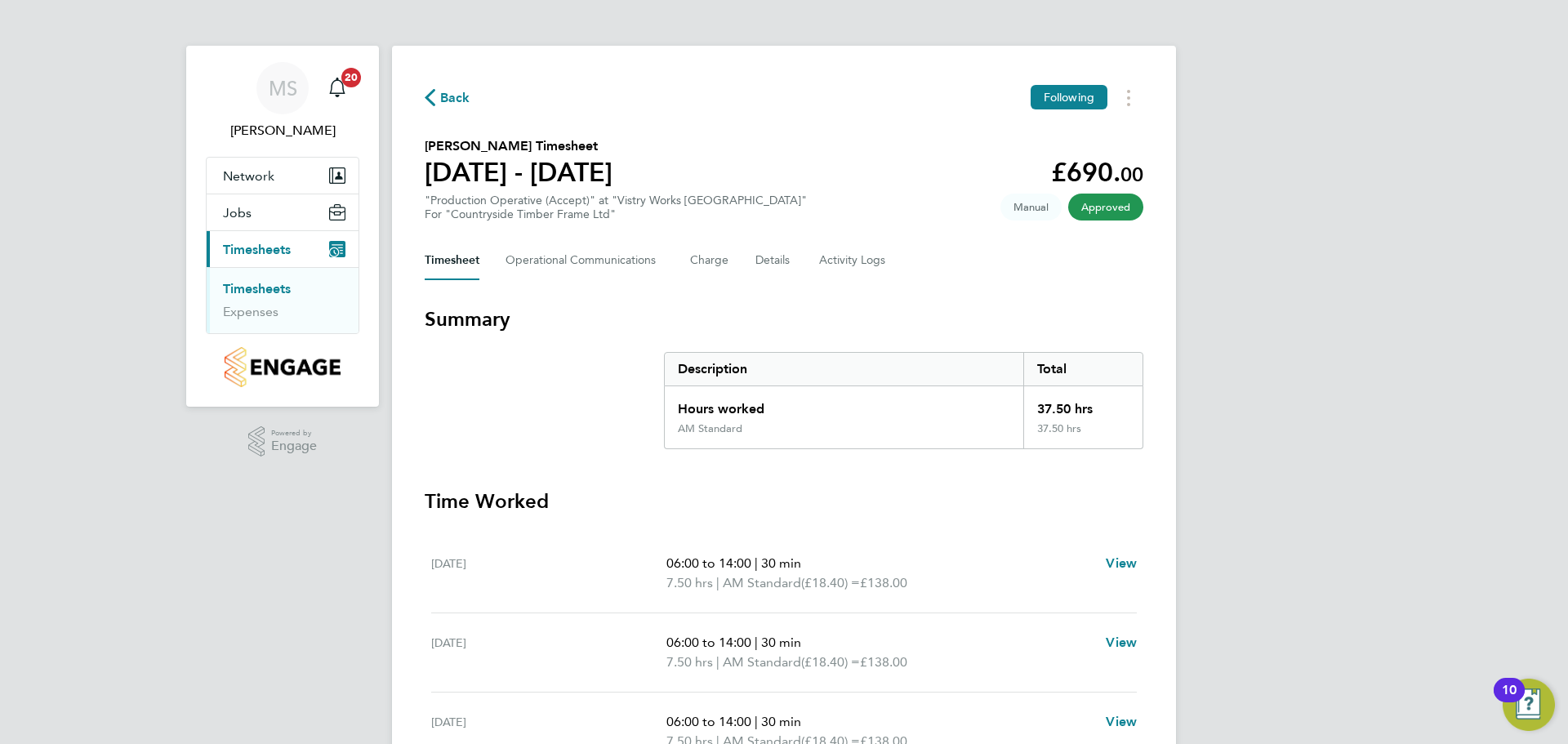
click at [431, 93] on icon "button" at bounding box center [429, 98] width 11 height 18
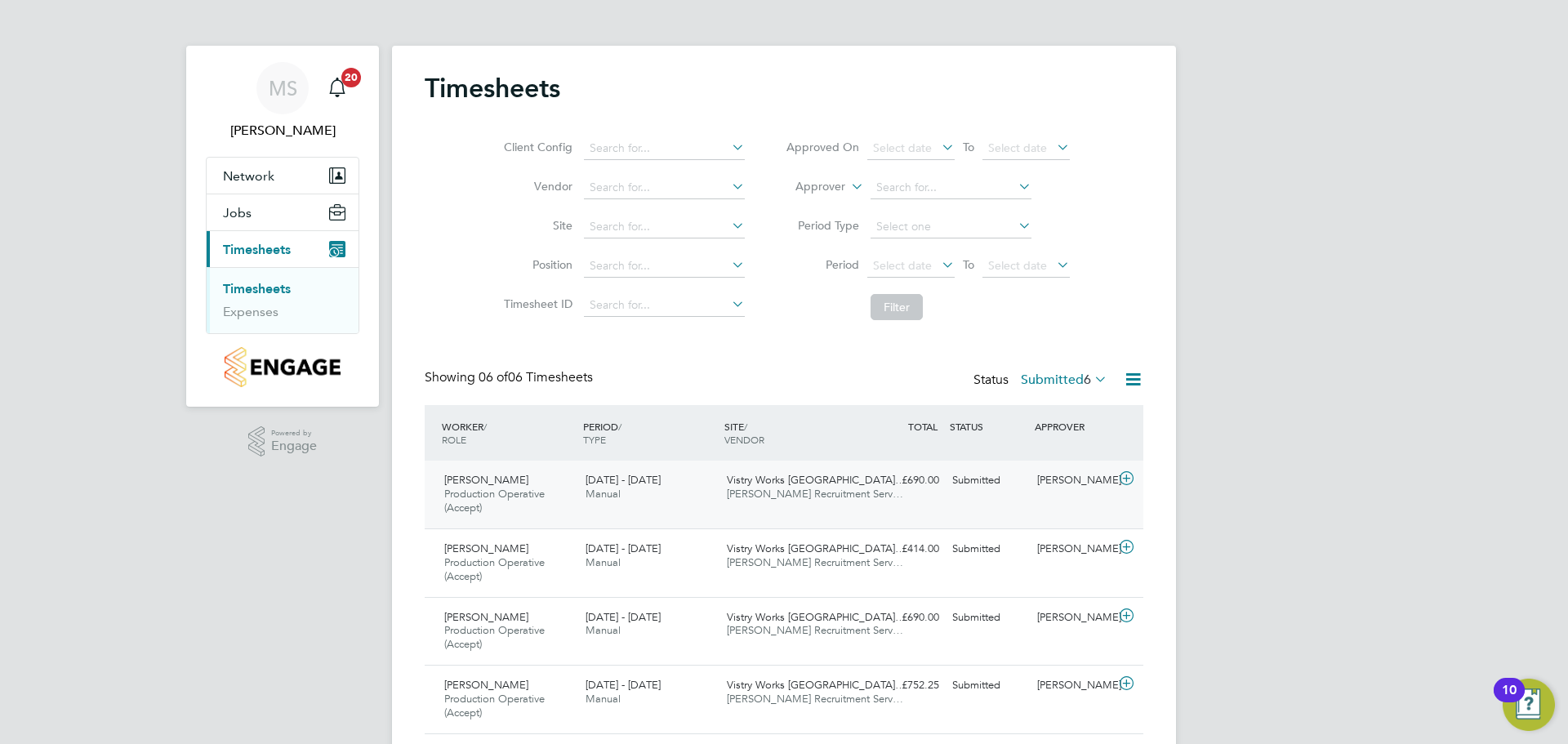
click at [1124, 479] on icon at bounding box center [1126, 478] width 20 height 13
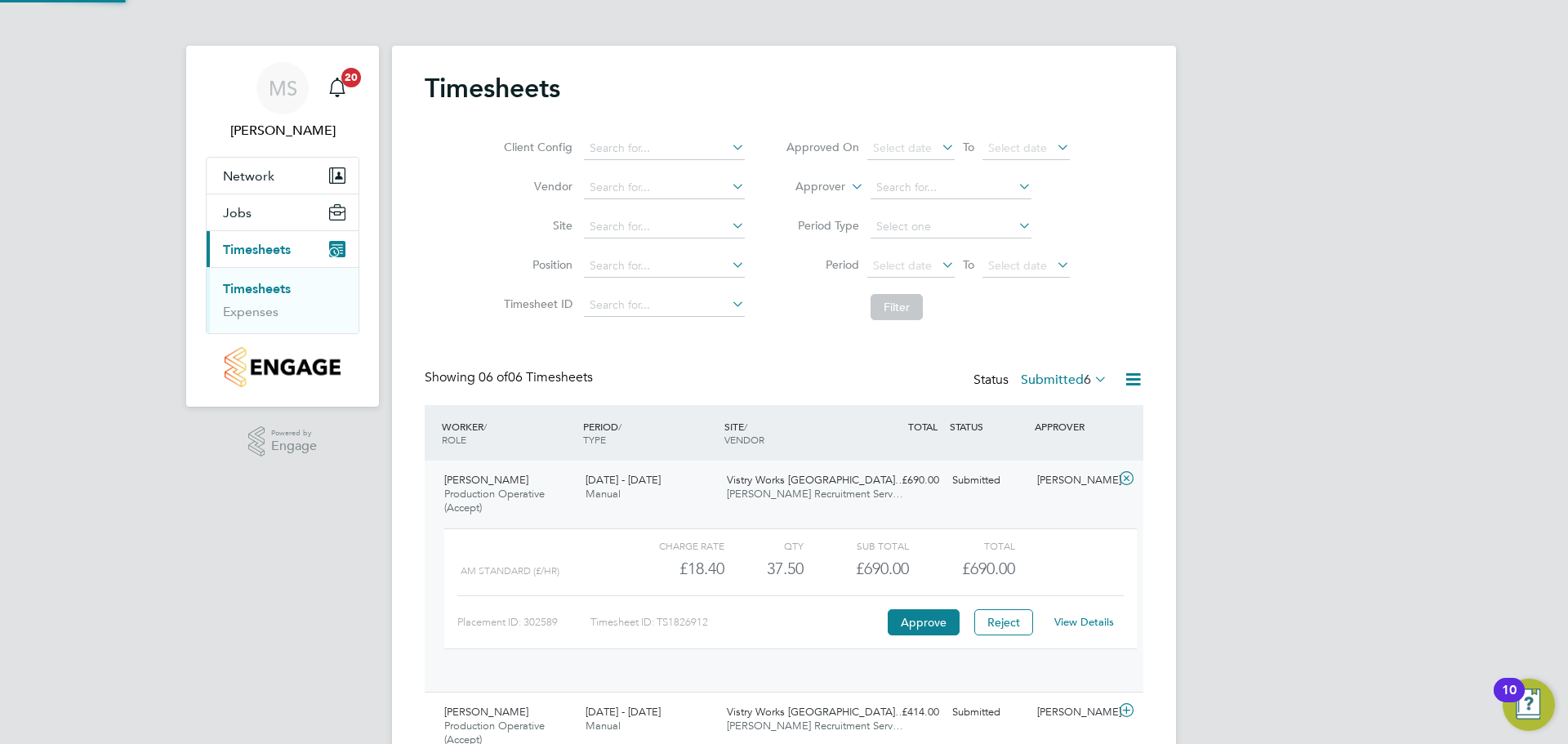
scroll to position [27, 159]
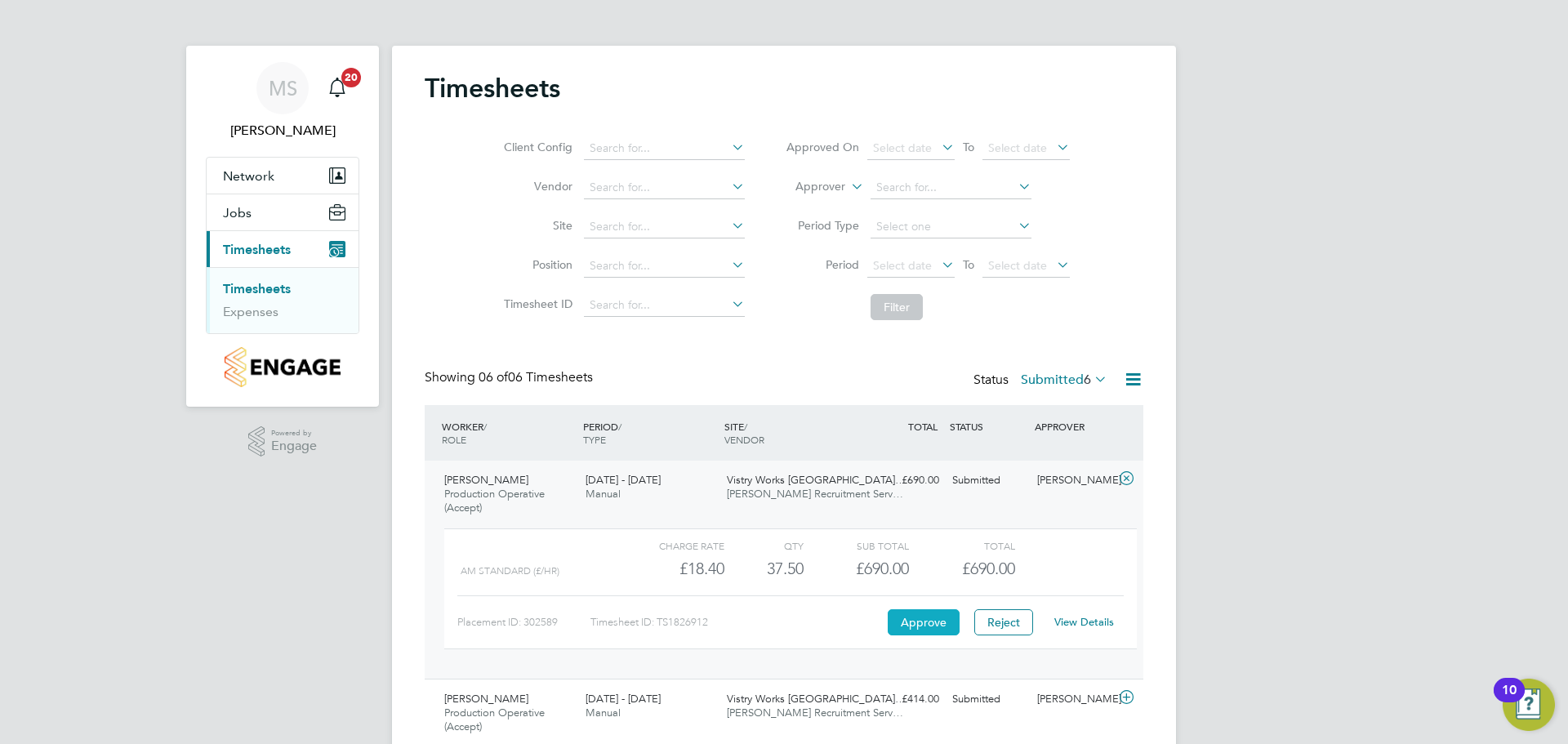
click at [931, 626] on button "Approve" at bounding box center [924, 622] width 72 height 26
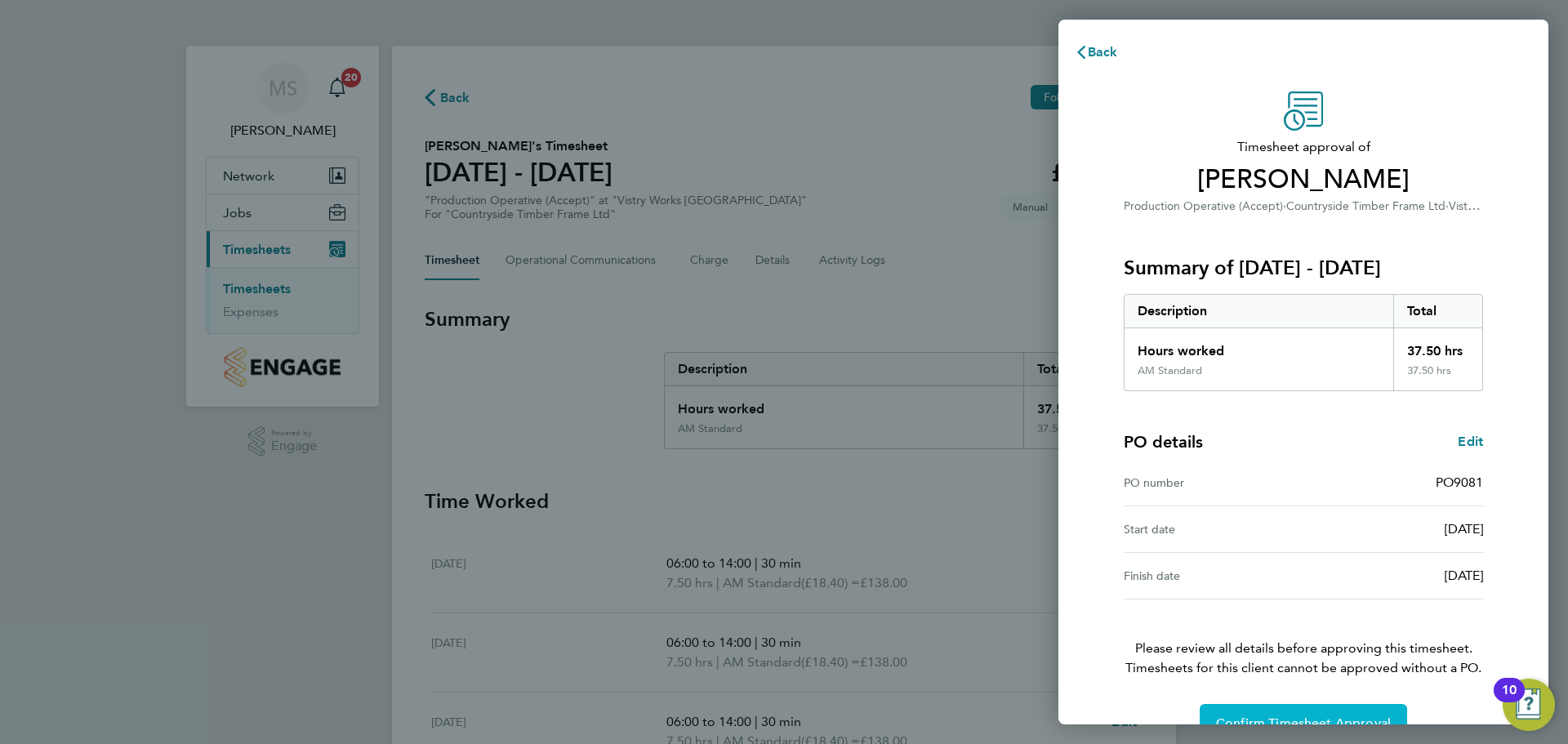
click at [1258, 716] on span "Confirm Timesheet Approval" at bounding box center [1304, 723] width 175 height 17
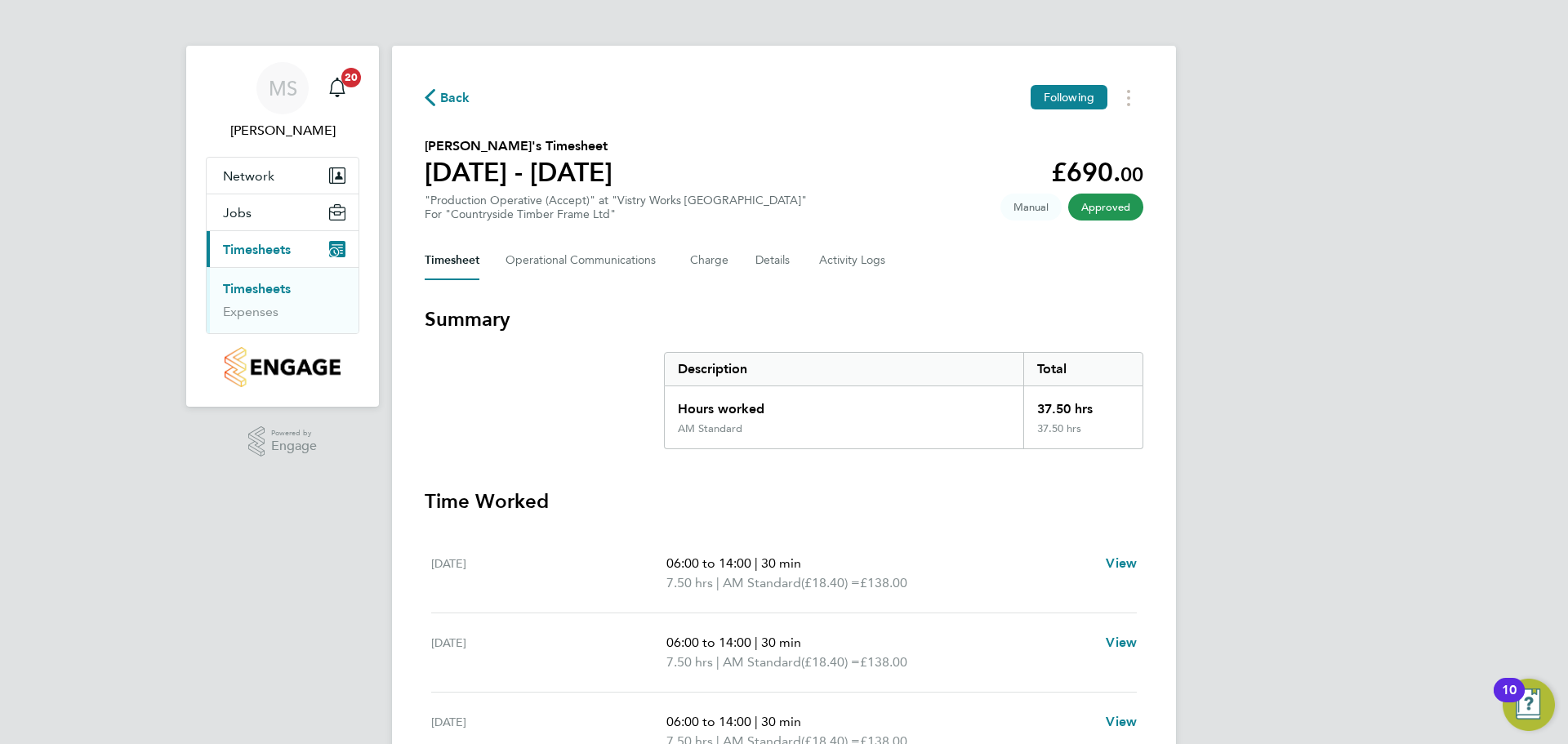
click at [441, 96] on span "Back" at bounding box center [455, 98] width 30 height 20
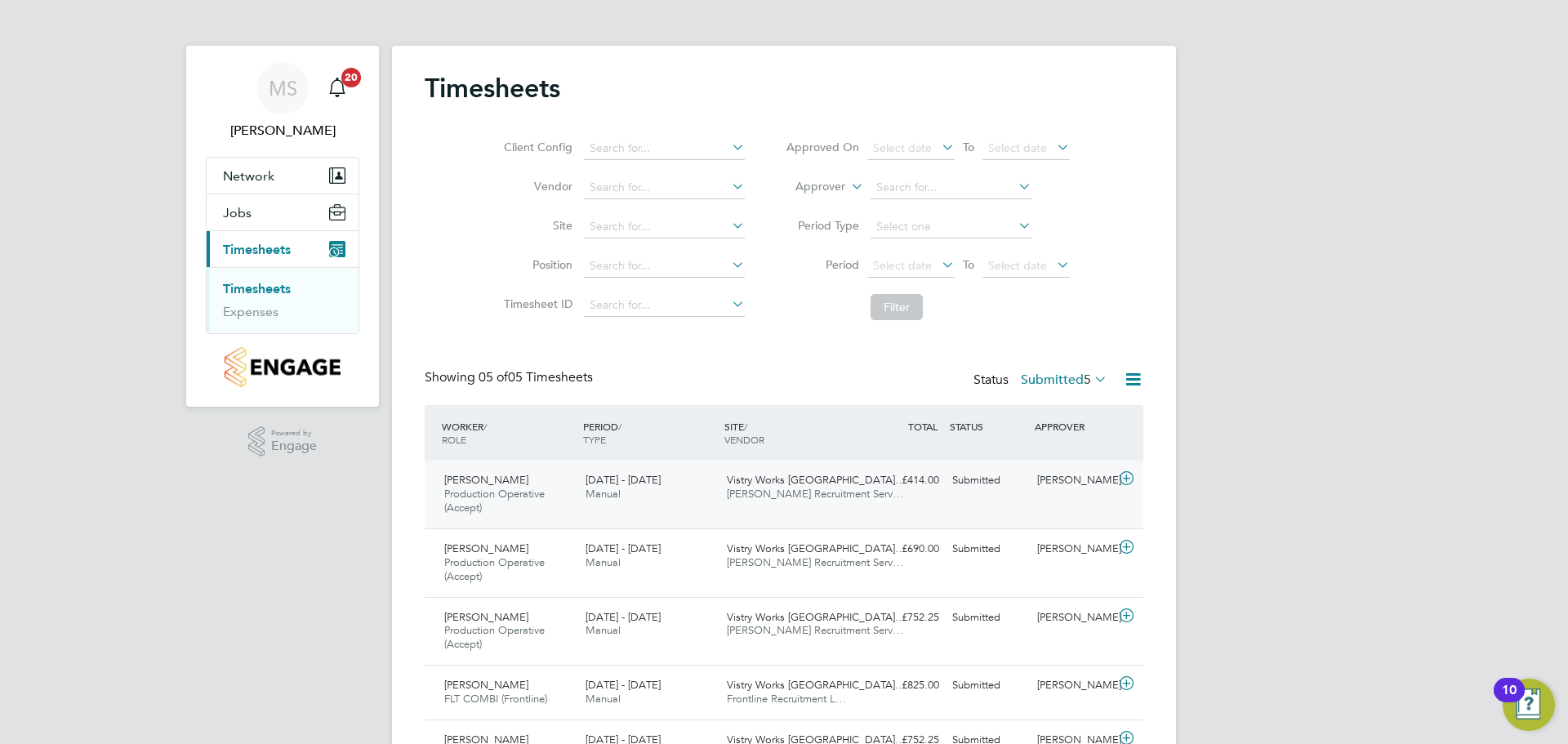
click at [1124, 481] on icon at bounding box center [1126, 478] width 20 height 13
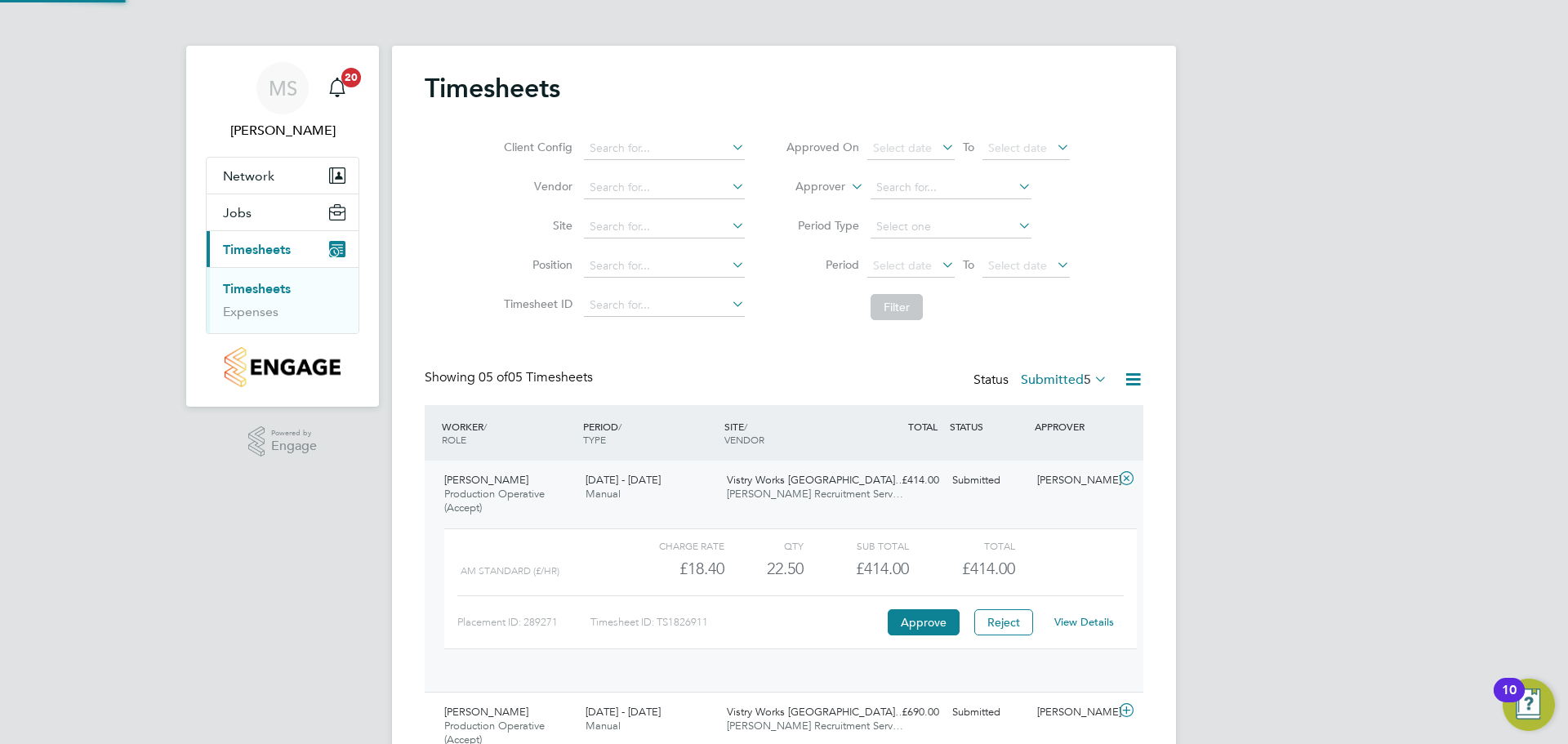
scroll to position [27, 159]
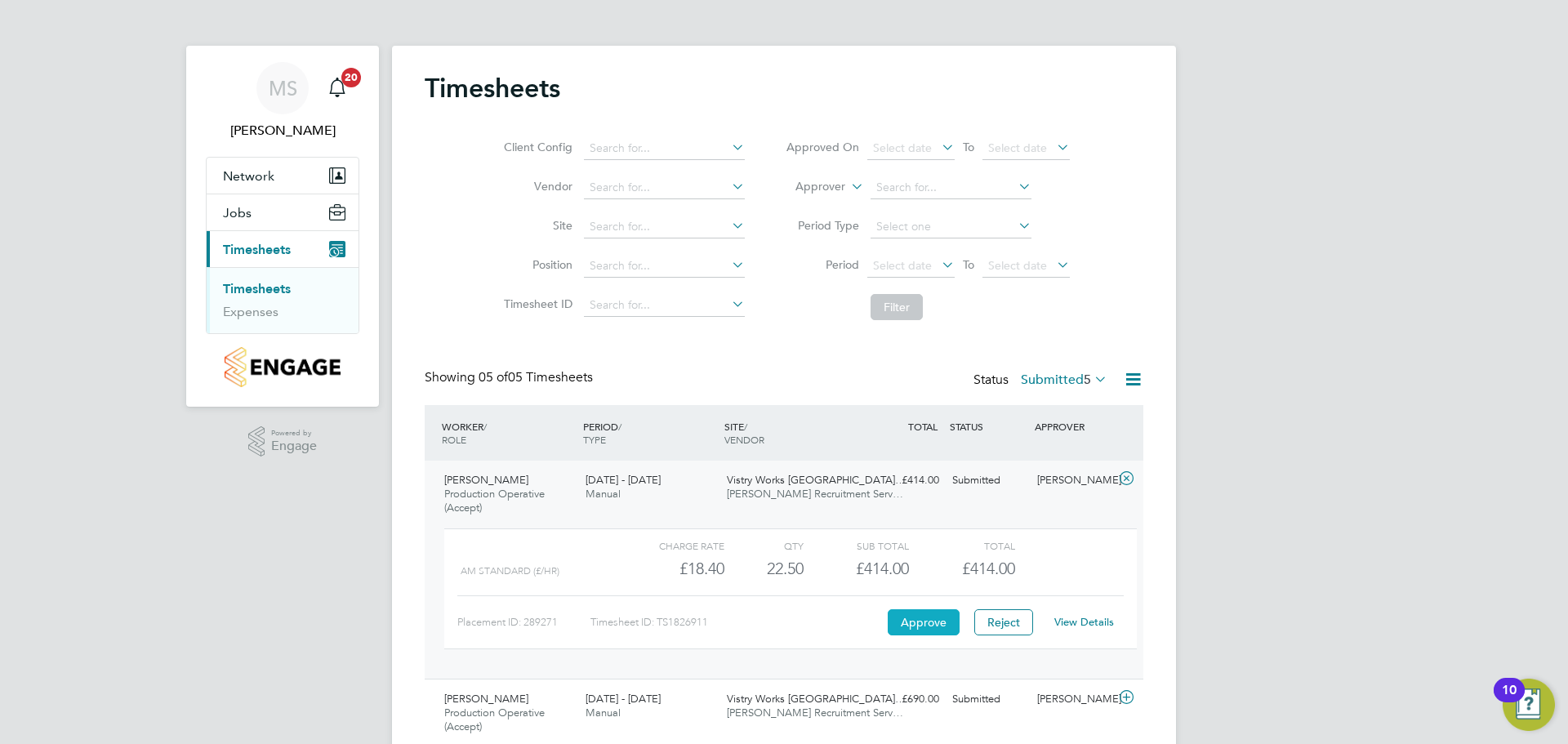
click at [919, 620] on button "Approve" at bounding box center [924, 622] width 72 height 26
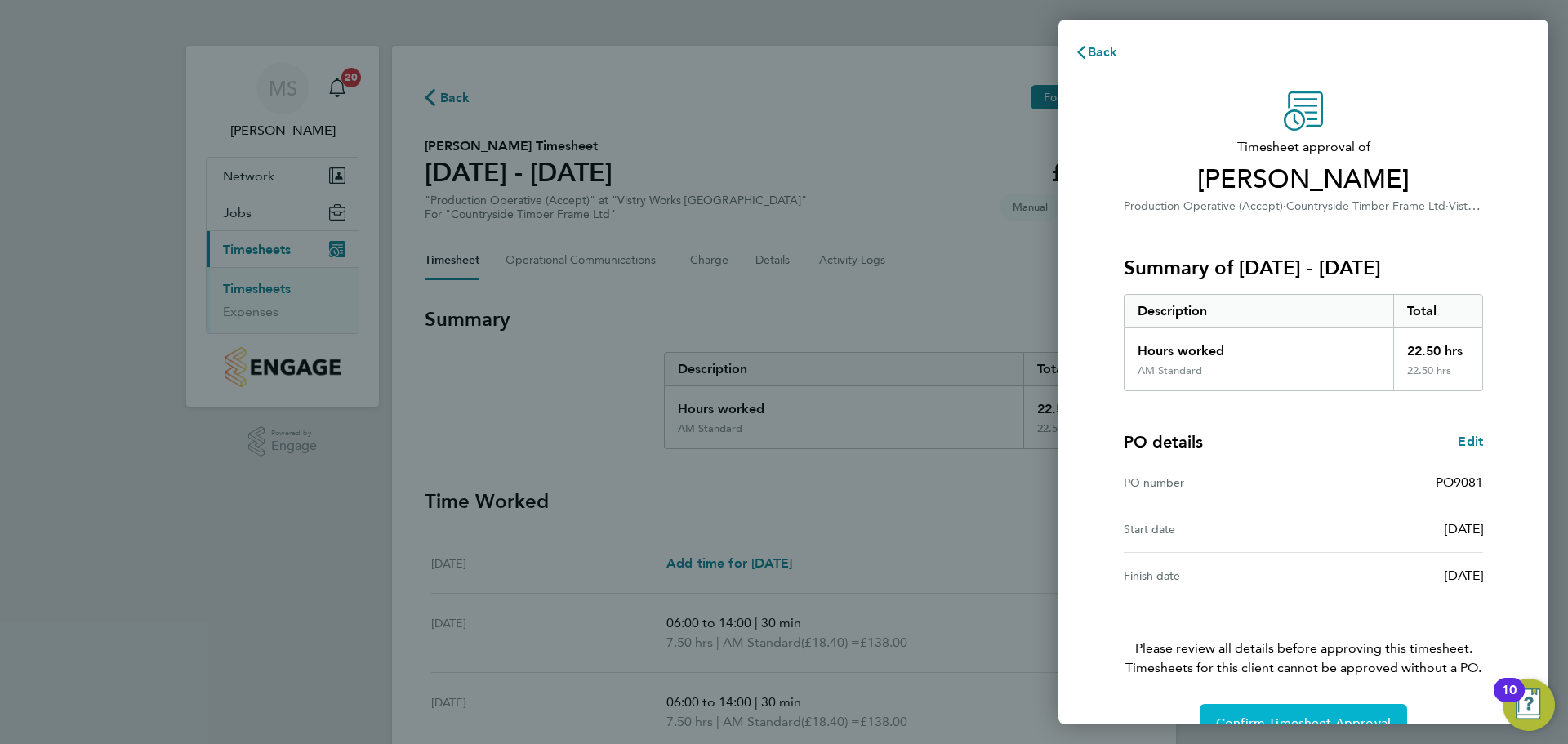
click at [1287, 714] on button "Confirm Timesheet Approval" at bounding box center [1304, 724] width 208 height 39
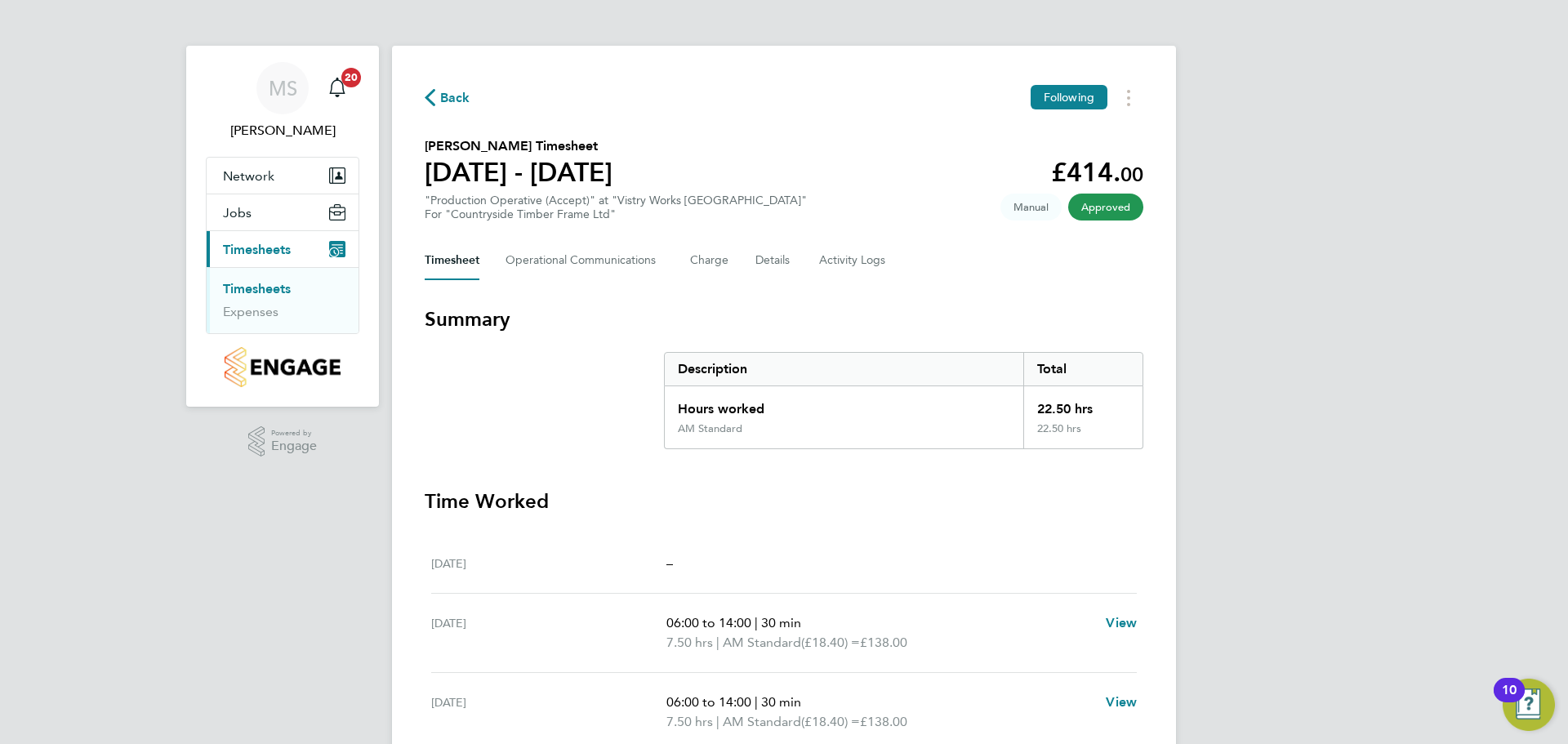
click at [464, 107] on span "Back" at bounding box center [455, 98] width 30 height 20
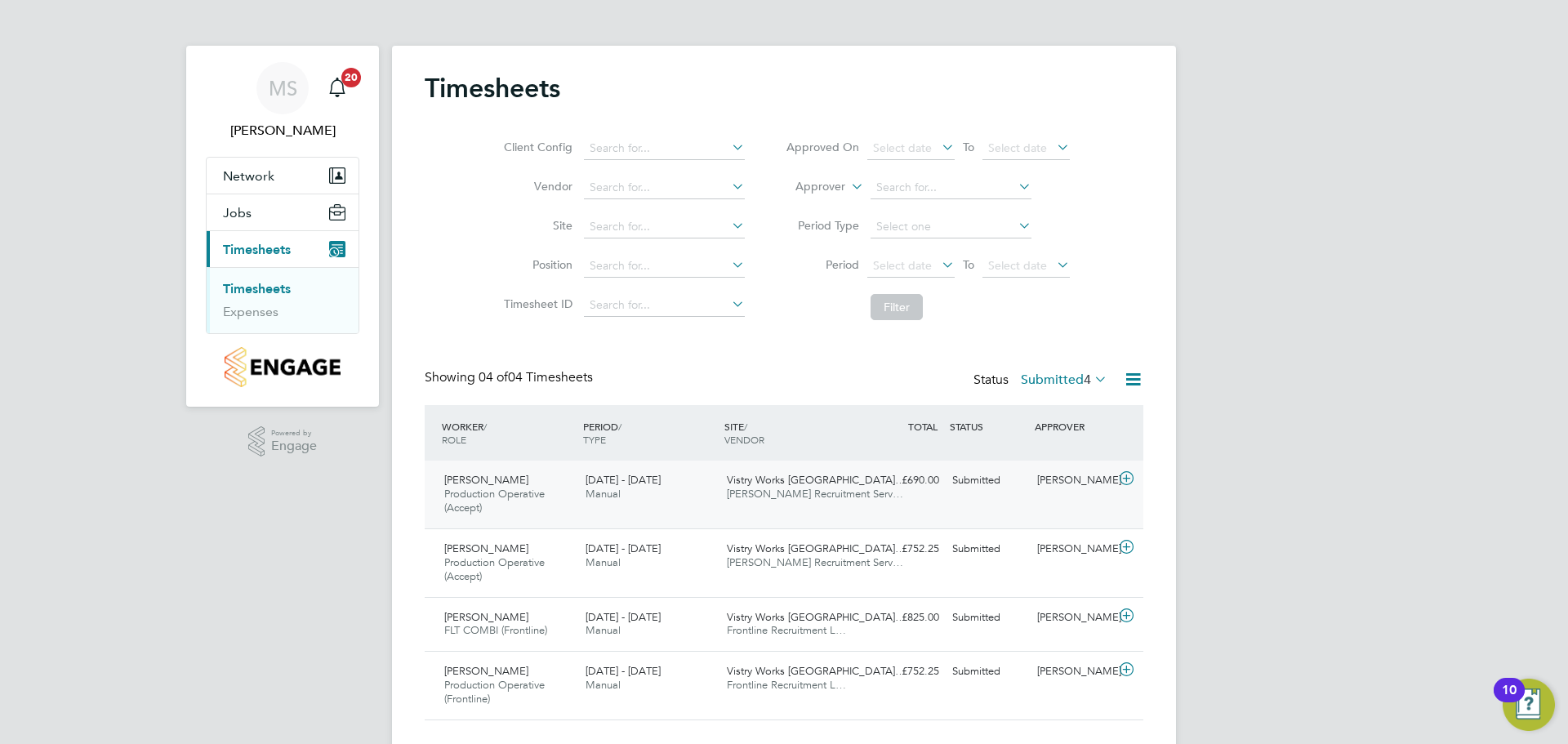
click at [1123, 474] on icon at bounding box center [1126, 478] width 20 height 13
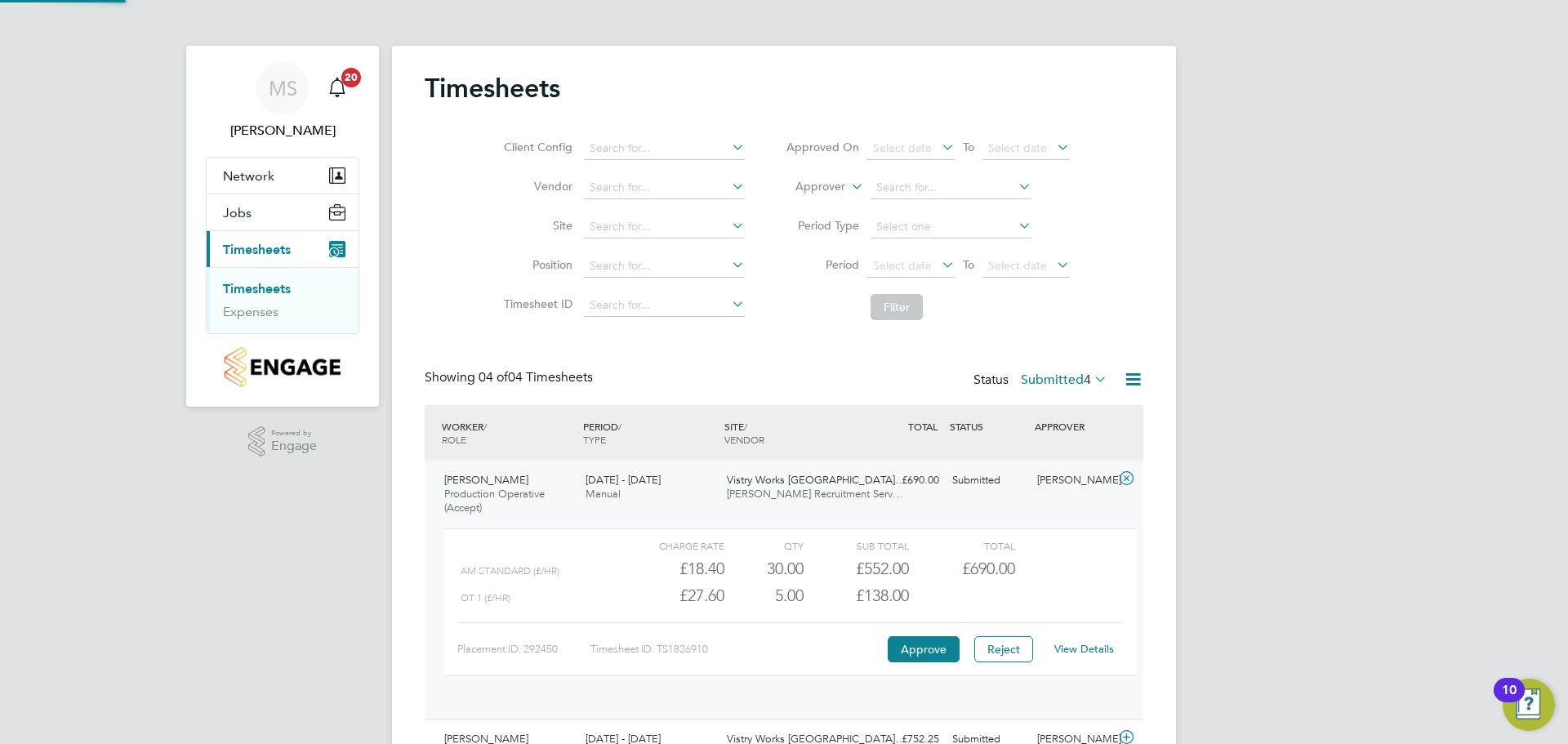
scroll to position [27, 159]
click at [940, 649] on button "Approve" at bounding box center [924, 648] width 72 height 26
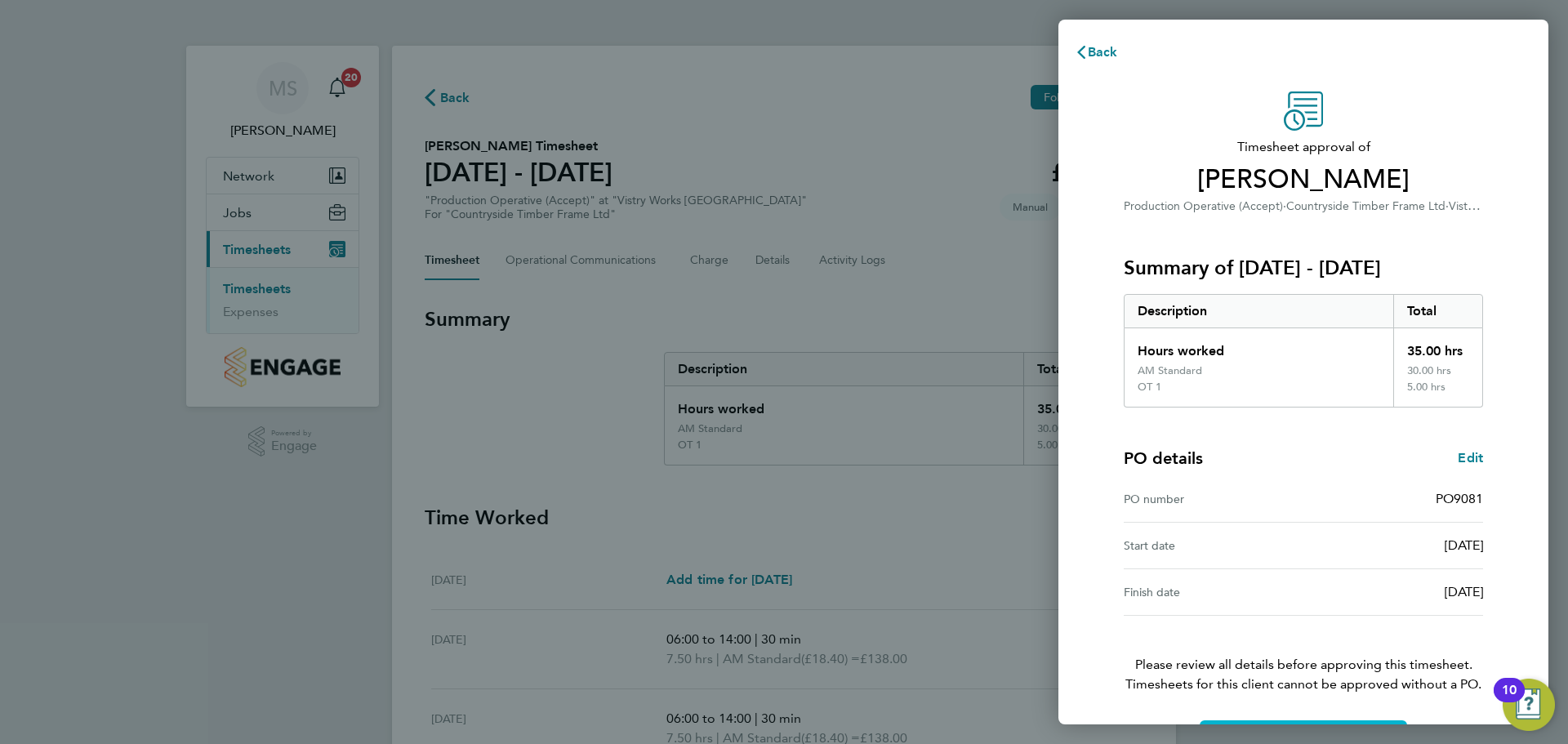
click at [1241, 722] on button "Confirm Timesheet Approval" at bounding box center [1304, 739] width 208 height 39
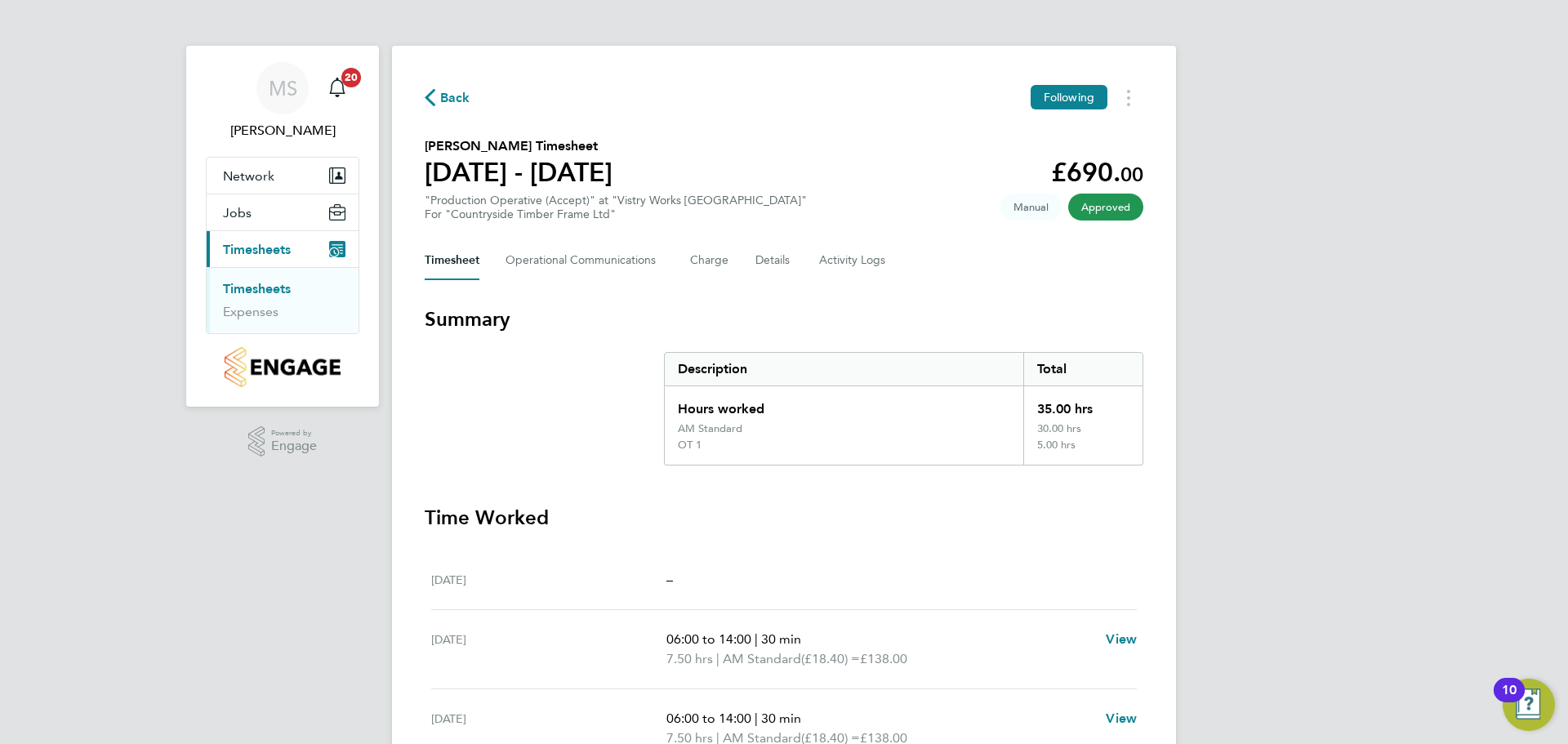
click at [464, 98] on span "Back" at bounding box center [455, 98] width 30 height 20
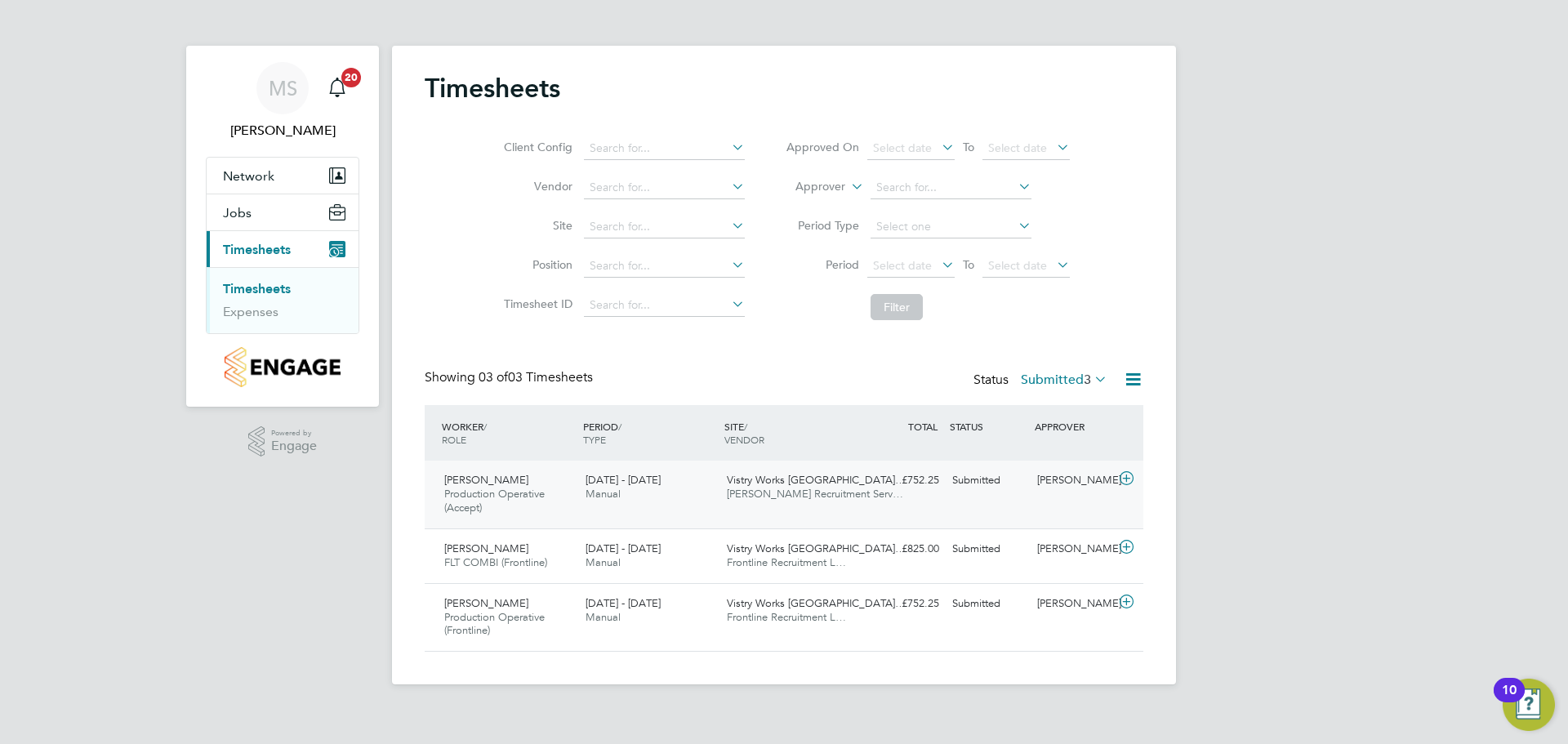
click at [1126, 474] on icon at bounding box center [1126, 478] width 20 height 13
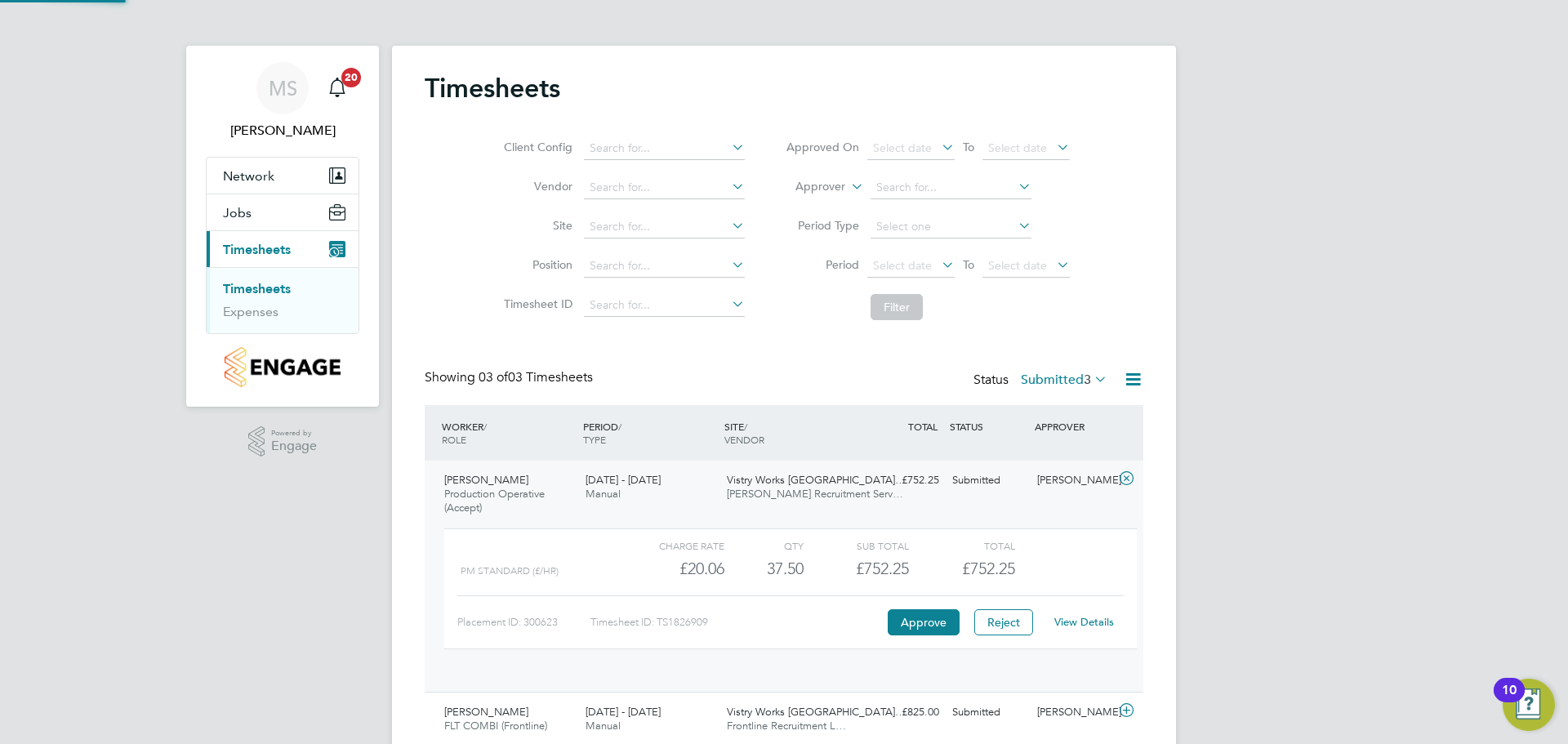
scroll to position [27, 159]
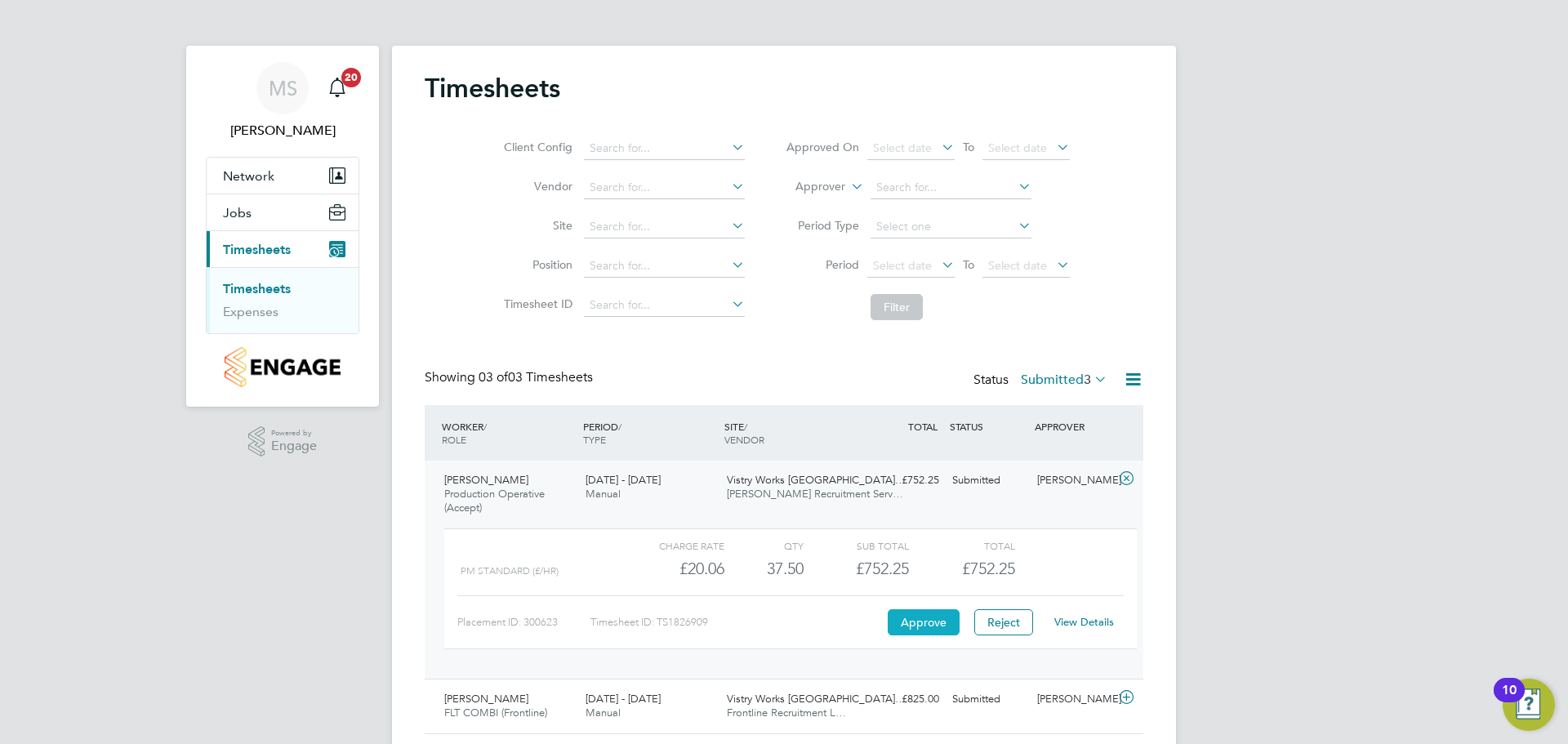
click at [945, 624] on button "Approve" at bounding box center [924, 622] width 72 height 26
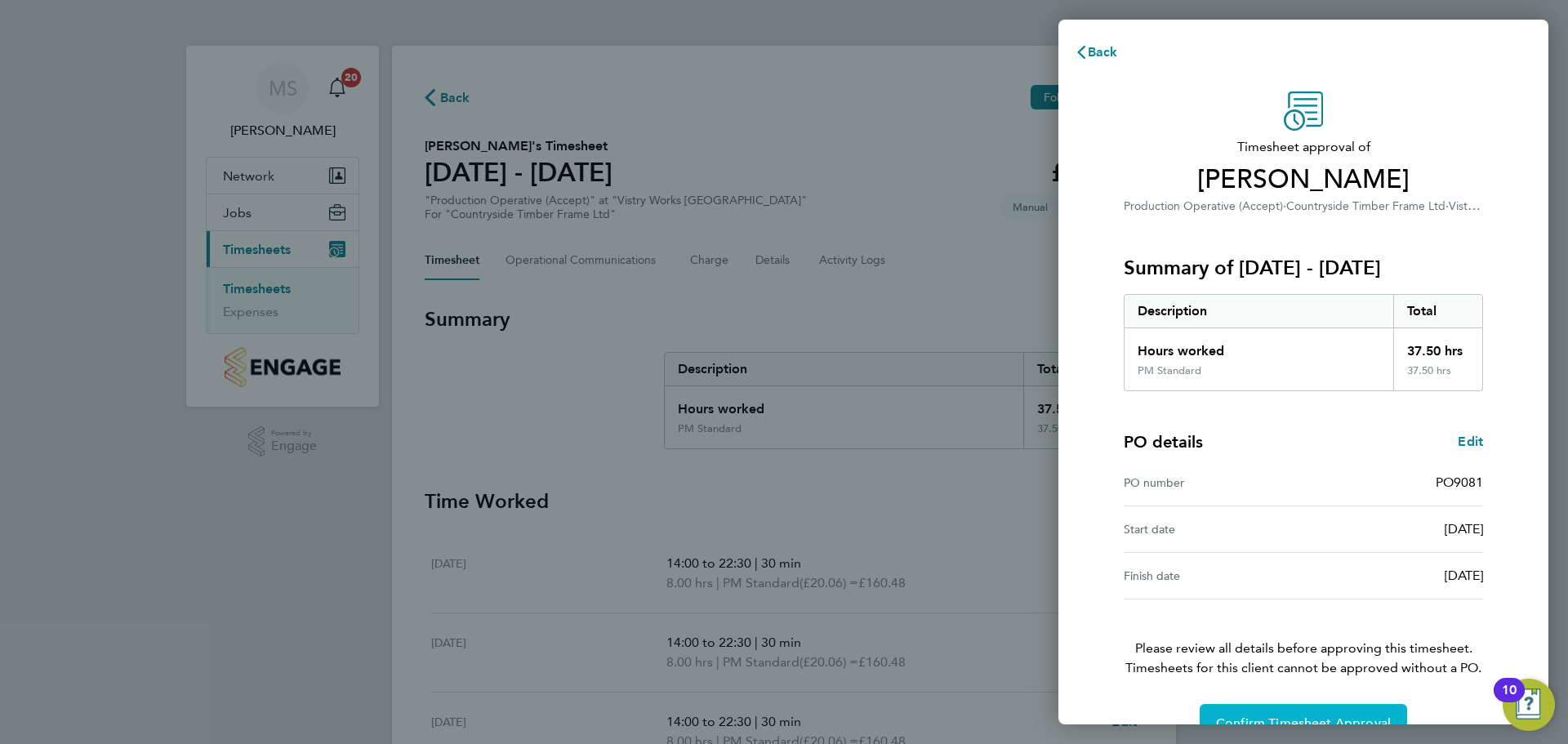
click at [1257, 720] on span "Confirm Timesheet Approval" at bounding box center [1304, 723] width 175 height 17
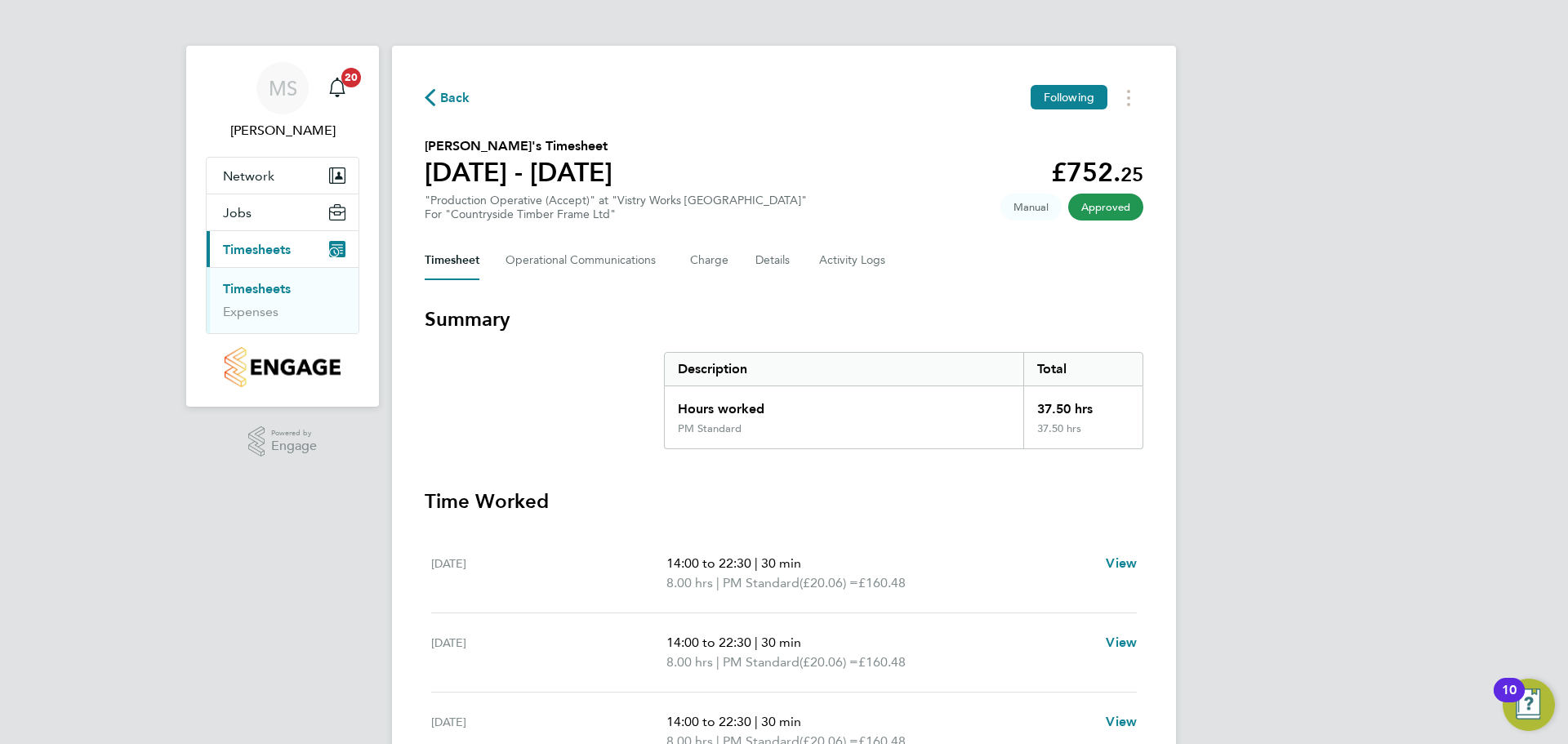
click at [444, 100] on span "Back" at bounding box center [455, 98] width 30 height 20
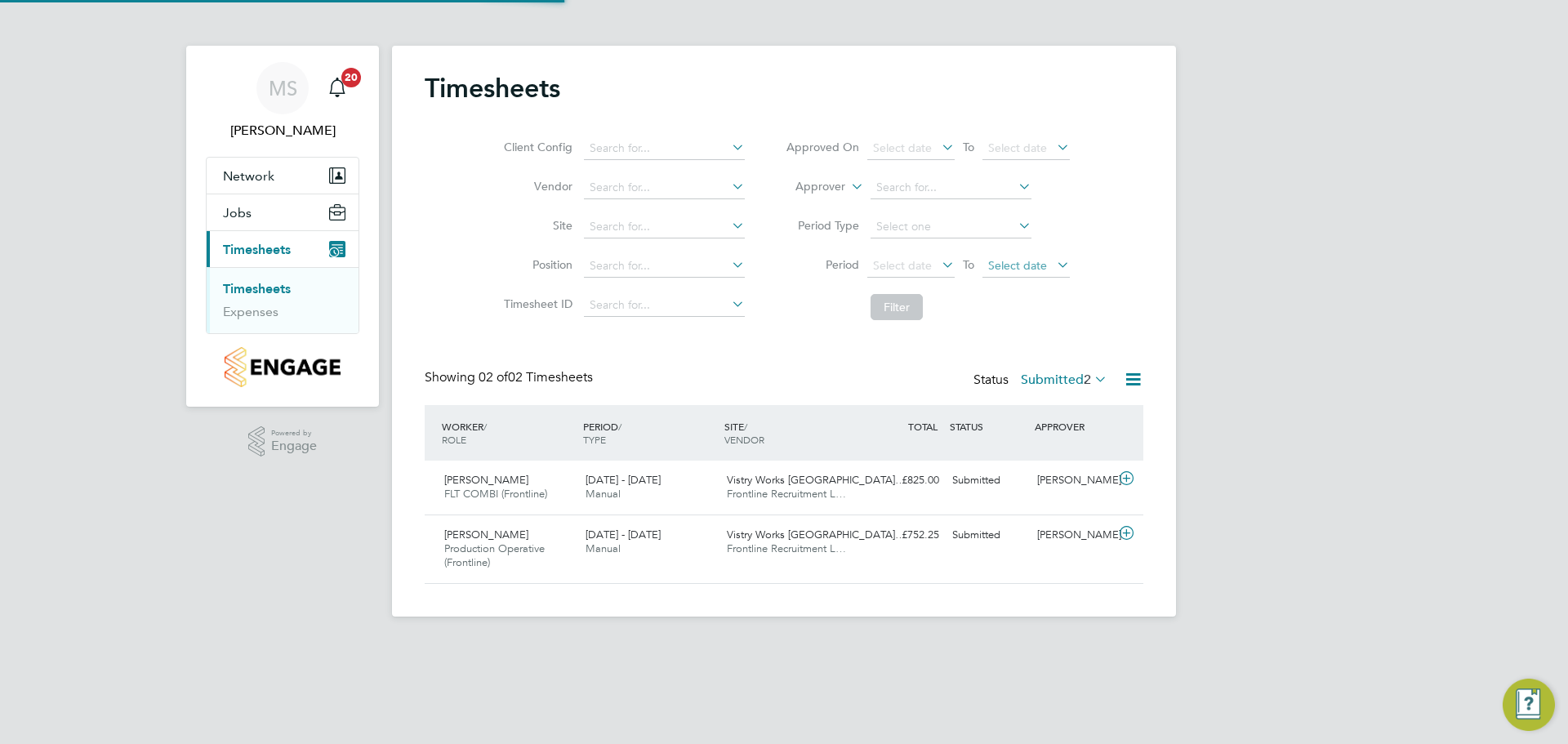
scroll to position [42, 142]
click at [1129, 477] on icon at bounding box center [1126, 478] width 20 height 13
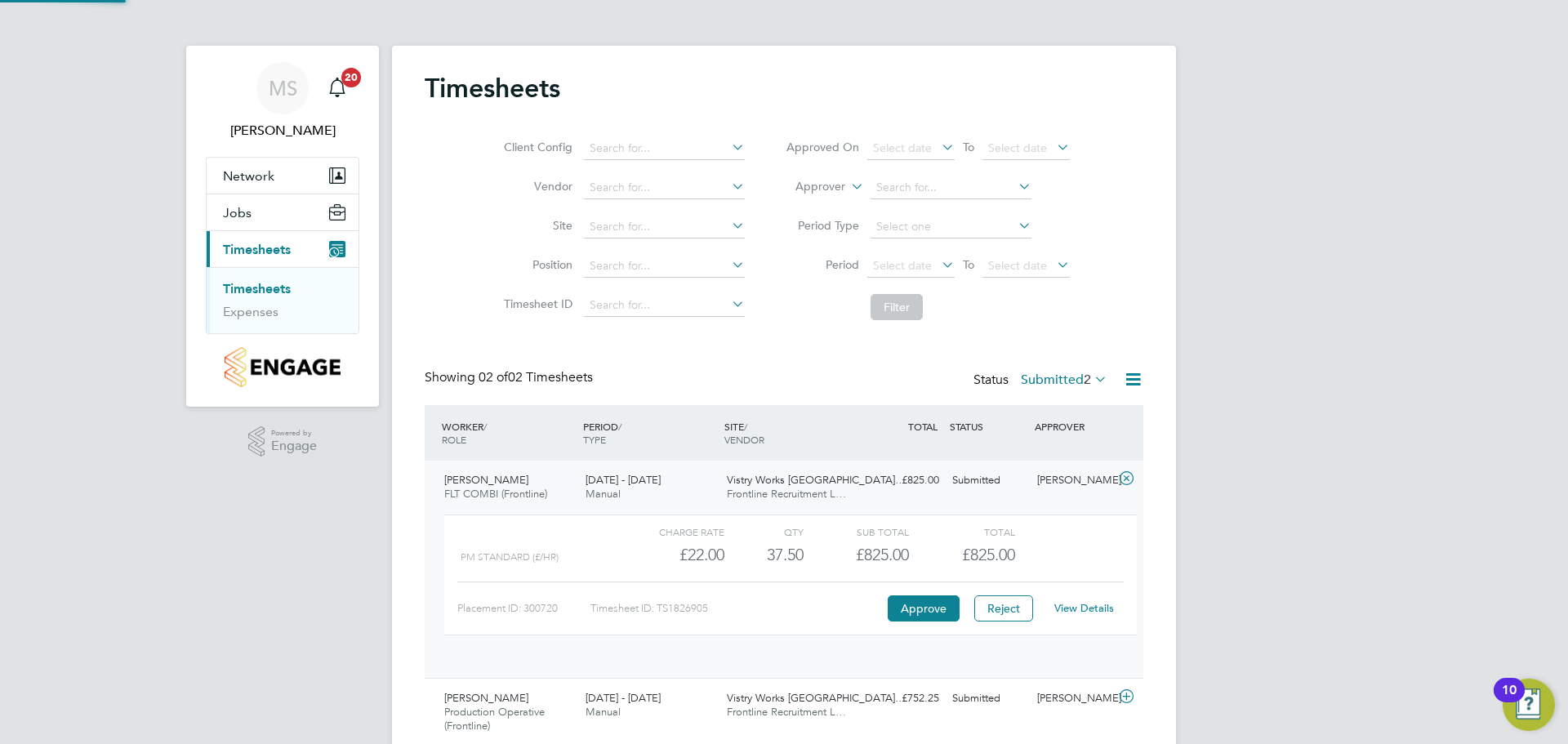
scroll to position [27, 159]
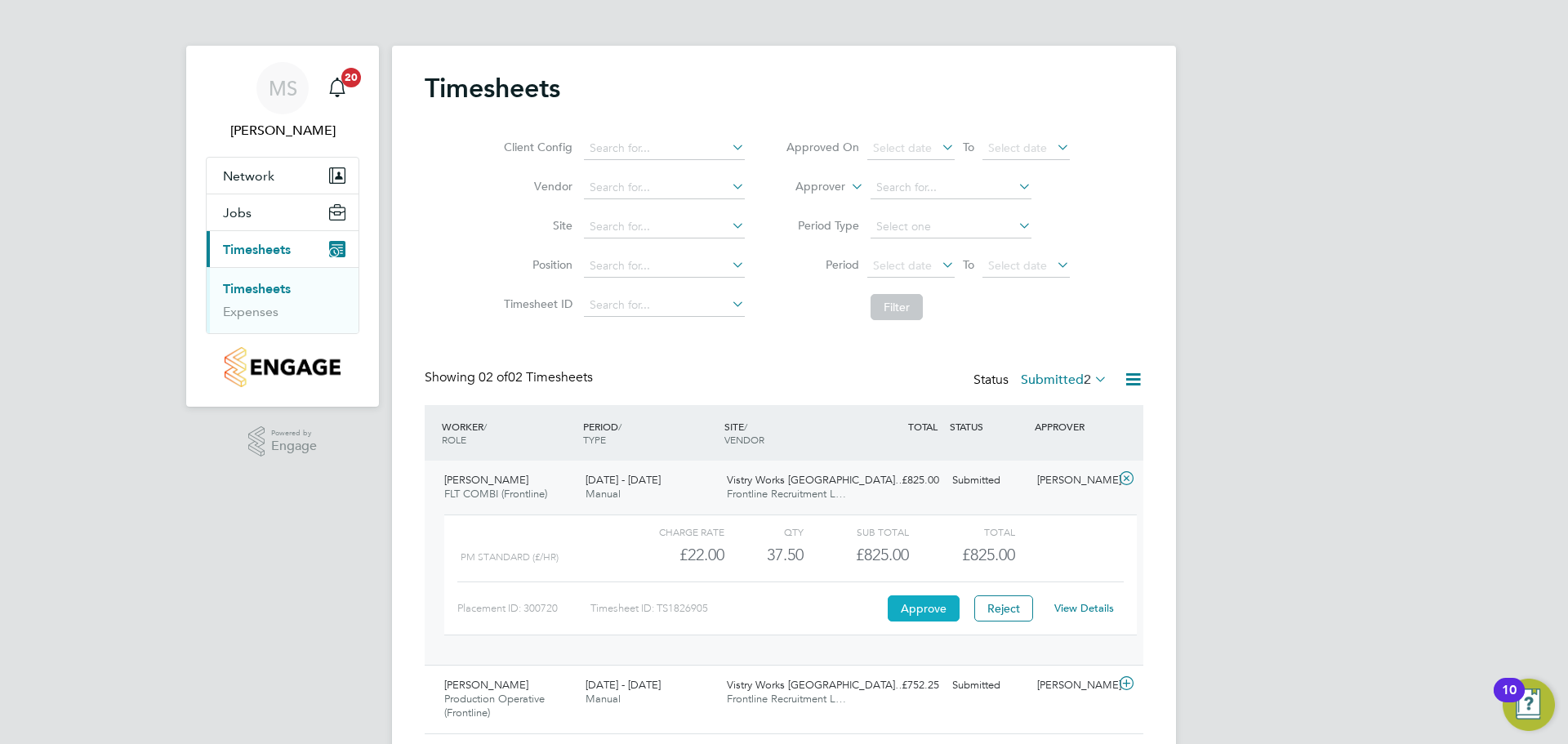
click at [925, 607] on button "Approve" at bounding box center [924, 607] width 72 height 26
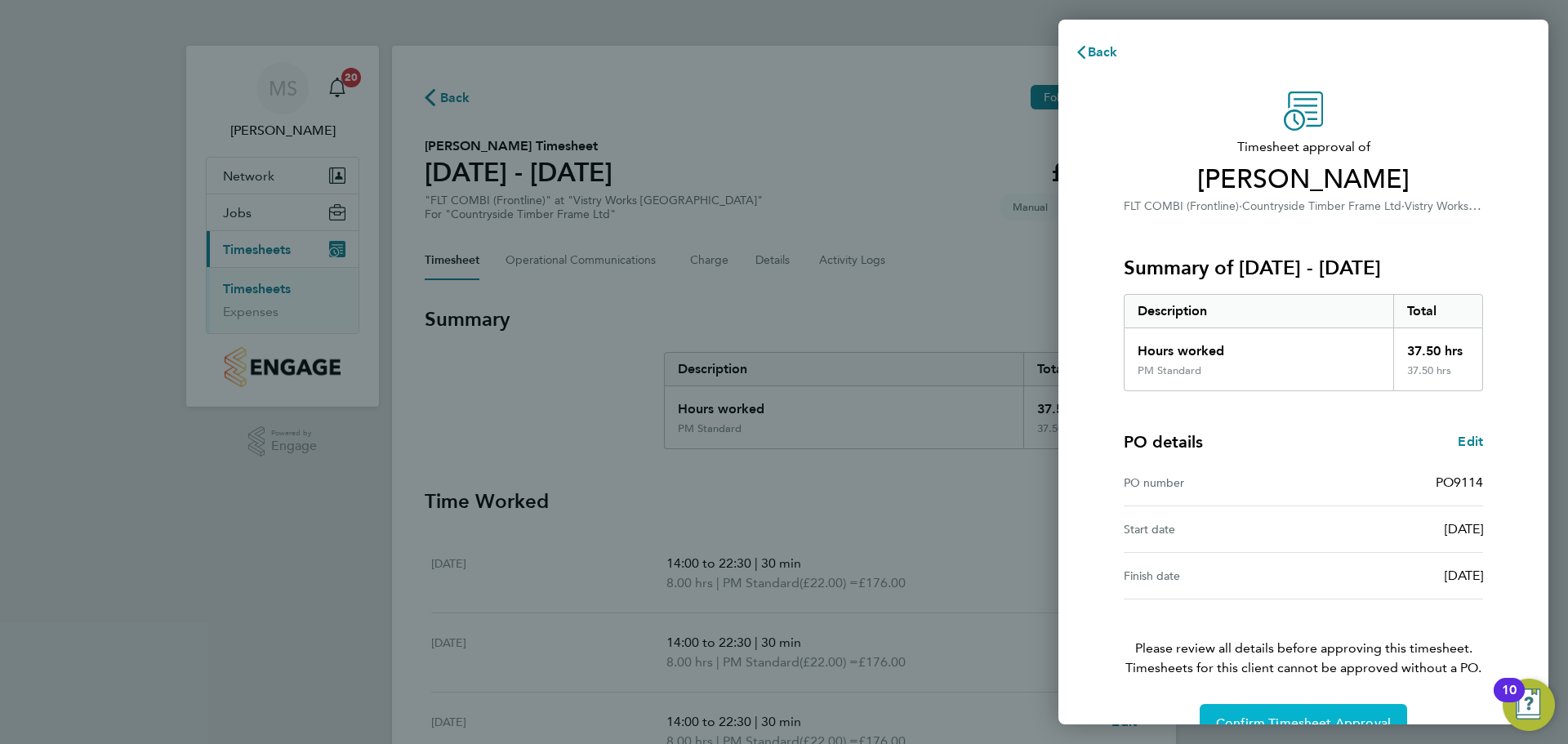
click at [1225, 714] on button "Confirm Timesheet Approval" at bounding box center [1304, 724] width 208 height 39
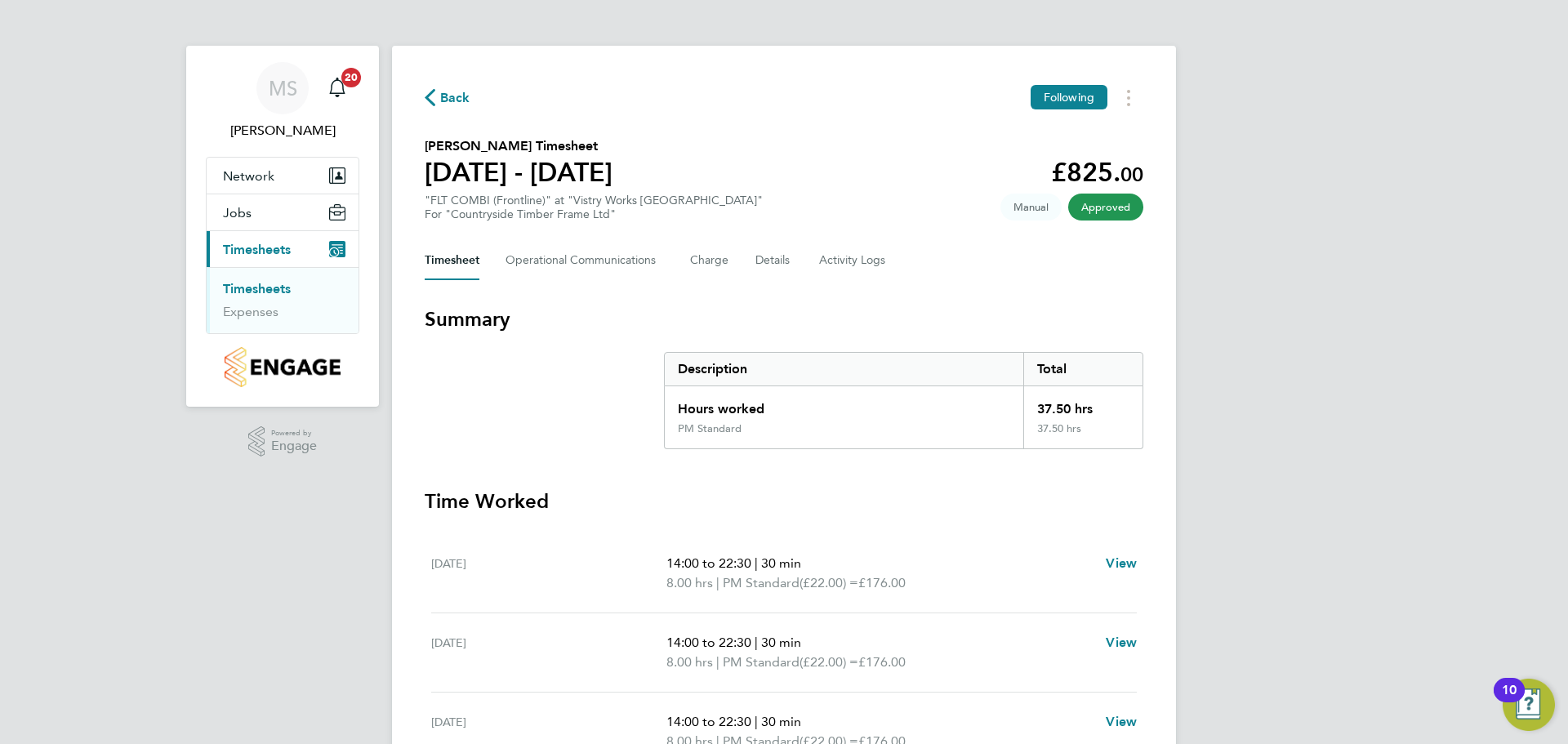
click at [441, 98] on span "Back" at bounding box center [455, 98] width 30 height 20
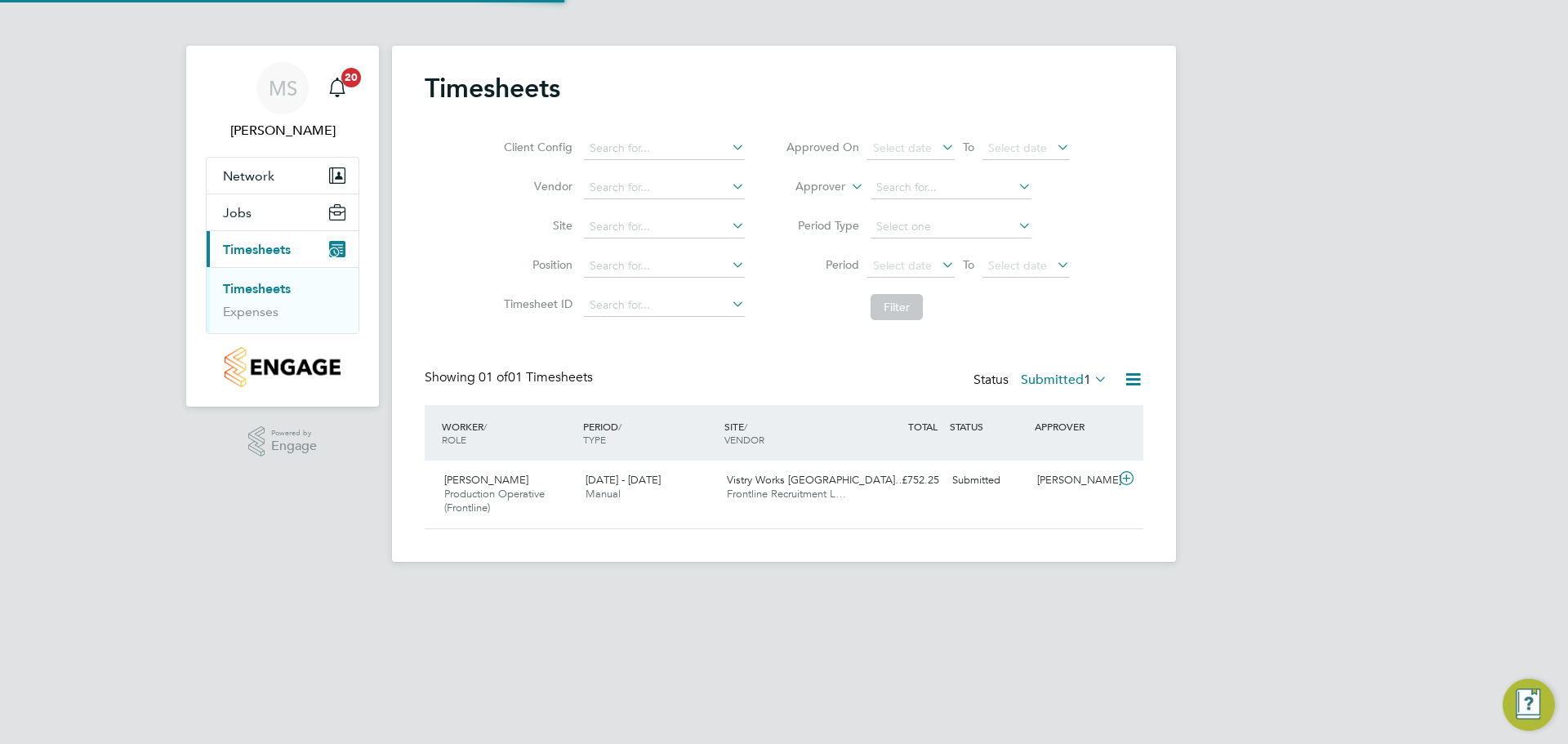
scroll to position [42, 142]
click at [1130, 479] on icon at bounding box center [1126, 478] width 20 height 13
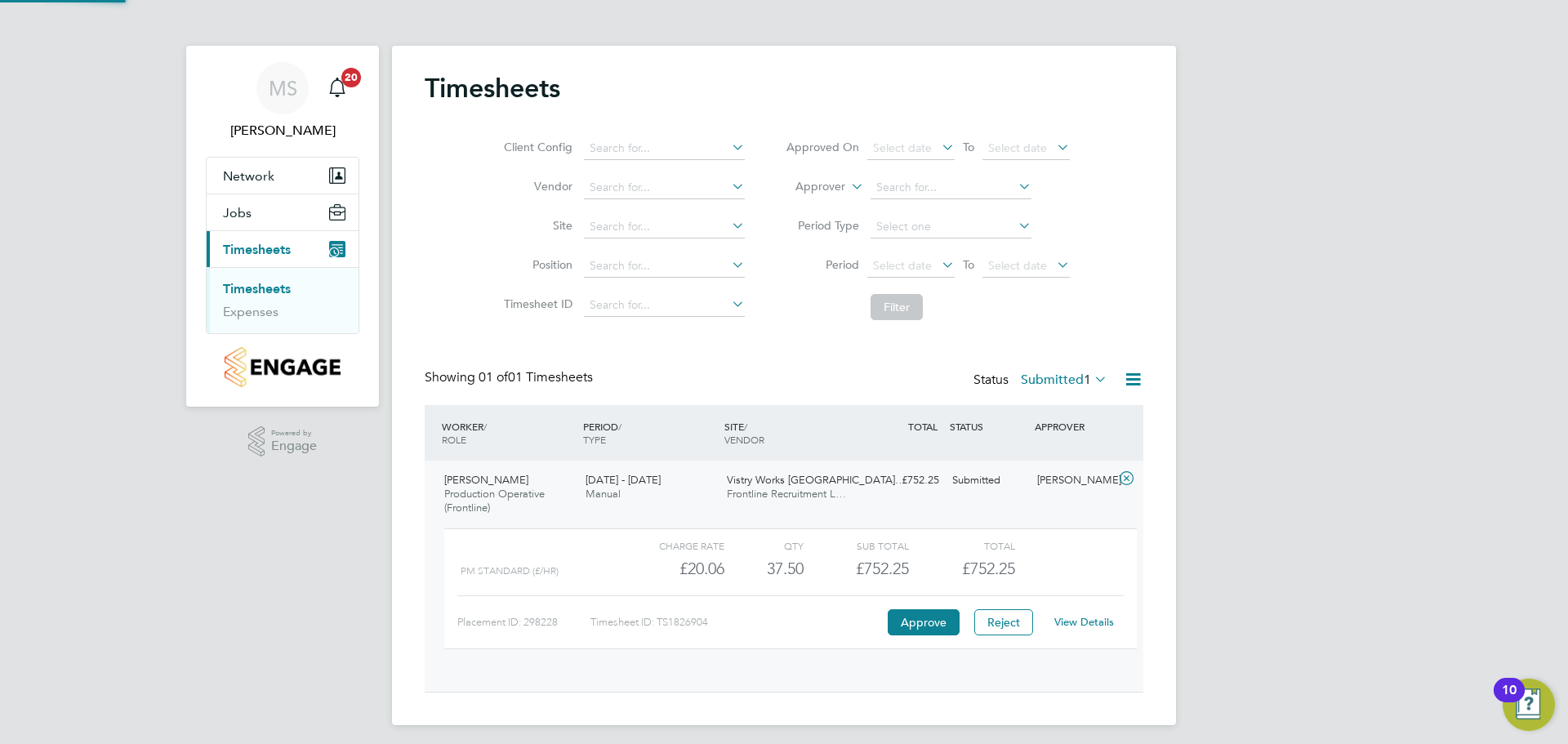
scroll to position [27, 159]
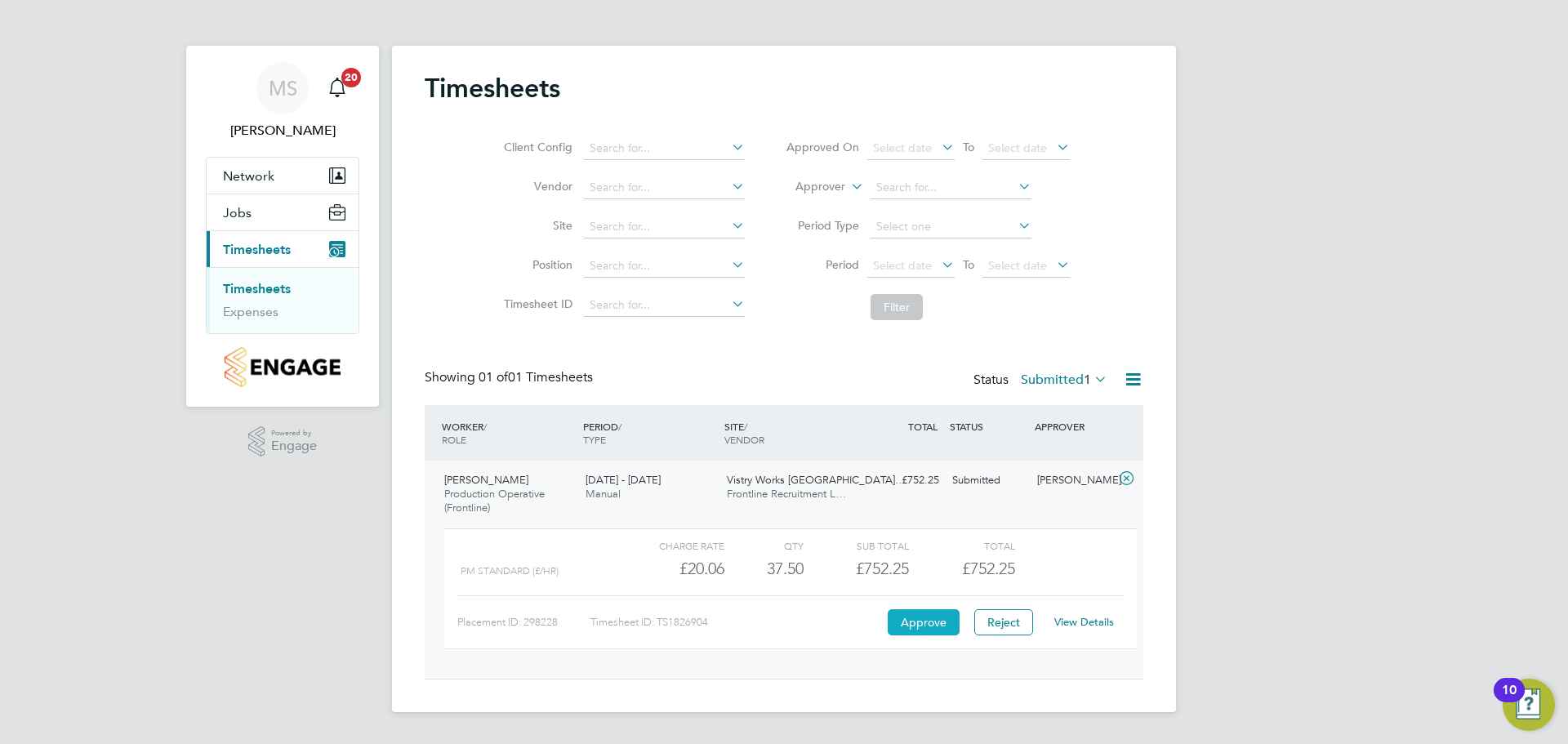
click at [946, 617] on button "Approve" at bounding box center [924, 622] width 72 height 26
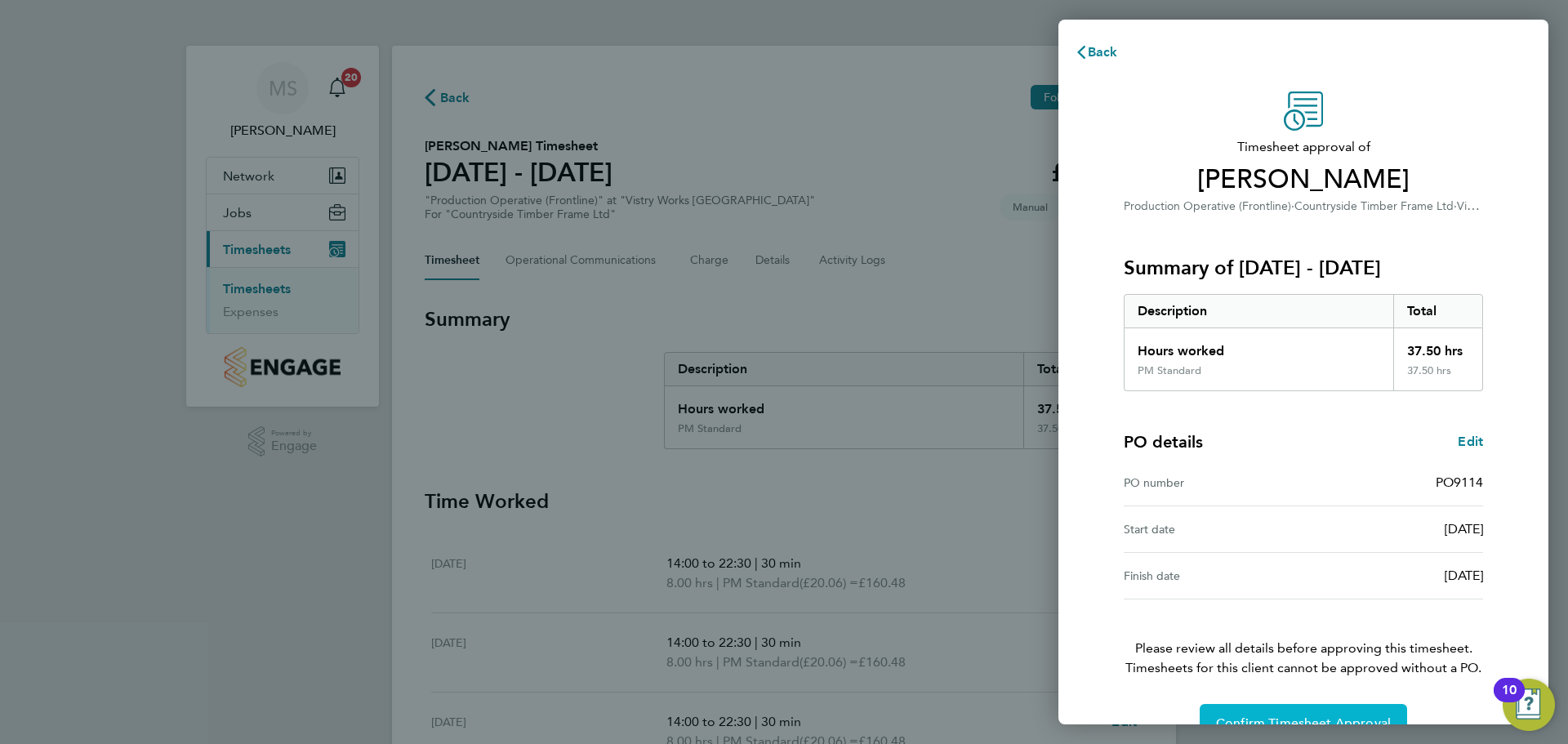
click at [1220, 709] on button "Confirm Timesheet Approval" at bounding box center [1304, 724] width 208 height 39
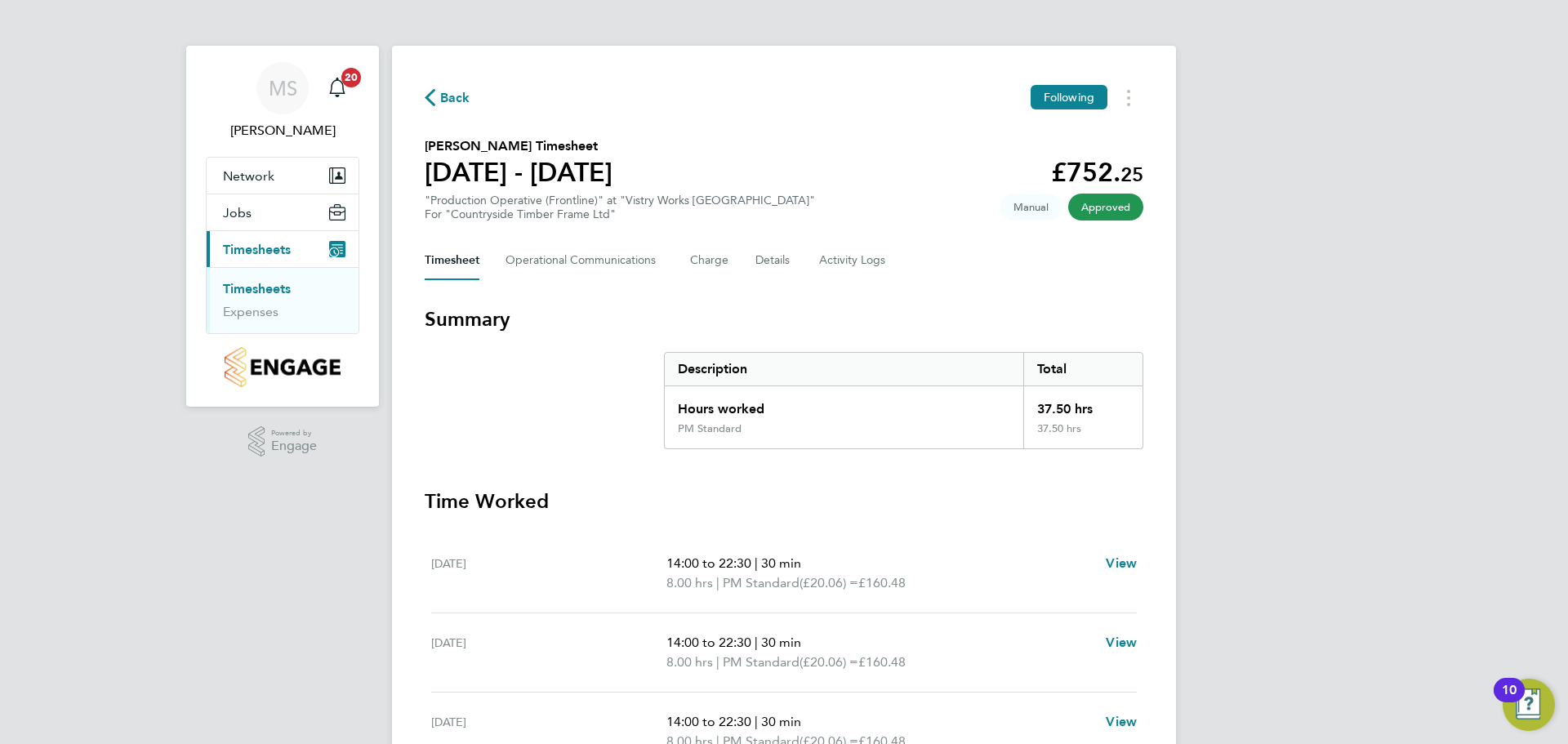
click at [443, 96] on span "Back" at bounding box center [455, 98] width 30 height 20
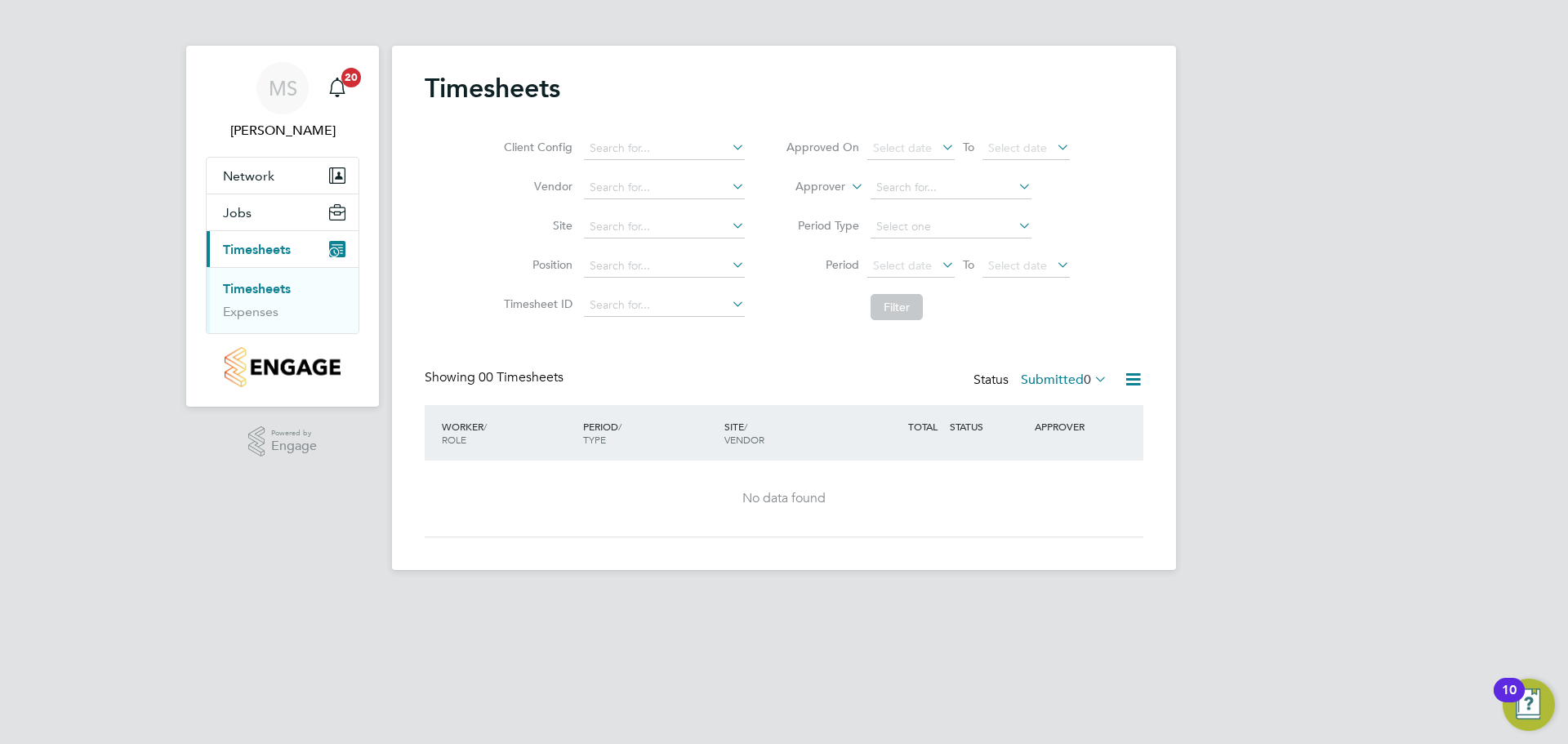
click at [1091, 379] on icon at bounding box center [1091, 378] width 0 height 22
